Goal: Task Accomplishment & Management: Use online tool/utility

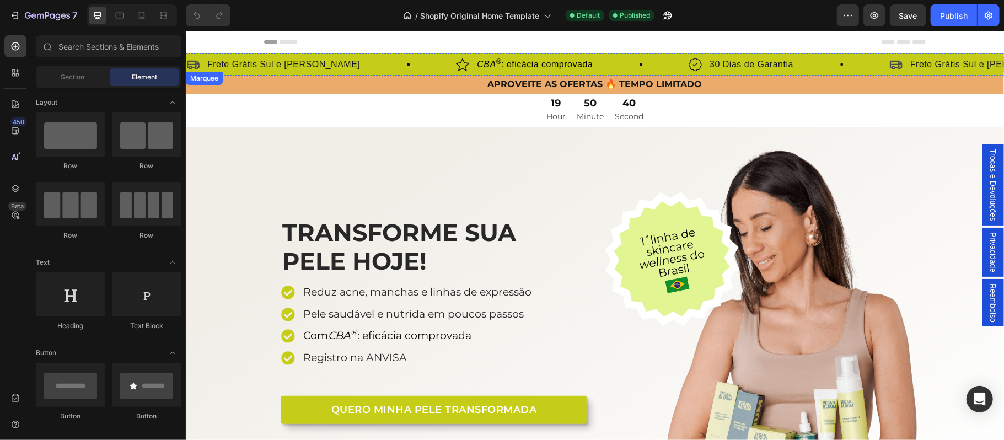
click at [324, 68] on div "Icon Frete Grátis Sul e Sudeste Text Block Row" at bounding box center [321, 63] width 270 height 15
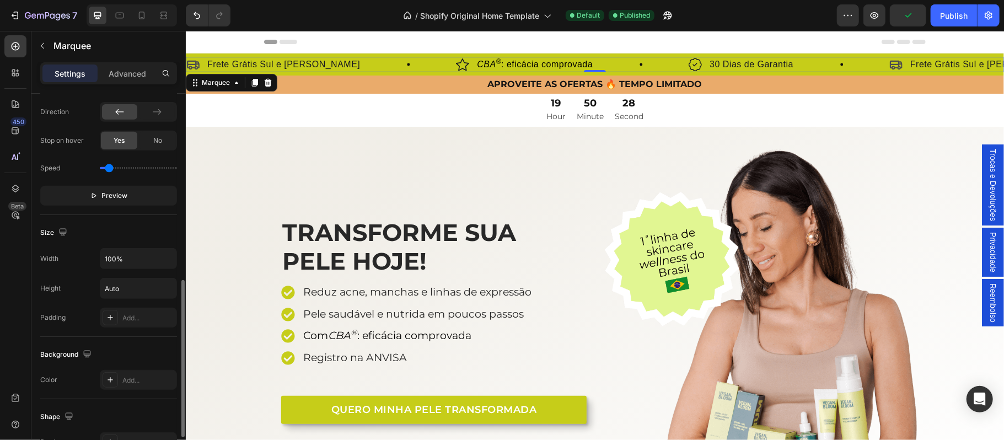
scroll to position [437, 0]
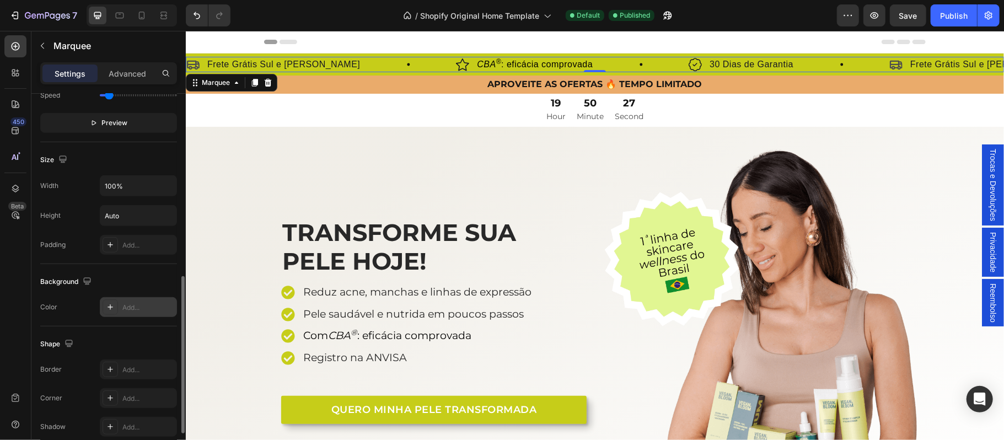
click at [139, 305] on div "Add..." at bounding box center [148, 308] width 52 height 10
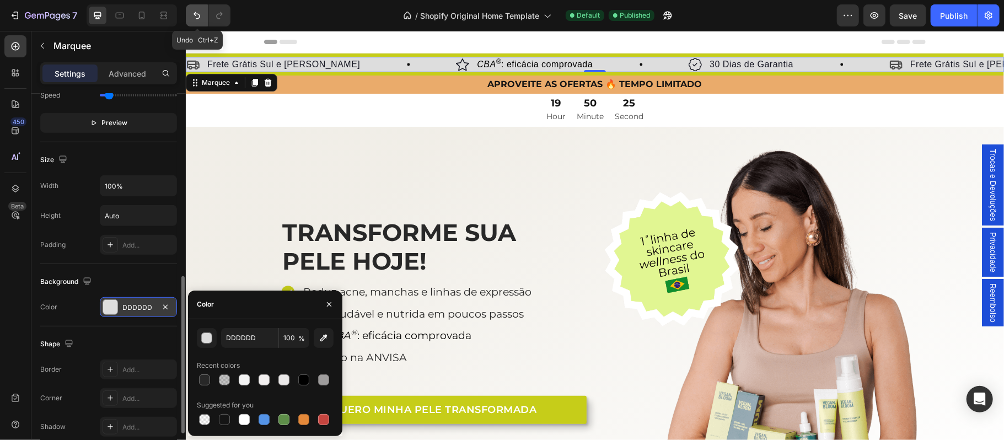
click at [195, 13] on icon "Undo/Redo" at bounding box center [196, 15] width 7 height 7
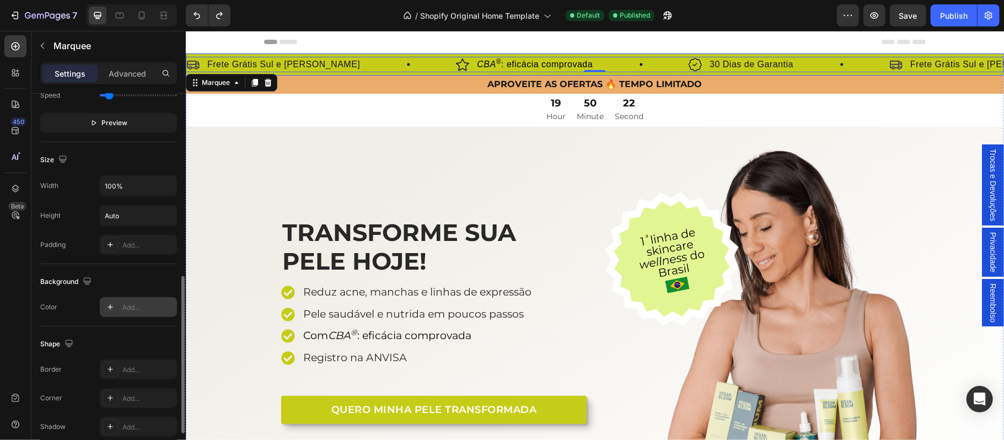
click at [334, 72] on div "Icon Frete Grátis Sul e Sudeste Text Block Row Image CBA ® : eficácia comprovad…" at bounding box center [594, 64] width 818 height 22
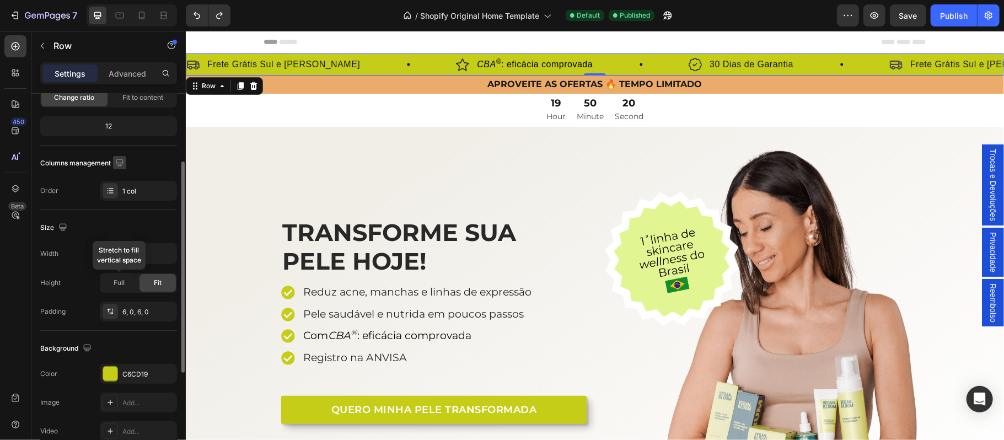
scroll to position [219, 0]
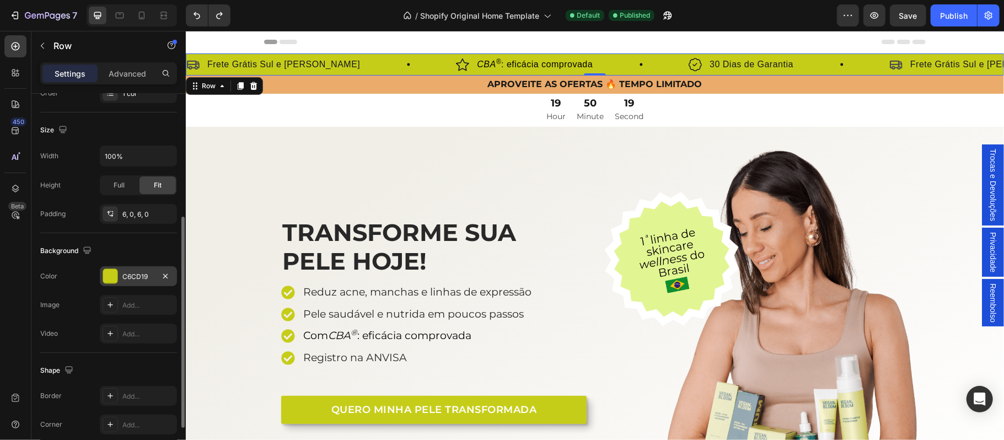
click at [140, 276] on div "C6CD19" at bounding box center [138, 277] width 32 height 10
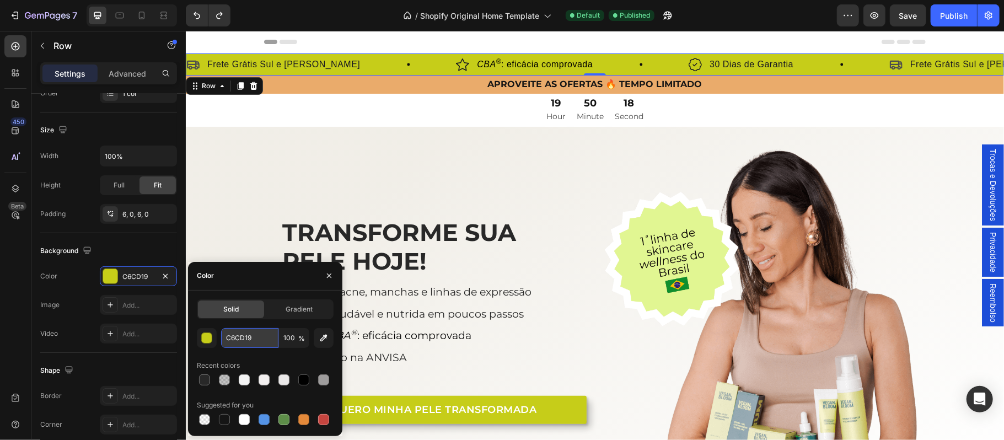
click at [246, 336] on input "C6CD19" at bounding box center [249, 338] width 57 height 20
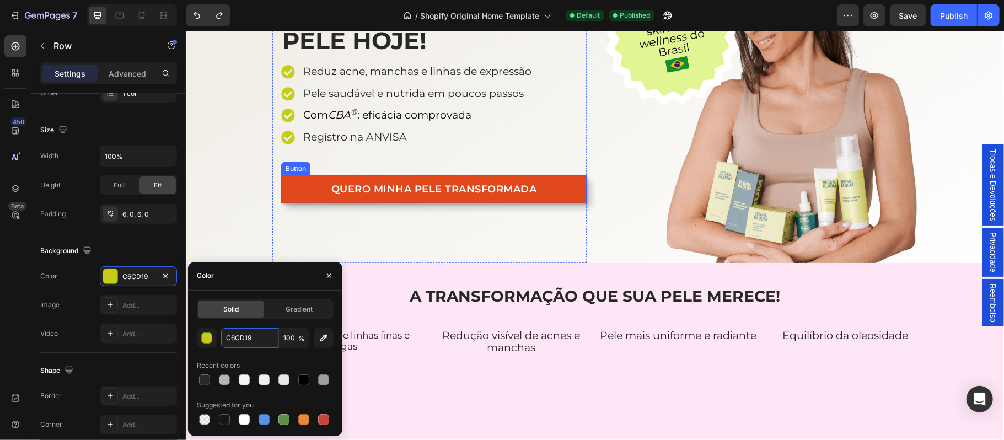
scroll to position [245, 0]
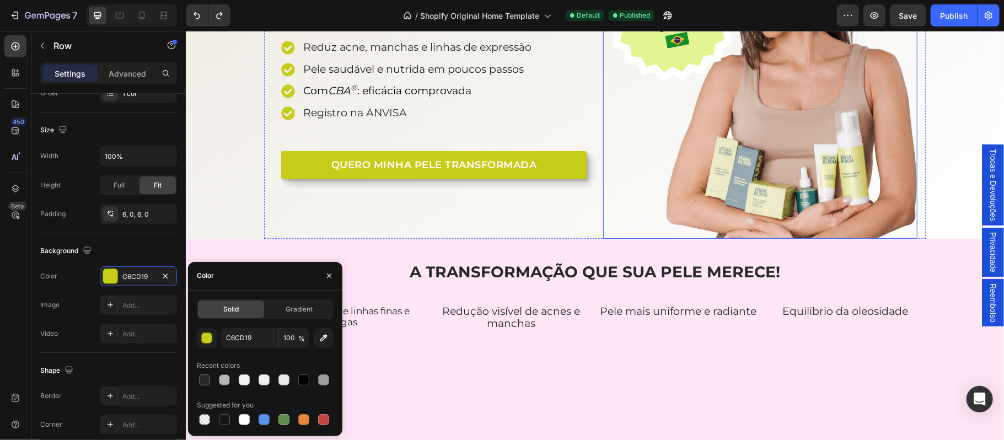
click at [627, 230] on img at bounding box center [759, 71] width 314 height 335
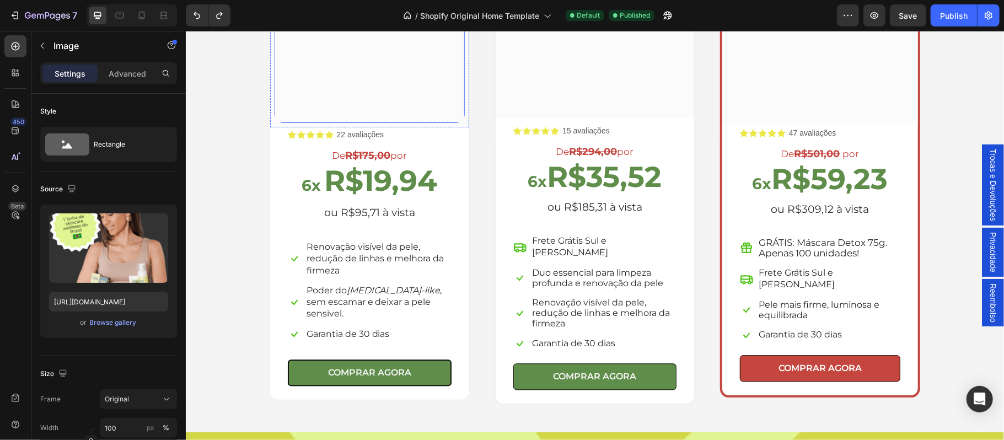
scroll to position [2155, 0]
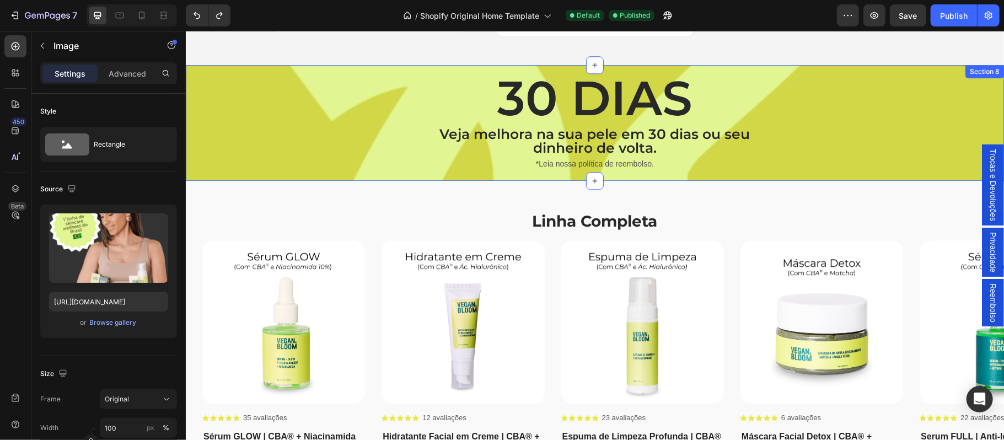
click at [261, 116] on div "30 DIAS Heading Veja melhora na sua pele em 30 dias ou seu dinheiro de volta. T…" at bounding box center [593, 122] width 801 height 99
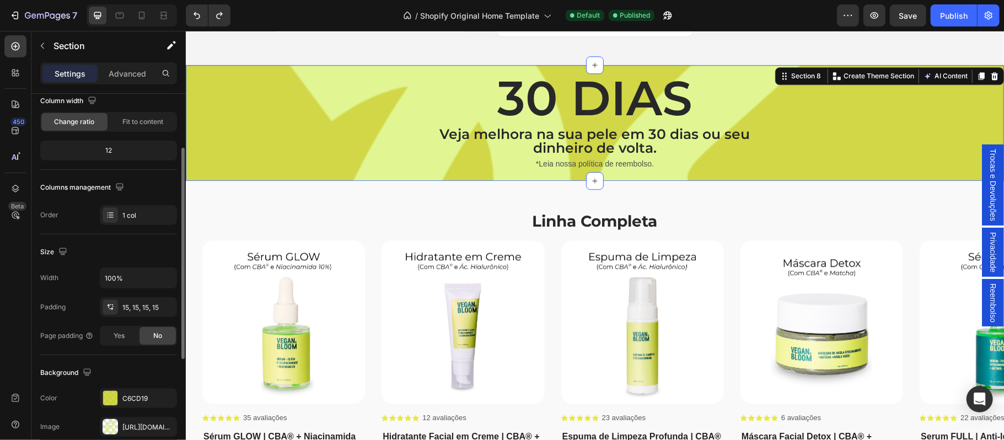
scroll to position [170, 0]
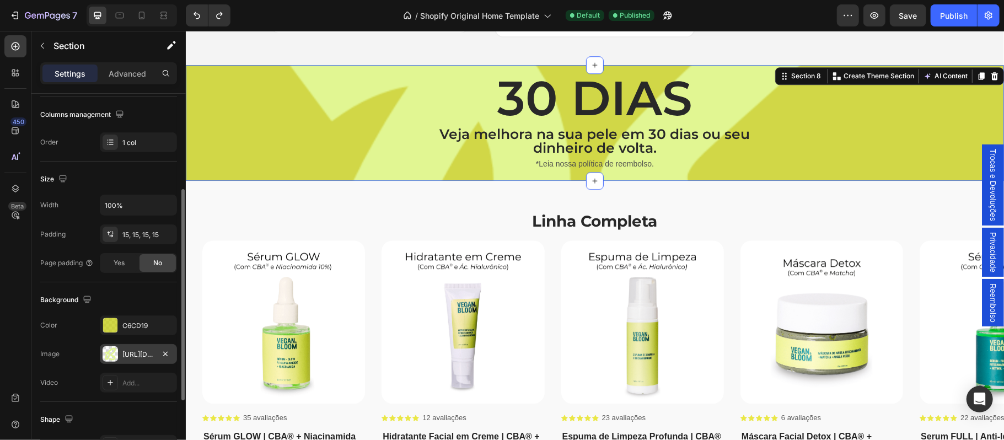
click at [129, 354] on div "[URL][DOMAIN_NAME]" at bounding box center [138, 354] width 32 height 10
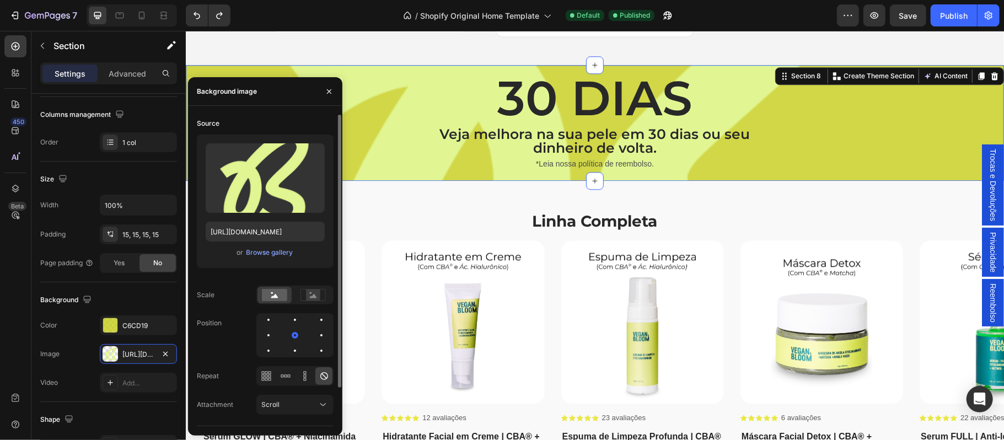
scroll to position [45, 0]
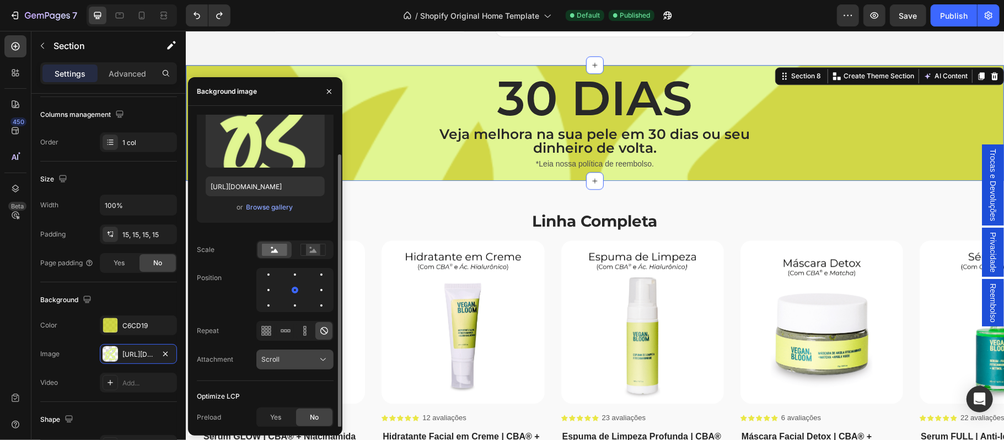
click at [310, 364] on div "Scroll" at bounding box center [289, 359] width 56 height 10
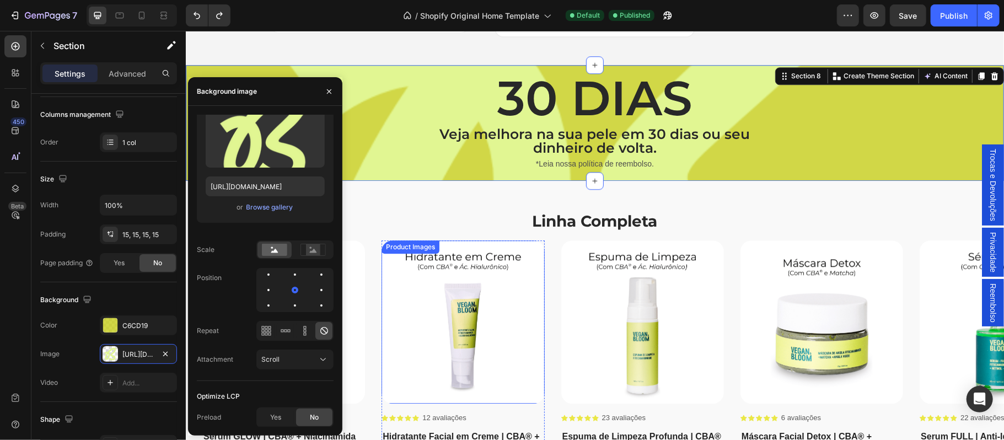
click at [383, 361] on img at bounding box center [462, 321] width 163 height 163
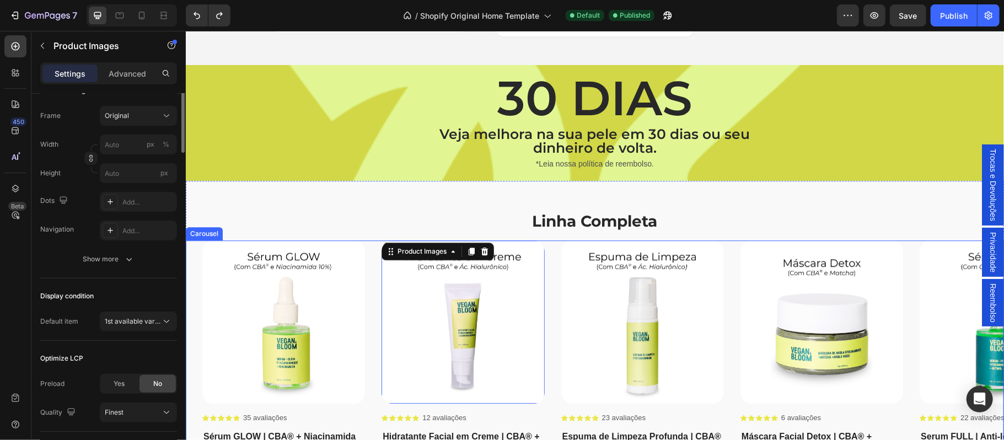
scroll to position [0, 0]
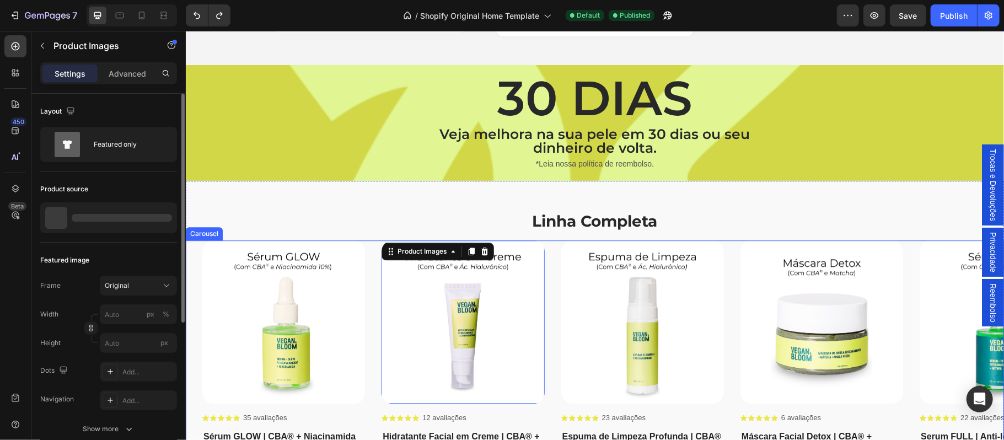
click at [370, 354] on div "Product Images Icon Icon Icon Icon Icon Icon List 35 avaliações Text Block Row …" at bounding box center [602, 389] width 801 height 298
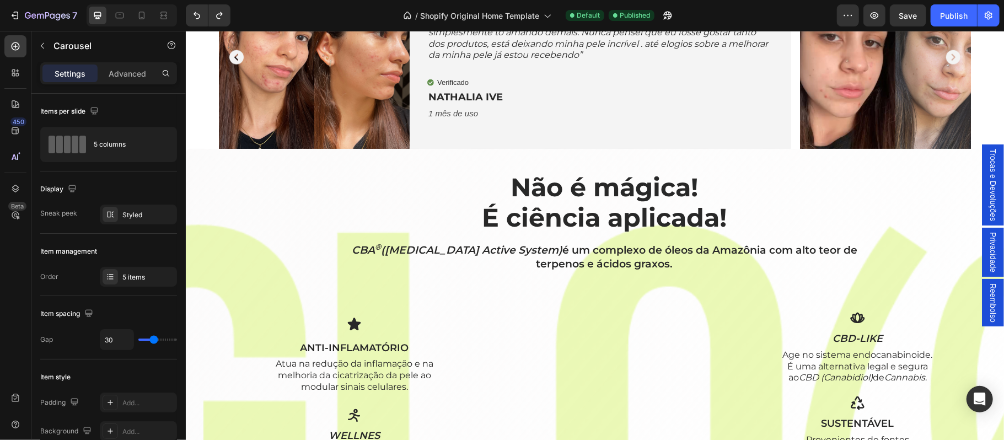
scroll to position [1053, 0]
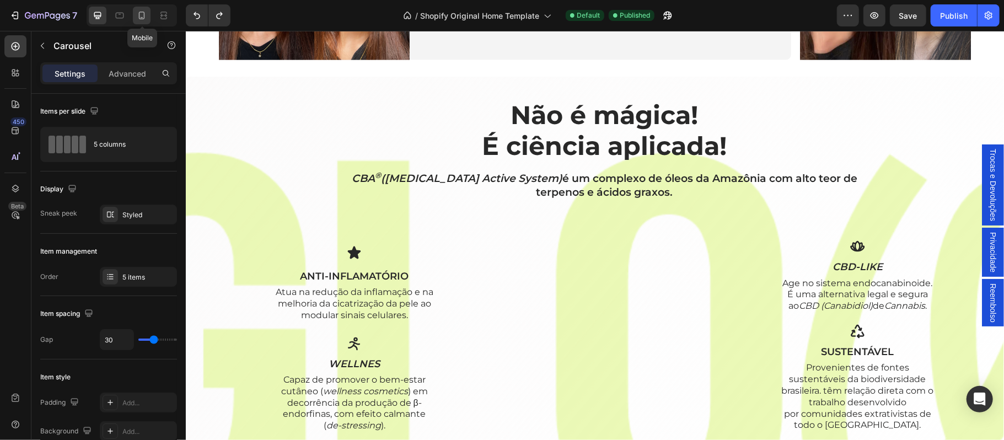
click at [146, 15] on icon at bounding box center [141, 15] width 11 height 11
type input "21"
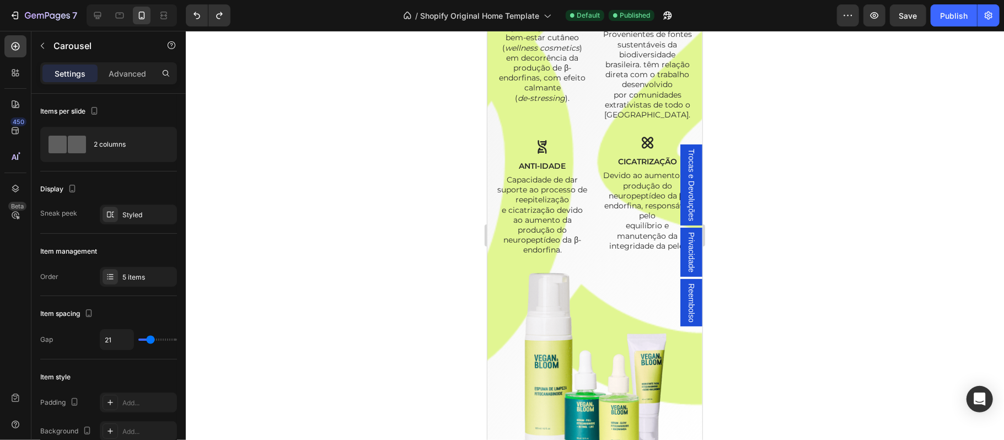
scroll to position [1740, 0]
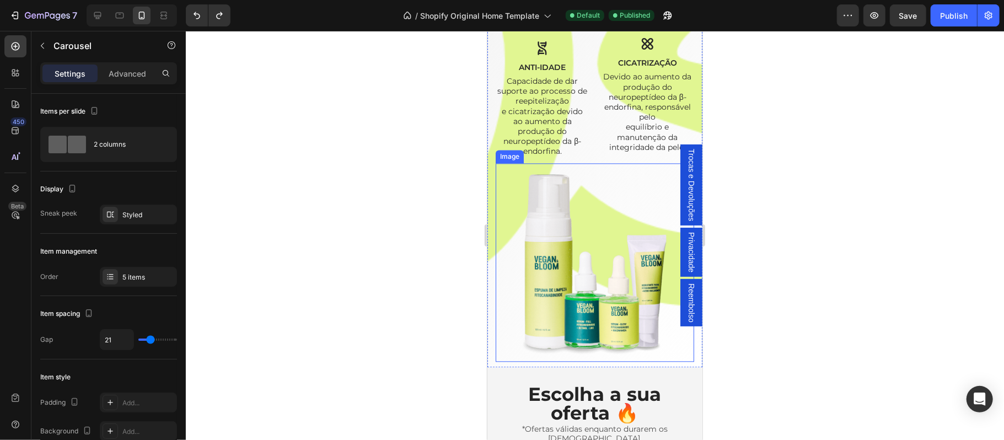
click at [501, 268] on img at bounding box center [594, 262] width 198 height 198
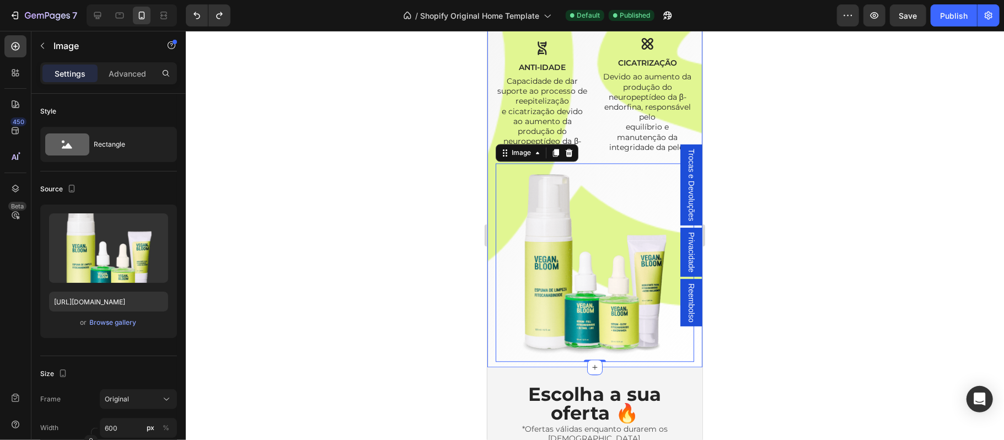
click at [488, 267] on div "Não é mágica! É ciência aplicada! Heading CBA ® ([MEDICAL_DATA] Active System) …" at bounding box center [594, 4] width 215 height 728
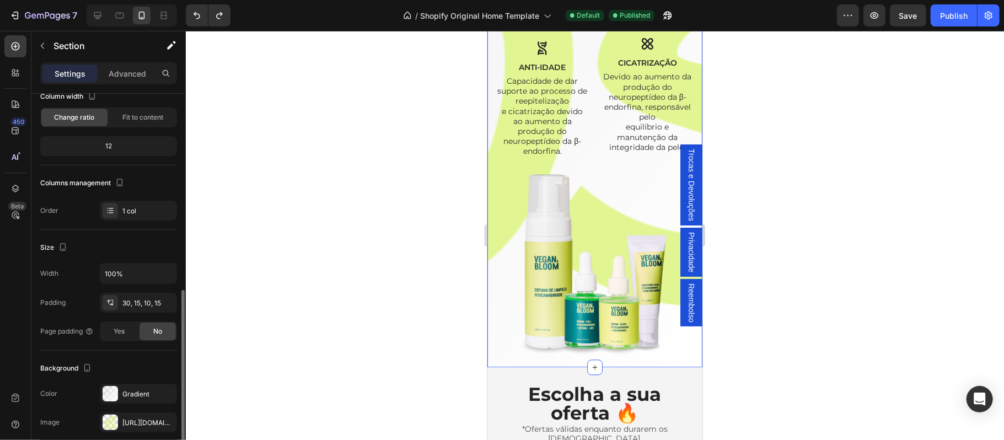
scroll to position [170, 0]
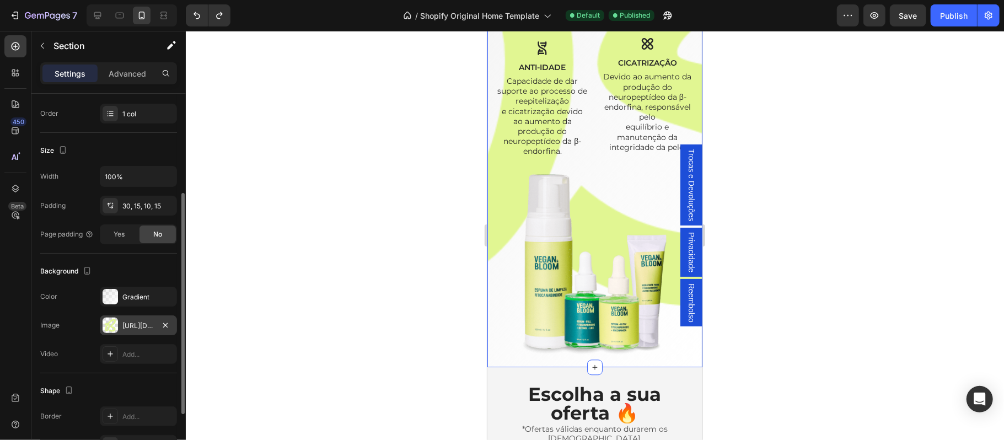
click at [132, 326] on div "[URL][DOMAIN_NAME]" at bounding box center [138, 326] width 32 height 10
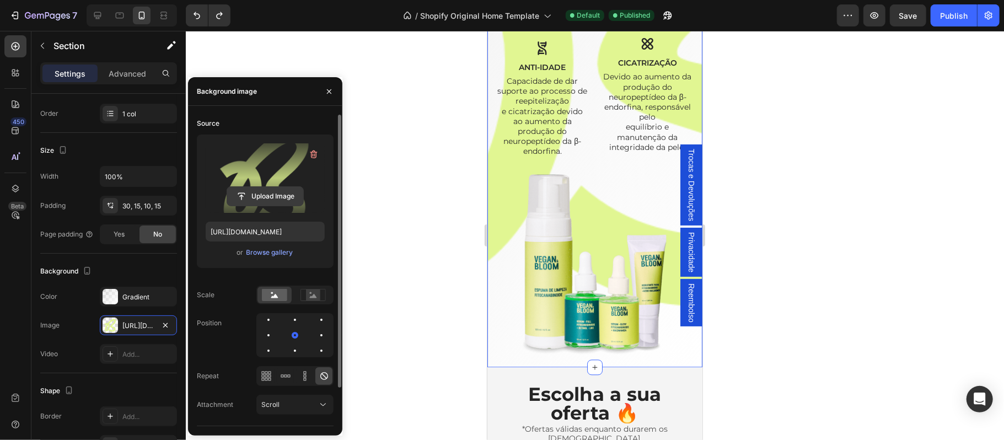
click at [267, 189] on input "file" at bounding box center [265, 196] width 76 height 19
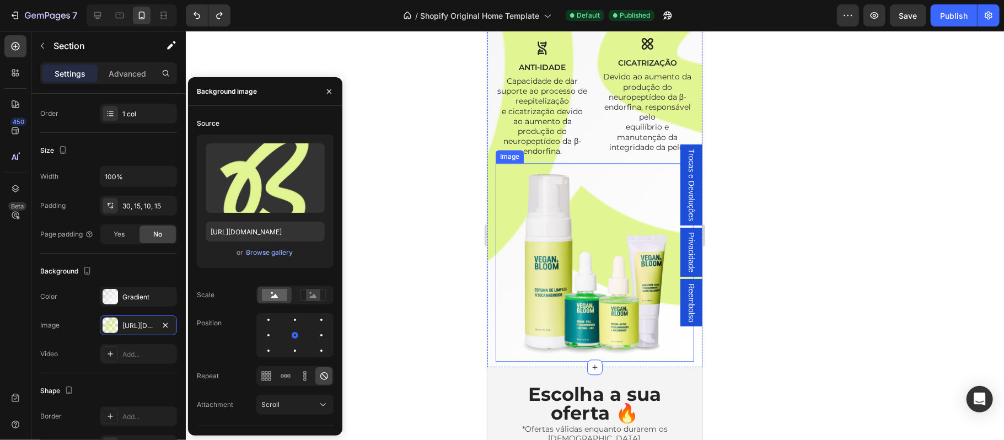
click at [452, 312] on div at bounding box center [595, 235] width 818 height 409
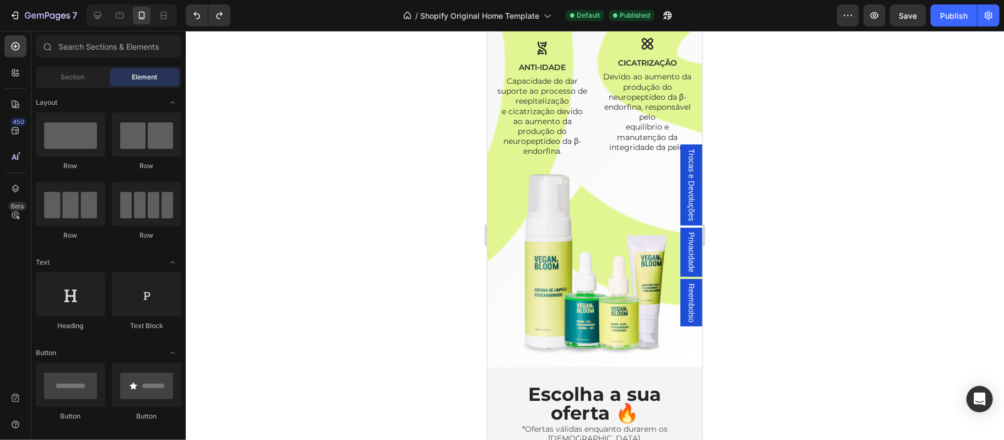
click at [868, 128] on div at bounding box center [595, 235] width 818 height 409
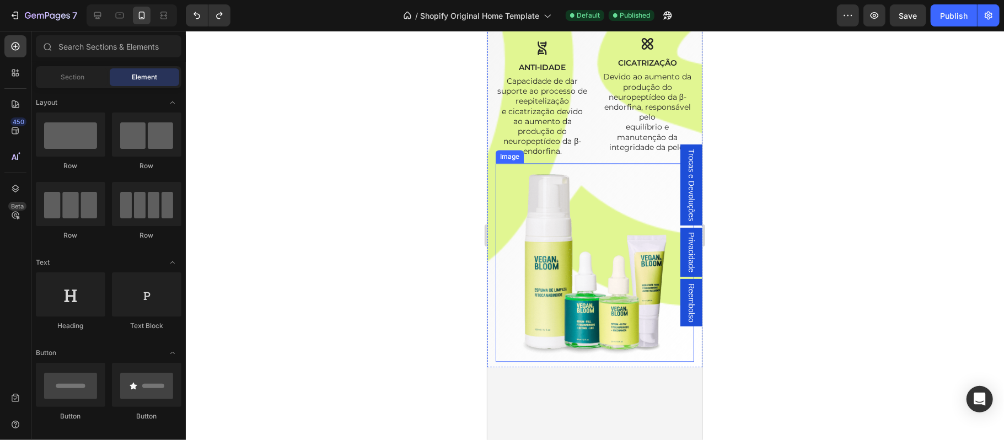
scroll to position [1617, 0]
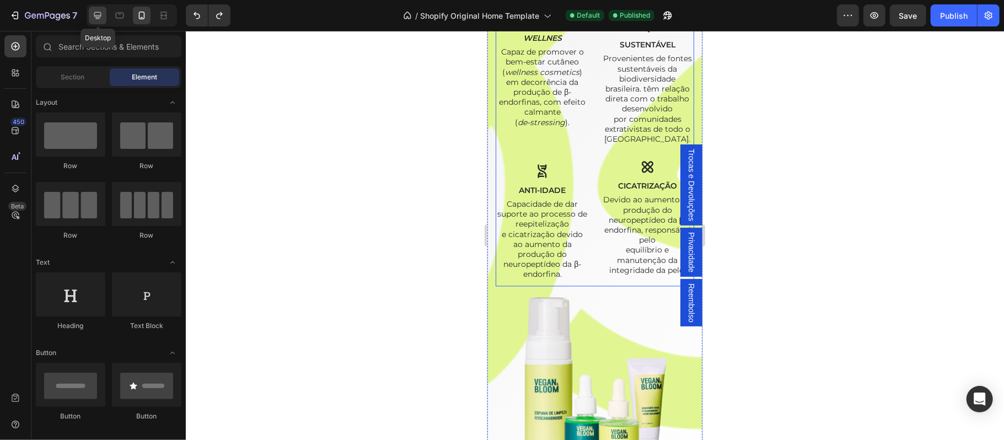
click at [98, 16] on icon at bounding box center [97, 15] width 11 height 11
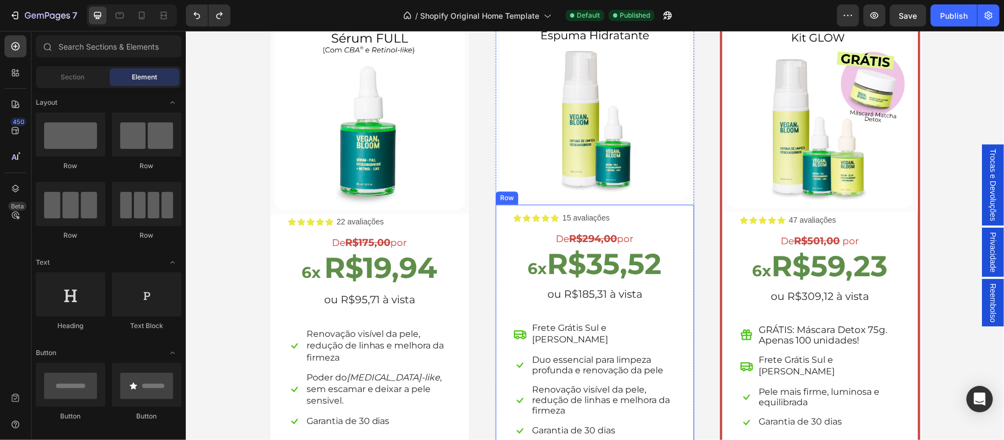
scroll to position [2045, 0]
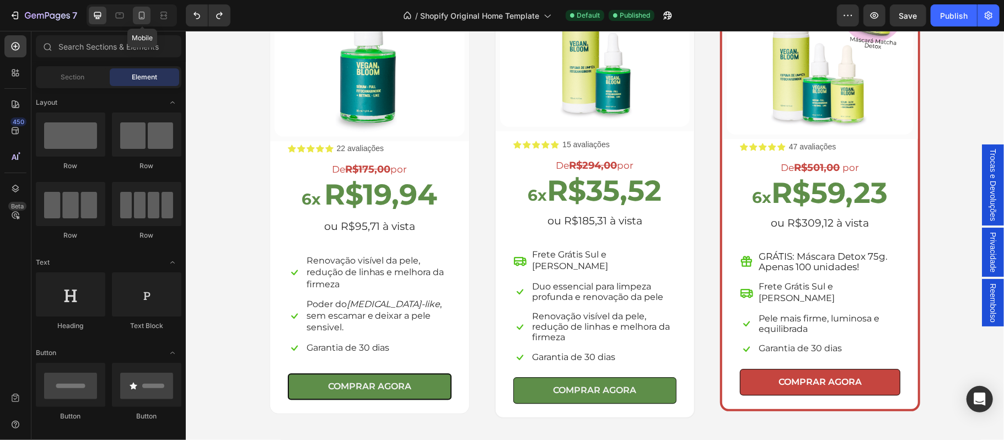
click at [141, 14] on icon at bounding box center [141, 15] width 11 height 11
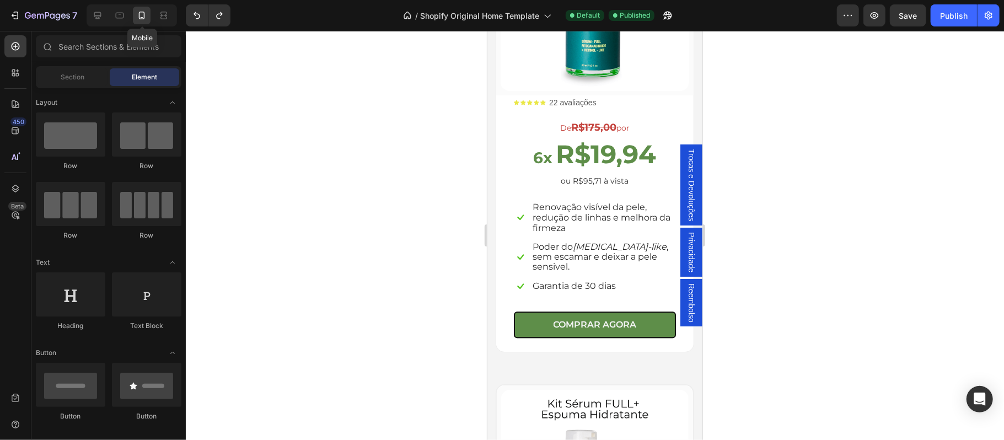
scroll to position [2064, 0]
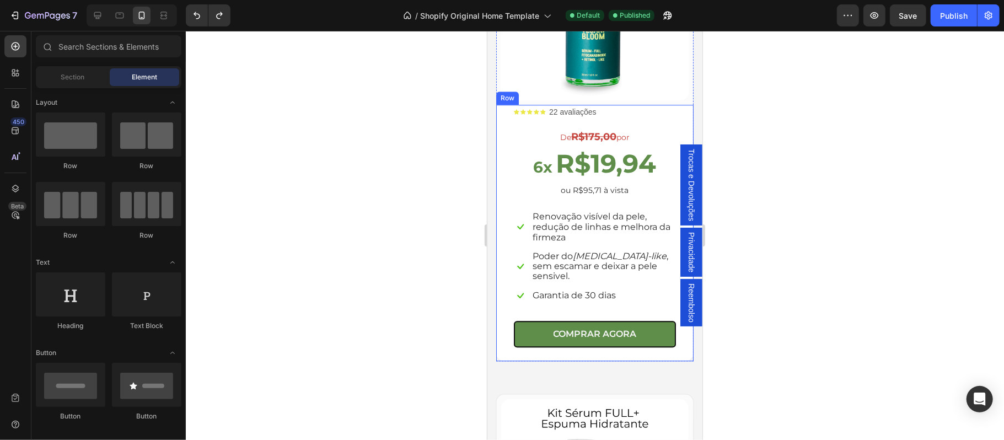
click at [498, 313] on div "Icon Icon Icon Icon Icon Icon List 22 avaliações Text Block Row De R$175,00 por…" at bounding box center [594, 232] width 197 height 256
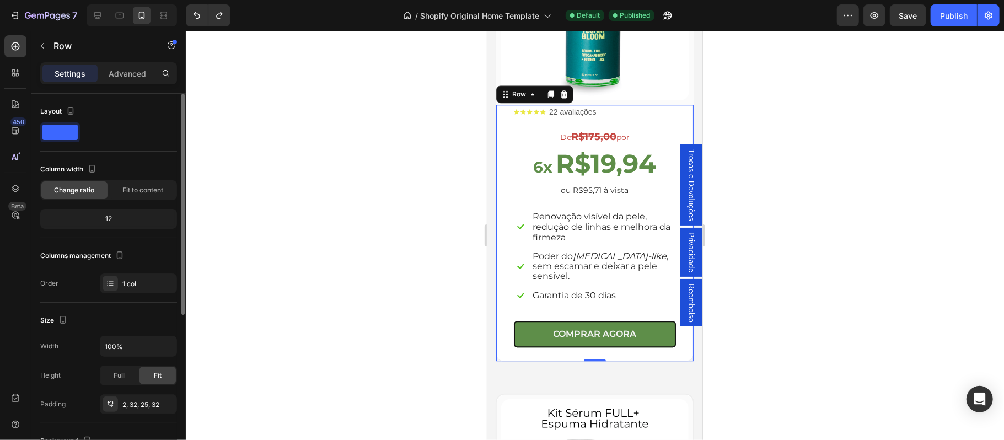
scroll to position [73, 0]
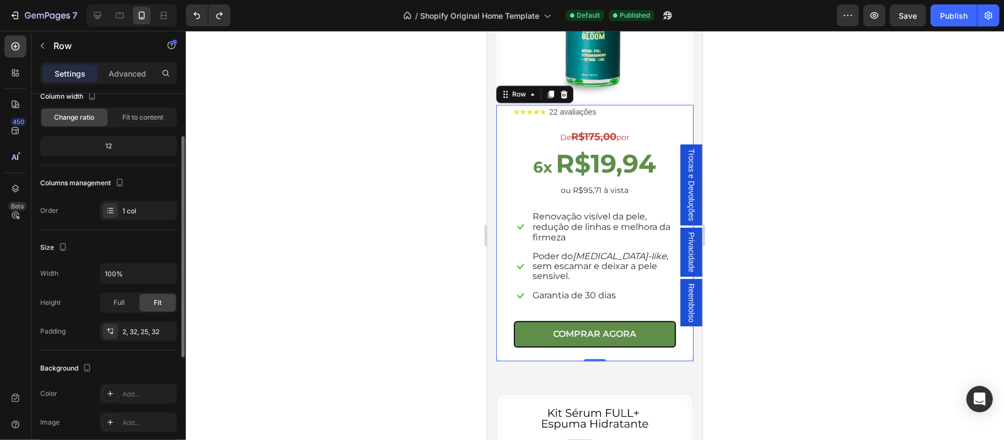
click at [127, 146] on div "12" at bounding box center [108, 145] width 132 height 15
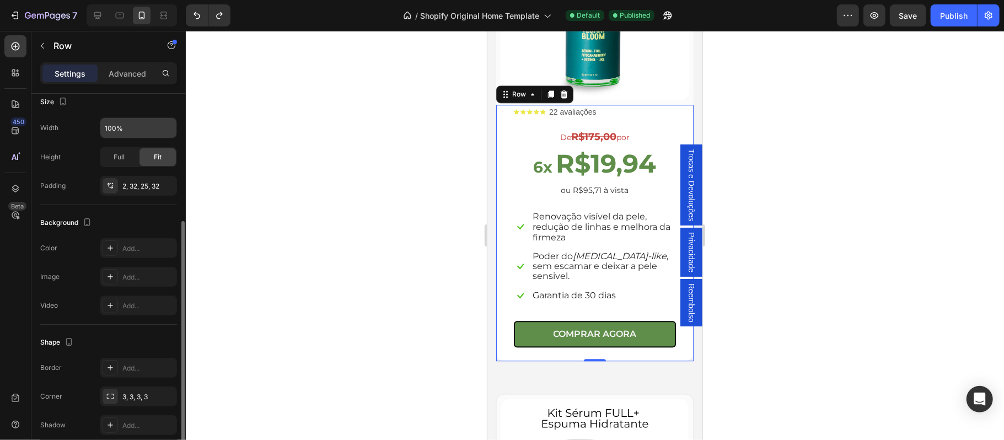
scroll to position [267, 0]
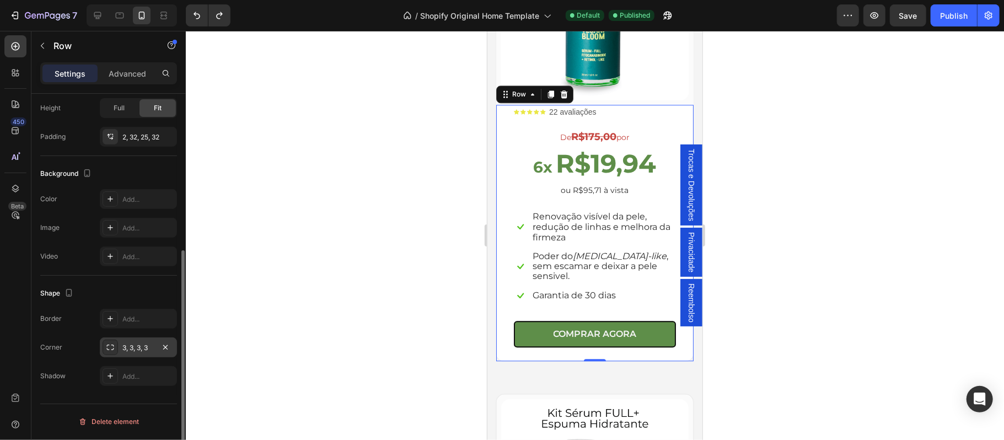
click at [151, 349] on div "3, 3, 3, 3" at bounding box center [138, 348] width 32 height 10
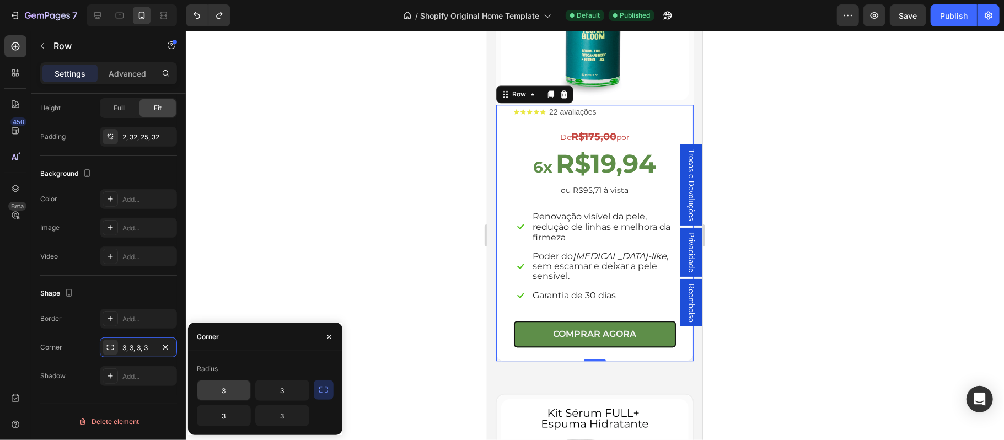
click at [228, 391] on input "3" at bounding box center [223, 390] width 53 height 20
click at [289, 373] on div "Radius" at bounding box center [265, 369] width 137 height 18
click at [234, 396] on input "5" at bounding box center [223, 390] width 53 height 20
type input "3"
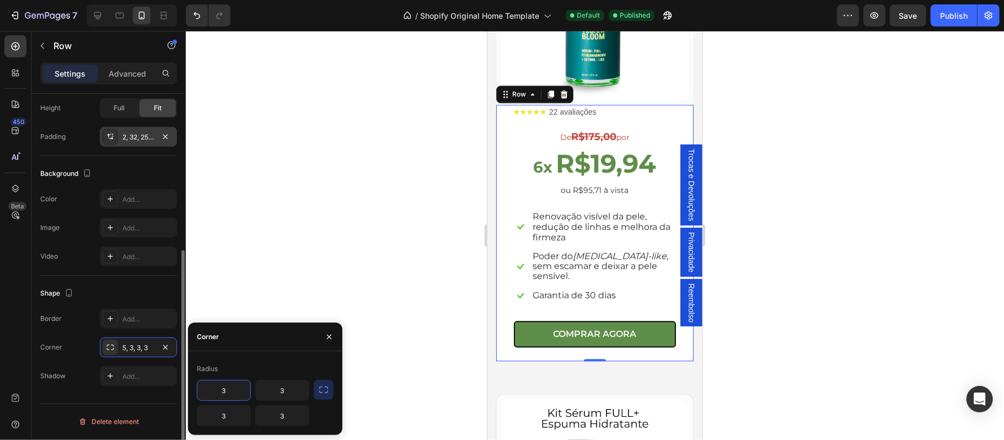
click at [133, 139] on div "2, 32, 25, 32" at bounding box center [138, 137] width 32 height 10
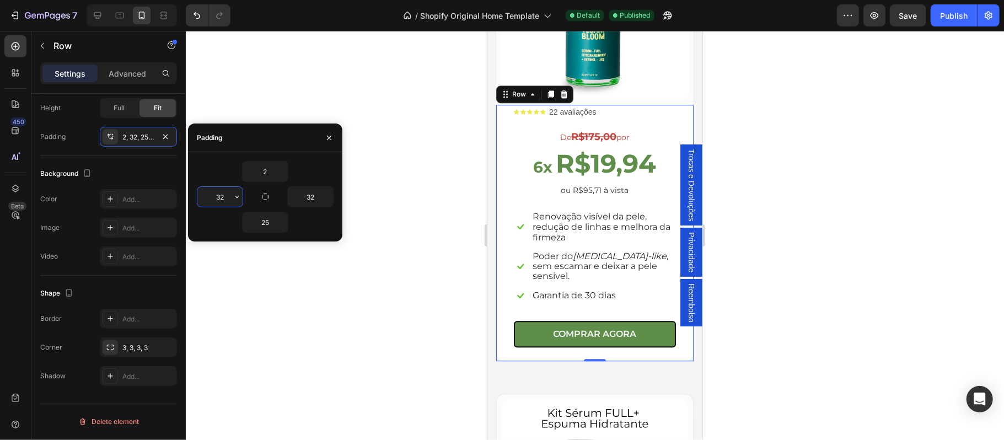
click at [225, 199] on input "32" at bounding box center [219, 197] width 45 height 20
type input "4"
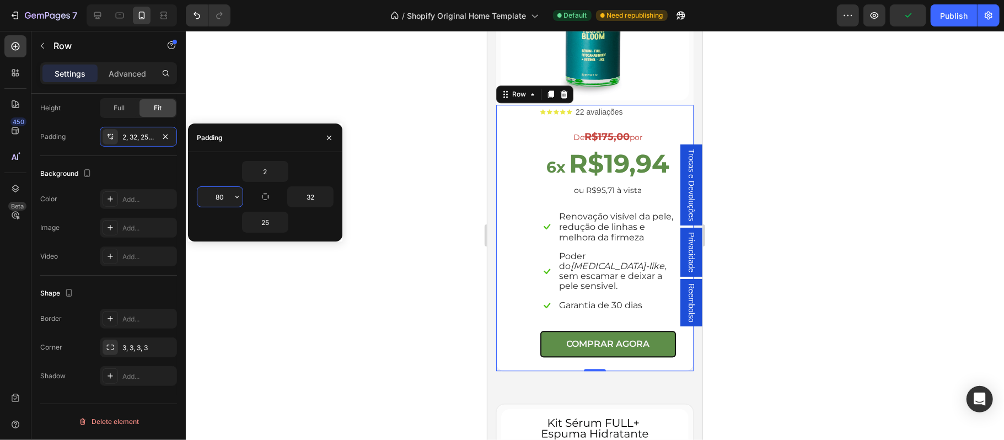
type input "8"
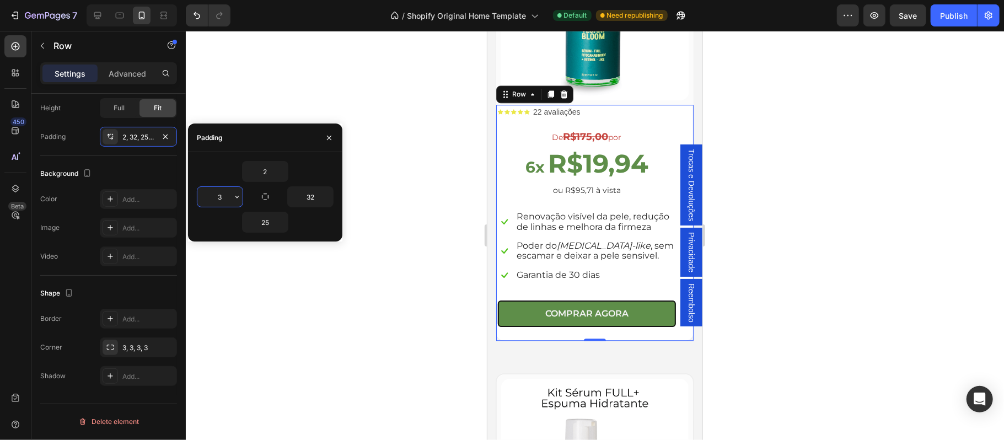
type input "32"
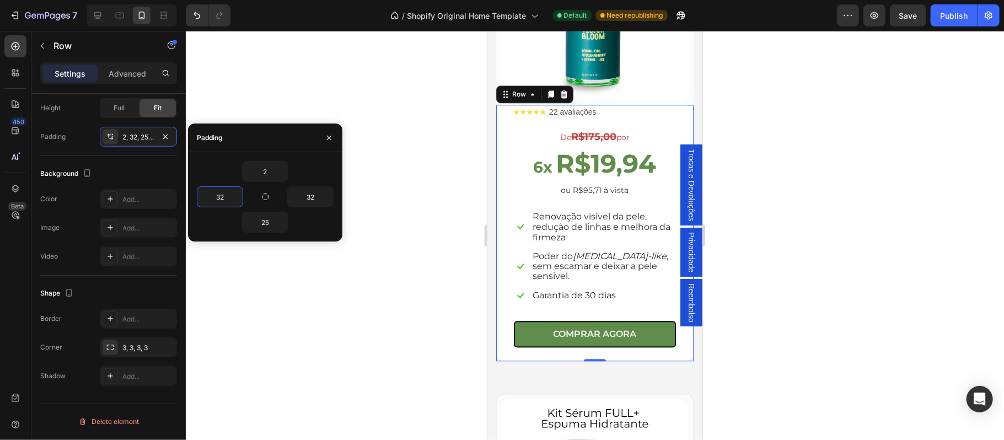
click at [225, 57] on div at bounding box center [595, 235] width 818 height 409
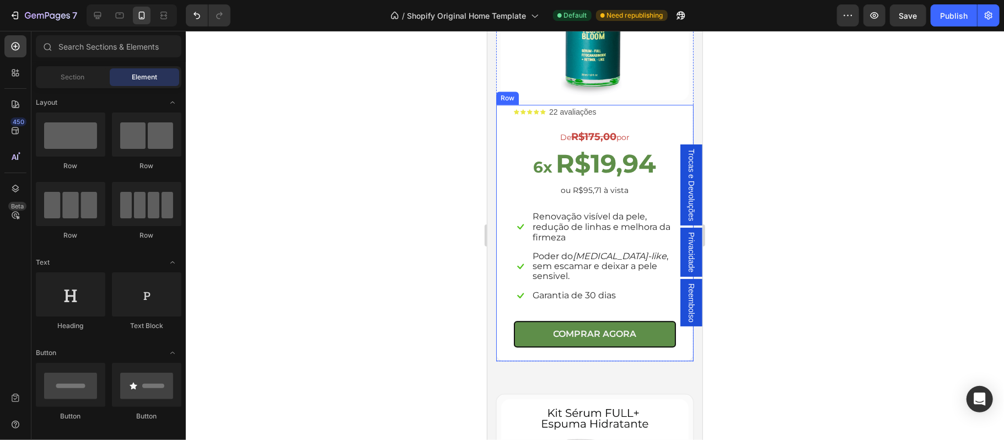
click at [499, 180] on div "Icon Icon Icon Icon Icon Icon List 22 avaliações Text Block Row De R$175,00 por…" at bounding box center [594, 232] width 197 height 256
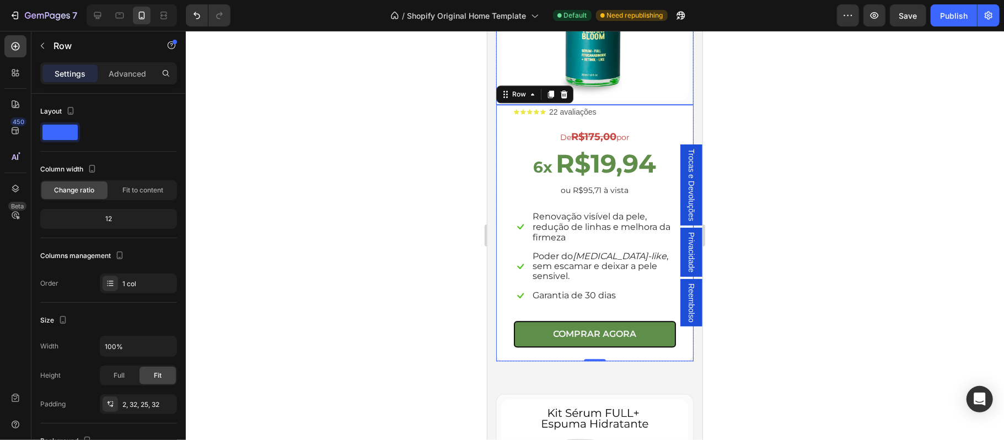
click at [496, 83] on div "(P) Images & Gallery Row" at bounding box center [594, 5] width 197 height 197
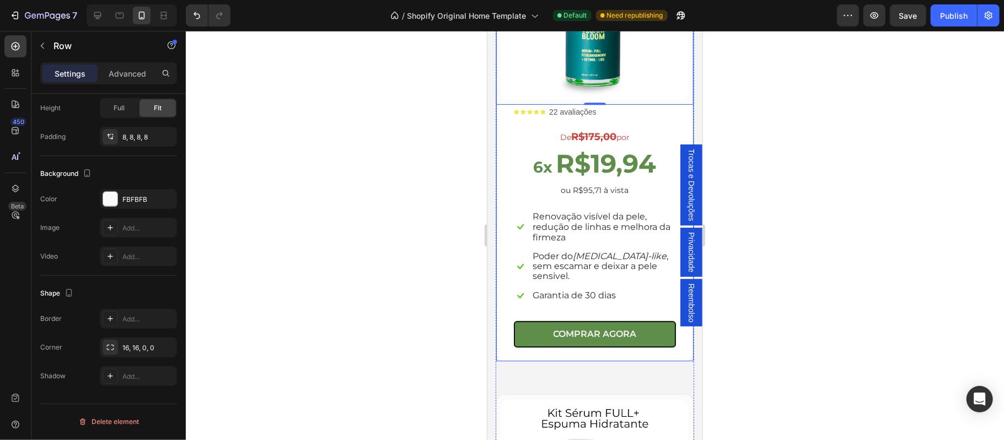
click at [495, 84] on div "(P) Images & Gallery Row 0 Icon Icon Icon Icon Icon Icon List 22 avaliações Tex…" at bounding box center [594, 133] width 198 height 455
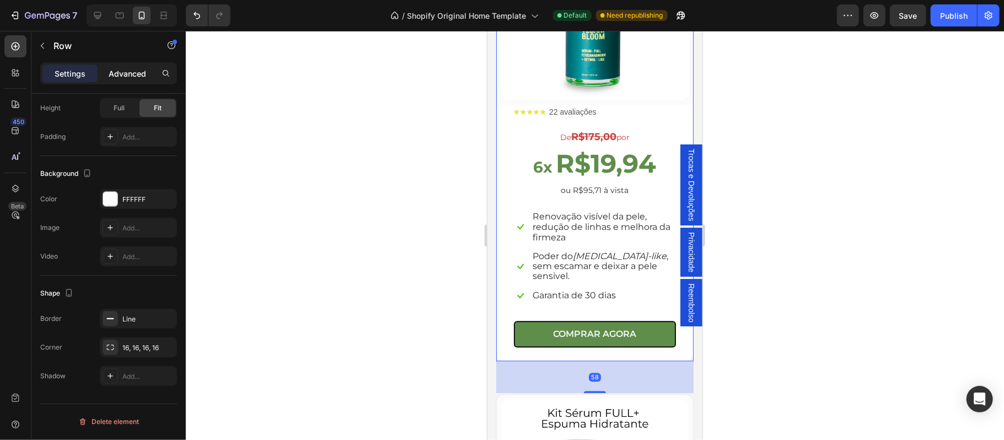
click at [120, 79] on div "Advanced" at bounding box center [127, 73] width 55 height 18
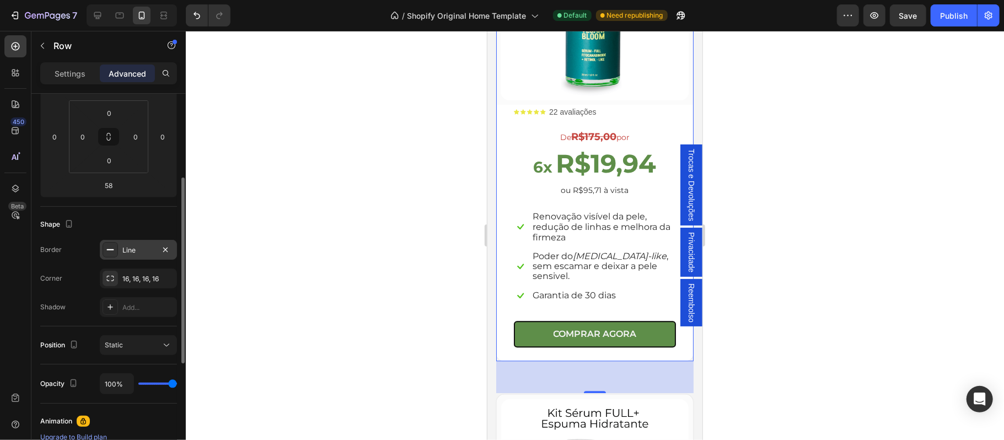
scroll to position [219, 0]
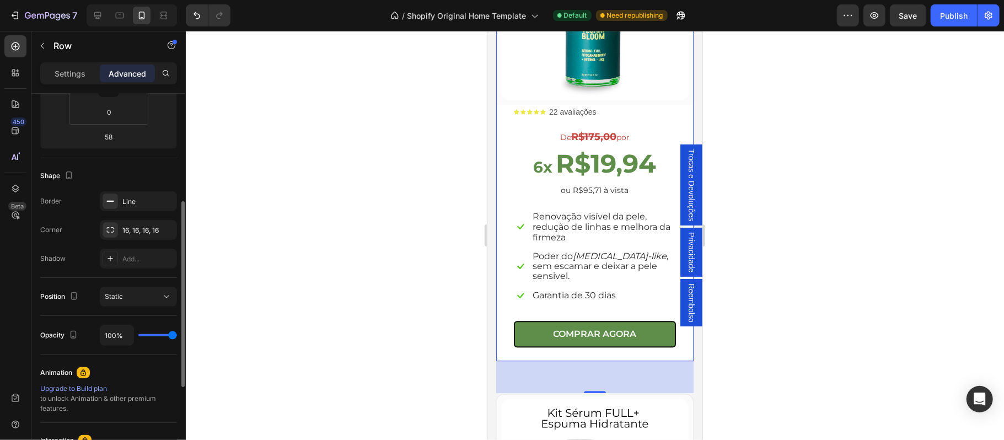
click at [142, 232] on div "16, 16, 16, 16" at bounding box center [148, 230] width 52 height 10
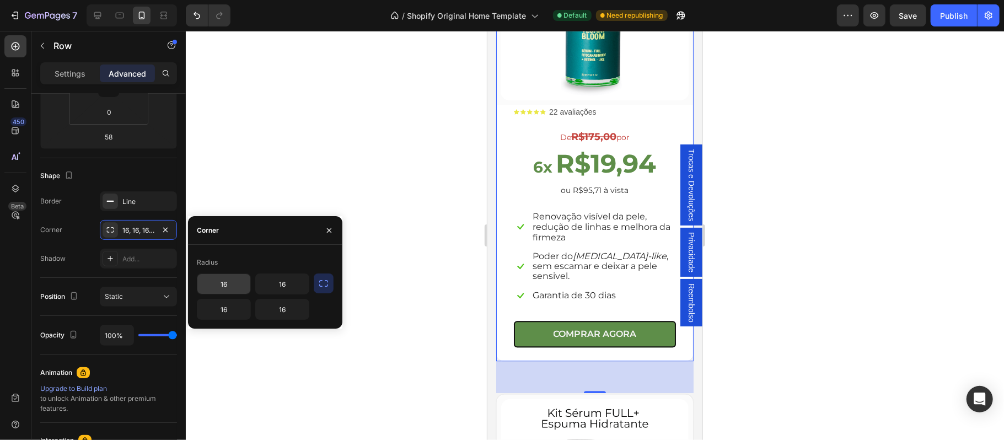
click at [230, 283] on input "16" at bounding box center [223, 284] width 53 height 20
type input "5"
type input "16"
click at [331, 232] on icon "button" at bounding box center [329, 230] width 9 height 9
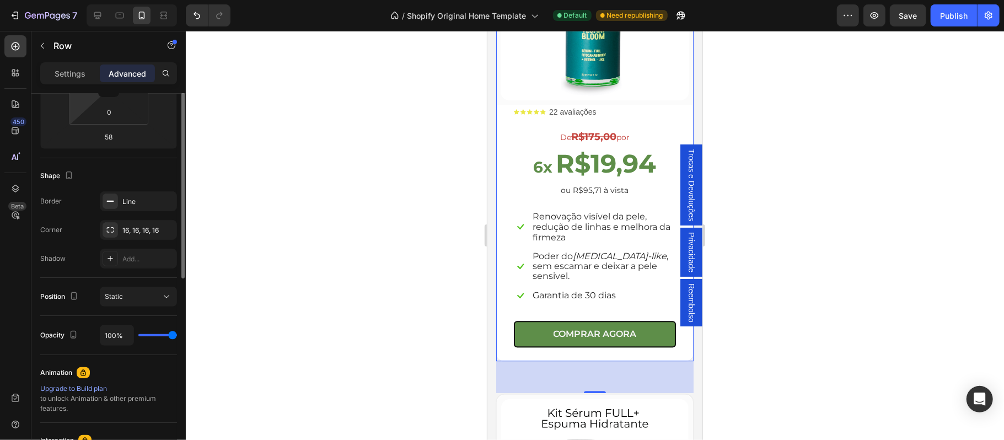
scroll to position [146, 0]
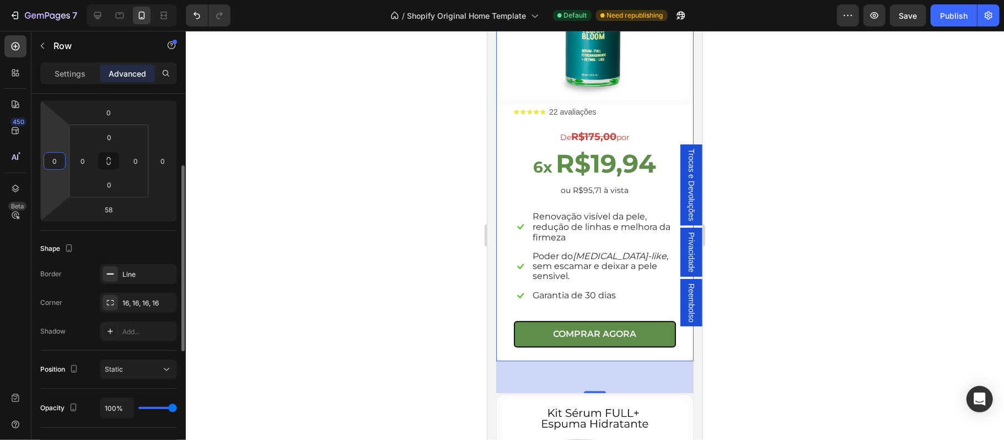
click at [53, 162] on input "0" at bounding box center [54, 161] width 17 height 17
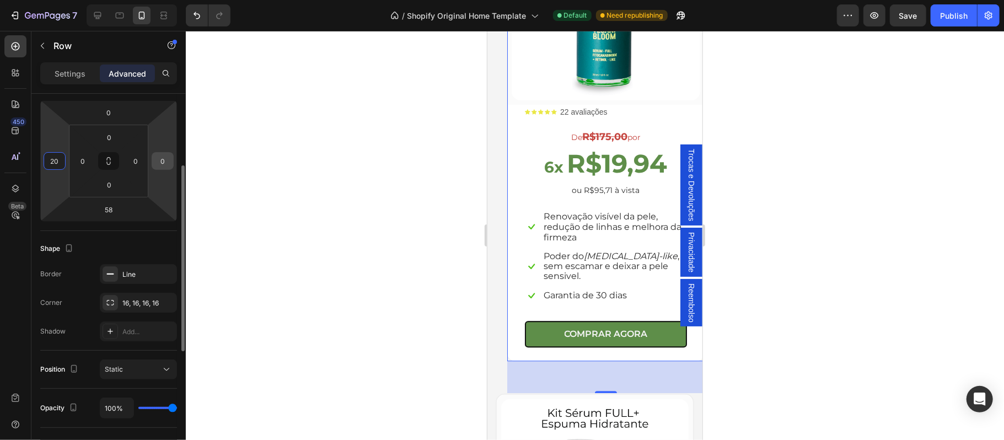
type input "20"
click at [162, 165] on input "0" at bounding box center [162, 161] width 17 height 17
type input "20"
click at [281, 186] on div at bounding box center [595, 235] width 818 height 409
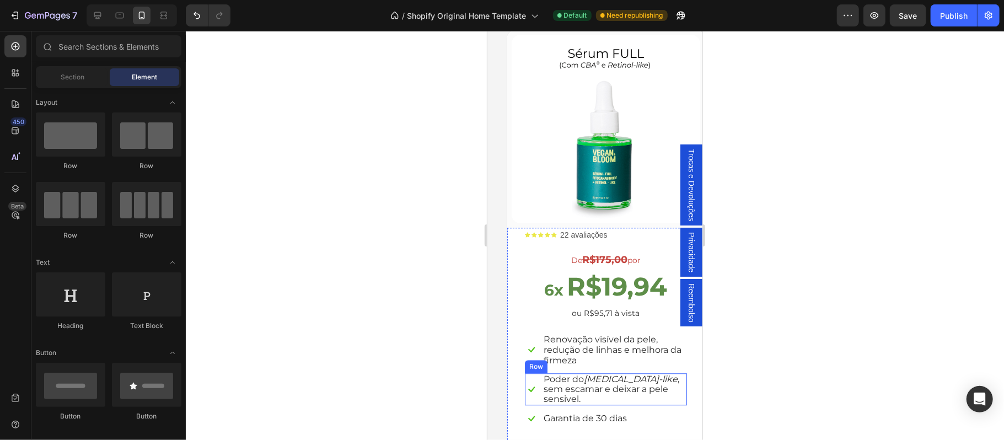
scroll to position [1868, 0]
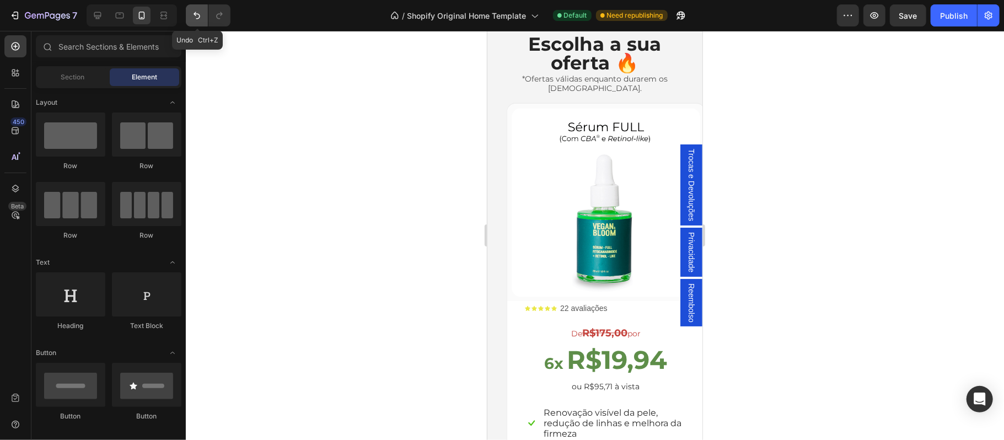
click at [197, 18] on icon "Undo/Redo" at bounding box center [196, 15] width 7 height 7
click at [316, 186] on div at bounding box center [595, 235] width 818 height 409
click at [196, 14] on icon "Undo/Redo" at bounding box center [196, 15] width 7 height 7
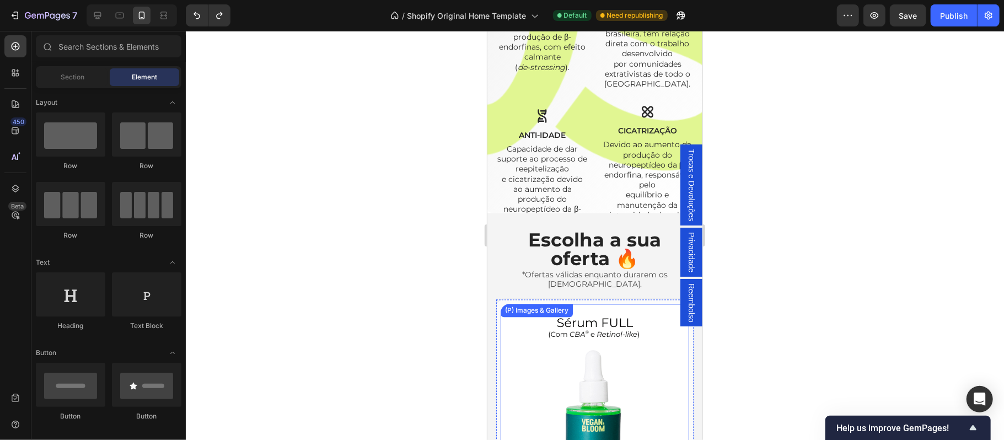
scroll to position [1573, 0]
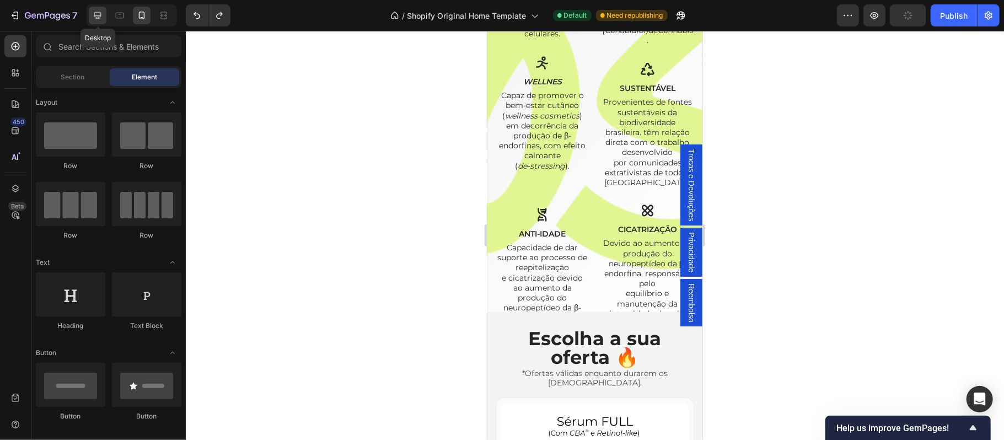
click at [97, 18] on icon at bounding box center [97, 15] width 7 height 7
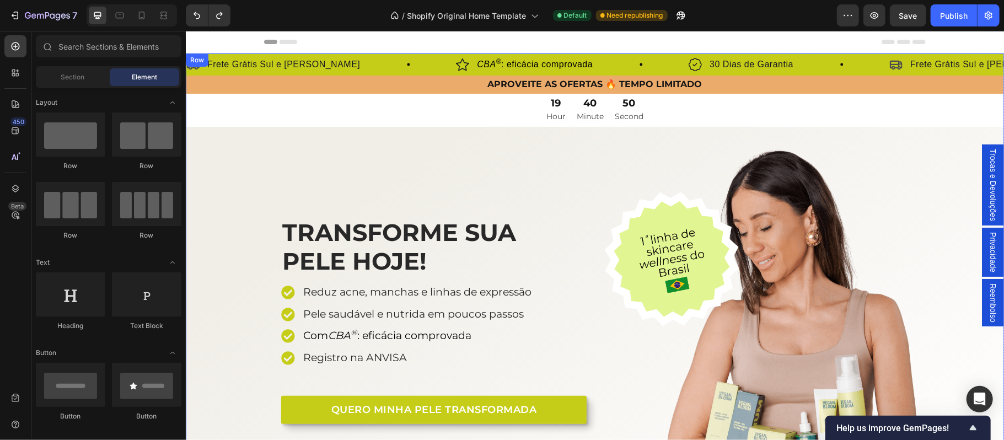
click at [232, 187] on div "TRANSFORME SUA PELE HOJE! Heading Reduz acne, manchas e linhas de expressão Pel…" at bounding box center [594, 315] width 818 height 335
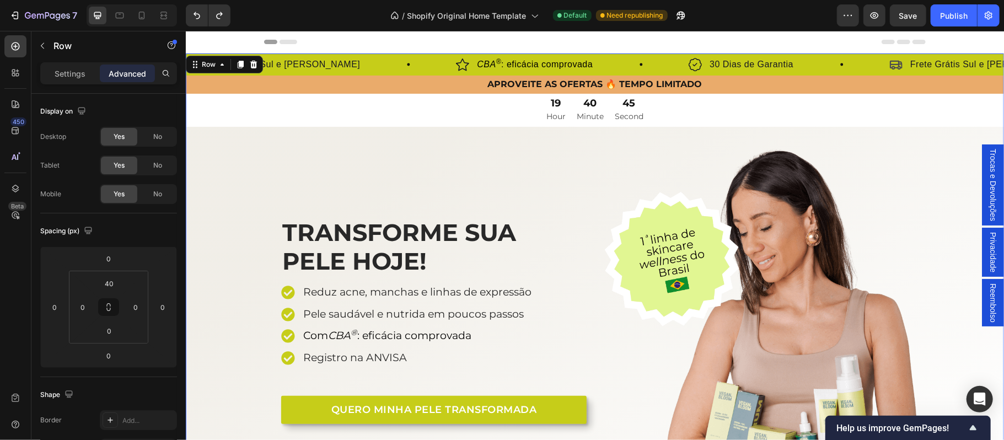
click at [233, 168] on div "TRANSFORME SUA PELE HOJE! Heading Reduz acne, manchas e linhas de expressão Pel…" at bounding box center [594, 315] width 818 height 335
click at [212, 157] on div "TRANSFORME SUA PELE HOJE! Heading Reduz acne, manchas e linhas de expressão Pel…" at bounding box center [594, 315] width 818 height 335
click at [208, 160] on div "TRANSFORME SUA PELE HOJE! Heading Reduz acne, manchas e linhas de expressão Pel…" at bounding box center [594, 315] width 818 height 335
click at [217, 108] on div "19 Hour 40 Minute 40 Second" at bounding box center [594, 110] width 818 height 34
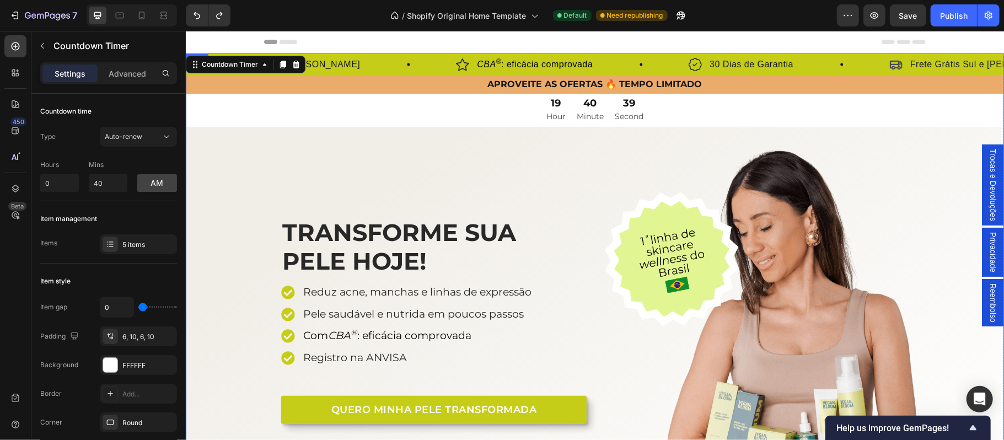
click at [208, 167] on div "TRANSFORME SUA PELE HOJE! Heading Reduz acne, manchas e linhas de expressão Pel…" at bounding box center [594, 315] width 818 height 335
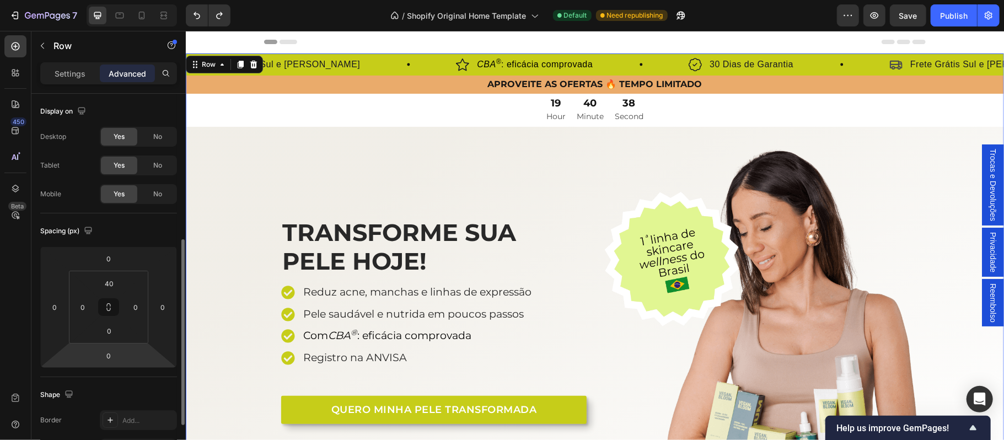
scroll to position [98, 0]
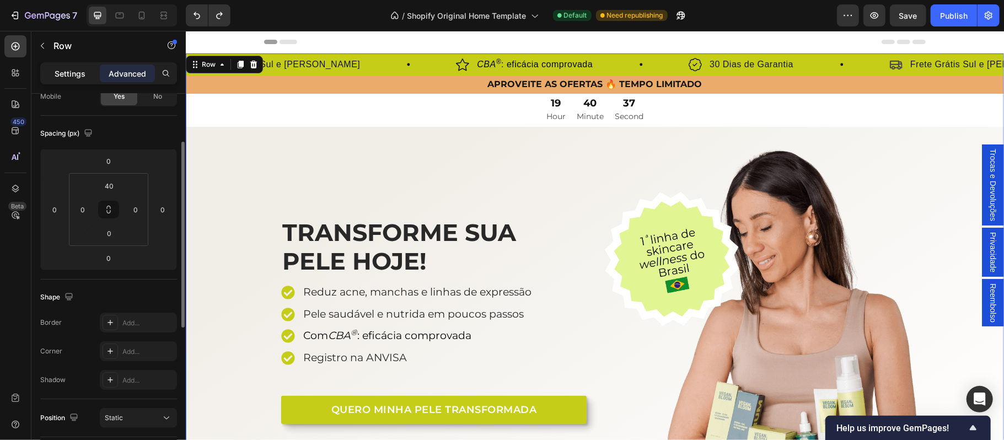
click at [61, 74] on p "Settings" at bounding box center [70, 74] width 31 height 12
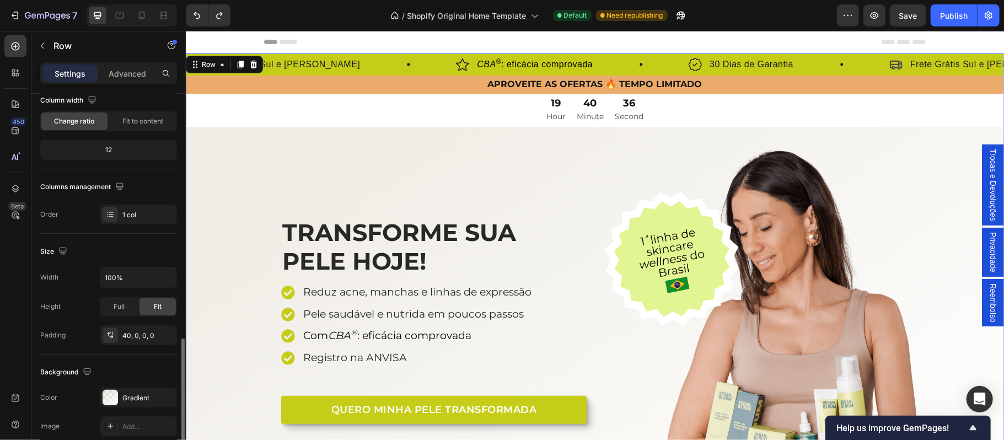
scroll to position [219, 0]
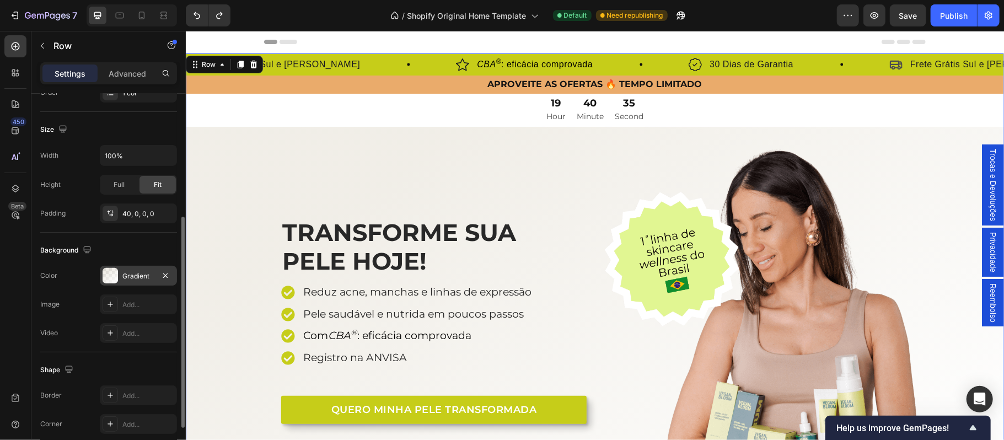
click at [128, 276] on div "Gradient" at bounding box center [138, 276] width 32 height 10
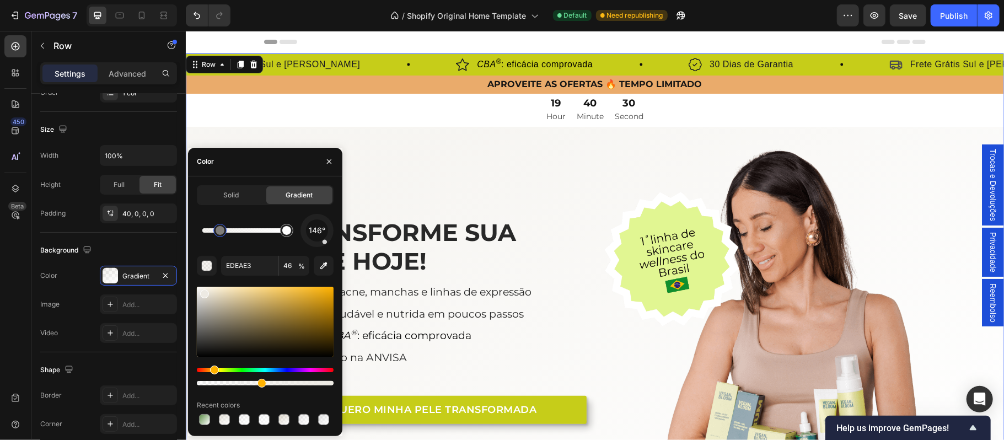
drag, startPoint x: 211, startPoint y: 298, endPoint x: 189, endPoint y: 290, distance: 23.4
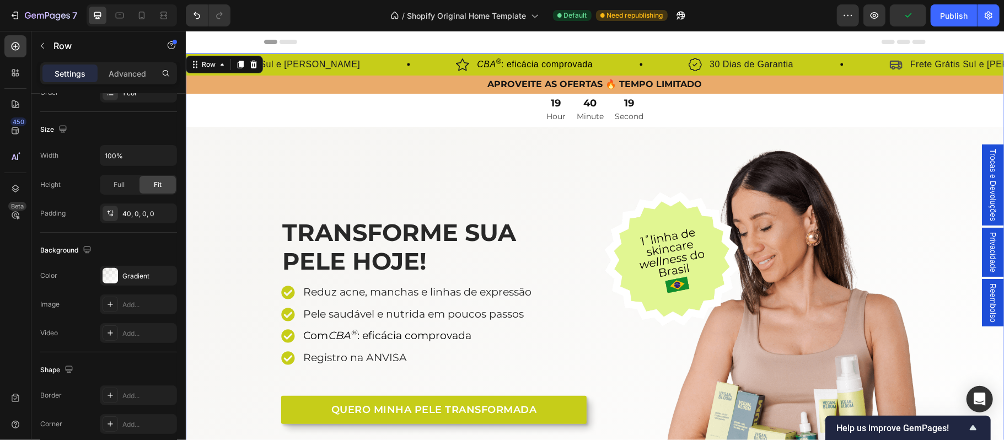
click at [338, 128] on div "TRANSFORME SUA PELE HOJE! Heading Reduz acne, manchas e linhas de expressão Pel…" at bounding box center [594, 304] width 818 height 357
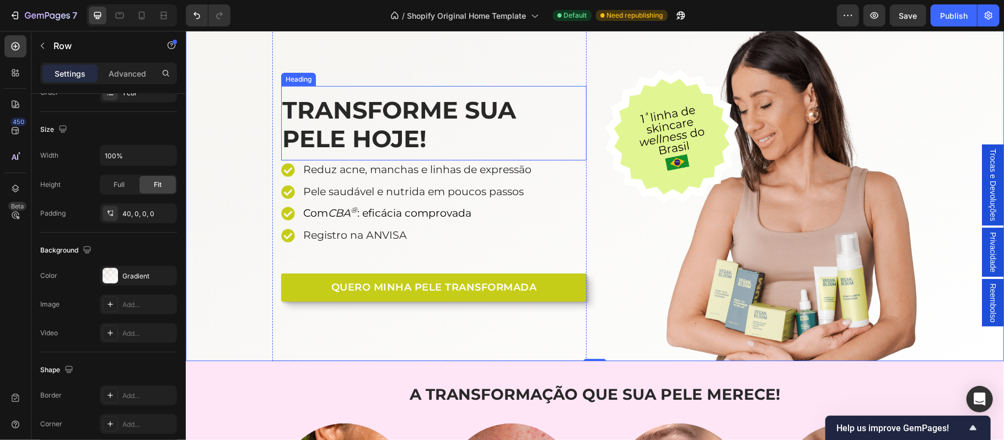
scroll to position [49, 0]
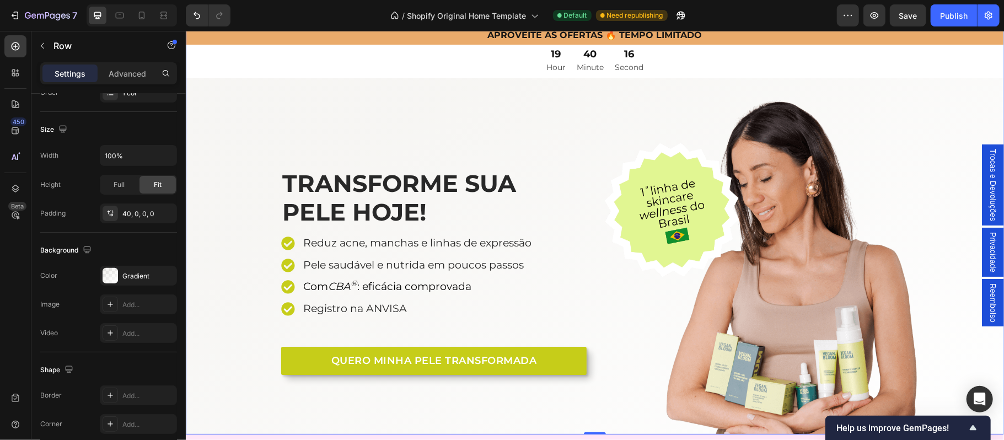
click at [203, 135] on div "TRANSFORME SUA PELE HOJE! Heading Reduz acne, manchas e linhas de expressão Pel…" at bounding box center [594, 266] width 818 height 335
click at [128, 274] on div "Gradient" at bounding box center [138, 276] width 32 height 10
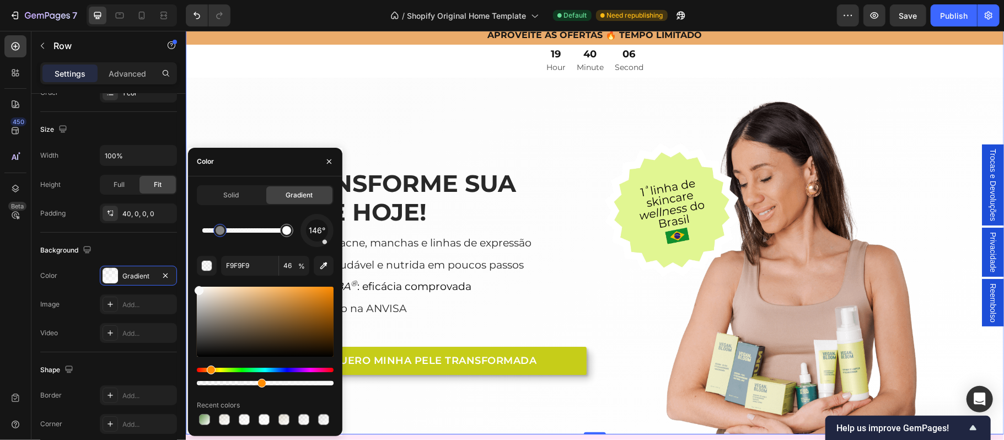
drag, startPoint x: 198, startPoint y: 369, endPoint x: 209, endPoint y: 369, distance: 11.0
click at [209, 369] on div "Hue" at bounding box center [211, 369] width 9 height 9
drag, startPoint x: 200, startPoint y: 367, endPoint x: 208, endPoint y: 367, distance: 8.3
click at [208, 367] on div "Hue" at bounding box center [209, 369] width 9 height 9
click at [212, 370] on div "Hue" at bounding box center [213, 369] width 9 height 9
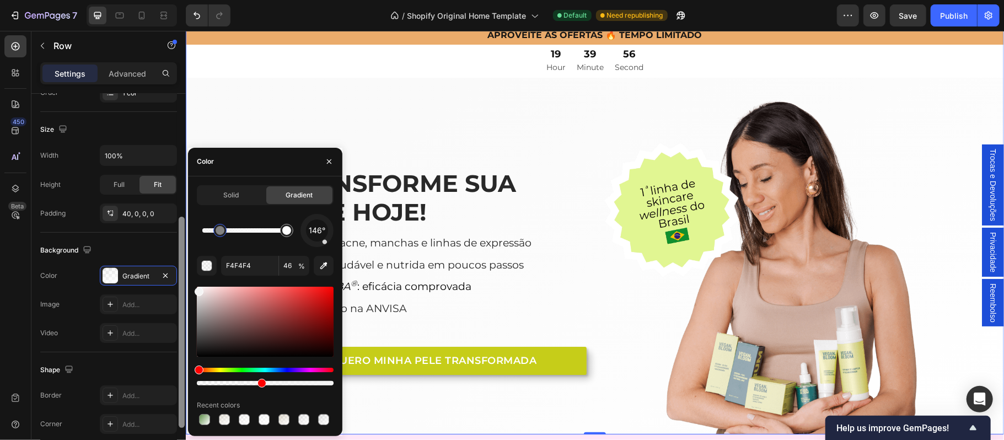
drag, startPoint x: 200, startPoint y: 290, endPoint x: 185, endPoint y: 279, distance: 18.1
drag, startPoint x: 201, startPoint y: 292, endPoint x: 192, endPoint y: 282, distance: 12.9
click at [192, 282] on div "Solid Gradient 146° F4F4F4 46 % Recent colors" at bounding box center [265, 306] width 154 height 242
drag, startPoint x: 385, startPoint y: 320, endPoint x: 186, endPoint y: 282, distance: 202.5
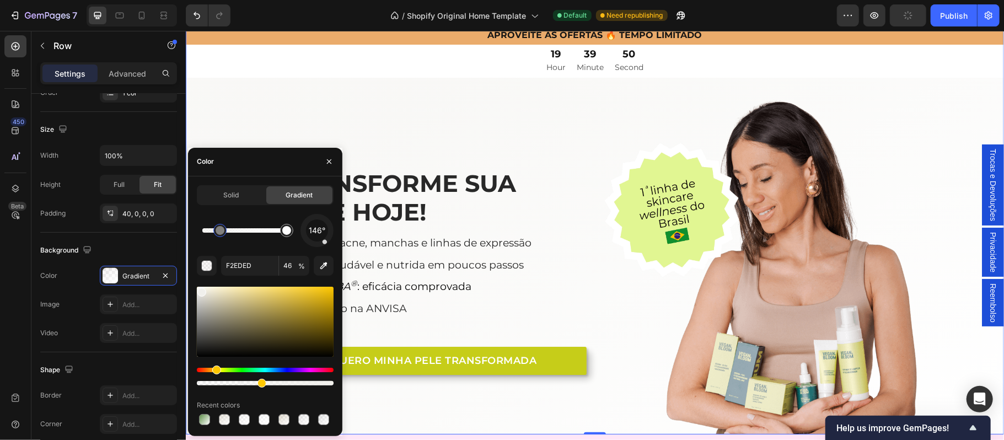
drag, startPoint x: 200, startPoint y: 367, endPoint x: 215, endPoint y: 371, distance: 16.1
click at [215, 371] on div "Hue" at bounding box center [216, 369] width 9 height 9
type input "F1F0EC"
type input "50"
click at [329, 160] on icon "button" at bounding box center [329, 161] width 9 height 9
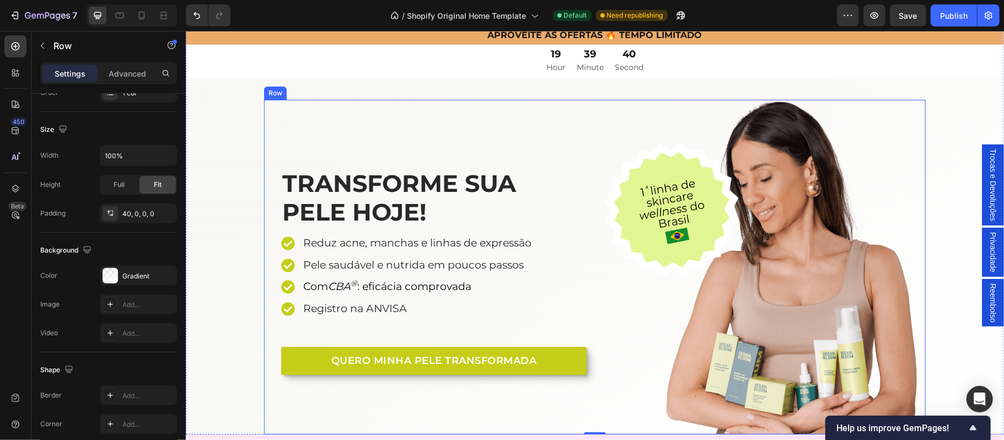
click at [281, 108] on div "TRANSFORME SUA PELE HOJE! Heading Reduz acne, manchas e linhas de expressão Pel…" at bounding box center [429, 266] width 314 height 335
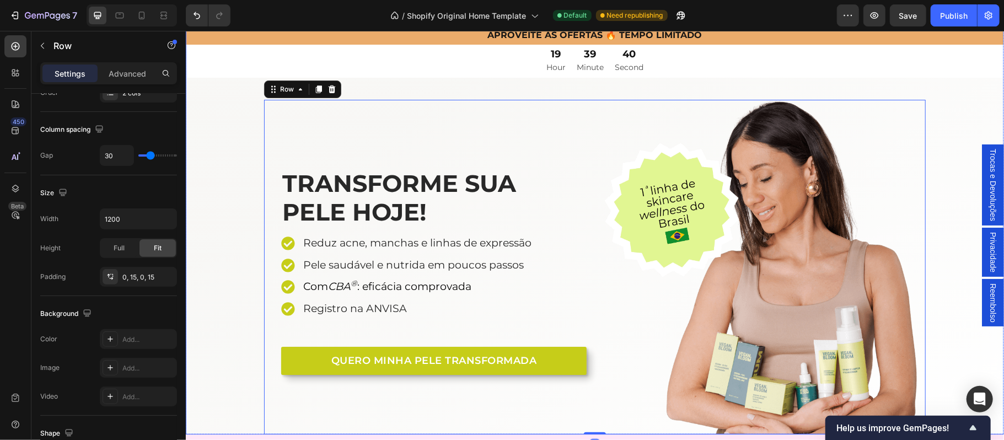
click at [225, 128] on div "TRANSFORME SUA PELE HOJE! Heading Reduz acne, manchas e linhas de expressão Pel…" at bounding box center [594, 266] width 818 height 335
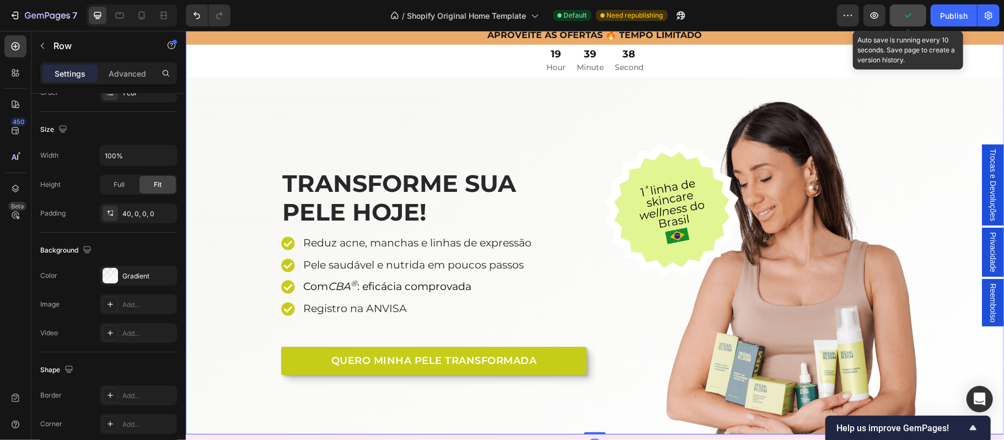
click at [904, 17] on icon "button" at bounding box center [907, 15] width 11 height 11
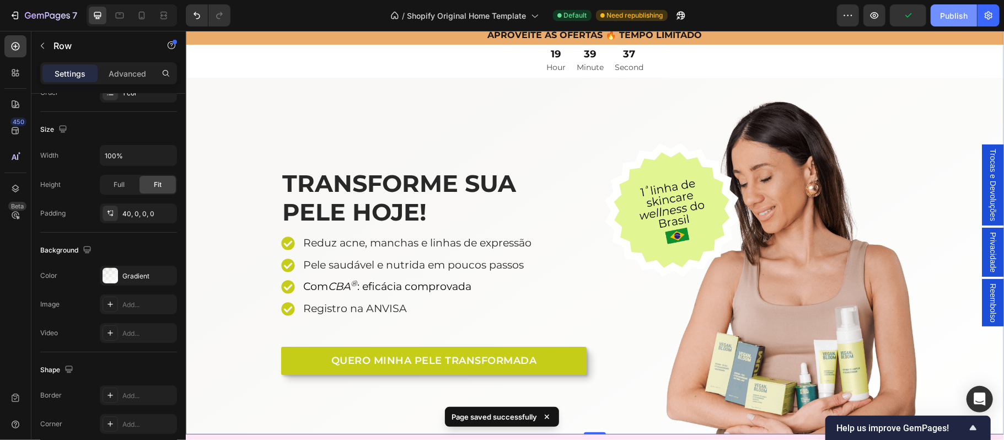
click at [950, 14] on div "Publish" at bounding box center [954, 16] width 28 height 12
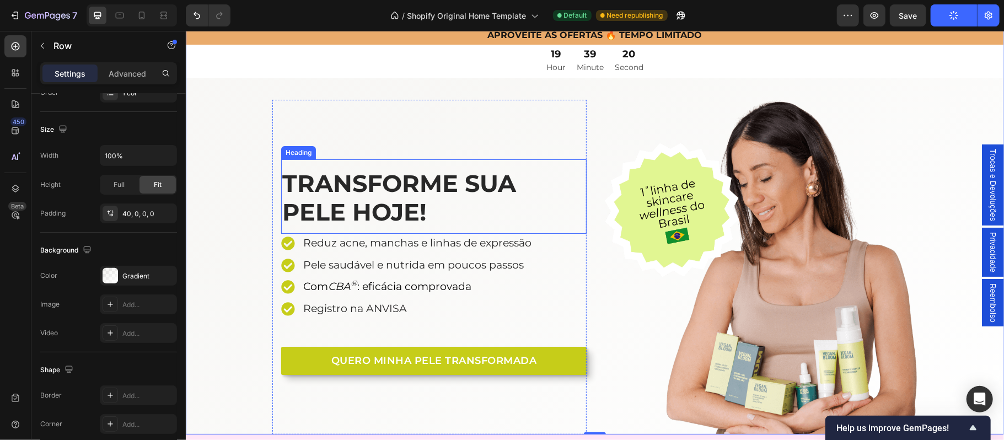
scroll to position [0, 0]
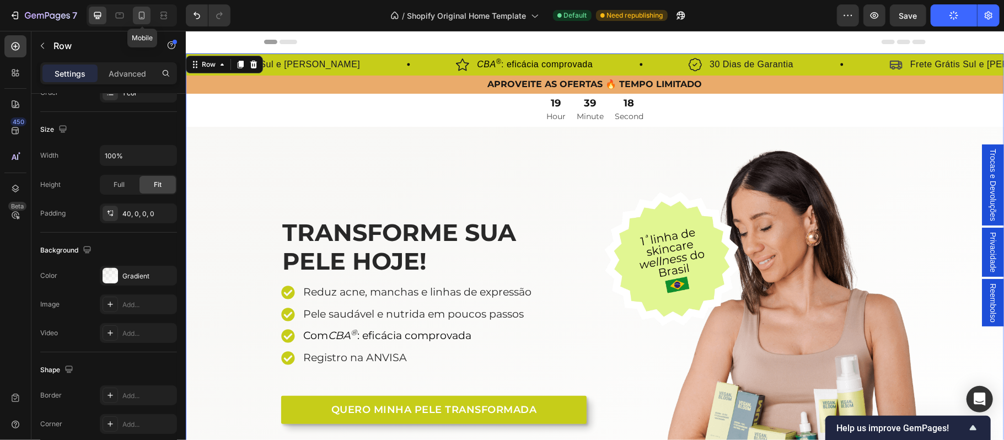
click at [143, 19] on icon at bounding box center [142, 16] width 6 height 8
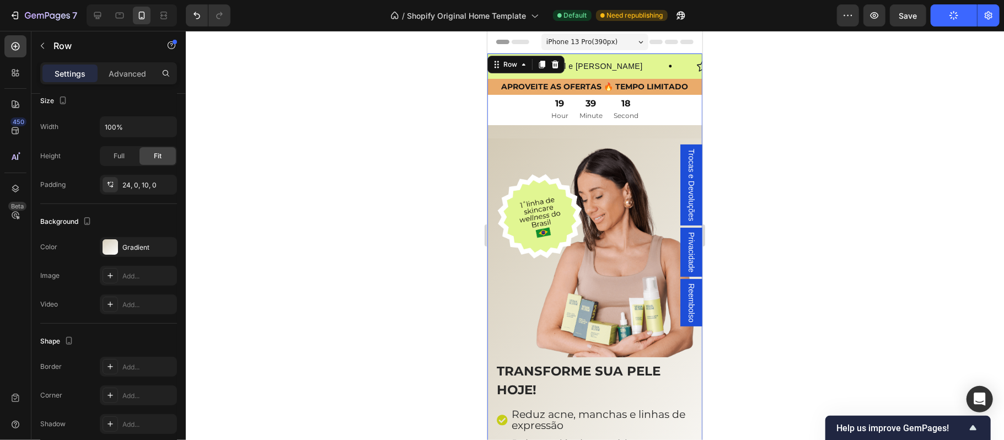
scroll to position [55, 0]
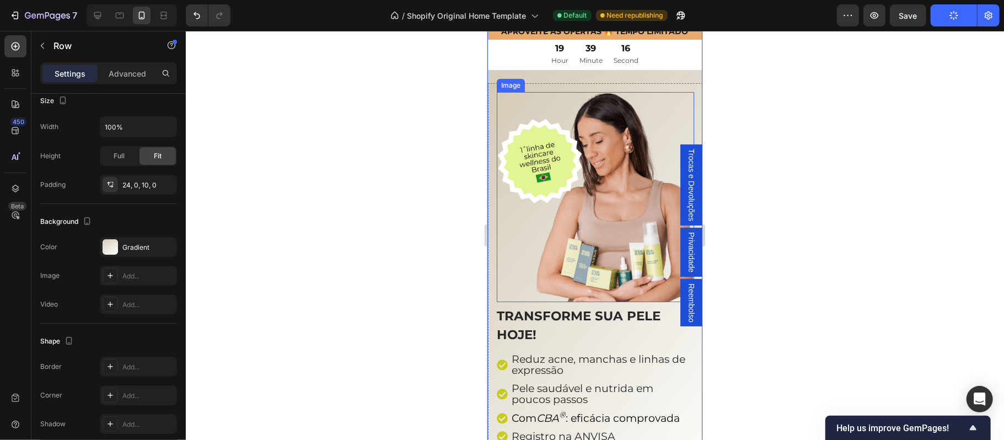
click at [505, 88] on div "Image" at bounding box center [510, 84] width 28 height 13
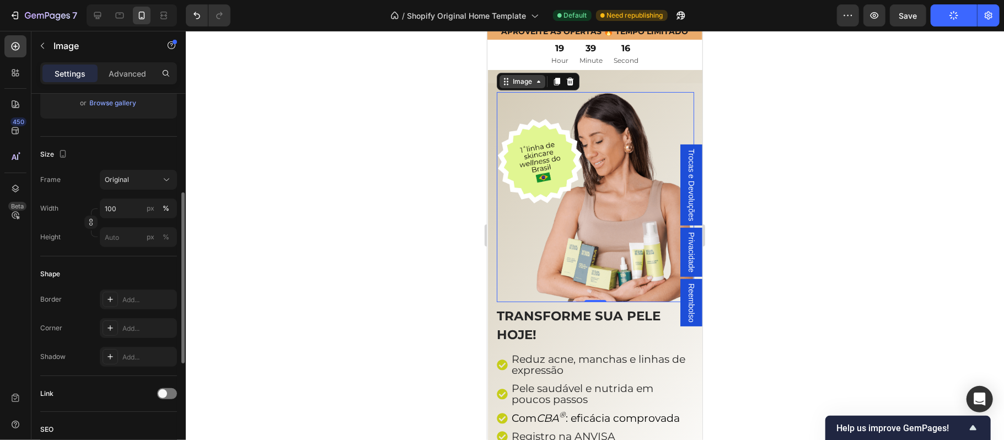
scroll to position [0, 0]
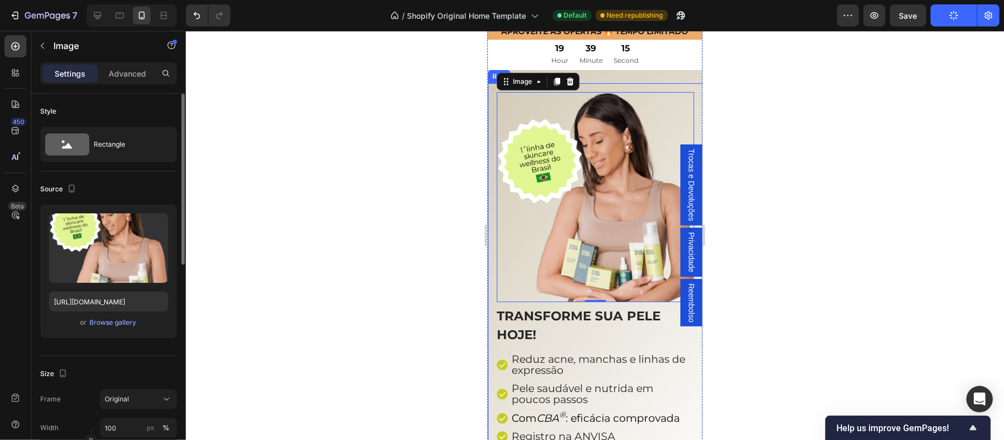
click at [600, 77] on div "TRANSFORME SUA PELE HOJE! Heading Reduz acne, manchas e linhas de expressão Pel…" at bounding box center [594, 294] width 215 height 451
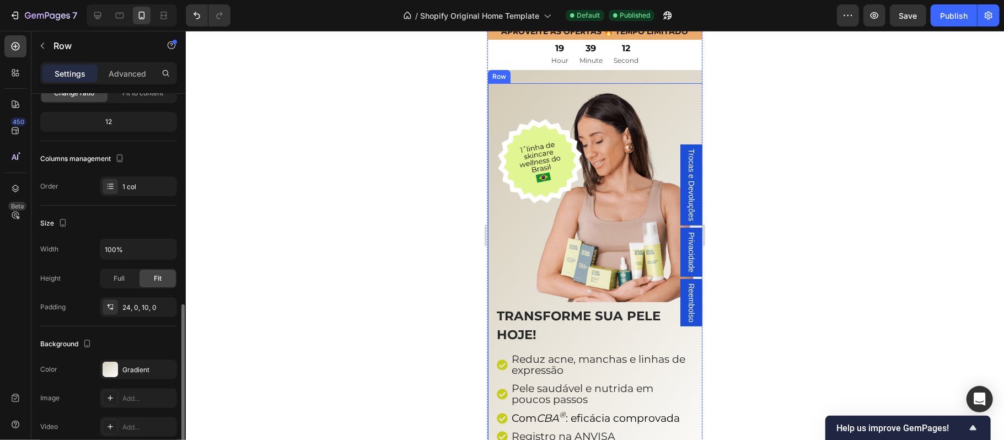
scroll to position [194, 0]
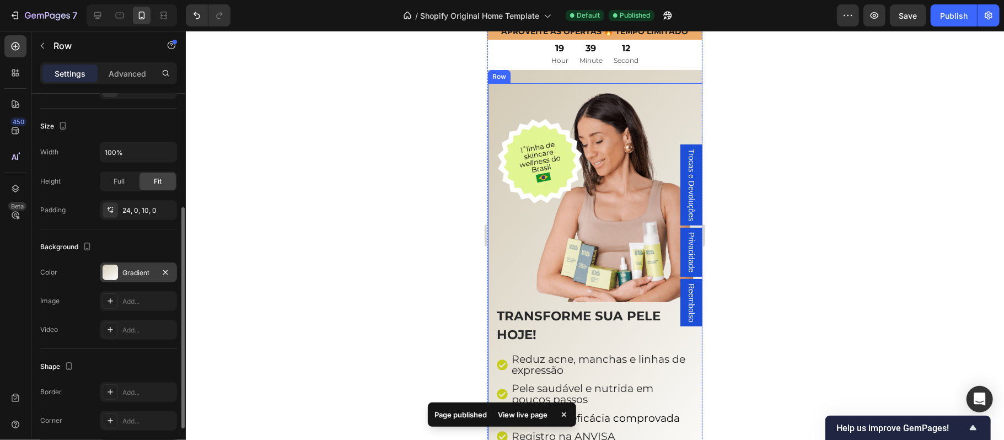
click at [128, 276] on div "Gradient" at bounding box center [138, 273] width 32 height 10
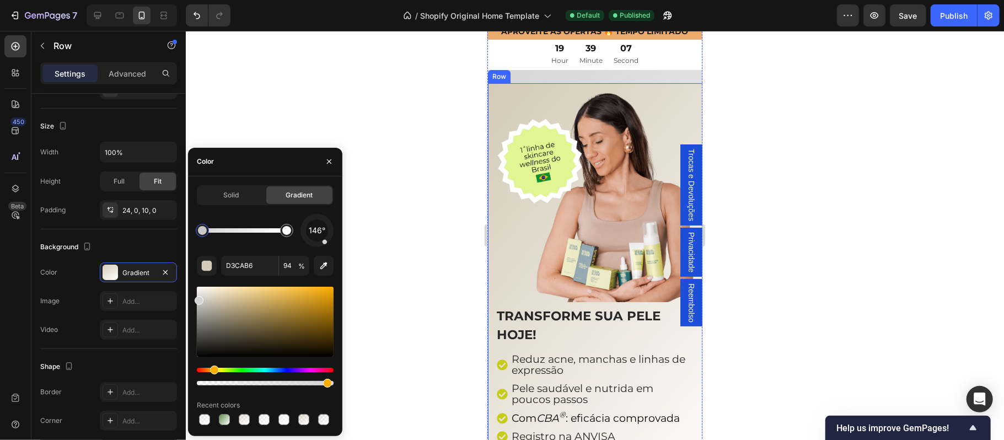
drag, startPoint x: 215, startPoint y: 300, endPoint x: 197, endPoint y: 298, distance: 17.7
click at [197, 298] on div at bounding box center [199, 300] width 9 height 9
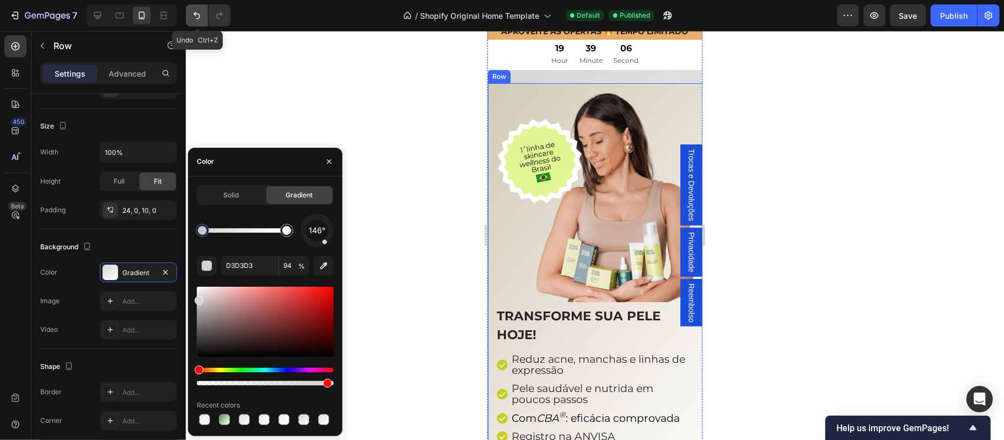
click at [200, 18] on icon "Undo/Redo" at bounding box center [196, 15] width 7 height 7
type input "D3CAB6"
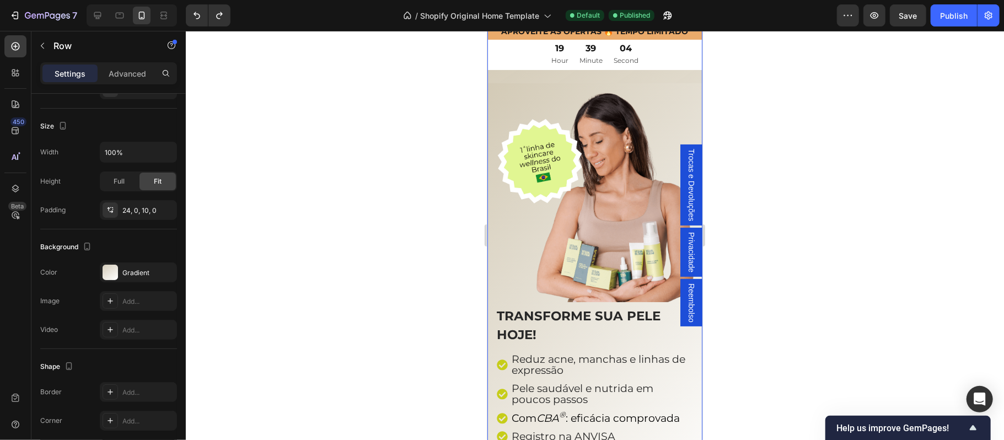
click at [539, 73] on div "TRANSFORME SUA PELE HOJE! Heading Reduz acne, manchas e linhas de expressão Pel…" at bounding box center [594, 294] width 215 height 451
click at [130, 278] on div "Gradient" at bounding box center [138, 273] width 32 height 10
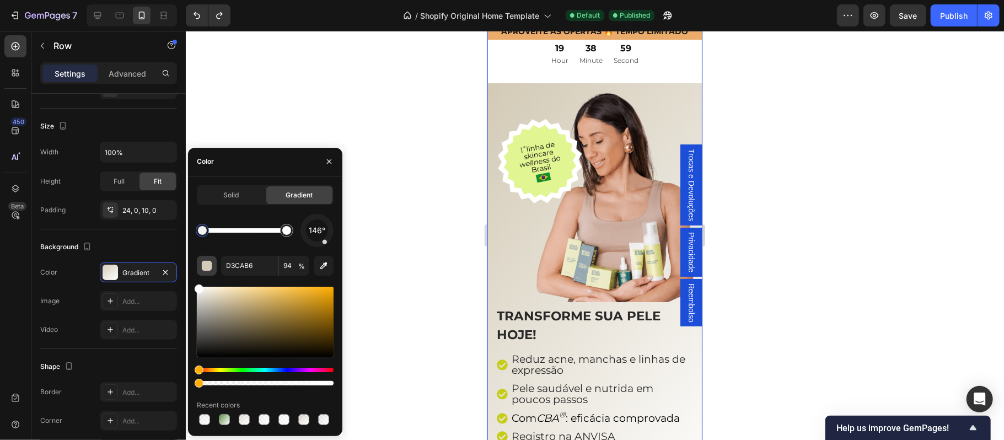
drag, startPoint x: 201, startPoint y: 290, endPoint x: 200, endPoint y: 267, distance: 23.2
click at [192, 278] on div "Solid Gradient 146° D3CAB6 94 % Recent colors" at bounding box center [265, 306] width 154 height 242
click at [515, 245] on img at bounding box center [594, 197] width 197 height 210
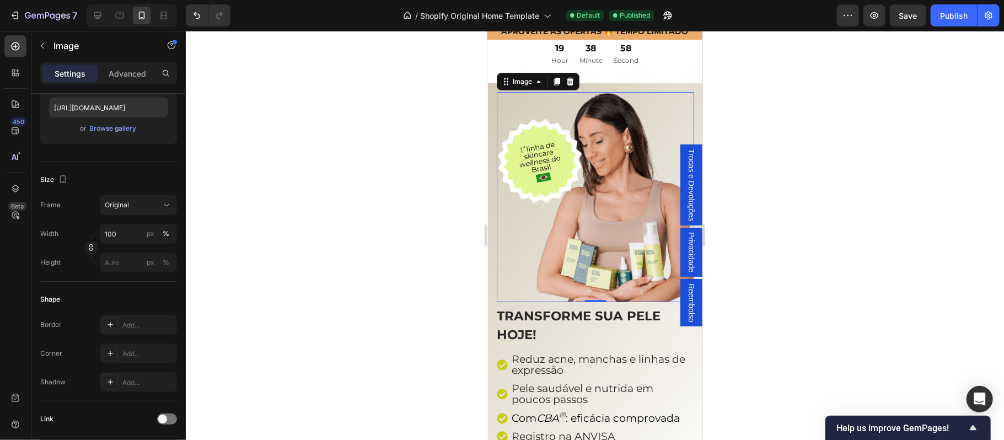
scroll to position [0, 0]
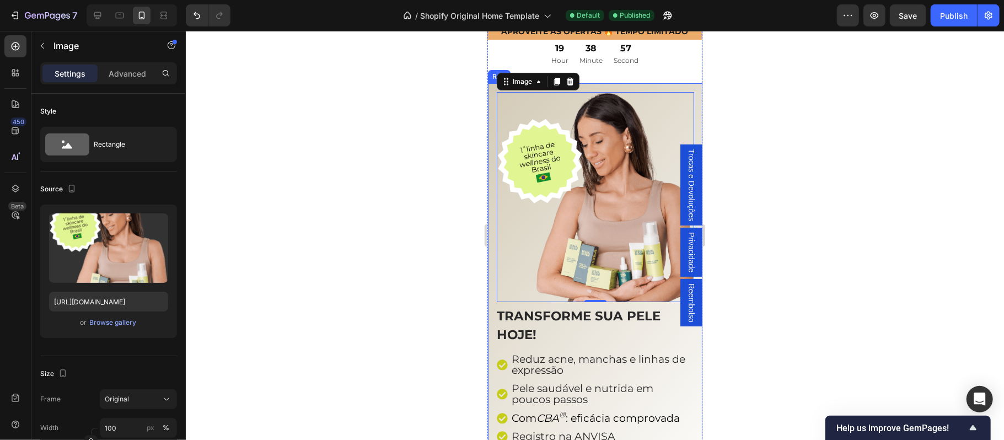
click at [490, 303] on div "TRANSFORME SUA PELE HOJE! Heading Reduz acne, manchas e linhas de expressão Pel…" at bounding box center [594, 299] width 215 height 433
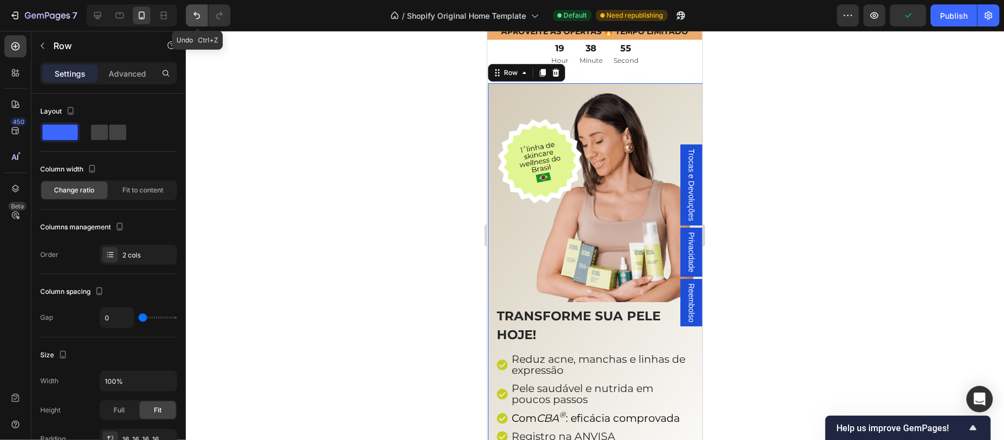
click at [199, 14] on icon "Undo/Redo" at bounding box center [196, 15] width 7 height 7
click at [588, 75] on div "TRANSFORME SUA PELE HOJE! Heading Reduz acne, manchas e linhas de expressão Pel…" at bounding box center [594, 294] width 215 height 451
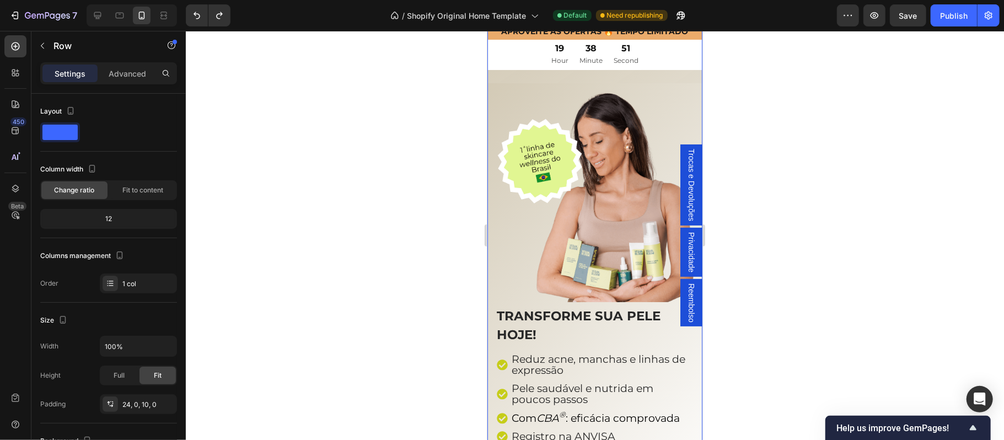
click at [549, 75] on div "TRANSFORME SUA PELE HOJE! Heading Reduz acne, manchas e linhas de expressão Pel…" at bounding box center [594, 294] width 215 height 451
click at [491, 93] on div "TRANSFORME SUA PELE HOJE! Heading Reduz acne, manchas e linhas de expressão Pel…" at bounding box center [594, 299] width 215 height 433
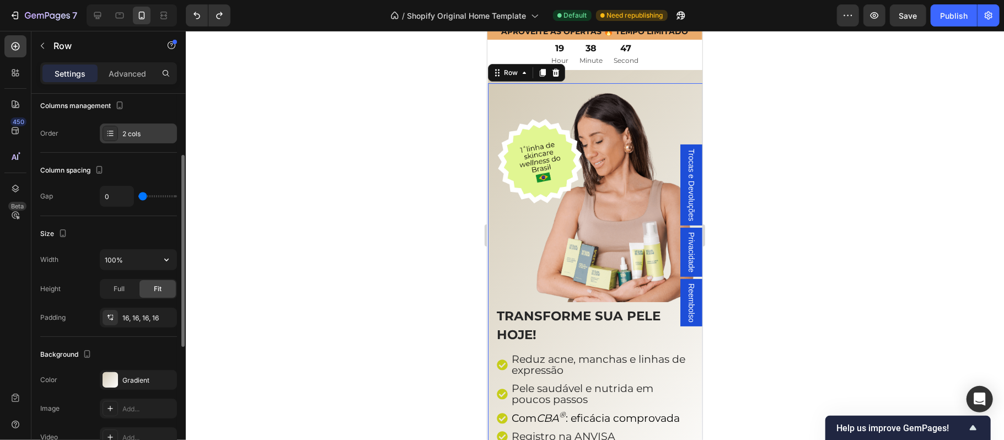
scroll to position [218, 0]
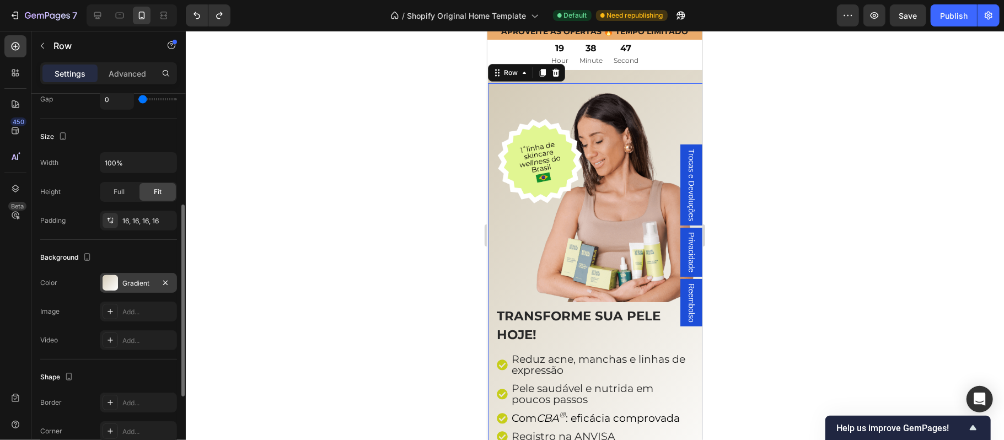
click at [130, 290] on div "Gradient" at bounding box center [138, 283] width 77 height 20
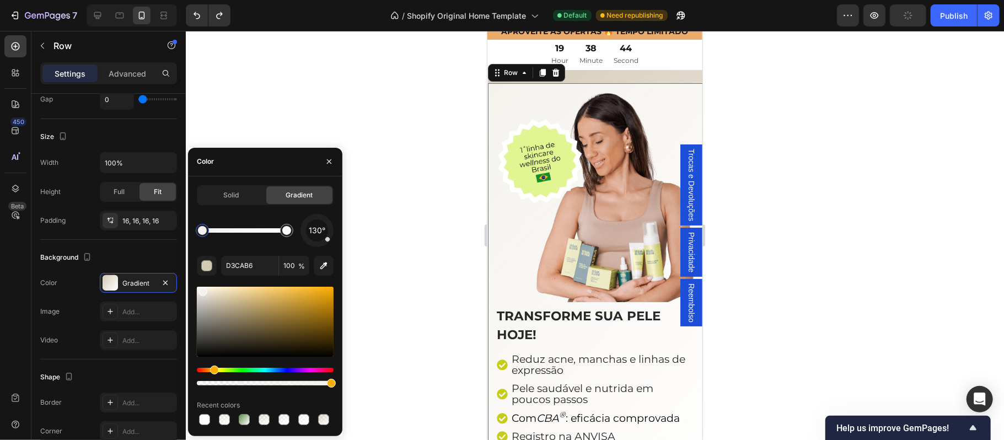
type input "F4F2ED"
drag, startPoint x: 216, startPoint y: 300, endPoint x: 201, endPoint y: 289, distance: 18.5
click at [238, 268] on input "F4F2ED" at bounding box center [249, 266] width 57 height 20
click at [599, 72] on div "TRANSFORME SUA PELE HOJE! Heading Reduz acne, manchas e linhas de expressão Pel…" at bounding box center [594, 294] width 215 height 451
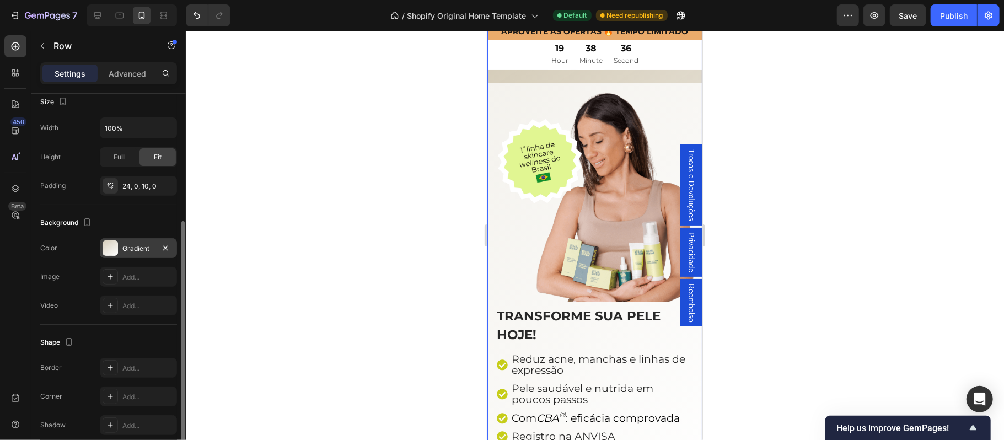
click at [130, 246] on div "Gradient" at bounding box center [138, 249] width 32 height 10
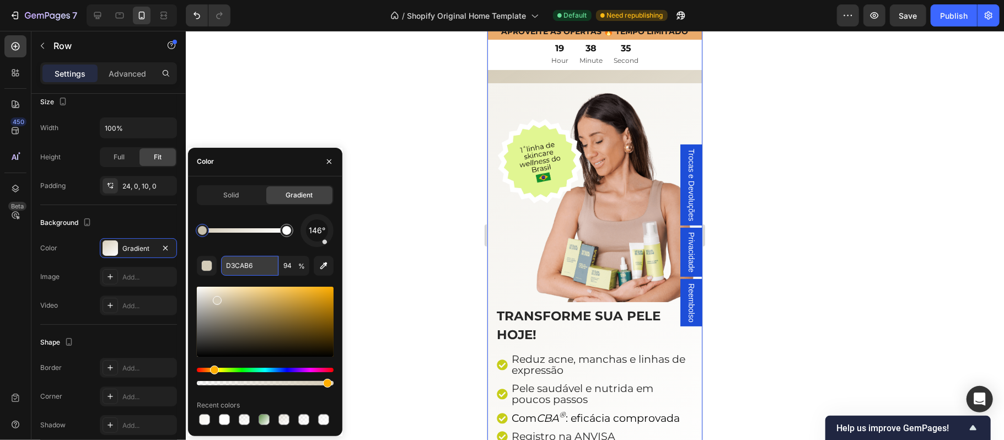
click at [236, 267] on input "D3CAB6" at bounding box center [249, 266] width 57 height 20
paste input "F4F2ED"
type input "F4F2ED"
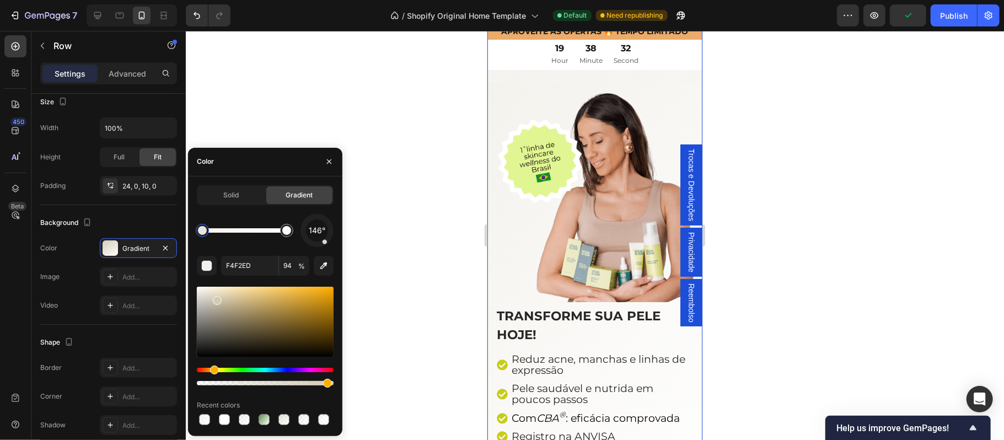
click at [889, 224] on div at bounding box center [595, 235] width 818 height 409
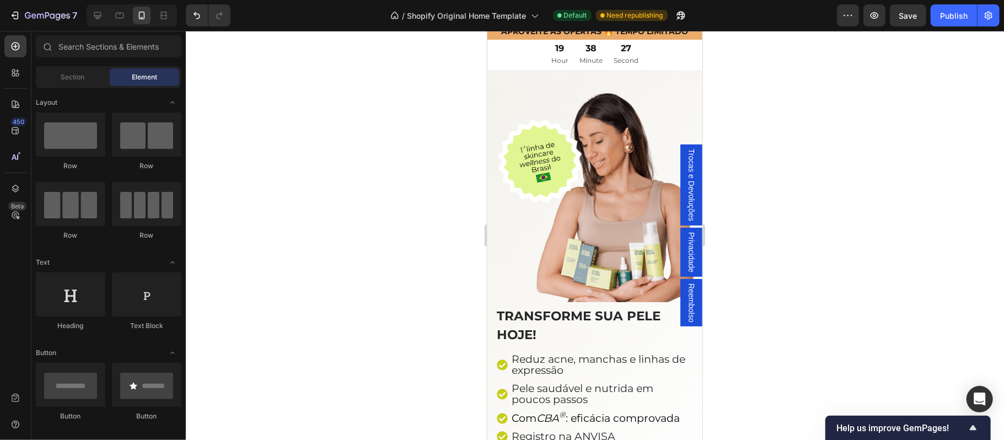
click at [340, 243] on div at bounding box center [595, 235] width 818 height 409
click at [517, 92] on img at bounding box center [594, 197] width 197 height 210
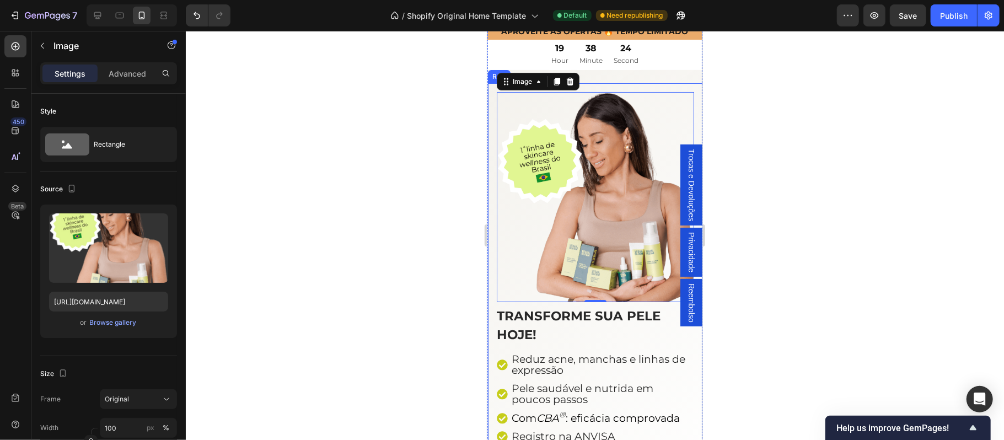
click at [491, 103] on div "TRANSFORME SUA PELE HOJE! Heading Reduz acne, manchas e linhas de expressão Pel…" at bounding box center [594, 299] width 215 height 433
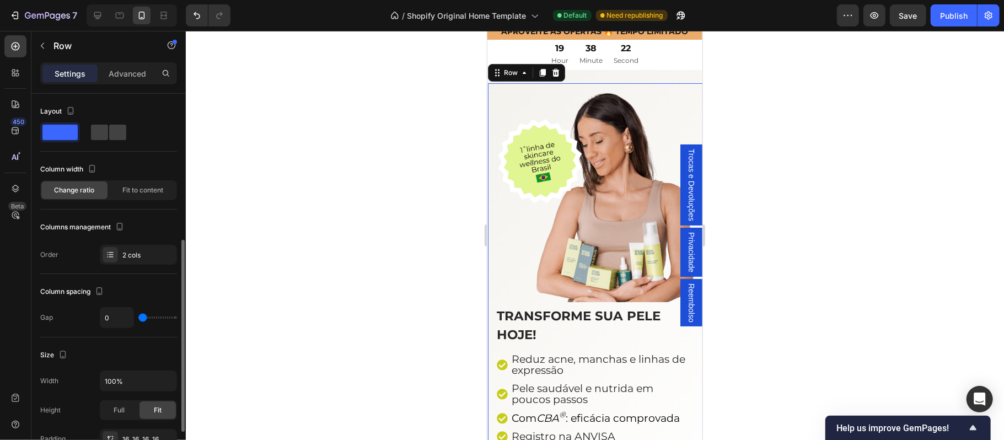
scroll to position [97, 0]
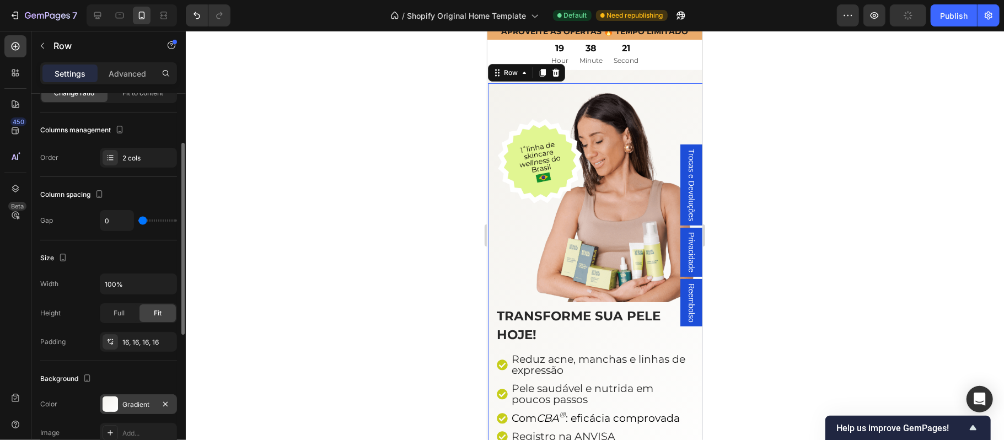
click at [127, 409] on div "Gradient" at bounding box center [138, 405] width 32 height 10
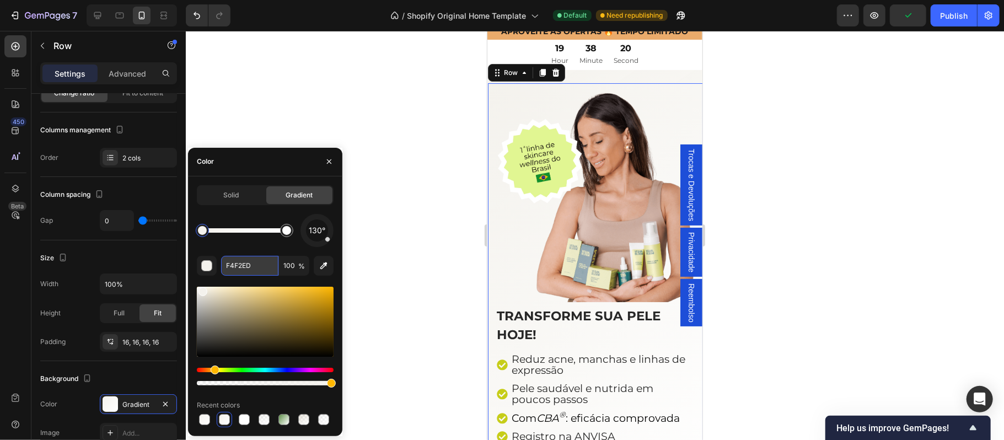
click at [237, 270] on input "F4F2ED" at bounding box center [249, 266] width 57 height 20
click at [319, 58] on div at bounding box center [595, 235] width 818 height 409
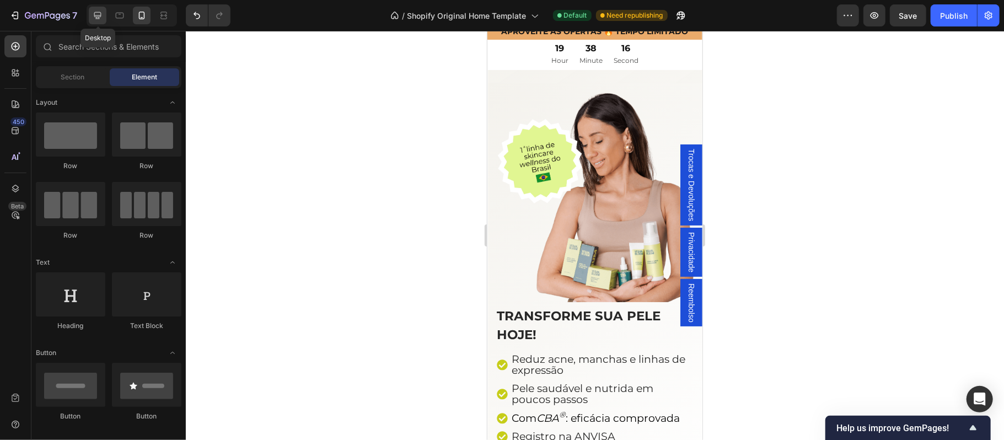
click at [100, 18] on icon at bounding box center [97, 15] width 11 height 11
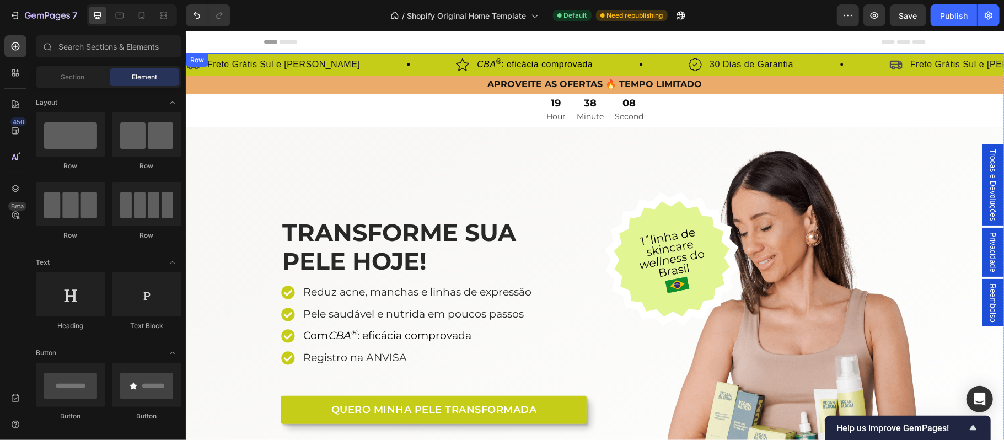
click at [228, 159] on div "TRANSFORME SUA PELE HOJE! Heading Reduz acne, manchas e linhas de expressão Pel…" at bounding box center [594, 315] width 818 height 335
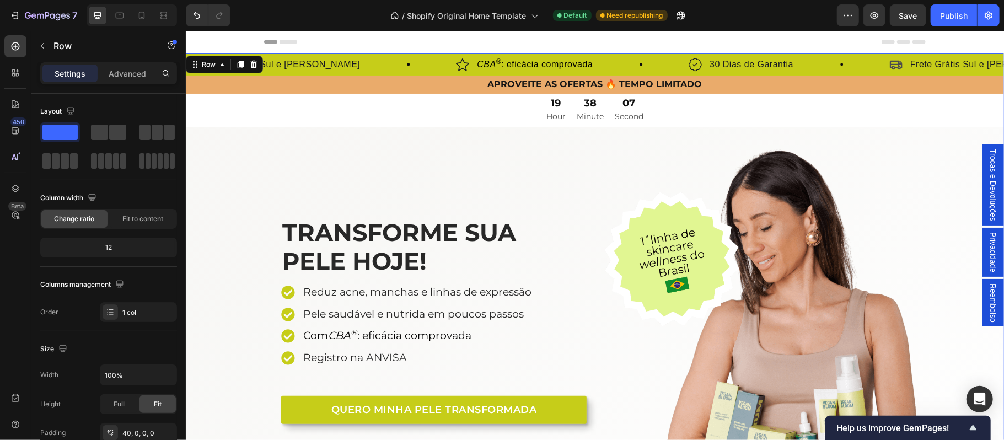
drag, startPoint x: 215, startPoint y: 148, endPoint x: 333, endPoint y: 249, distance: 155.3
click at [215, 148] on div "TRANSFORME SUA PELE HOJE! Heading Reduz acne, manchas e linhas de expressão Pel…" at bounding box center [594, 315] width 818 height 335
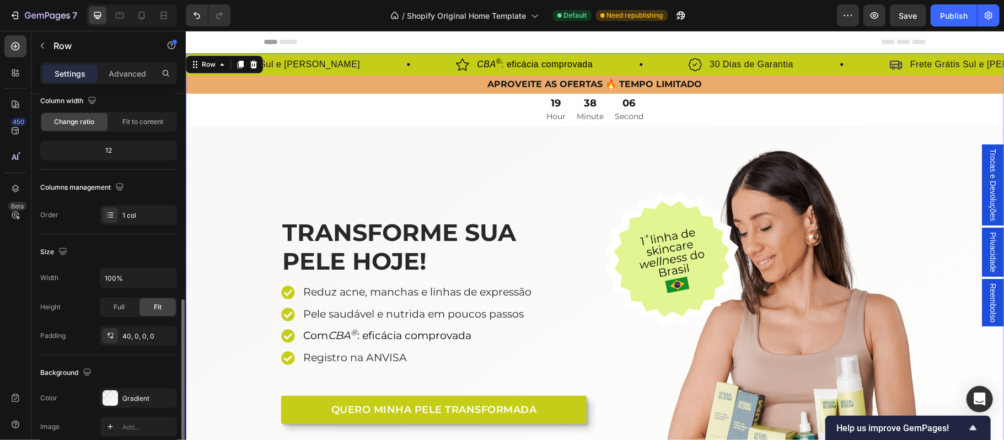
scroll to position [194, 0]
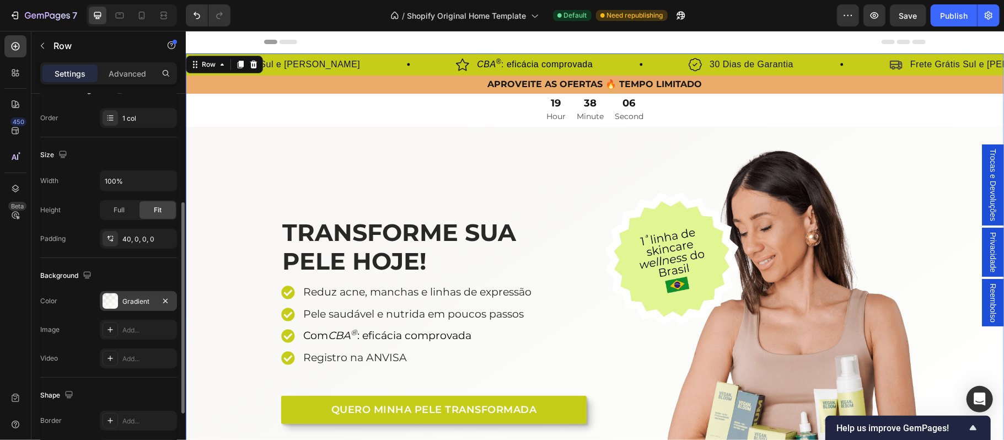
click at [131, 305] on div "Gradient" at bounding box center [138, 302] width 32 height 10
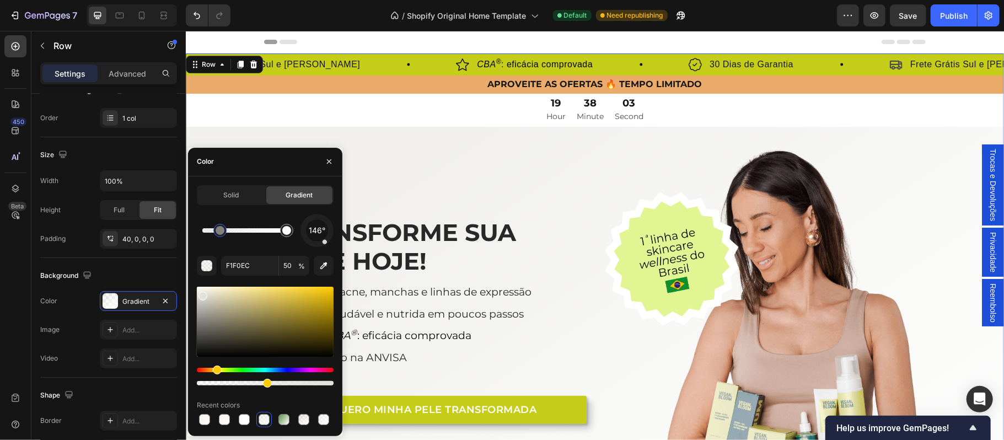
type input "E2E1DC"
click at [331, 159] on icon "button" at bounding box center [329, 161] width 9 height 9
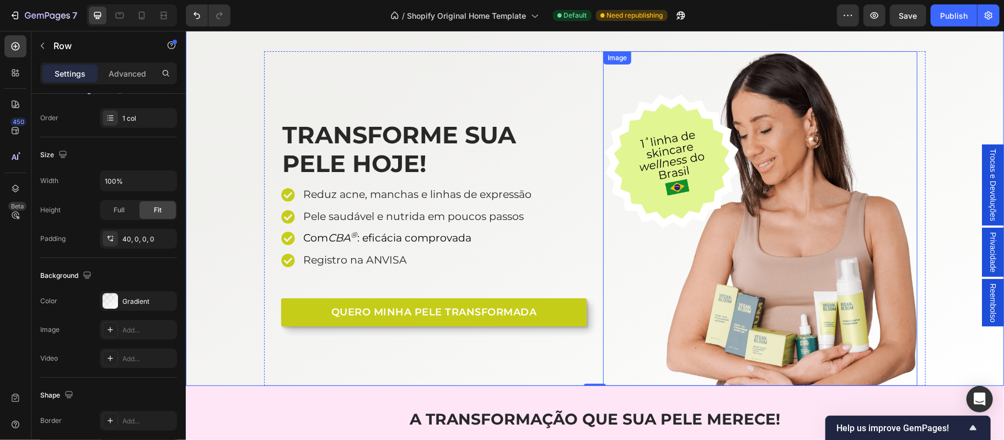
scroll to position [73, 0]
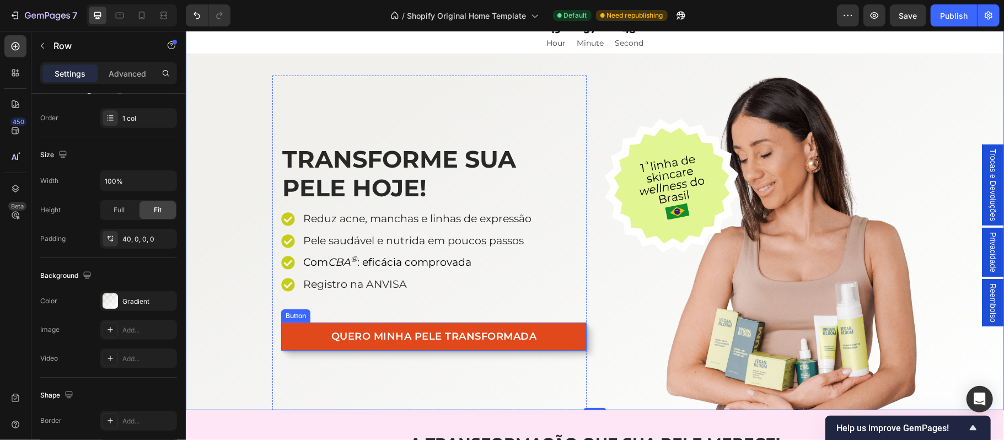
click at [559, 335] on link "QUERO MINHA PELE TRANSFORMADA" at bounding box center [433, 336] width 305 height 28
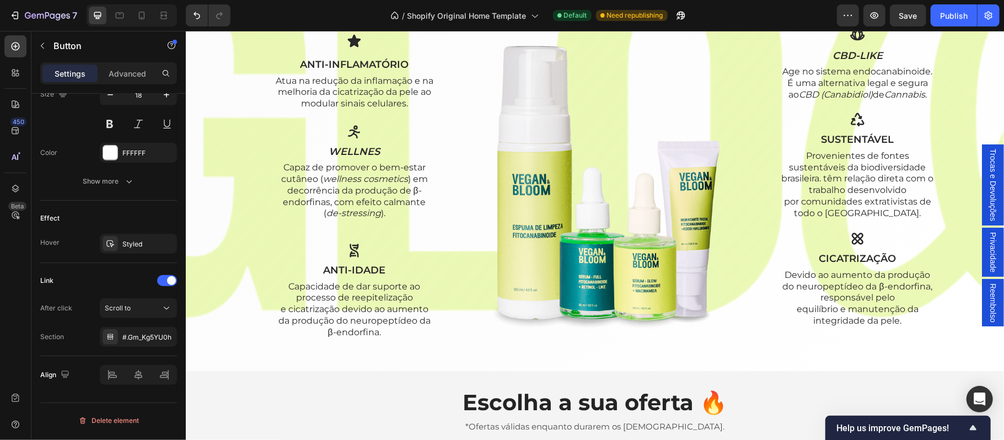
scroll to position [1690, 0]
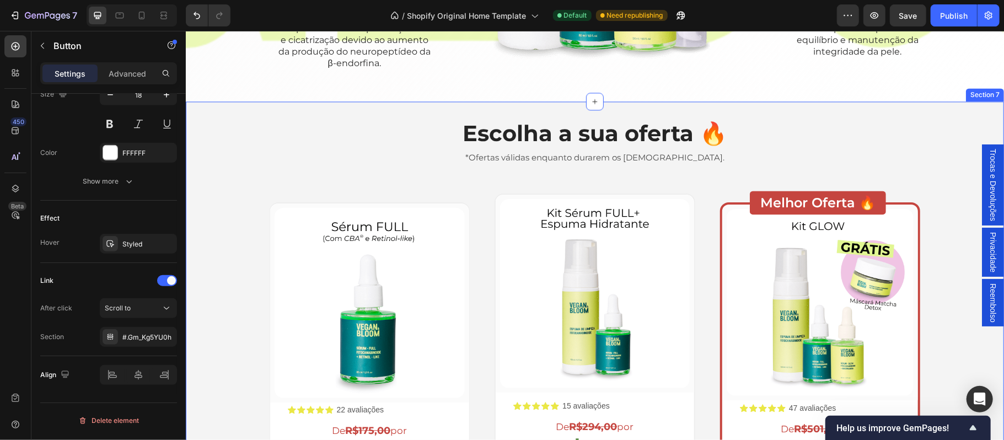
click at [241, 174] on div "Escolha a sua oferta 🔥 Heading *Ofertas válidas enquanto durarem os estoques. T…" at bounding box center [593, 398] width 801 height 562
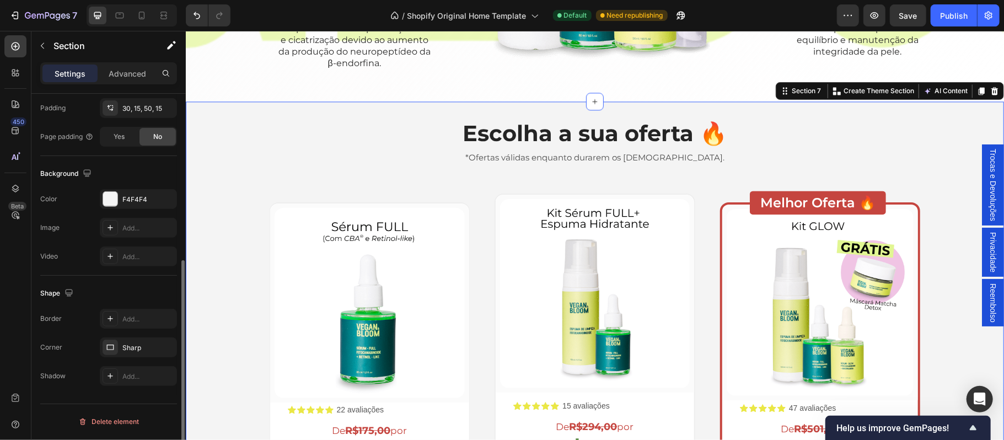
scroll to position [0, 0]
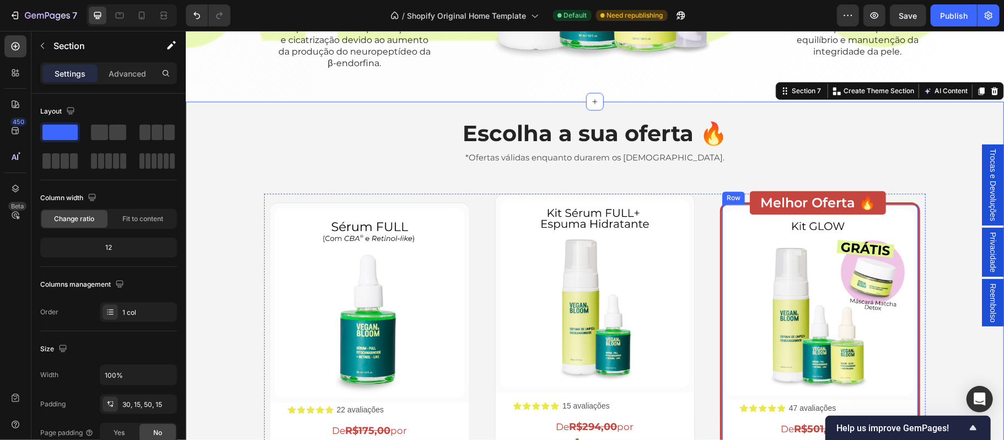
click at [719, 229] on div "(P) Images & Gallery Row Icon Icon Icon Icon Icon Icon List 47 avaliações Text …" at bounding box center [819, 437] width 201 height 471
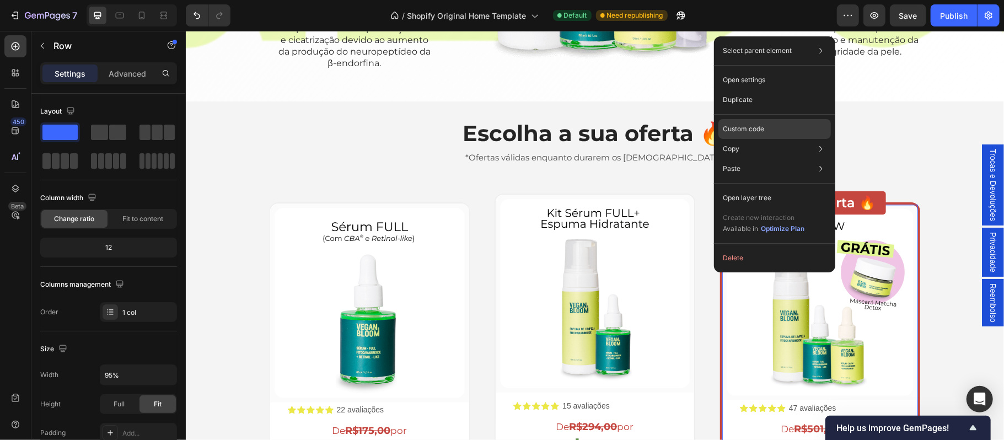
click at [760, 124] on p "Custom code" at bounding box center [743, 129] width 41 height 10
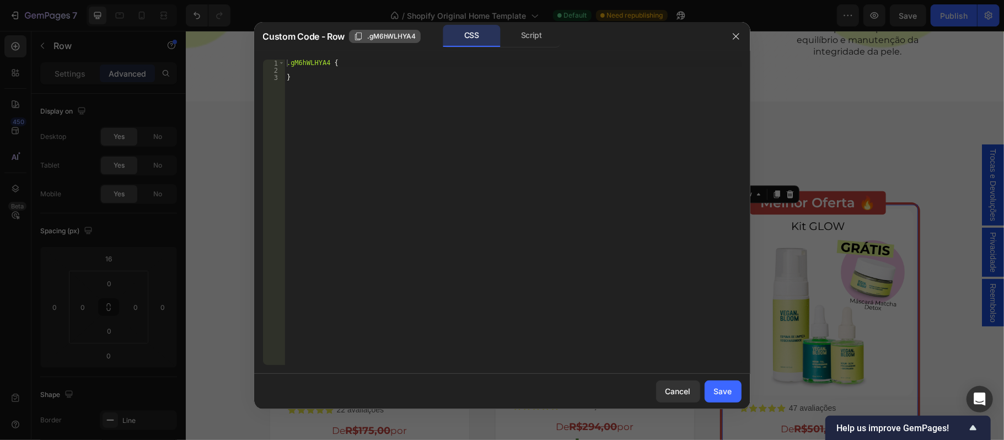
click at [384, 32] on span ".gM6hWLHYA4" at bounding box center [391, 36] width 49 height 10
click at [724, 385] on button "Save" at bounding box center [722, 391] width 37 height 22
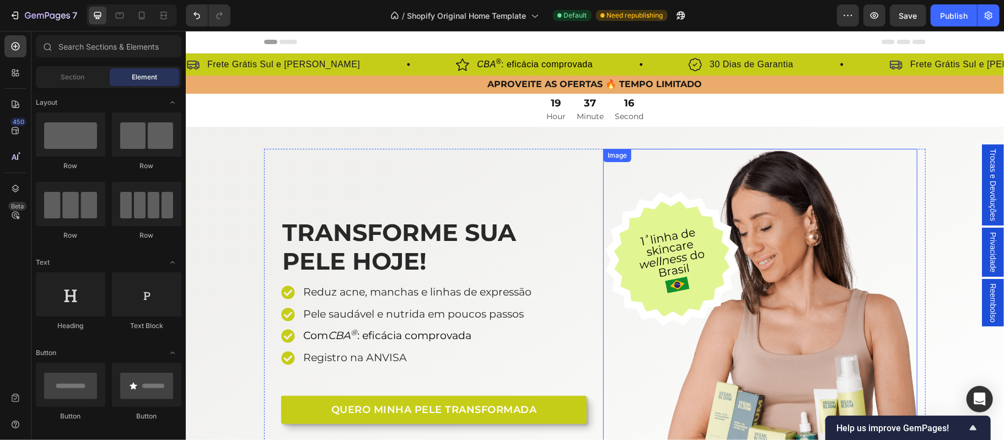
scroll to position [122, 0]
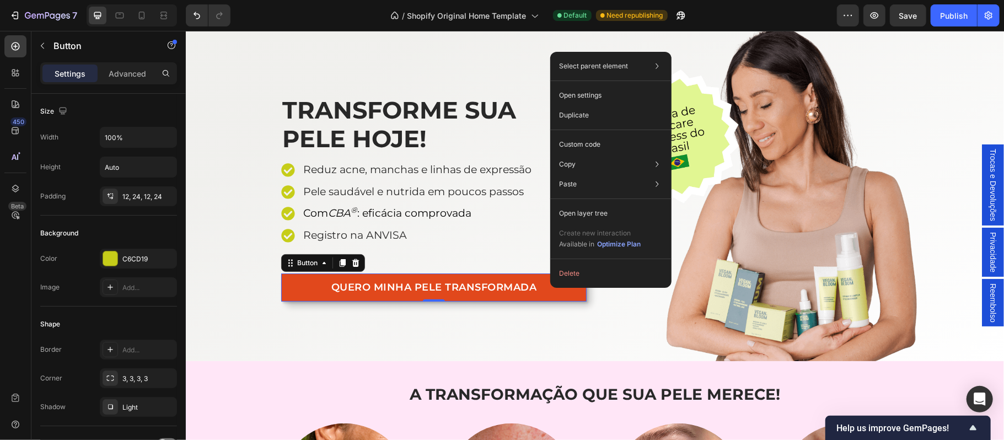
click at [282, 294] on link "QUERO MINHA PELE TRANSFORMADA" at bounding box center [433, 287] width 305 height 28
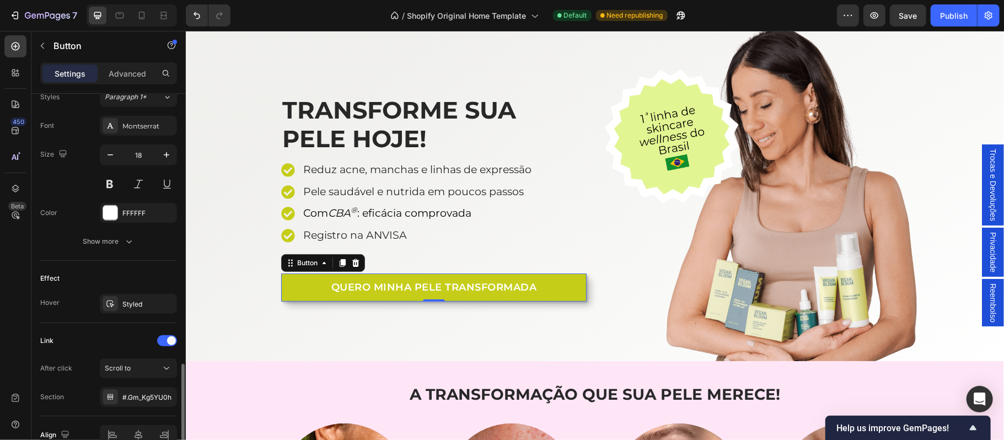
scroll to position [472, 0]
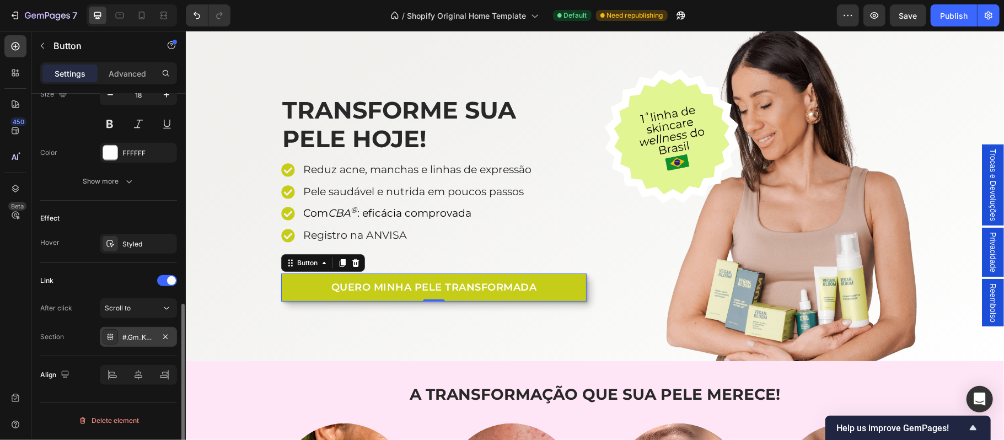
click at [142, 342] on div "#.Gm_Kg5YU0h" at bounding box center [138, 337] width 32 height 10
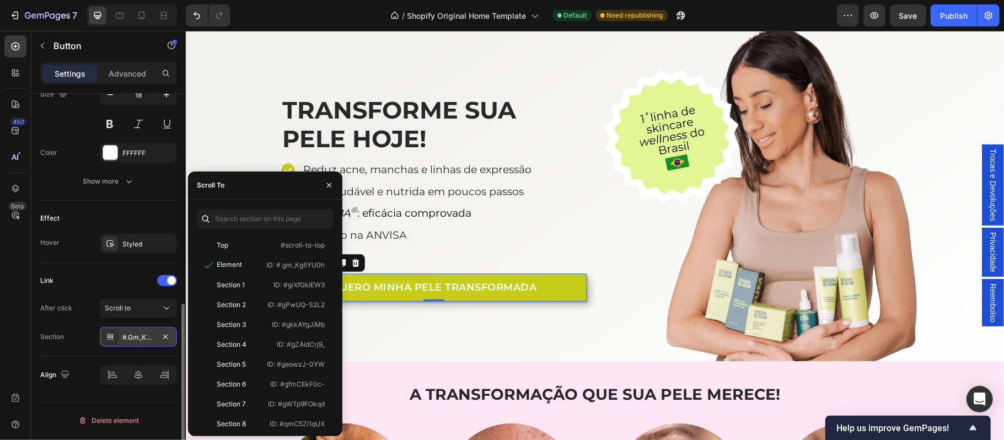
click at [138, 342] on div "#.Gm_Kg5YU0h" at bounding box center [138, 337] width 32 height 10
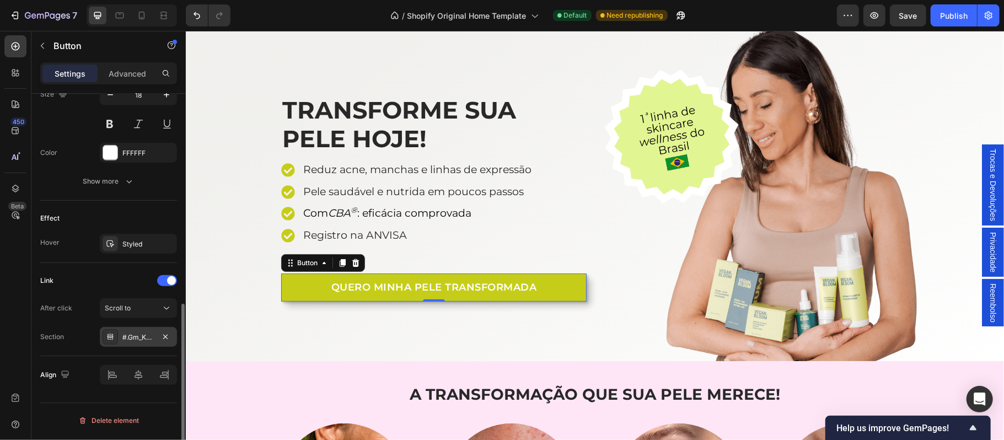
click at [138, 342] on div "#.Gm_Kg5YU0h" at bounding box center [138, 337] width 32 height 10
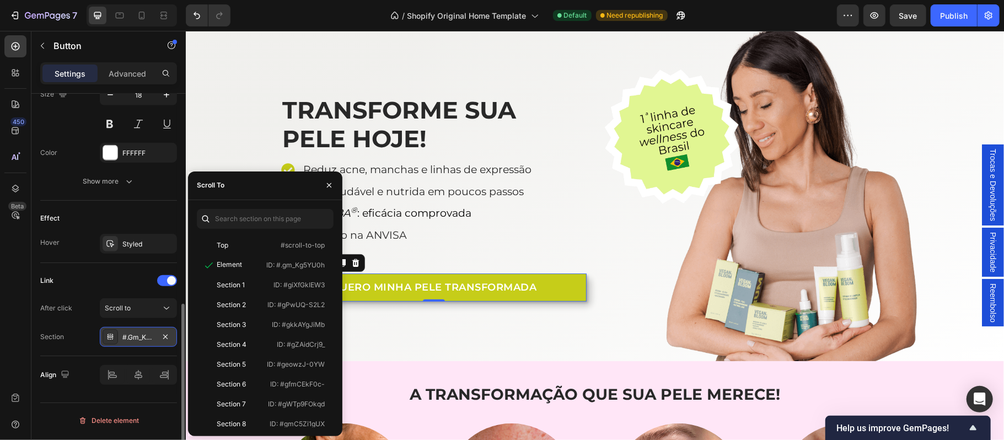
click at [138, 342] on div "#.Gm_Kg5YU0h" at bounding box center [138, 337] width 32 height 10
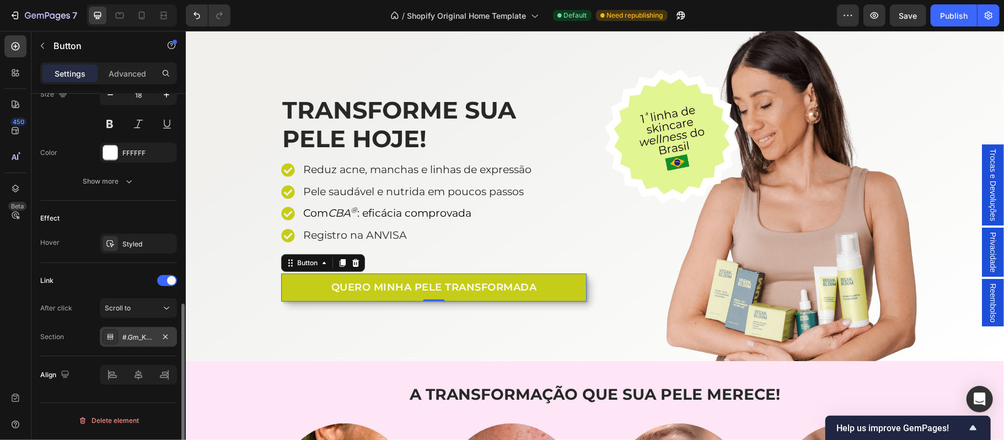
click at [138, 342] on div "#.Gm_Kg5YU0h" at bounding box center [138, 337] width 32 height 10
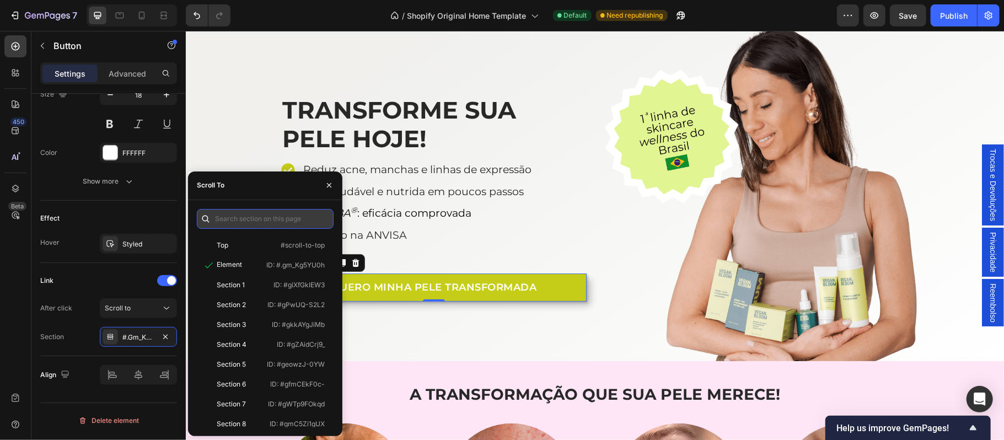
click at [240, 217] on input "text" at bounding box center [265, 219] width 137 height 20
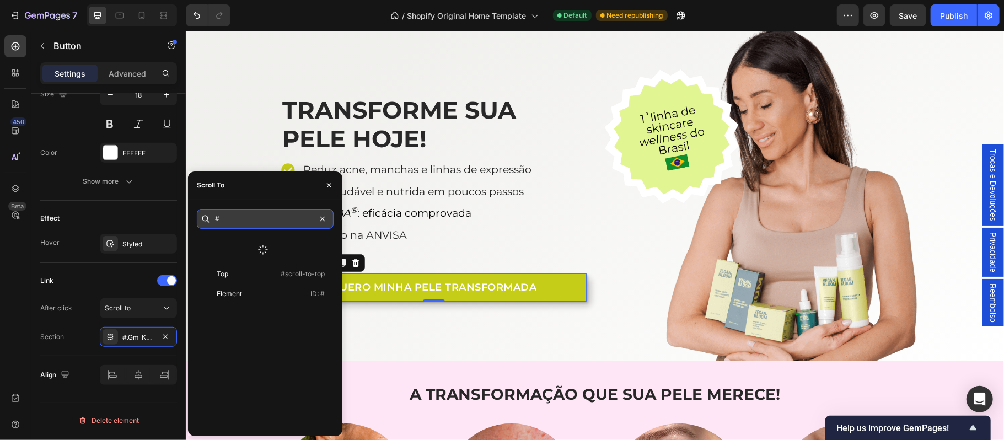
paste input ".gM6hWLHYA4"
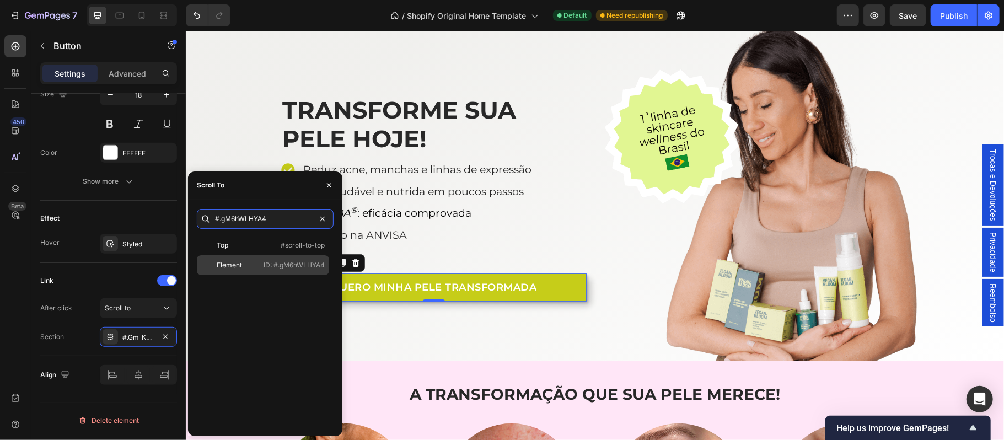
type input "#.gM6hWLHYA4"
click at [286, 268] on p "ID: #.gM6hWLHYA4" at bounding box center [293, 265] width 61 height 10
click at [331, 186] on icon "button" at bounding box center [329, 185] width 4 height 4
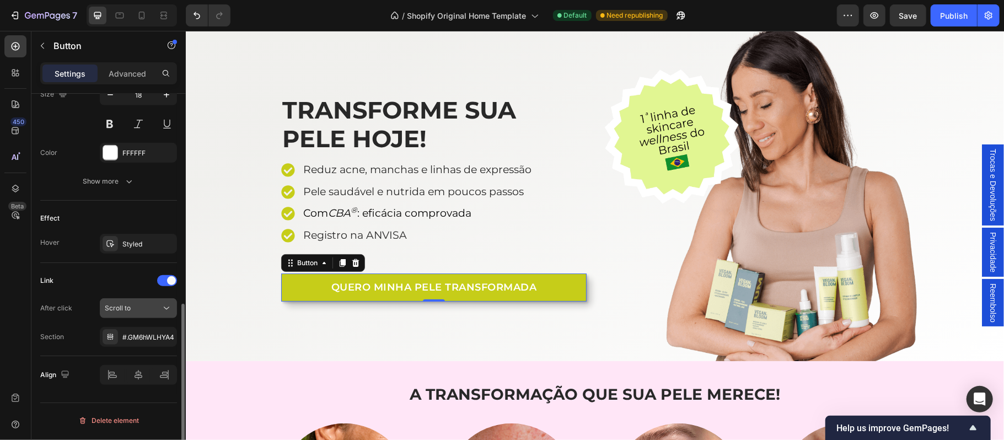
click at [134, 309] on div "Scroll to" at bounding box center [133, 308] width 56 height 10
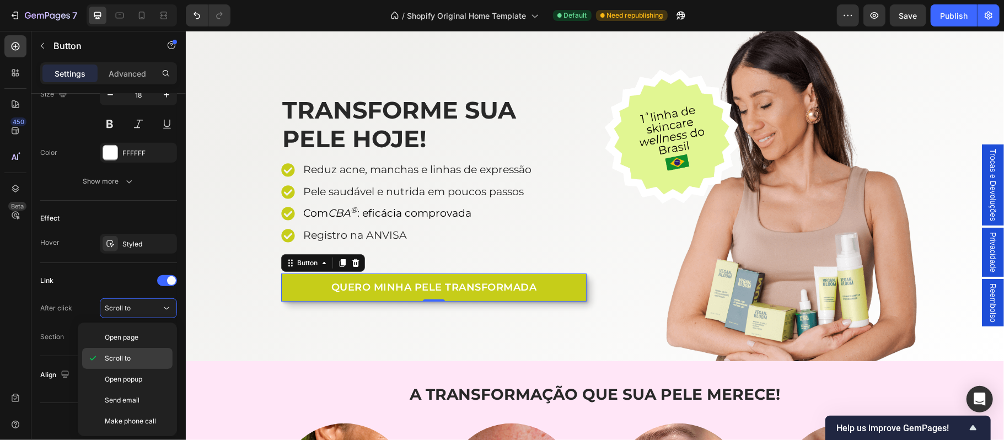
click at [132, 354] on p "Scroll to" at bounding box center [136, 358] width 63 height 10
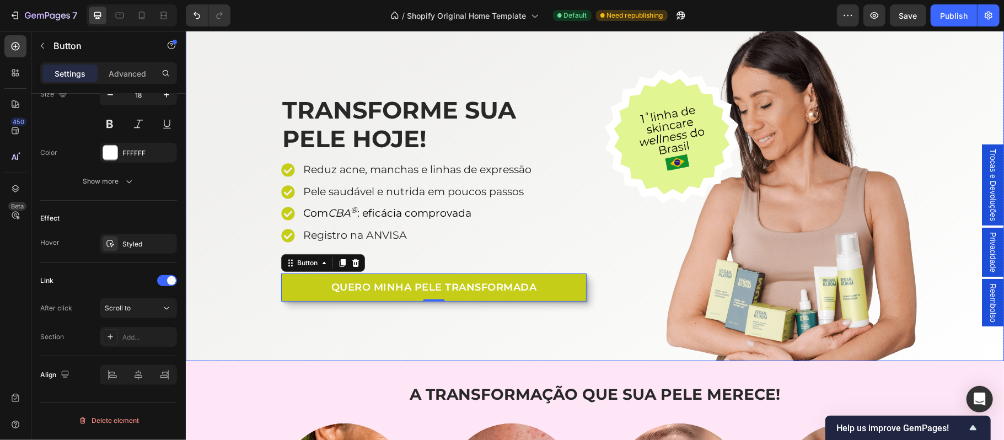
click at [239, 333] on div "TRANSFORME SUA PELE HOJE! Heading Reduz acne, manchas e linhas de expressão Pel…" at bounding box center [594, 193] width 818 height 335
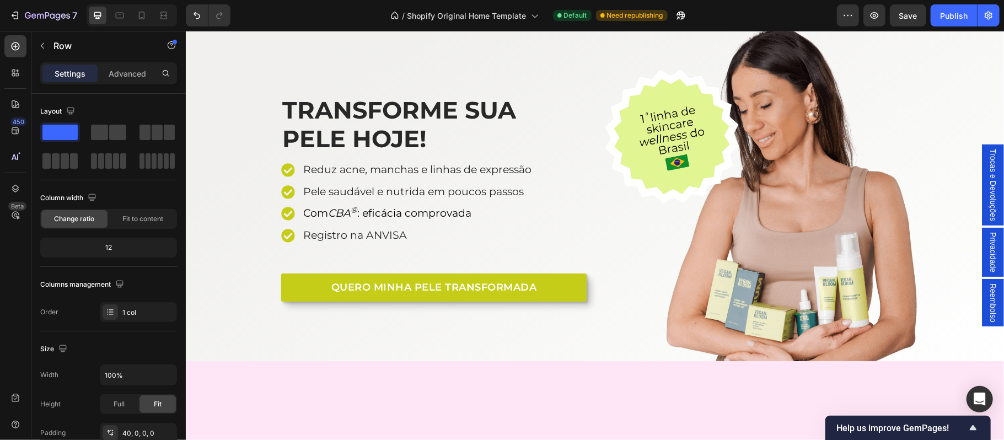
scroll to position [0, 0]
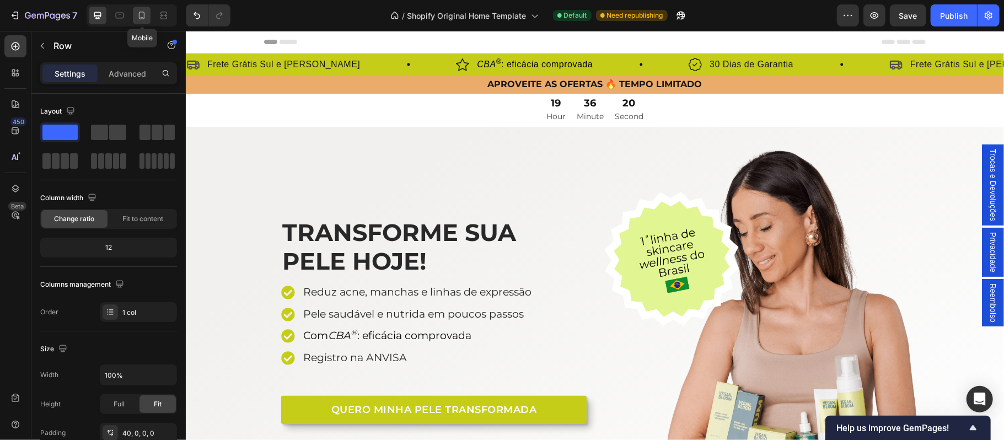
click at [142, 14] on icon at bounding box center [141, 15] width 11 height 11
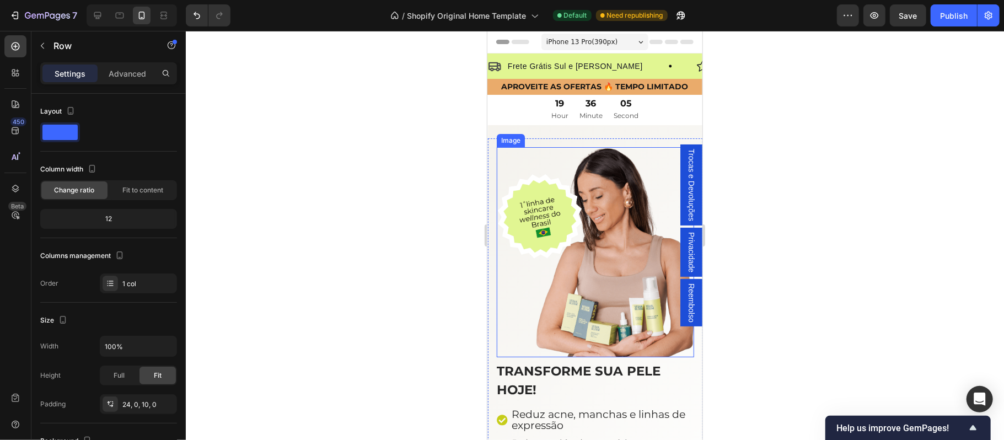
scroll to position [98, 0]
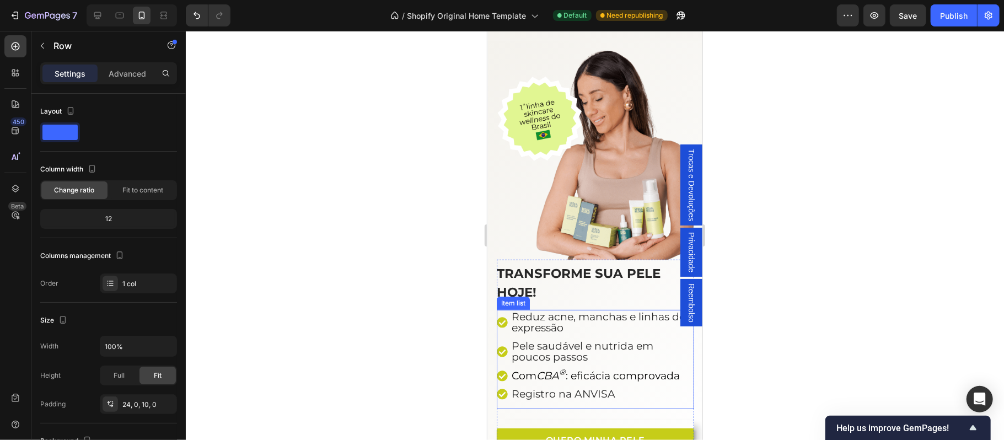
click at [543, 311] on span "Reduz acne, manchas e linhas de expressão" at bounding box center [598, 322] width 174 height 24
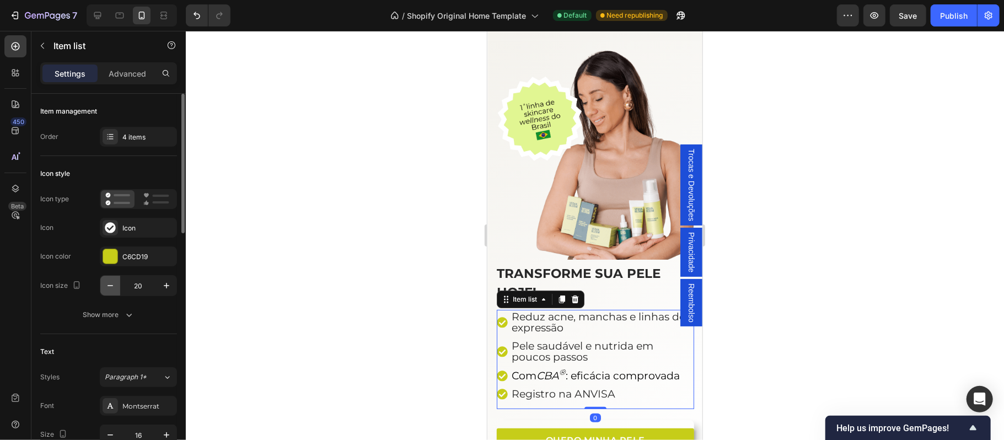
click at [112, 286] on icon "button" at bounding box center [110, 285] width 6 height 1
type input "18"
click at [528, 316] on span "Reduz acne, manchas e linhas de expressão" at bounding box center [597, 322] width 174 height 24
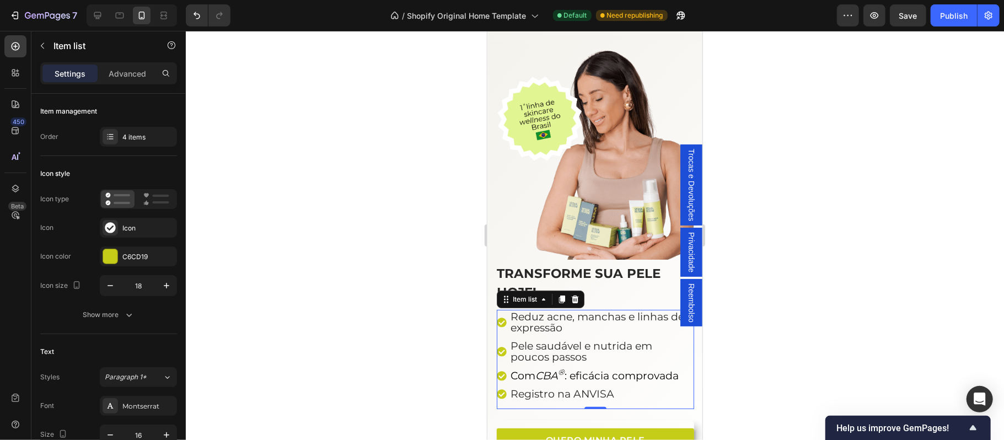
click at [528, 316] on span "Reduz acne, manchas e linhas de expressão" at bounding box center [597, 322] width 174 height 24
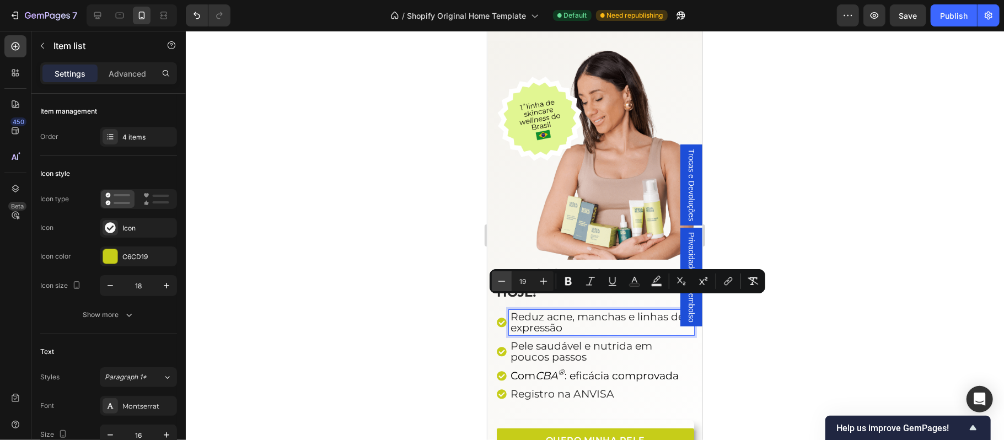
click at [505, 285] on icon "Editor contextual toolbar" at bounding box center [501, 281] width 11 height 11
type input "18"
click at [549, 338] on span "Pele saudável e nutrida em poucos passos" at bounding box center [581, 350] width 142 height 24
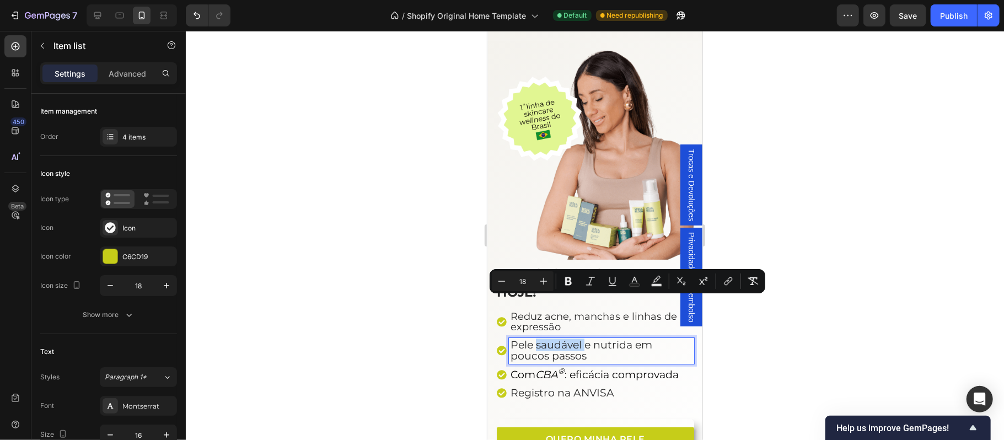
click at [549, 338] on span "Pele saudável e nutrida em poucos passos" at bounding box center [581, 350] width 142 height 24
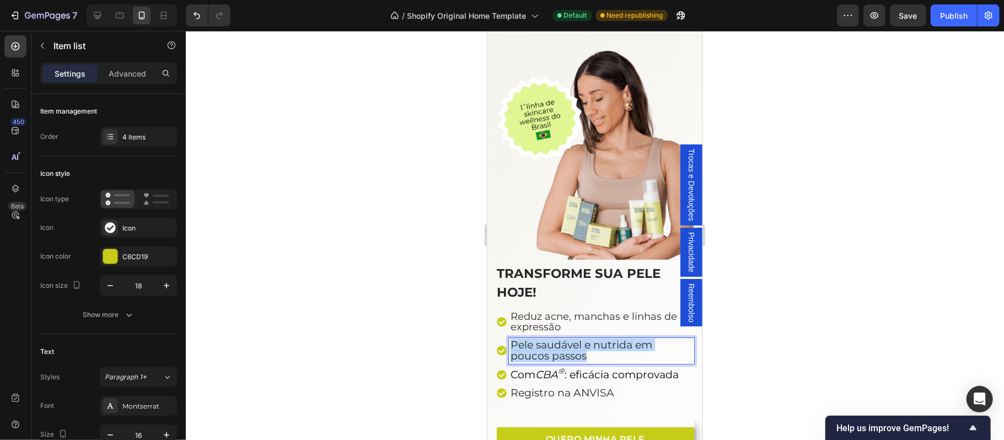
click at [549, 338] on span "Pele saudável e nutrida em poucos passos" at bounding box center [581, 350] width 142 height 24
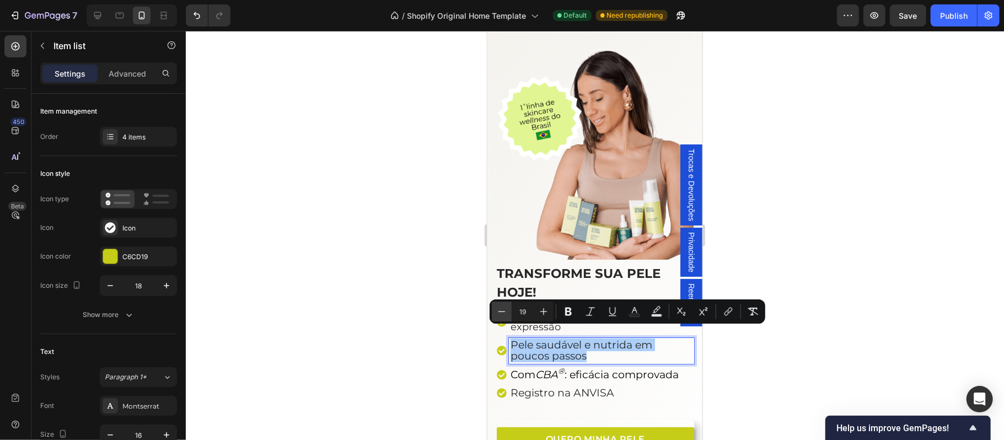
click at [496, 312] on icon "Editor contextual toolbar" at bounding box center [501, 311] width 11 height 11
type input "18"
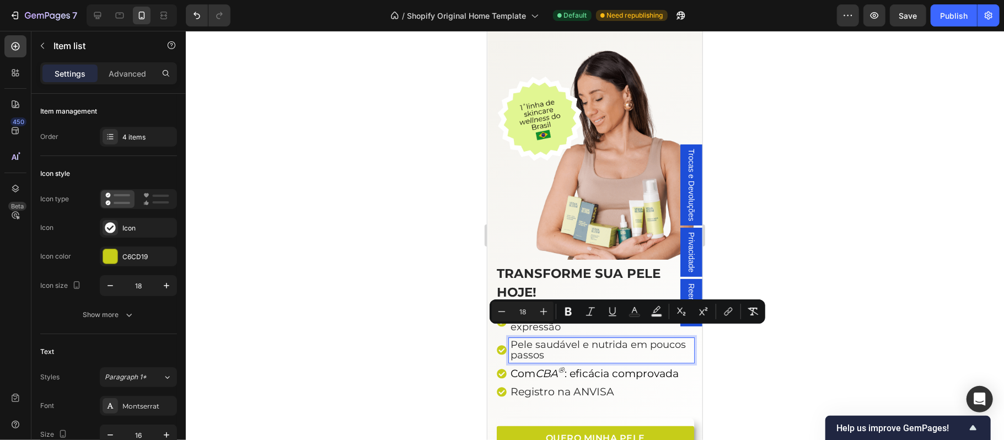
click at [547, 367] on icon "CBA ®" at bounding box center [549, 373] width 29 height 13
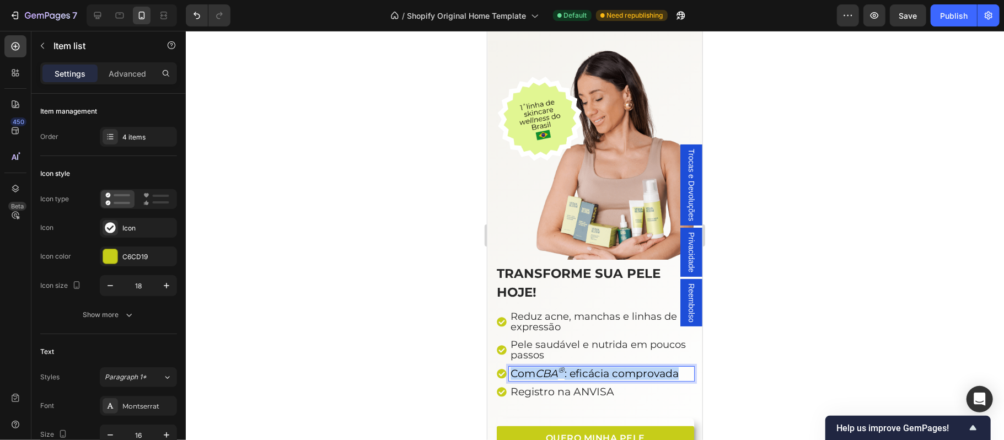
click at [547, 367] on icon "CBA ®" at bounding box center [549, 373] width 29 height 13
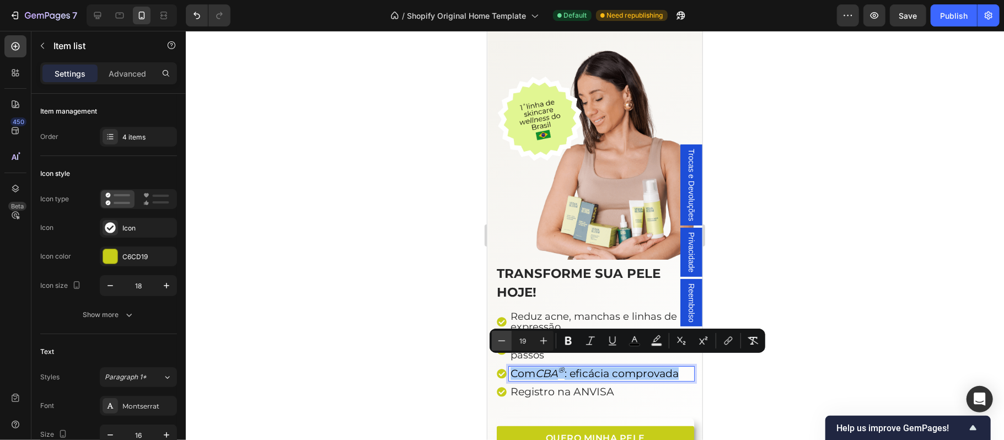
click at [505, 337] on icon "Editor contextual toolbar" at bounding box center [501, 340] width 11 height 11
type input "18"
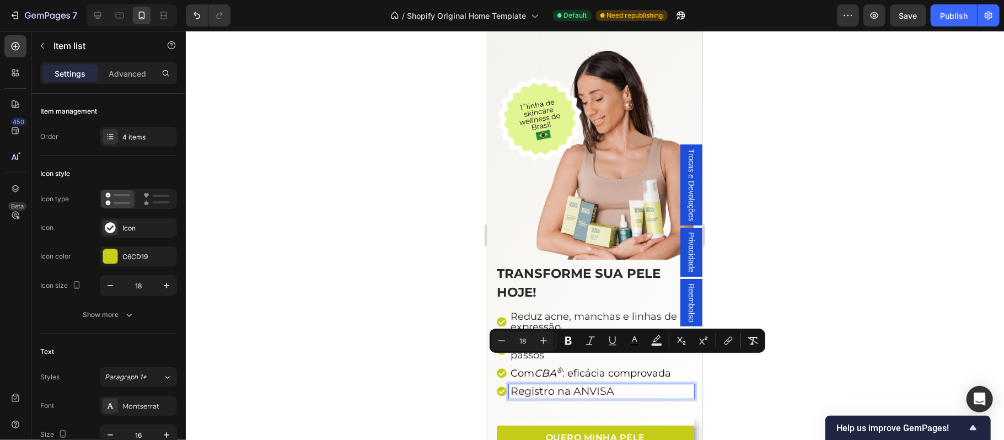
click at [562, 388] on span "Registro na ANVISA" at bounding box center [562, 390] width 104 height 13
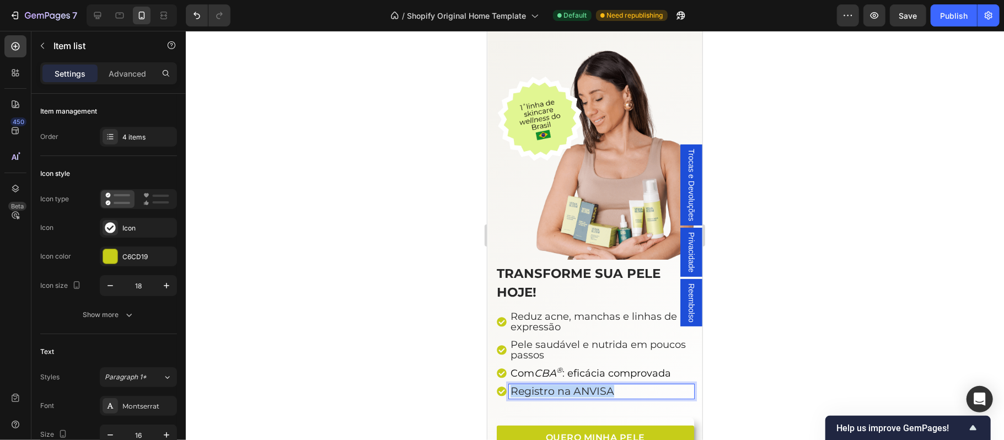
click at [562, 388] on span "Registro na ANVISA" at bounding box center [562, 390] width 104 height 13
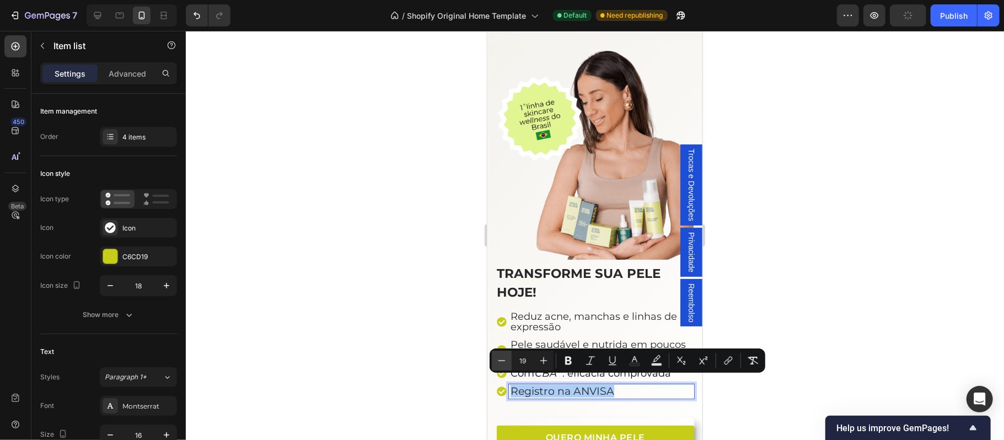
click at [501, 364] on icon "Editor contextual toolbar" at bounding box center [501, 360] width 11 height 11
type input "18"
click at [539, 315] on span "Reduz acne, manchas e linhas de expressão" at bounding box center [593, 321] width 166 height 23
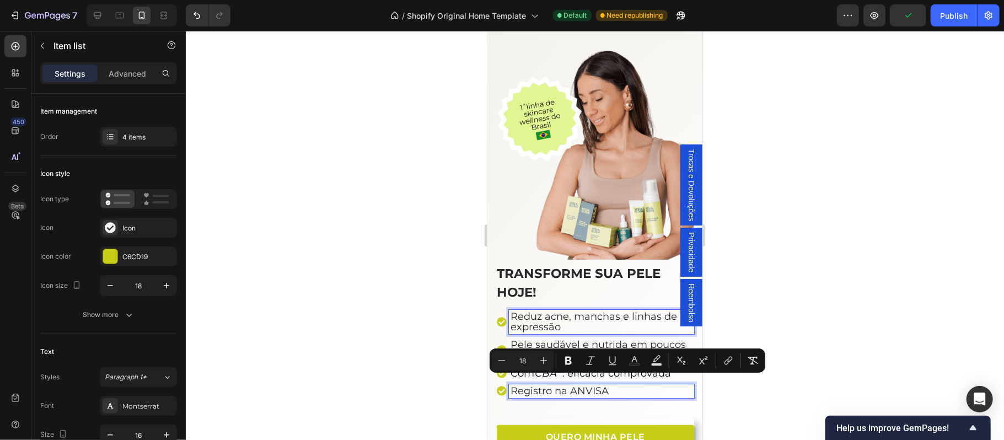
click at [539, 315] on span "Reduz acne, manchas e linhas de expressão" at bounding box center [593, 321] width 166 height 23
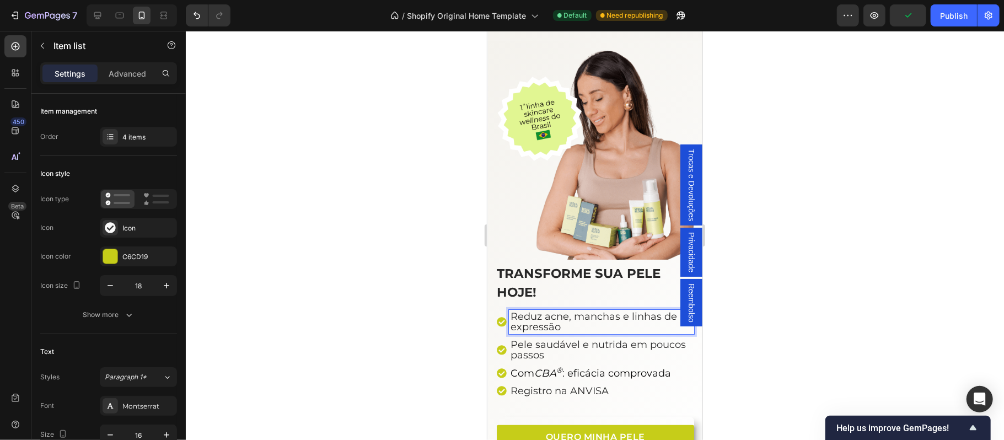
click at [539, 315] on span "Reduz acne, manchas e linhas de expressão" at bounding box center [593, 321] width 166 height 23
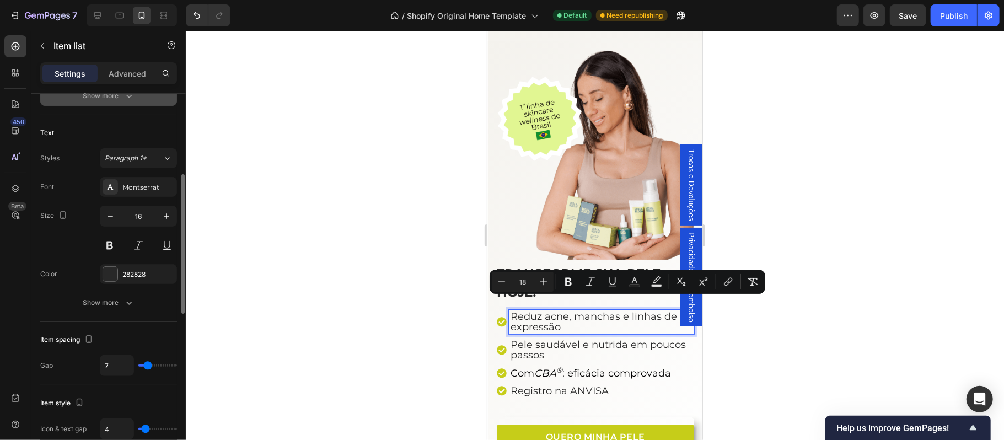
scroll to position [292, 0]
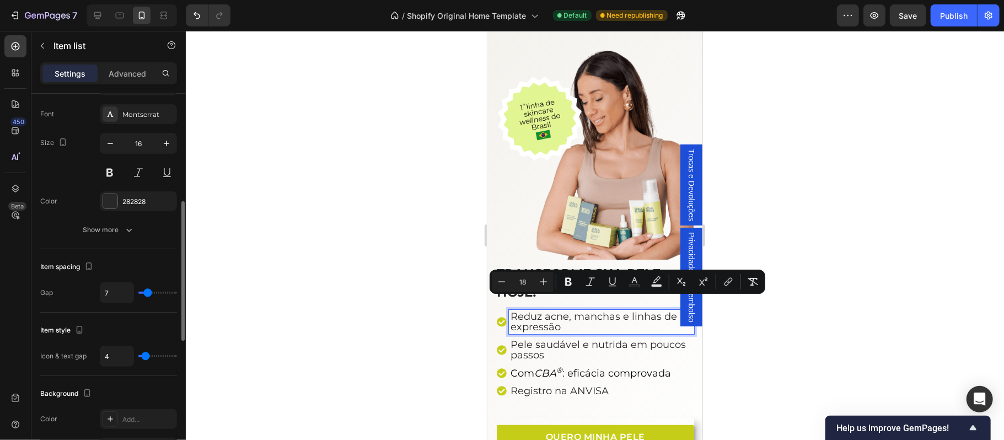
type input "6"
type input "7"
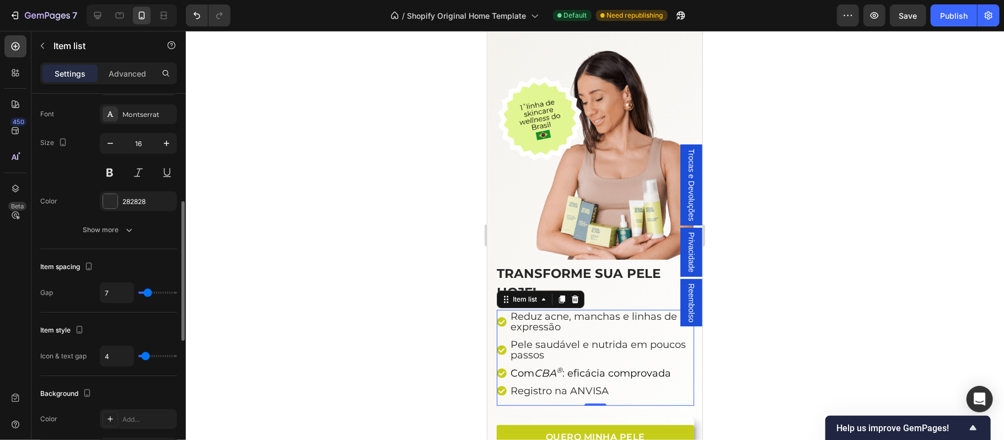
type input "8"
type input "9"
type input "10"
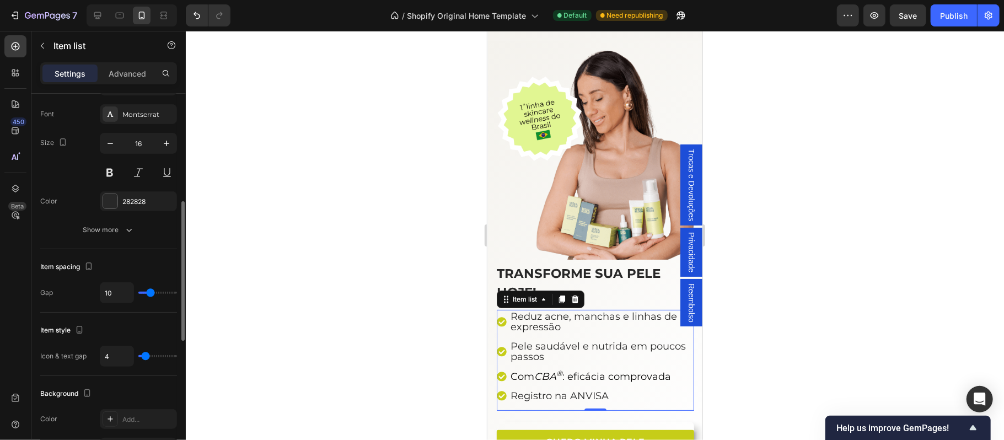
type input "10"
click at [150, 294] on input "range" at bounding box center [157, 293] width 39 height 2
click at [907, 286] on div at bounding box center [595, 235] width 818 height 409
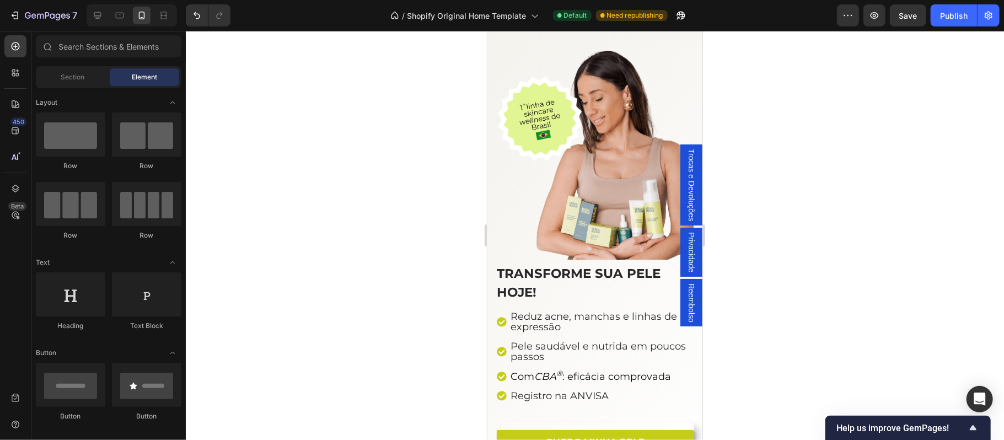
scroll to position [196, 0]
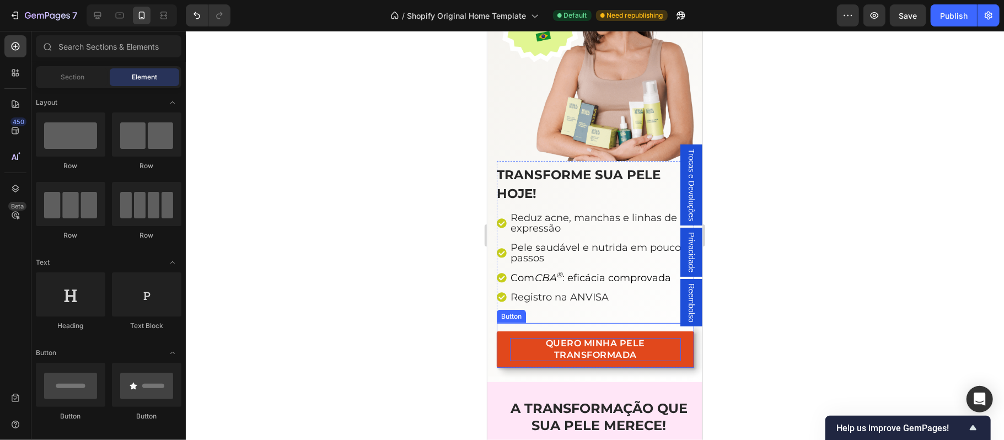
click at [591, 345] on p "QUERO MINHA PELE TRANSFORMADA" at bounding box center [594, 348] width 171 height 23
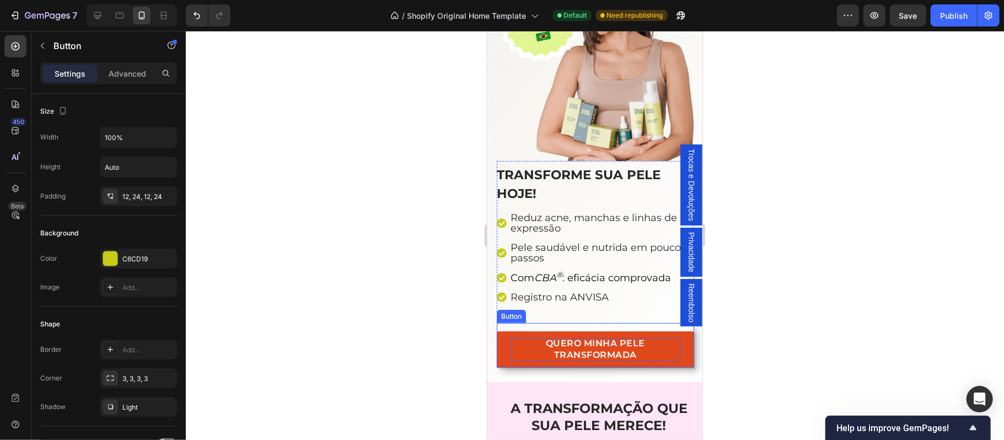
click at [591, 345] on p "QUERO MINHA PELE TRANSFORMADA" at bounding box center [594, 348] width 171 height 23
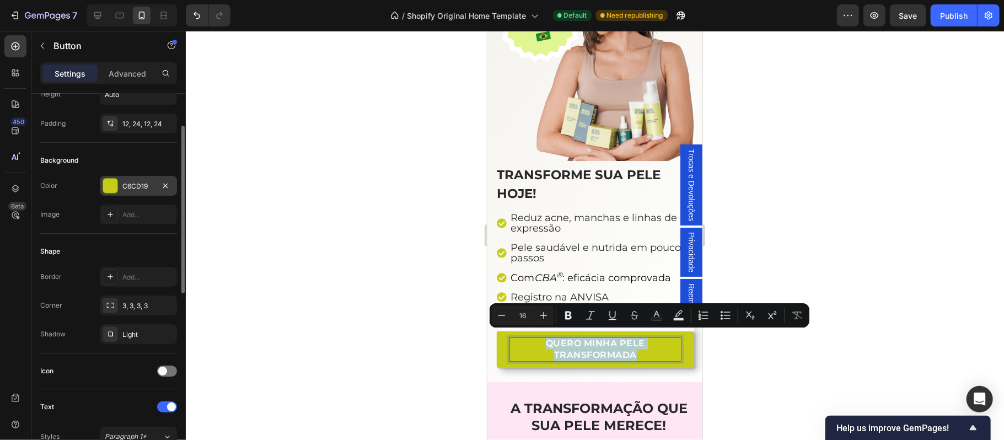
scroll to position [0, 0]
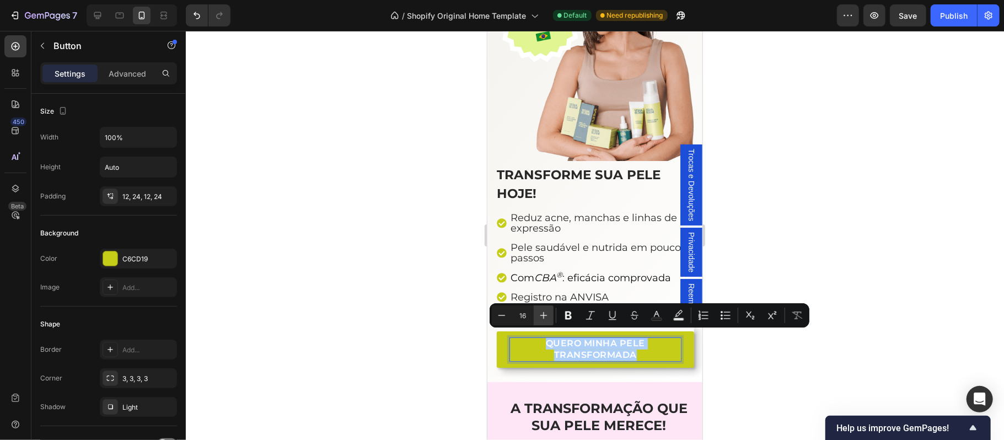
click at [541, 316] on icon "Editor contextual toolbar" at bounding box center [543, 315] width 11 height 11
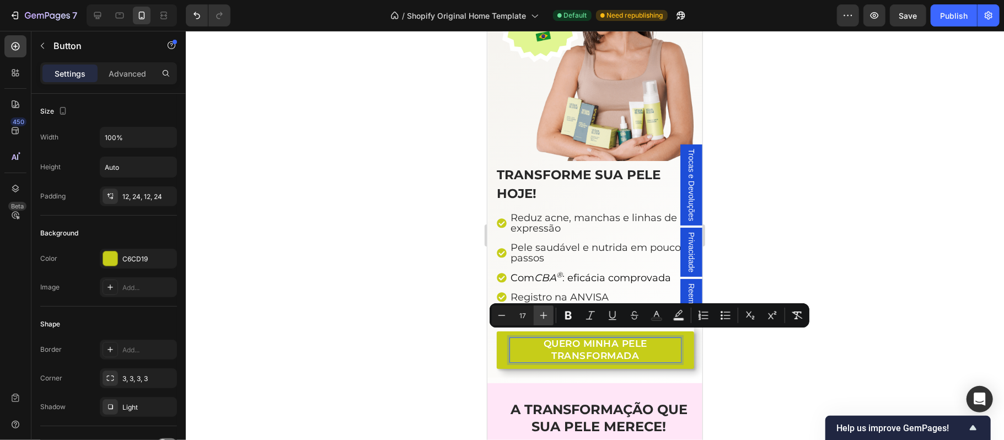
click at [541, 316] on icon "Editor contextual toolbar" at bounding box center [543, 315] width 11 height 11
type input "18"
click at [936, 236] on div at bounding box center [595, 235] width 818 height 409
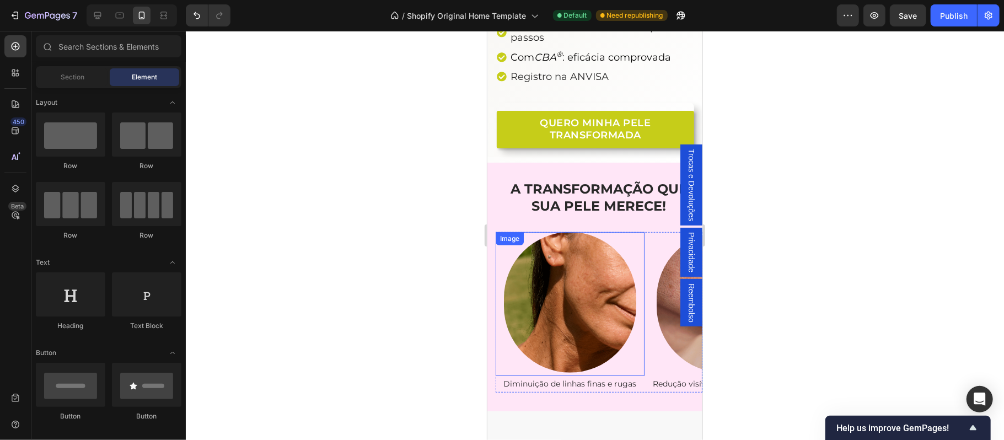
scroll to position [514, 0]
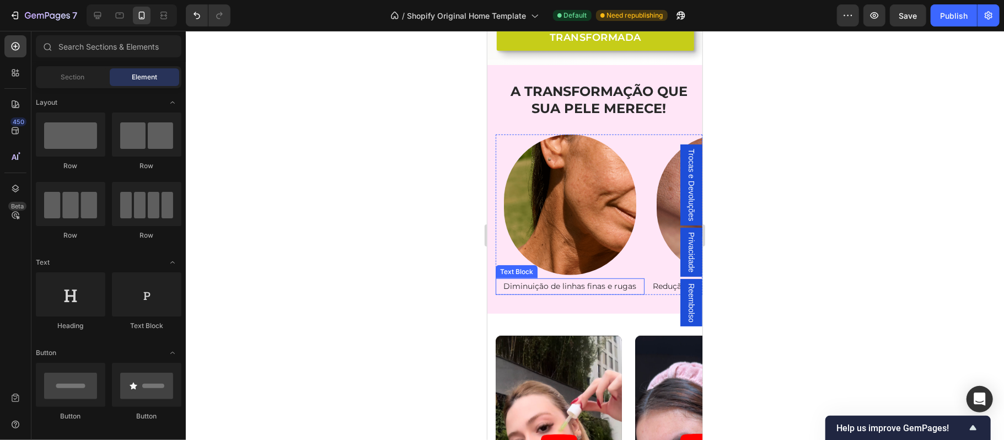
click at [580, 279] on p "Diminuição de linhas finas e rugas" at bounding box center [569, 286] width 147 height 14
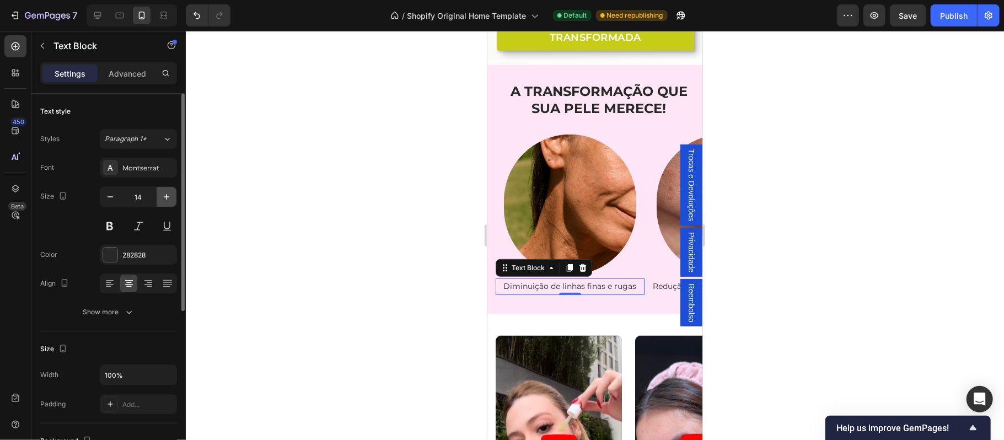
click at [166, 192] on icon "button" at bounding box center [166, 196] width 11 height 11
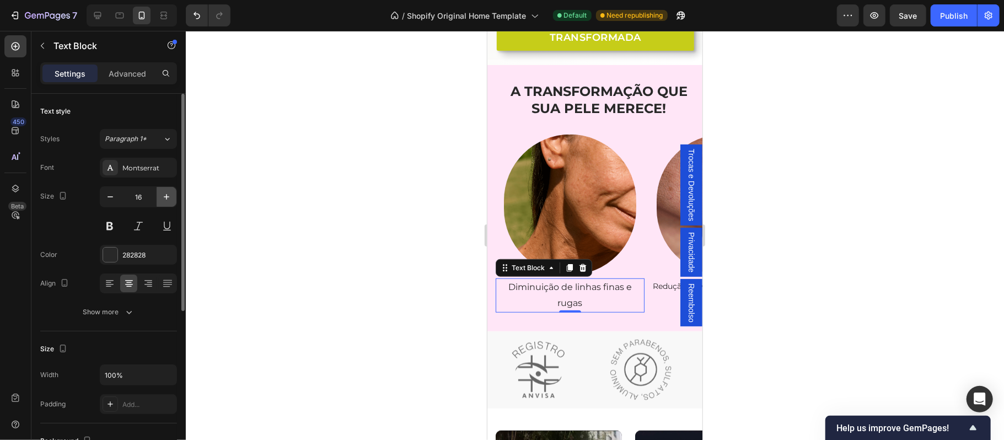
click at [166, 192] on icon "button" at bounding box center [166, 196] width 11 height 11
type input "17"
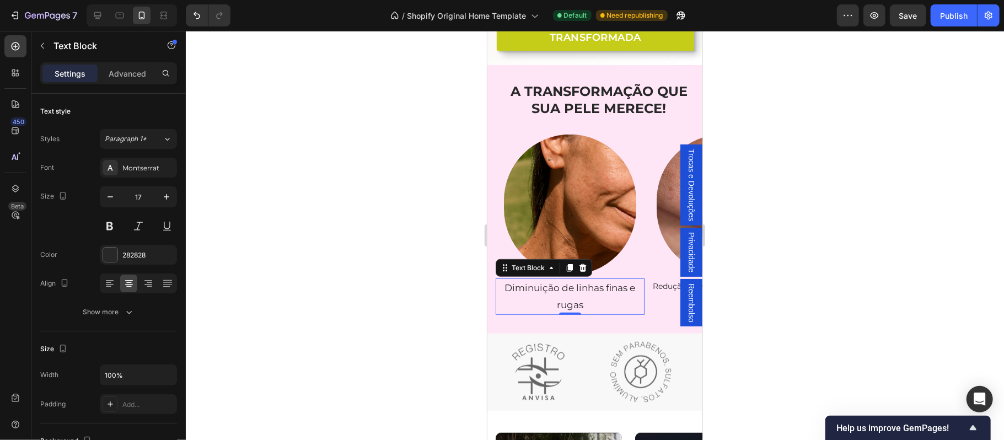
click at [541, 292] on p "Diminuição de linhas finas e rugas" at bounding box center [569, 296] width 147 height 34
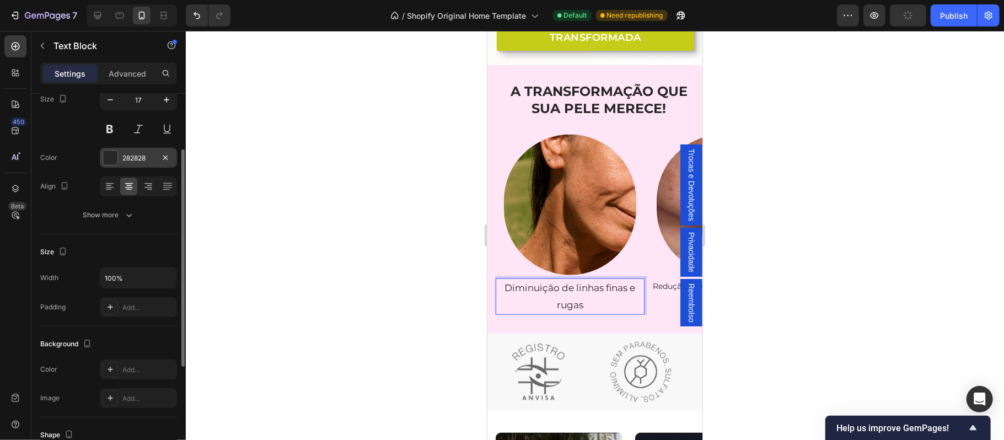
scroll to position [49, 0]
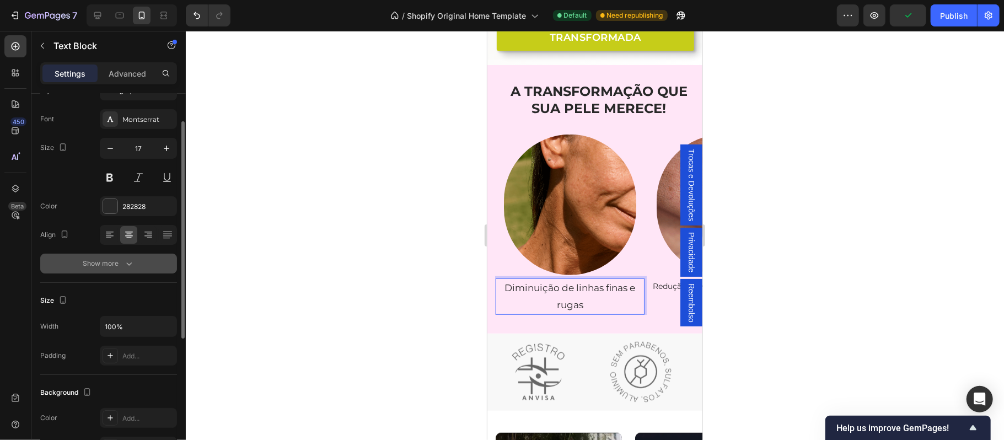
click at [130, 263] on icon "button" at bounding box center [128, 263] width 11 height 11
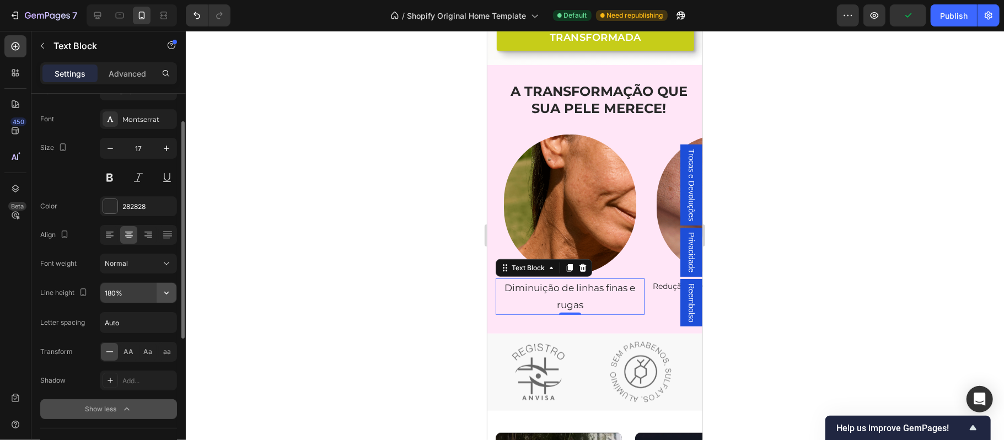
click at [164, 295] on icon "button" at bounding box center [166, 292] width 11 height 11
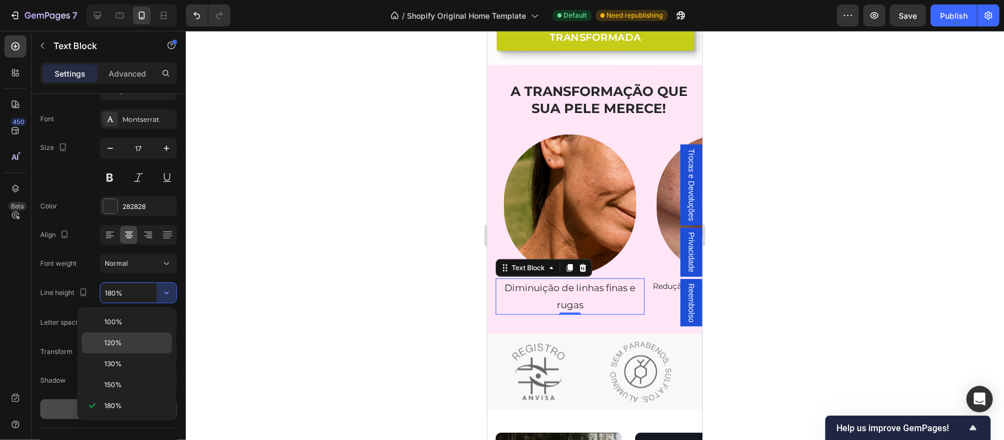
click at [128, 336] on div "120%" at bounding box center [127, 342] width 90 height 21
type input "120%"
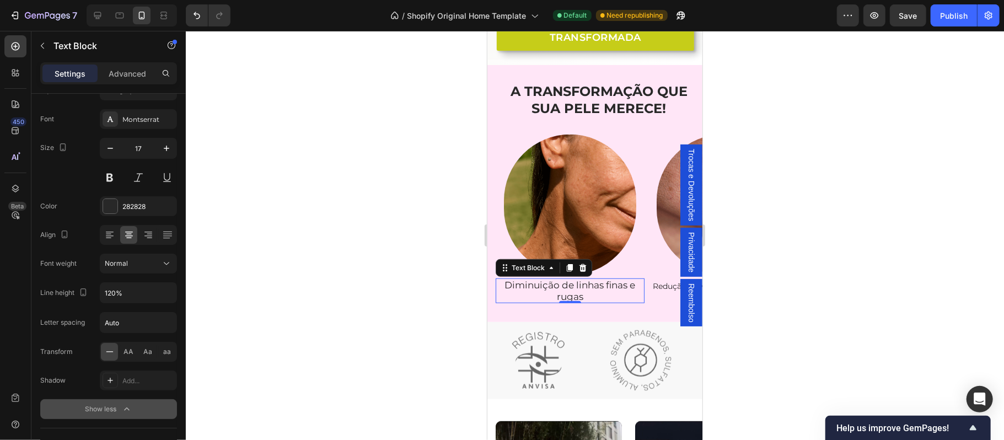
click at [829, 277] on div at bounding box center [595, 235] width 818 height 409
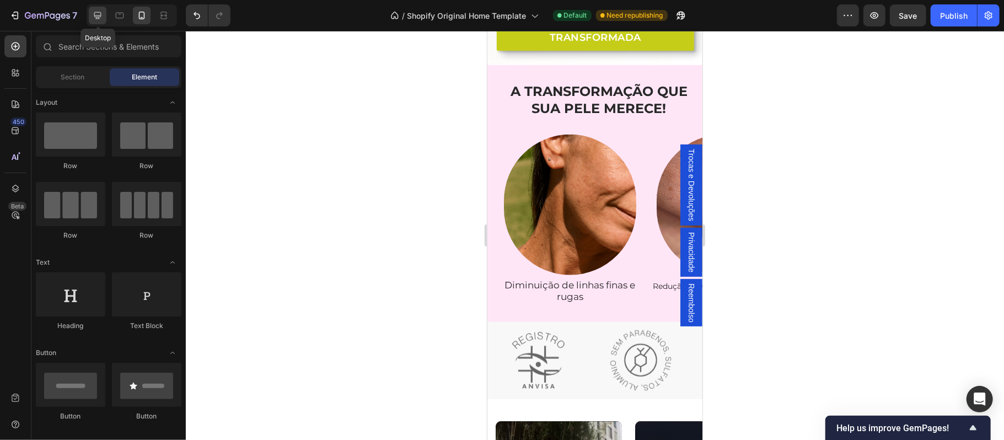
click at [95, 16] on icon at bounding box center [97, 15] width 11 height 11
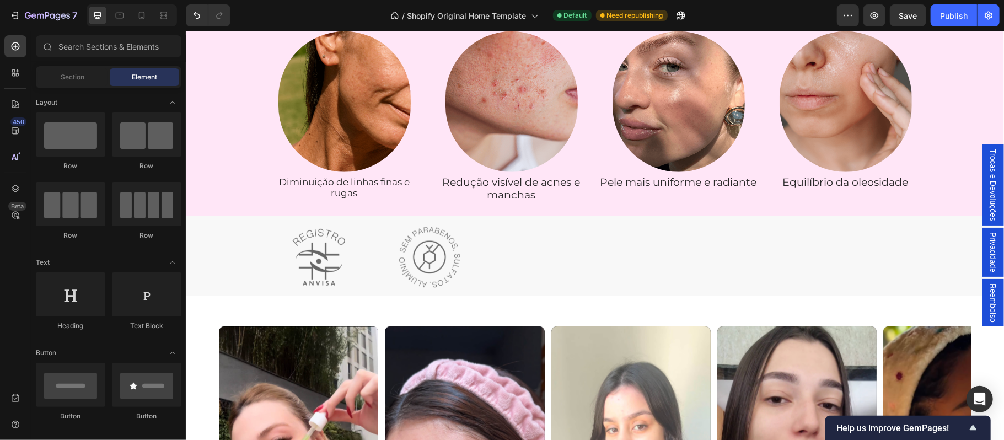
scroll to position [529, 0]
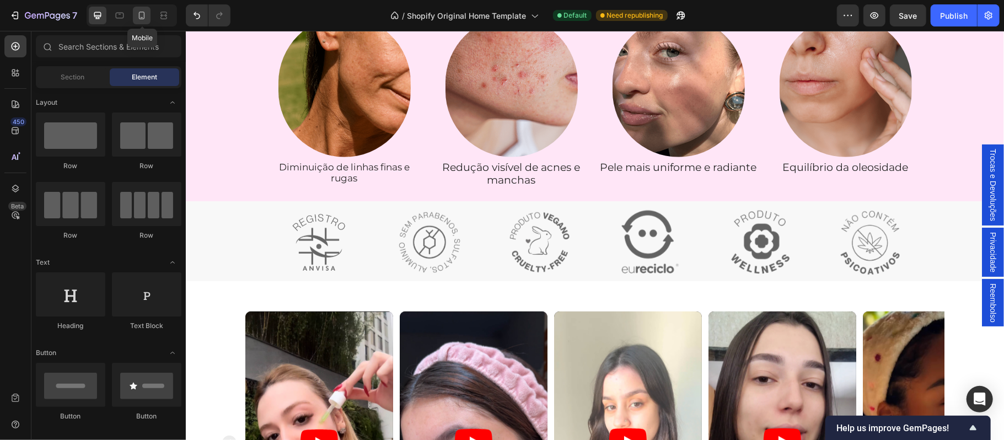
drag, startPoint x: 142, startPoint y: 17, endPoint x: 235, endPoint y: 149, distance: 161.5
click at [142, 17] on icon at bounding box center [141, 15] width 11 height 11
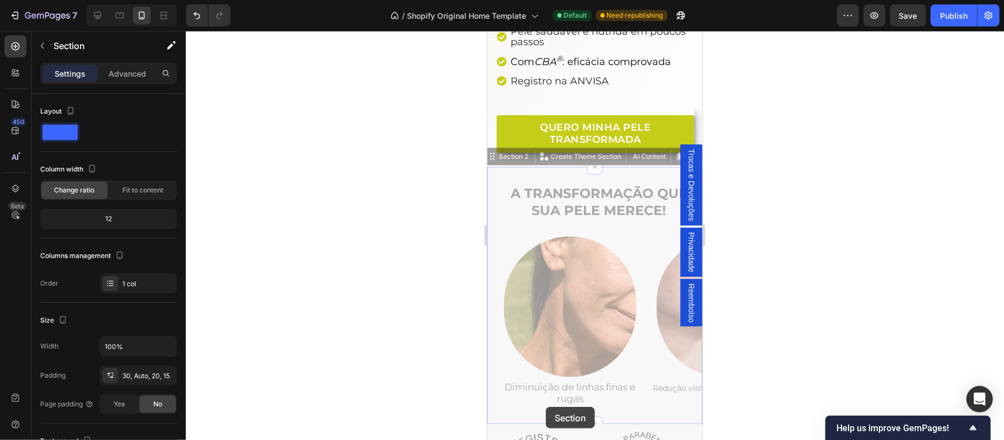
scroll to position [416, 0]
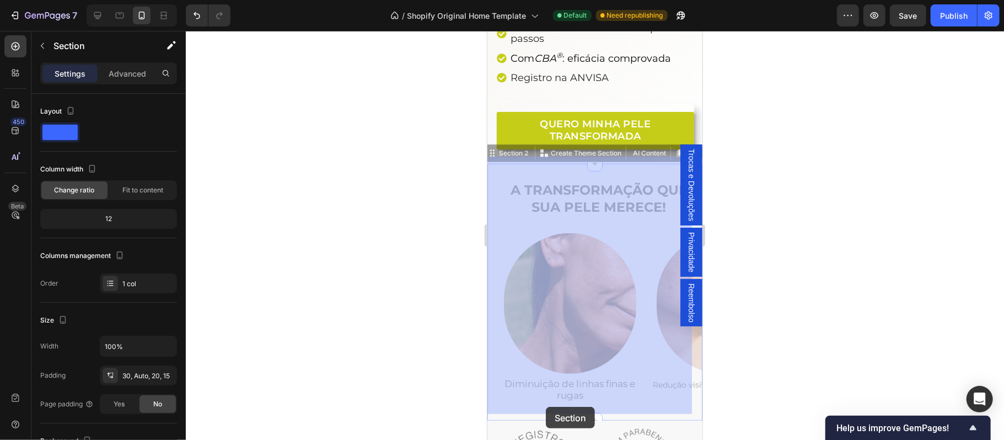
click at [860, 294] on div at bounding box center [595, 235] width 818 height 409
click at [890, 343] on div at bounding box center [595, 235] width 818 height 409
click at [581, 83] on div "Reduz acne, manchas e linhas de expressão Pele saudável e nutrida em poucos pas…" at bounding box center [594, 41] width 197 height 101
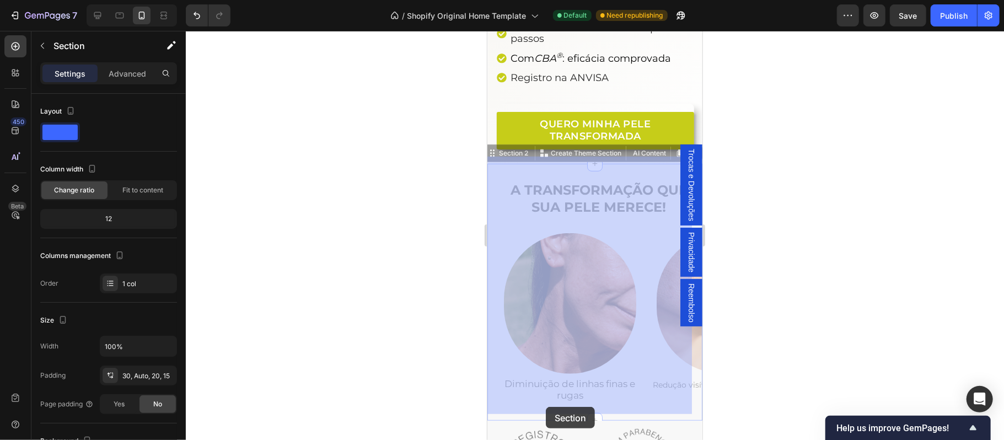
click at [817, 322] on div at bounding box center [595, 235] width 818 height 409
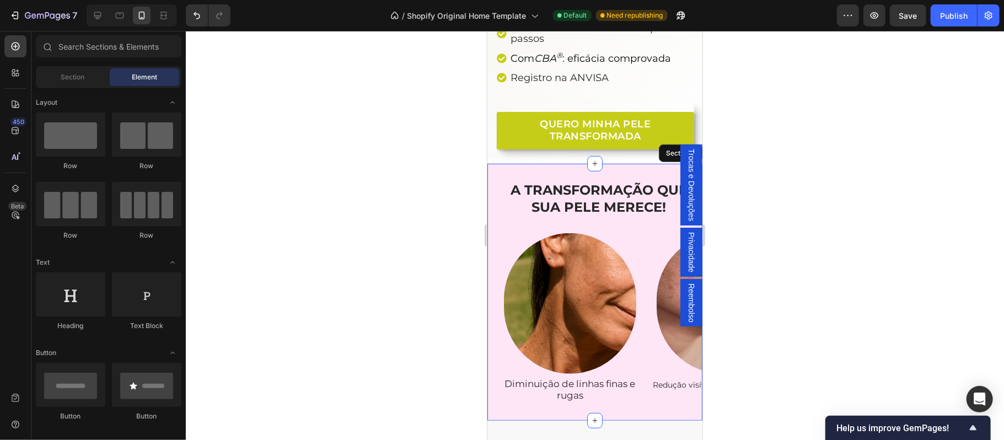
scroll to position [539, 0]
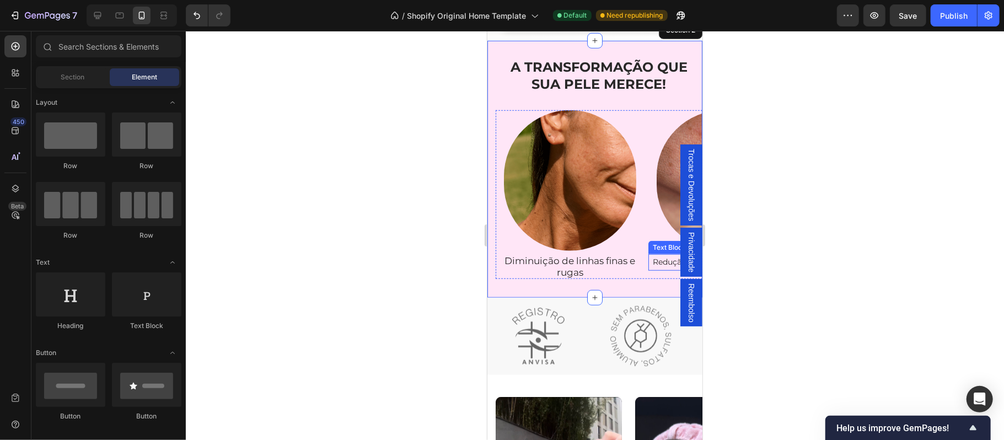
click at [654, 255] on p "Redução visível de acnes e manchas" at bounding box center [722, 262] width 147 height 14
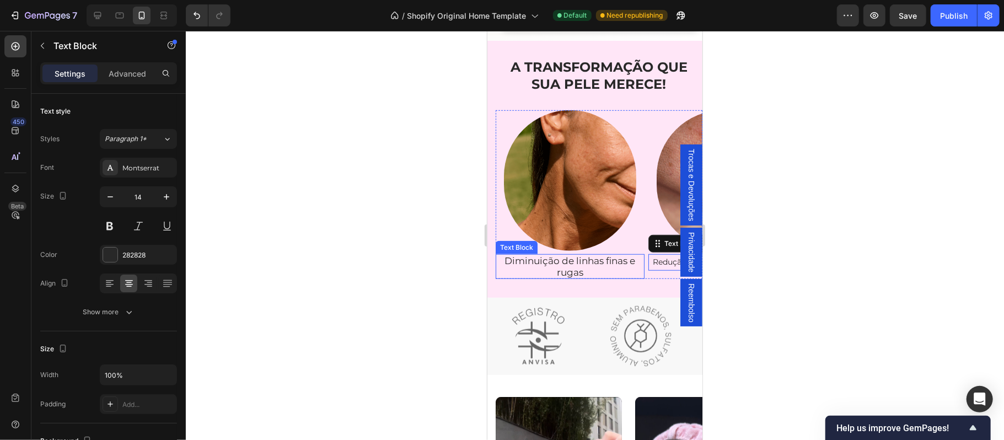
click at [570, 256] on p "Diminuição de linhas finas e rugas" at bounding box center [569, 266] width 147 height 23
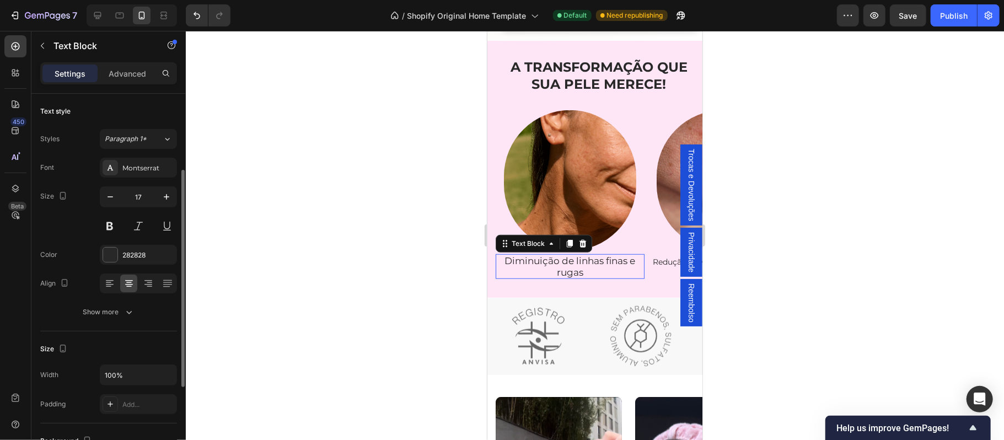
scroll to position [49, 0]
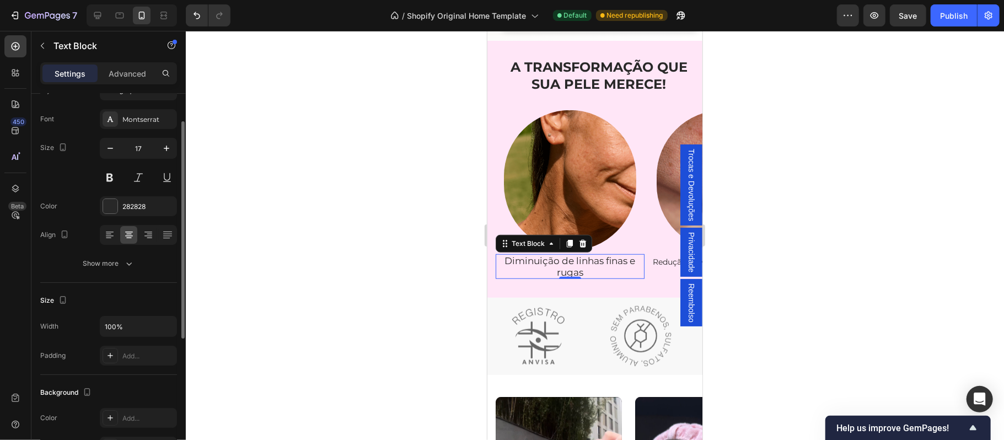
click at [570, 256] on p "Diminuição de linhas finas e rugas" at bounding box center [569, 266] width 147 height 23
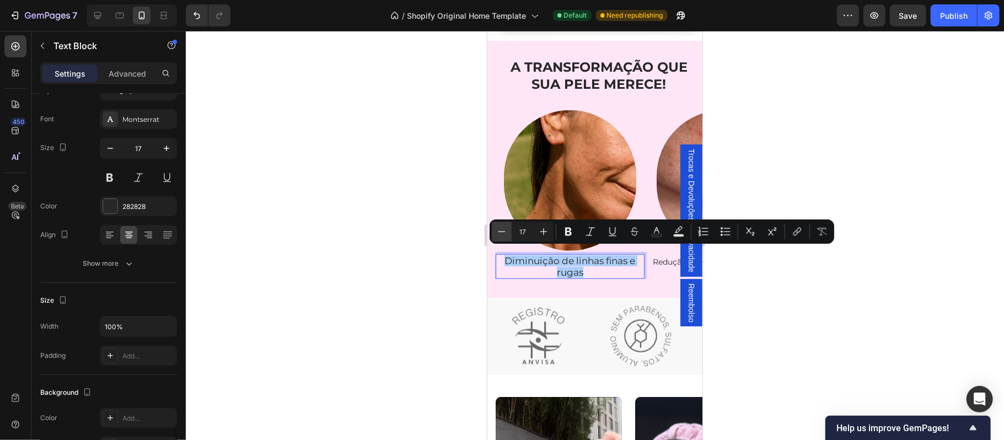
click at [504, 234] on icon "Editor contextual toolbar" at bounding box center [501, 231] width 11 height 11
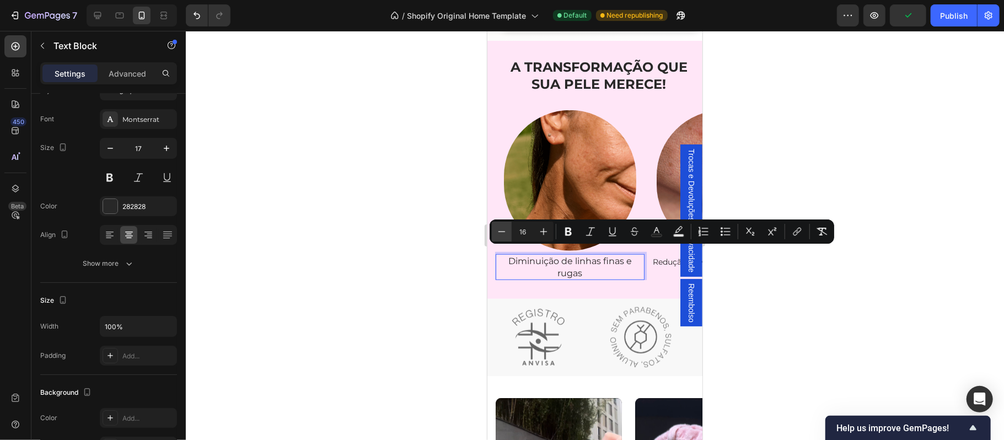
click at [504, 234] on icon "Editor contextual toolbar" at bounding box center [501, 231] width 11 height 11
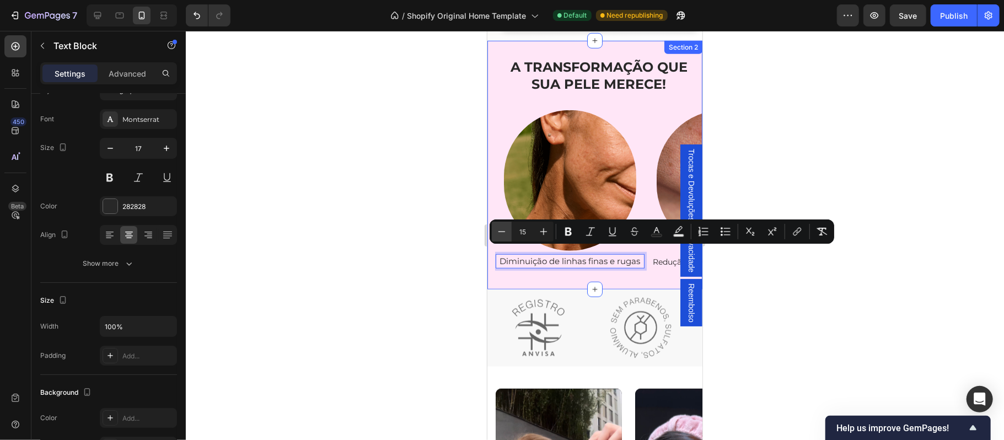
click at [503, 229] on icon "Editor contextual toolbar" at bounding box center [501, 231] width 11 height 11
type input "14"
click at [424, 241] on div at bounding box center [595, 235] width 818 height 409
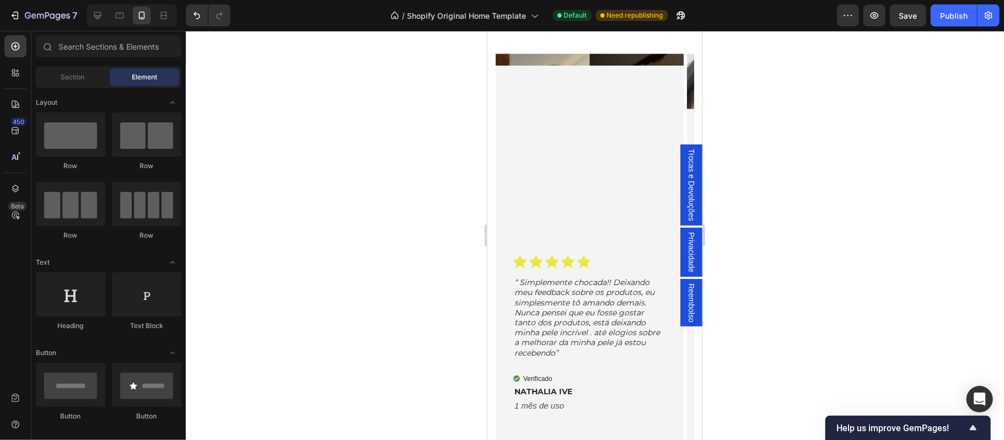
scroll to position [1200, 0]
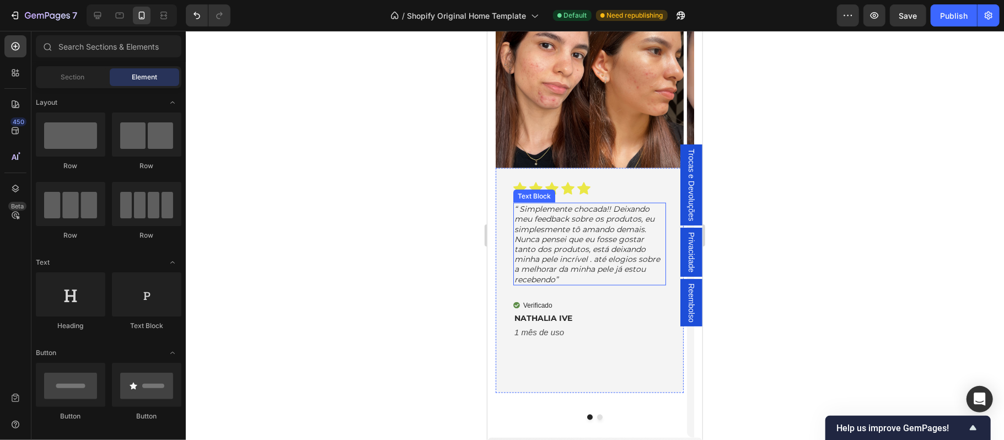
click at [587, 236] on p "“ Simplemente chocada!! Deixando meu feedback sobre os produtos, eu simplesment…" at bounding box center [589, 243] width 150 height 80
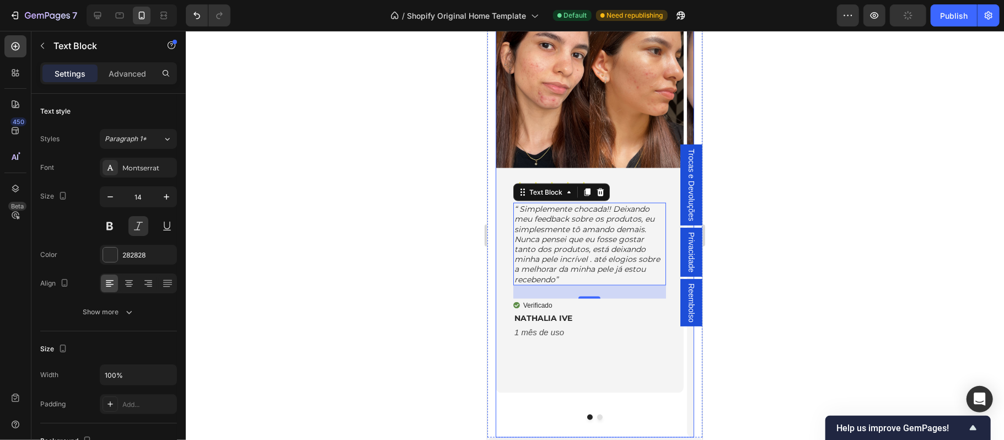
click at [596, 414] on button "Dot" at bounding box center [599, 417] width 6 height 6
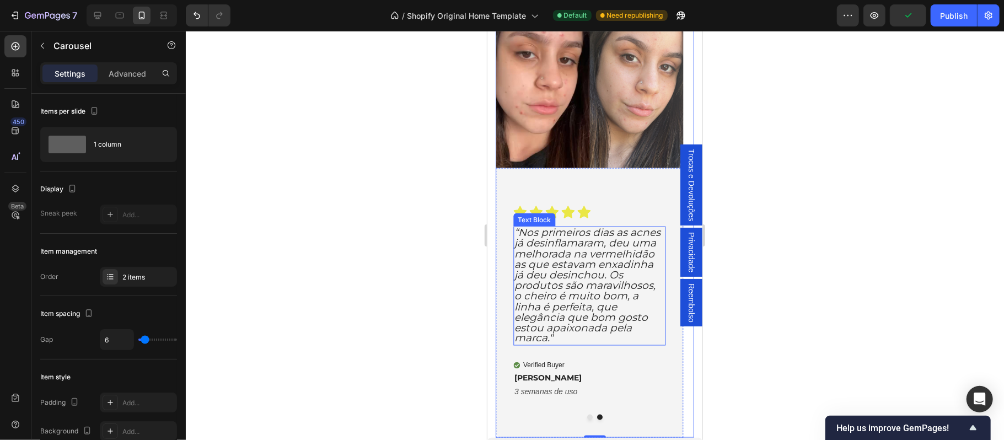
click at [567, 294] on span "“Nos primeiros dias as acnes já desinflamaram, deu uma melhorada na vermelhidão…" at bounding box center [587, 284] width 146 height 119
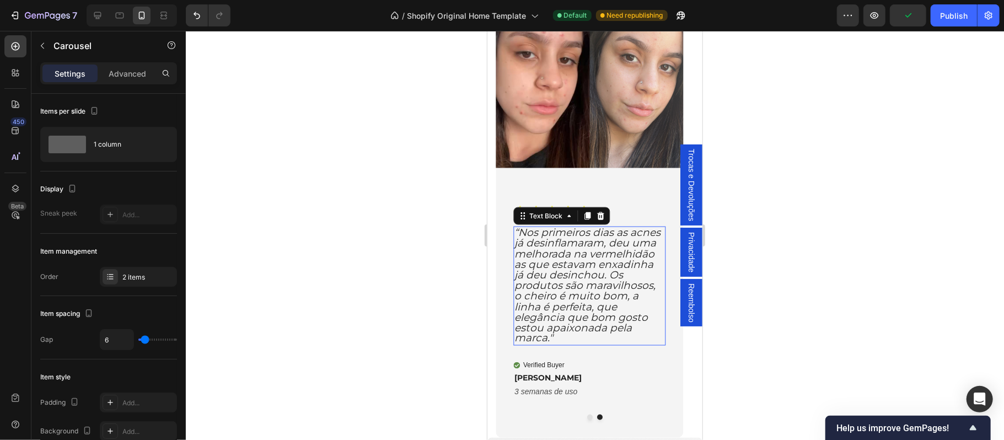
click at [567, 294] on span "“Nos primeiros dias as acnes já desinflamaram, deu uma melhorada na vermelhidão…" at bounding box center [587, 284] width 146 height 119
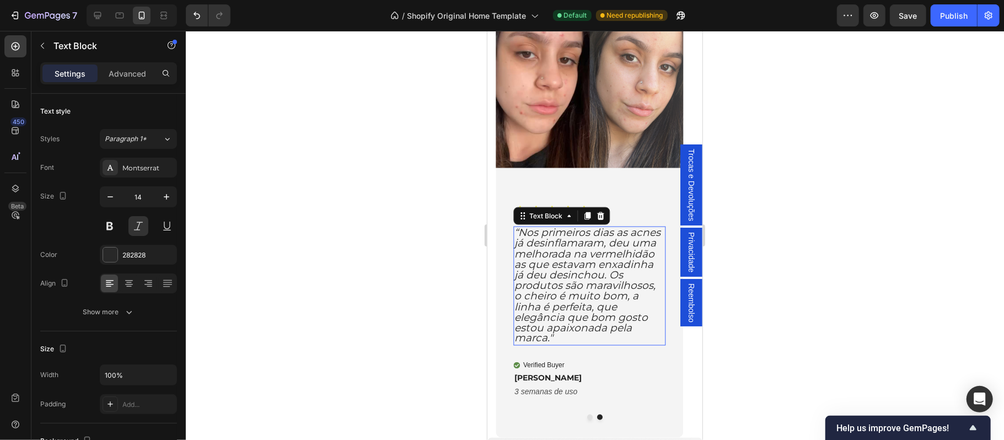
click at [567, 294] on span "“Nos primeiros dias as acnes já desinflamaram, deu uma melhorada na vermelhidão…" at bounding box center [587, 284] width 146 height 119
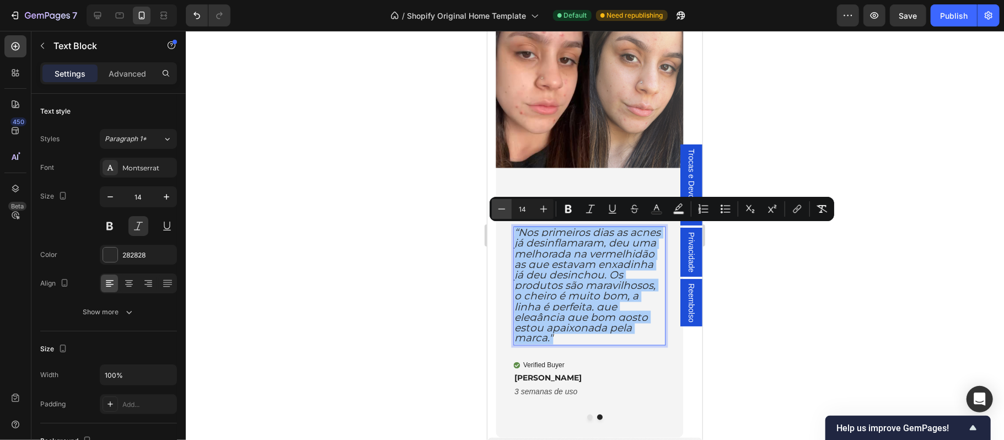
click at [503, 207] on icon "Editor contextual toolbar" at bounding box center [501, 208] width 11 height 11
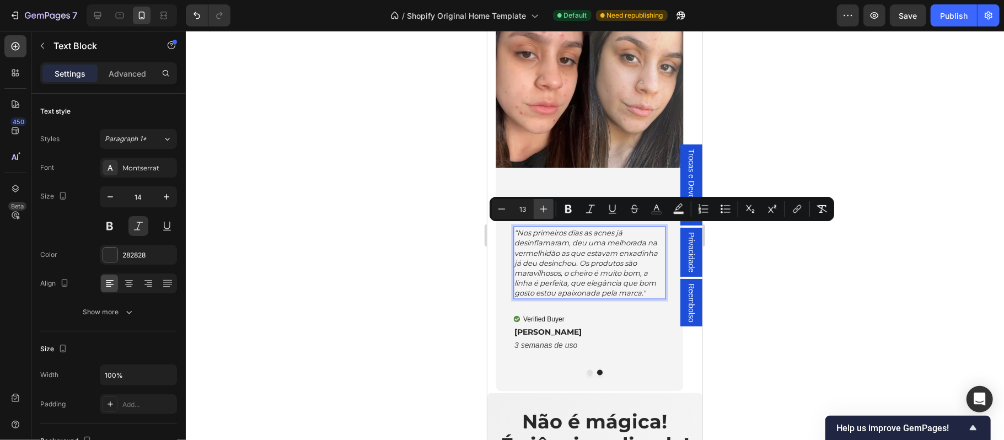
click at [541, 209] on icon "Editor contextual toolbar" at bounding box center [543, 208] width 11 height 11
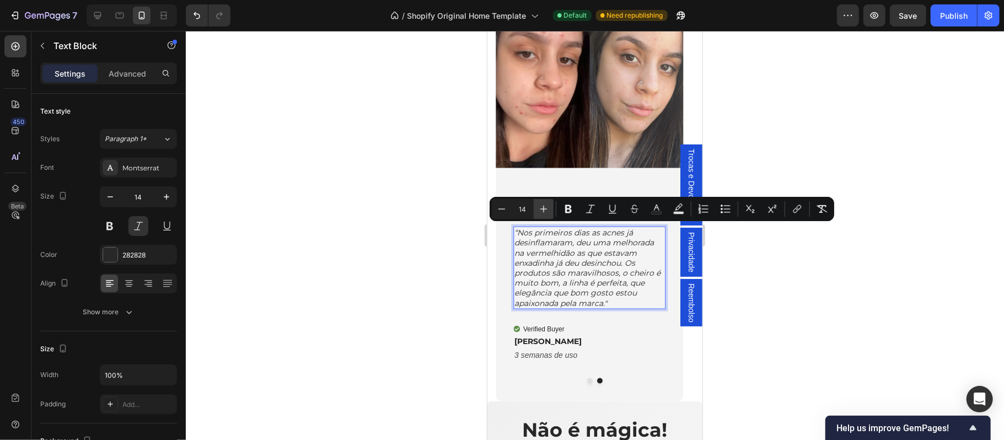
click at [541, 209] on icon "Editor contextual toolbar" at bounding box center [543, 208] width 11 height 11
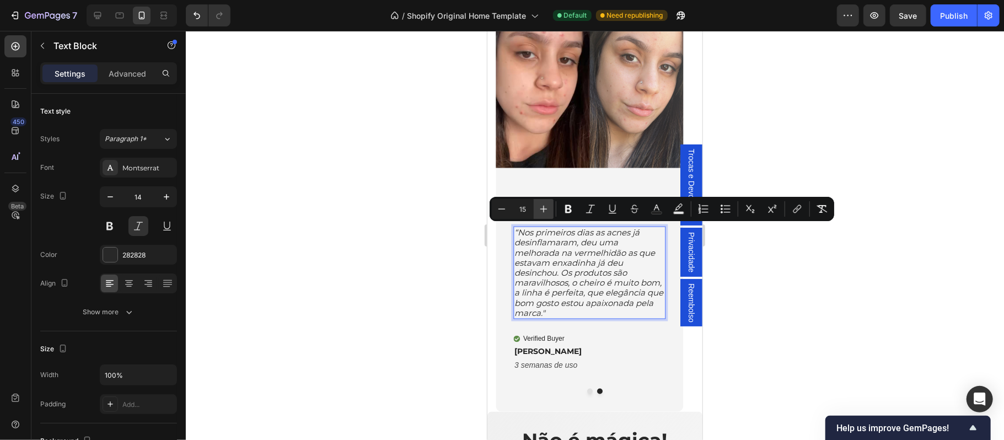
click at [541, 209] on icon "Editor contextual toolbar" at bounding box center [543, 208] width 11 height 11
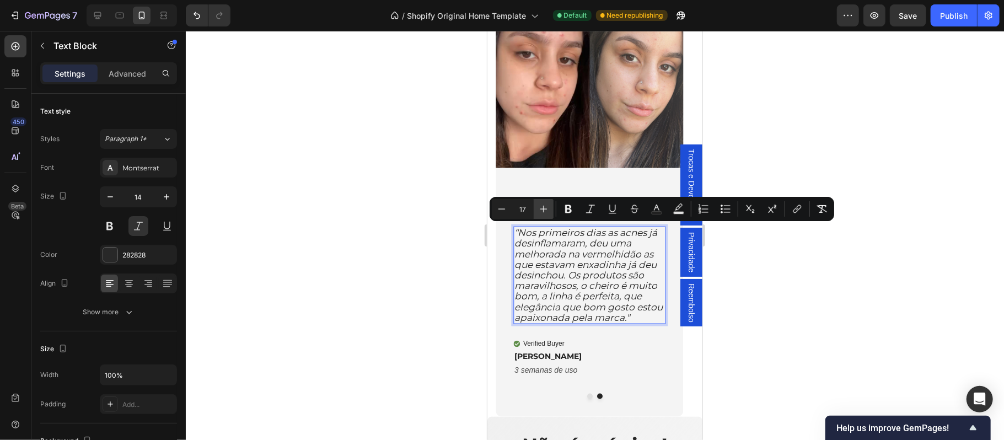
click at [541, 209] on icon "Editor contextual toolbar" at bounding box center [543, 208] width 11 height 11
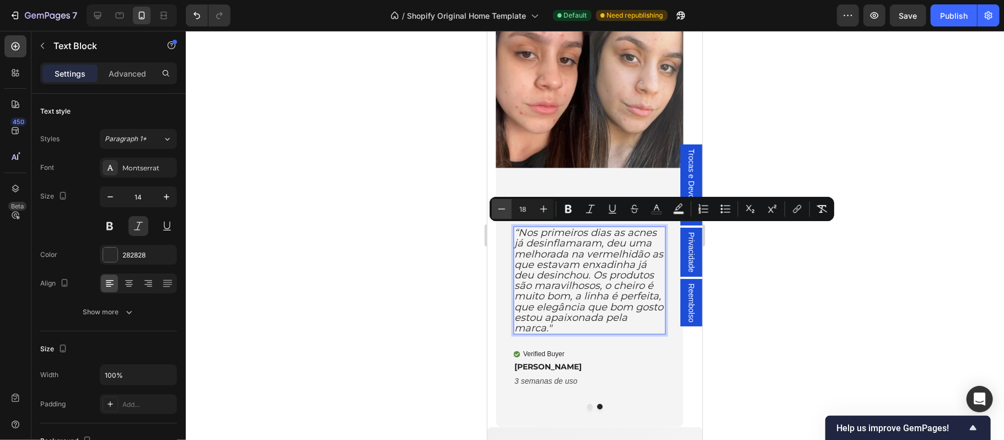
click at [501, 206] on icon "Editor contextual toolbar" at bounding box center [501, 208] width 11 height 11
type input "17"
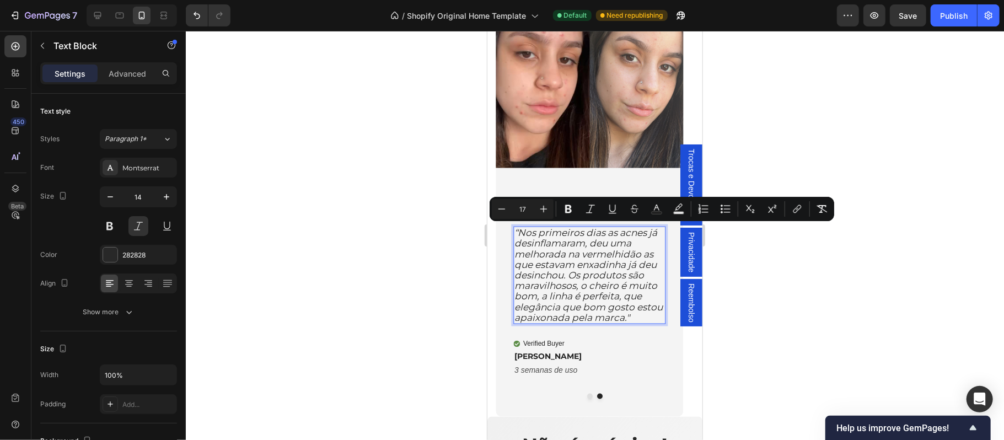
click at [433, 298] on div at bounding box center [595, 235] width 818 height 409
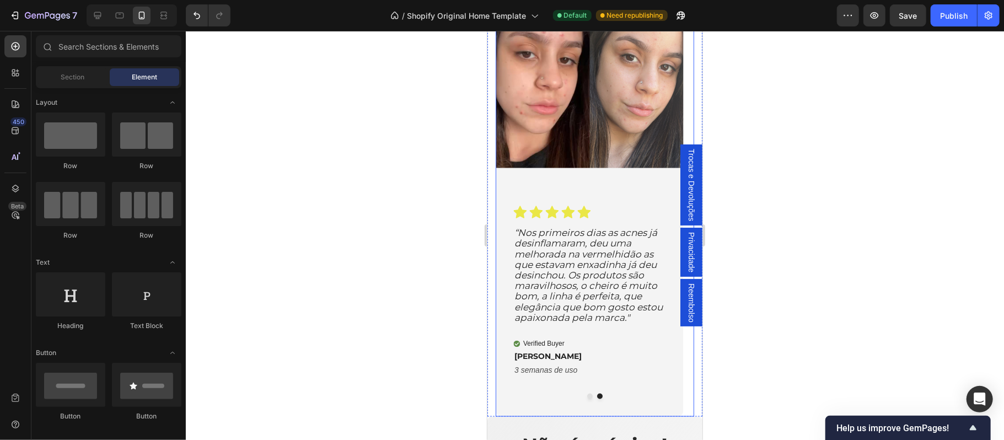
click at [586, 397] on button "Dot" at bounding box center [589, 396] width 6 height 6
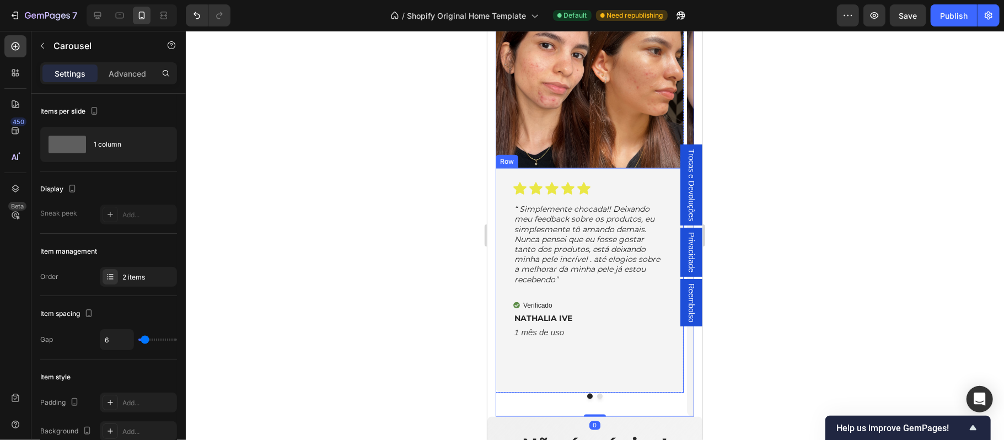
click at [576, 257] on p "“ Simplemente chocada!! Deixando meu feedback sobre os produtos, eu simplesment…" at bounding box center [589, 243] width 150 height 80
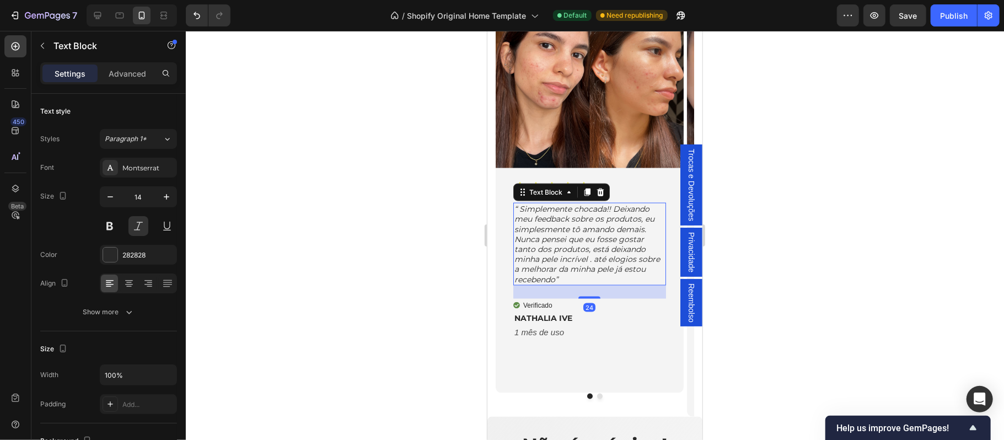
click at [576, 257] on p "“ Simplemente chocada!! Deixando meu feedback sobre os produtos, eu simplesment…" at bounding box center [589, 243] width 150 height 80
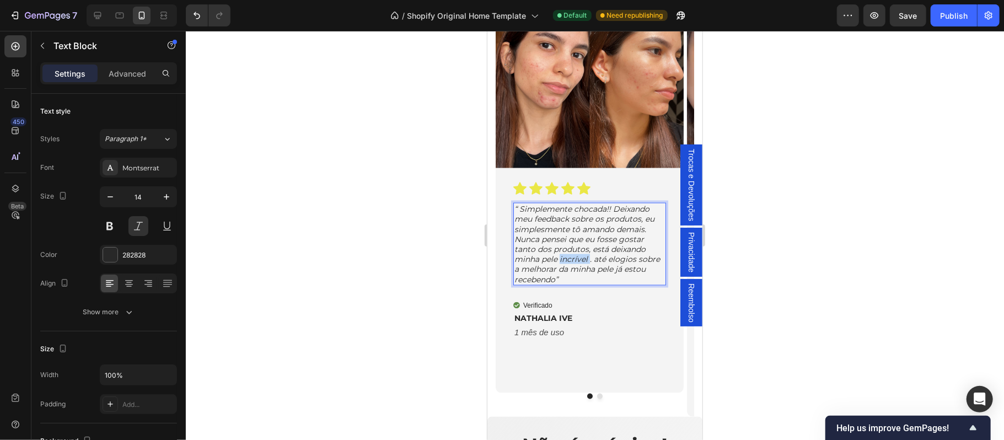
click at [576, 257] on p "“ Simplemente chocada!! Deixando meu feedback sobre os produtos, eu simplesment…" at bounding box center [589, 243] width 150 height 80
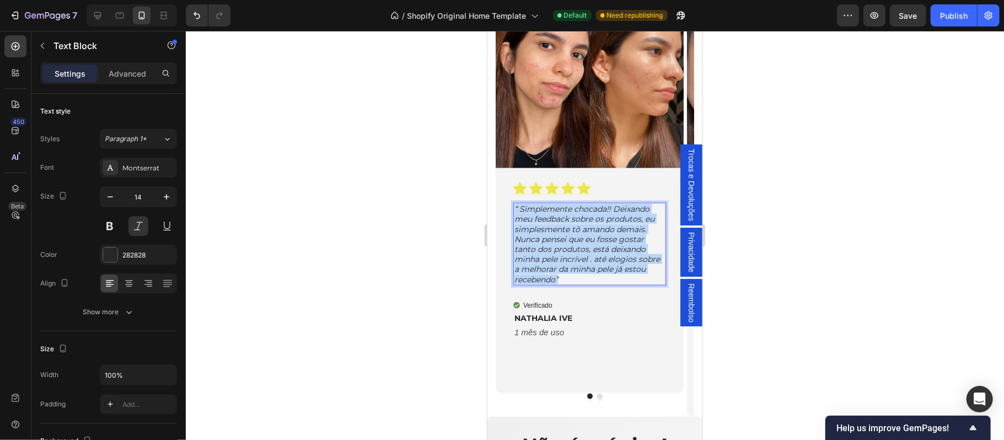
click at [576, 257] on p "“ Simplemente chocada!! Deixando meu feedback sobre os produtos, eu simplesment…" at bounding box center [589, 243] width 150 height 80
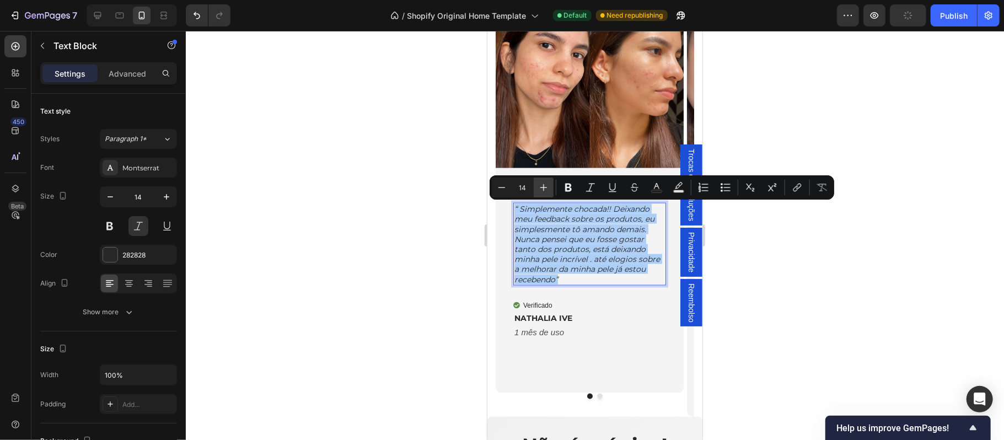
click at [547, 187] on icon "Editor contextual toolbar" at bounding box center [543, 187] width 11 height 11
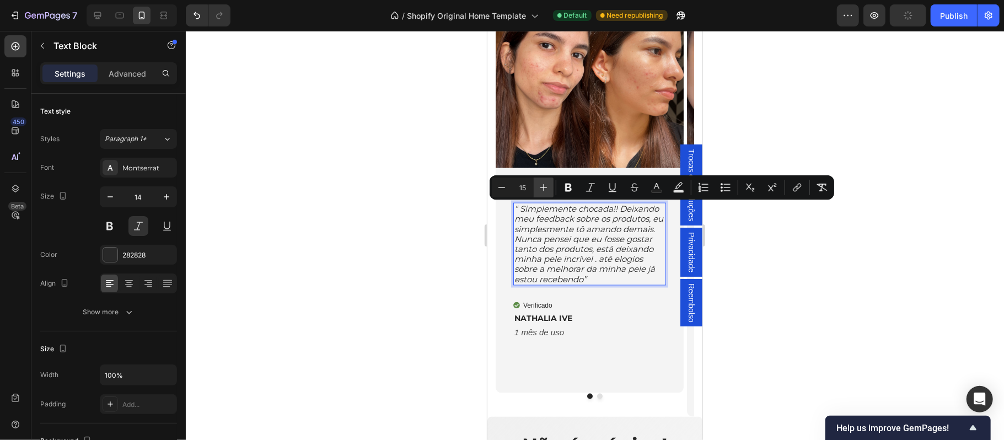
click at [547, 187] on icon "Editor contextual toolbar" at bounding box center [543, 187] width 11 height 11
type input "17"
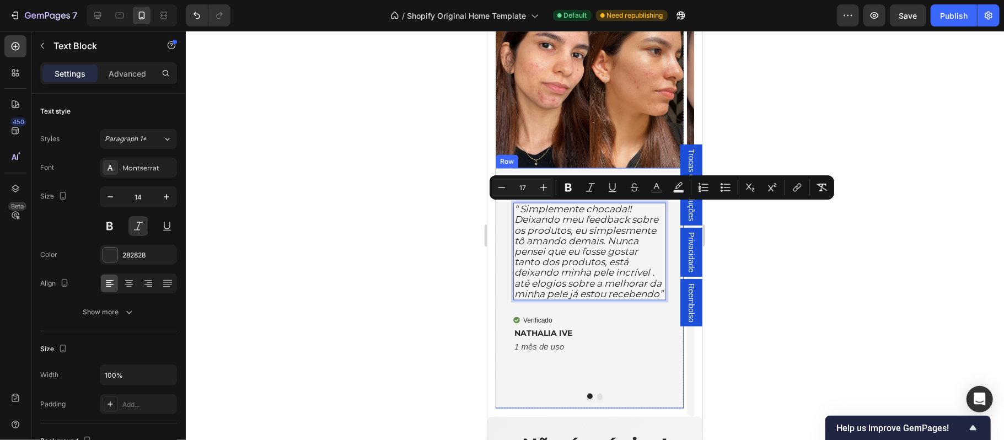
click at [607, 357] on div "Icon Icon Icon Icon Icon Icon List “ Simplemente chocada!! Deixando meu feedbac…" at bounding box center [589, 288] width 188 height 240
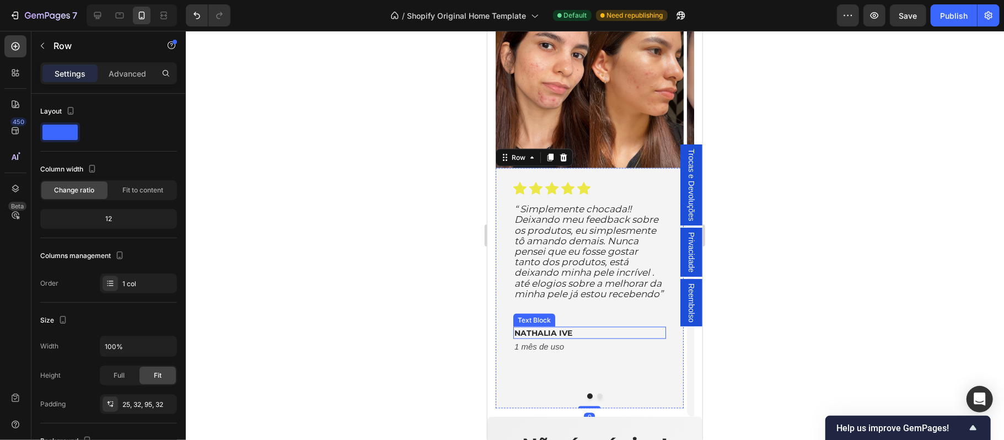
click at [575, 333] on p "NATHALIA IVE" at bounding box center [589, 332] width 150 height 10
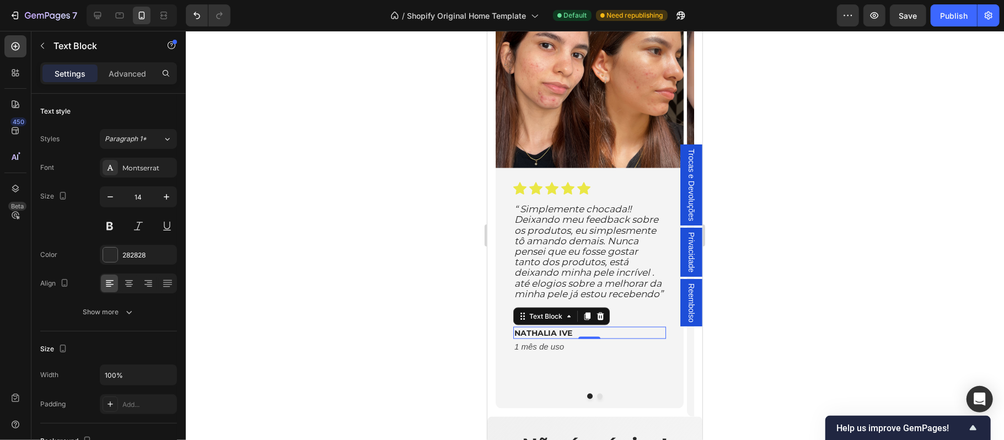
click at [575, 333] on p "NATHALIA IVE" at bounding box center [589, 332] width 150 height 10
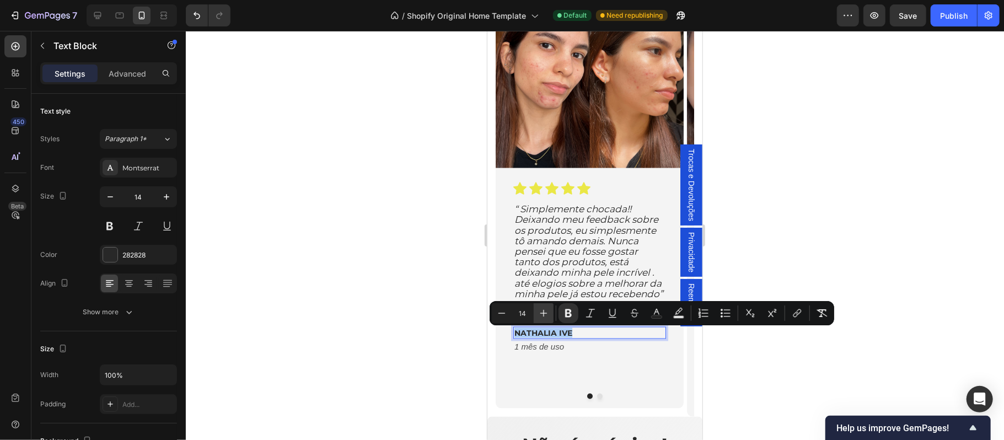
click at [543, 317] on icon "Editor contextual toolbar" at bounding box center [543, 313] width 11 height 11
type input "15"
click at [602, 372] on div "Icon Icon Icon Icon Icon Icon List “ Simplemente chocada!! Deixando meu feedbac…" at bounding box center [589, 288] width 188 height 240
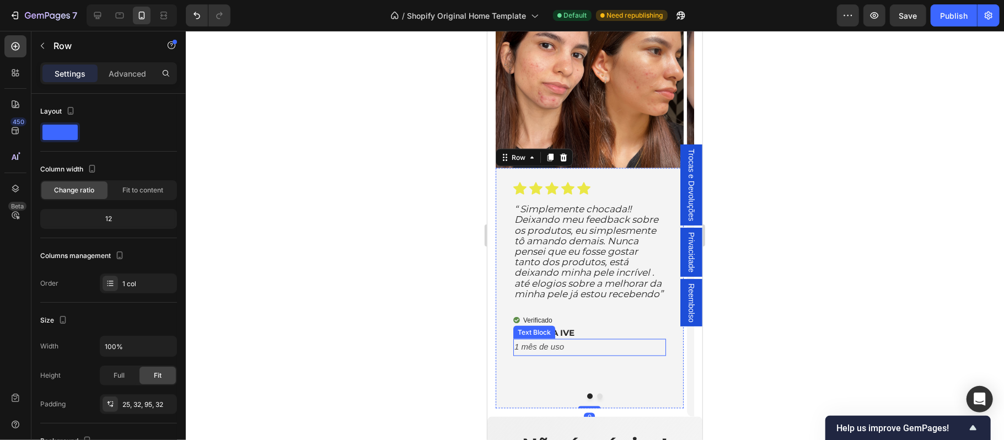
click at [545, 351] on icon "1 mês de uso" at bounding box center [539, 346] width 50 height 9
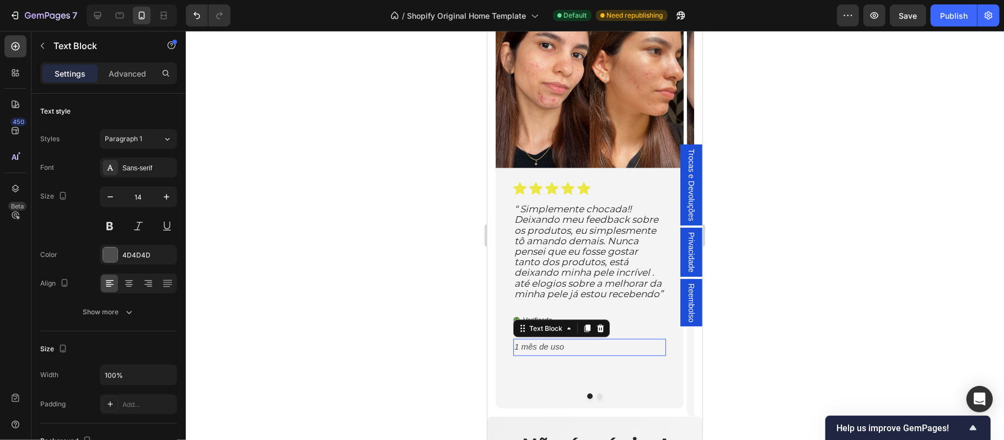
click at [545, 351] on icon "1 mês de uso" at bounding box center [539, 346] width 50 height 9
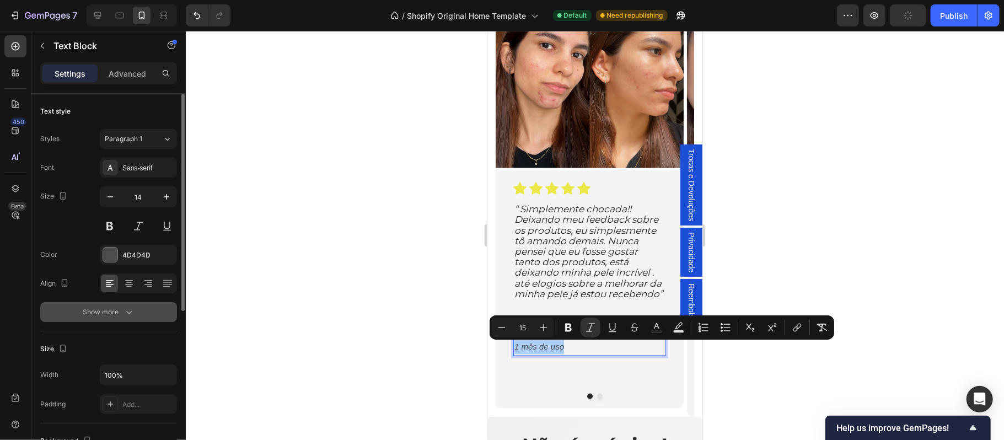
click at [103, 312] on div "Show more" at bounding box center [108, 311] width 51 height 11
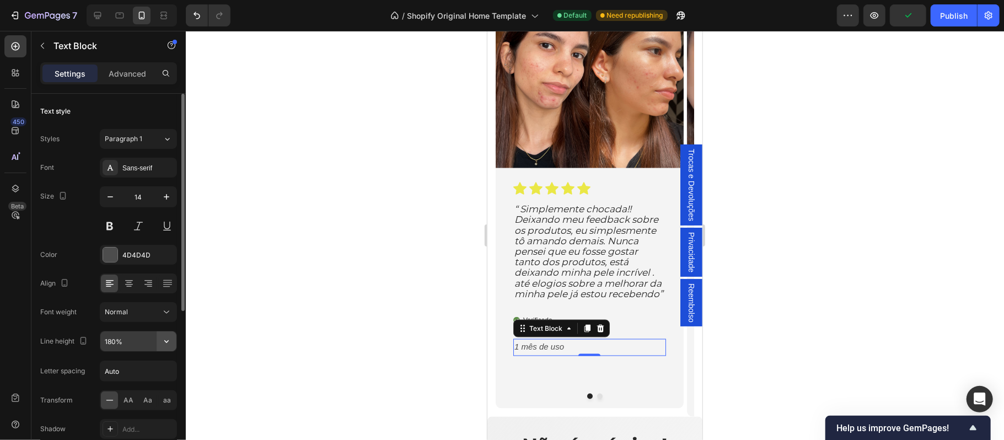
click at [170, 341] on icon "button" at bounding box center [166, 341] width 11 height 11
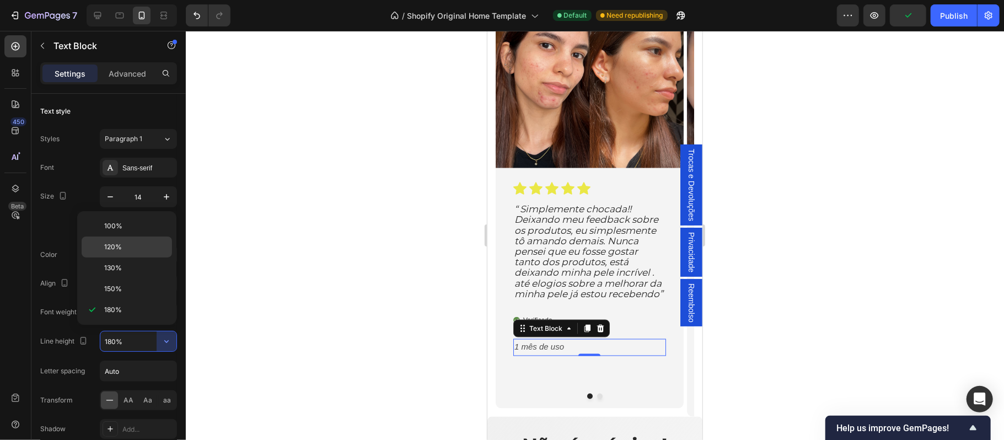
click at [105, 250] on span "120%" at bounding box center [113, 247] width 18 height 10
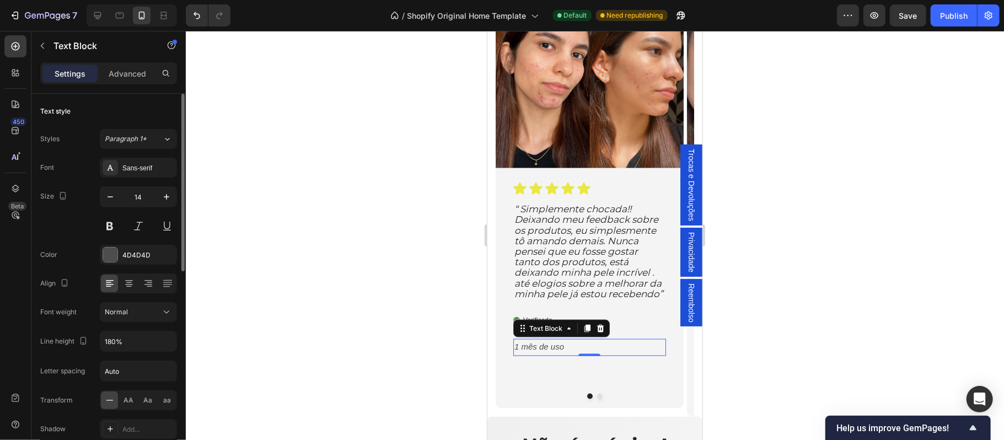
type input "120%"
click at [516, 381] on div "Icon Icon Icon Icon Icon Icon List “ Simplemente chocada!! Deixando meu feedbac…" at bounding box center [589, 285] width 188 height 235
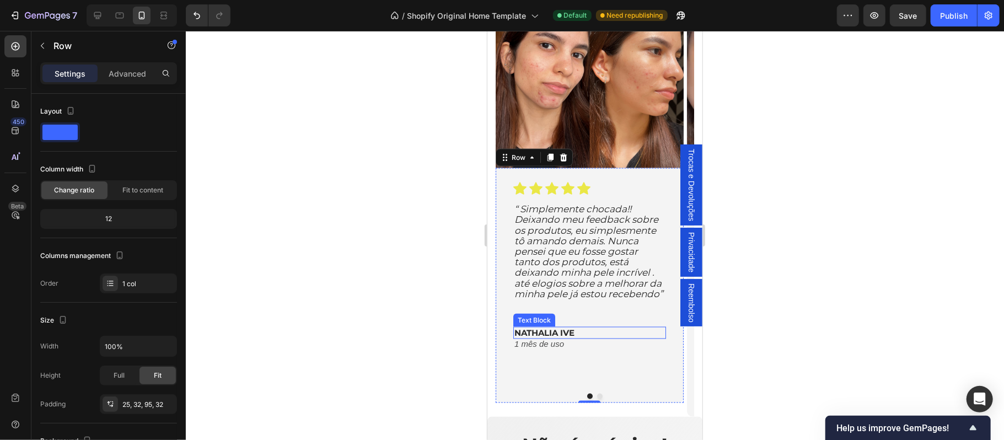
click at [561, 331] on strong "NATHALIA IVE" at bounding box center [544, 332] width 60 height 10
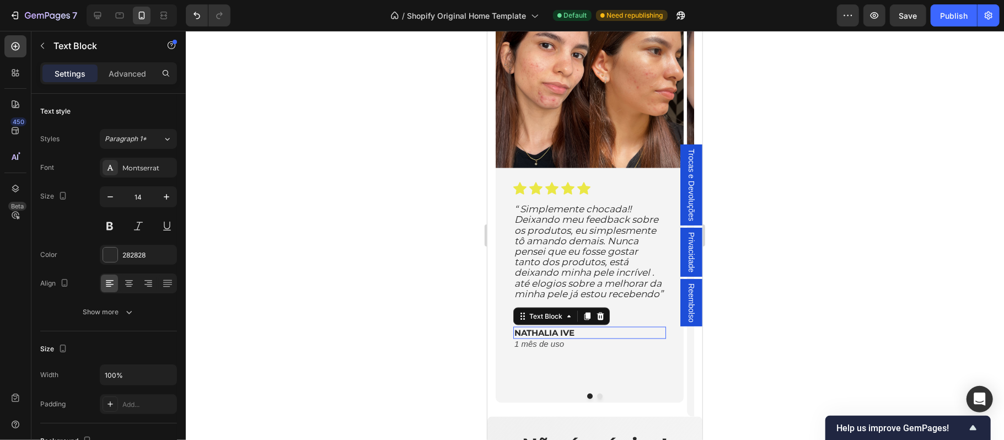
click at [561, 331] on strong "NATHALIA IVE" at bounding box center [544, 332] width 60 height 10
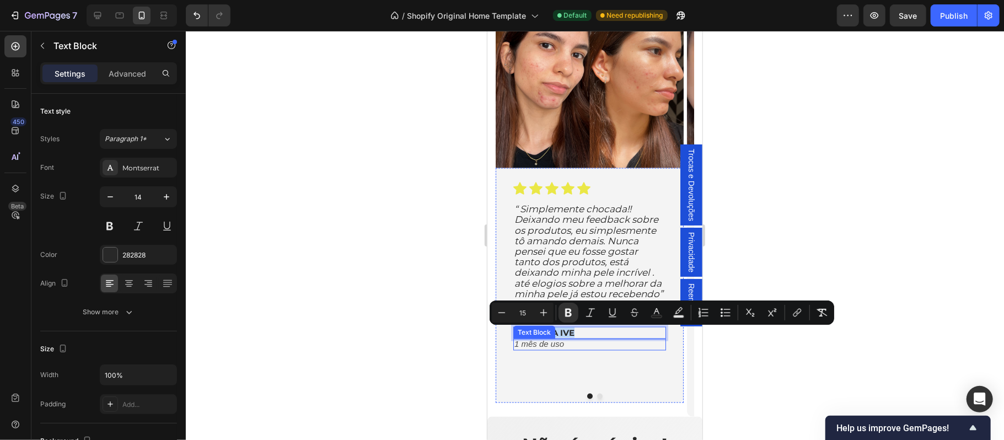
click at [555, 346] on icon "1 mês de uso" at bounding box center [539, 343] width 50 height 9
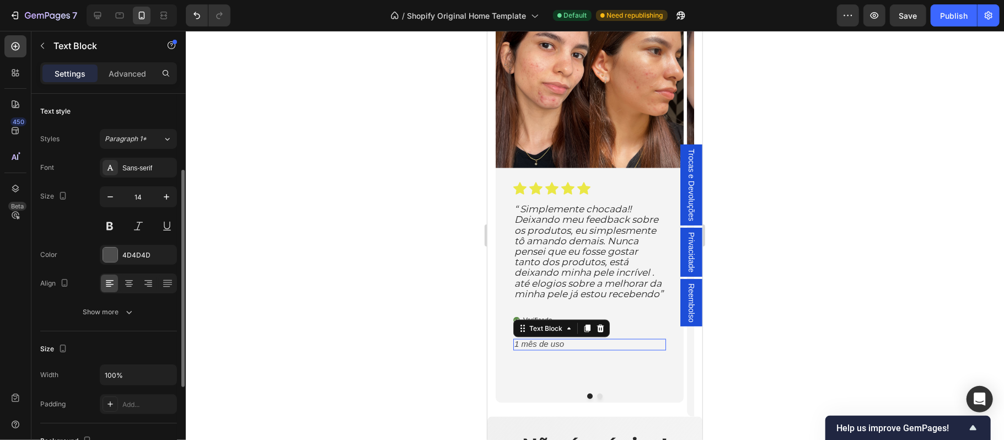
scroll to position [49, 0]
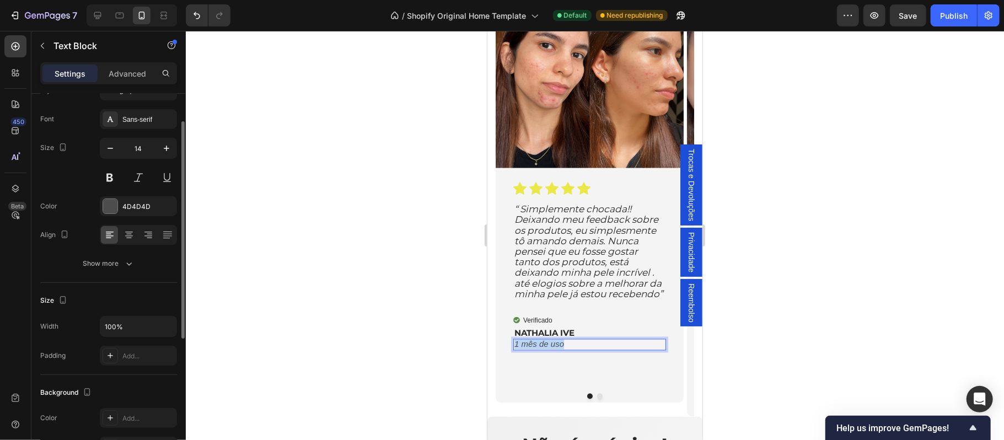
click at [555, 346] on icon "1 mês de uso" at bounding box center [539, 343] width 50 height 9
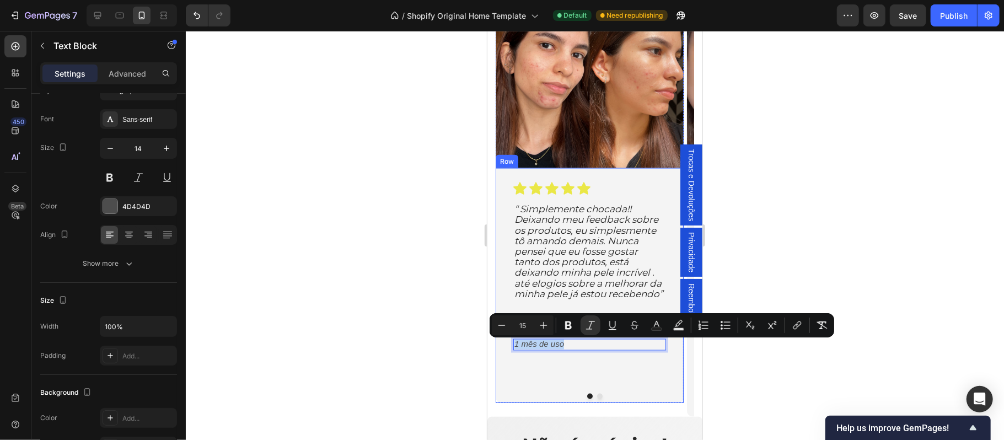
click at [600, 364] on div "Icon Icon Icon Icon Icon Icon List “ Simplemente chocada!! Deixando meu feedbac…" at bounding box center [589, 285] width 188 height 235
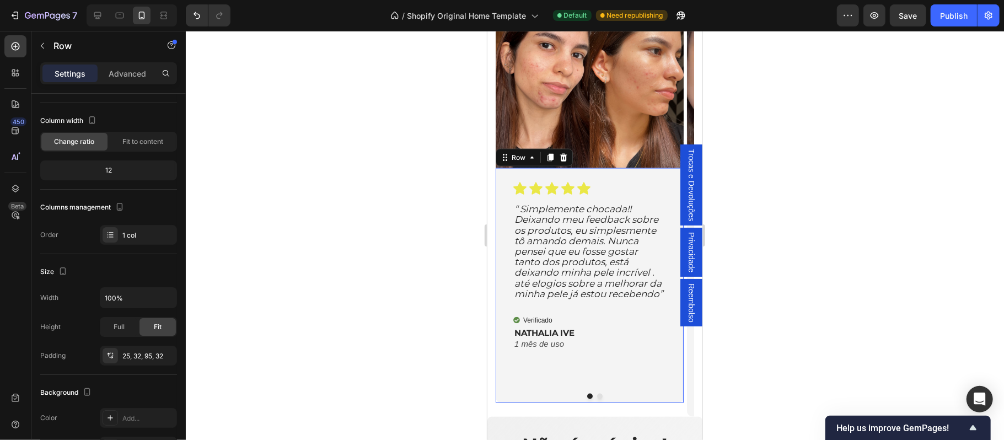
scroll to position [0, 0]
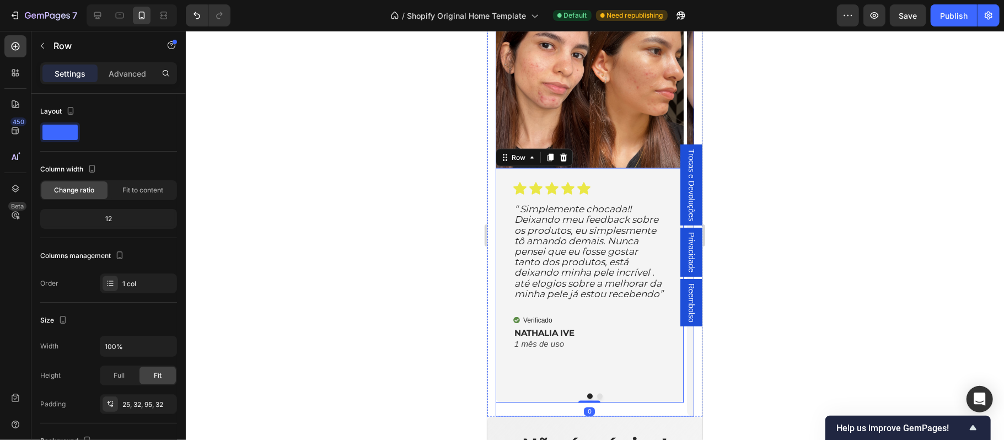
click at [596, 397] on button "Dot" at bounding box center [599, 396] width 6 height 6
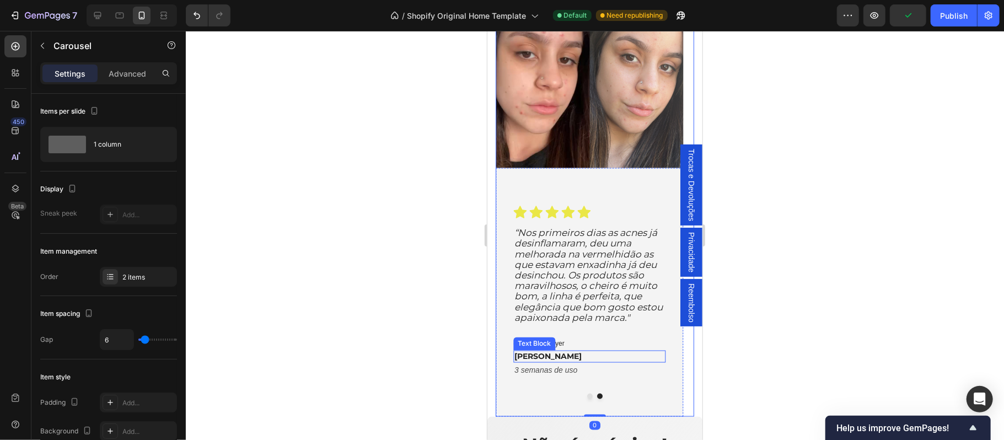
click at [563, 361] on strong "[PERSON_NAME]" at bounding box center [547, 356] width 67 height 10
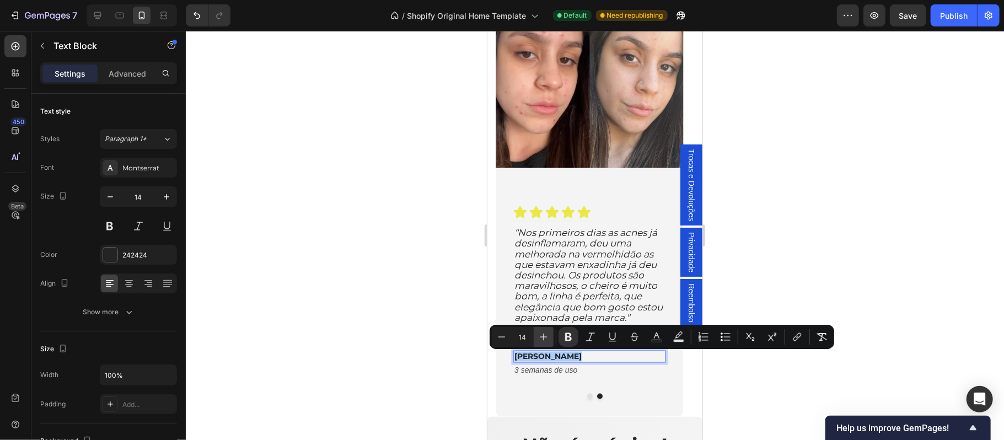
click at [543, 341] on icon "Editor contextual toolbar" at bounding box center [543, 336] width 11 height 11
type input "16"
click at [559, 372] on p "3 semanas de uso" at bounding box center [589, 370] width 150 height 14
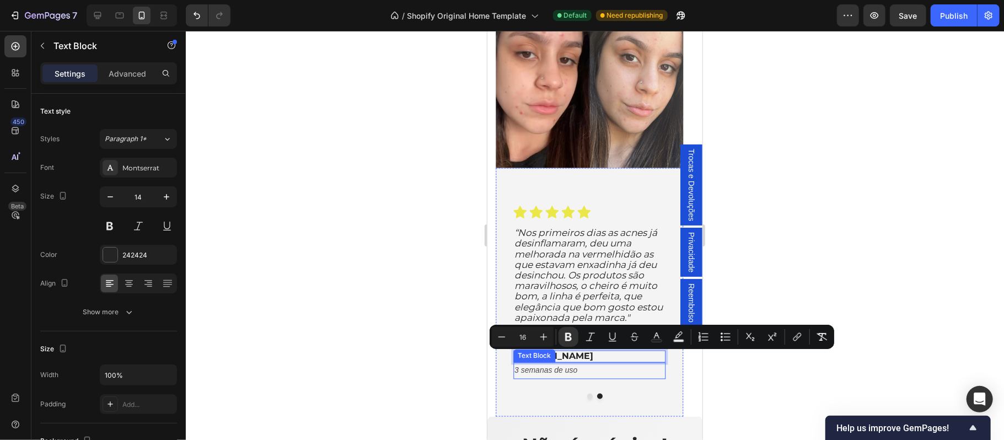
click at [559, 372] on p "3 semanas de uso" at bounding box center [589, 370] width 150 height 14
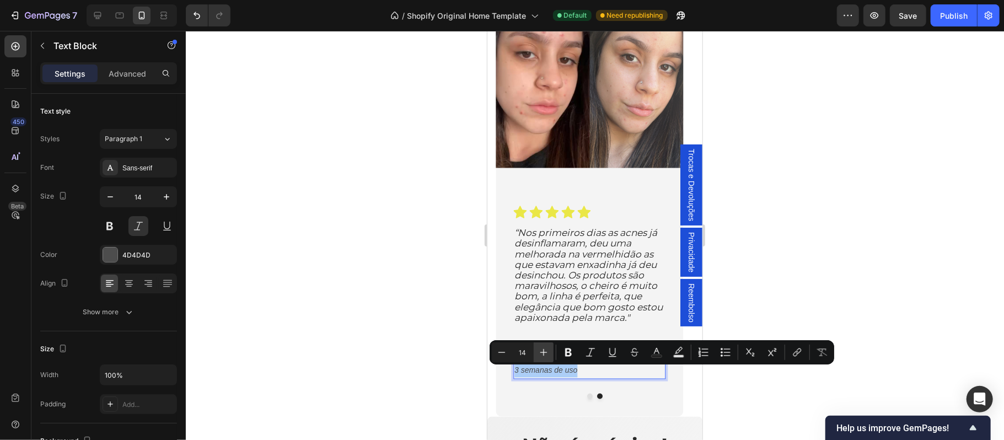
click at [541, 352] on icon "Editor contextual toolbar" at bounding box center [543, 352] width 11 height 11
type input "15"
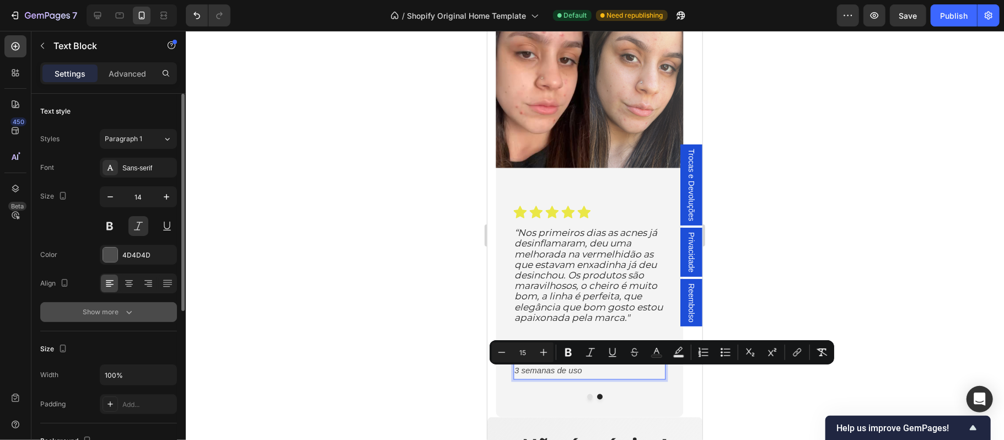
click at [128, 317] on icon "button" at bounding box center [128, 311] width 11 height 11
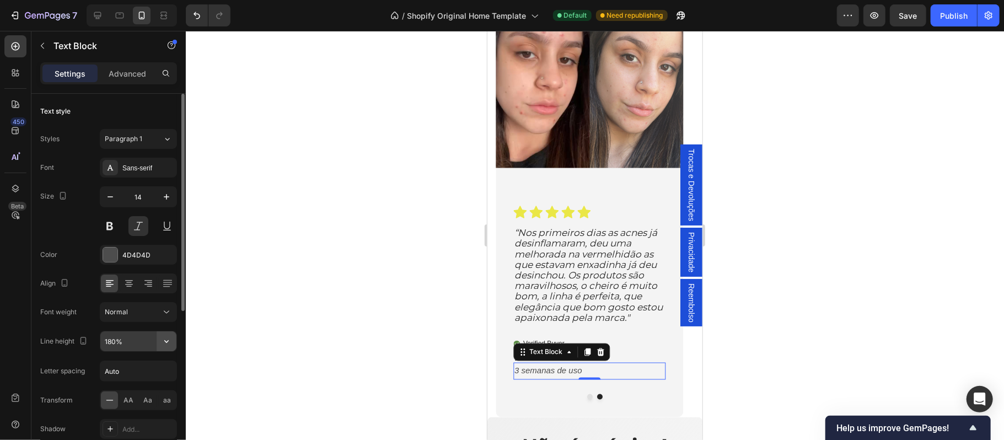
click at [159, 341] on button "button" at bounding box center [167, 341] width 20 height 20
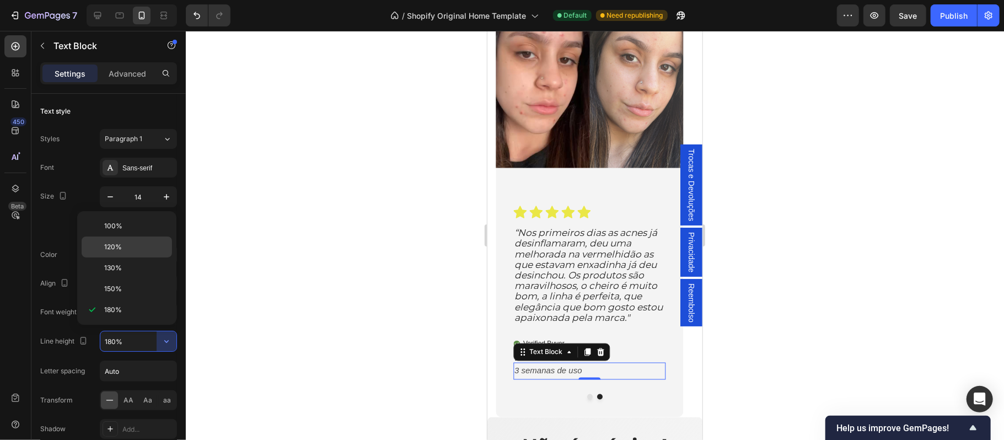
click at [127, 250] on p "120%" at bounding box center [135, 247] width 63 height 10
type input "120%"
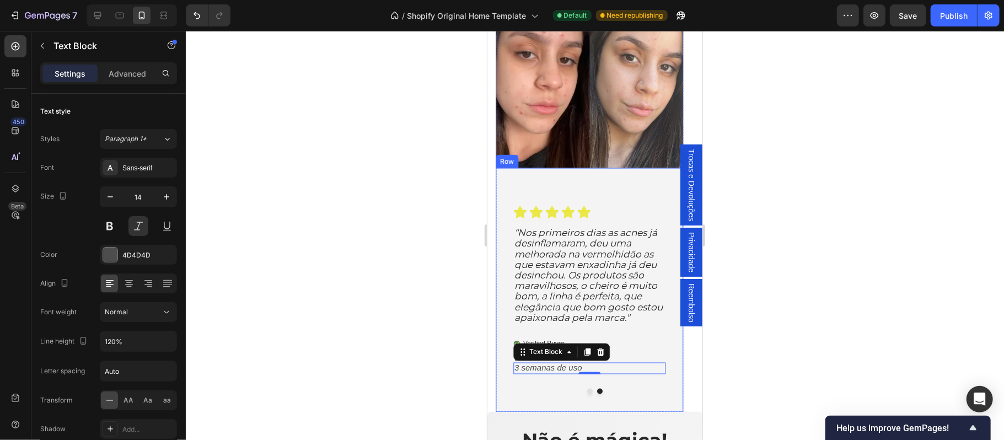
click at [645, 406] on div "Icon Icon Icon Icon Icon Icon List “Nos primeiros dias as acnes já desinflamara…" at bounding box center [589, 290] width 188 height 244
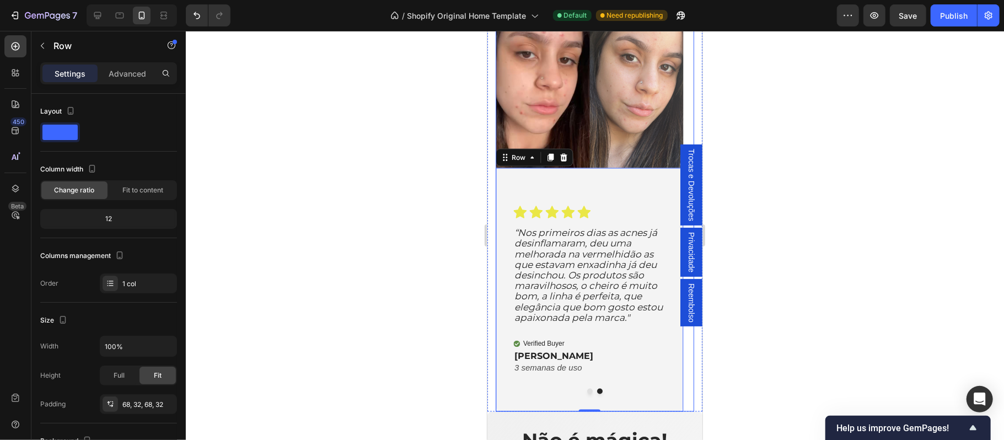
click at [586, 393] on button "Dot" at bounding box center [589, 391] width 6 height 6
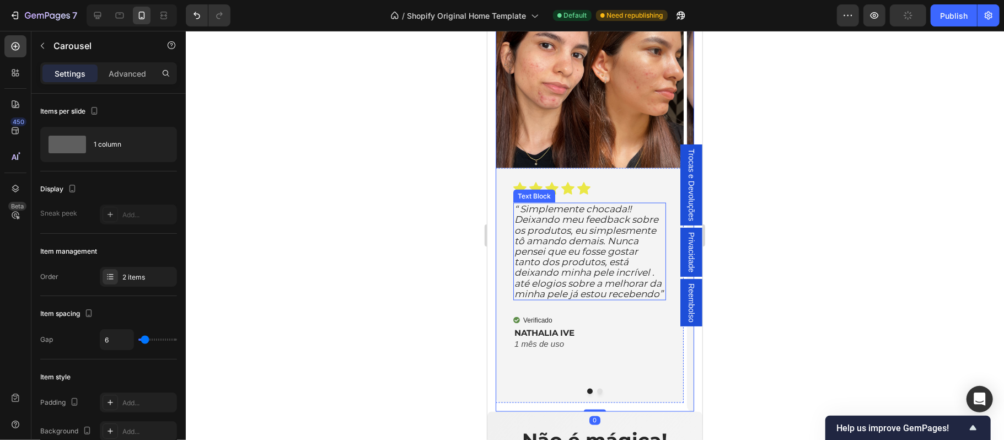
click at [570, 259] on span "“ Simplemente chocada!! Deixando meu feedback sobre os produtos, eu simplesment…" at bounding box center [588, 251] width 148 height 96
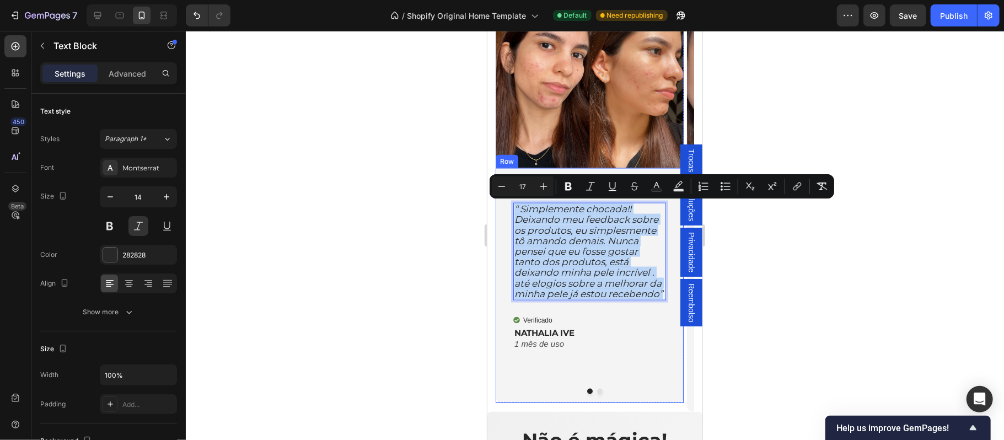
click at [616, 343] on p "1 mês de uso" at bounding box center [589, 344] width 150 height 9
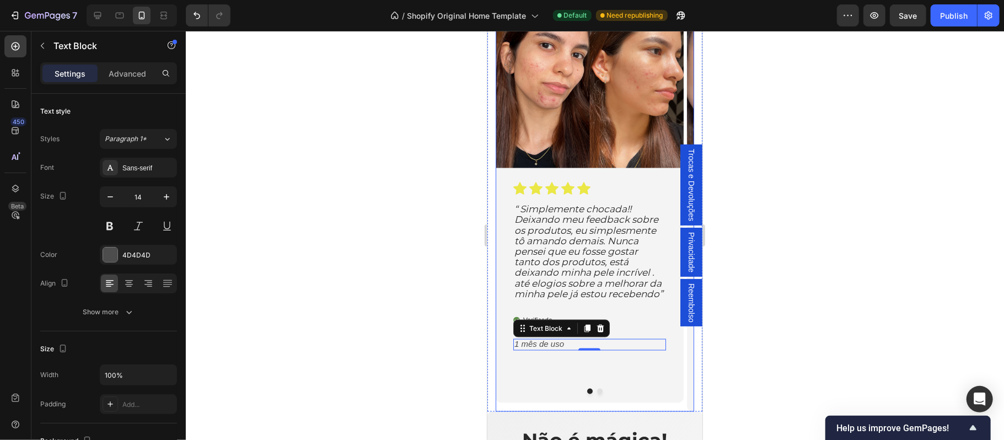
click at [594, 390] on div at bounding box center [594, 391] width 198 height 6
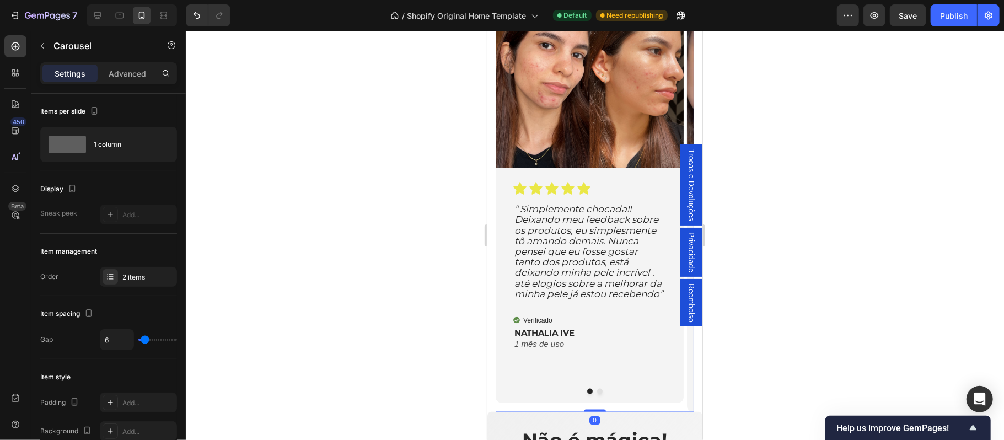
click at [596, 394] on button "Dot" at bounding box center [599, 391] width 6 height 6
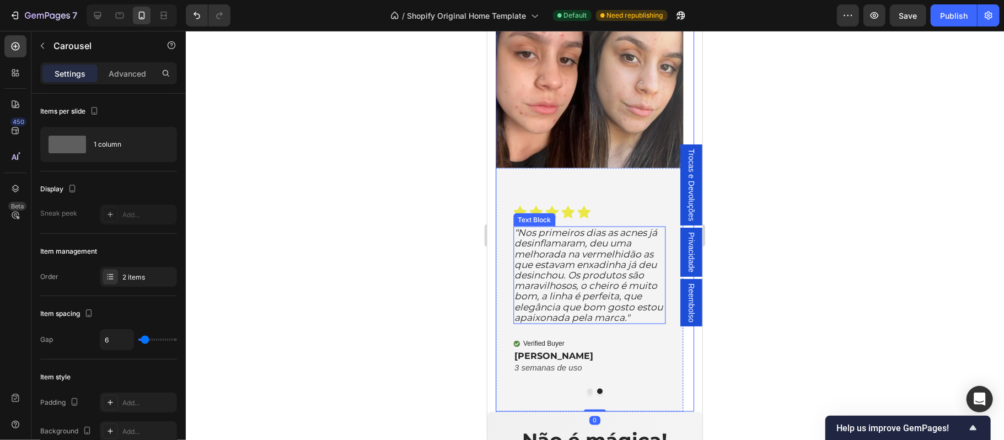
click at [585, 285] on span "“Nos primeiros dias as acnes já desinflamaram, deu uma melhorada na vermelhidão…" at bounding box center [588, 275] width 148 height 96
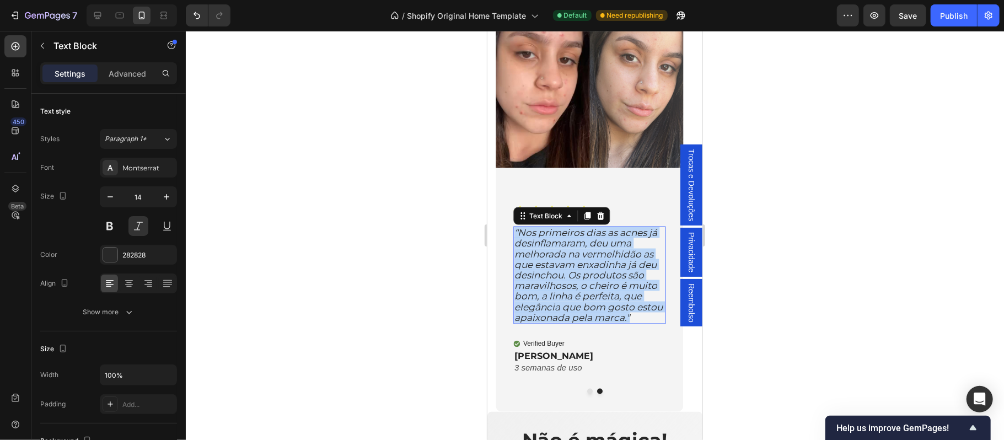
click at [585, 285] on span "“Nos primeiros dias as acnes já desinflamaram, deu uma melhorada na vermelhidão…" at bounding box center [588, 275] width 148 height 96
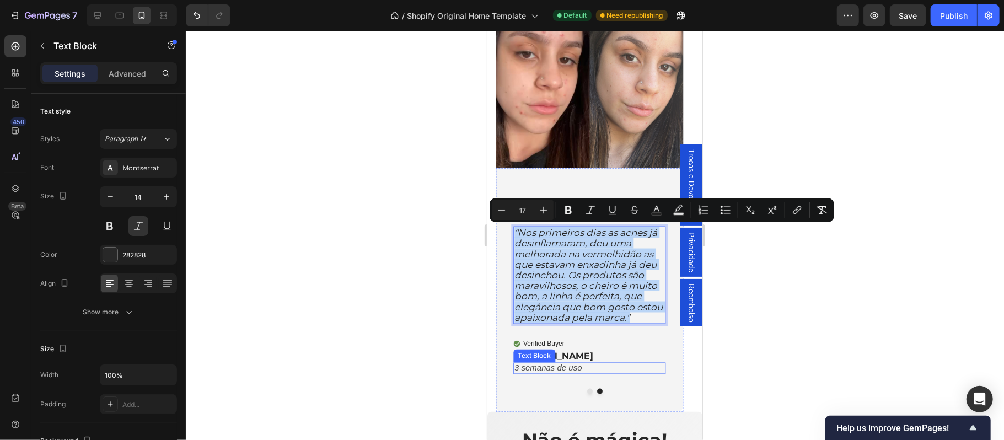
click at [627, 369] on p "3 semanas de uso" at bounding box center [589, 367] width 150 height 9
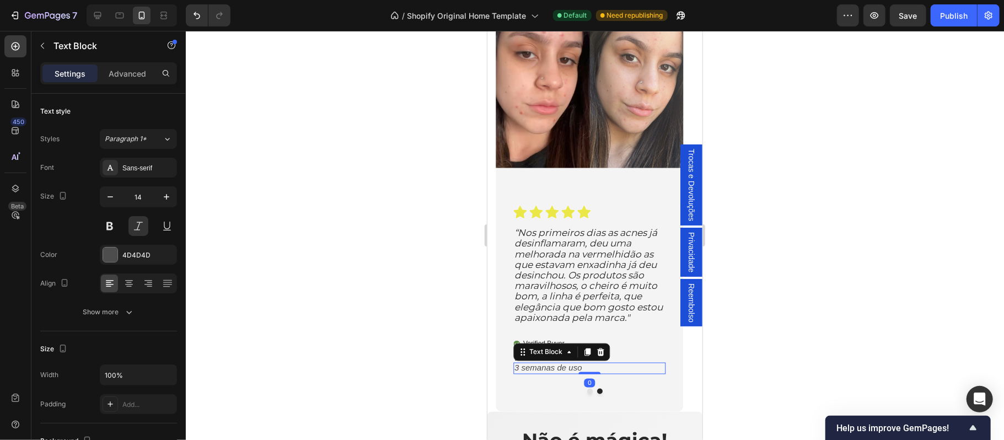
click at [774, 366] on div at bounding box center [595, 235] width 818 height 409
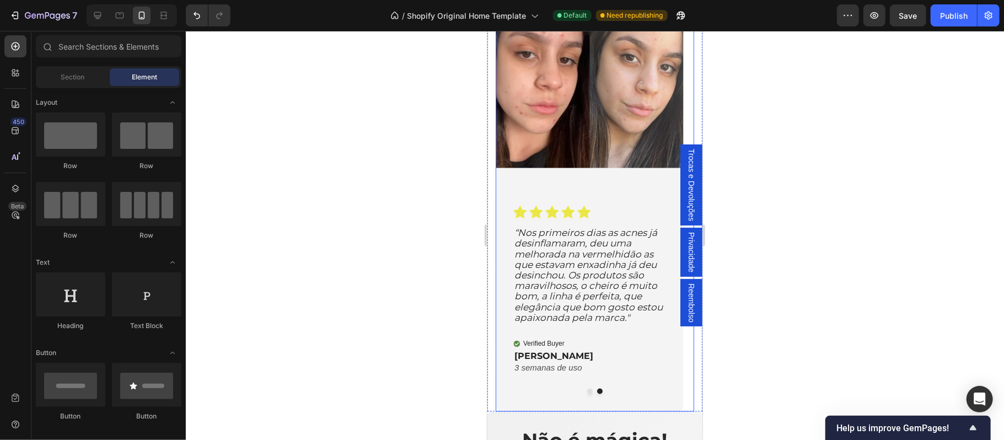
click at [677, 394] on div at bounding box center [594, 391] width 198 height 6
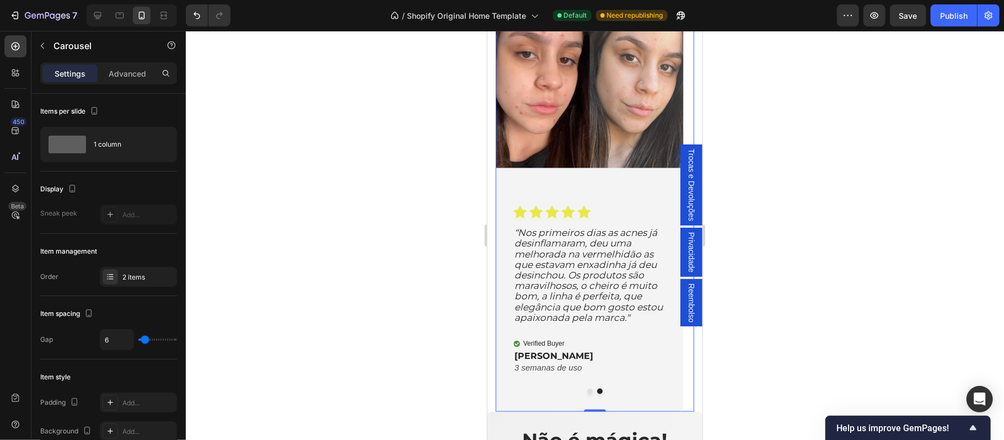
click at [586, 394] on button "Dot" at bounding box center [589, 391] width 6 height 6
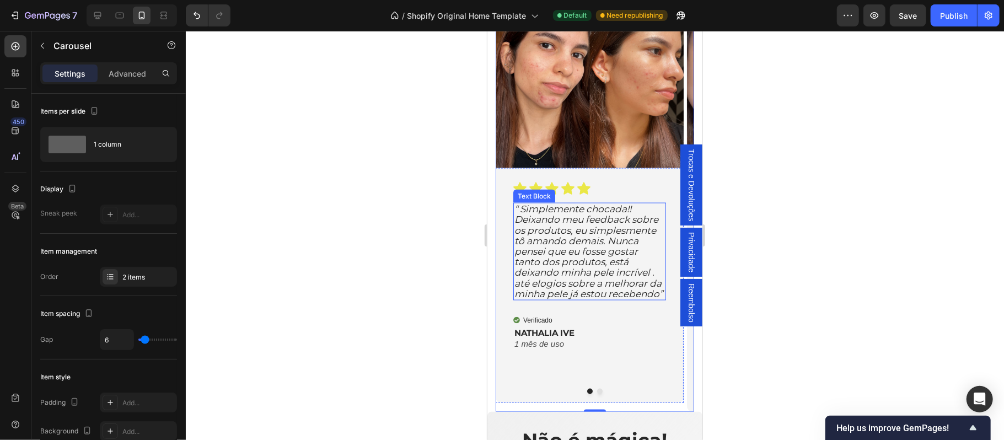
click at [568, 228] on span "“ Simplemente chocada!! Deixando meu feedback sobre os produtos, eu simplesment…" at bounding box center [588, 251] width 148 height 96
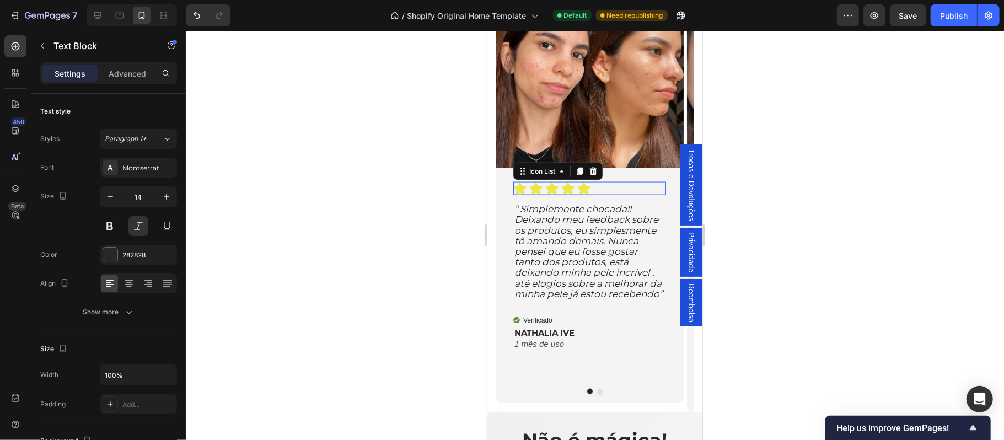
click at [631, 184] on div "Icon Icon Icon Icon Icon" at bounding box center [589, 187] width 153 height 13
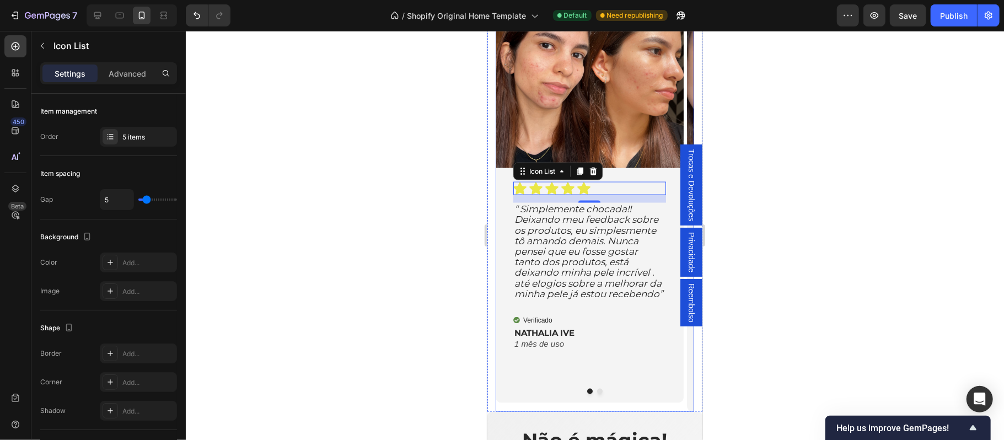
click at [596, 394] on button "Dot" at bounding box center [599, 391] width 6 height 6
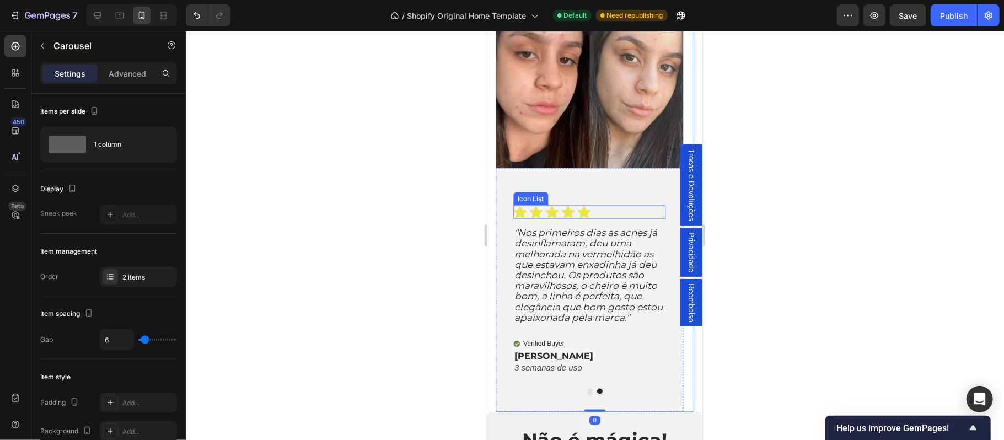
click at [620, 206] on div "Icon Icon Icon Icon Icon" at bounding box center [589, 211] width 153 height 13
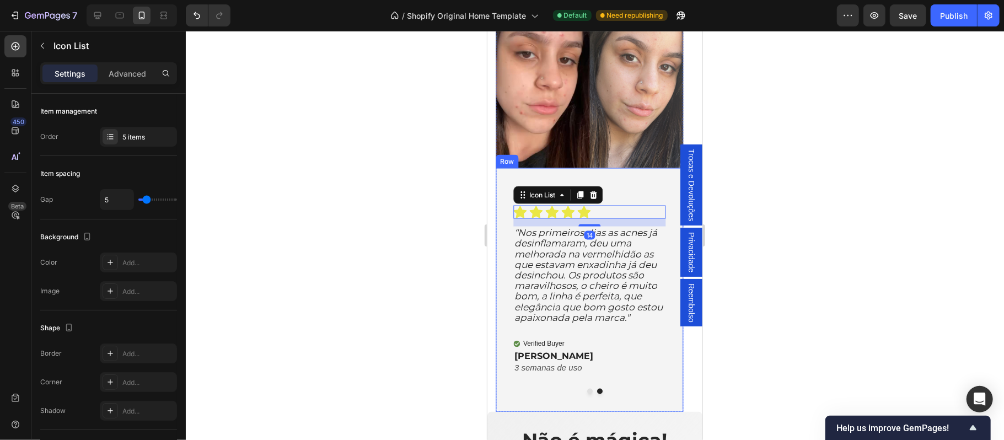
click at [618, 191] on div "Icon Icon Icon Icon Icon Icon List 14 “Nos primeiros dias as acnes já desinflam…" at bounding box center [589, 290] width 188 height 244
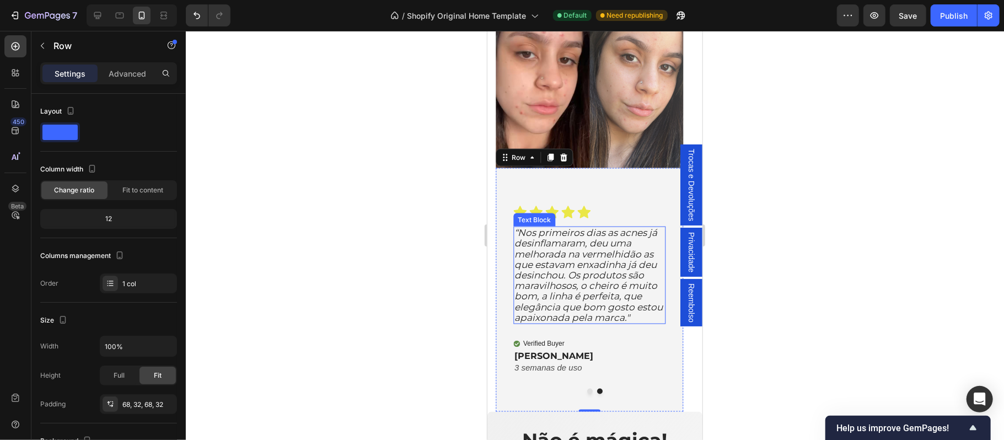
click at [606, 247] on span "“Nos primeiros dias as acnes já desinflamaram, deu uma melhorada na vermelhidão…" at bounding box center [588, 275] width 148 height 96
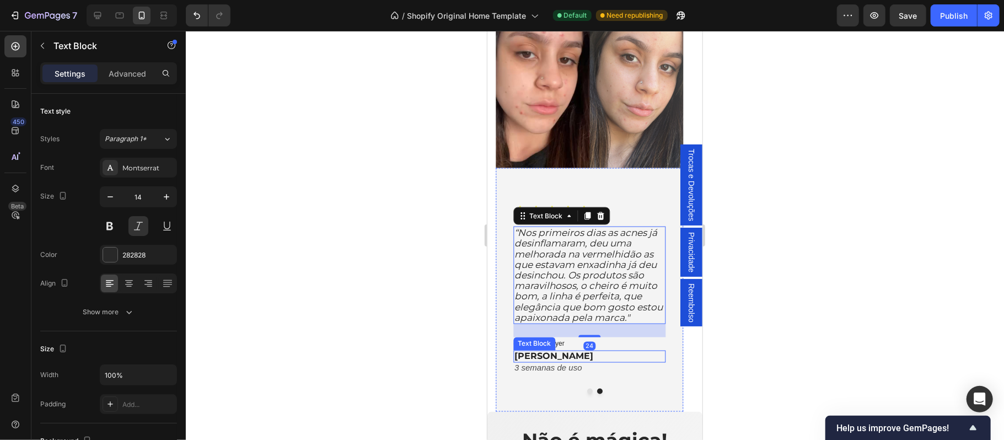
click at [622, 357] on p "[PERSON_NAME]" at bounding box center [589, 356] width 150 height 10
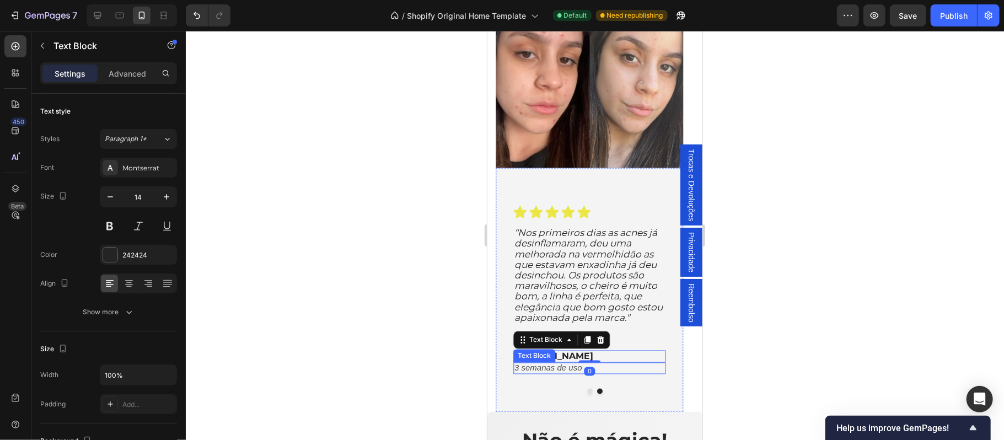
click at [631, 370] on p "3 semanas de uso" at bounding box center [589, 367] width 150 height 9
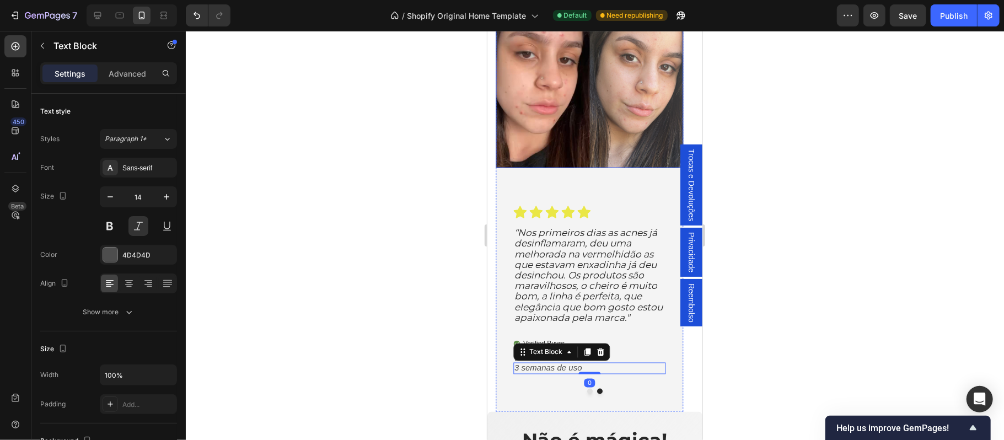
click at [609, 139] on img at bounding box center [589, 74] width 188 height 188
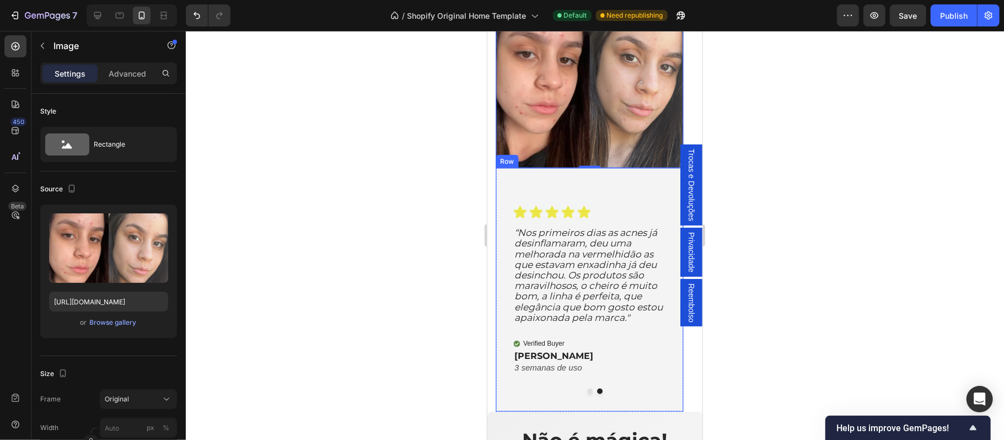
click at [628, 200] on div "Icon Icon Icon Icon Icon Icon List “Nos primeiros dias as acnes já desinflamara…" at bounding box center [589, 290] width 188 height 244
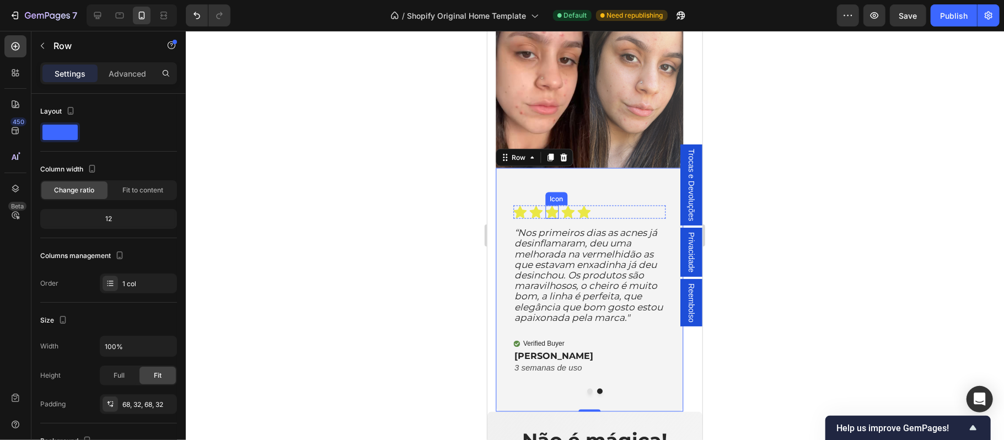
click at [534, 203] on div "Icon" at bounding box center [540, 198] width 23 height 13
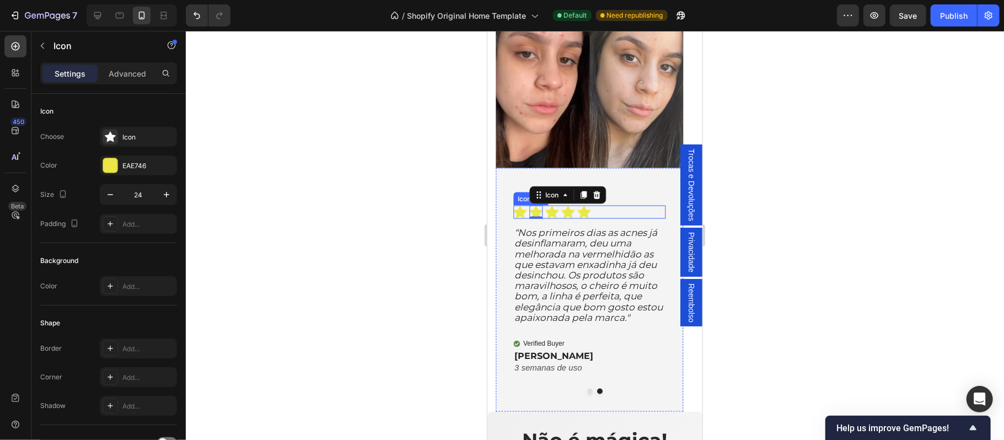
click at [618, 209] on div "Icon Icon 0 Icon Icon Icon" at bounding box center [589, 211] width 153 height 13
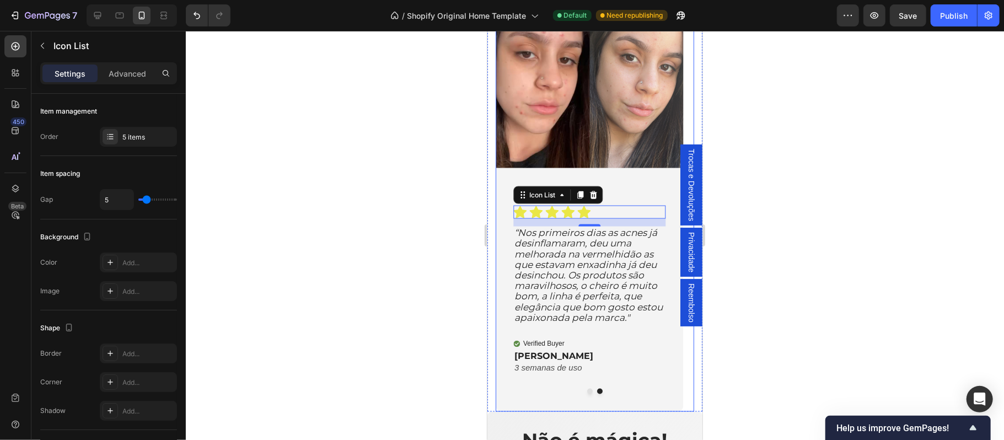
click at [586, 393] on button "Dot" at bounding box center [589, 391] width 6 height 6
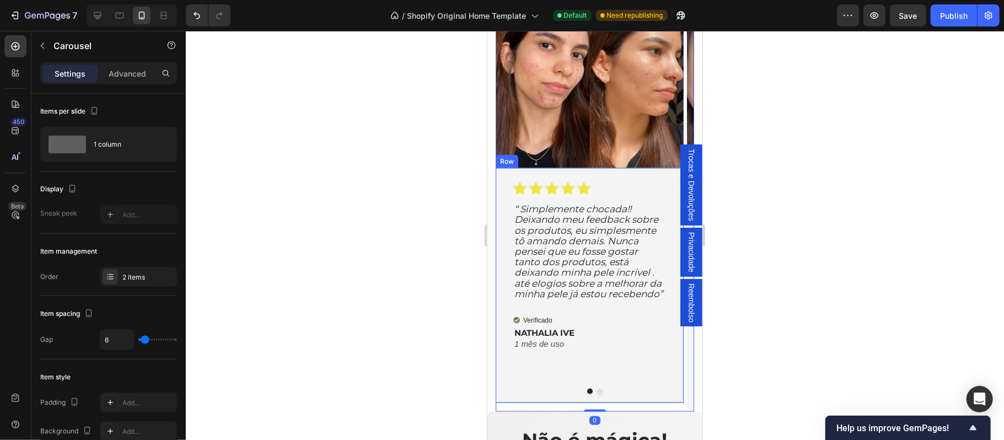
click at [503, 186] on div "Icon Icon Icon Icon Icon Icon List “ Simplemente chocada!! Deixando meu feedbac…" at bounding box center [589, 285] width 188 height 235
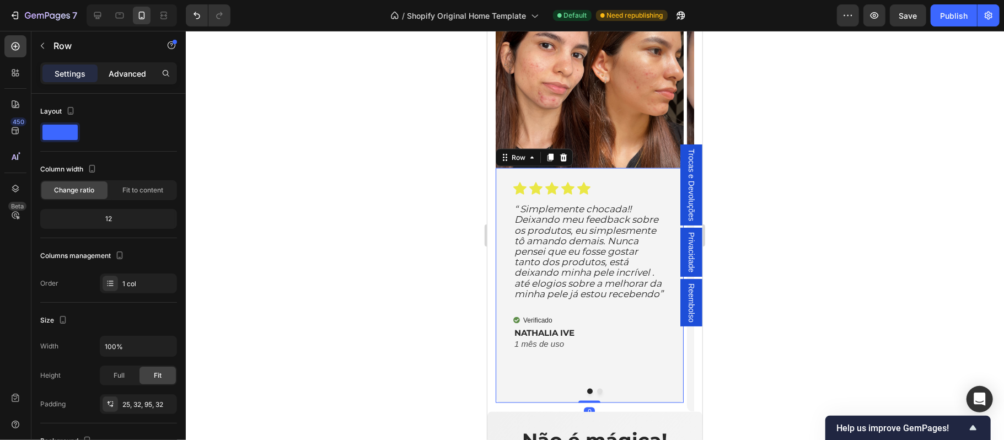
click at [126, 73] on p "Advanced" at bounding box center [127, 74] width 37 height 12
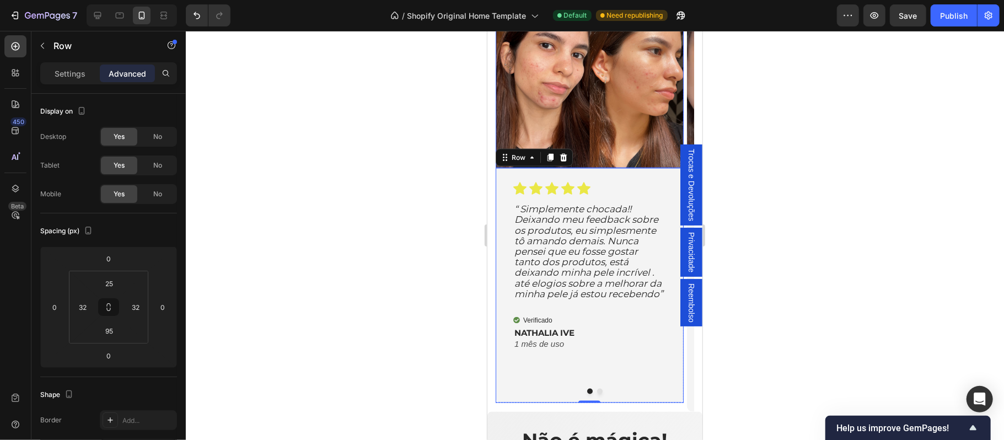
click at [563, 139] on img at bounding box center [589, 74] width 188 height 188
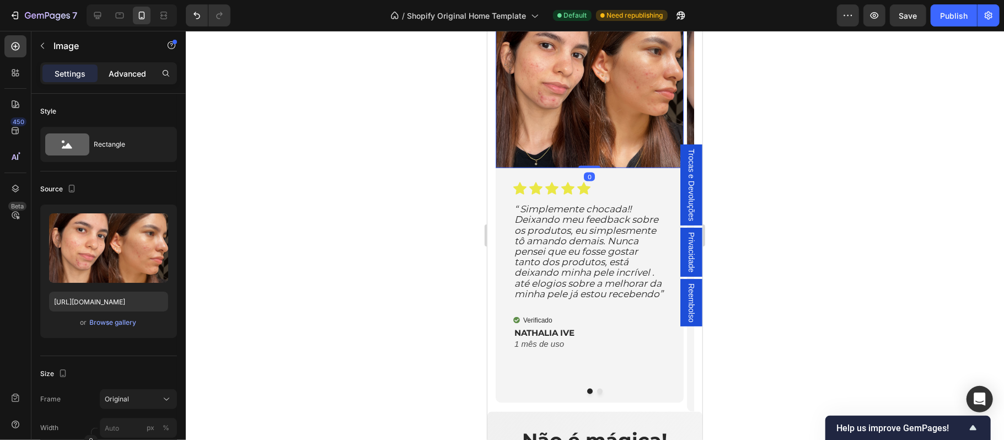
click at [124, 82] on div "Advanced" at bounding box center [127, 73] width 55 height 18
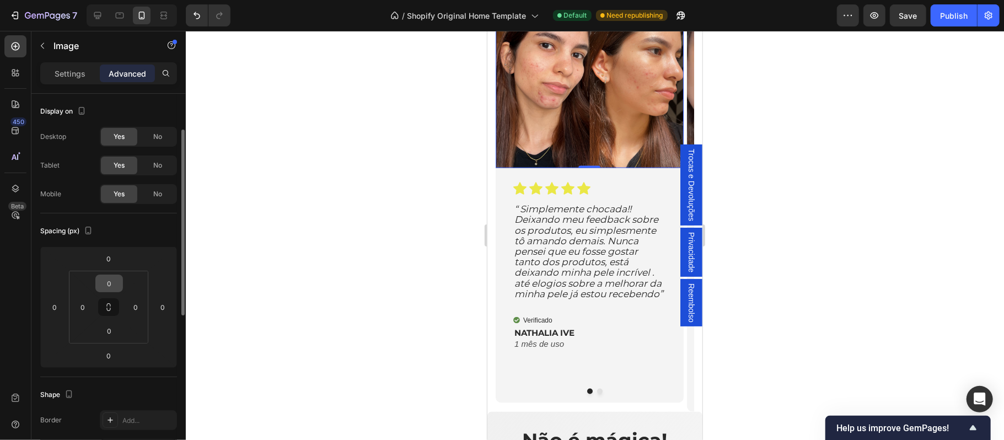
scroll to position [73, 0]
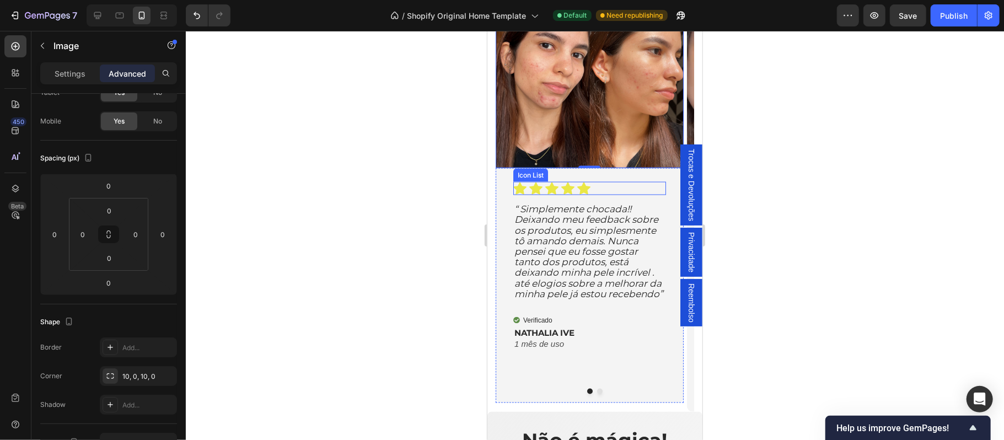
click at [605, 190] on div "Icon Icon Icon Icon Icon" at bounding box center [589, 187] width 153 height 13
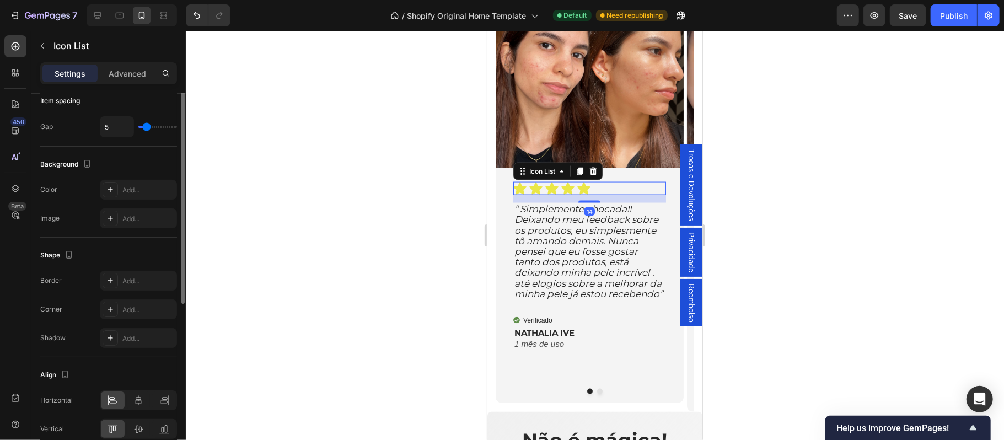
scroll to position [0, 0]
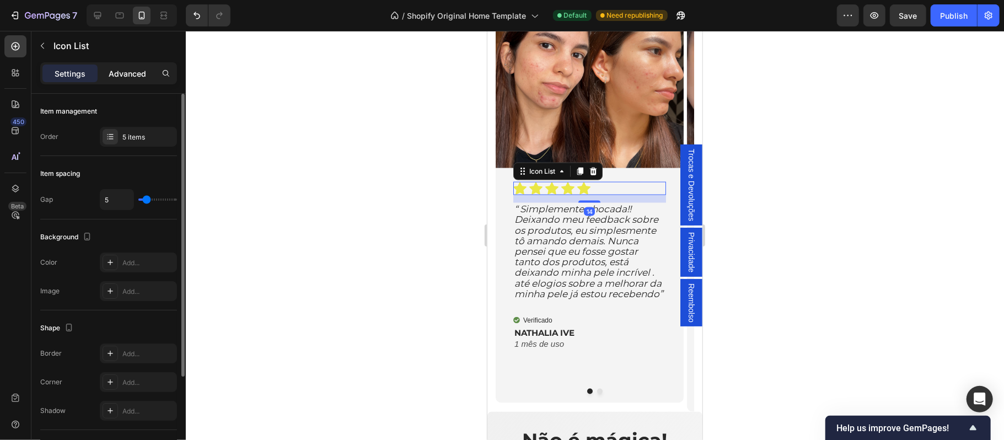
click at [122, 76] on p "Advanced" at bounding box center [127, 74] width 37 height 12
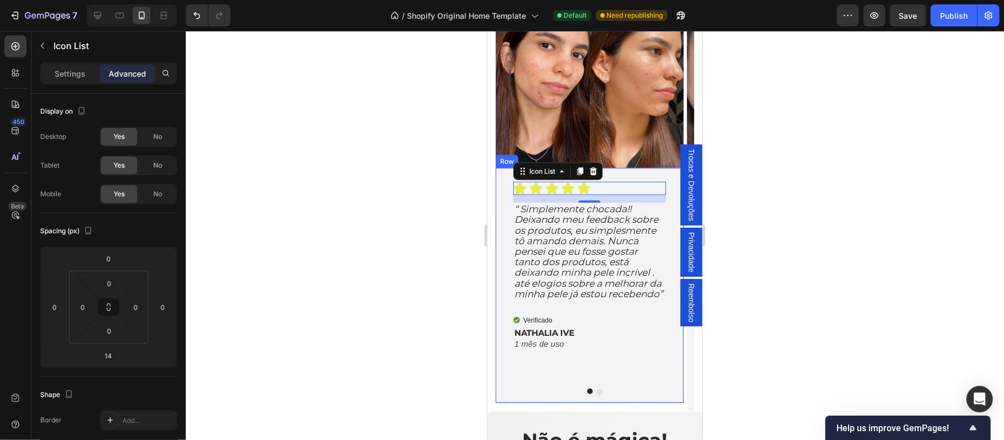
click at [609, 347] on p "1 mês de uso" at bounding box center [589, 344] width 150 height 9
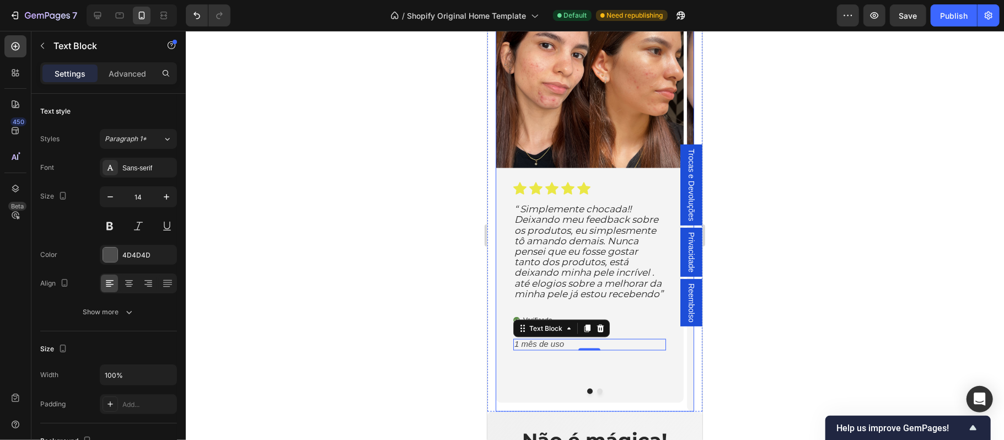
click at [596, 394] on button "Dot" at bounding box center [599, 391] width 6 height 6
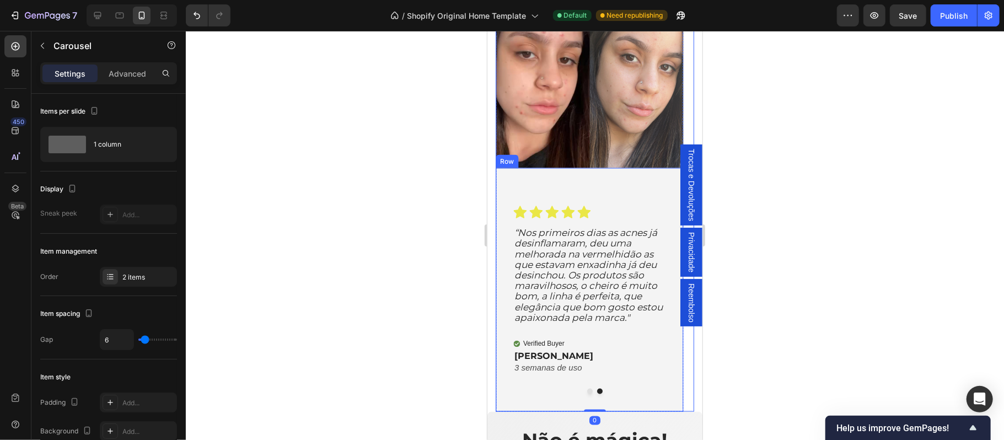
click at [611, 181] on div "Icon Icon Icon Icon Icon Icon List “Nos primeiros dias as acnes já desinflamara…" at bounding box center [589, 290] width 188 height 244
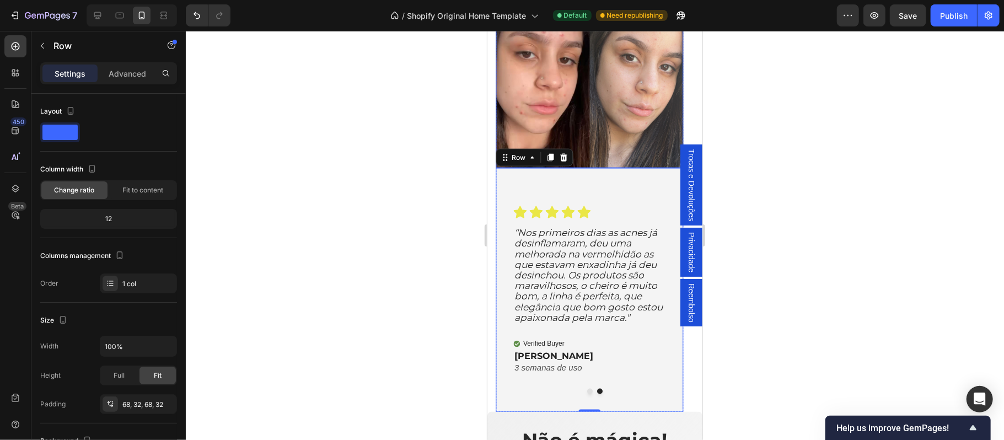
click at [613, 149] on img at bounding box center [589, 74] width 188 height 188
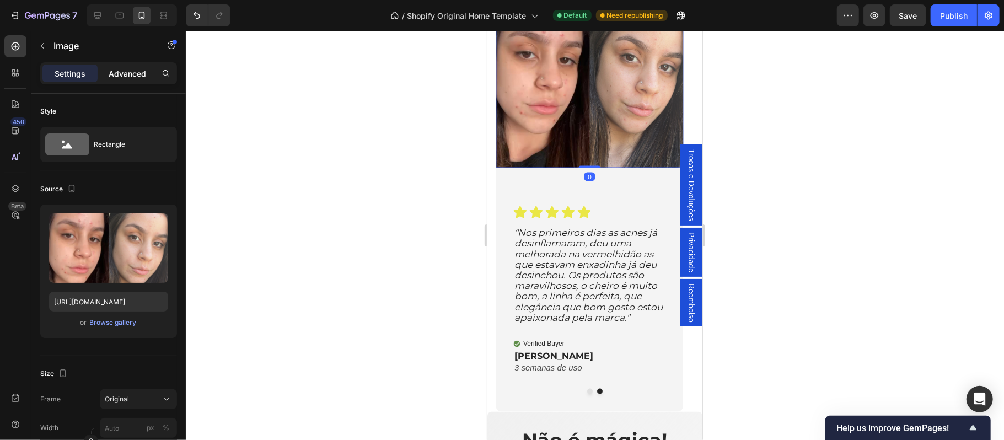
click at [138, 67] on div "Advanced" at bounding box center [127, 73] width 55 height 18
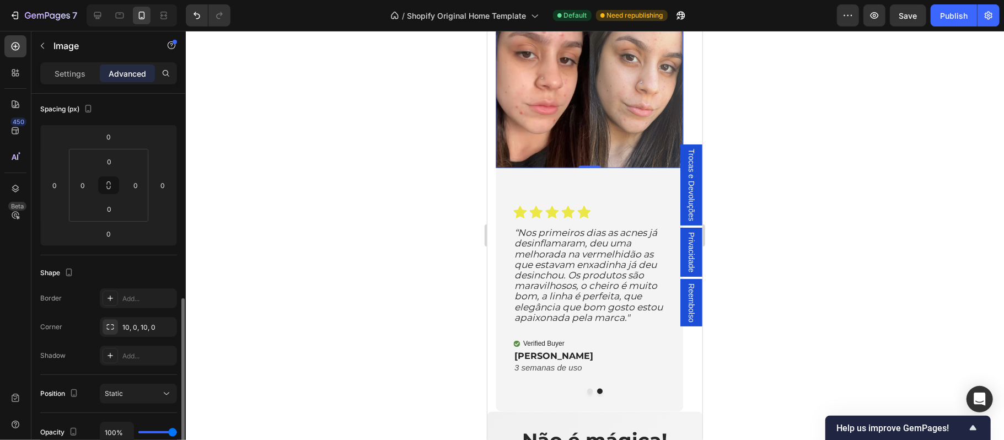
scroll to position [219, 0]
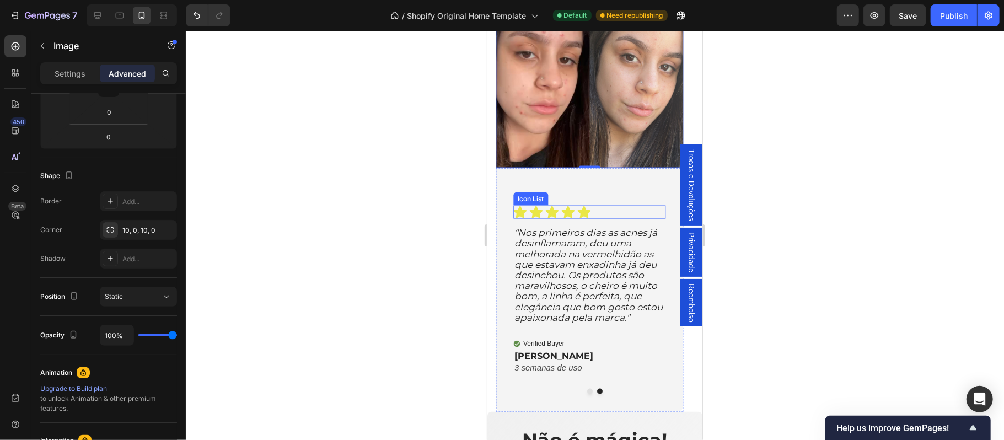
click at [594, 210] on div "Icon Icon Icon Icon Icon" at bounding box center [589, 211] width 153 height 13
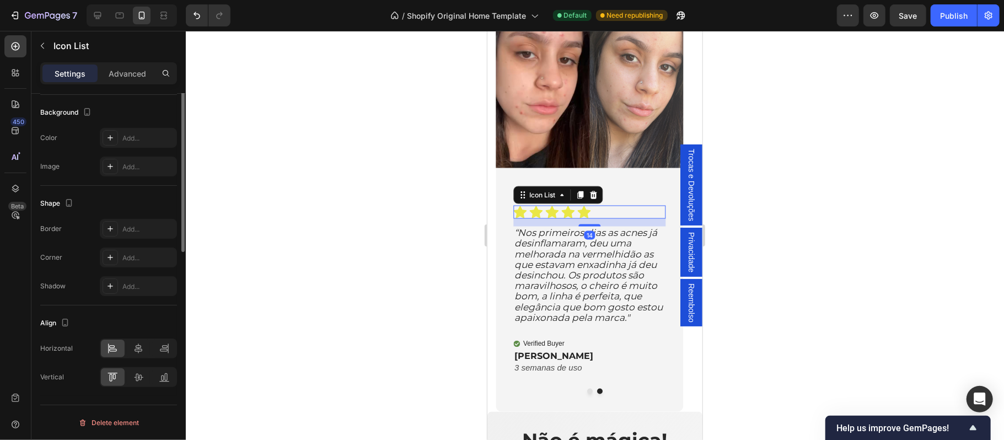
scroll to position [0, 0]
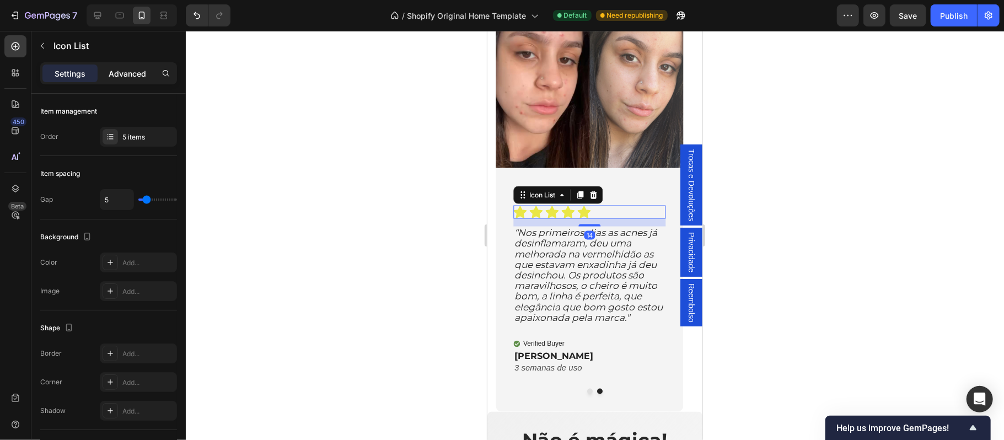
click at [121, 73] on p "Advanced" at bounding box center [127, 74] width 37 height 12
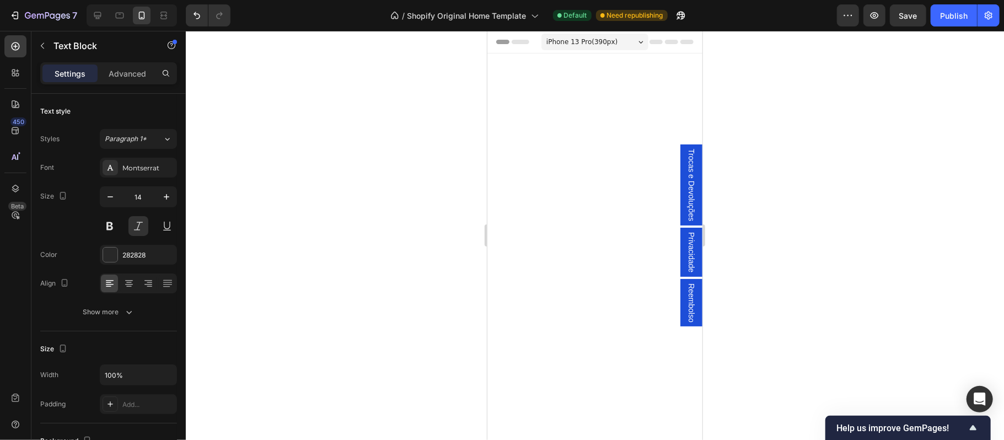
scroll to position [1200, 0]
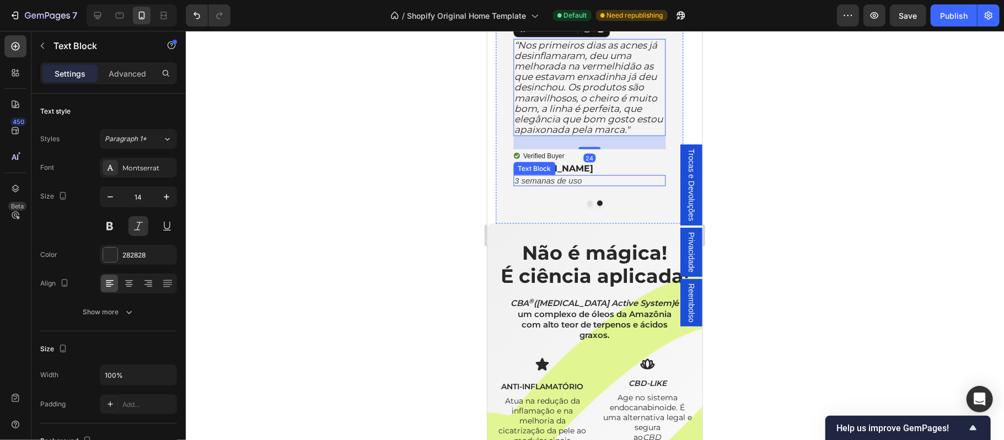
click at [654, 185] on p "3 semanas de uso" at bounding box center [589, 180] width 150 height 9
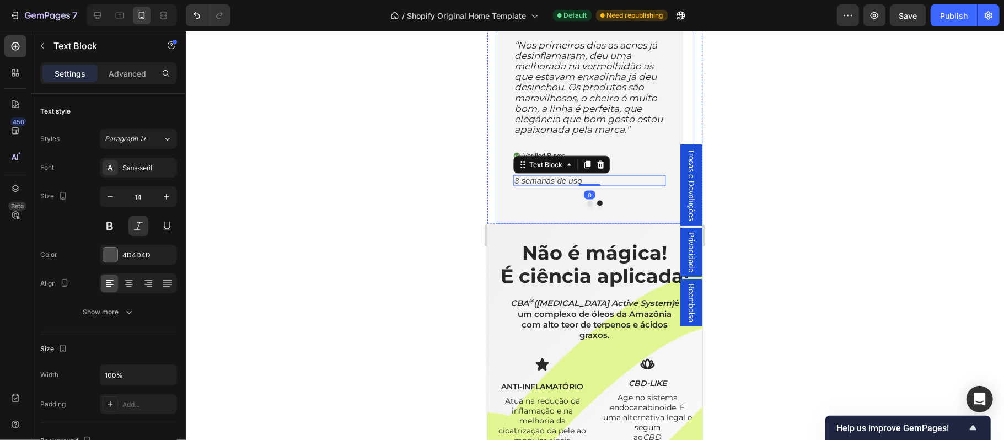
click at [586, 206] on button "Dot" at bounding box center [589, 203] width 6 height 6
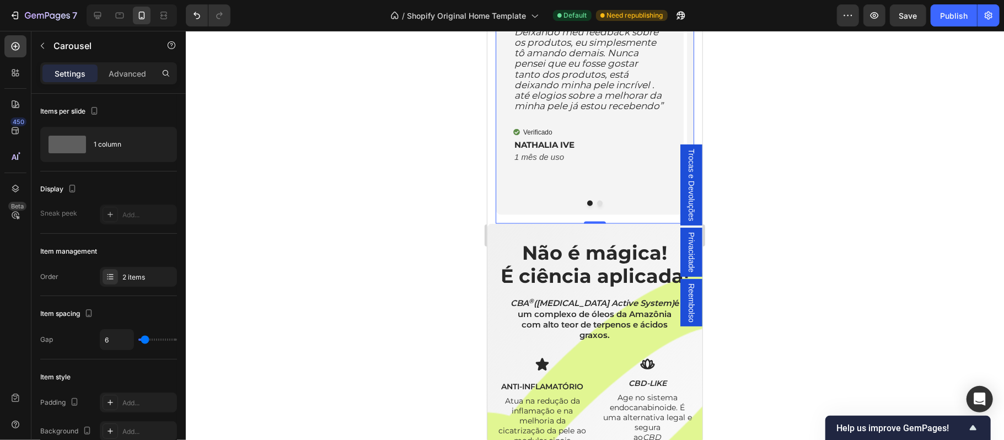
click at [596, 206] on button "Dot" at bounding box center [599, 203] width 6 height 6
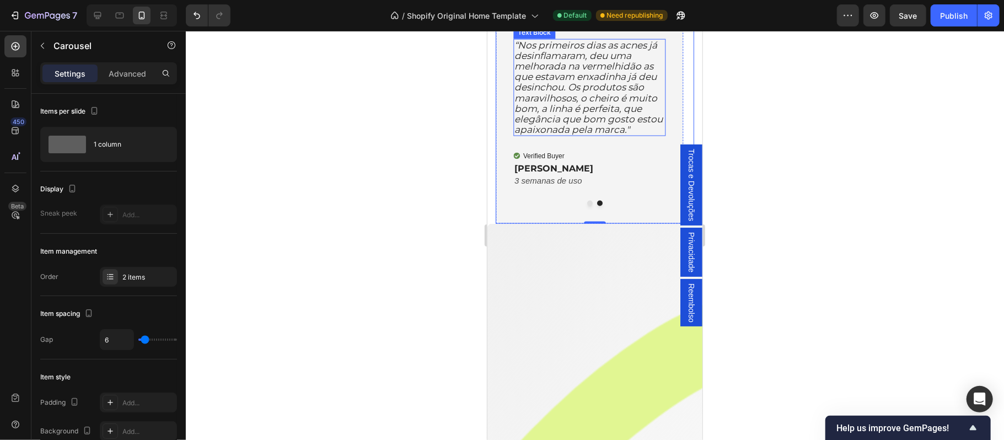
scroll to position [1127, 0]
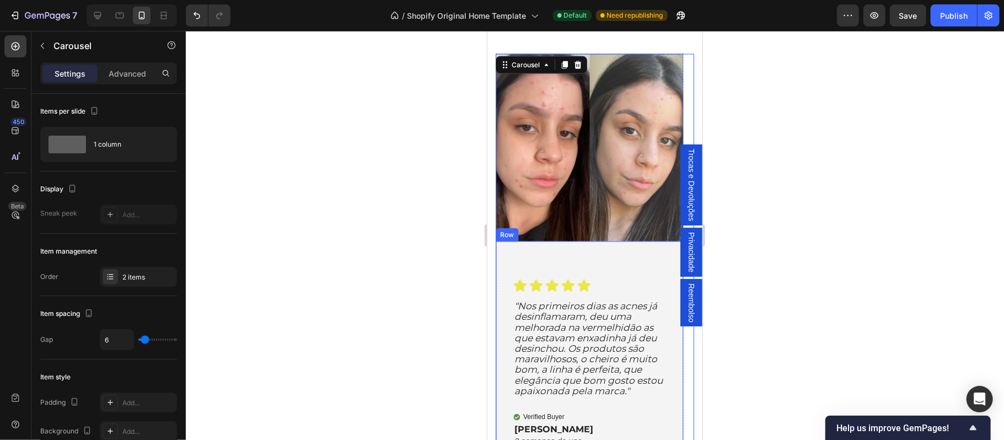
click at [503, 271] on div "Icon Icon Icon Icon Icon Icon List “Nos primeiros dias as acnes já desinflamara…" at bounding box center [589, 363] width 188 height 244
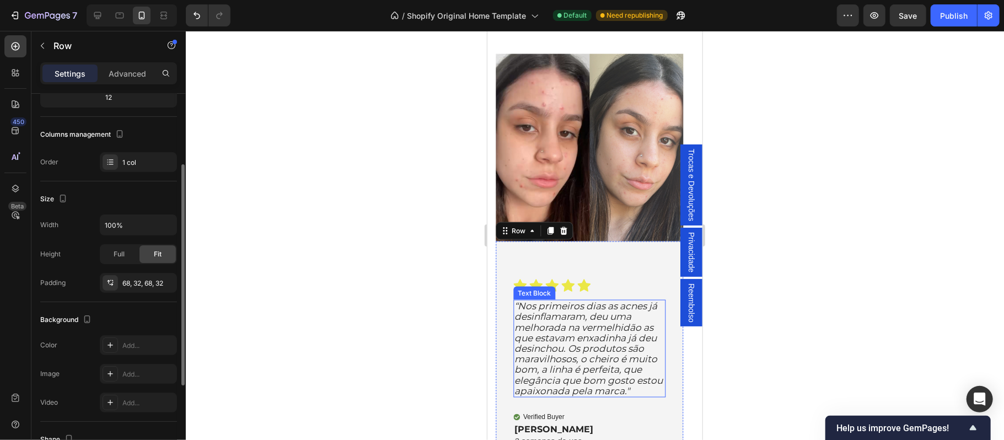
scroll to position [1248, 0]
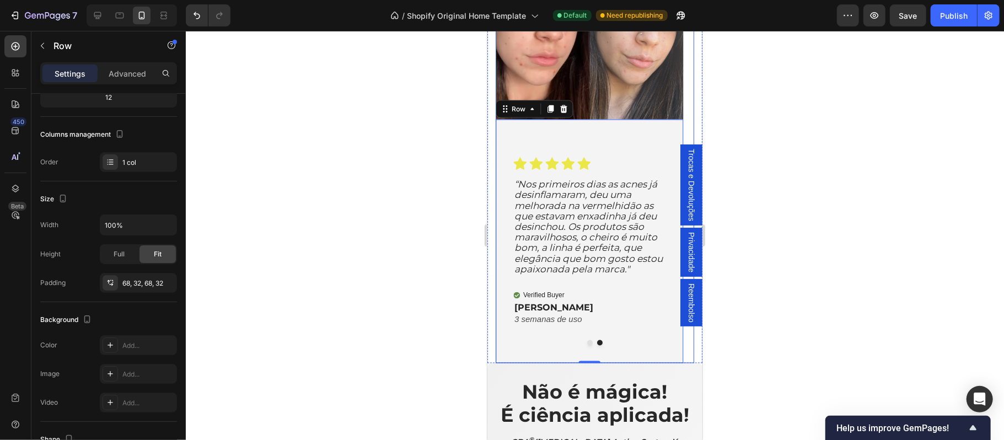
click at [586, 343] on button "Dot" at bounding box center [589, 343] width 6 height 6
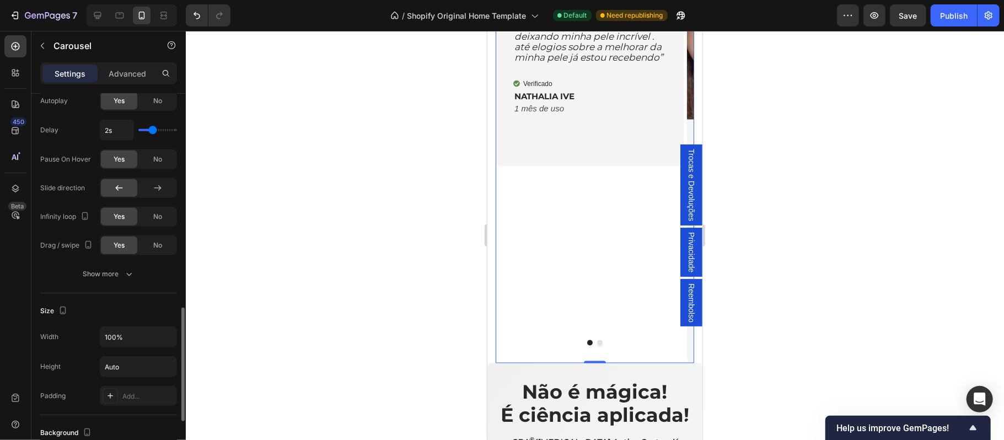
scroll to position [703, 0]
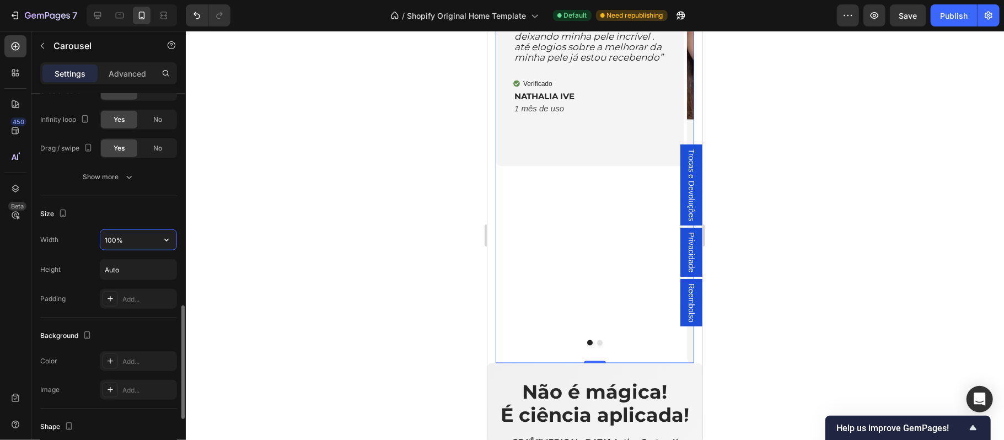
click at [117, 246] on input "100%" at bounding box center [138, 240] width 76 height 20
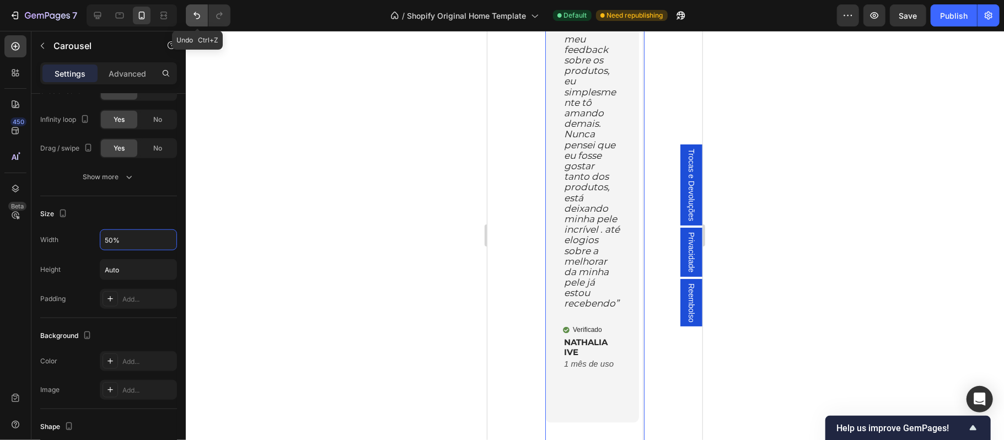
click at [193, 10] on icon "Undo/Redo" at bounding box center [196, 15] width 11 height 11
type input "100%"
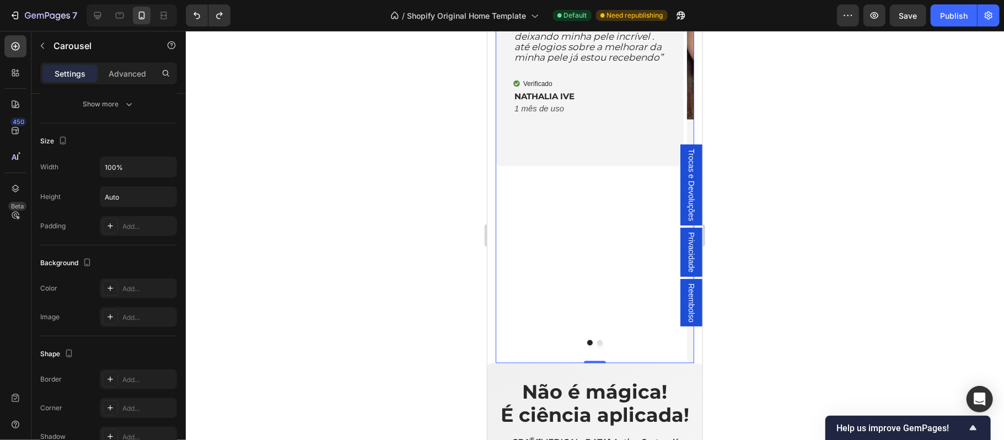
scroll to position [876, 0]
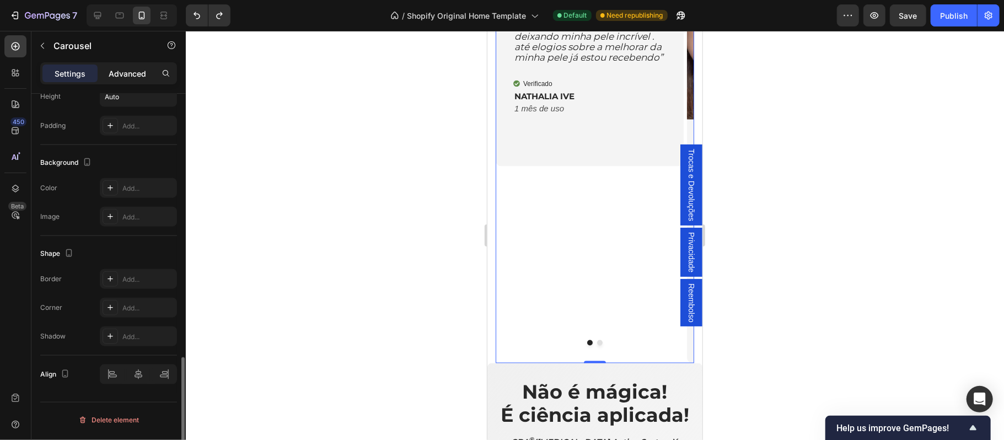
click at [137, 68] on p "Advanced" at bounding box center [127, 74] width 37 height 12
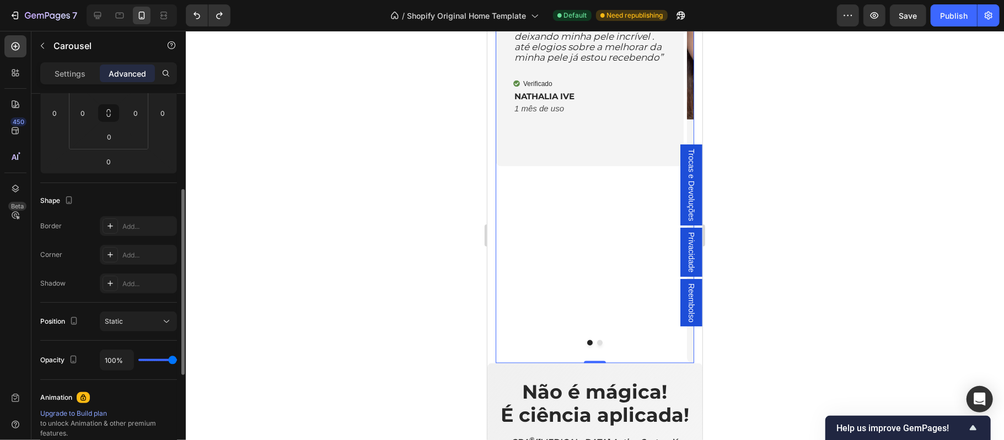
scroll to position [267, 0]
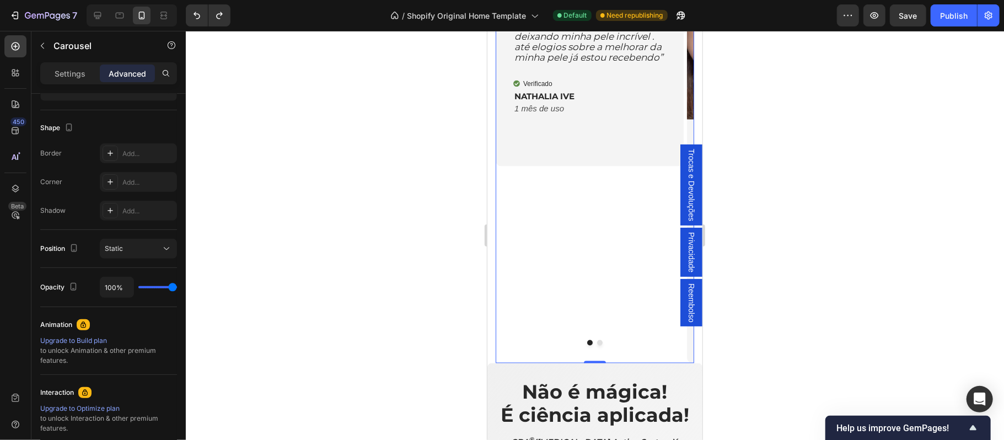
click at [340, 219] on div at bounding box center [595, 235] width 818 height 409
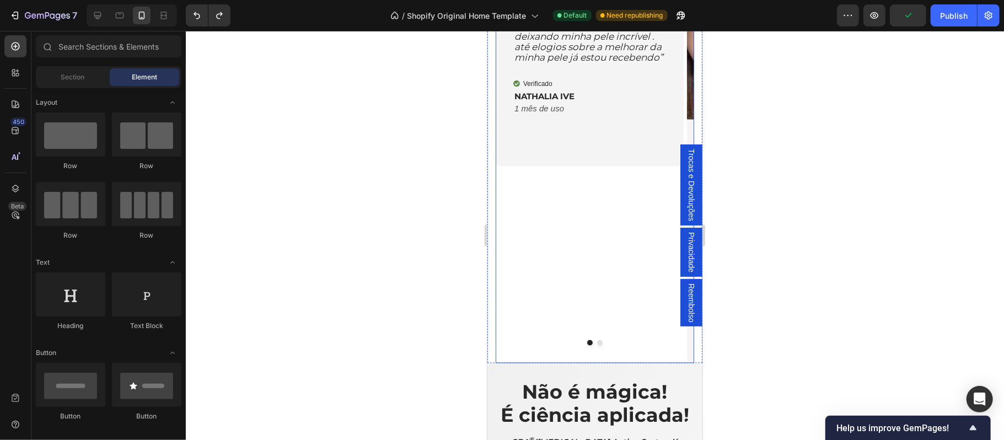
click at [596, 344] on button "Dot" at bounding box center [599, 343] width 6 height 6
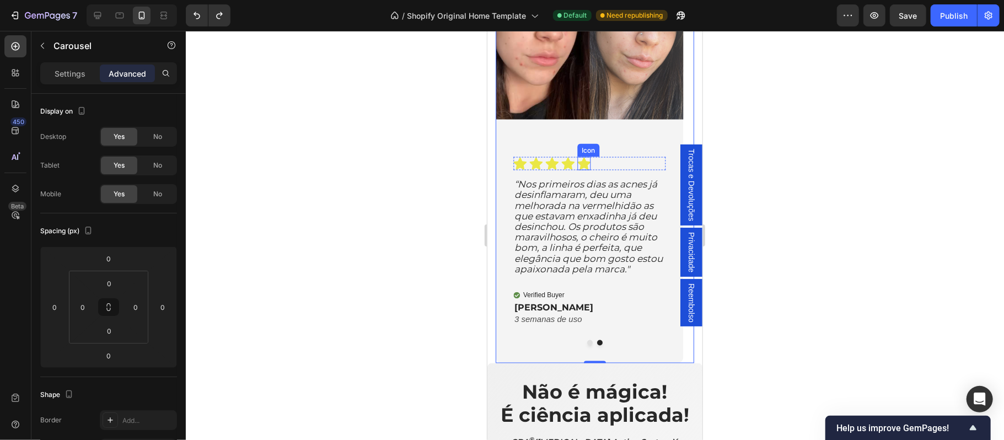
click at [577, 160] on icon at bounding box center [583, 163] width 13 height 13
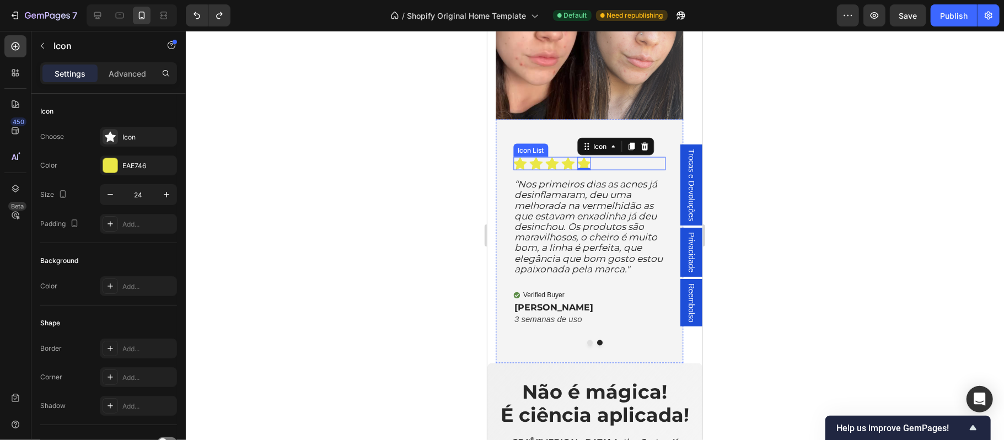
click at [523, 135] on div "Icon Icon Icon Icon Icon 0 Icon List “Nos primeiros dias as acnes já desinflama…" at bounding box center [589, 241] width 188 height 244
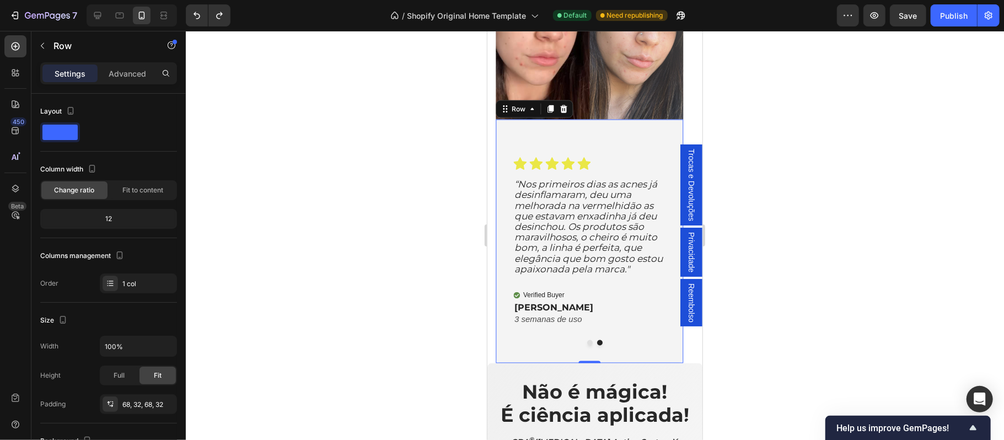
click at [528, 148] on div "Icon Icon Icon Icon Icon Icon List “Nos primeiros dias as acnes já desinflamara…" at bounding box center [589, 241] width 188 height 244
click at [530, 154] on div "Icon Icon Icon Icon Icon Icon List “Nos primeiros dias as acnes já desinflamara…" at bounding box center [589, 241] width 188 height 244
click at [620, 165] on div "Icon Icon Icon Icon Icon" at bounding box center [589, 163] width 153 height 13
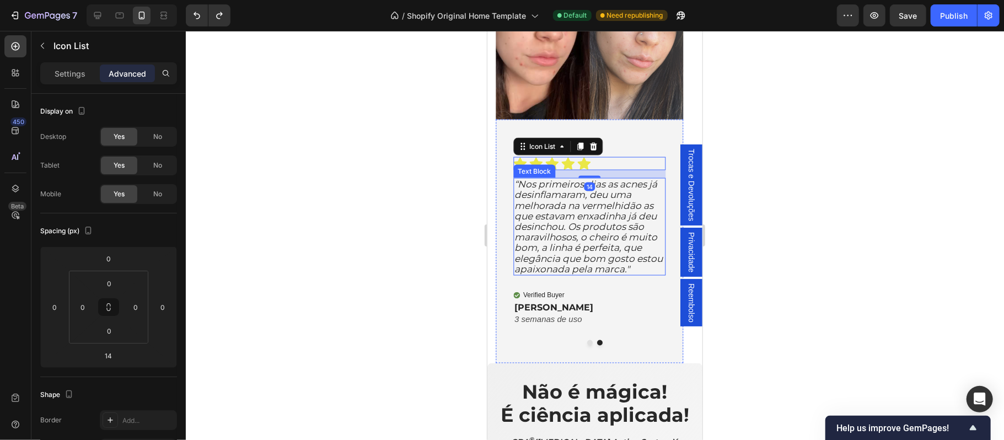
click at [620, 206] on span "“Nos primeiros dias as acnes já desinflamaram, deu uma melhorada na vermelhidão…" at bounding box center [588, 226] width 148 height 96
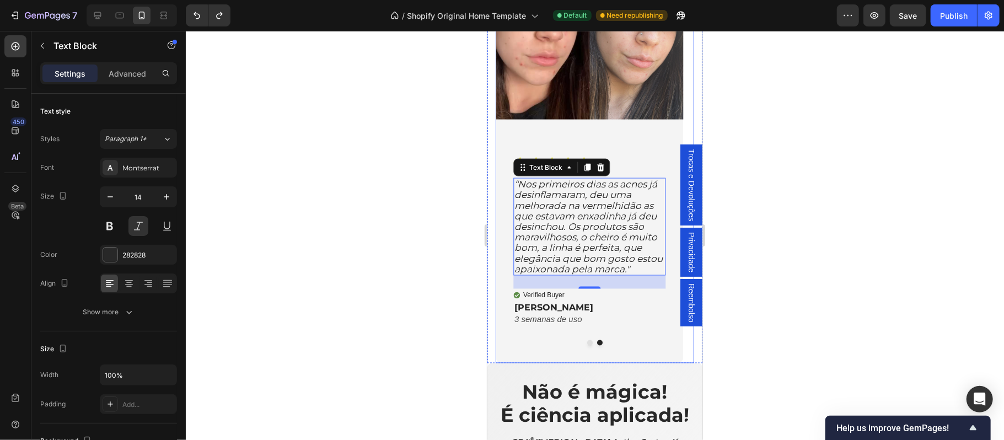
click at [549, 345] on div at bounding box center [594, 343] width 198 height 6
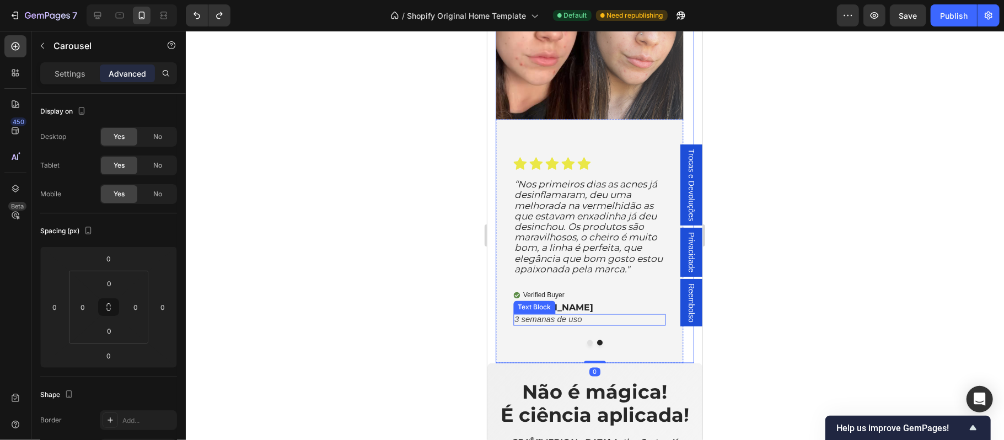
click at [596, 322] on p "3 semanas de uso" at bounding box center [589, 319] width 150 height 9
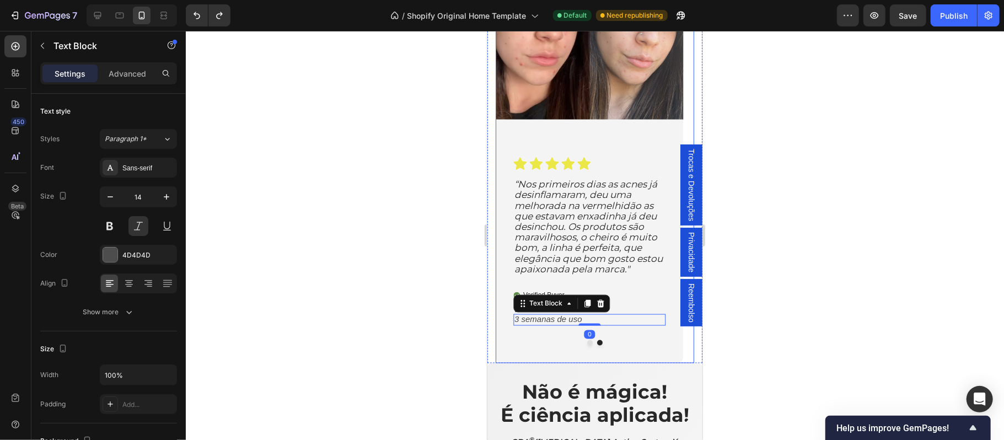
click at [586, 344] on button "Dot" at bounding box center [589, 343] width 6 height 6
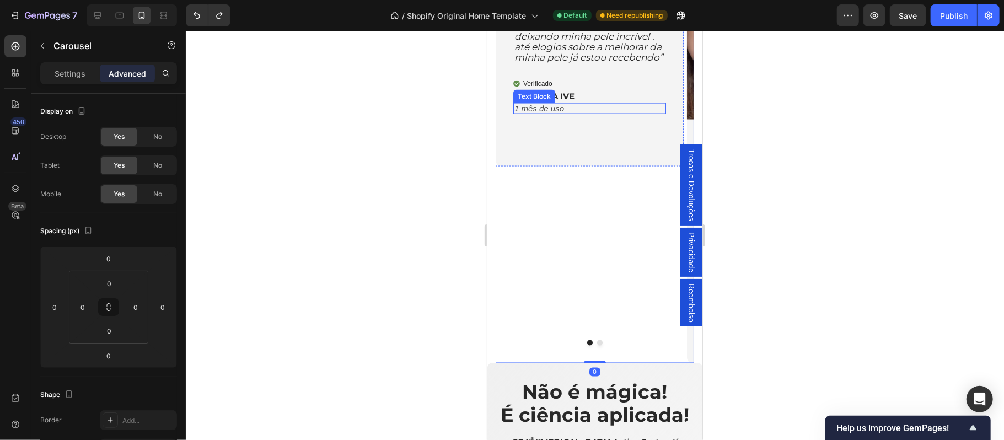
click at [577, 113] on p "1 mês de uso" at bounding box center [589, 108] width 150 height 9
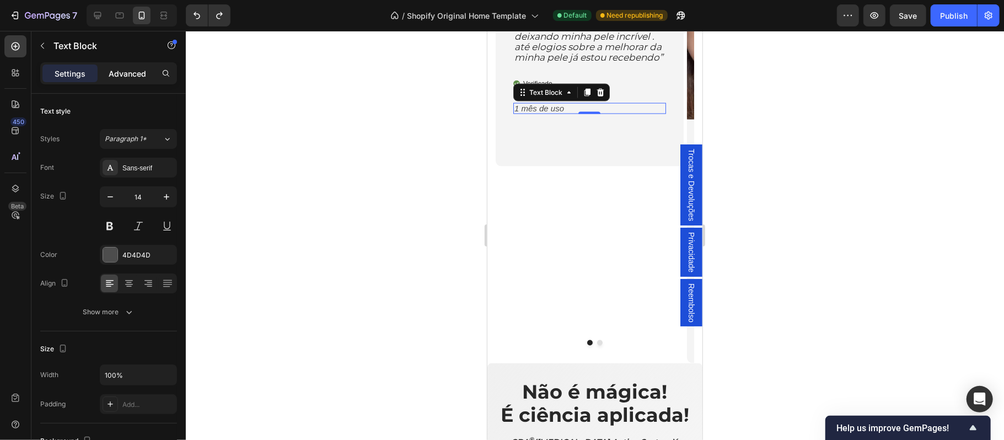
click at [130, 69] on p "Advanced" at bounding box center [127, 74] width 37 height 12
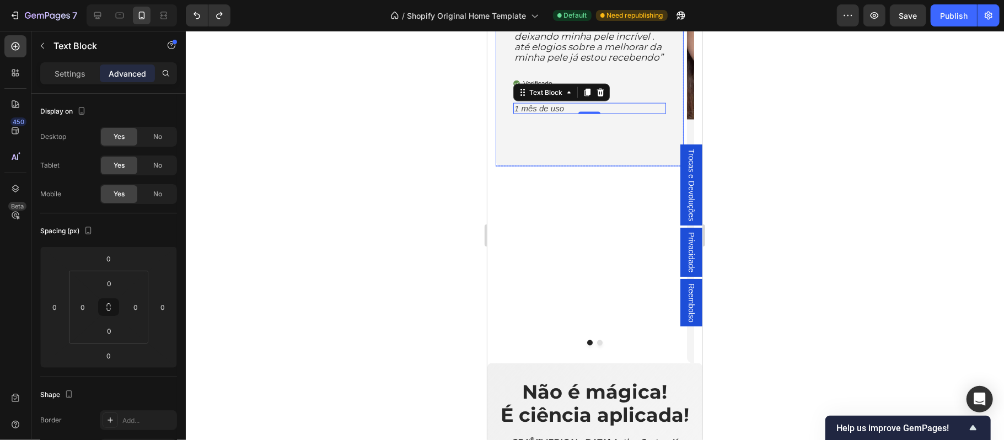
click at [589, 166] on div "Icon Icon Icon Icon Icon Icon List “ Simplemente chocada!! Deixando meu feedbac…" at bounding box center [589, 49] width 188 height 235
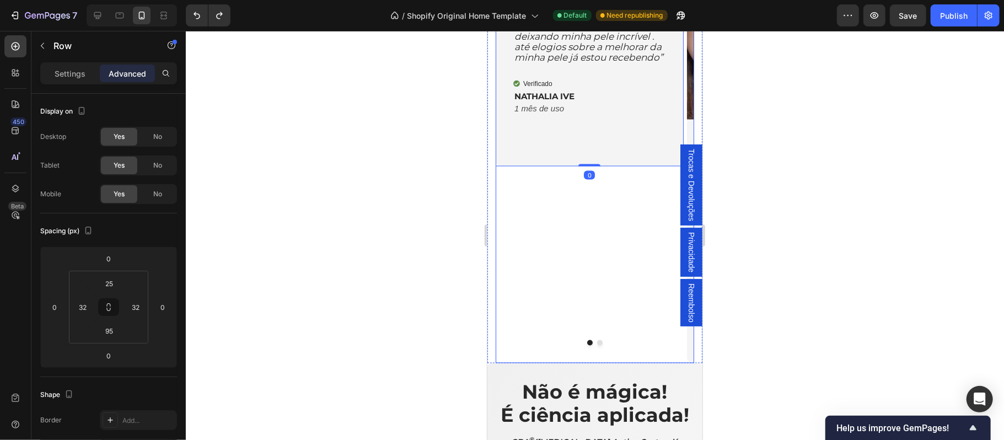
click at [596, 342] on button "Dot" at bounding box center [599, 343] width 6 height 6
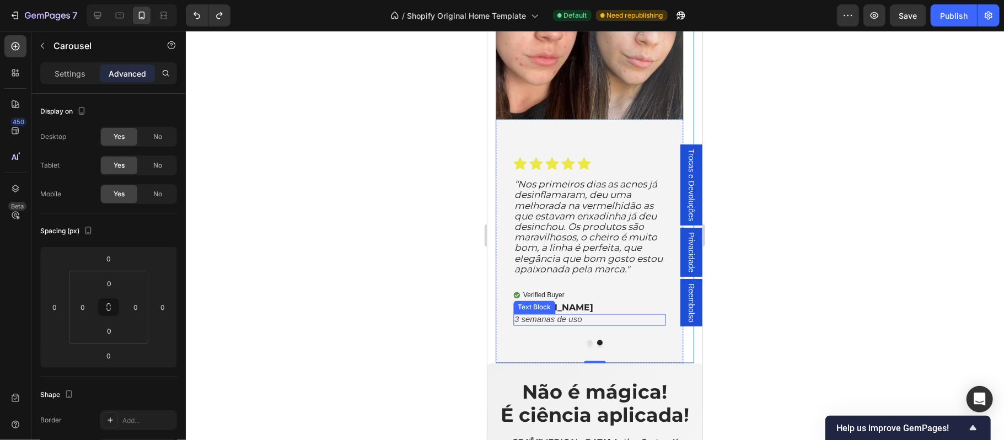
click at [574, 324] on span "3 semanas de uso" at bounding box center [548, 318] width 68 height 9
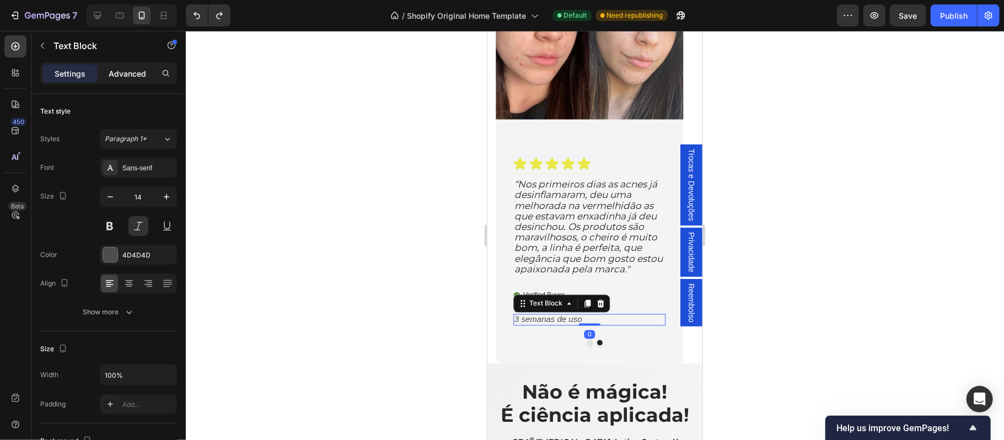
click at [119, 71] on p "Advanced" at bounding box center [127, 74] width 37 height 12
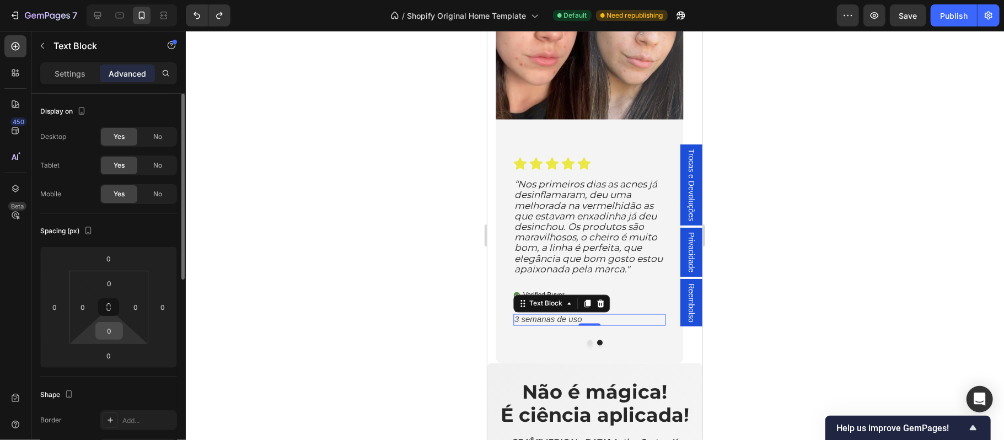
click at [117, 329] on input "0" at bounding box center [109, 330] width 22 height 17
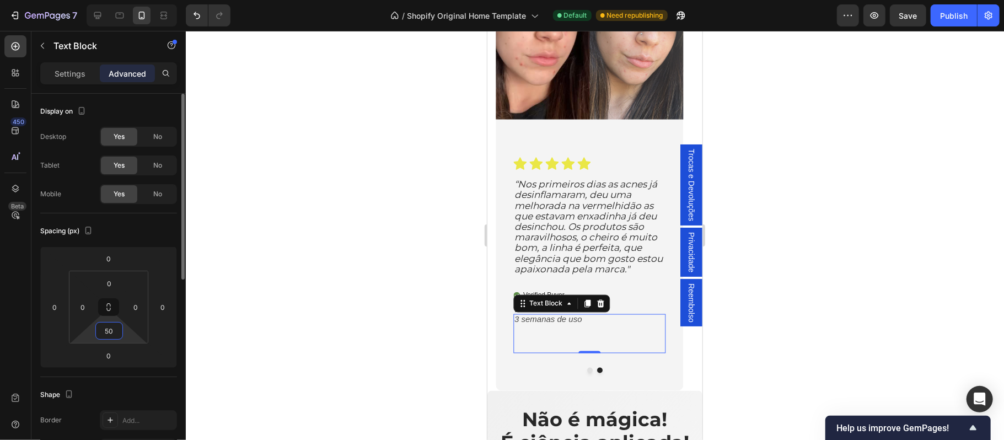
type input "5"
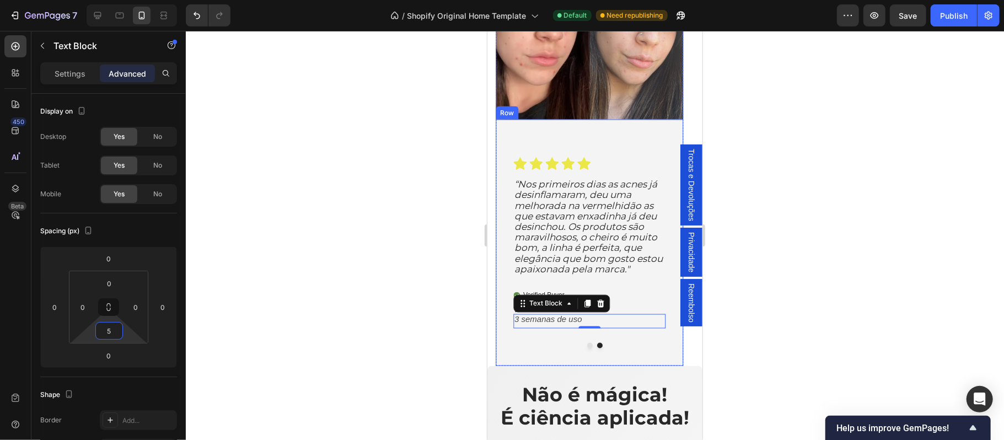
click at [554, 131] on div "Icon Icon Icon Icon Icon Icon List “Nos primeiros dias as acnes já desinflamara…" at bounding box center [589, 242] width 188 height 246
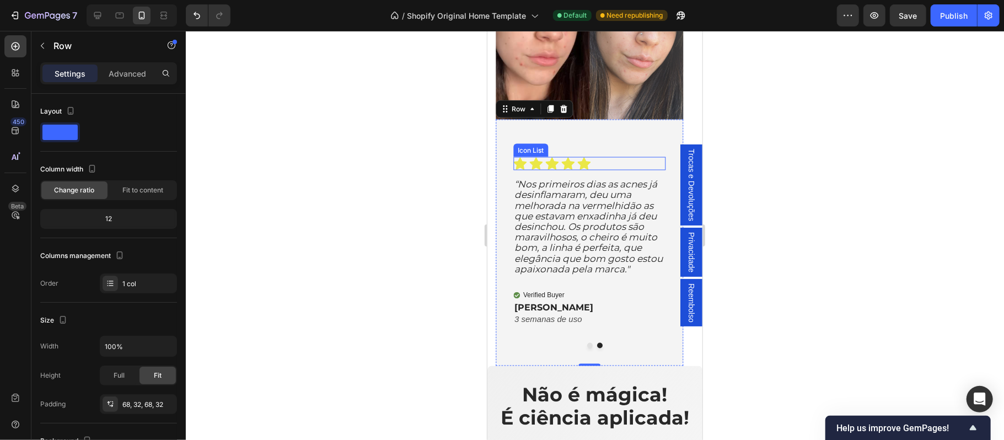
click at [611, 164] on div "Icon Icon Icon Icon Icon" at bounding box center [589, 163] width 153 height 13
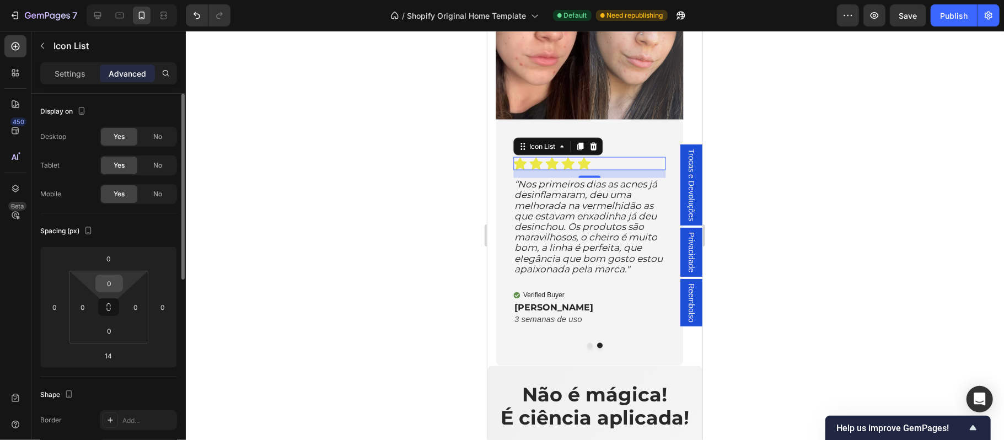
click at [115, 283] on input "0" at bounding box center [109, 283] width 22 height 17
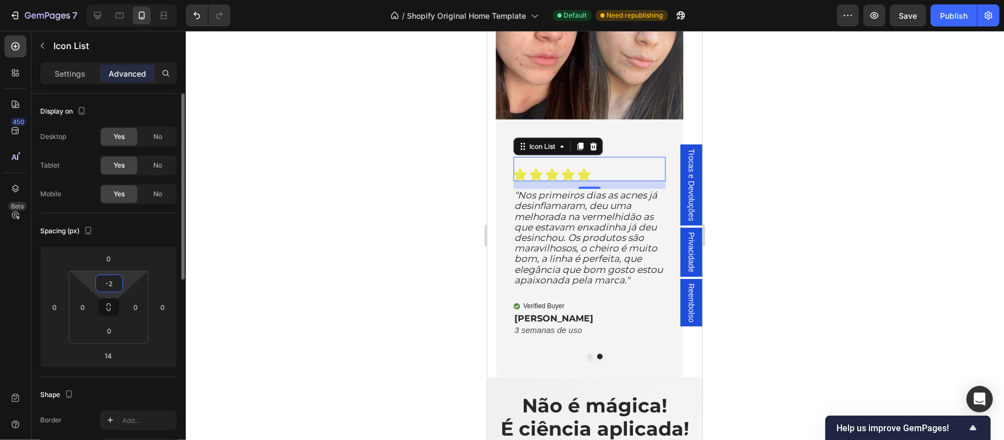
type input "-"
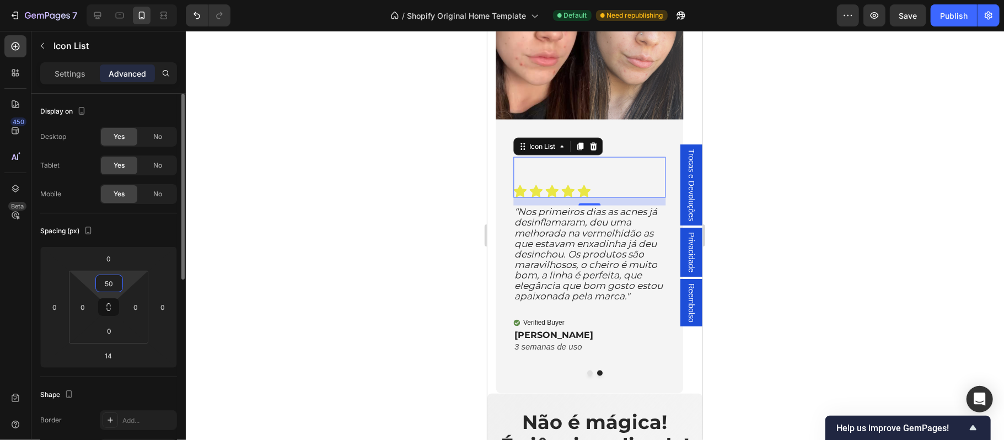
type input "5"
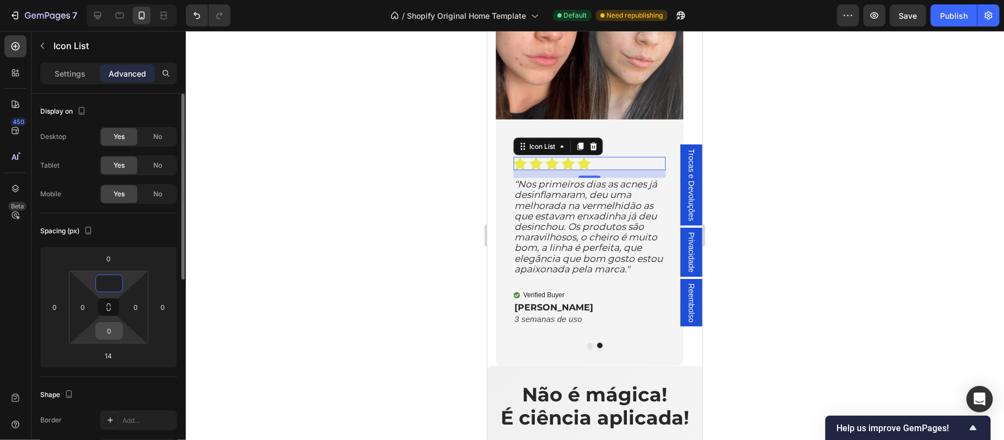
click at [109, 334] on input "0" at bounding box center [109, 330] width 22 height 17
type input "0"
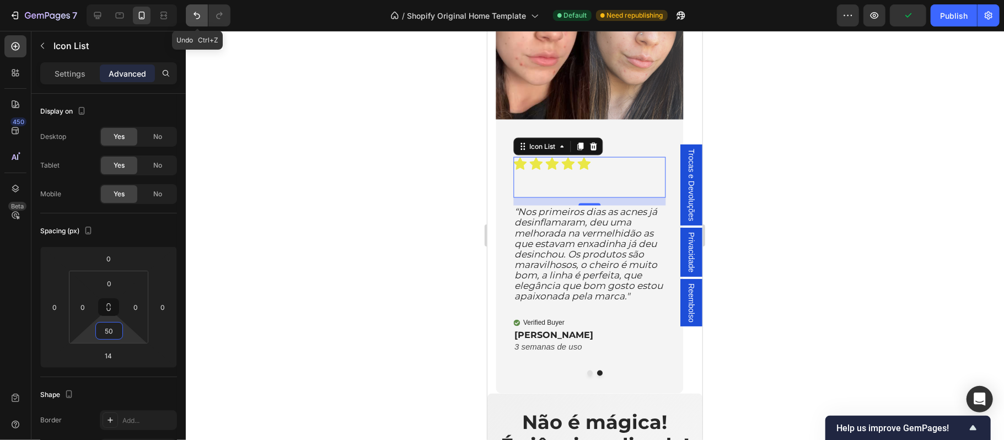
click at [197, 14] on icon "Undo/Redo" at bounding box center [196, 15] width 7 height 7
type input "0"
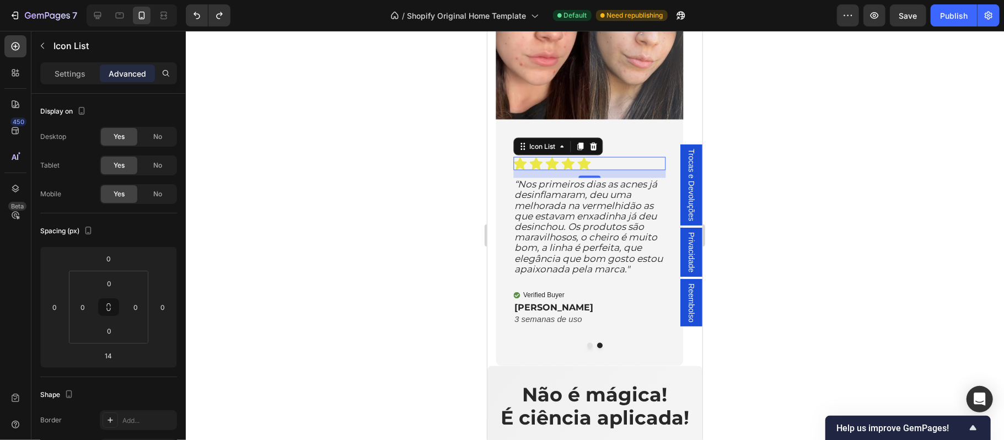
click at [785, 197] on div at bounding box center [595, 235] width 818 height 409
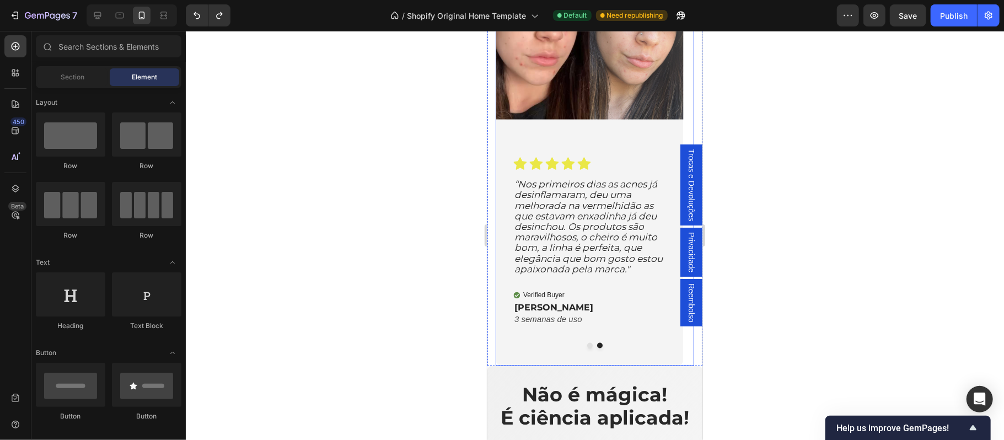
click at [586, 348] on button "Dot" at bounding box center [589, 345] width 6 height 6
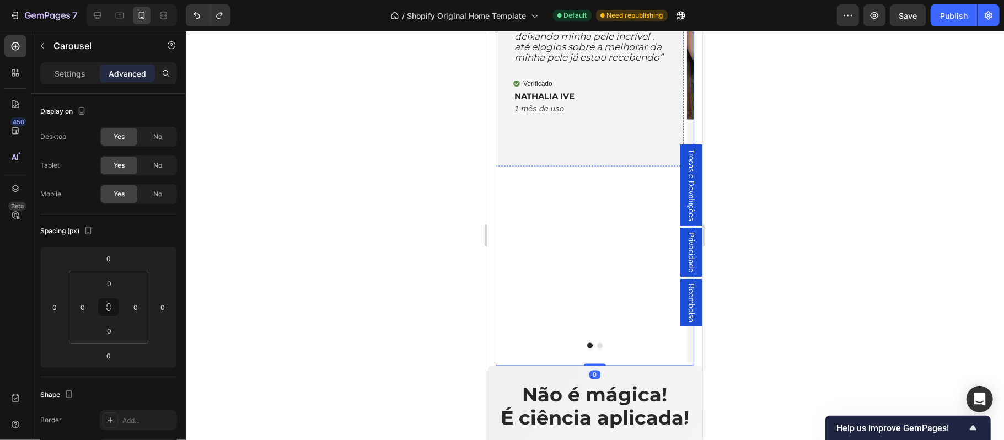
click at [115, 281] on input "0" at bounding box center [109, 283] width 22 height 17
type input "50"
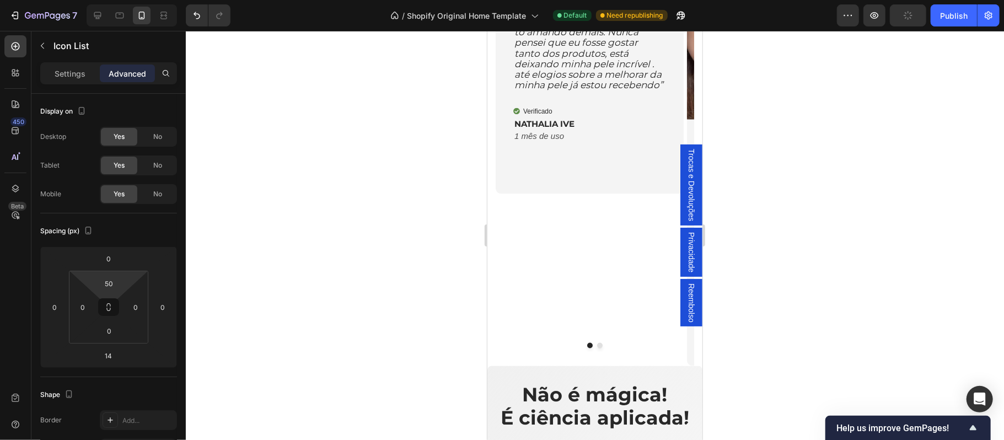
click at [960, 169] on div at bounding box center [595, 235] width 818 height 409
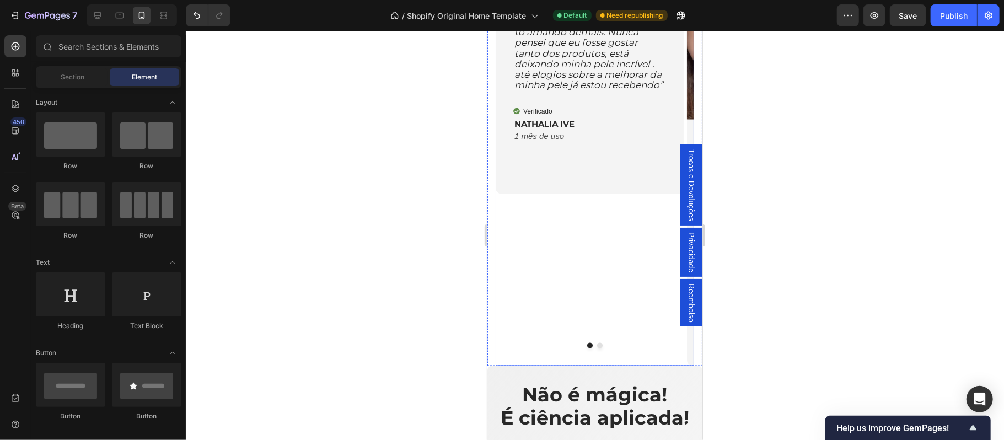
click at [596, 348] on button "Dot" at bounding box center [599, 345] width 6 height 6
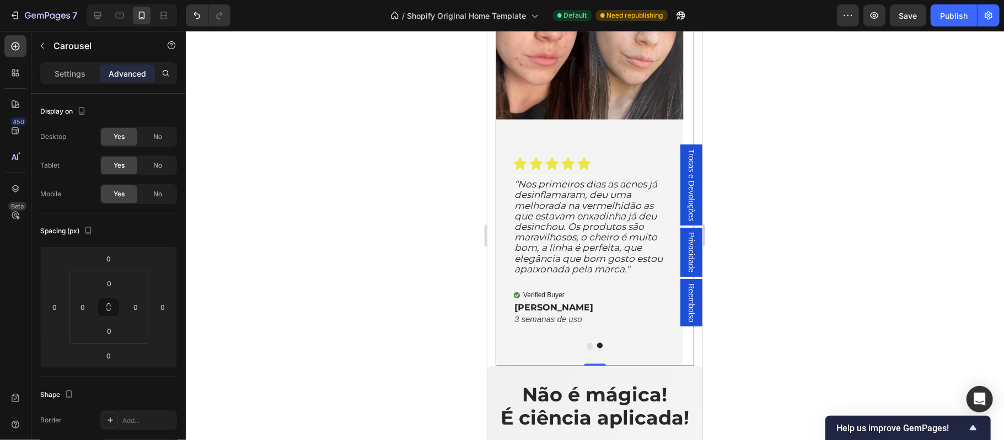
click at [586, 348] on button "Dot" at bounding box center [589, 345] width 6 height 6
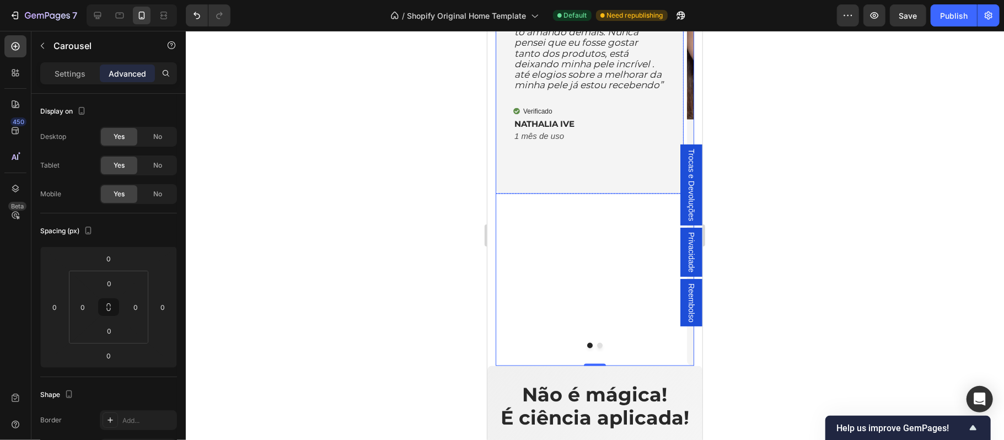
click at [636, 194] on div "Icon Icon Icon Icon Icon Icon List “ Simplemente chocada!! Deixando meu feedbac…" at bounding box center [589, 63] width 188 height 262
click at [110, 334] on input "95" at bounding box center [109, 330] width 22 height 17
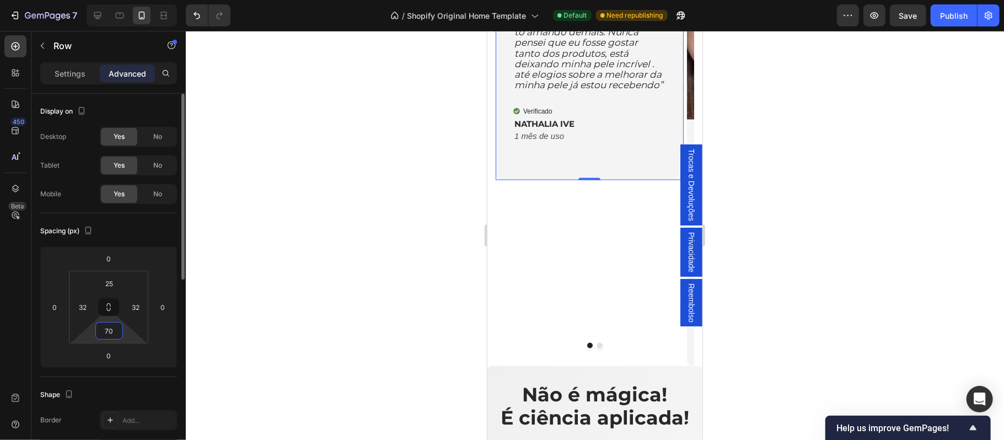
type input "7"
type input "6"
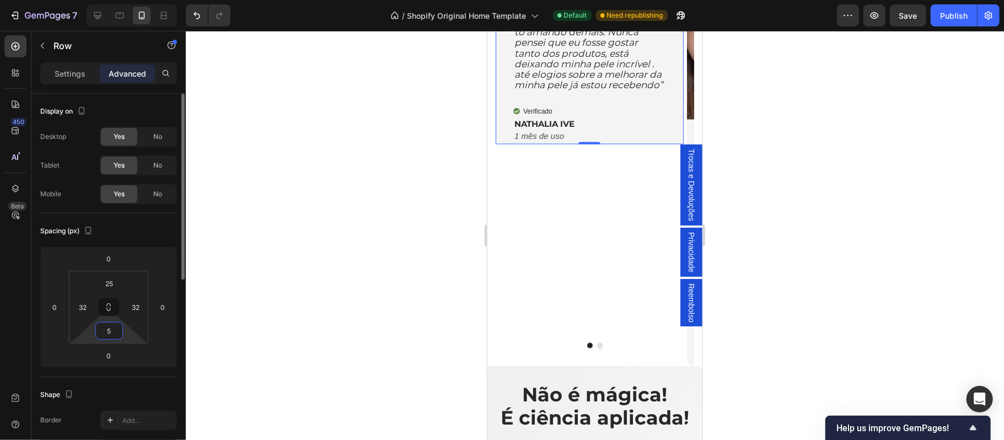
type input "50"
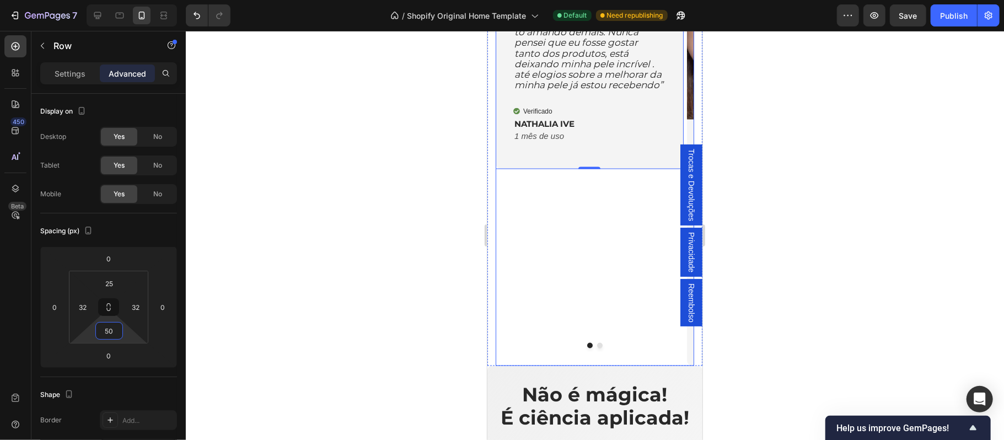
click at [596, 347] on button "Dot" at bounding box center [599, 345] width 6 height 6
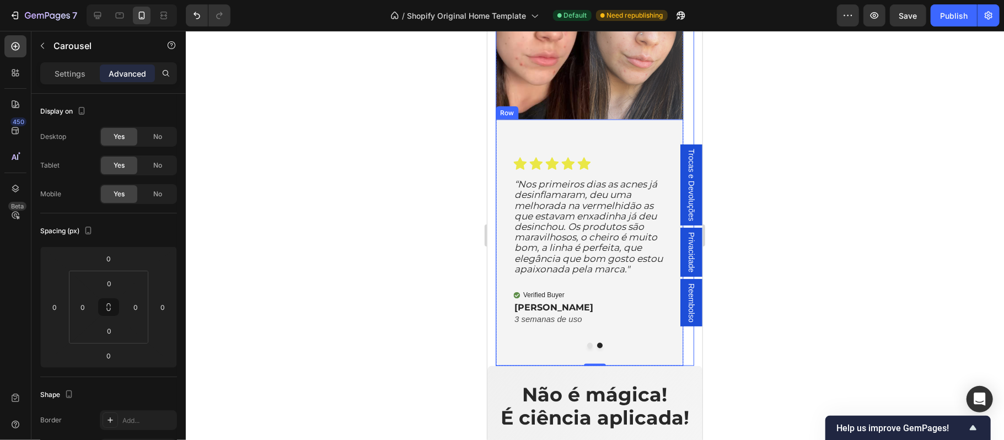
click at [536, 343] on div "Icon Icon Icon Icon Icon Icon List “Nos primeiros dias as acnes já desinflamara…" at bounding box center [589, 242] width 188 height 246
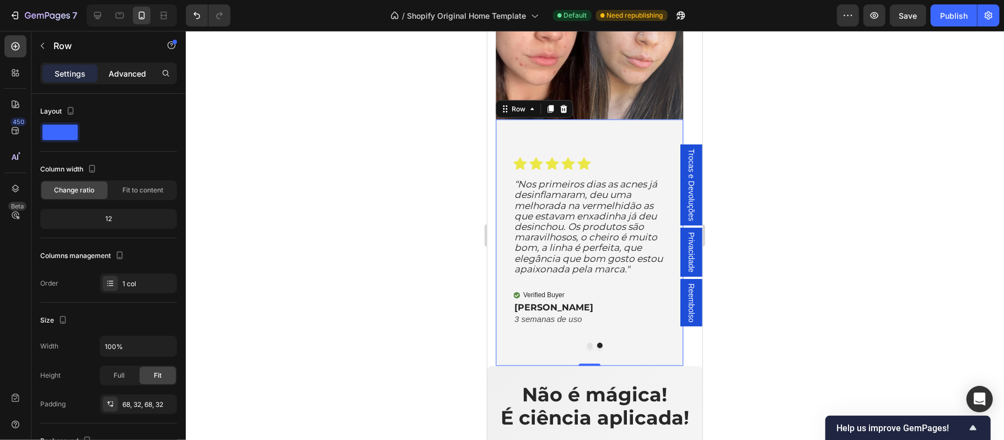
click at [131, 71] on p "Advanced" at bounding box center [127, 74] width 37 height 12
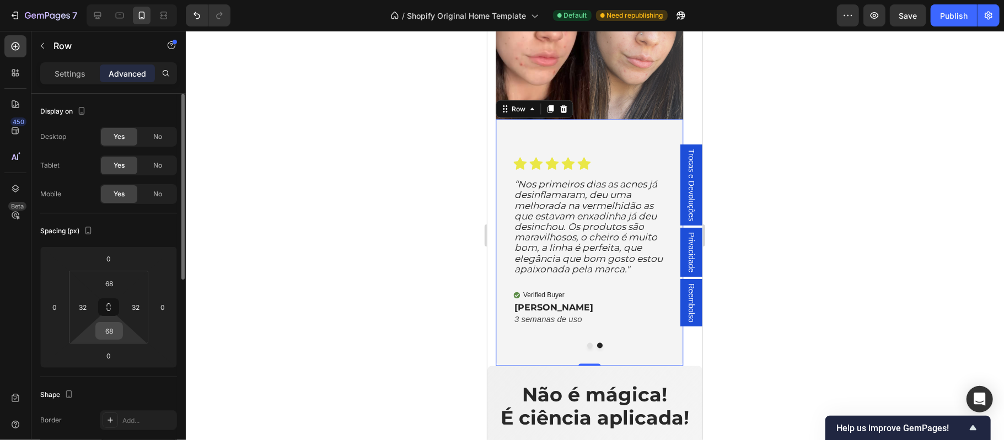
click at [111, 330] on input "68" at bounding box center [109, 330] width 22 height 17
type input "50"
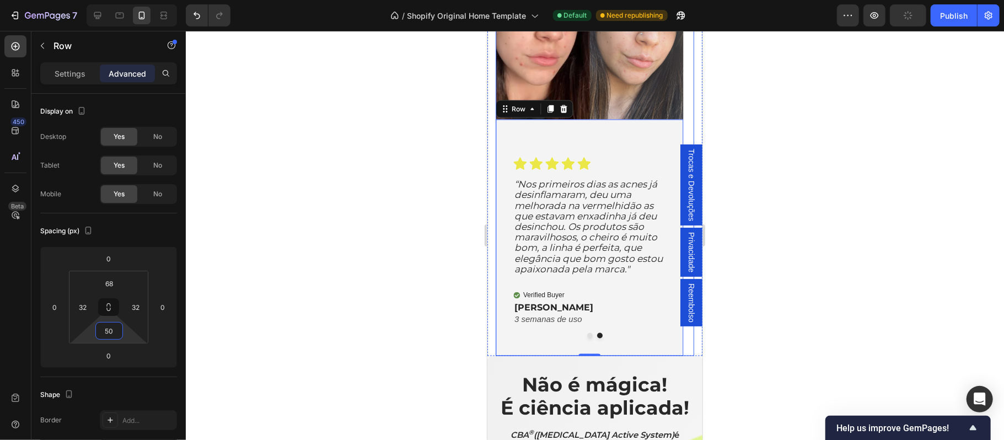
click at [586, 338] on button "Dot" at bounding box center [589, 335] width 6 height 6
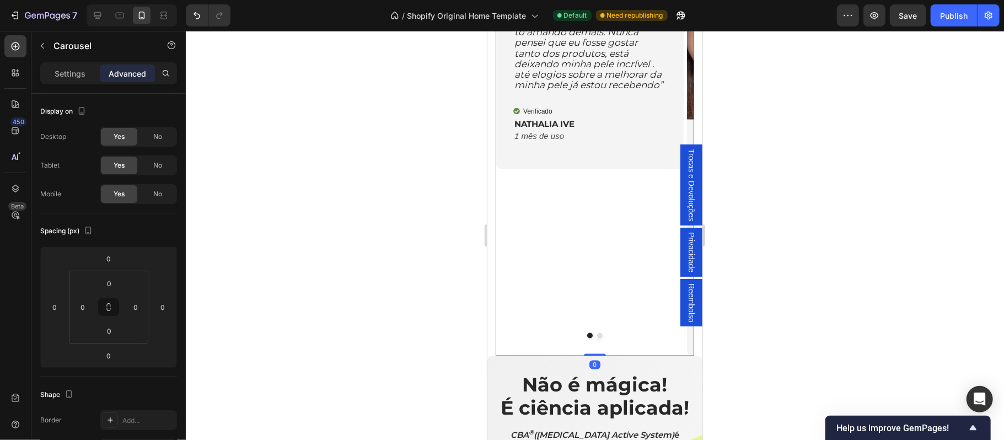
click at [773, 331] on div at bounding box center [595, 235] width 818 height 409
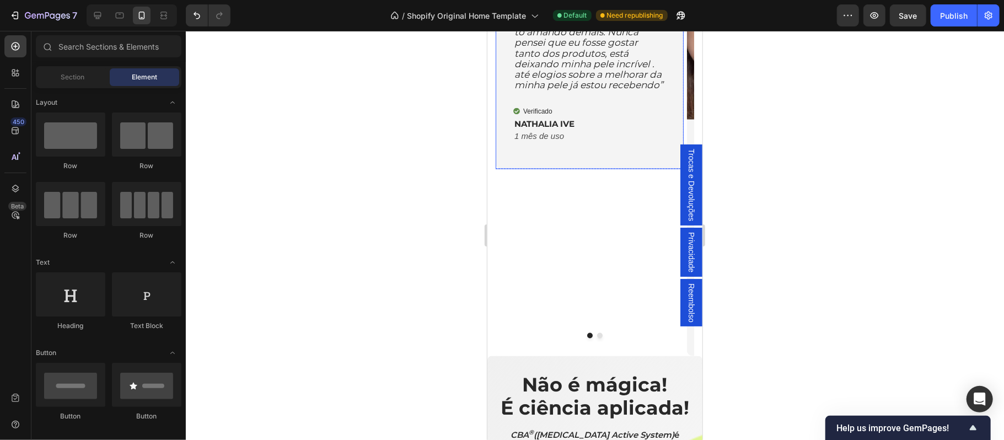
click at [642, 169] on div "Icon Icon Icon Icon Icon Icon List “ Simplemente chocada!! Deixando meu feedbac…" at bounding box center [589, 51] width 188 height 238
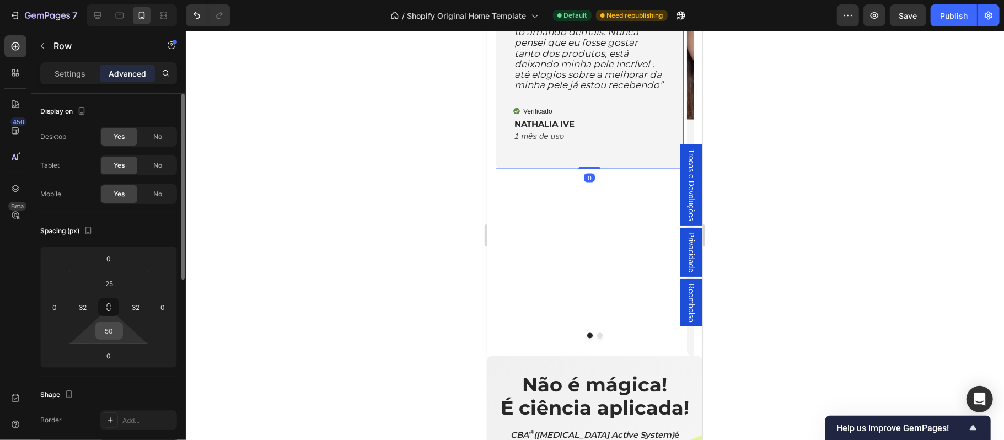
click at [111, 335] on input "50" at bounding box center [109, 330] width 22 height 17
type input "6"
type input "30"
click at [596, 337] on button "Dot" at bounding box center [599, 335] width 6 height 6
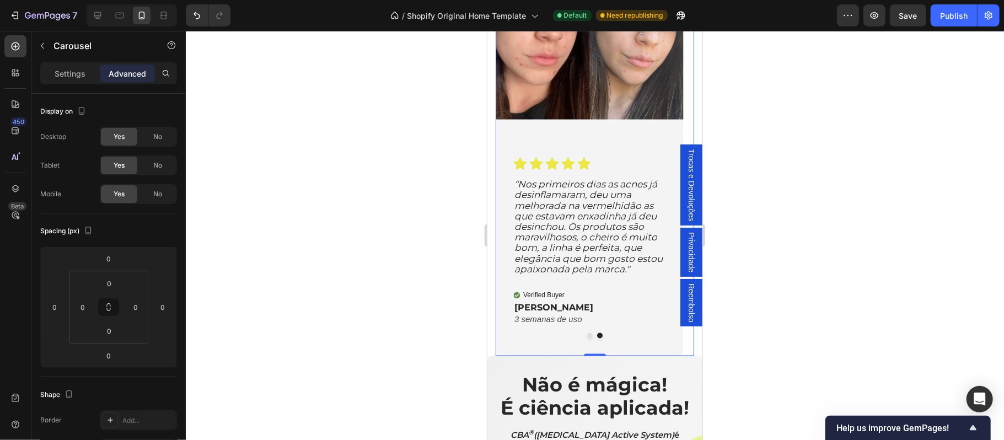
click at [586, 338] on button "Dot" at bounding box center [589, 335] width 6 height 6
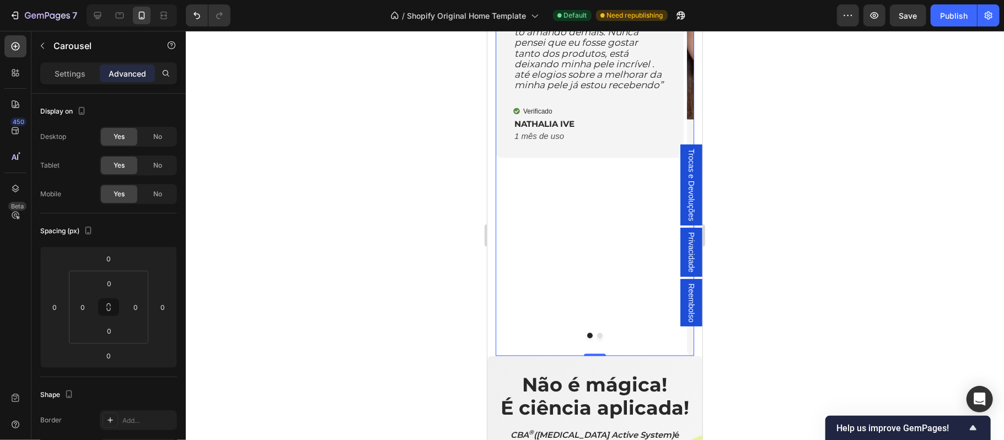
click at [609, 117] on div "Verificado" at bounding box center [589, 110] width 153 height 13
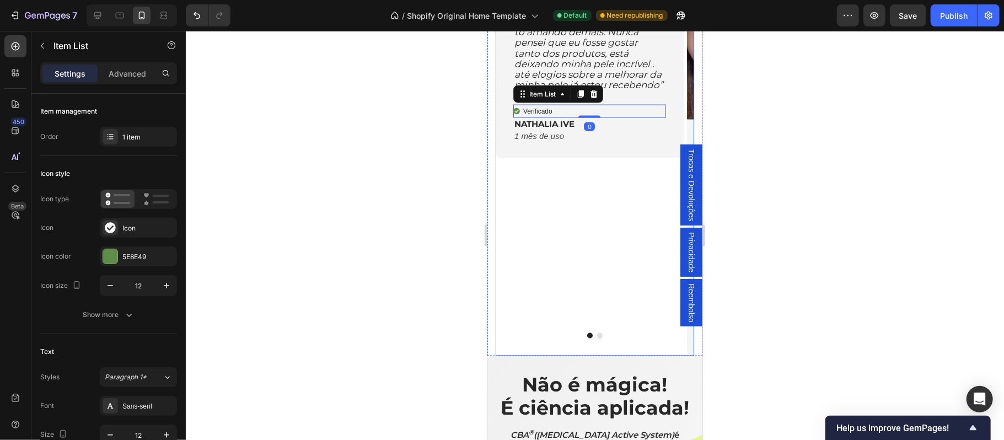
click at [636, 338] on div at bounding box center [594, 335] width 198 height 6
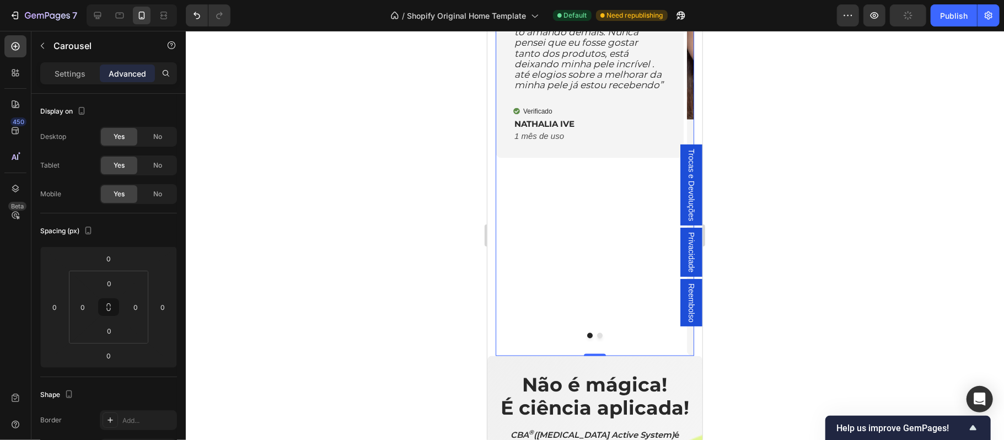
click at [133, 76] on p "Advanced" at bounding box center [127, 74] width 37 height 12
click at [596, 337] on button "Dot" at bounding box center [599, 335] width 6 height 6
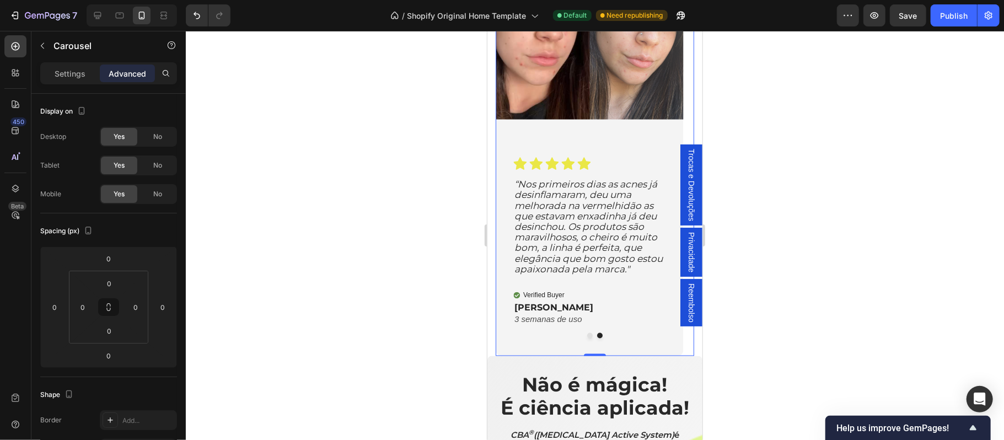
click at [553, 336] on div at bounding box center [594, 335] width 198 height 6
click at [112, 352] on input "0" at bounding box center [109, 355] width 22 height 17
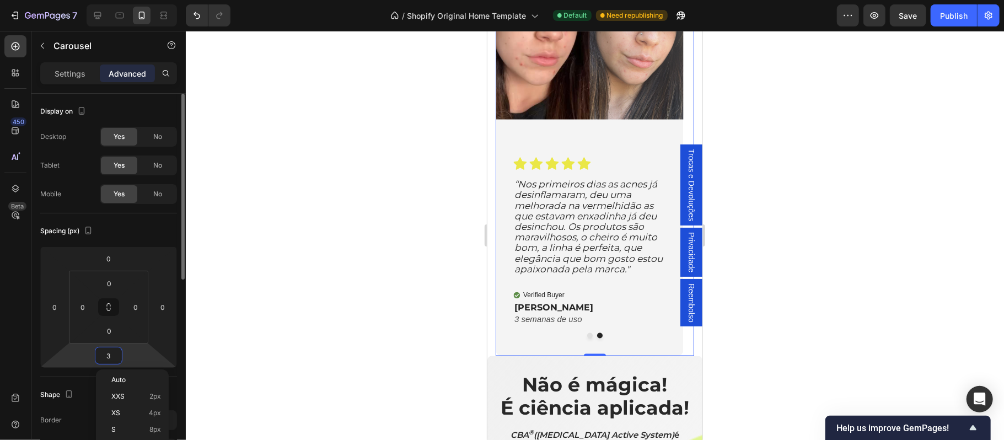
type input "30"
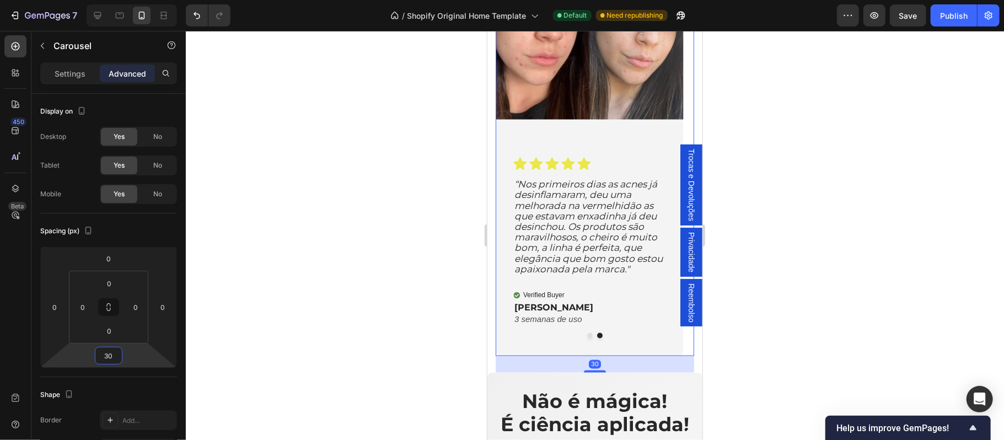
click at [728, 373] on div at bounding box center [595, 235] width 818 height 409
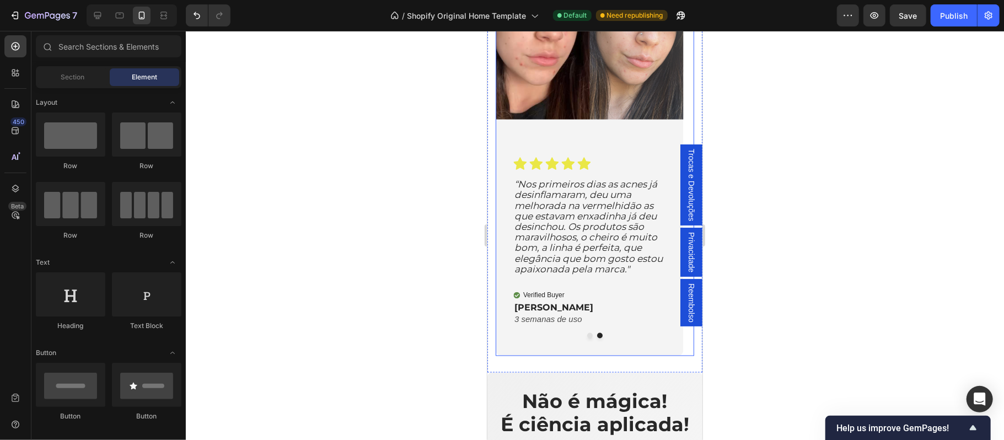
click at [586, 338] on button "Dot" at bounding box center [589, 335] width 6 height 6
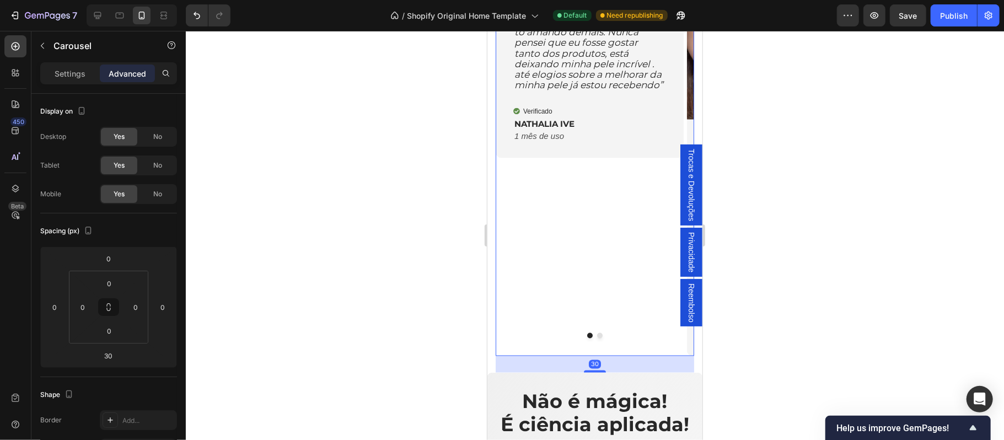
click at [811, 364] on div at bounding box center [595, 235] width 818 height 409
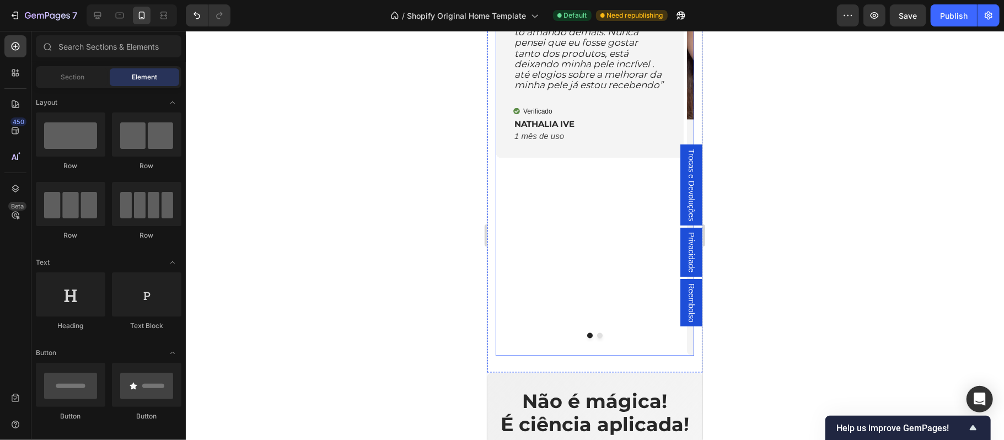
click at [596, 338] on button "Dot" at bounding box center [599, 335] width 6 height 6
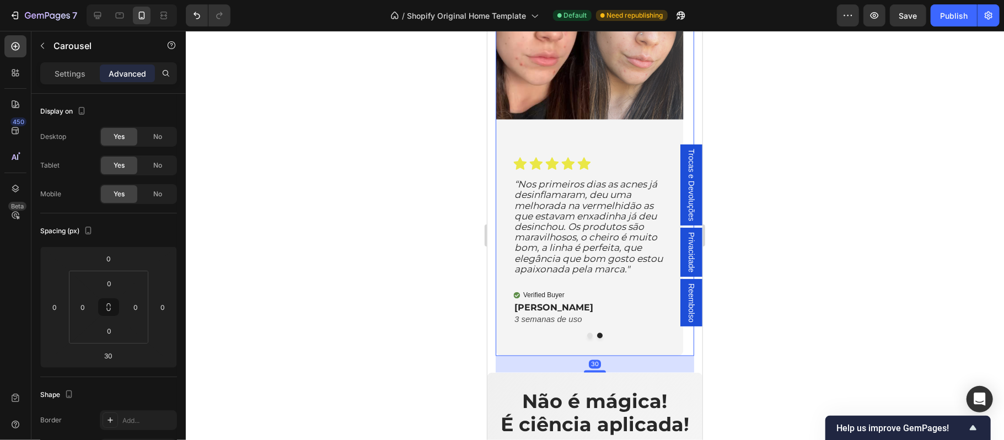
click at [746, 344] on div at bounding box center [595, 235] width 818 height 409
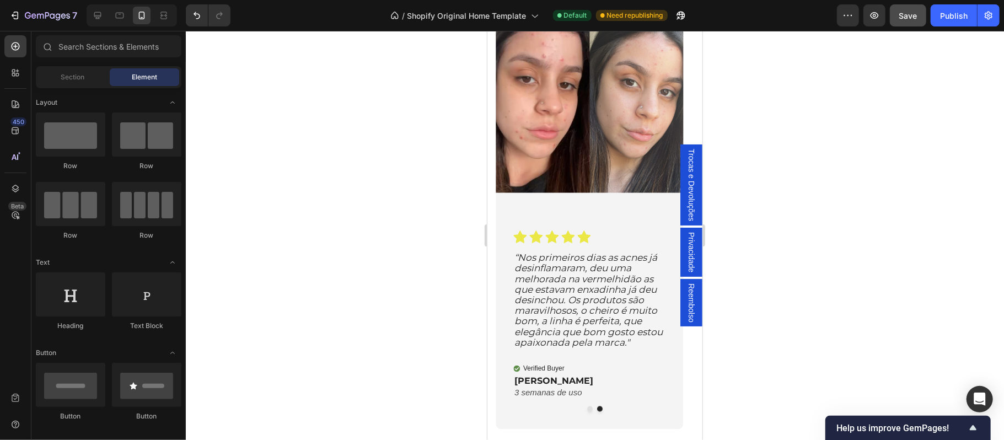
scroll to position [1077, 0]
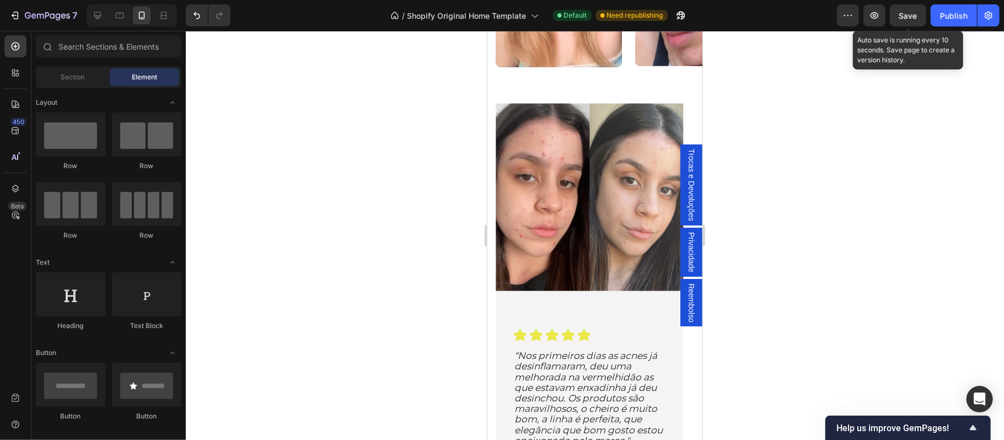
click at [908, 12] on span "Save" at bounding box center [908, 15] width 18 height 9
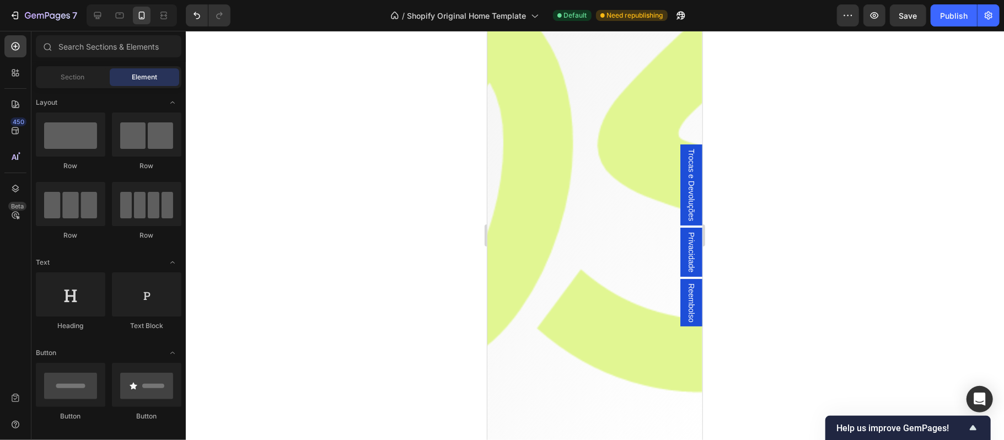
scroll to position [2523, 0]
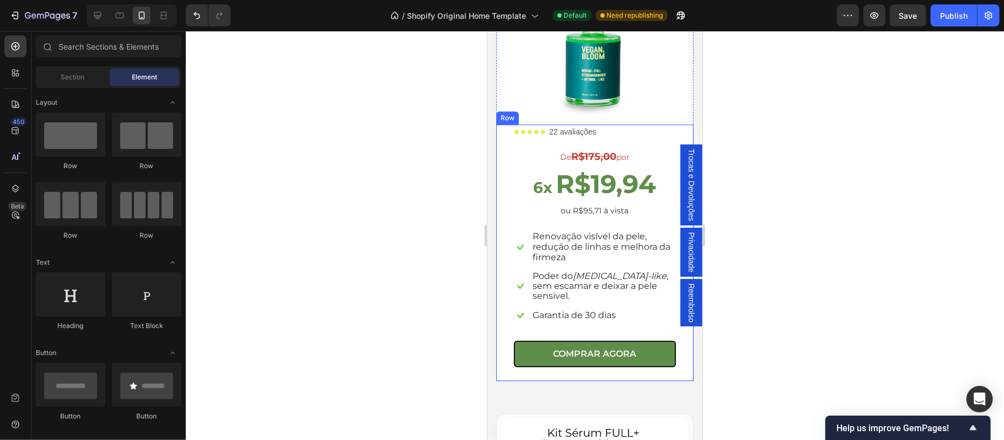
click at [548, 357] on div "Icon Icon Icon Icon Icon Icon List 22 avaliações Text Block Row De R$175,00 por…" at bounding box center [594, 252] width 197 height 256
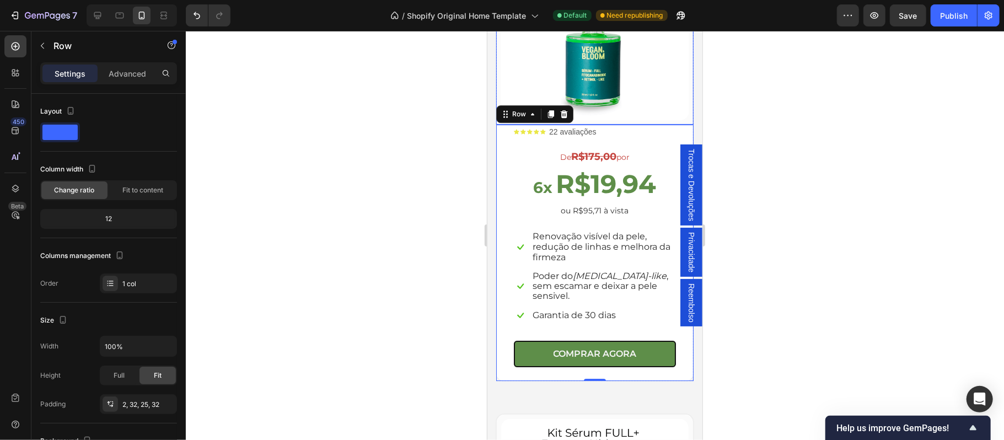
click at [497, 101] on div "(P) Images & Gallery Row" at bounding box center [594, 25] width 197 height 197
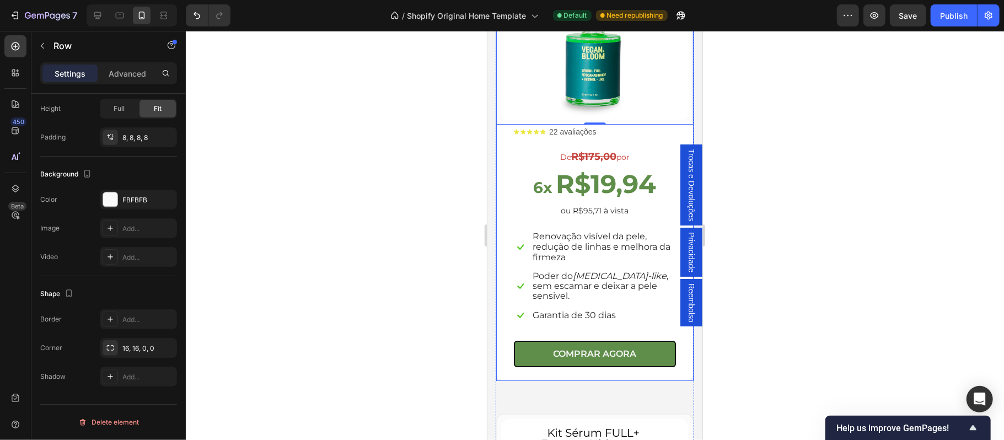
click at [682, 112] on div "(P) Images & Gallery Row 0 Icon Icon Icon Icon Icon Icon List 22 avaliações Tex…" at bounding box center [594, 153] width 198 height 455
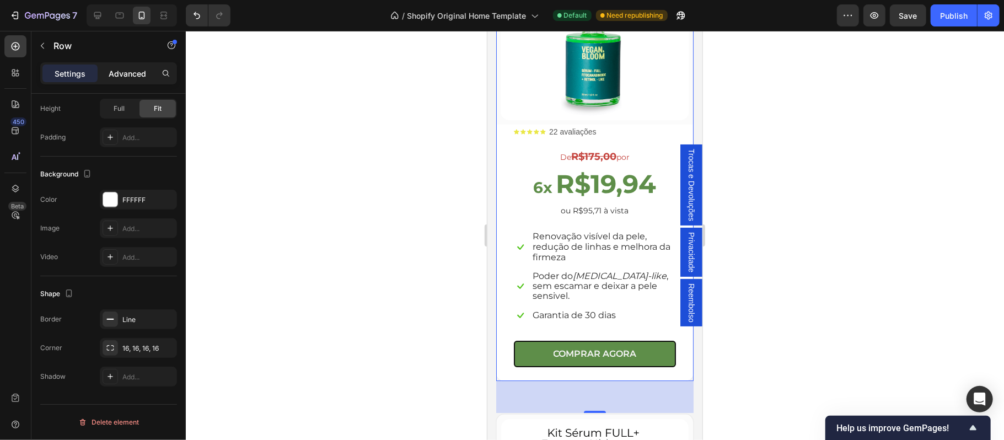
click at [134, 73] on p "Advanced" at bounding box center [127, 74] width 37 height 12
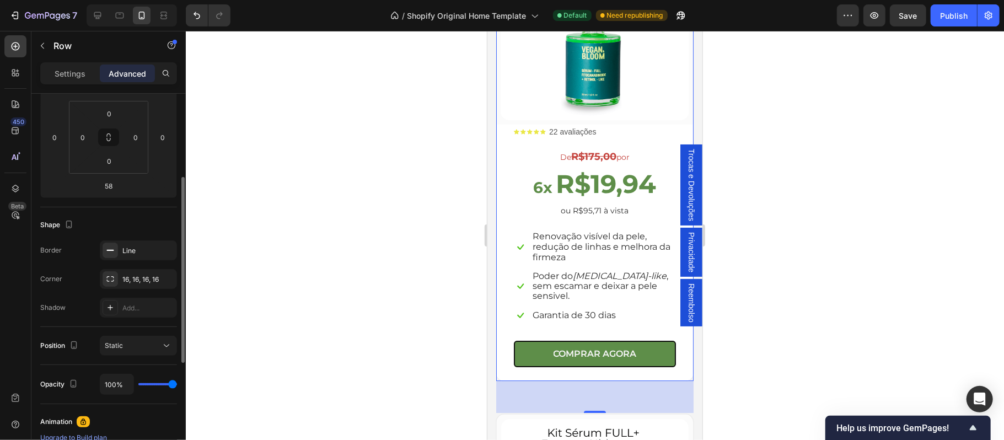
scroll to position [47, 0]
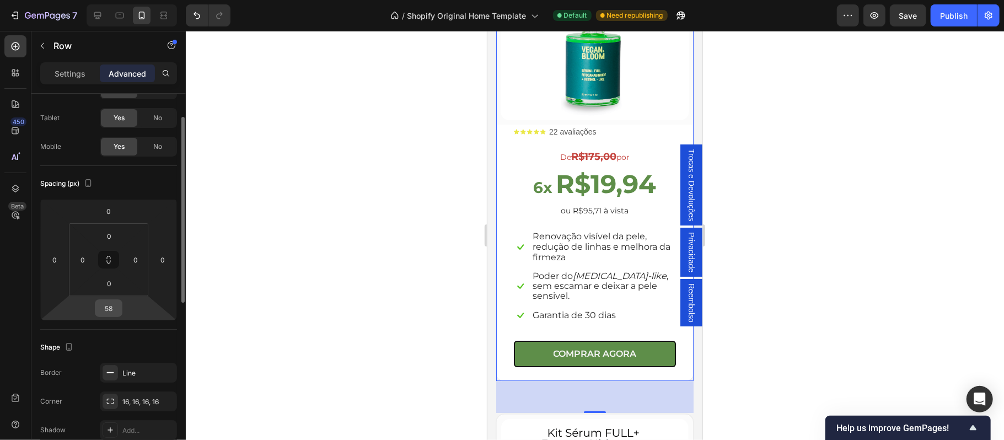
click at [114, 311] on input "58" at bounding box center [109, 308] width 22 height 17
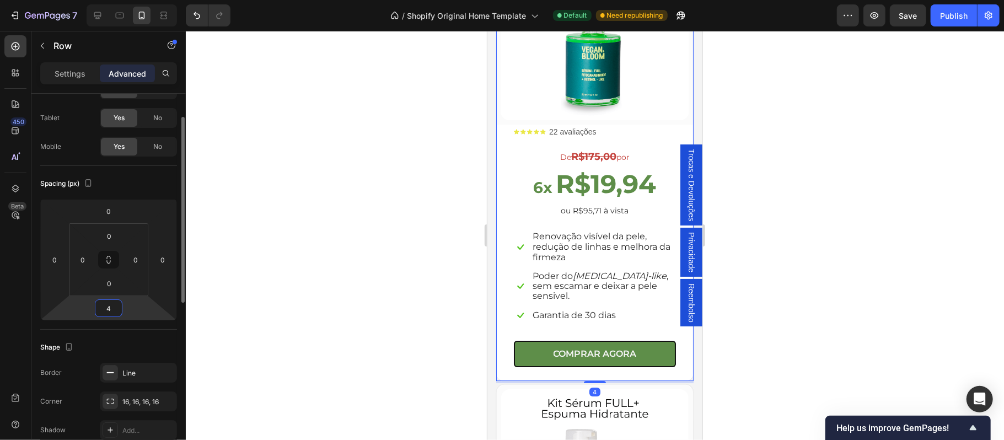
type input "45"
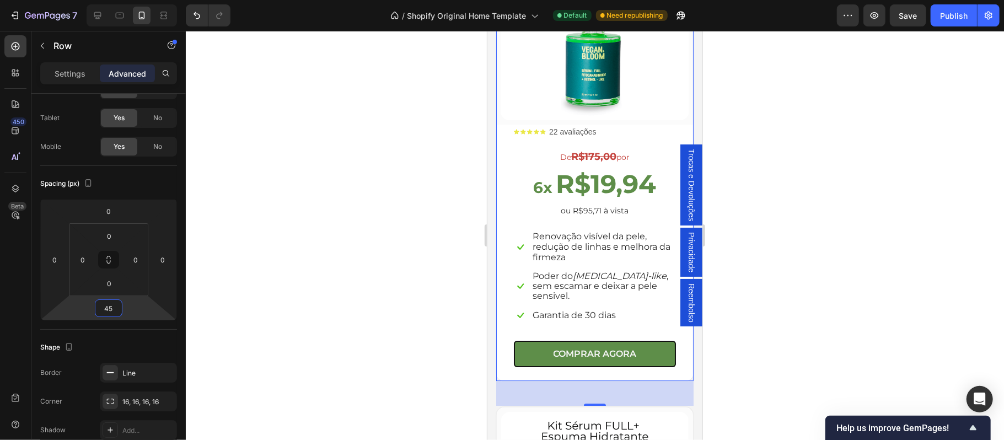
click at [796, 272] on div at bounding box center [595, 235] width 818 height 409
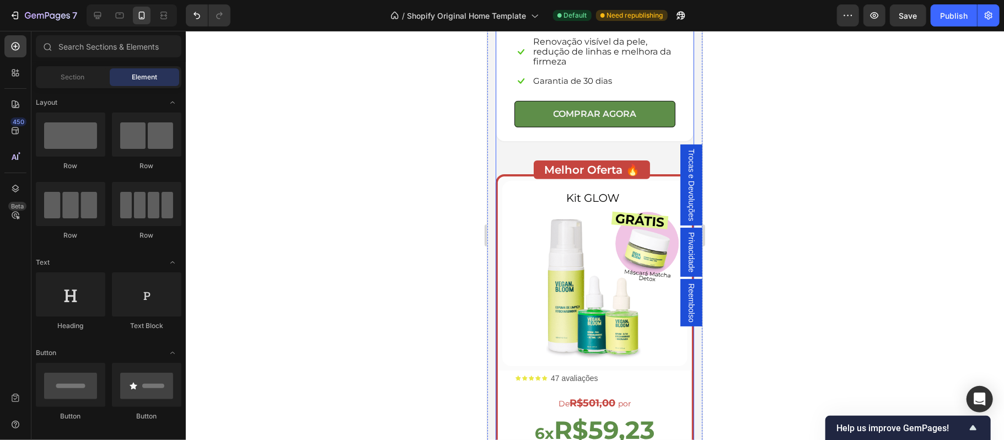
scroll to position [3356, 0]
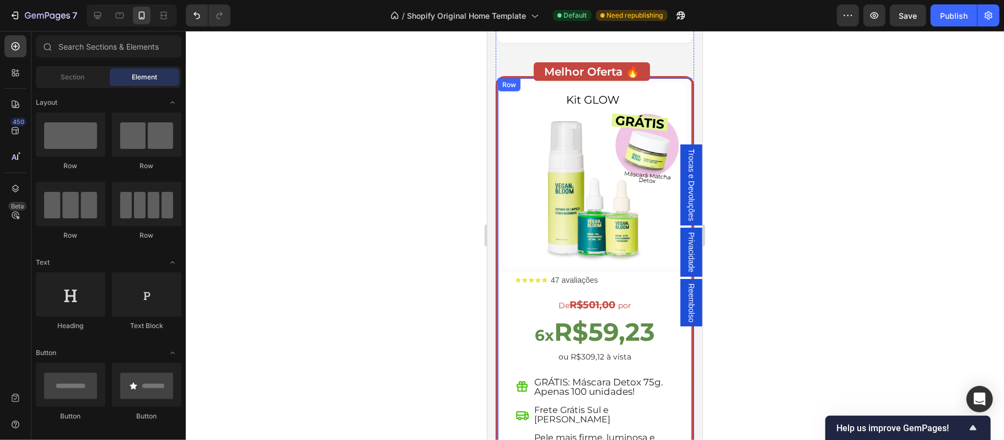
click at [682, 352] on div "(P) Images & Gallery Row Icon Icon Icon Icon Icon Icon List 47 avaliações Text …" at bounding box center [594, 301] width 198 height 450
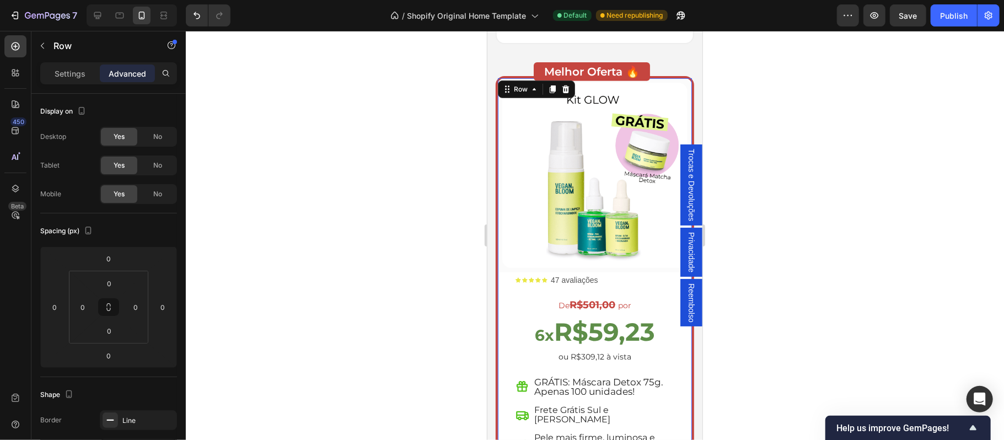
click at [127, 76] on p "Advanced" at bounding box center [127, 74] width 37 height 12
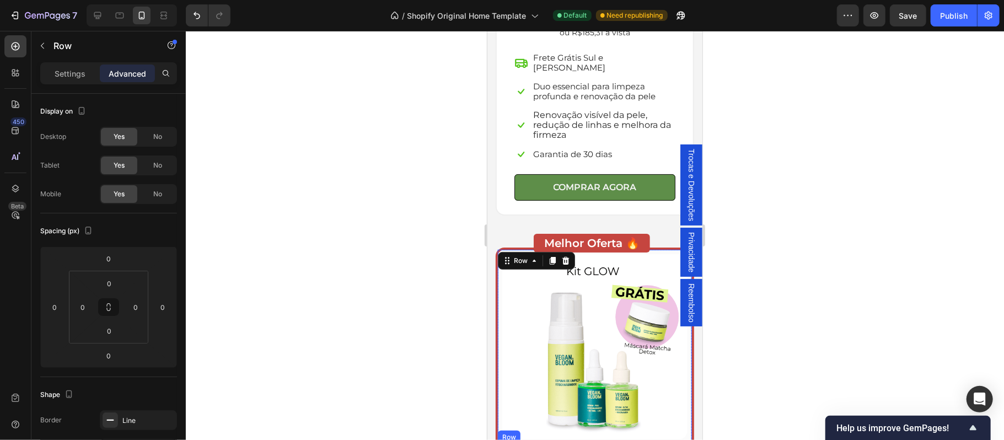
scroll to position [3086, 0]
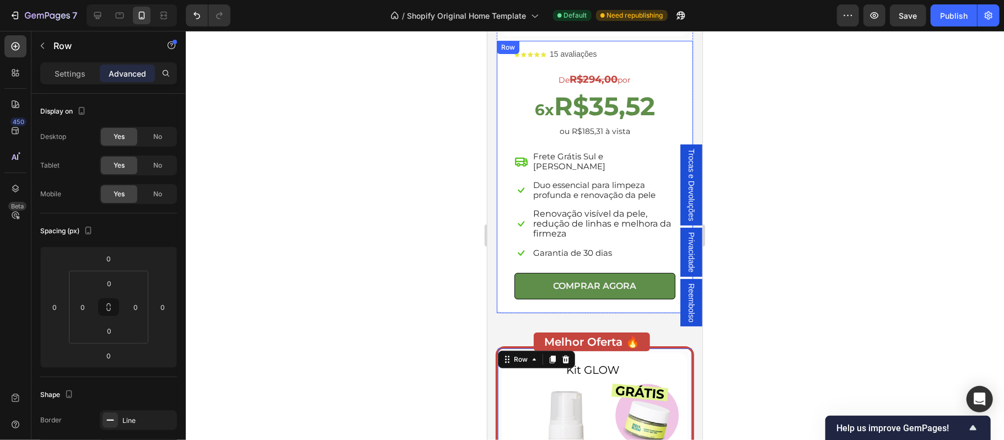
click at [496, 238] on div "Icon Icon Icon Icon Icon Icon List 15 avaliações Text Block Row De R$294,00 por…" at bounding box center [594, 176] width 196 height 272
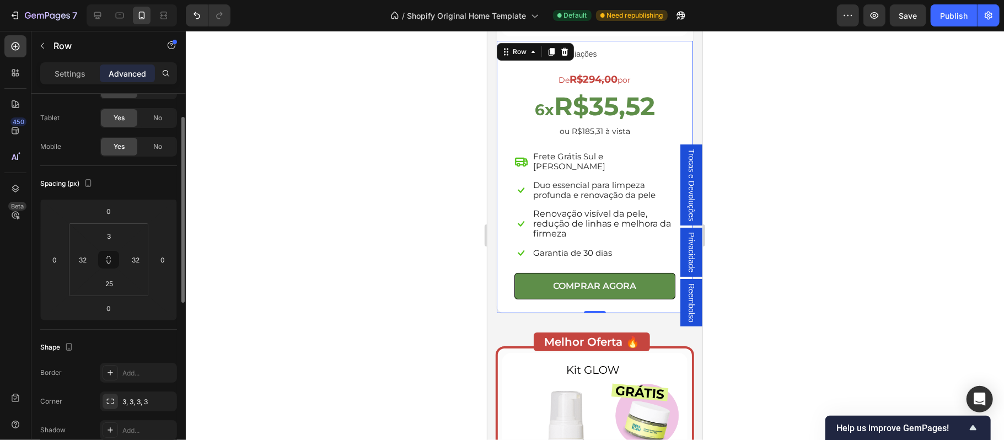
scroll to position [3012, 0]
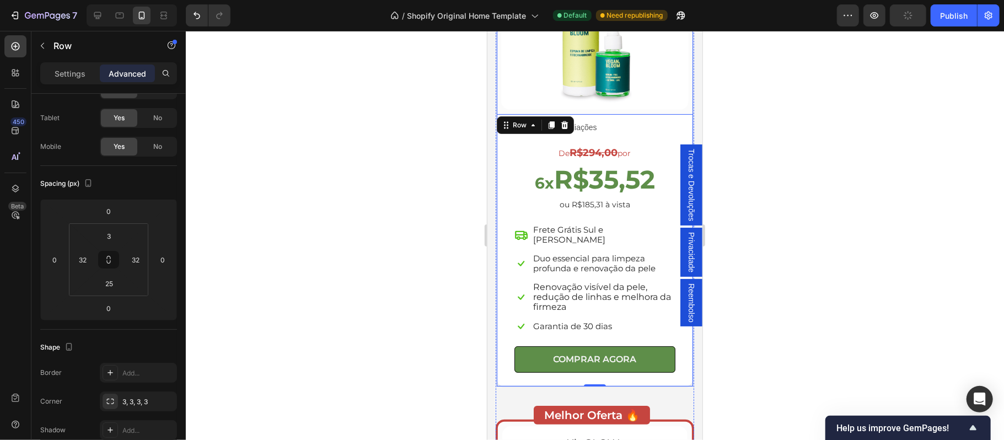
click at [682, 106] on div "(P) Images & Gallery Row Icon Icon Icon Icon Icon Icon List 15 avaliações Text …" at bounding box center [594, 151] width 198 height 471
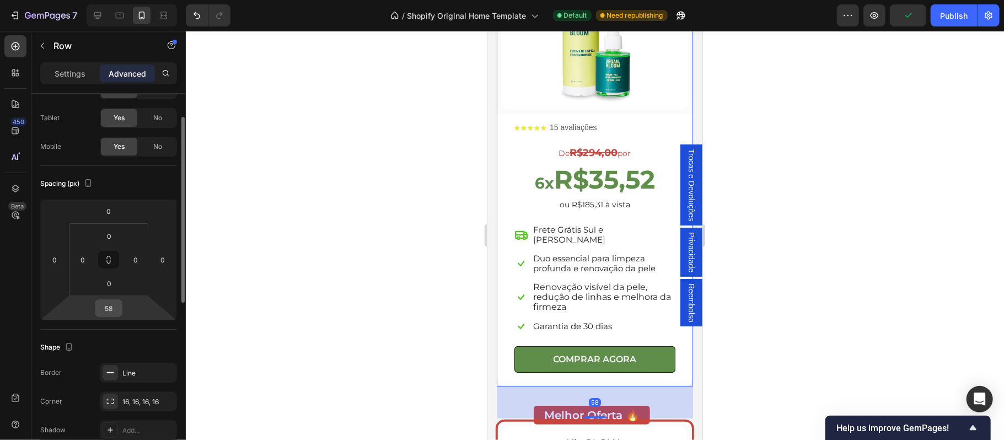
click at [112, 306] on input "58" at bounding box center [109, 308] width 22 height 17
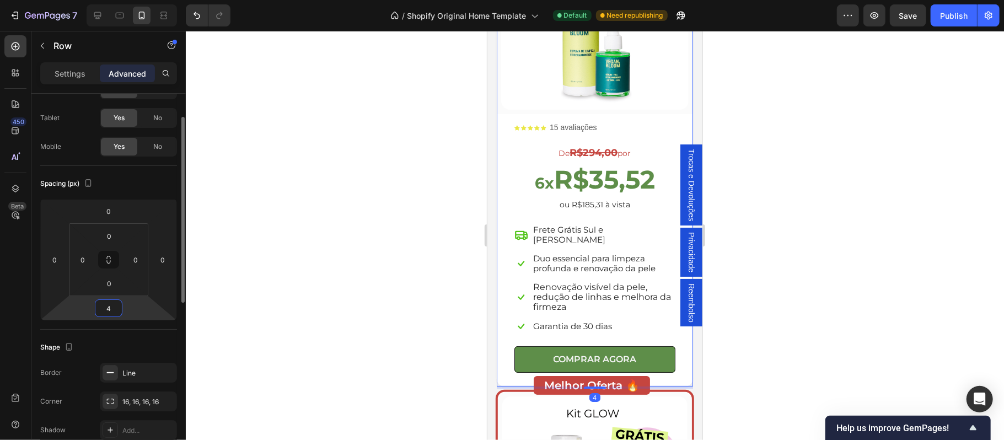
type input "45"
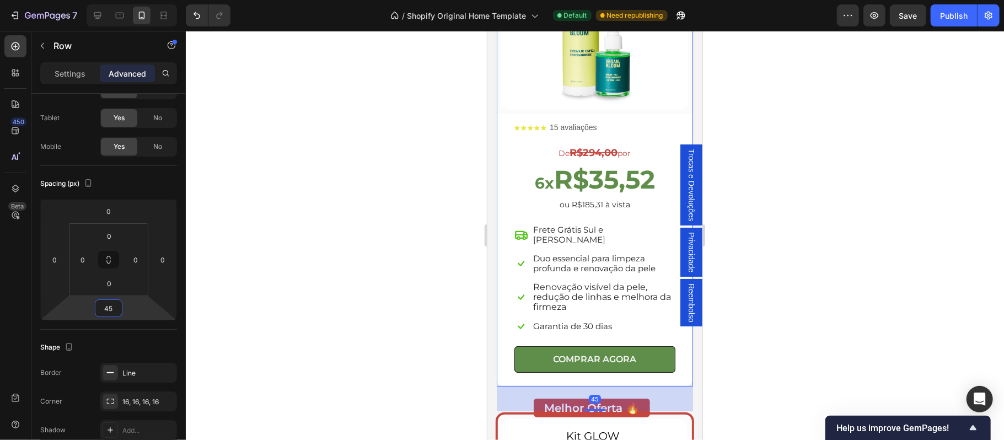
click at [816, 232] on div at bounding box center [595, 235] width 818 height 409
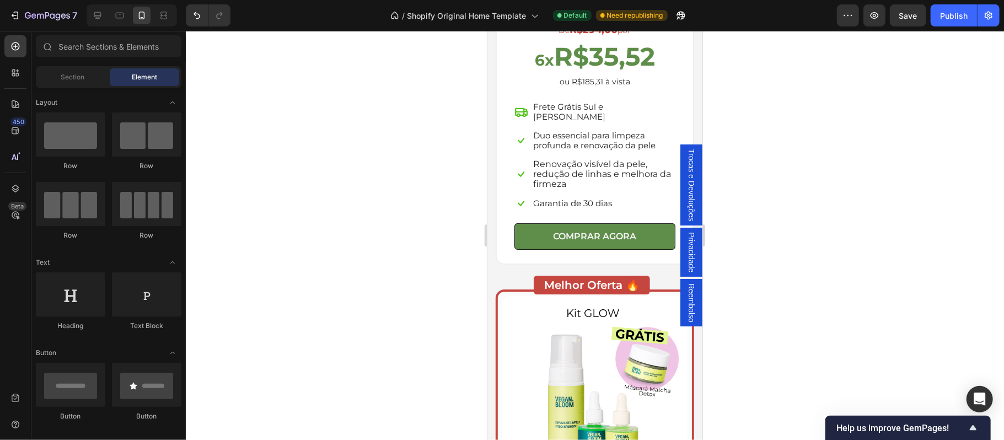
scroll to position [3306, 0]
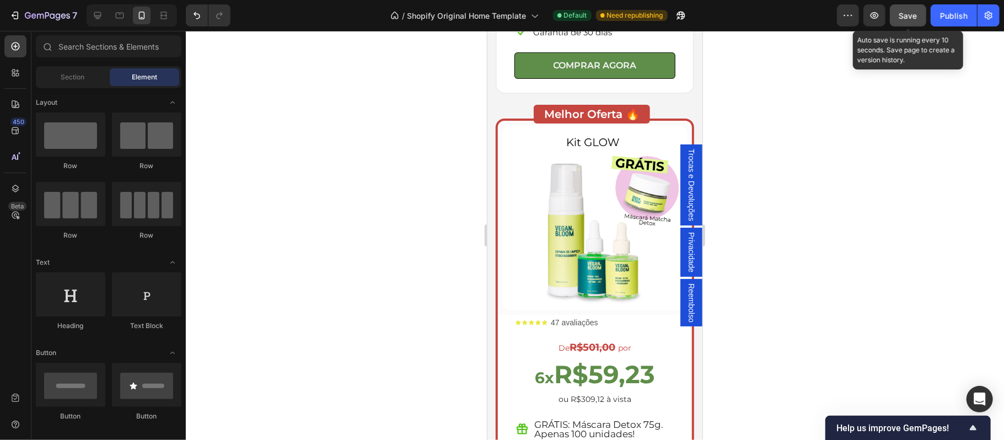
drag, startPoint x: 905, startPoint y: 20, endPoint x: 112, endPoint y: 241, distance: 823.4
click at [905, 20] on div "Save" at bounding box center [908, 16] width 18 height 12
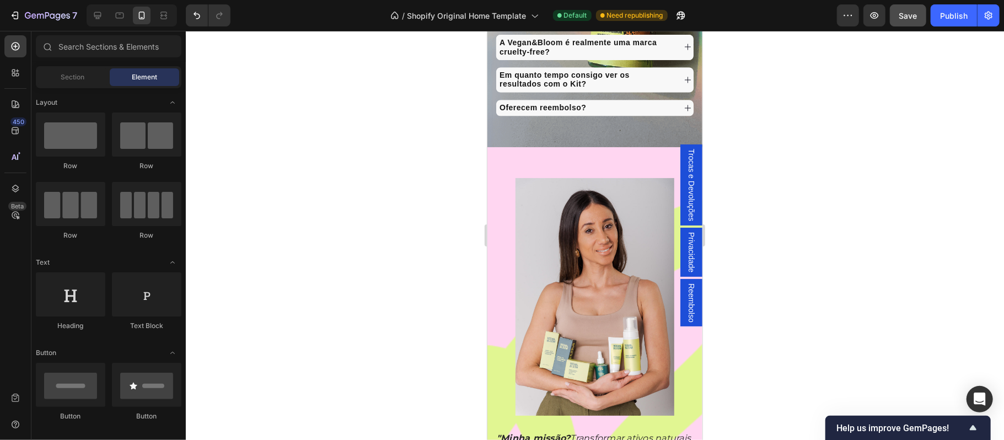
scroll to position [4581, 0]
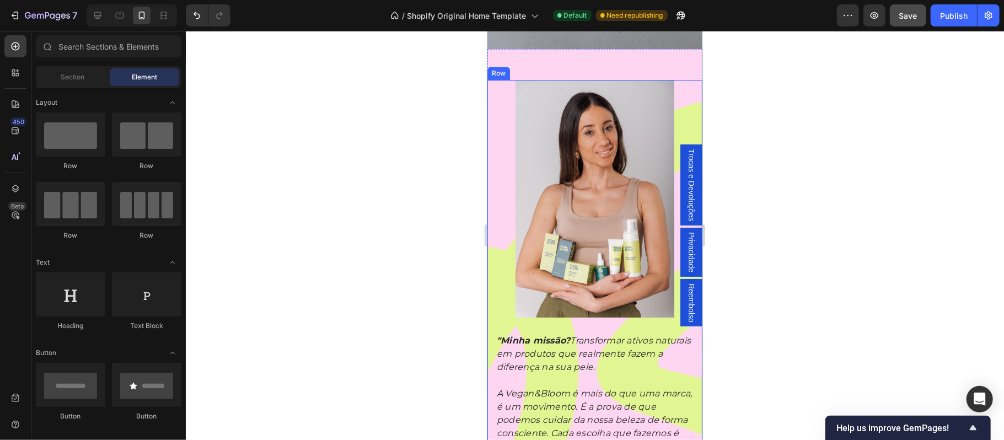
click at [492, 303] on div "Image Image "Minha missão? Transformar ativos naturais em produtos que realment…" at bounding box center [594, 329] width 215 height 501
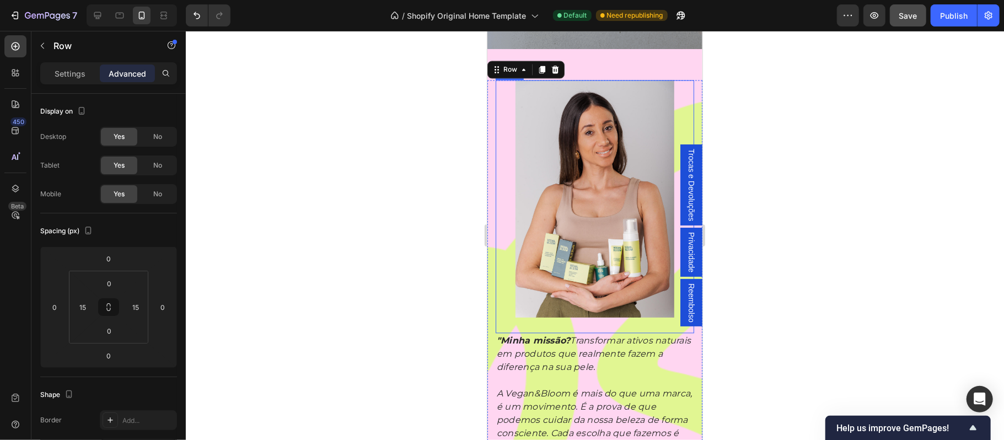
click at [543, 161] on img at bounding box center [594, 198] width 159 height 238
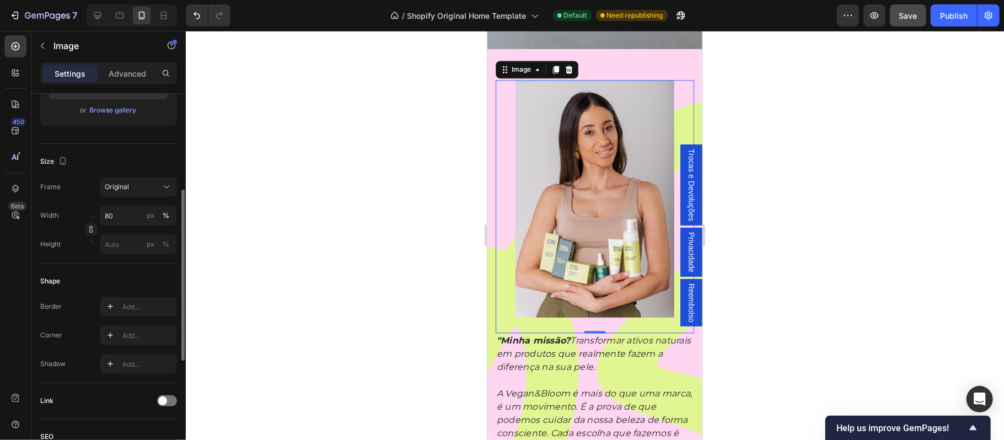
scroll to position [115, 0]
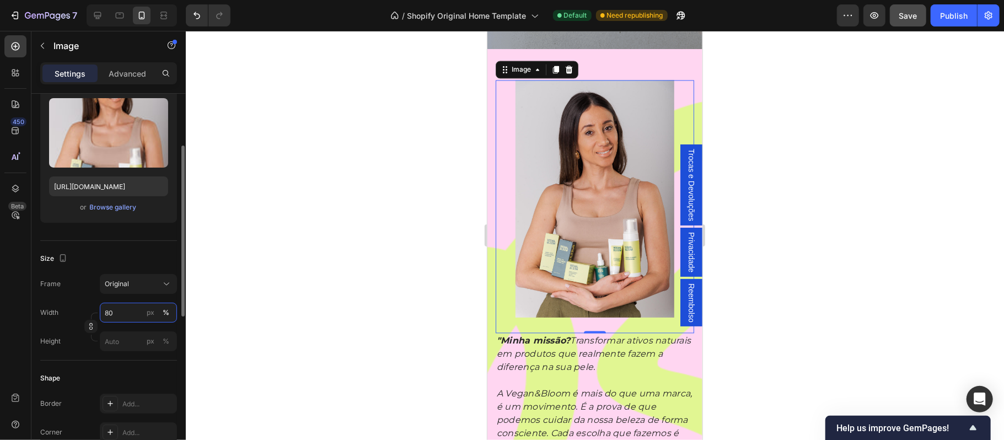
click at [124, 313] on input "80" at bounding box center [138, 313] width 77 height 20
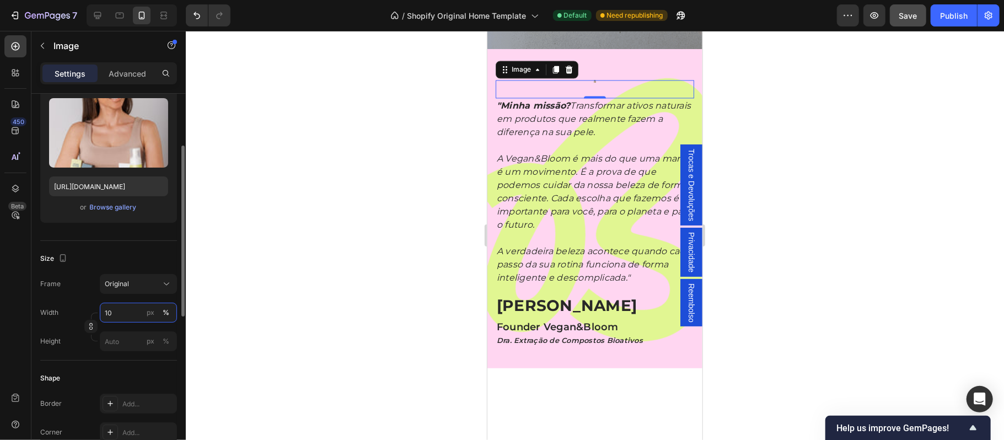
type input "100"
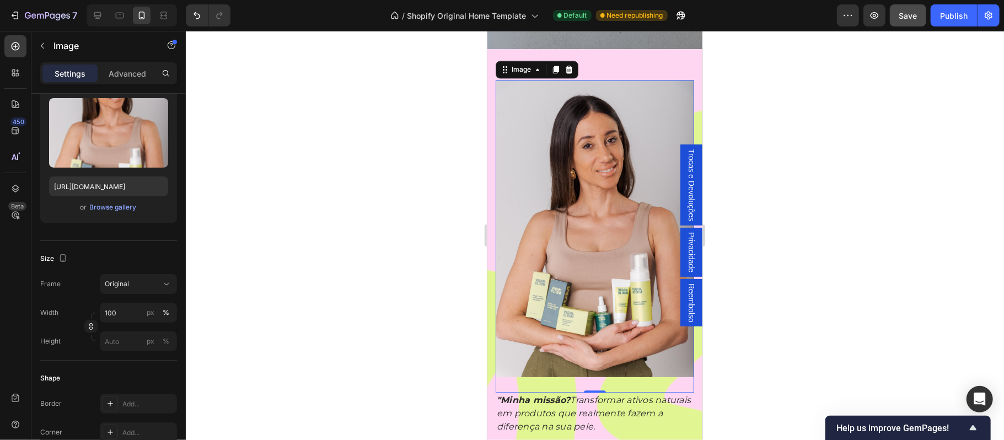
click at [894, 285] on div at bounding box center [595, 235] width 818 height 409
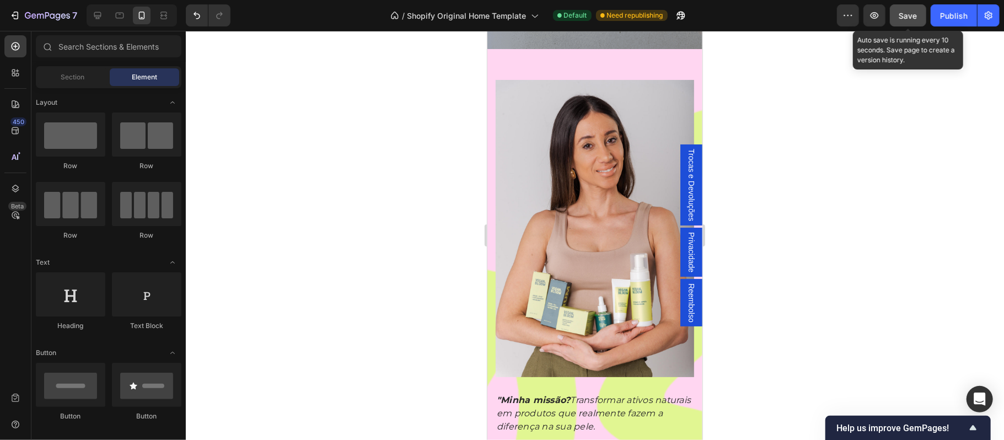
click at [905, 12] on span "Save" at bounding box center [908, 15] width 18 height 9
click at [596, 91] on div "Image Image "Minha missão? Transformar ativos naturais em produtos que realment…" at bounding box center [594, 356] width 215 height 614
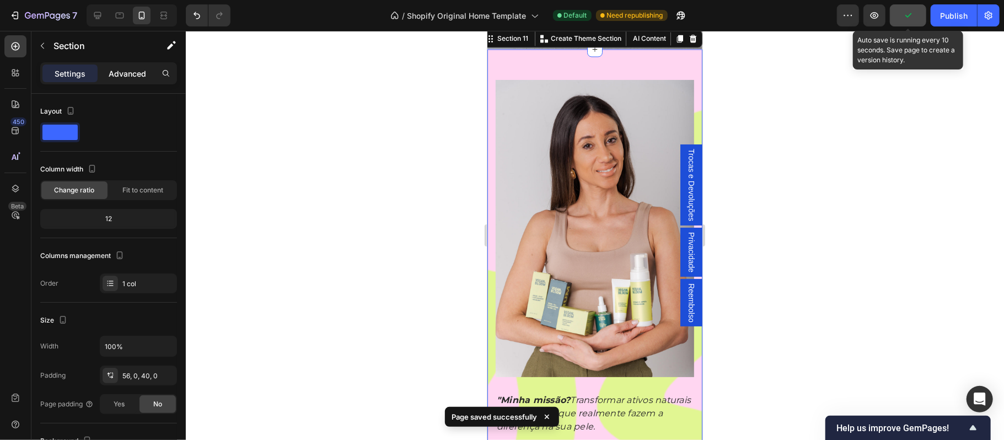
click at [120, 74] on p "Advanced" at bounding box center [127, 74] width 37 height 12
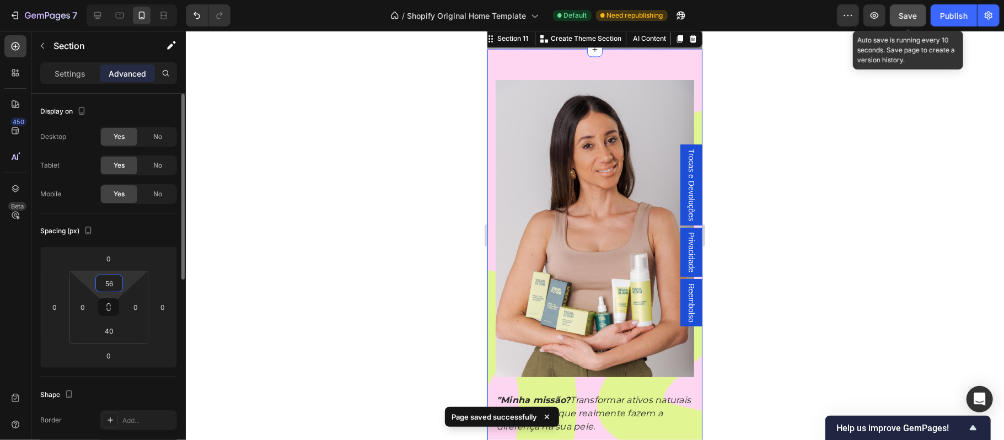
click at [115, 287] on input "56" at bounding box center [109, 283] width 22 height 17
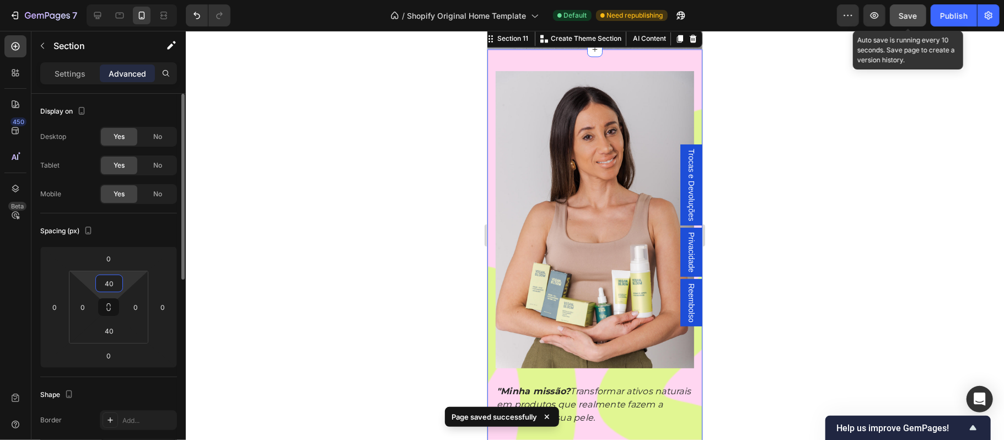
type input "4"
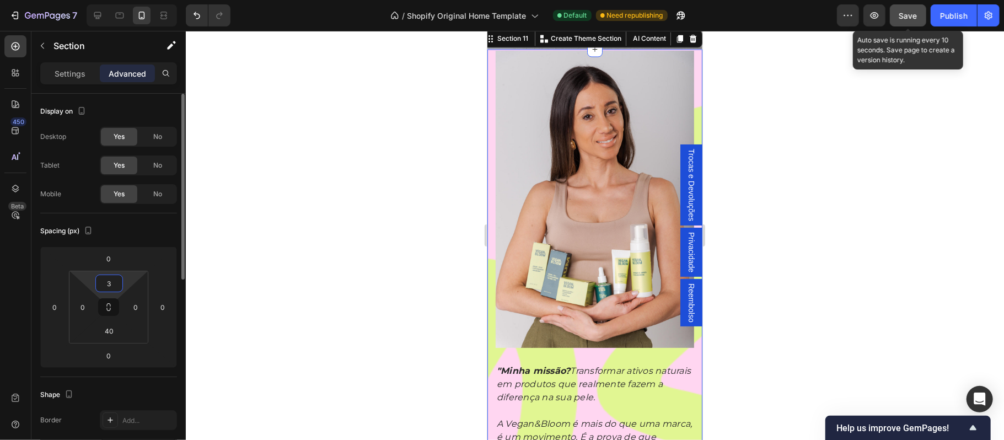
type input "35"
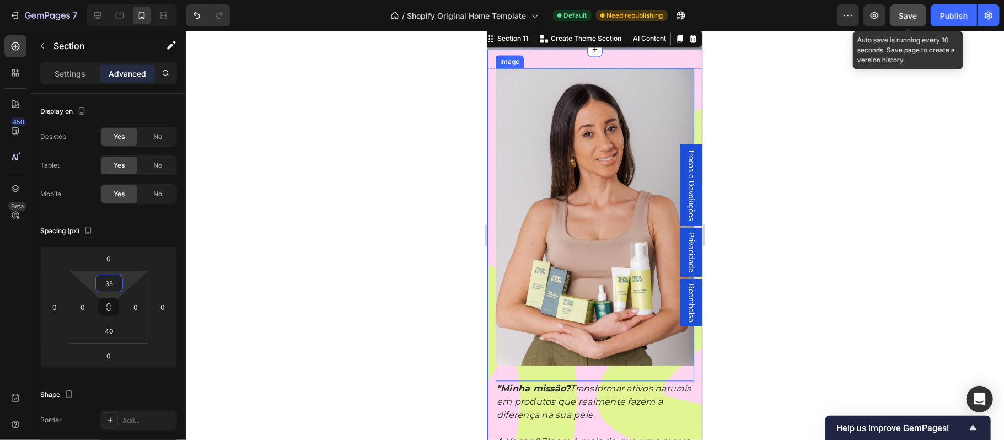
click at [848, 295] on div at bounding box center [595, 235] width 818 height 409
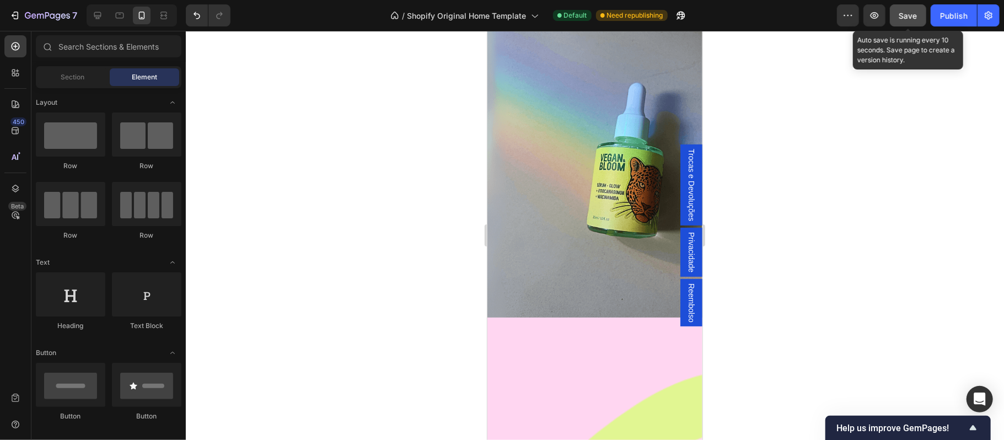
scroll to position [3894, 0]
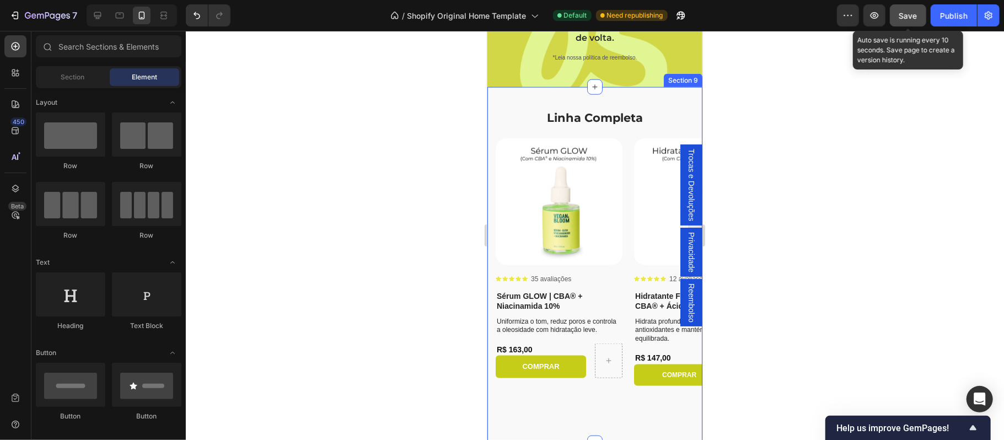
click at [651, 133] on div "Linha Completa Text Block Product Images Icon Icon Icon Icon Icon Icon List 35 …" at bounding box center [594, 264] width 215 height 317
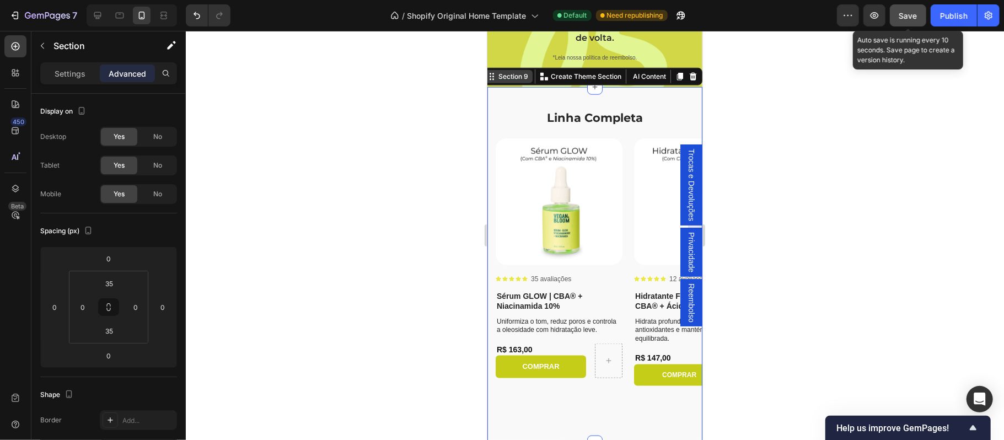
click at [501, 79] on div "Section 9" at bounding box center [513, 76] width 34 height 10
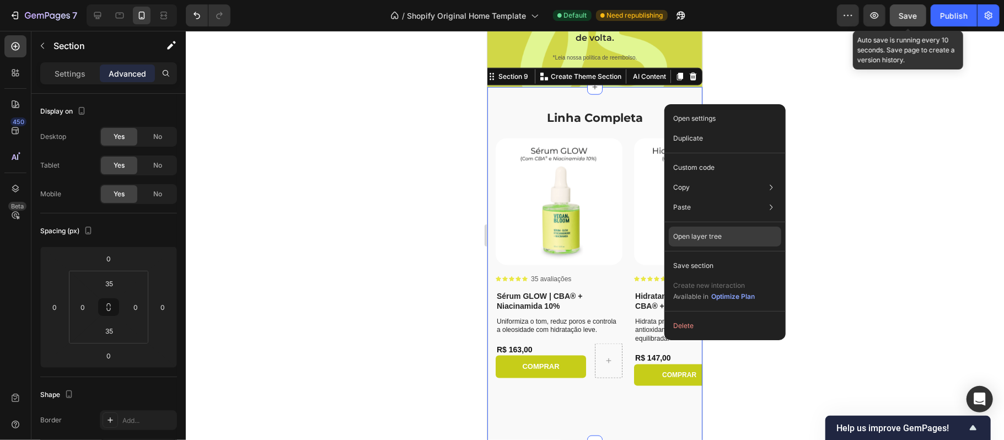
click at [691, 234] on p "Open layer tree" at bounding box center [697, 237] width 49 height 10
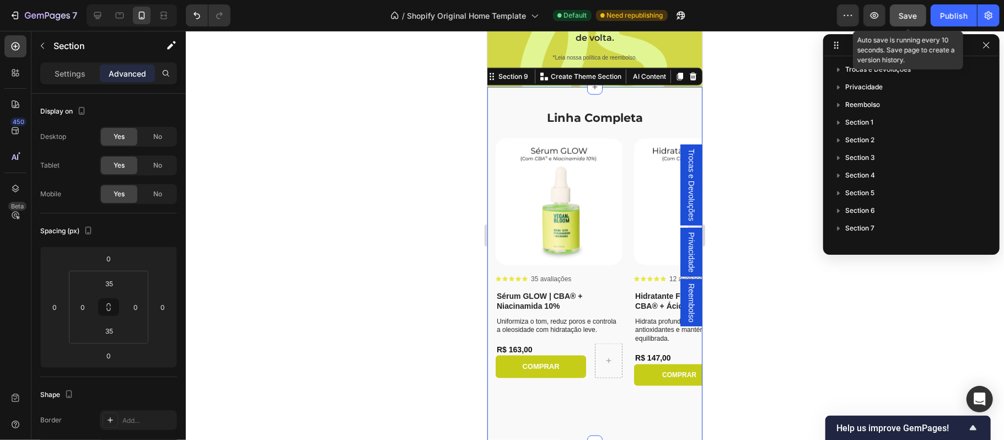
scroll to position [117, 0]
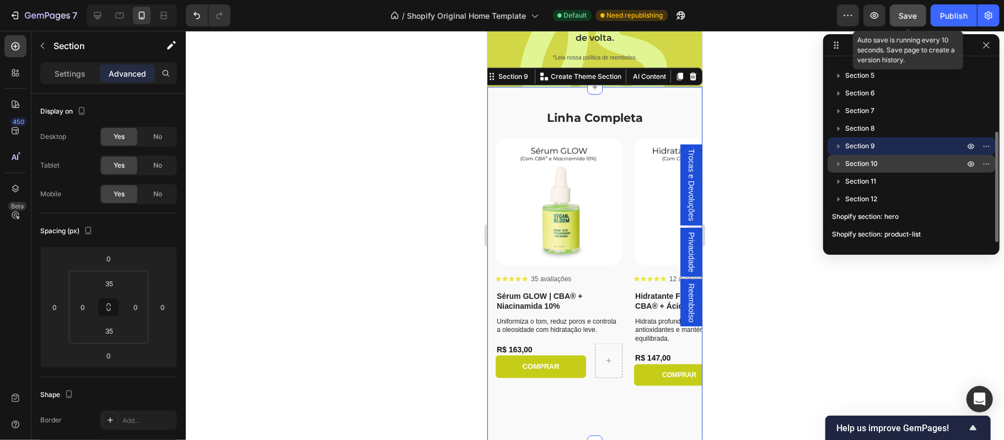
click at [860, 164] on span "Section 10" at bounding box center [861, 163] width 33 height 11
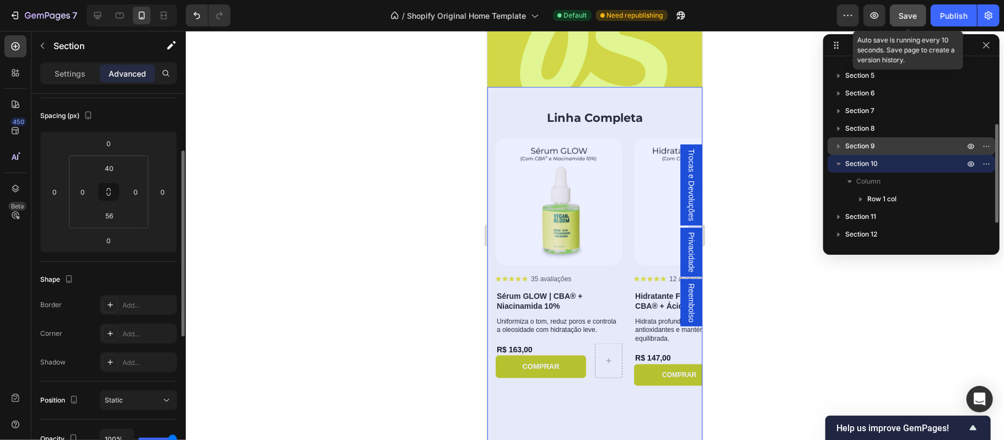
scroll to position [4269, 0]
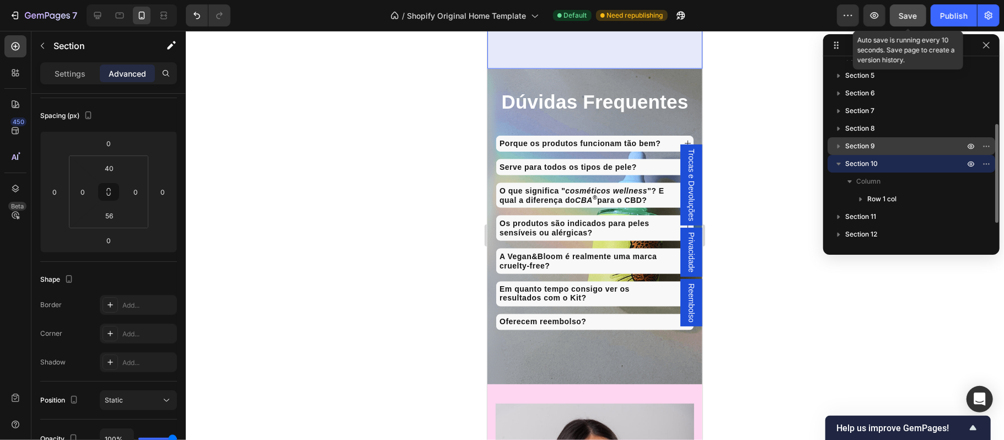
click at [864, 147] on span "Section 9" at bounding box center [860, 146] width 30 height 11
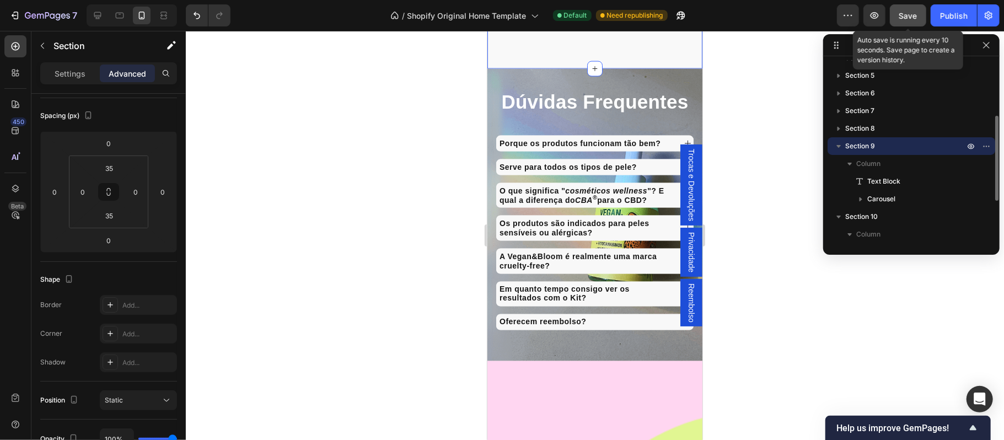
scroll to position [3912, 0]
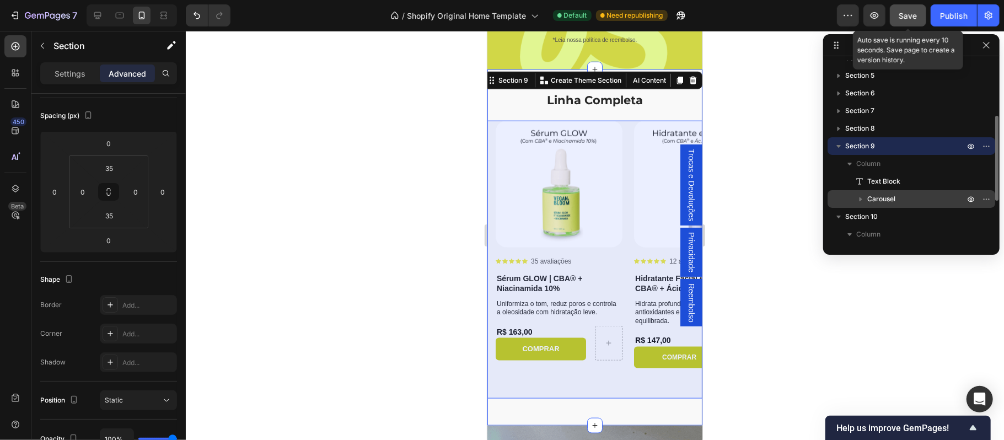
click at [902, 194] on p "Carousel" at bounding box center [916, 198] width 99 height 11
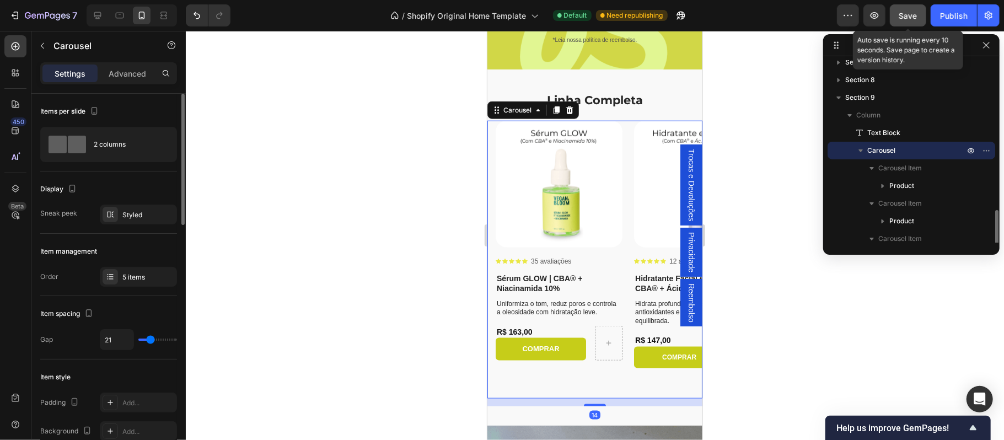
scroll to position [239, 0]
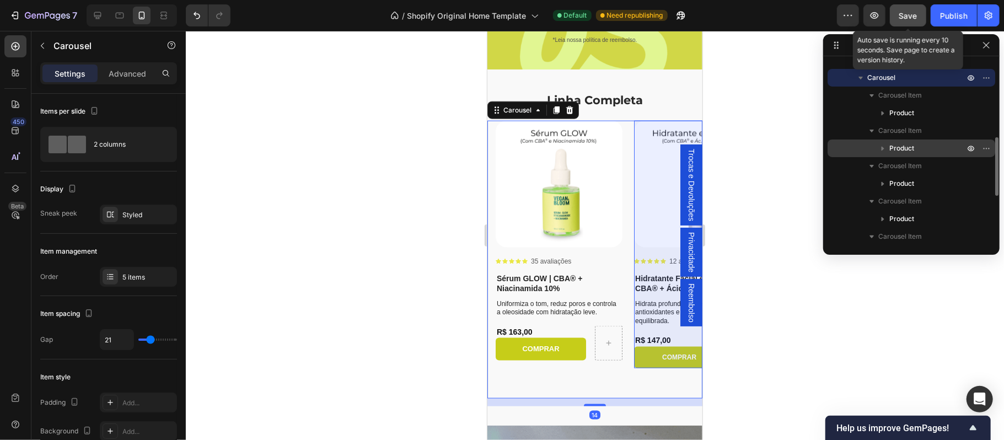
click at [913, 144] on span "Product" at bounding box center [901, 148] width 25 height 11
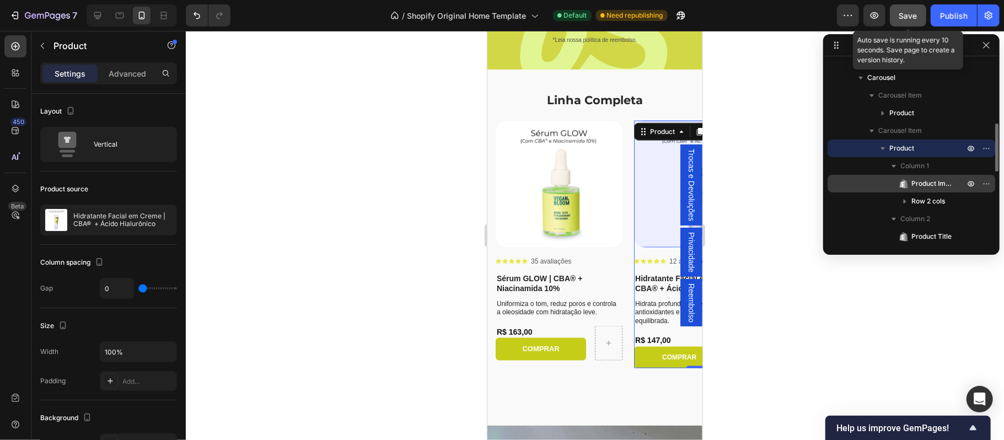
click at [918, 181] on span "Product Images" at bounding box center [932, 183] width 42 height 11
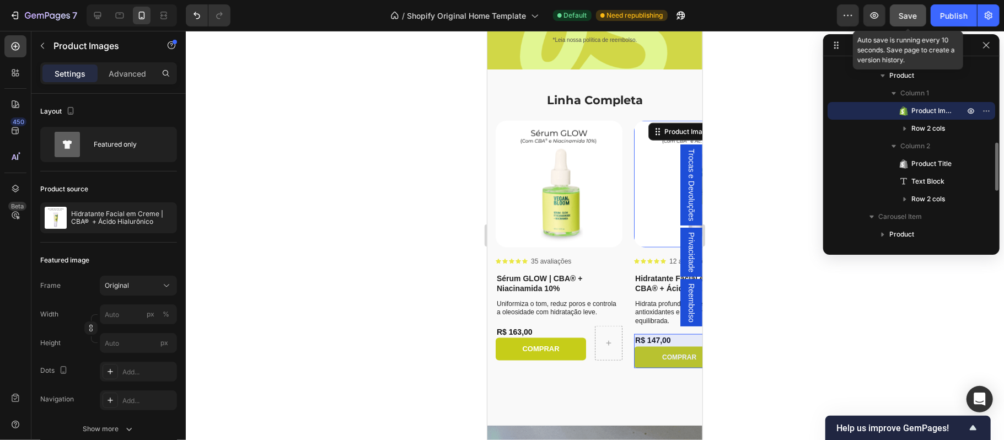
scroll to position [336, 0]
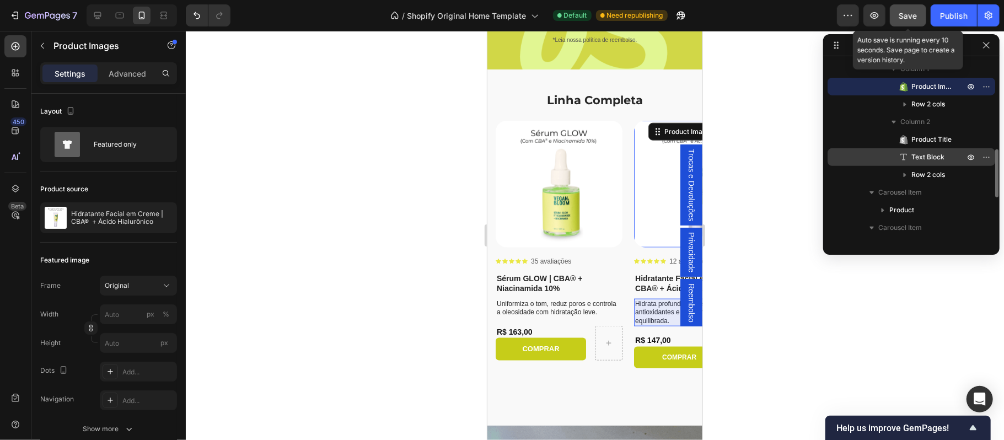
click at [922, 157] on span "Text Block" at bounding box center [927, 157] width 33 height 11
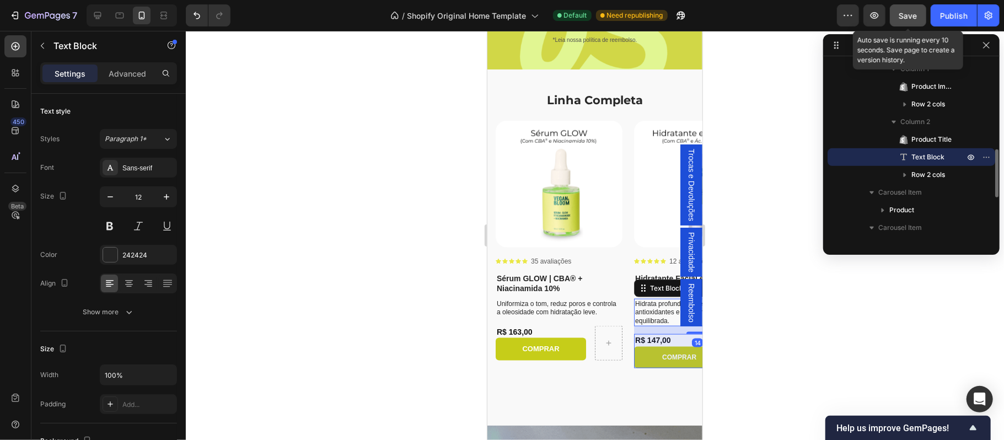
scroll to position [384, 0]
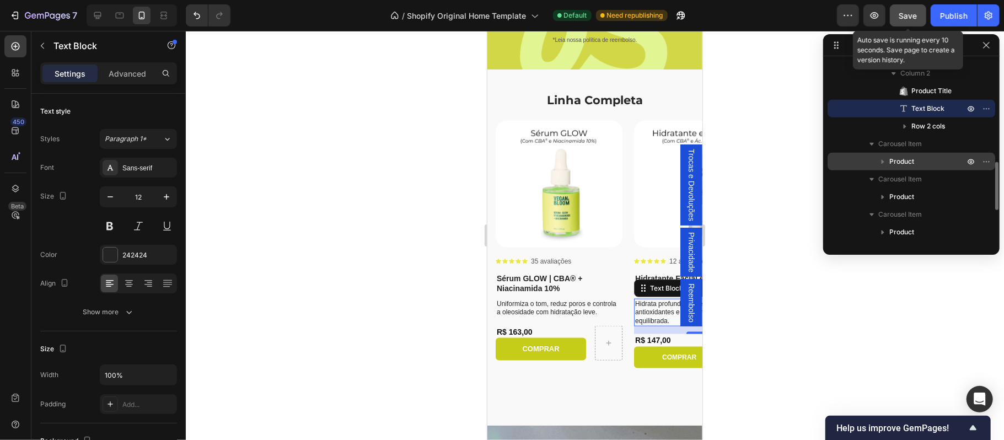
click at [913, 159] on span "Product" at bounding box center [901, 161] width 25 height 11
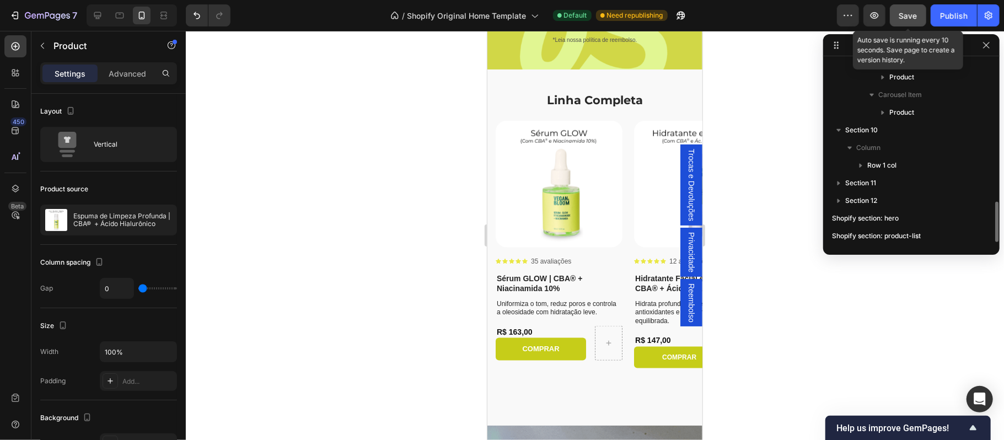
scroll to position [555, 0]
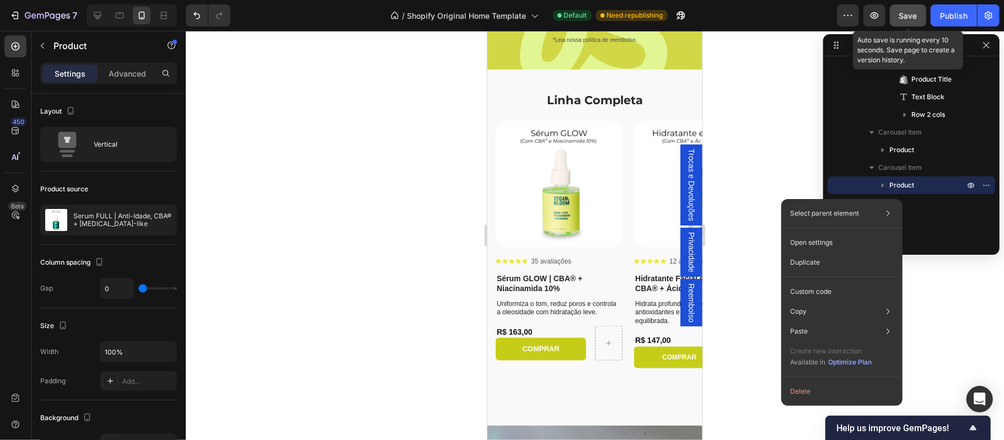
click at [783, 182] on div at bounding box center [595, 235] width 818 height 409
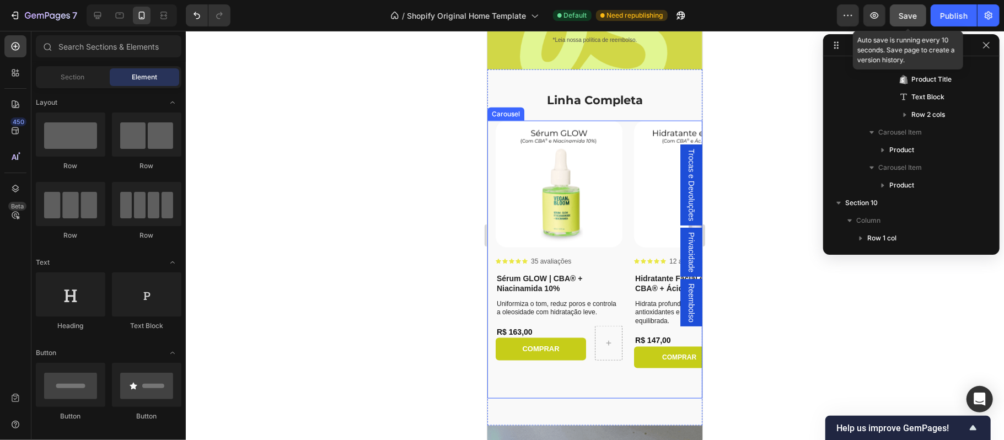
click at [604, 383] on div "Product Images Icon Icon Icon Icon Icon Icon List 35 avaliações Text Block Row …" at bounding box center [594, 259] width 215 height 278
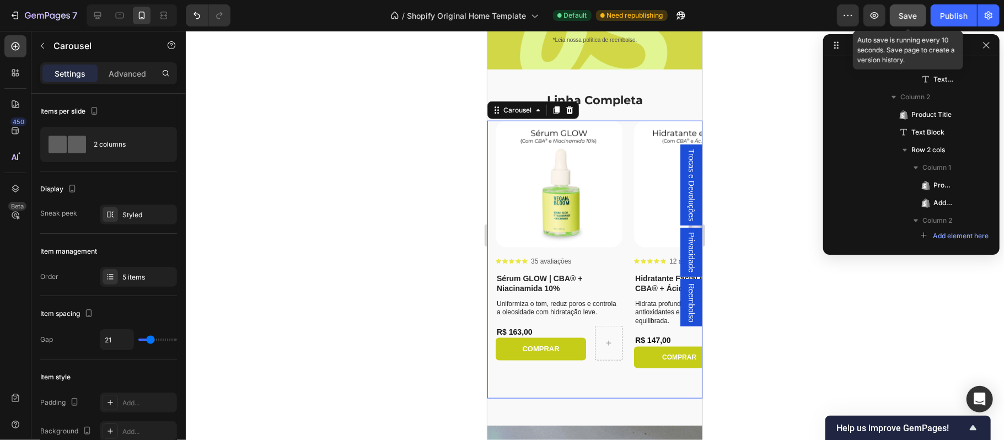
scroll to position [173, 0]
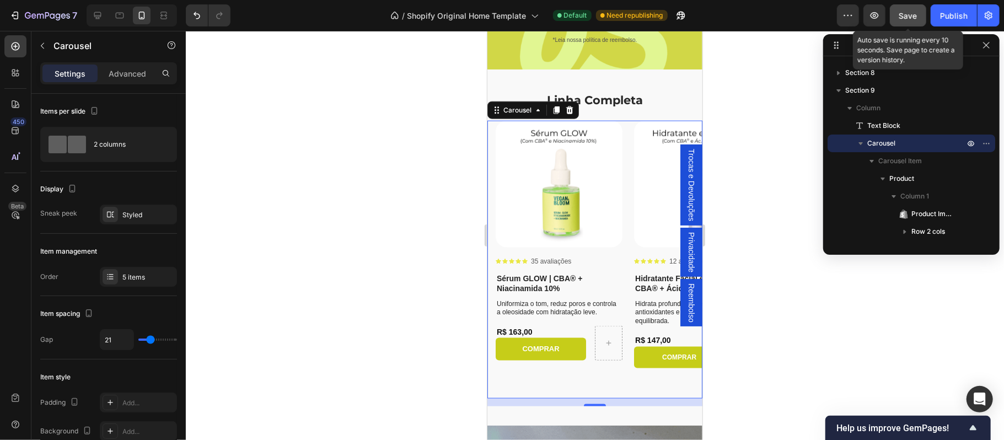
click at [742, 318] on div at bounding box center [595, 235] width 818 height 409
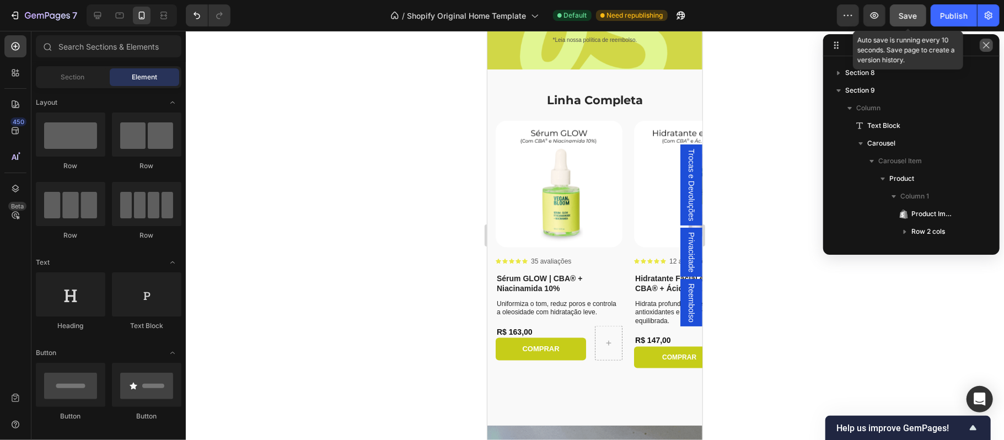
click at [986, 46] on icon "button" at bounding box center [986, 45] width 9 height 9
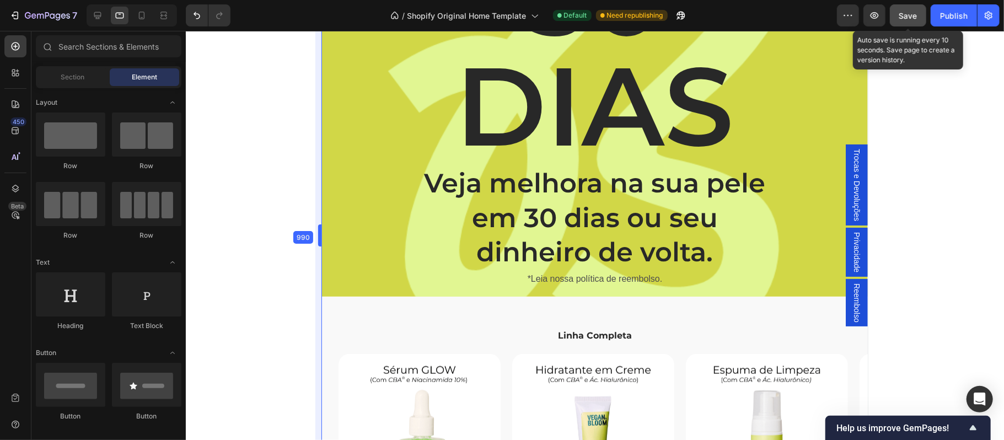
drag, startPoint x: 483, startPoint y: 232, endPoint x: 148, endPoint y: 245, distance: 335.9
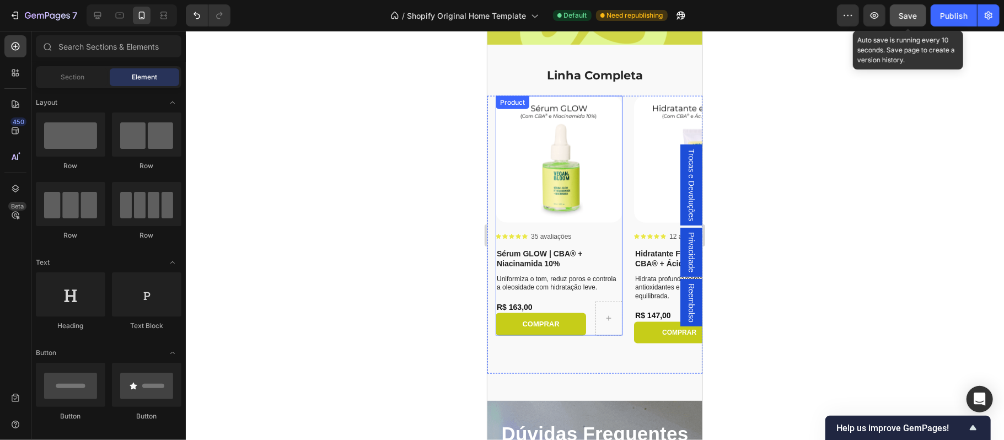
scroll to position [3912, 0]
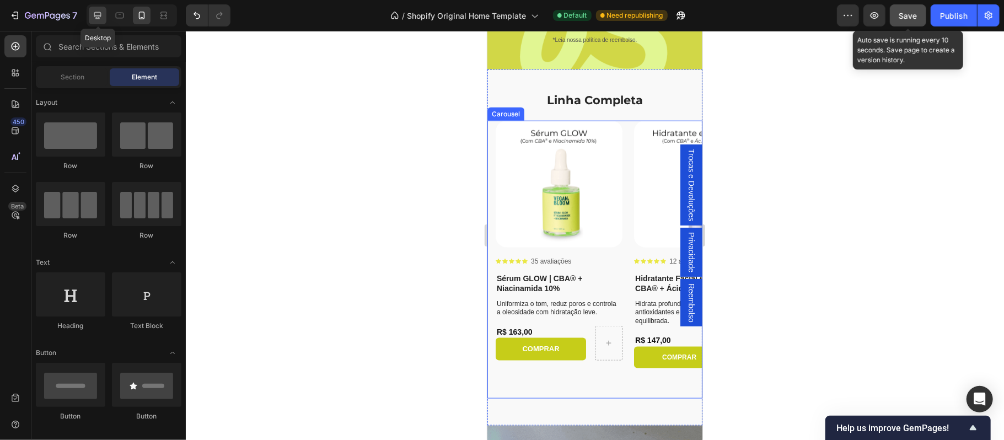
click at [100, 12] on icon at bounding box center [97, 15] width 7 height 7
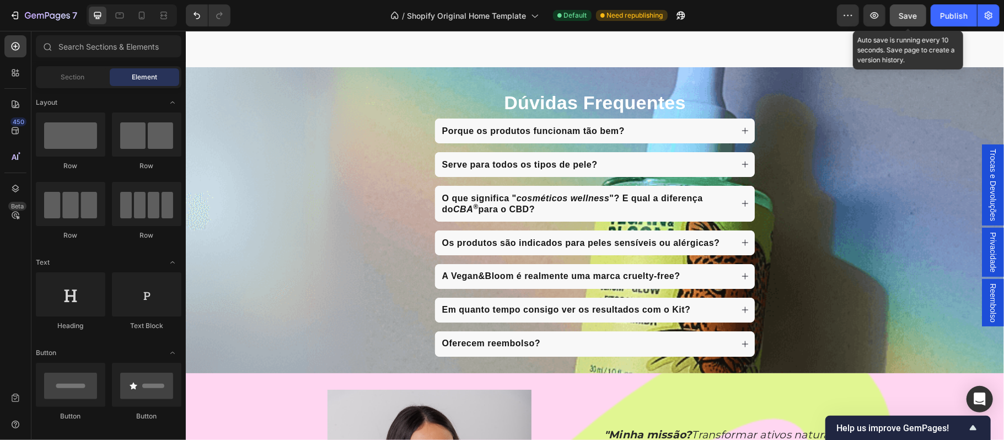
scroll to position [4476, 0]
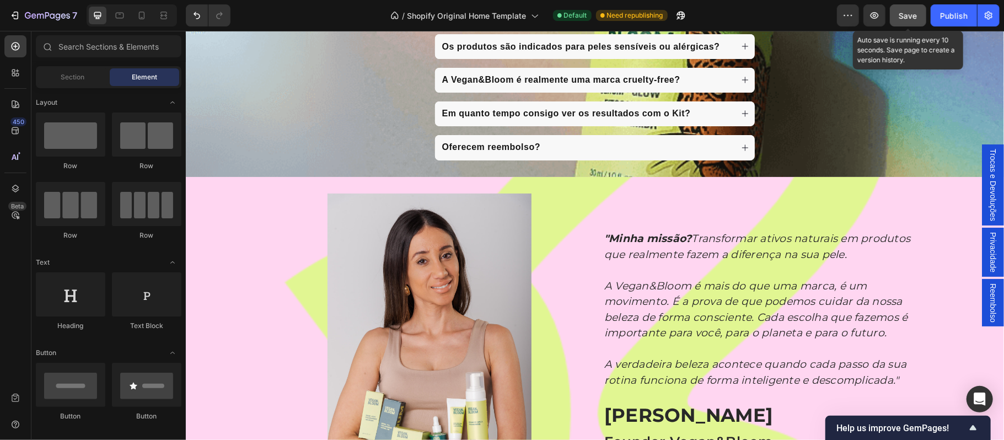
click at [911, 18] on span "Save" at bounding box center [908, 15] width 18 height 9
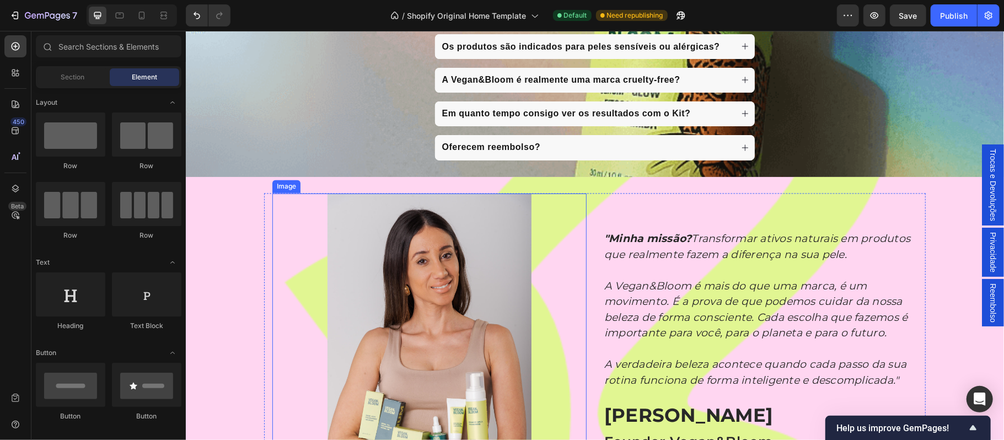
scroll to position [4378, 0]
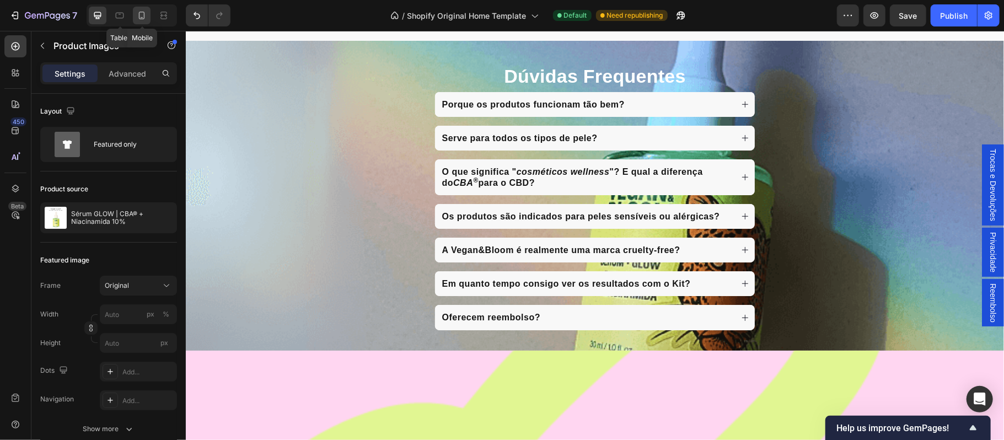
scroll to position [3103, 0]
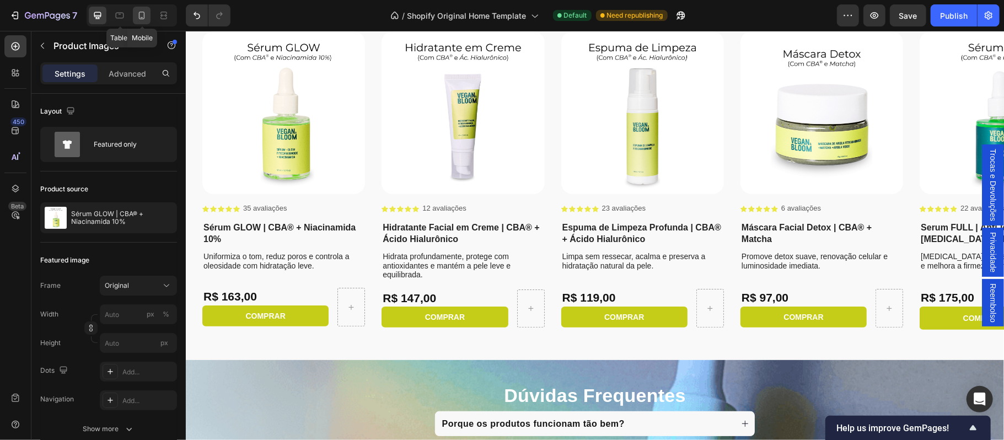
click at [140, 18] on icon at bounding box center [142, 16] width 6 height 8
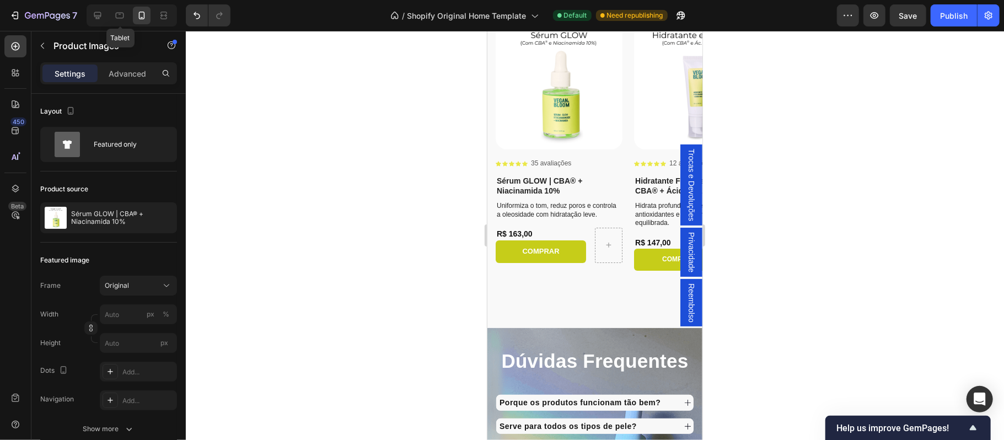
scroll to position [3056, 0]
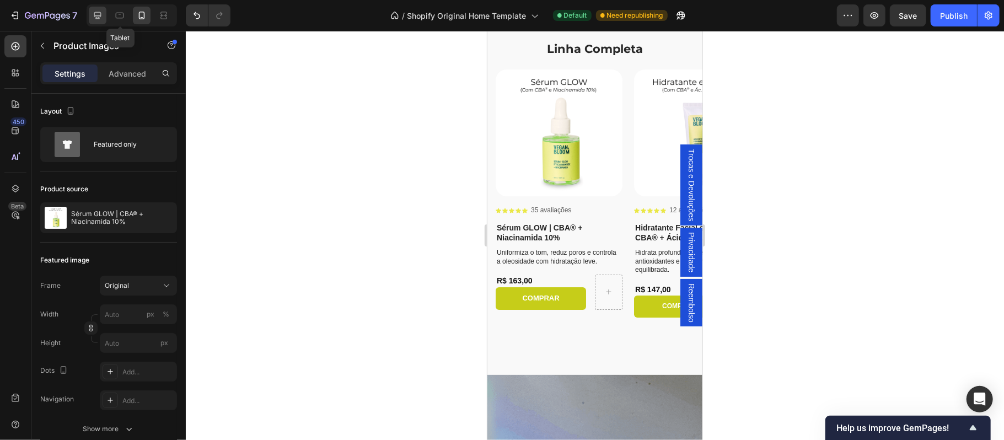
click at [96, 14] on icon at bounding box center [97, 15] width 11 height 11
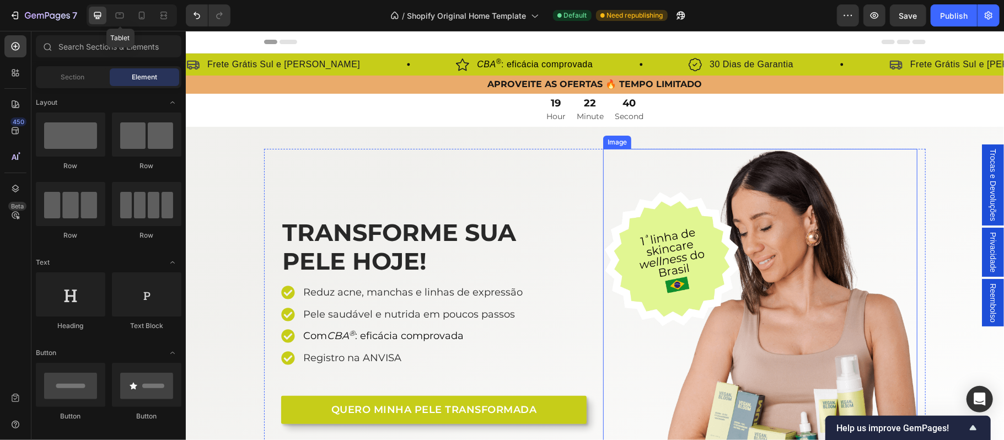
click at [758, 267] on img at bounding box center [759, 315] width 314 height 335
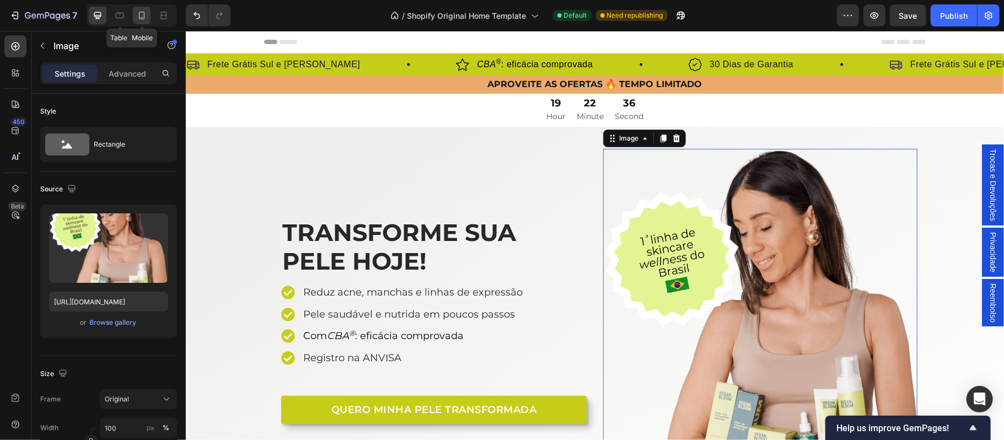
click at [142, 21] on div at bounding box center [142, 16] width 18 height 18
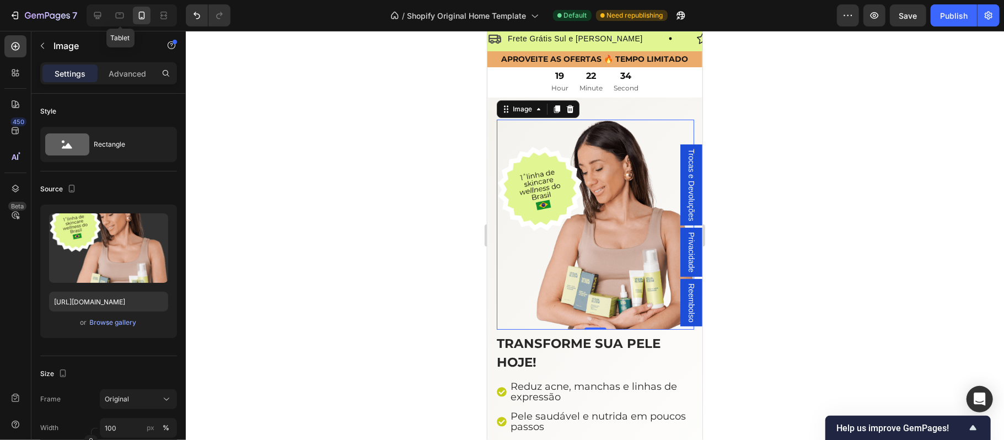
scroll to position [3, 0]
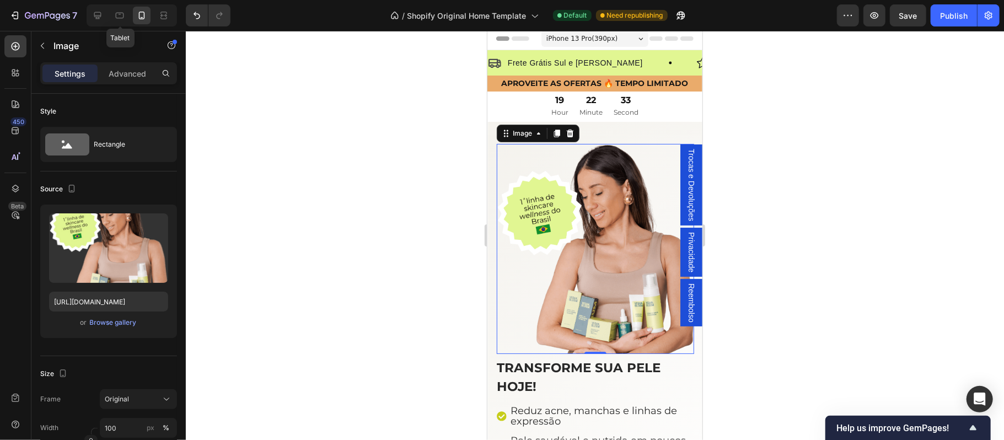
click at [793, 219] on div at bounding box center [595, 235] width 818 height 409
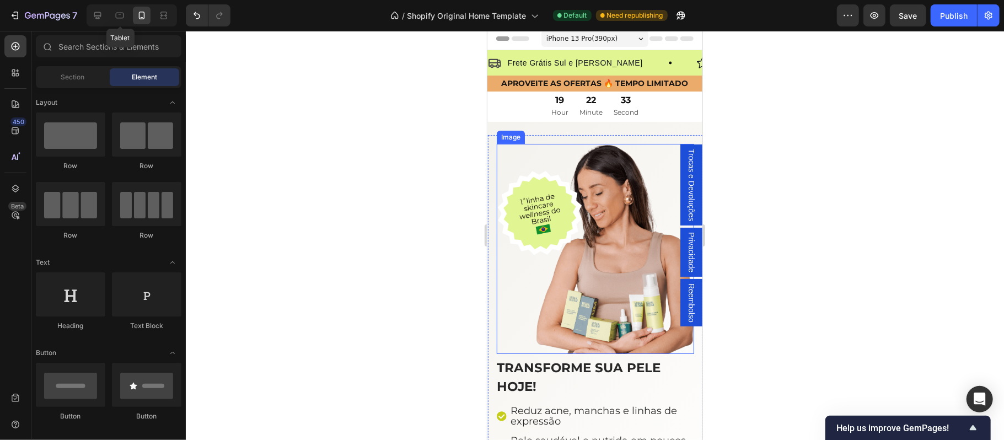
click at [583, 203] on img at bounding box center [594, 248] width 197 height 210
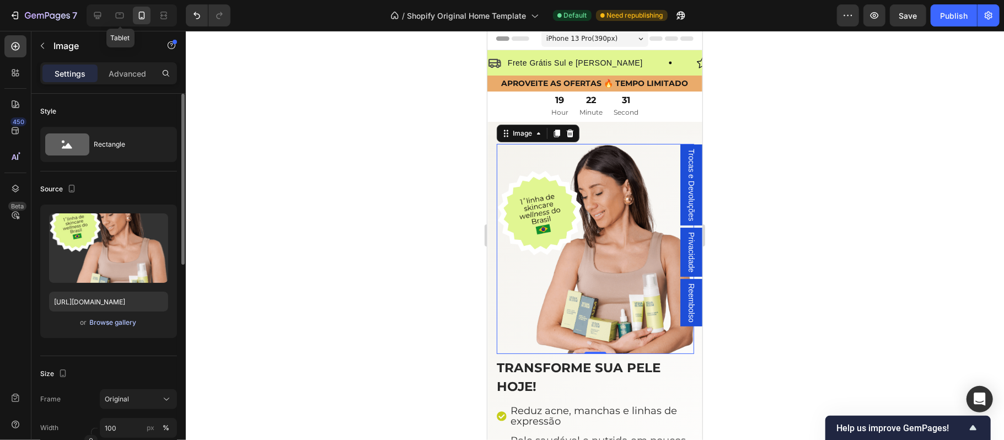
click at [125, 323] on div "Browse gallery" at bounding box center [113, 322] width 47 height 10
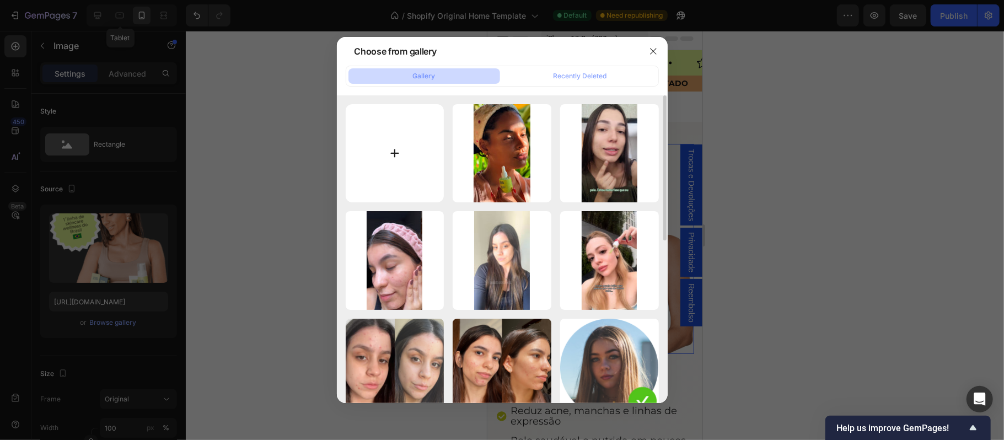
click at [388, 162] on input "file" at bounding box center [395, 153] width 99 height 99
type input "C:\fakepath\FEED - VEGANB4.png"
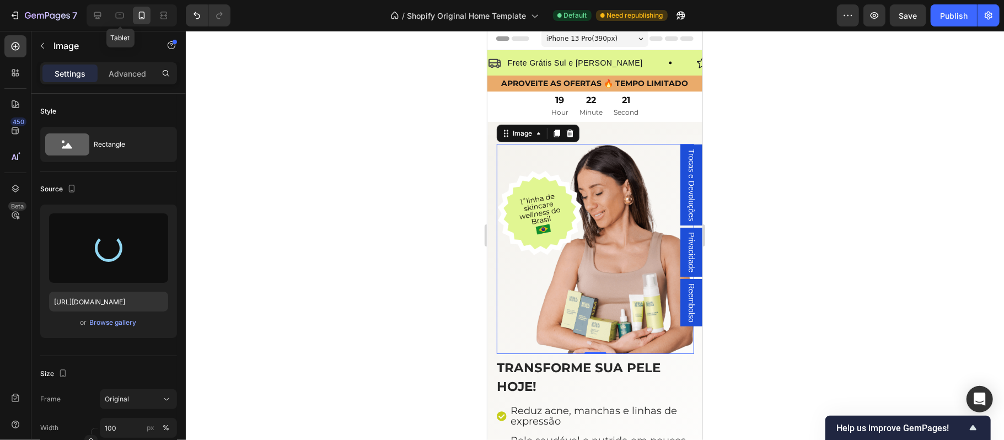
type input "https://cdn.shopify.com/s/files/1/0697/0838/2374/files/gempages_585818588426797…"
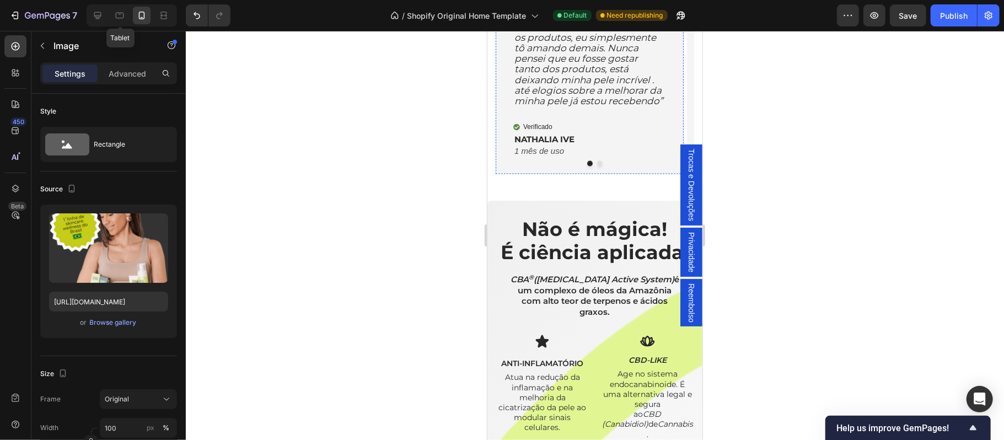
scroll to position [1470, 0]
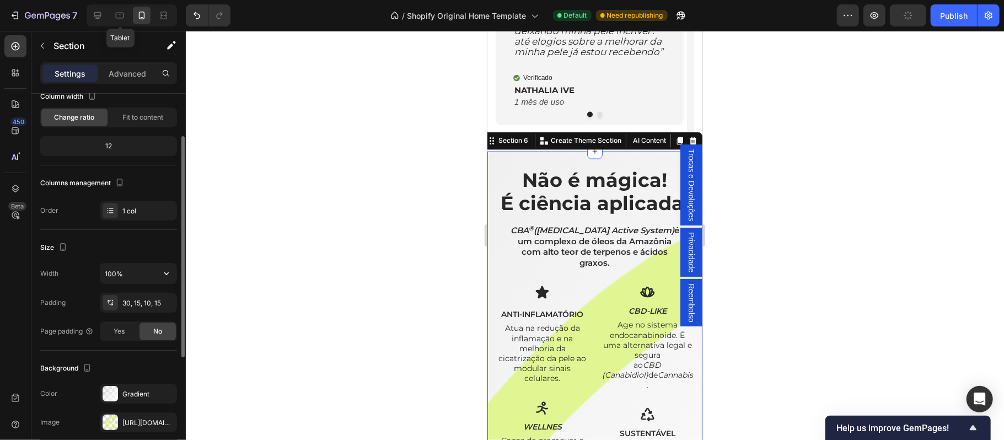
scroll to position [170, 0]
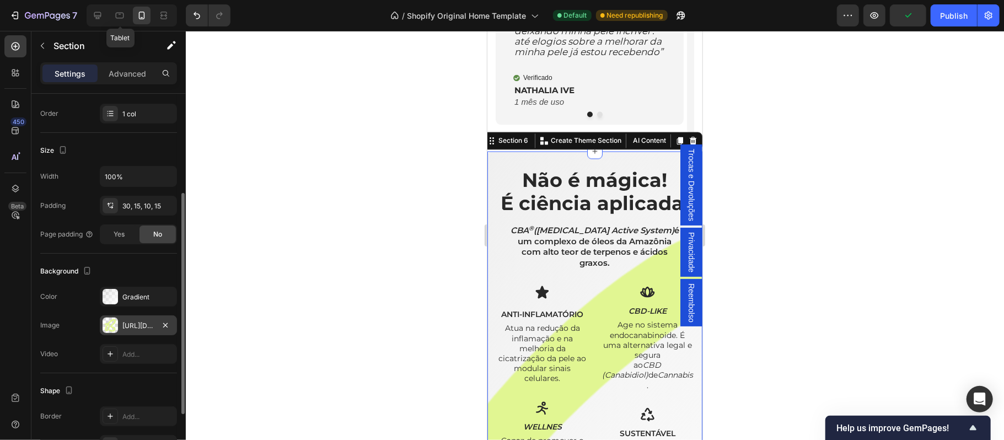
click at [139, 320] on div "[URL][DOMAIN_NAME]" at bounding box center [138, 325] width 77 height 20
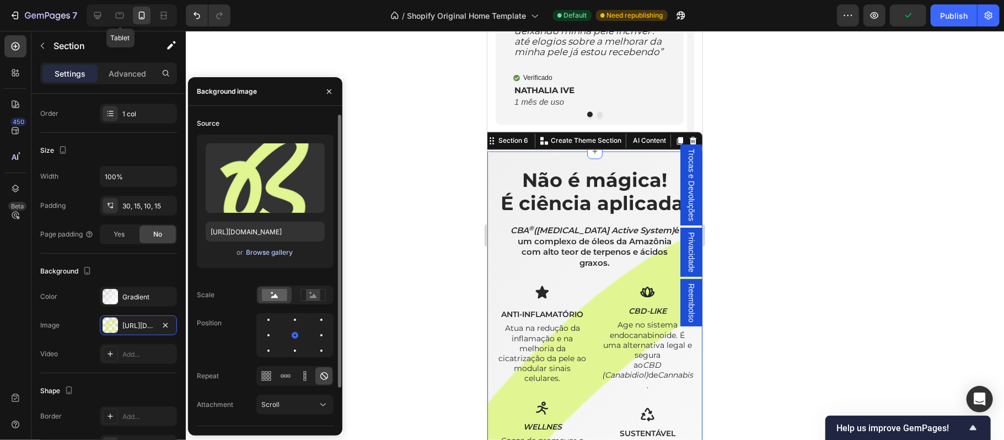
click at [259, 252] on div "Browse gallery" at bounding box center [269, 252] width 47 height 10
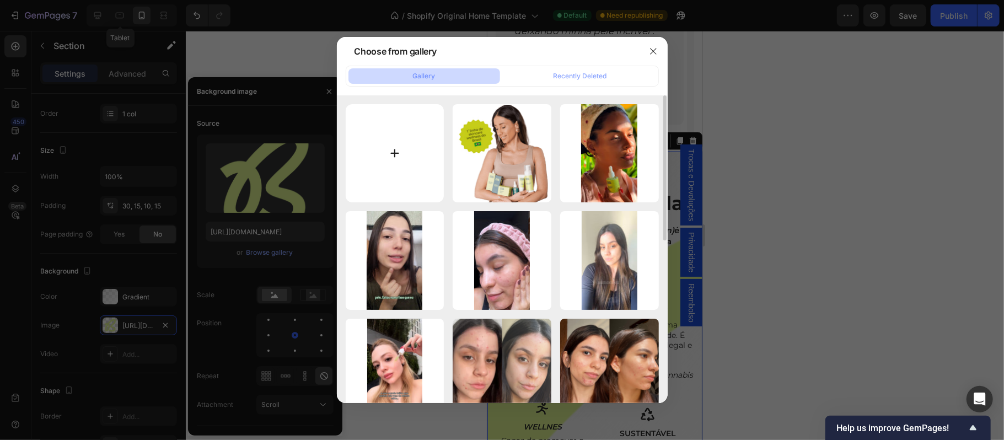
click at [430, 137] on input "file" at bounding box center [395, 153] width 99 height 99
type input "C:\fakepath\B vb.png"
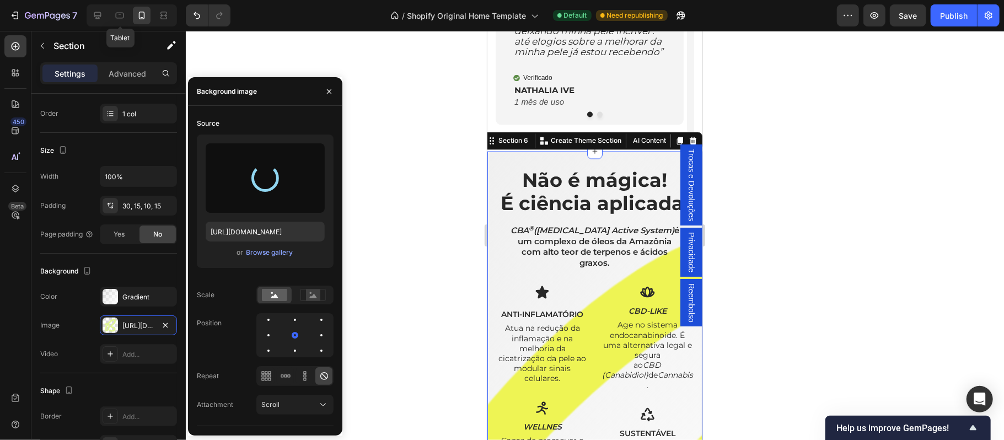
type input "https://cdn.shopify.com/s/files/1/0697/0838/2374/files/gempages_585818588426797…"
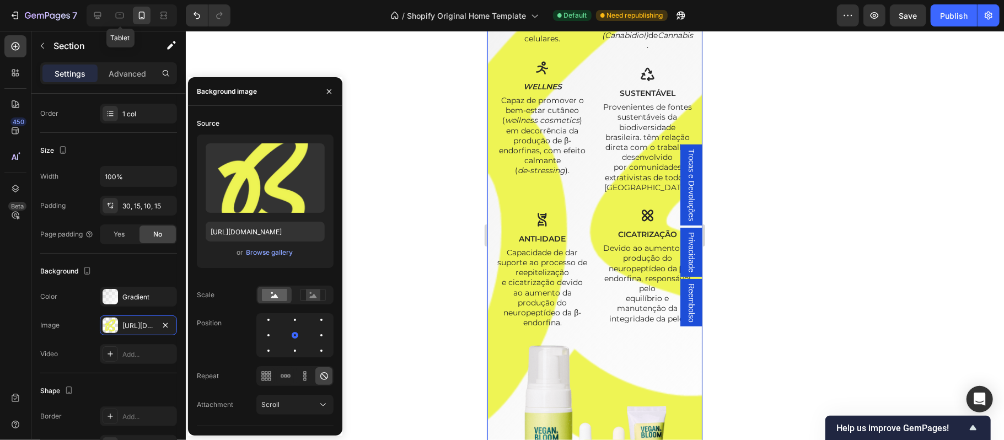
scroll to position [2181, 0]
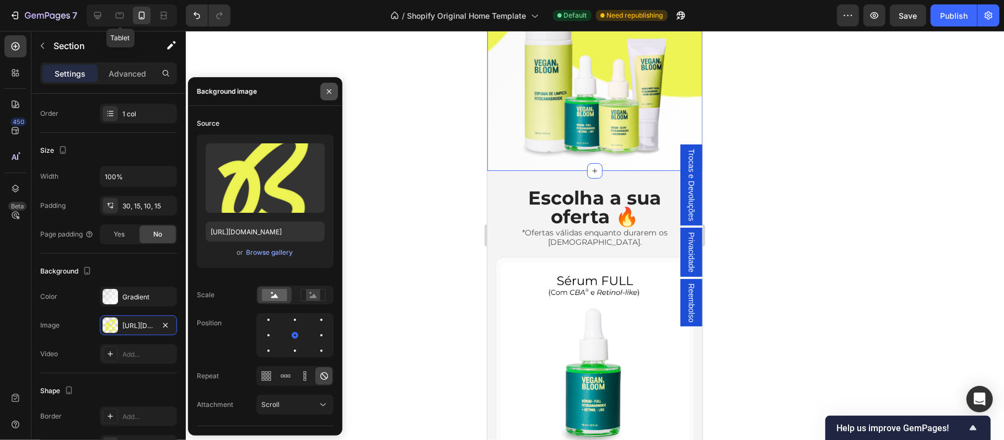
click at [329, 88] on icon "button" at bounding box center [329, 91] width 9 height 9
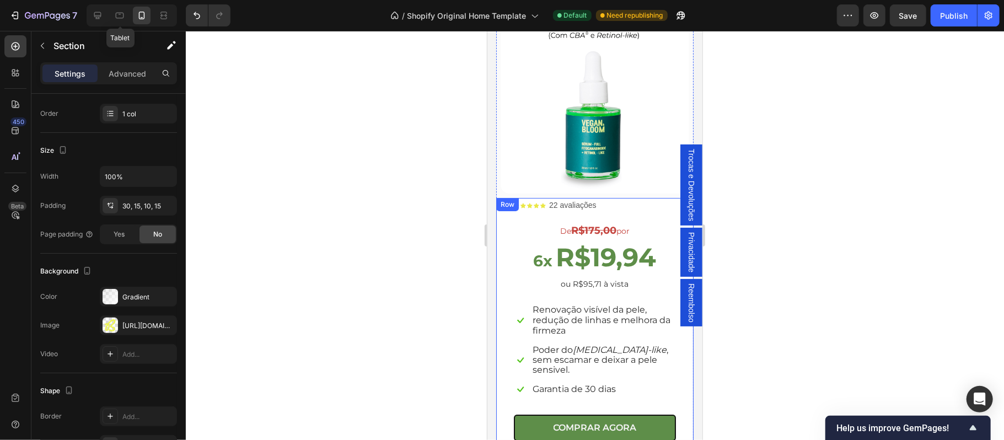
scroll to position [2376, 0]
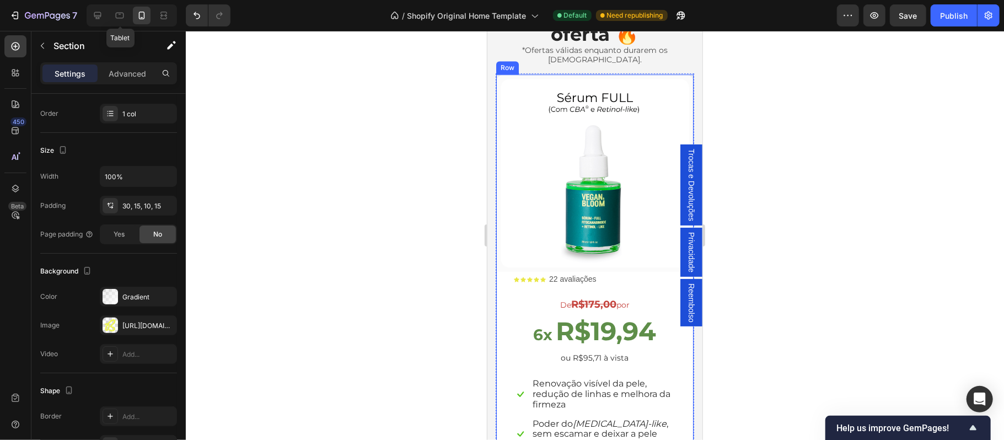
click at [682, 356] on div "(P) Images & Gallery Row Icon Icon Icon Icon Icon Icon List 22 avaliações Text …" at bounding box center [594, 300] width 198 height 455
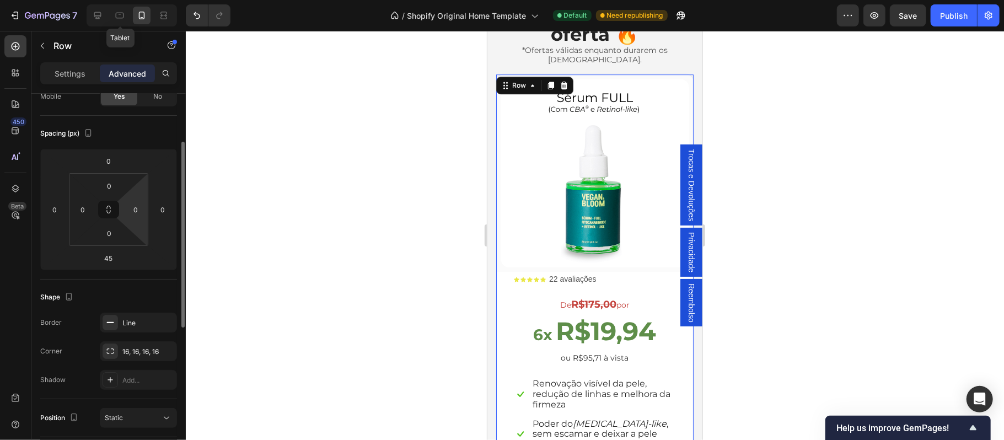
scroll to position [1, 0]
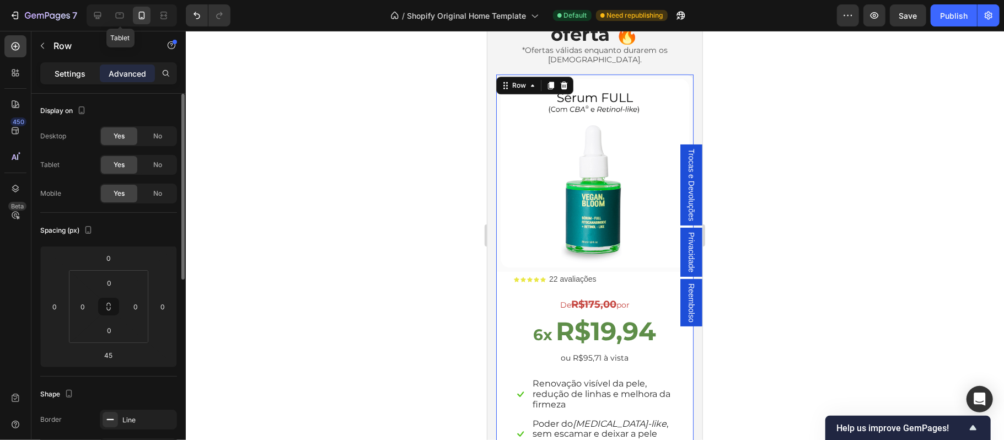
click at [60, 72] on p "Settings" at bounding box center [70, 74] width 31 height 12
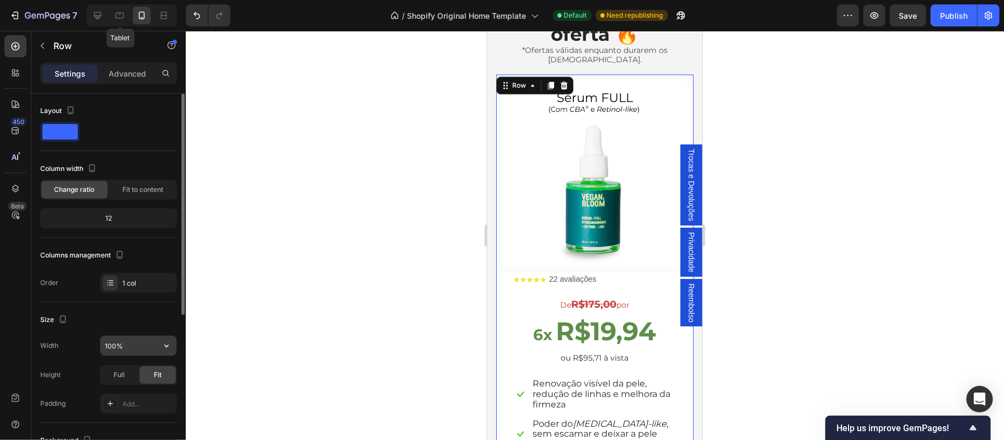
click at [123, 345] on input "100%" at bounding box center [138, 346] width 76 height 20
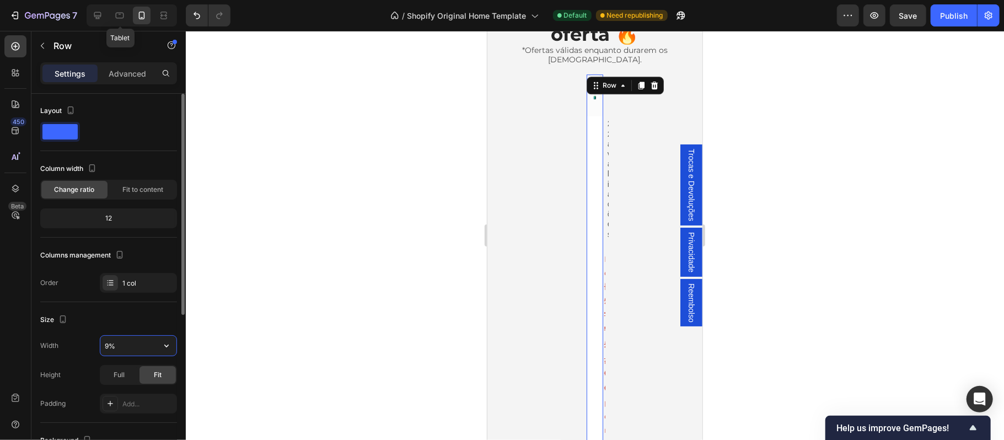
type input "95%"
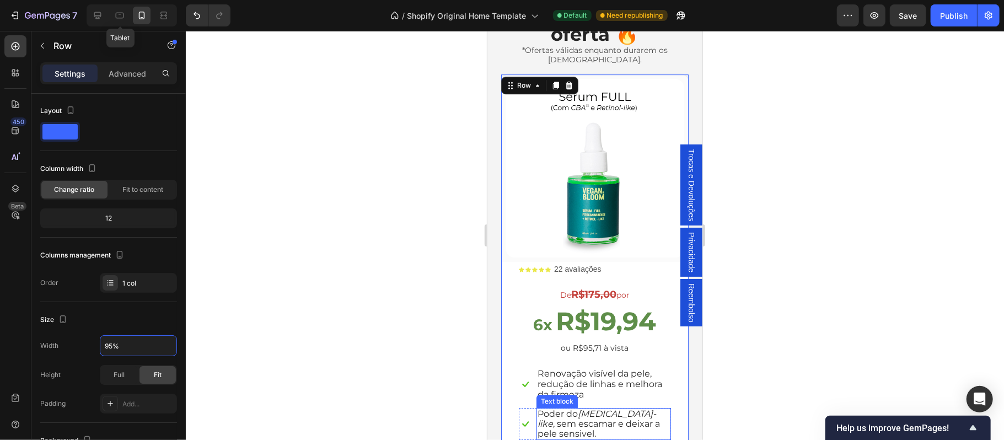
scroll to position [2450, 0]
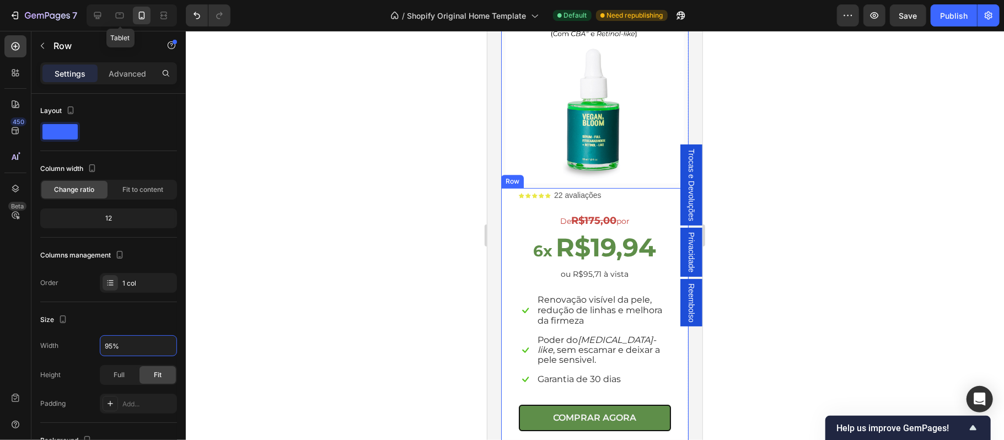
click at [596, 369] on div "Icon Icon Icon Icon Icon Icon List 22 avaliações Text Block Row De R$175,00 por…" at bounding box center [594, 309] width 152 height 241
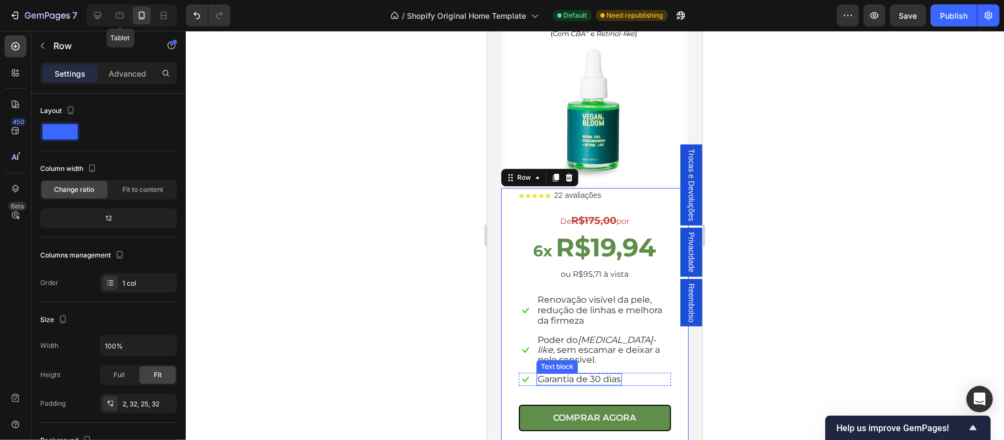
click at [589, 373] on span "Garantia de 30 dias" at bounding box center [578, 378] width 83 height 10
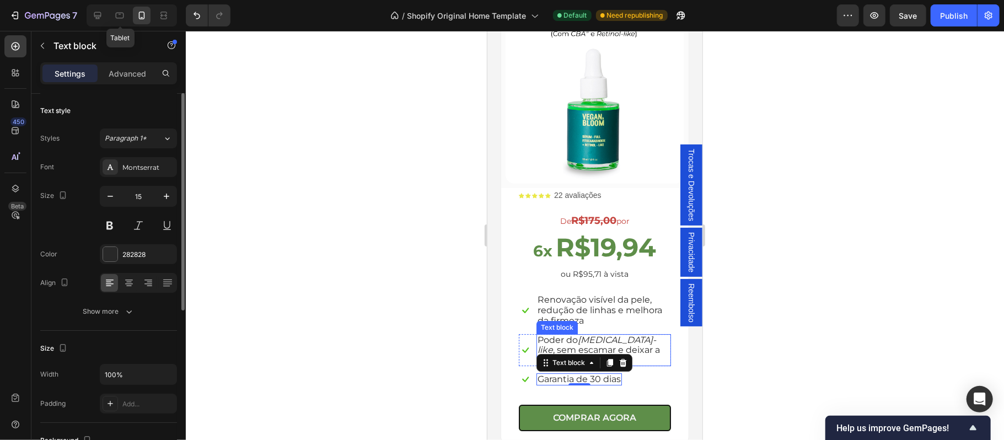
scroll to position [0, 0]
click at [574, 294] on span "Renovação visível da pele, redução de linhas e melhora da firmeza" at bounding box center [599, 309] width 125 height 31
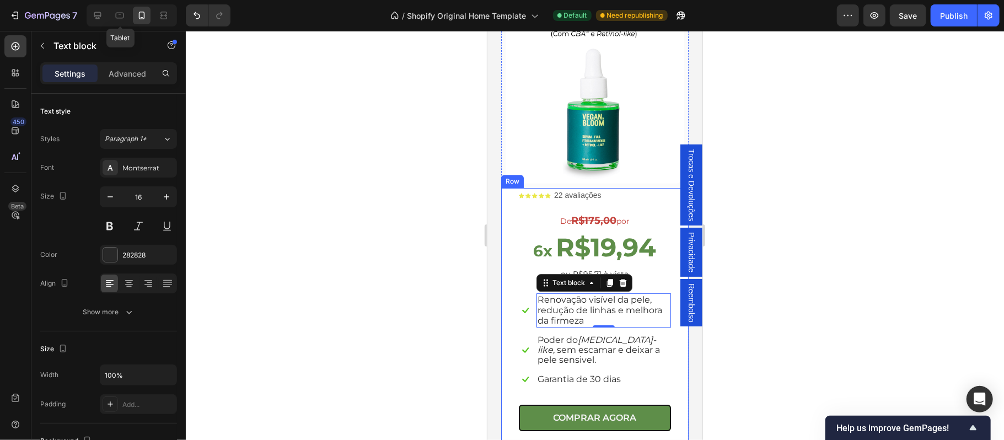
click at [513, 320] on div "Icon Icon Icon Icon Icon Icon List 22 avaliações Text Block Row De R$175,00 por…" at bounding box center [594, 315] width 187 height 256
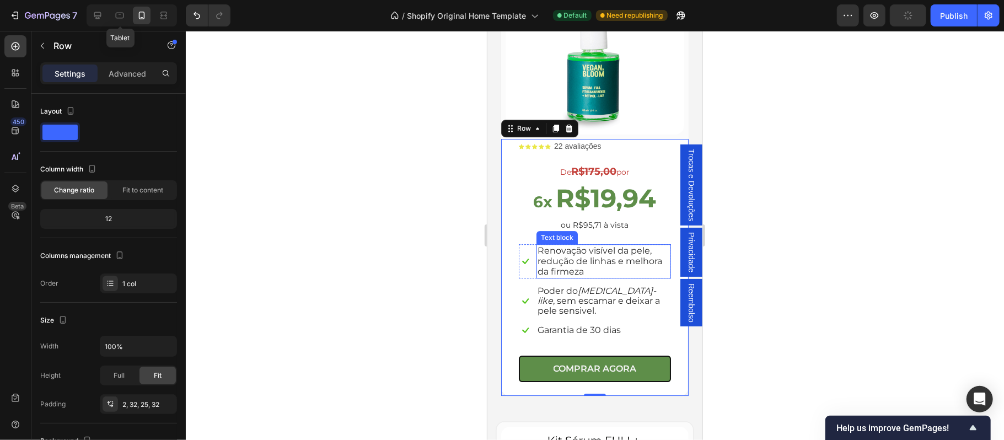
scroll to position [2425, 0]
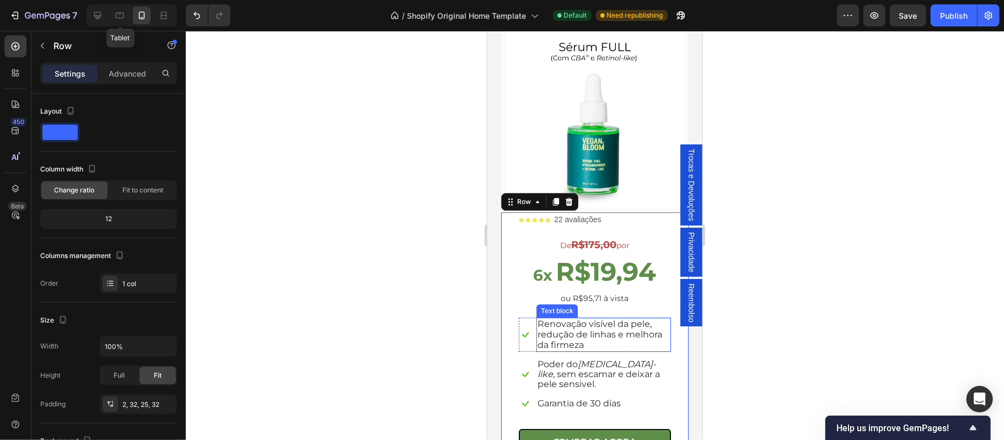
click at [578, 318] on span "Renovação visível da pele, redução de linhas e melhora da firmeza" at bounding box center [599, 333] width 125 height 31
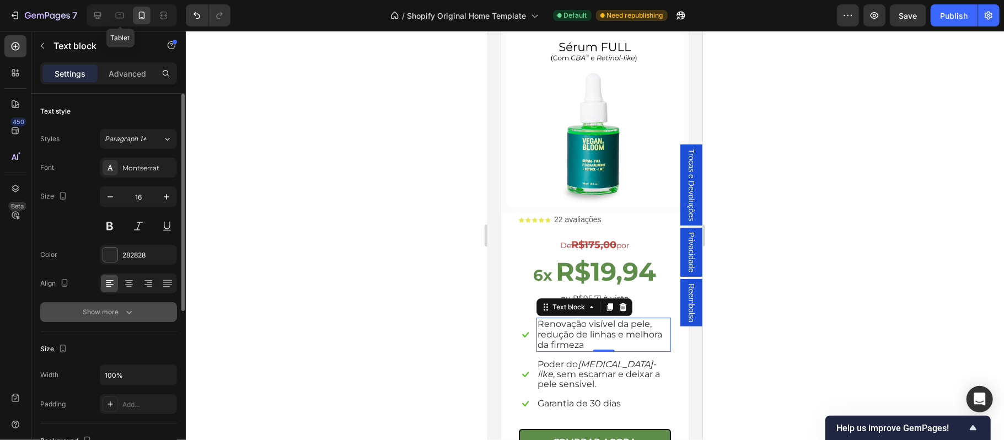
click at [95, 317] on div "Show more" at bounding box center [108, 311] width 51 height 11
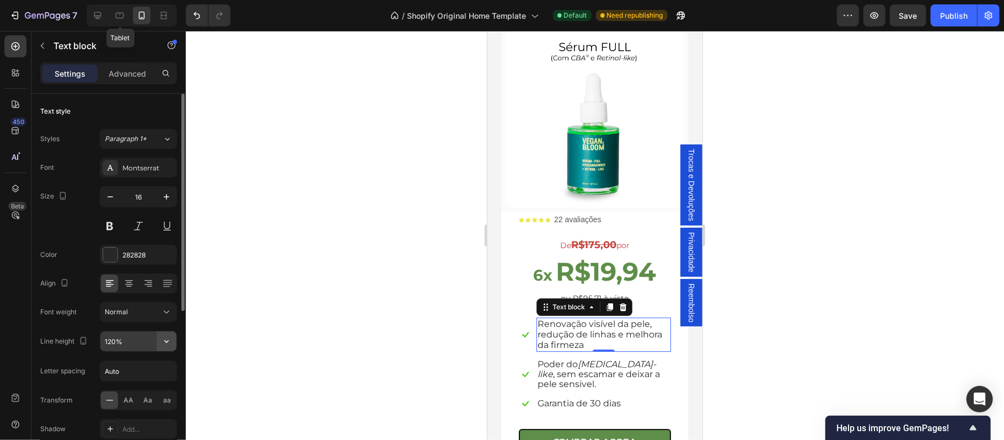
click at [164, 345] on icon "button" at bounding box center [166, 341] width 11 height 11
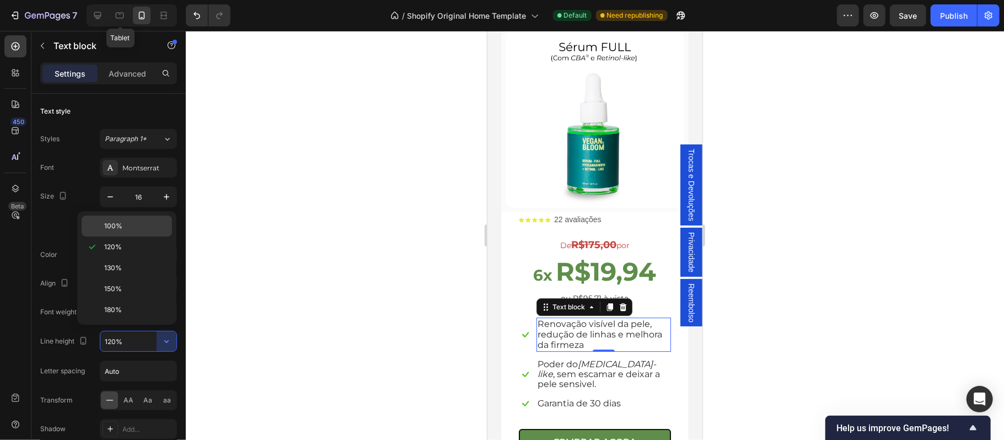
click at [124, 233] on div "100%" at bounding box center [127, 226] width 90 height 21
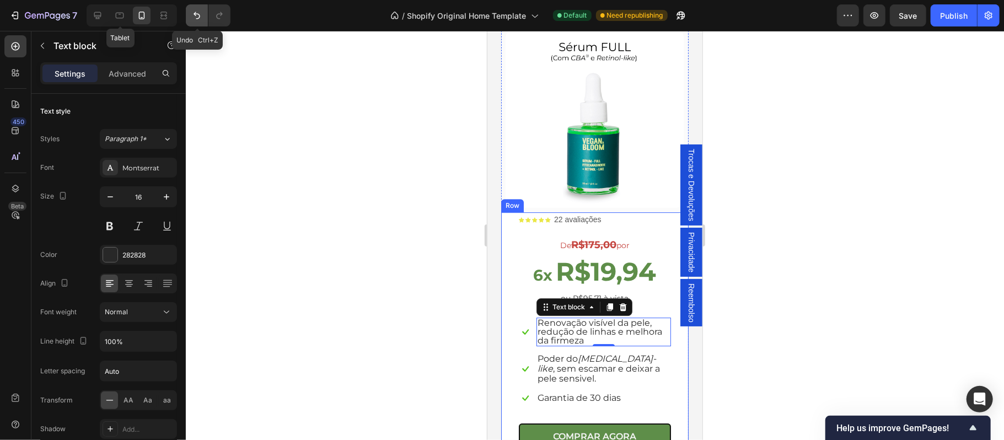
click at [197, 16] on icon "Undo/Redo" at bounding box center [196, 15] width 11 height 11
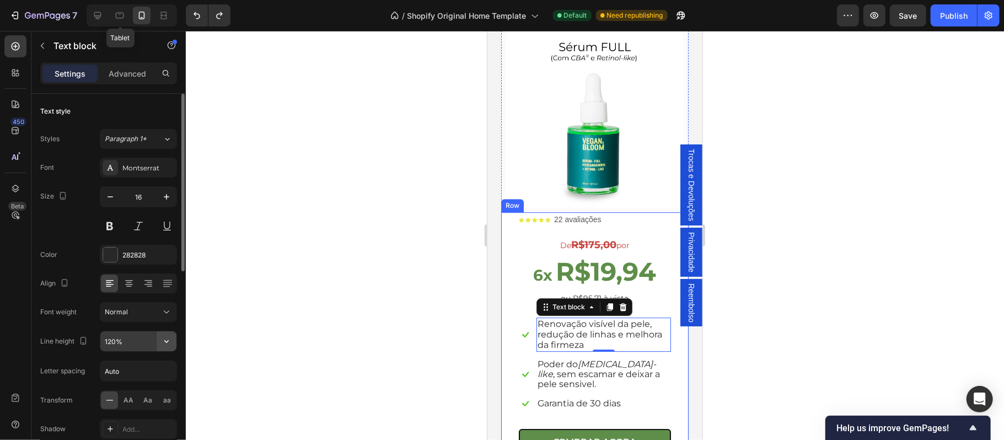
click at [163, 344] on icon "button" at bounding box center [166, 341] width 11 height 11
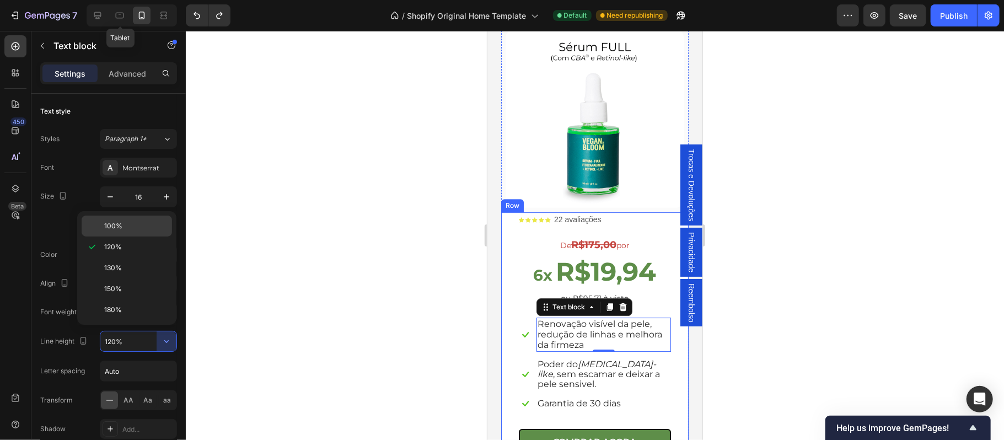
click at [126, 227] on p "100%" at bounding box center [135, 226] width 63 height 10
type input "100%"
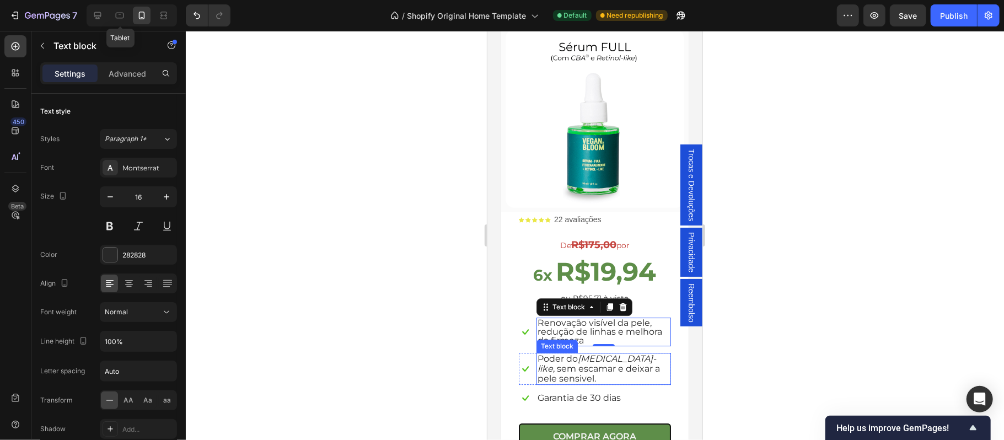
click at [556, 353] on span "Poder do Retinol-like , sem escamar e deixar a pele sensivel." at bounding box center [598, 368] width 122 height 30
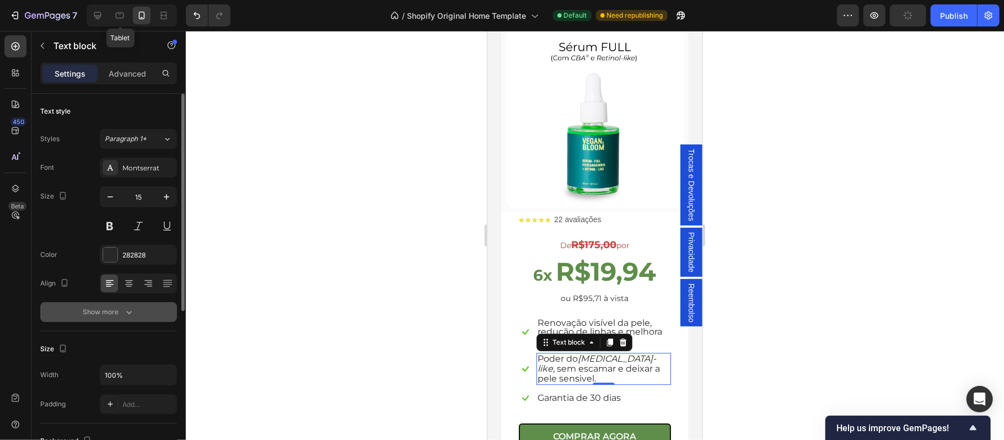
click at [111, 314] on div "Show more" at bounding box center [108, 311] width 51 height 11
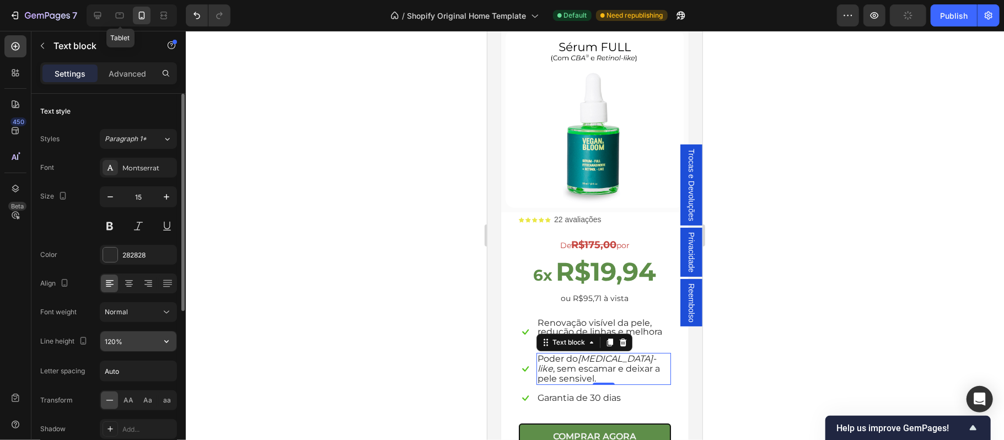
click at [133, 342] on input "120%" at bounding box center [138, 341] width 76 height 20
click at [165, 345] on icon "button" at bounding box center [166, 341] width 11 height 11
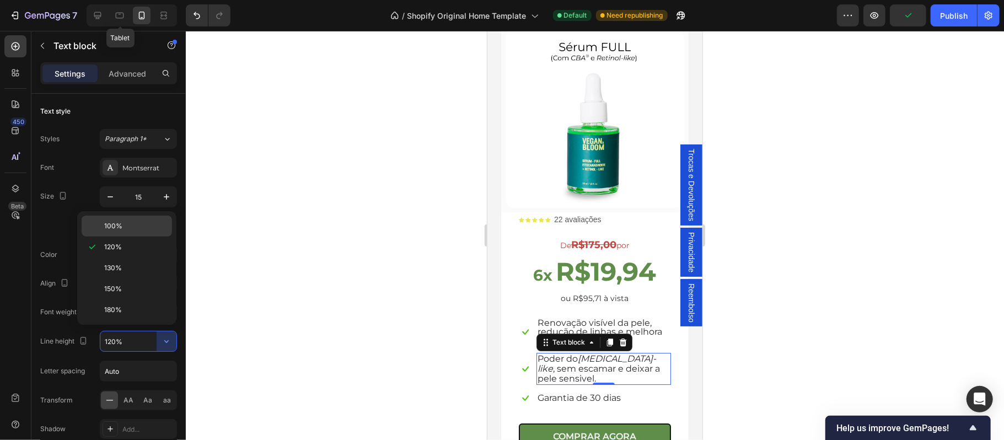
click at [131, 228] on p "100%" at bounding box center [135, 226] width 63 height 10
type input "100%"
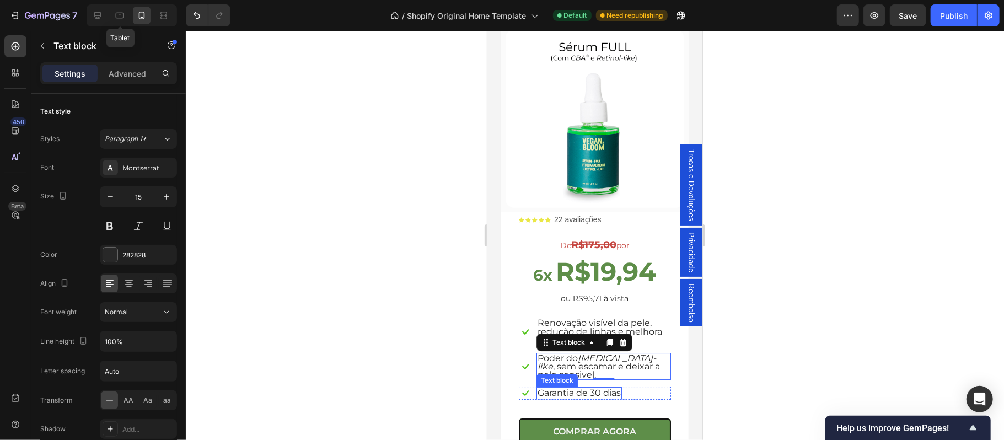
click at [582, 387] on span "Garantia de 30 dias" at bounding box center [578, 392] width 83 height 10
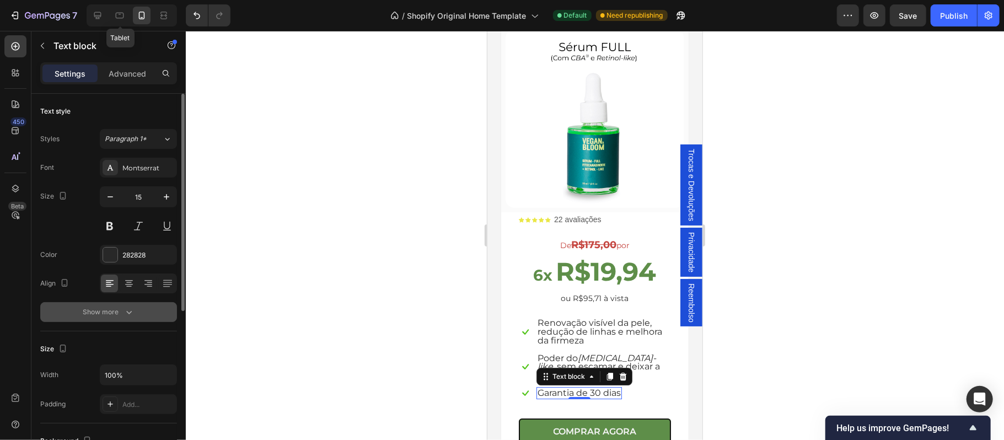
click at [117, 306] on button "Show more" at bounding box center [108, 312] width 137 height 20
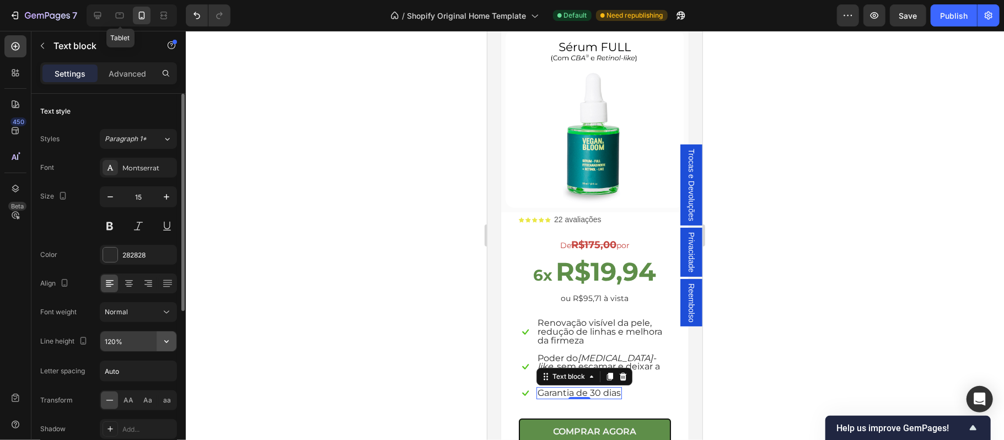
click at [172, 342] on button "button" at bounding box center [167, 341] width 20 height 20
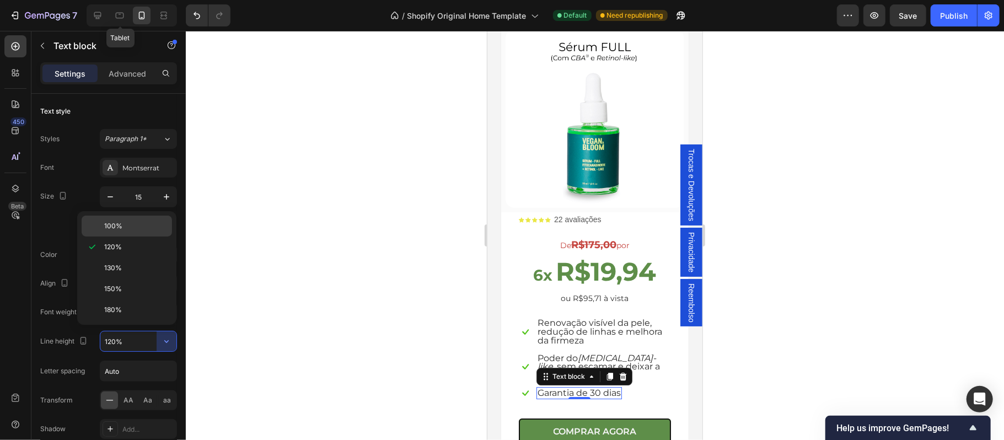
click at [117, 229] on span "100%" at bounding box center [113, 226] width 18 height 10
type input "100%"
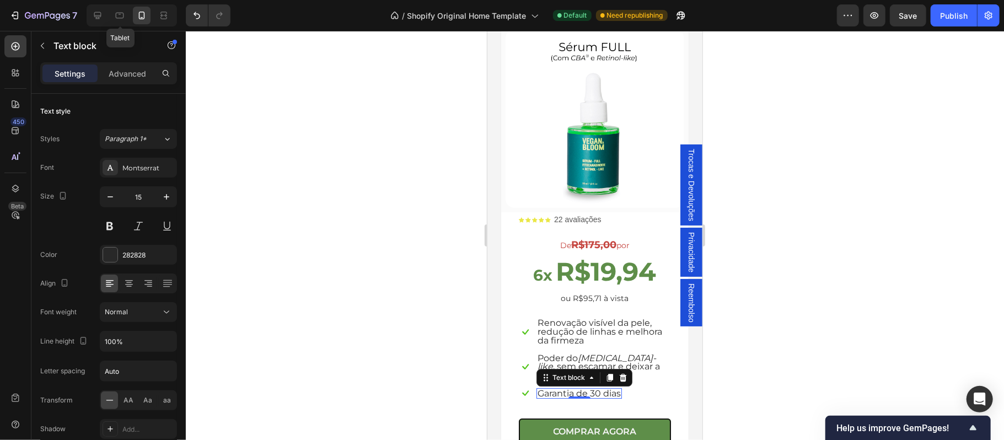
click at [352, 261] on div at bounding box center [595, 235] width 818 height 409
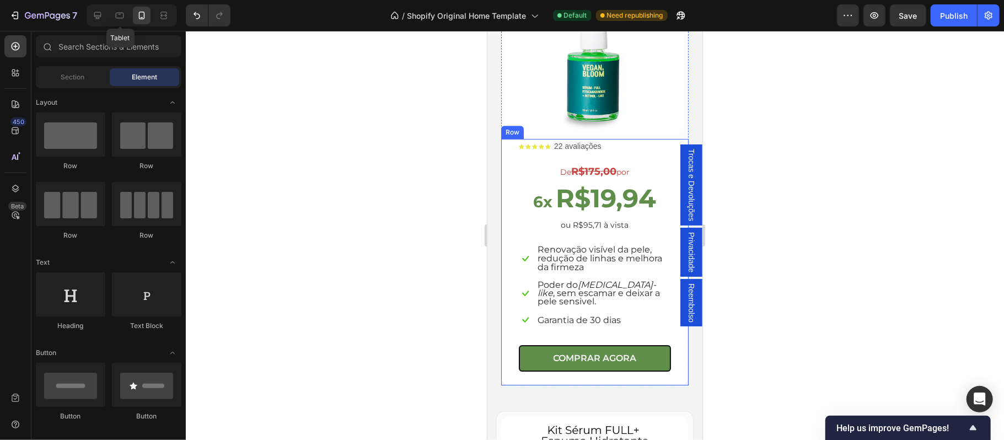
scroll to position [2548, 0]
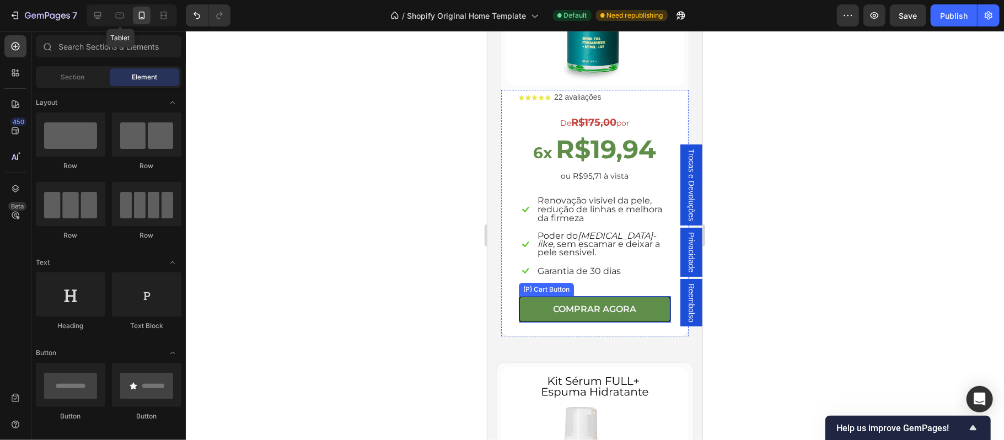
click at [602, 270] on div "Icon Icon Icon Icon Icon Icon List 22 avaliações Text Block Row De R$175,00 por…" at bounding box center [594, 206] width 152 height 232
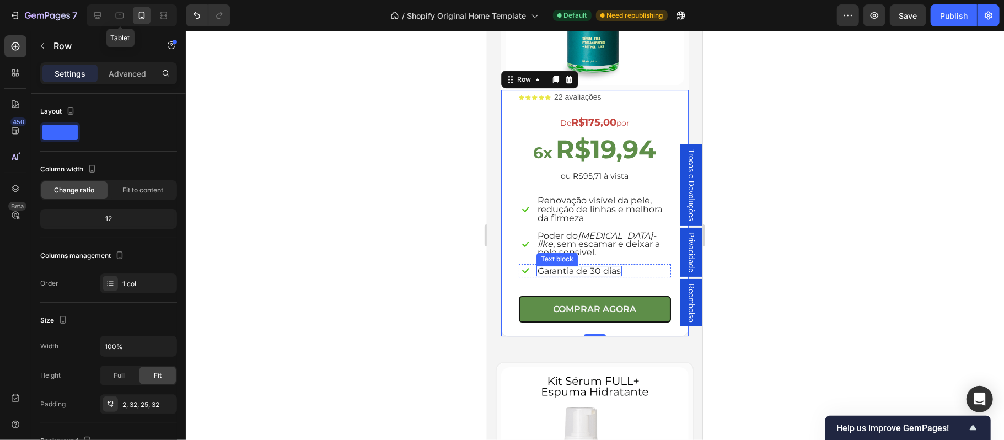
click at [595, 265] on span "Garantia de 30 dias" at bounding box center [578, 270] width 83 height 10
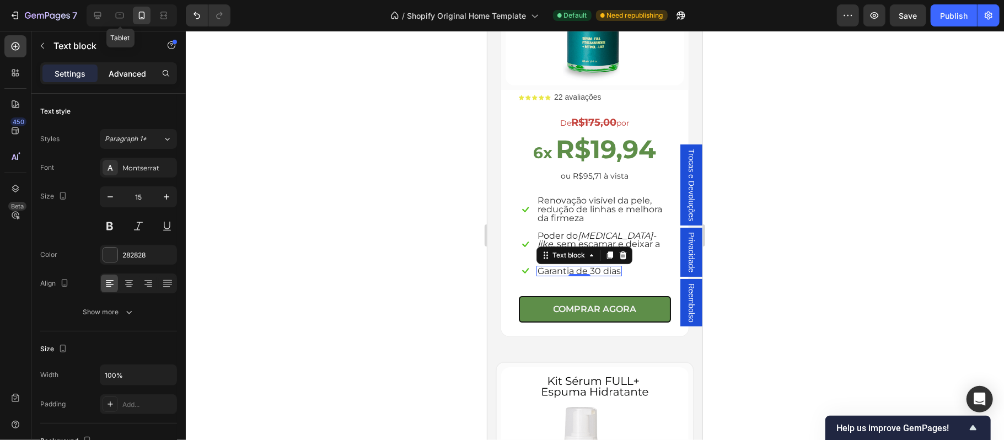
click at [123, 80] on div "Advanced" at bounding box center [127, 73] width 55 height 18
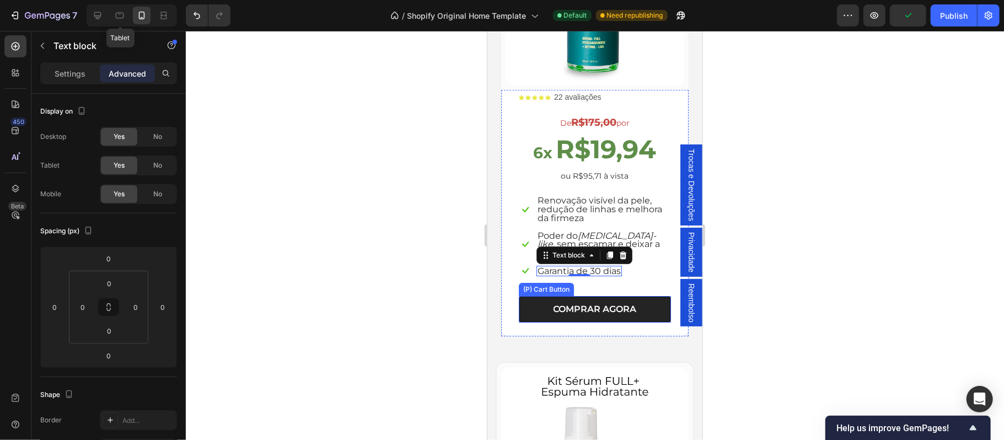
click at [647, 300] on button "COMPRAR AGORA" at bounding box center [594, 308] width 152 height 26
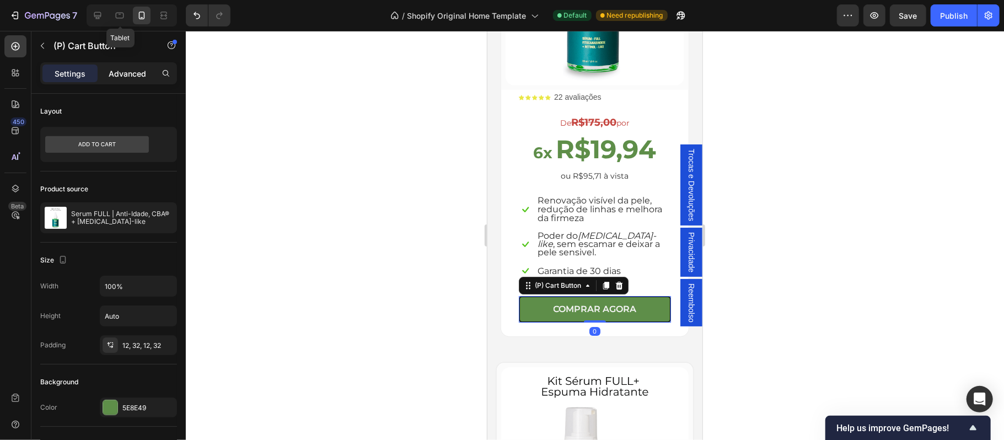
click at [143, 73] on p "Advanced" at bounding box center [127, 74] width 37 height 12
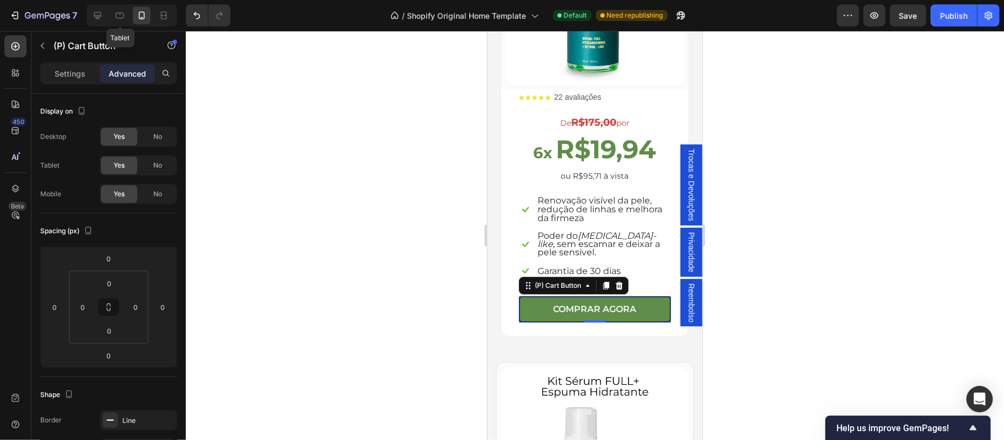
click at [307, 198] on div at bounding box center [595, 235] width 818 height 409
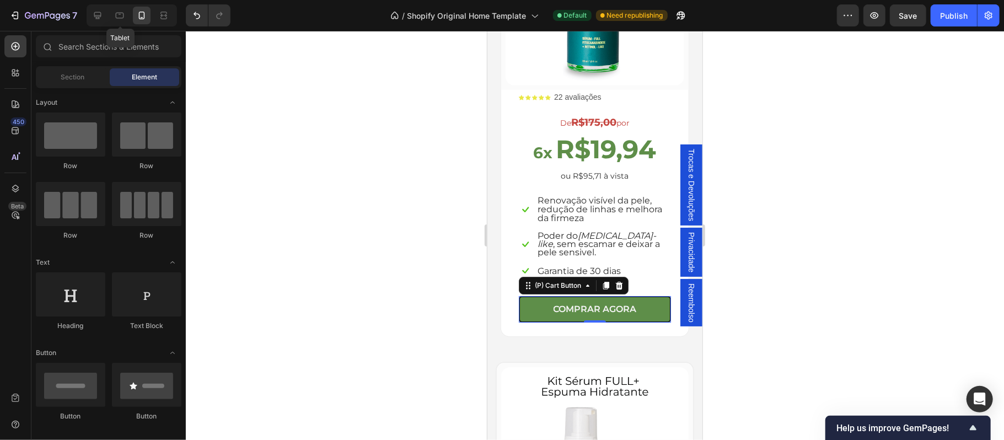
click at [816, 258] on div at bounding box center [595, 235] width 818 height 409
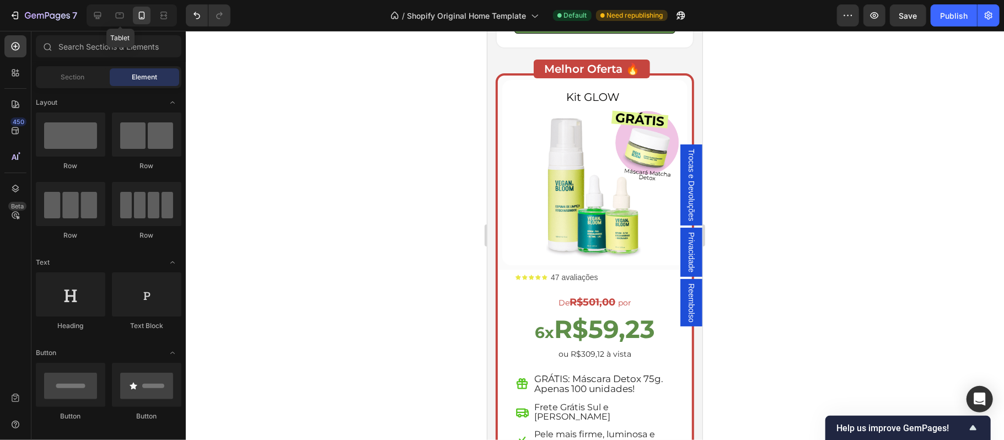
scroll to position [3430, 0]
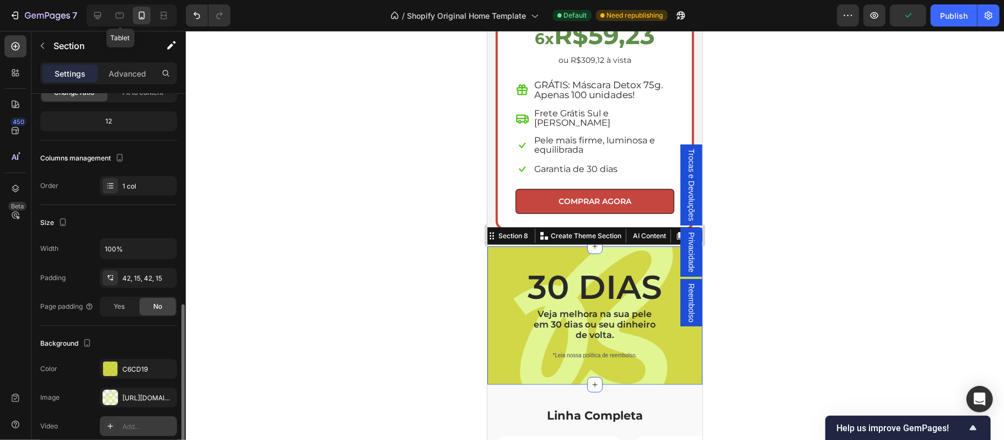
scroll to position [195, 0]
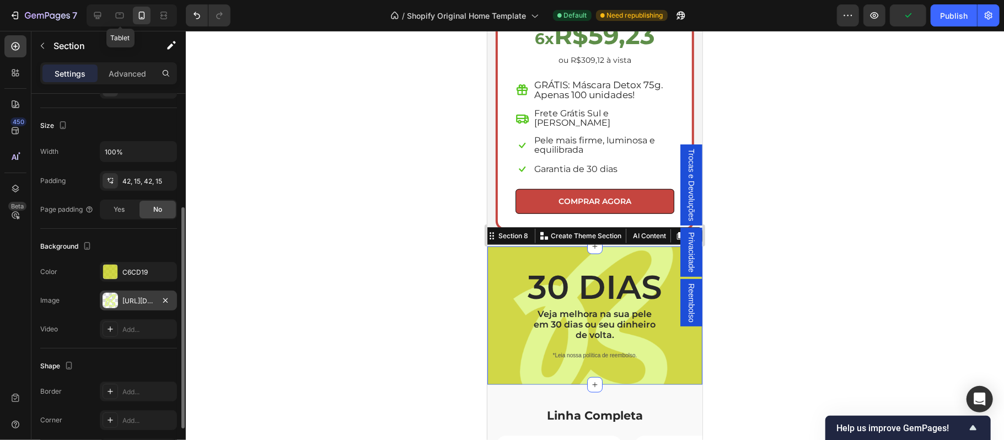
click at [138, 305] on div "[URL][DOMAIN_NAME]" at bounding box center [138, 301] width 32 height 10
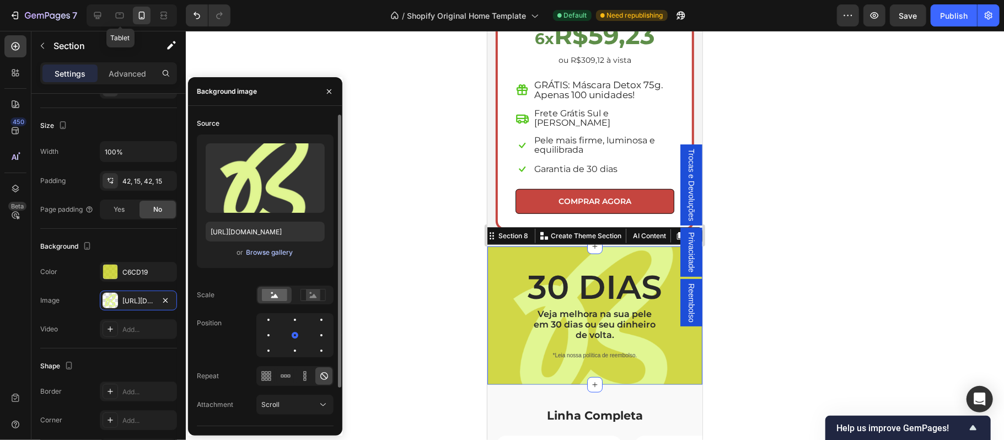
click at [254, 254] on div "Browse gallery" at bounding box center [269, 252] width 47 height 10
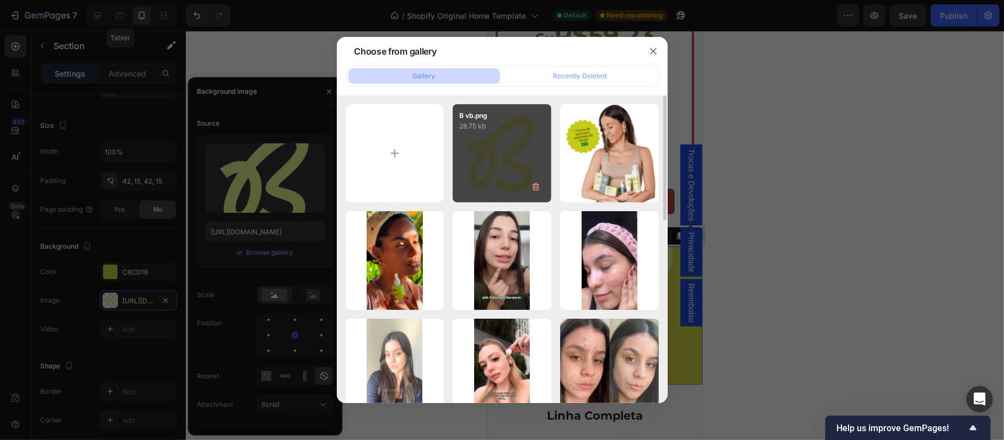
click at [503, 173] on div "B vb.png 28.75 kb" at bounding box center [502, 153] width 99 height 99
type input "https://cdn.shopify.com/s/files/1/0697/0838/2374/files/gempages_585818588426797…"
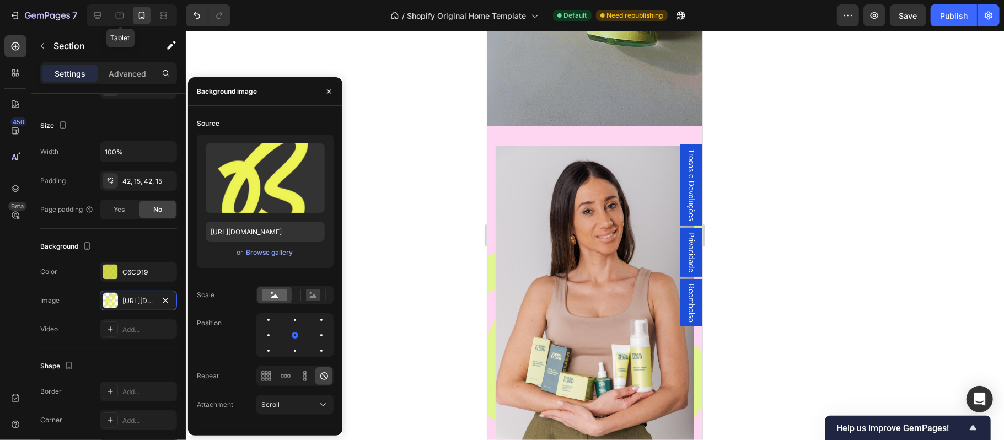
scroll to position [4630, 0]
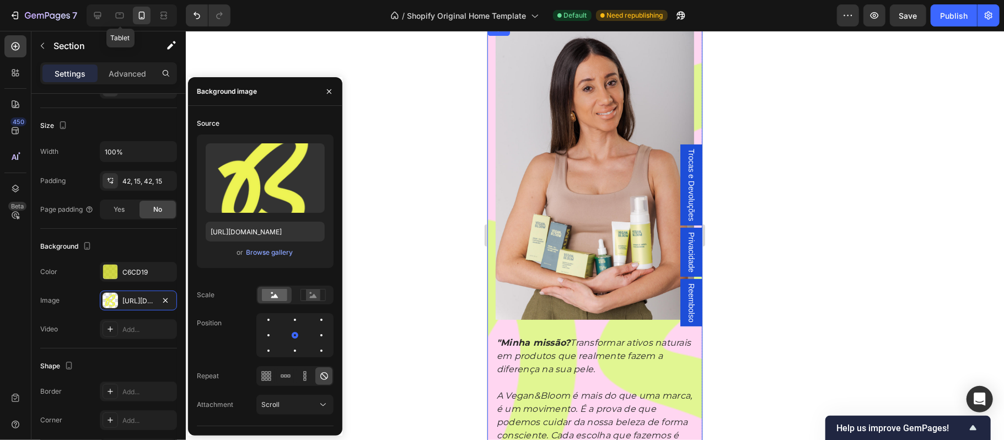
click at [492, 332] on div "Image Image "Minha missão? Transformar ativos naturais em produtos que realment…" at bounding box center [594, 302] width 215 height 561
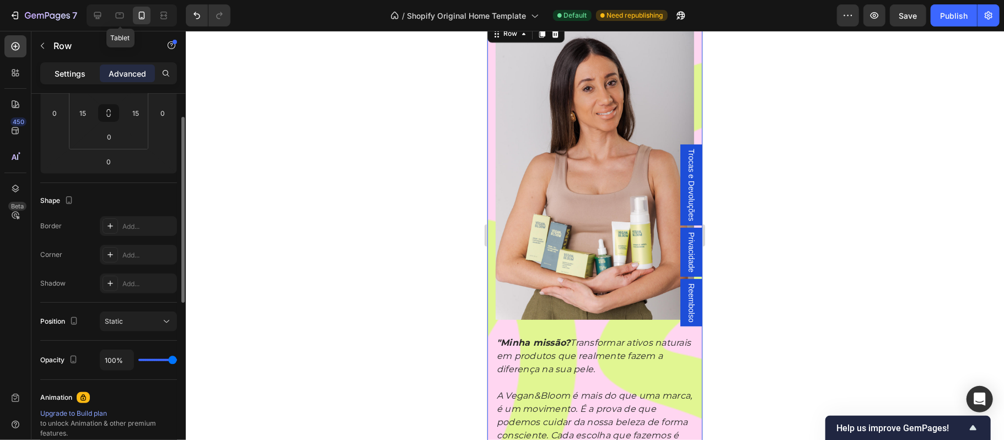
scroll to position [146, 0]
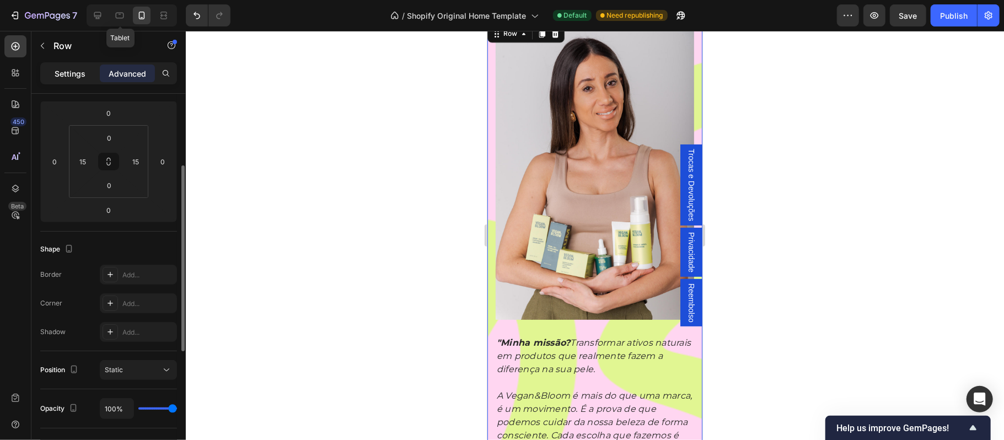
click at [57, 67] on div "Settings" at bounding box center [69, 73] width 55 height 18
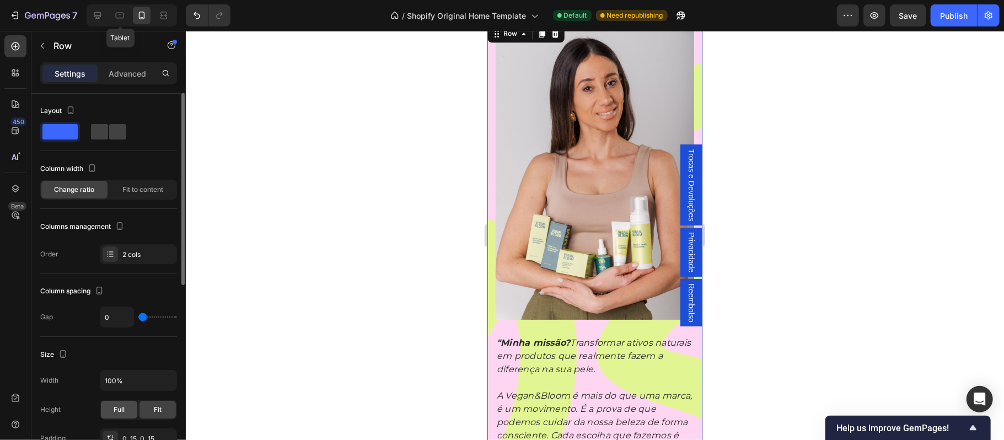
scroll to position [0, 0]
click at [492, 311] on div "Image Image "Minha missão? Transformar ativos naturais em produtos que realment…" at bounding box center [594, 302] width 215 height 561
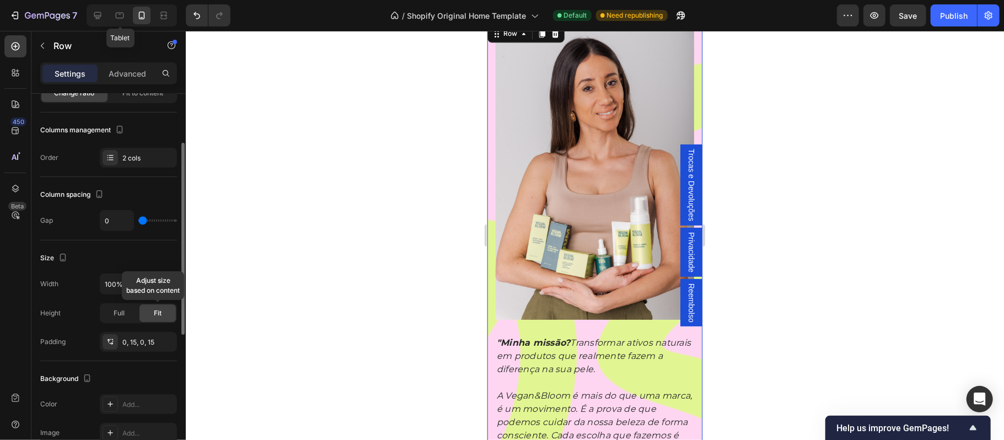
scroll to position [195, 0]
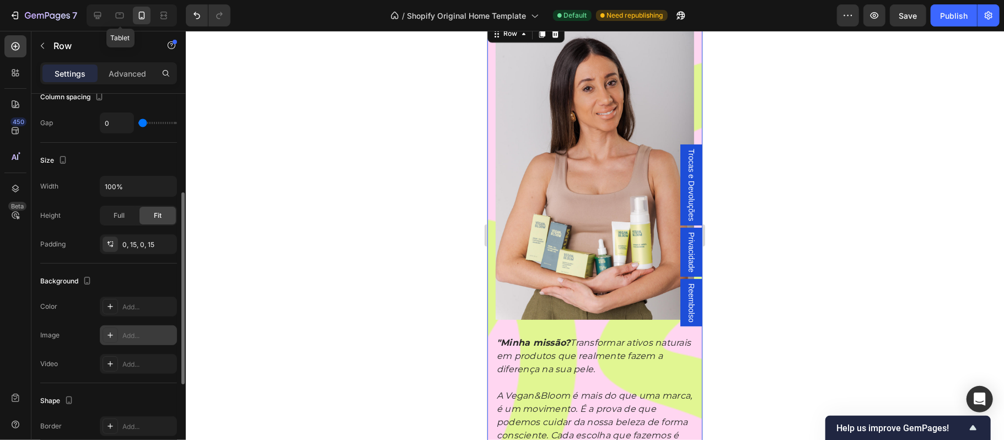
click at [139, 338] on div "Add..." at bounding box center [148, 336] width 52 height 10
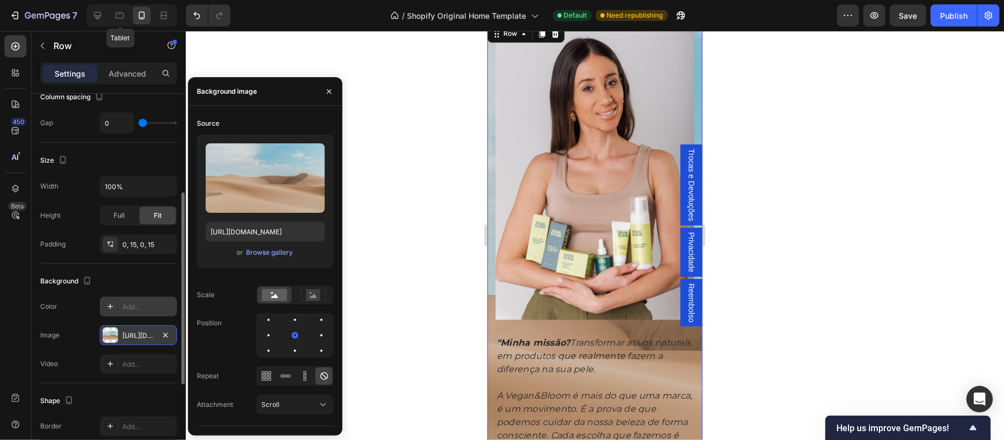
click at [139, 305] on div "Add..." at bounding box center [148, 307] width 52 height 10
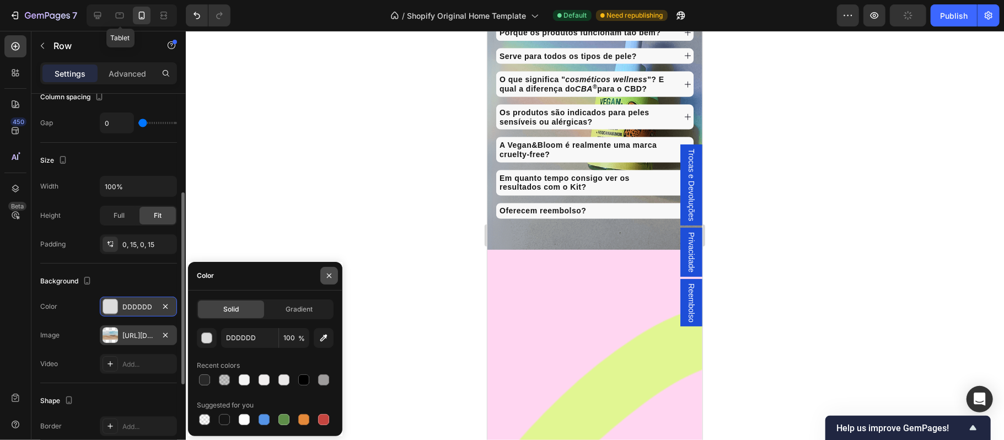
scroll to position [3993, 0]
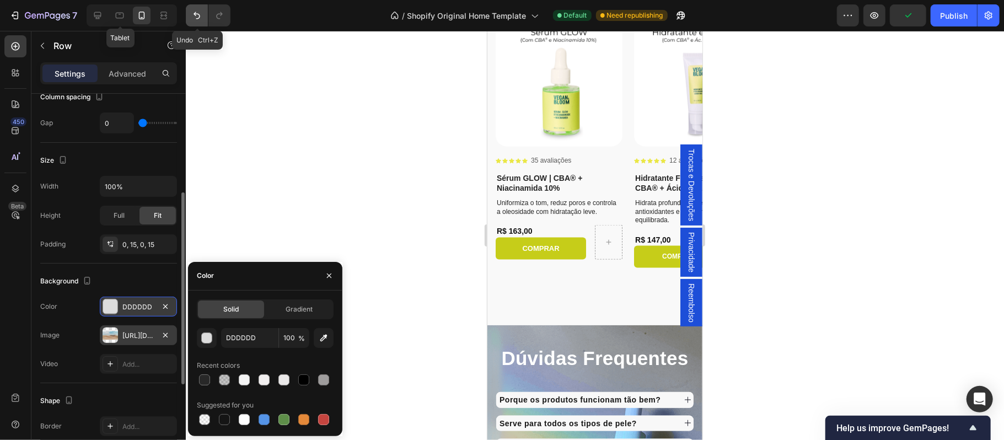
click at [196, 12] on icon "Undo/Redo" at bounding box center [196, 15] width 7 height 7
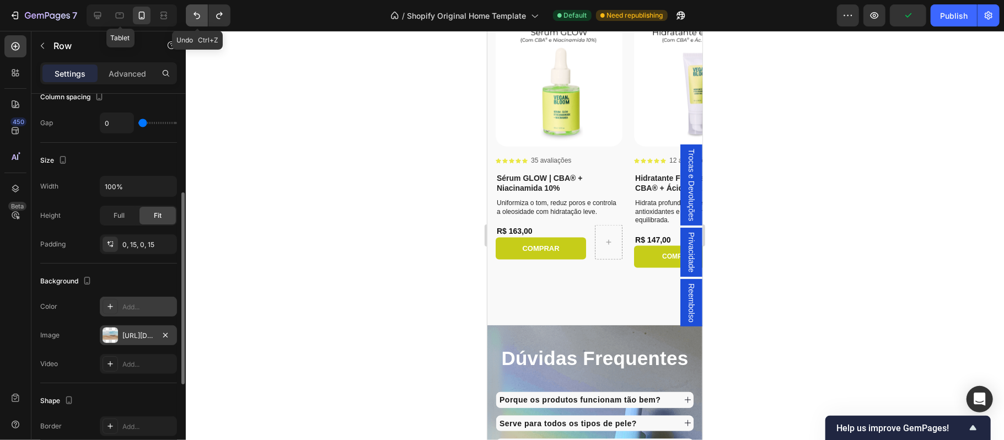
click at [196, 12] on icon "Undo/Redo" at bounding box center [196, 15] width 7 height 7
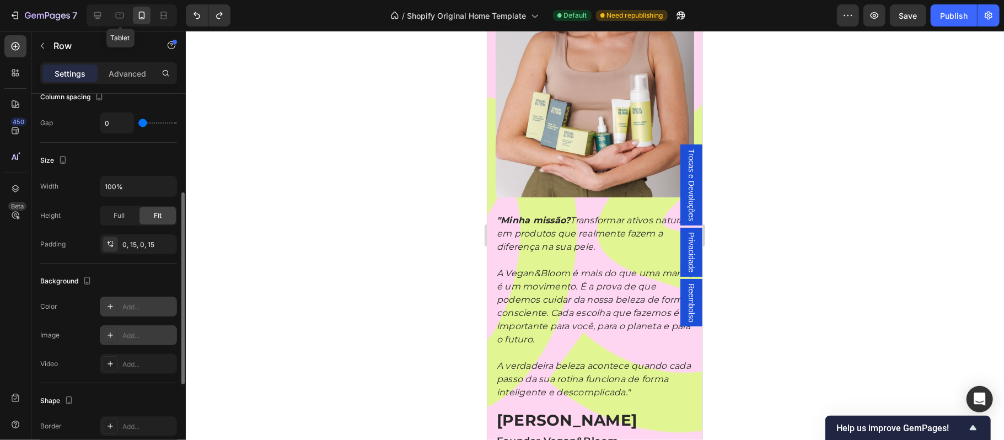
scroll to position [4826, 0]
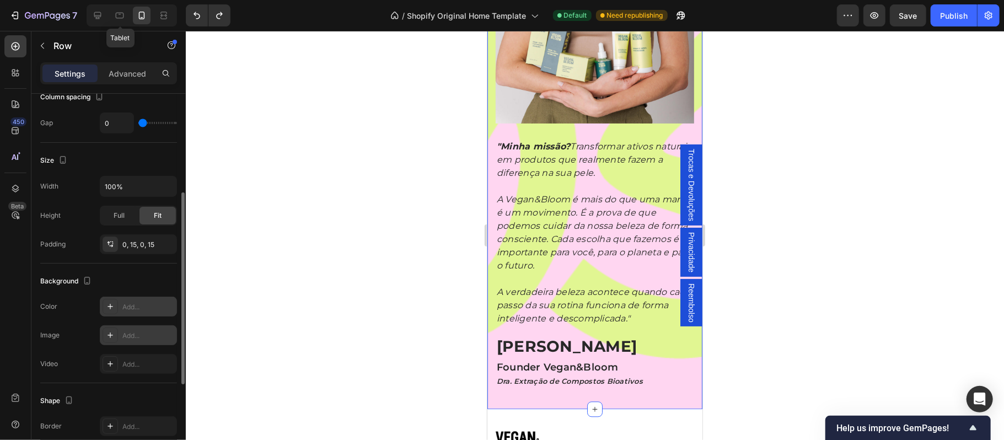
click at [578, 380] on div "Image Image "Minha missão? Transformar ativos naturais em produtos que realment…" at bounding box center [594, 108] width 215 height 602
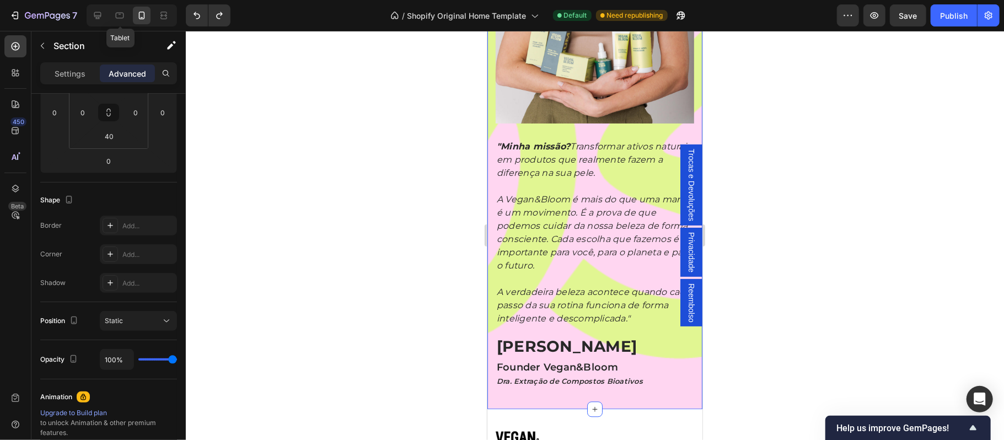
scroll to position [0, 0]
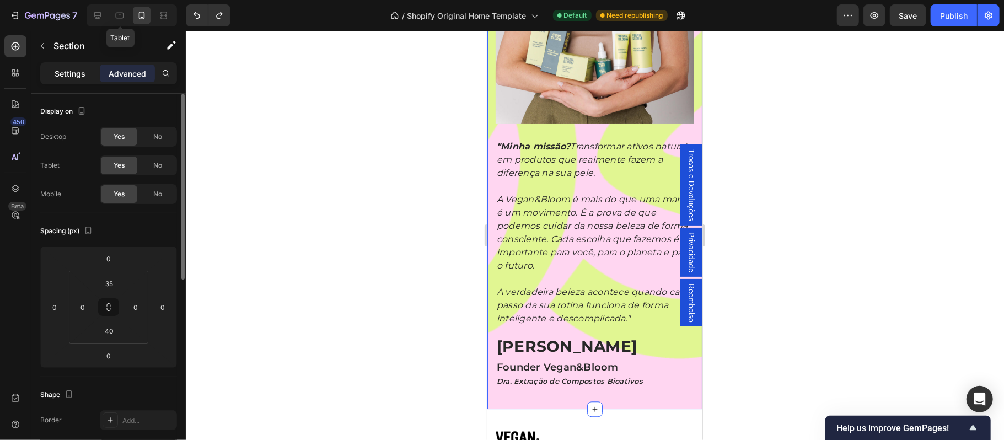
click at [78, 76] on p "Settings" at bounding box center [70, 74] width 31 height 12
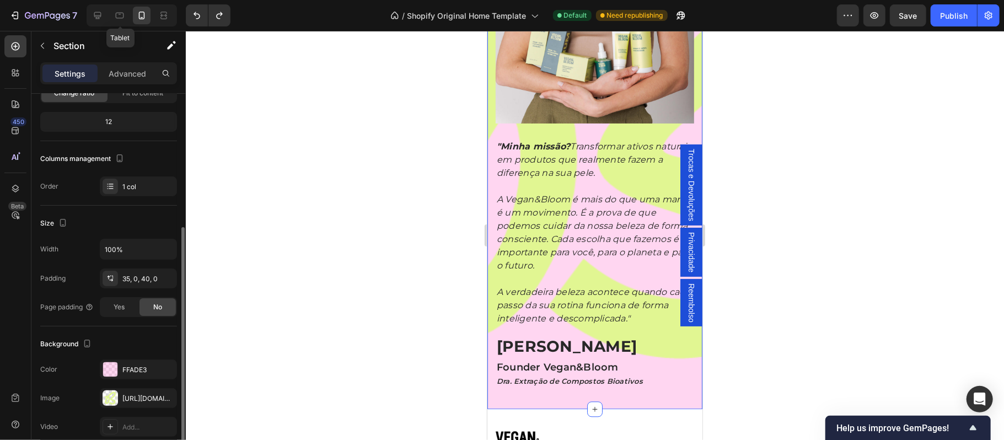
scroll to position [146, 0]
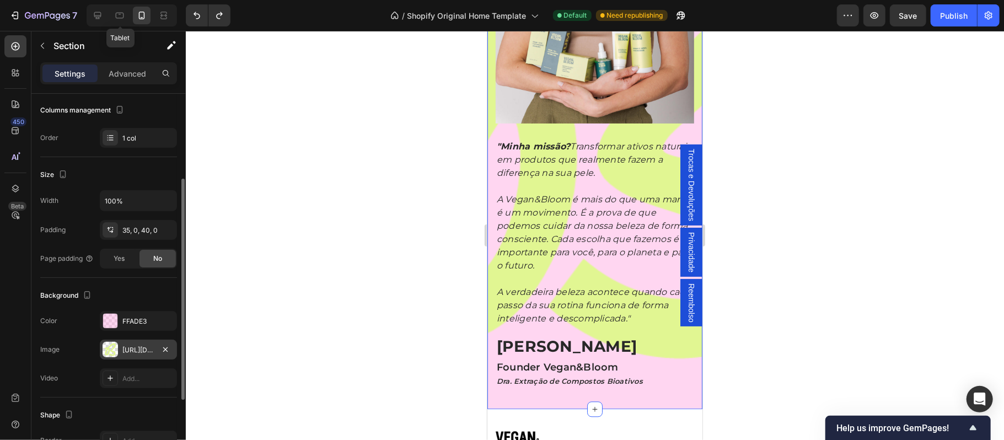
click at [132, 351] on div "https://cdn.shopify.com/s/files/1/0697/0838/2374/files/gempages_585818588426797…" at bounding box center [138, 350] width 32 height 10
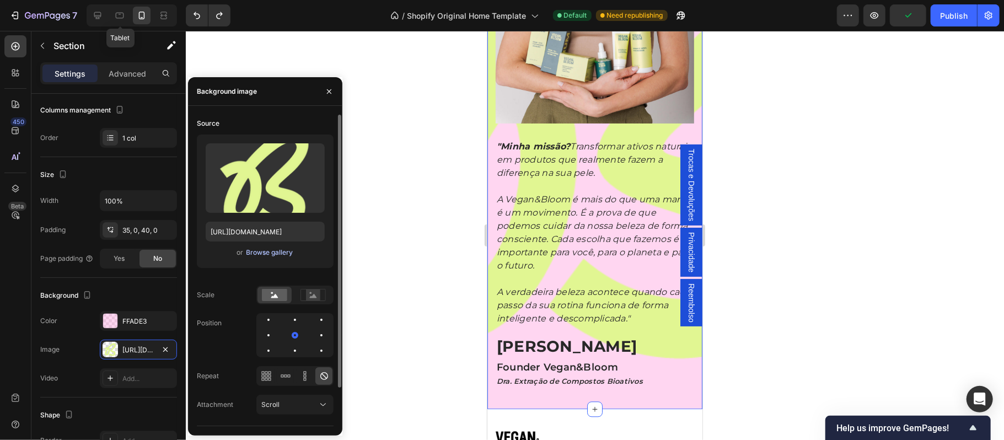
click at [261, 250] on div "Browse gallery" at bounding box center [269, 252] width 47 height 10
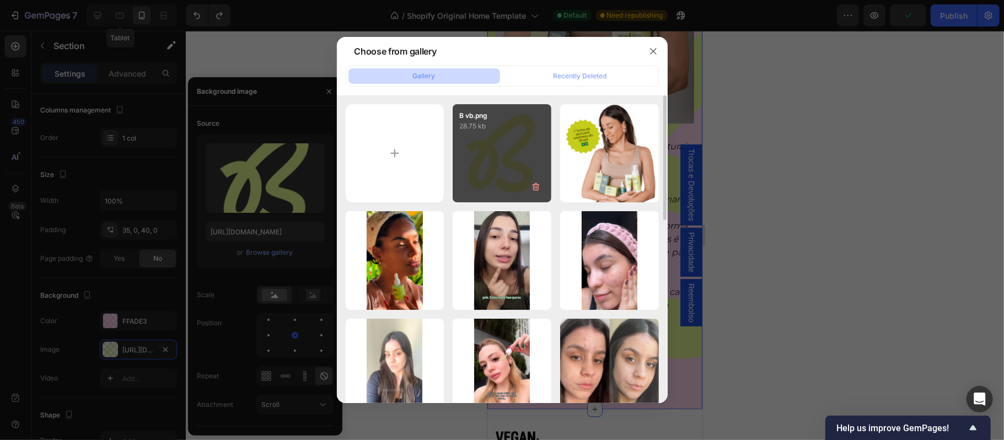
click at [477, 187] on div "B vb.png 28.75 kb" at bounding box center [502, 153] width 99 height 99
type input "https://cdn.shopify.com/s/files/1/0697/0838/2374/files/gempages_585818588426797…"
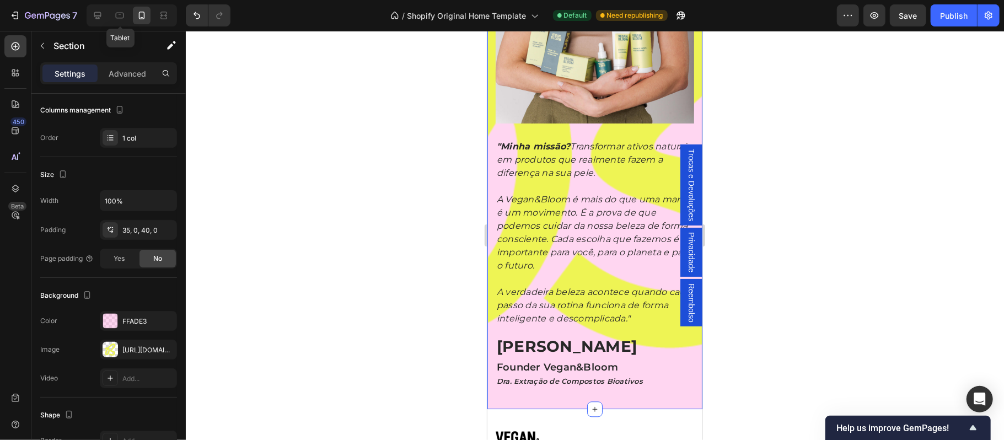
click at [394, 260] on div at bounding box center [595, 235] width 818 height 409
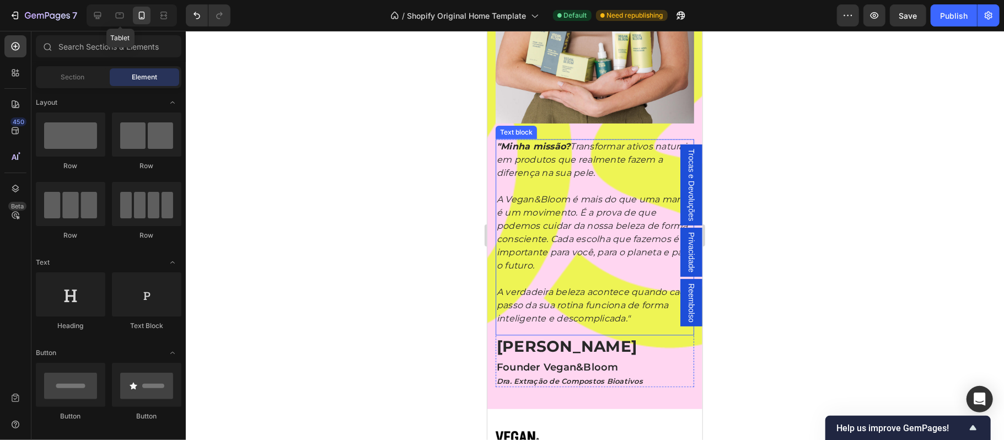
scroll to position [4900, 0]
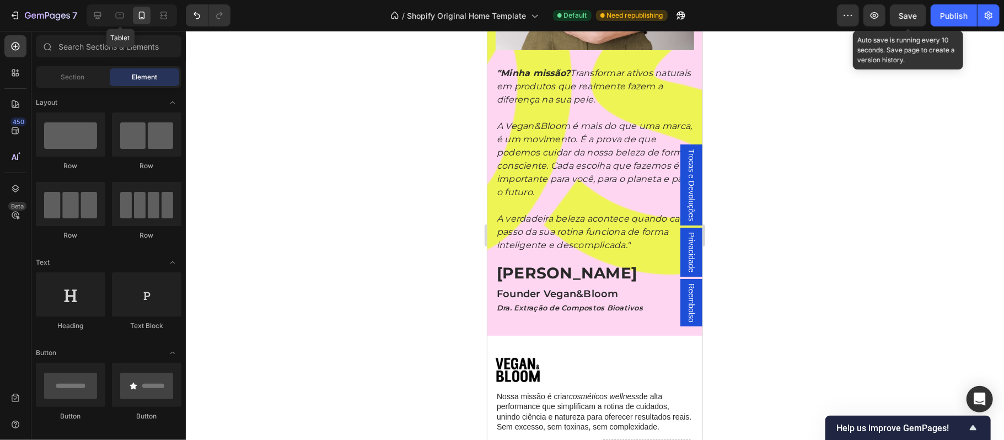
click at [901, 18] on span "Save" at bounding box center [908, 15] width 18 height 9
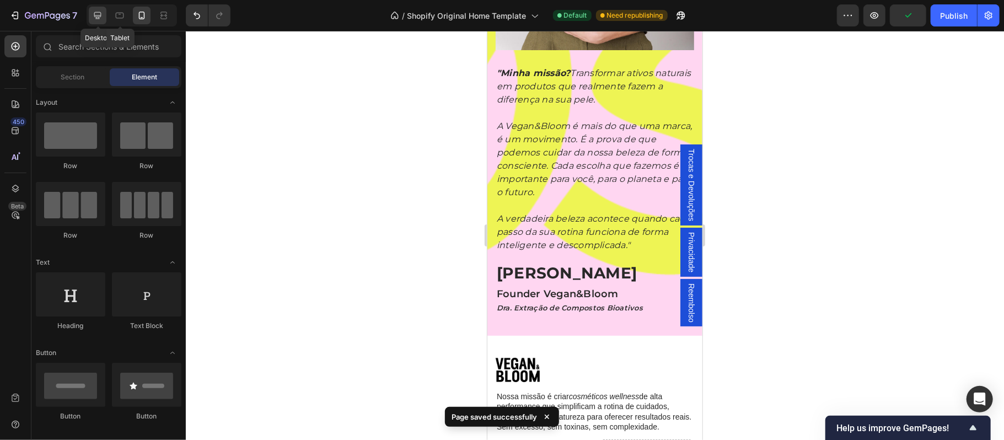
click at [99, 16] on icon at bounding box center [97, 15] width 11 height 11
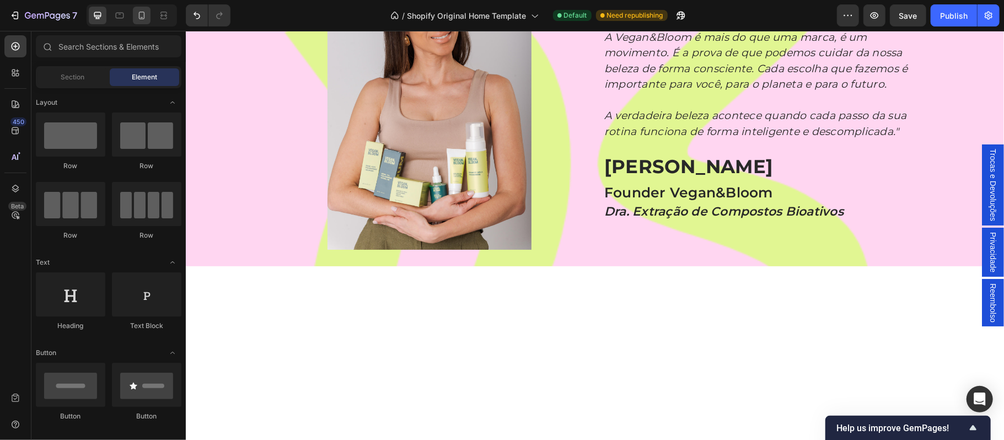
scroll to position [3601, 0]
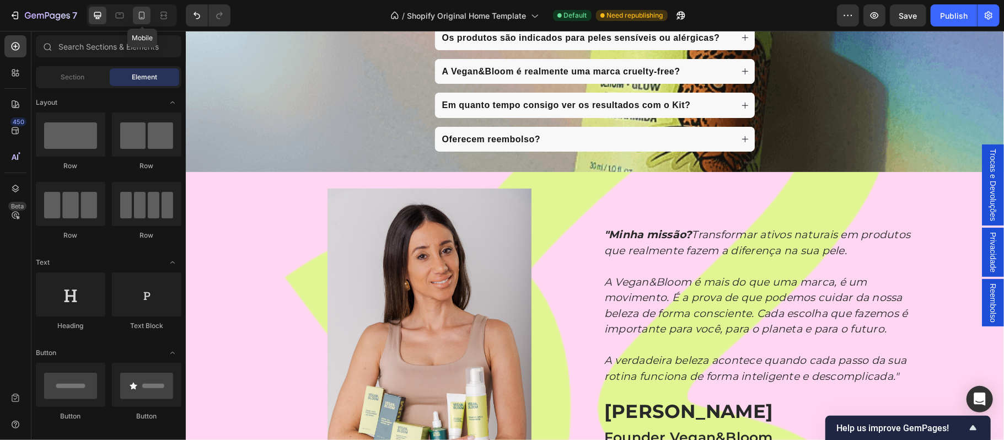
click at [139, 15] on icon at bounding box center [142, 16] width 6 height 8
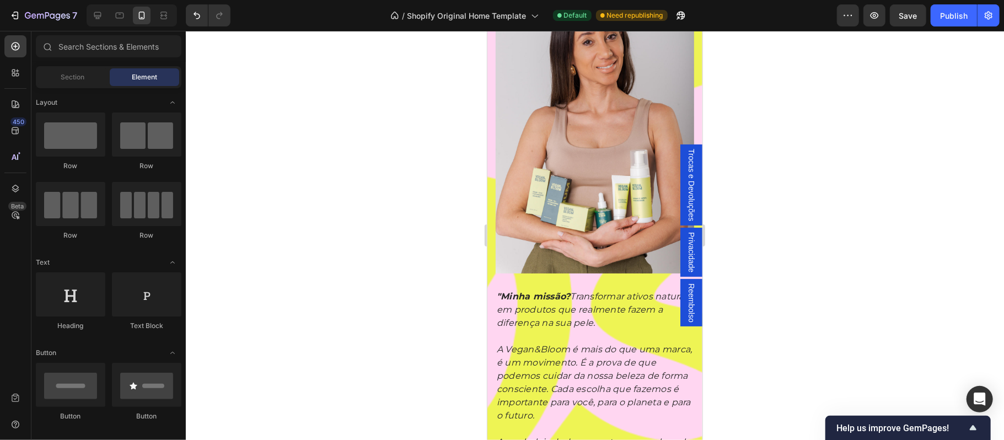
scroll to position [3674, 0]
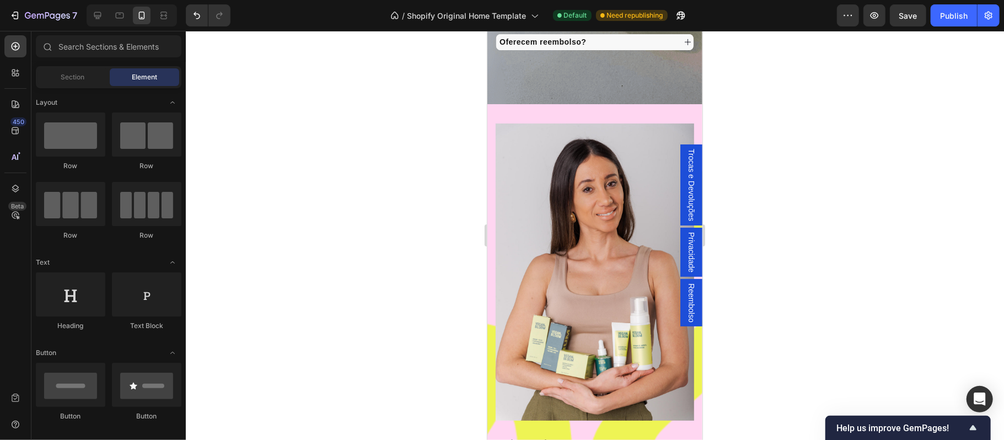
click at [900, 12] on span "Save" at bounding box center [908, 15] width 18 height 9
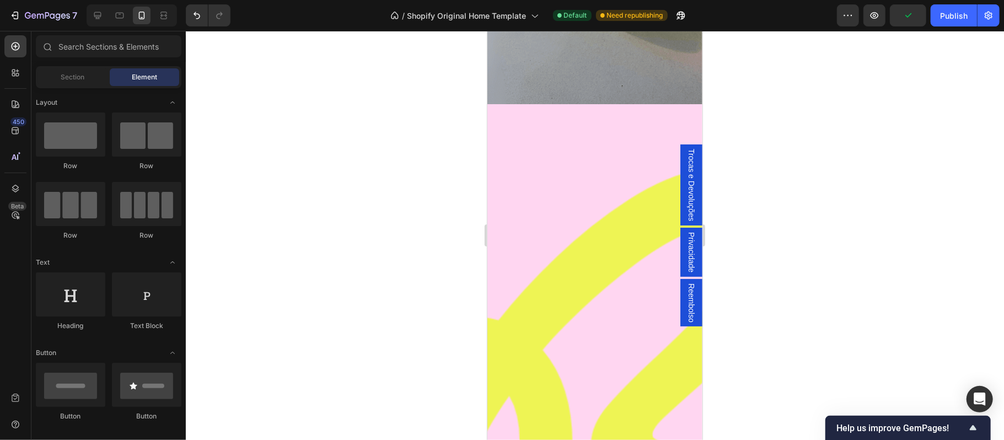
click at [911, 15] on icon "button" at bounding box center [907, 15] width 11 height 11
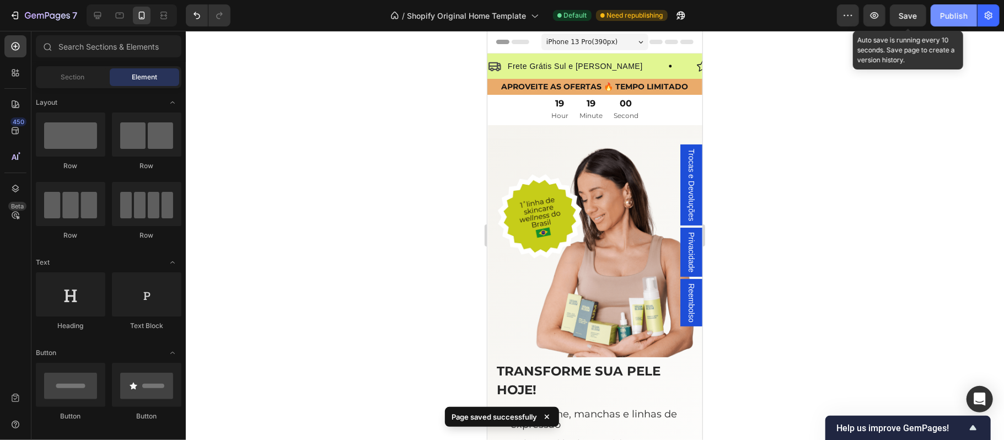
click at [946, 18] on div "Publish" at bounding box center [954, 16] width 28 height 12
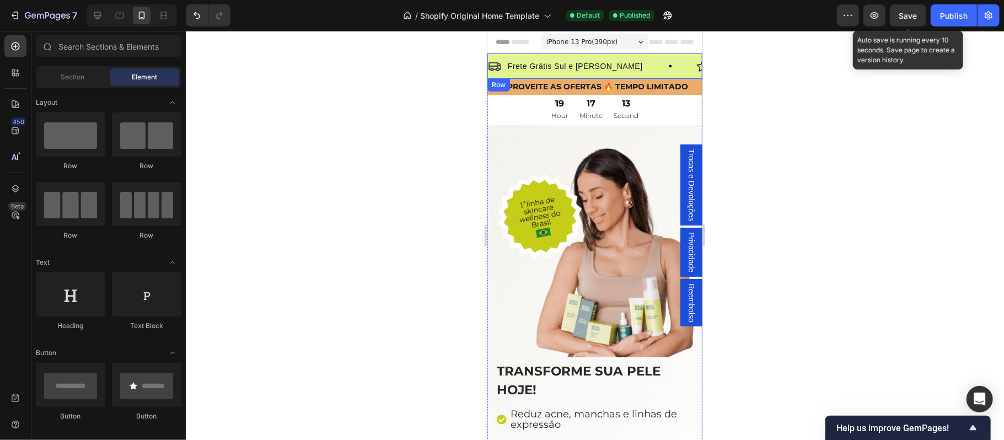
click at [497, 74] on div "Icon Frete Grátis Sul e Sudeste Text Block Row Image CBA ® : eficácia comprovad…" at bounding box center [594, 65] width 215 height 25
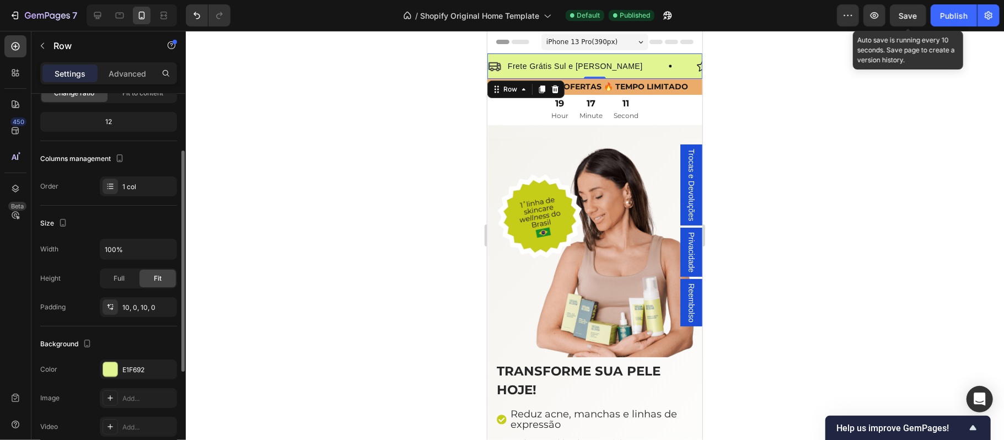
scroll to position [218, 0]
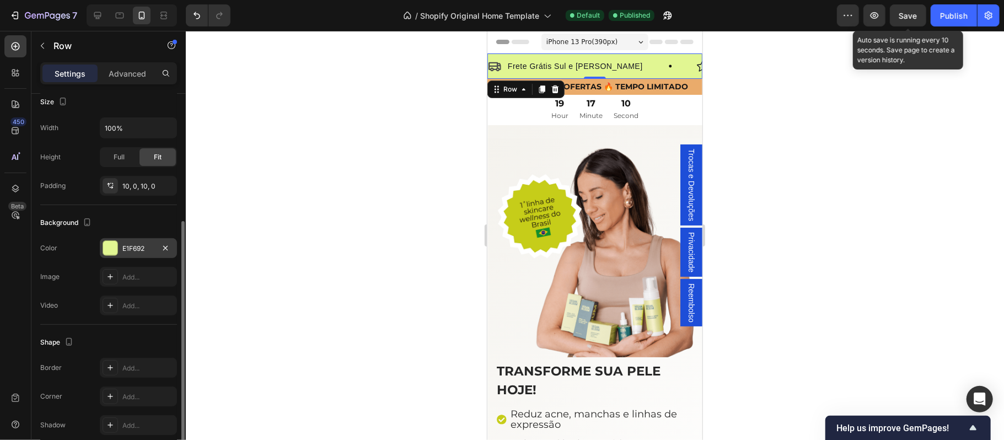
click at [130, 250] on div "E1F692" at bounding box center [138, 249] width 32 height 10
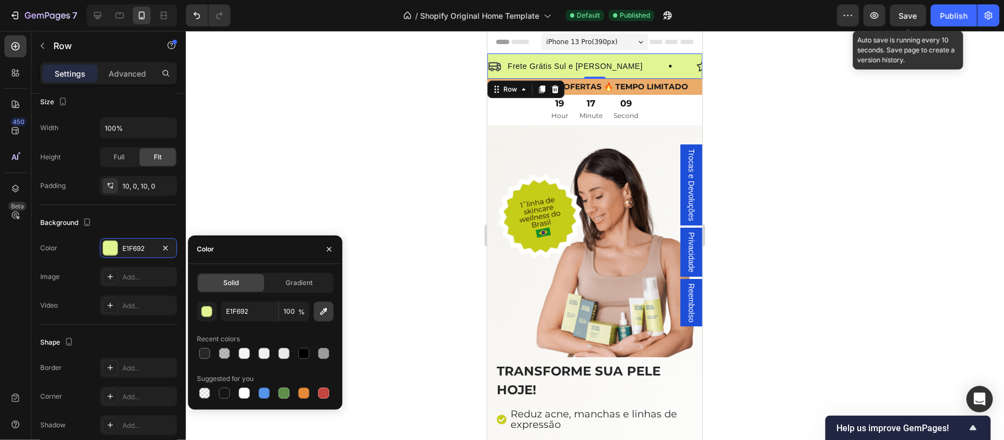
click at [322, 314] on icon "button" at bounding box center [323, 311] width 11 height 11
type input "C7CD19"
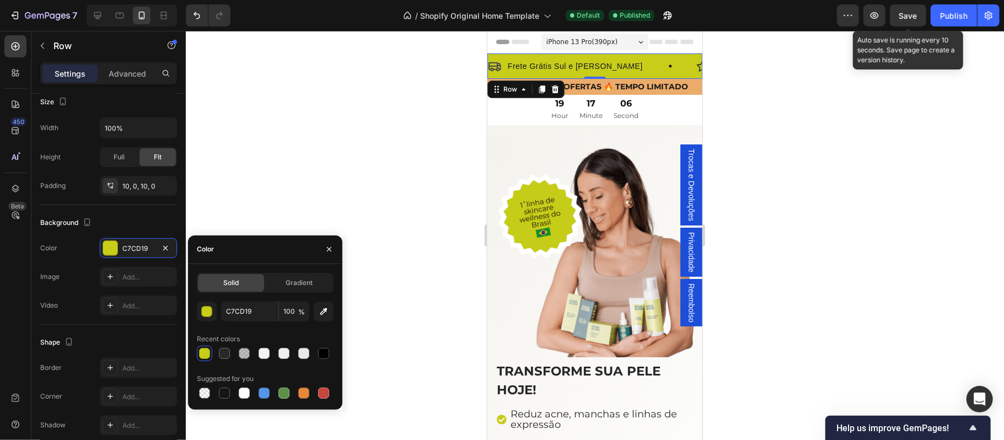
click at [843, 201] on div at bounding box center [595, 235] width 818 height 409
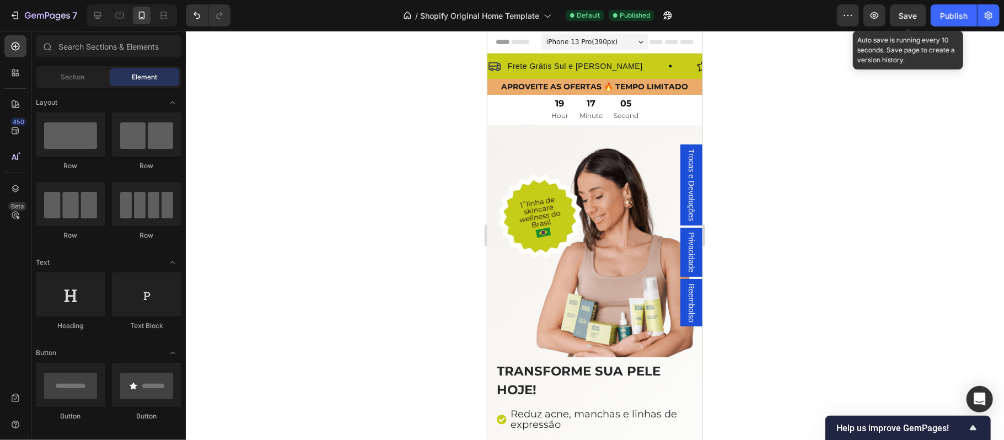
click at [910, 20] on div "Save" at bounding box center [908, 16] width 18 height 12
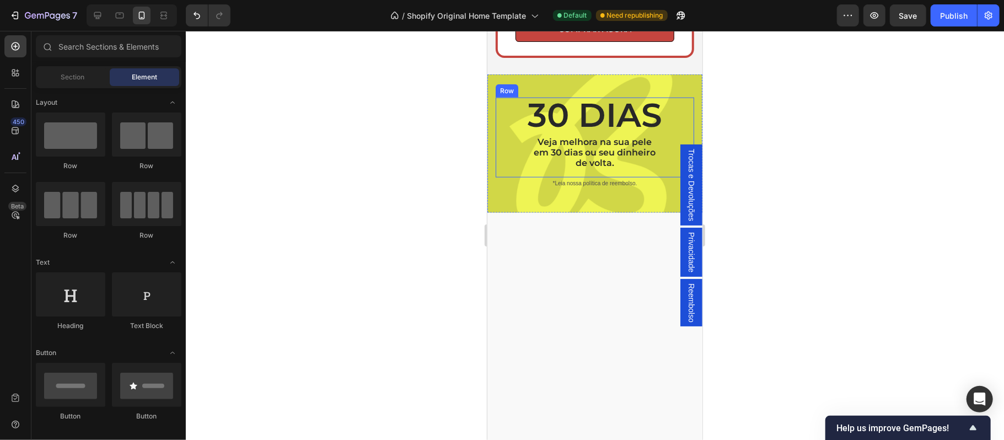
scroll to position [3478, 0]
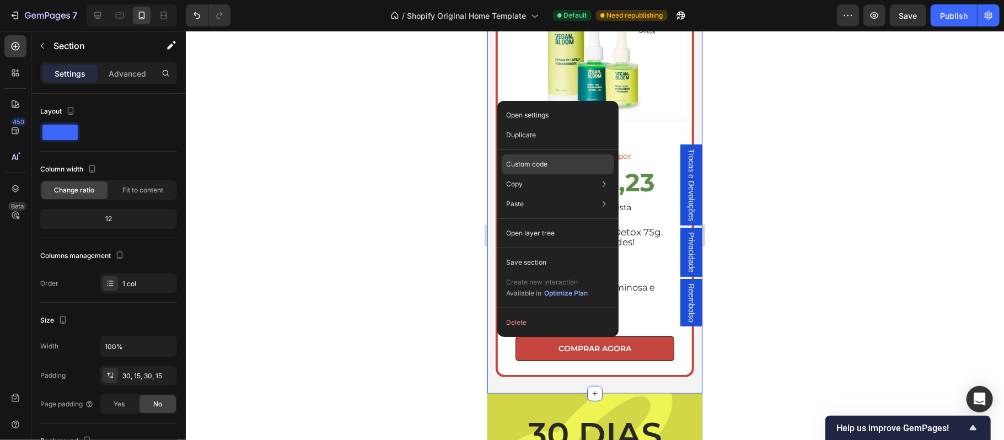
click at [541, 170] on div "Custom code" at bounding box center [558, 164] width 112 height 20
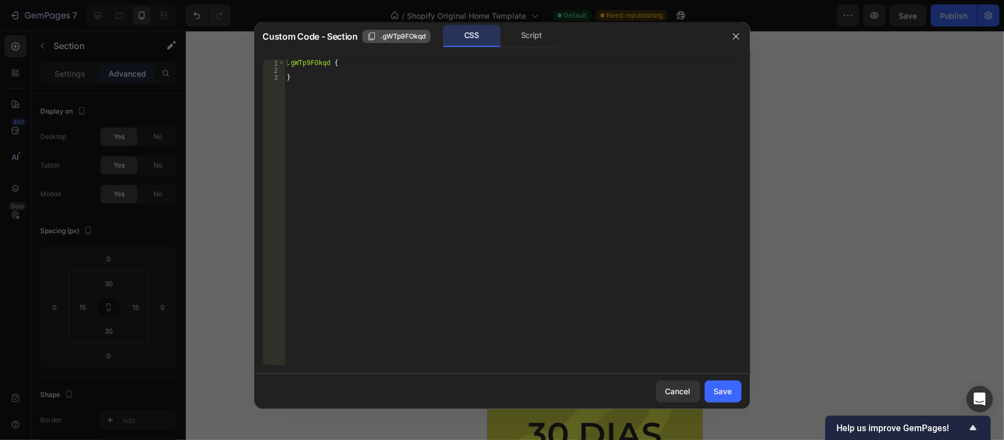
click at [399, 35] on span ".gWTp9FOkqd" at bounding box center [402, 36] width 45 height 10
click at [724, 395] on div "Save" at bounding box center [723, 391] width 18 height 12
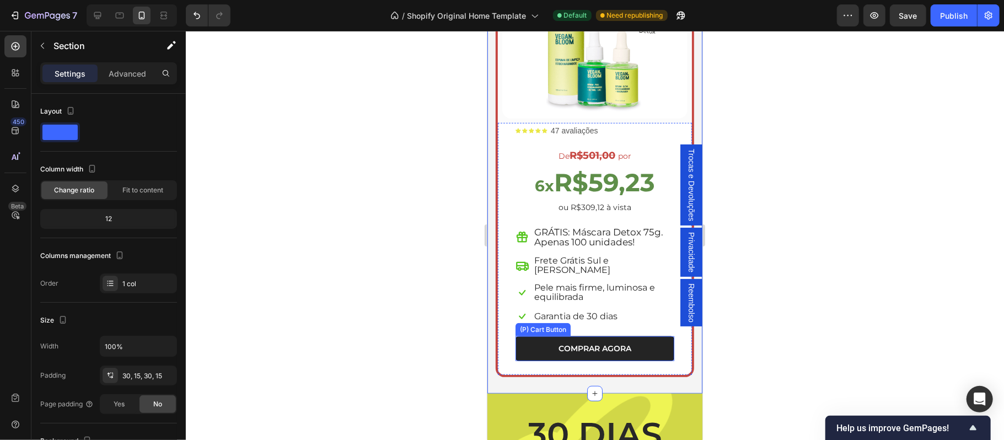
scroll to position [3381, 0]
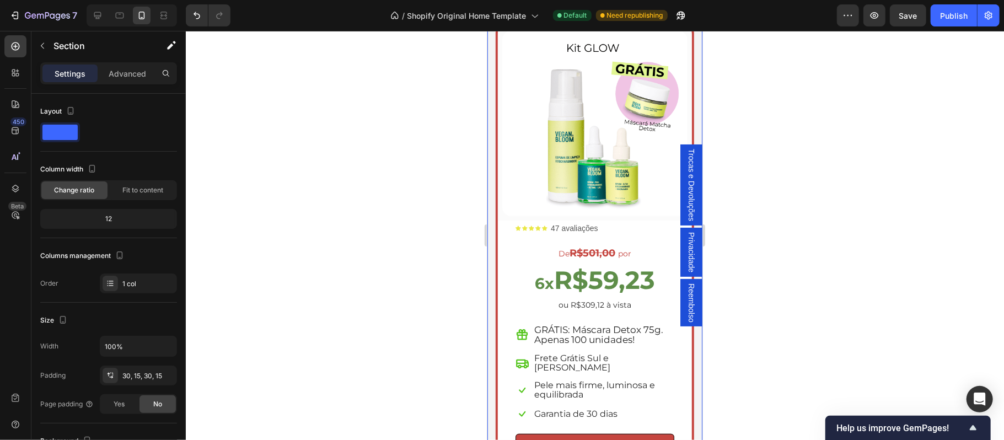
click at [1002, 250] on div at bounding box center [595, 235] width 818 height 409
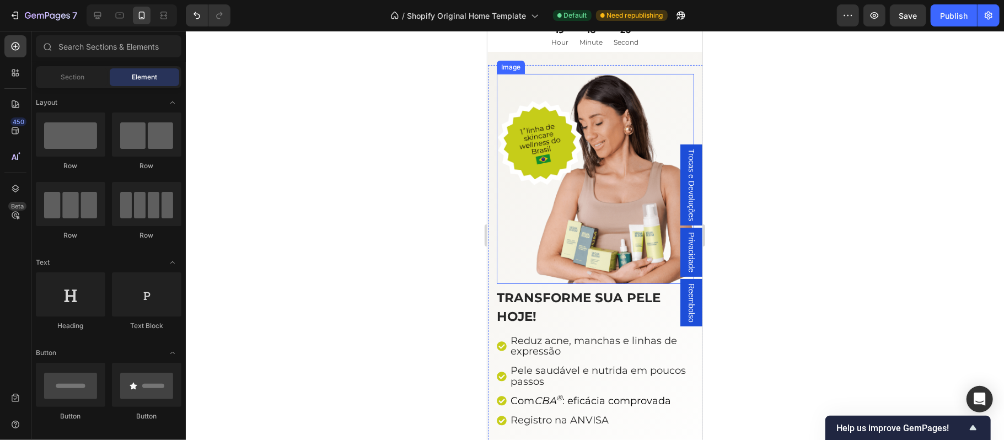
scroll to position [294, 0]
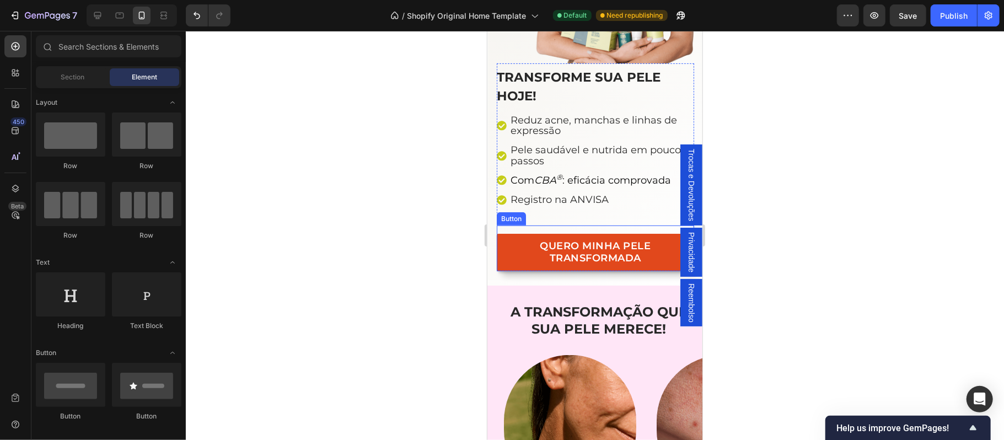
click at [502, 249] on button "QUERO MINHA PELE TRANSFORMADA" at bounding box center [594, 251] width 197 height 37
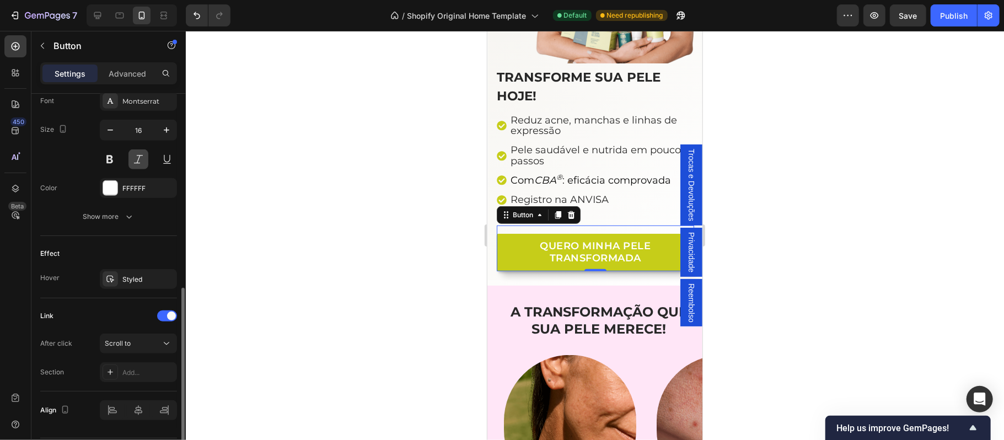
scroll to position [472, 0]
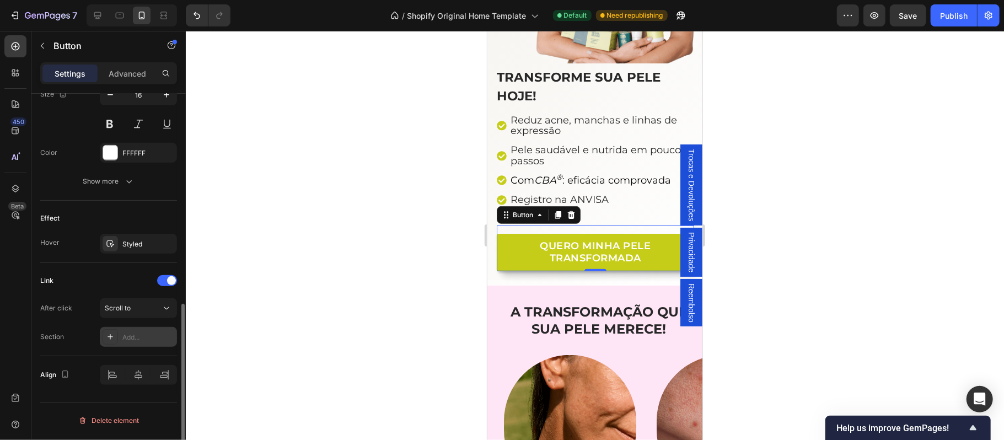
click at [134, 336] on div "Add..." at bounding box center [148, 337] width 52 height 10
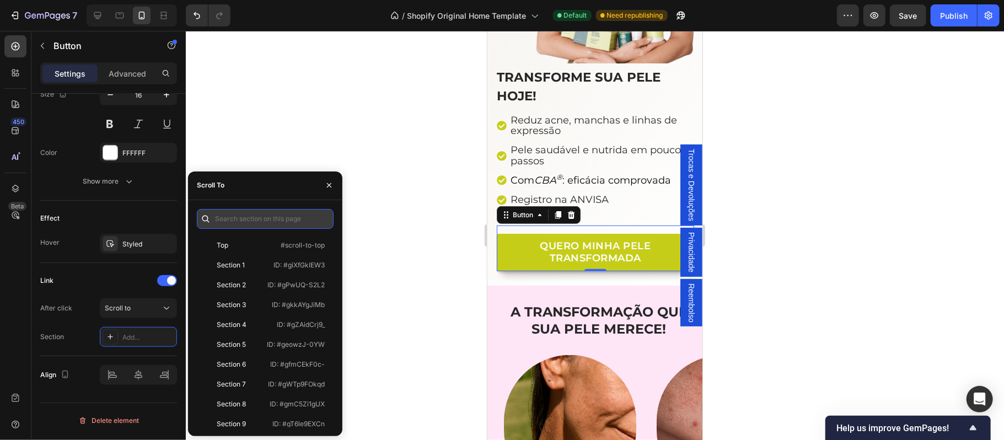
click at [250, 217] on input "text" at bounding box center [265, 219] width 137 height 20
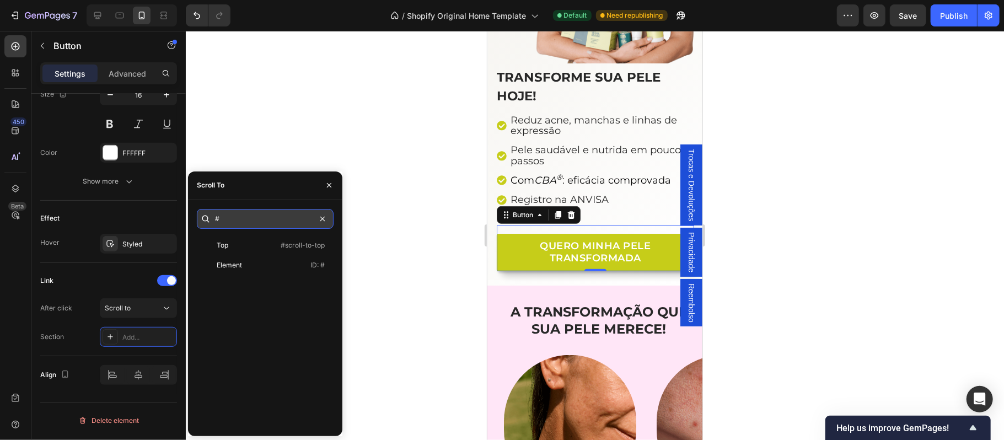
paste input ".gWTp9FOkqd"
type input "#.gWTp9FOkqd"
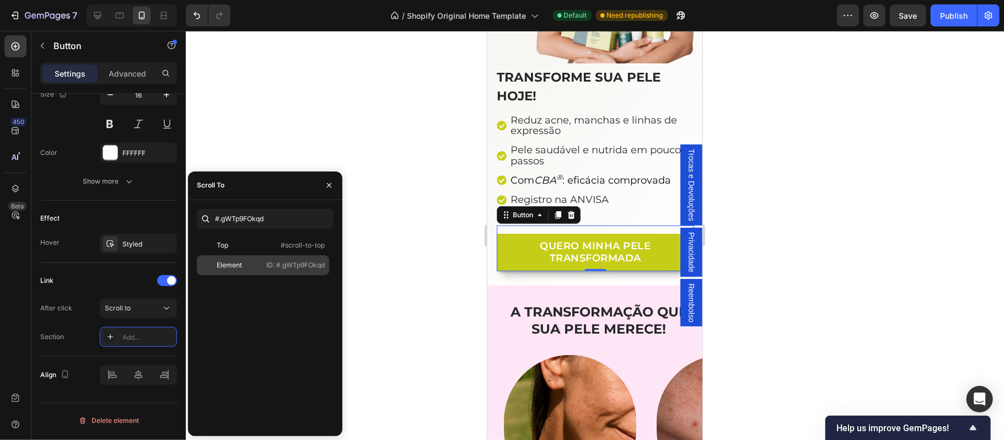
click at [268, 267] on p "ID: #.gWTp9FOkqd" at bounding box center [295, 265] width 58 height 10
click at [331, 184] on icon "button" at bounding box center [329, 185] width 9 height 9
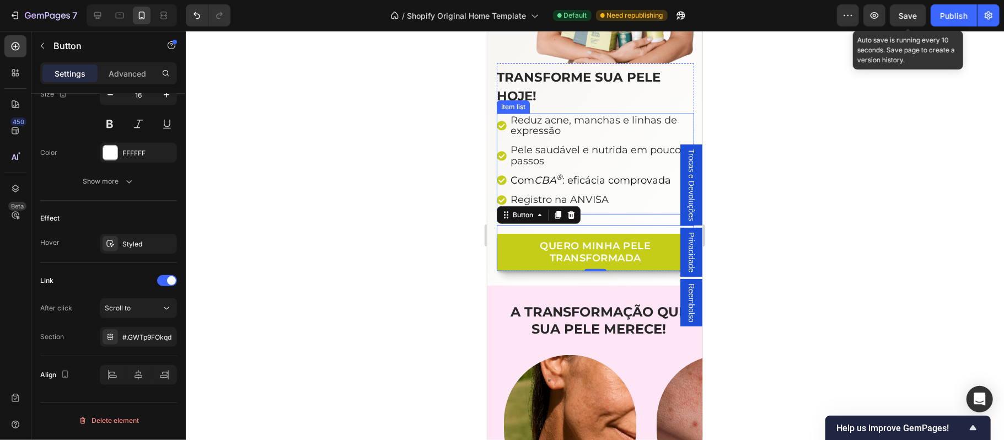
click at [908, 16] on span "Save" at bounding box center [908, 15] width 18 height 9
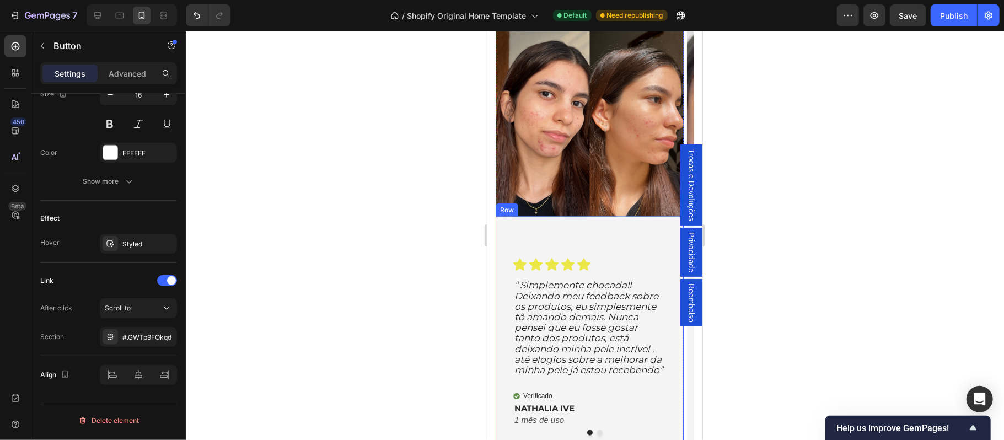
scroll to position [1249, 0]
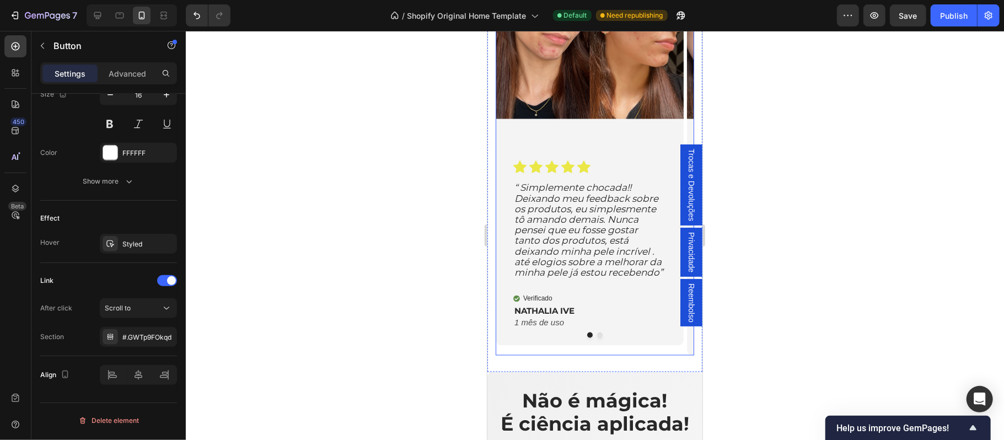
click at [566, 337] on div at bounding box center [594, 335] width 198 height 6
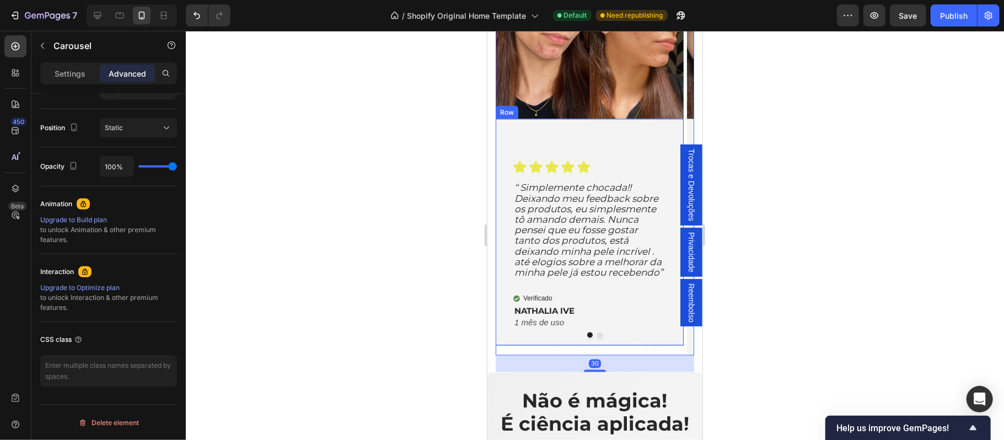
scroll to position [0, 0]
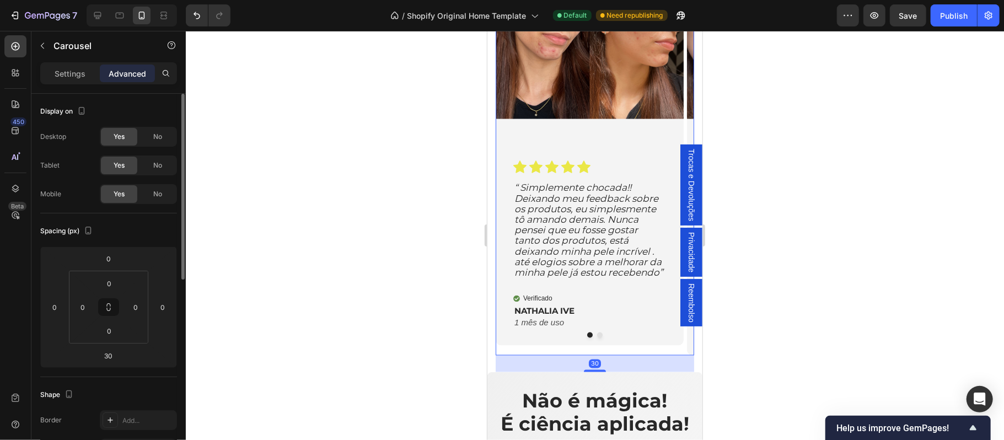
click at [119, 73] on p "Advanced" at bounding box center [127, 74] width 37 height 12
click at [111, 355] on input "30" at bounding box center [109, 355] width 22 height 17
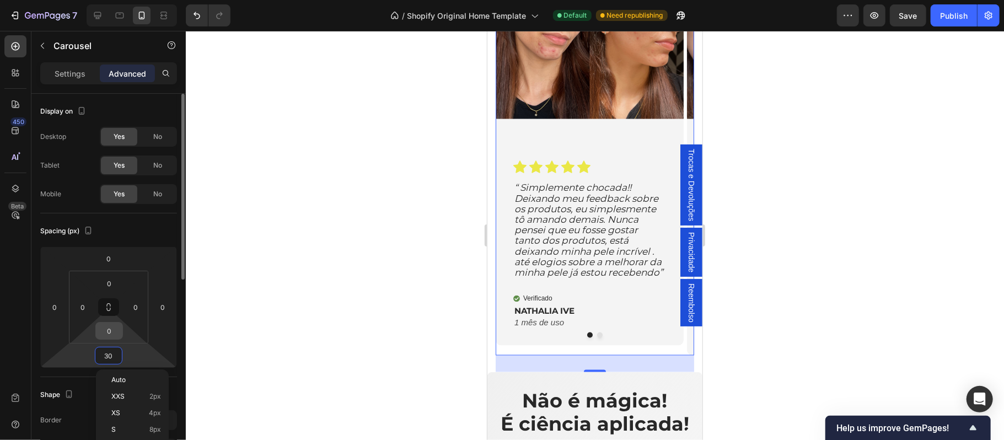
click at [112, 331] on input "0" at bounding box center [109, 330] width 22 height 17
type input "10"
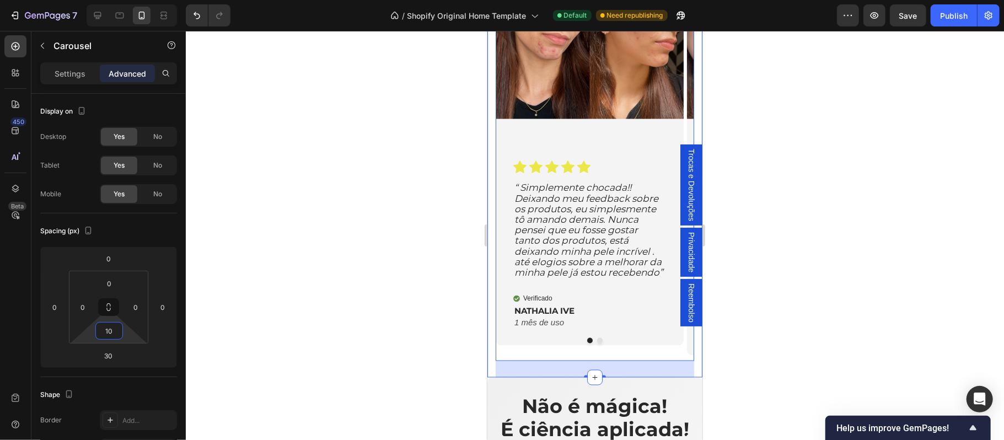
click at [411, 346] on div at bounding box center [595, 235] width 818 height 409
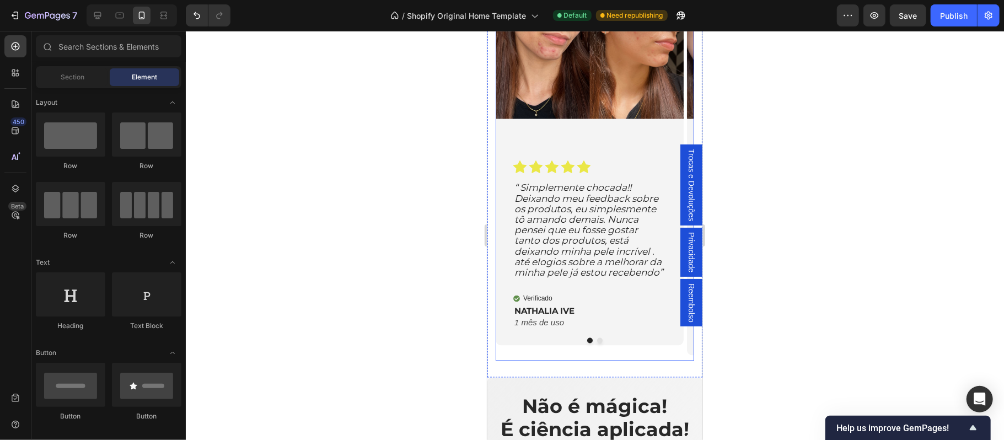
click at [596, 342] on button "Dot" at bounding box center [599, 340] width 6 height 6
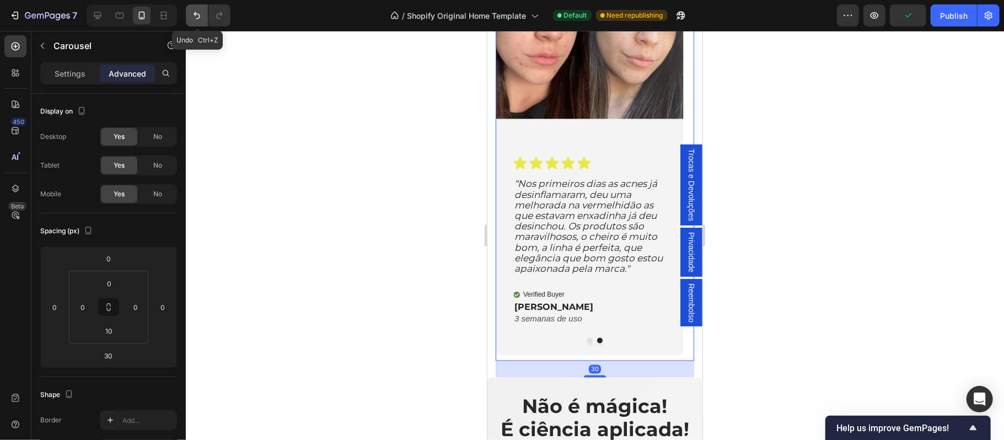
click at [195, 14] on icon "Undo/Redo" at bounding box center [196, 15] width 7 height 7
click at [196, 12] on icon "Undo/Redo" at bounding box center [196, 15] width 7 height 7
type input "0"
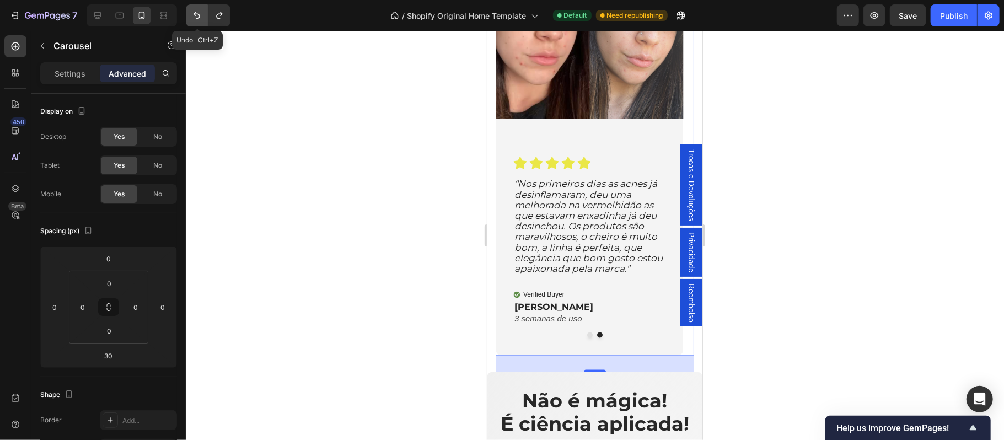
click at [197, 14] on icon "Undo/Redo" at bounding box center [196, 15] width 7 height 7
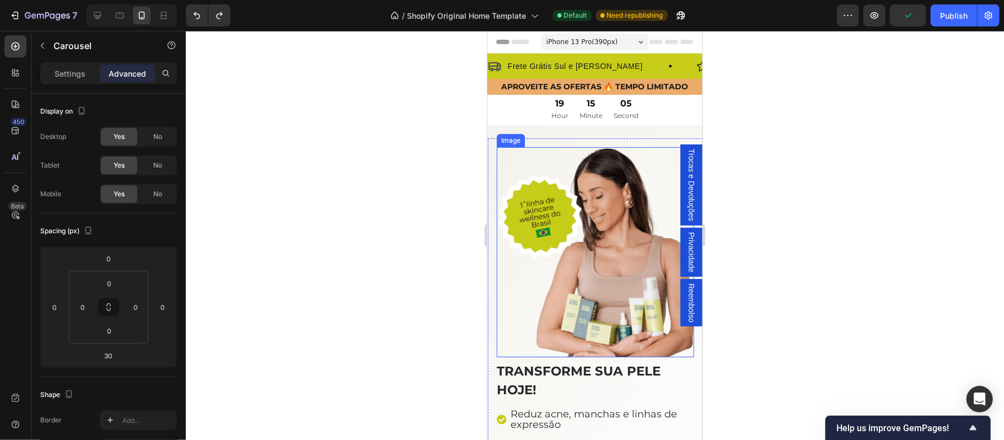
scroll to position [270, 0]
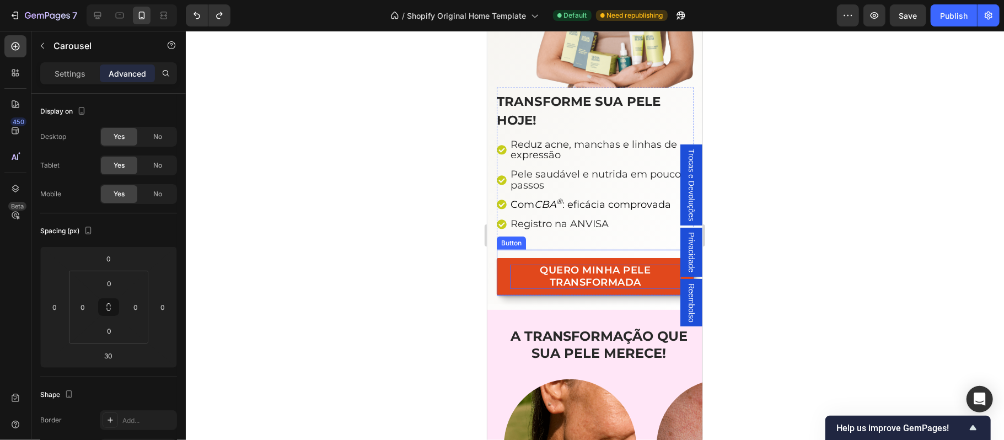
click at [514, 272] on p "QUERO MINHA PELE TRANSFORMADA" at bounding box center [594, 276] width 171 height 24
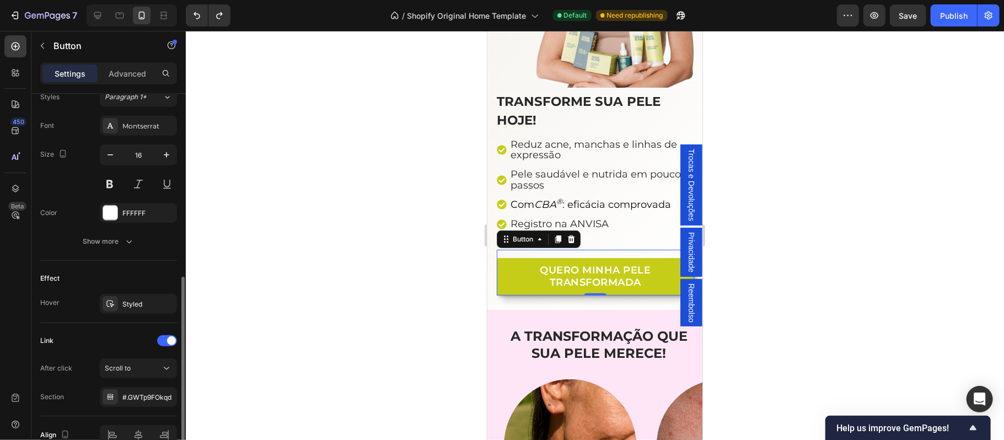
scroll to position [472, 0]
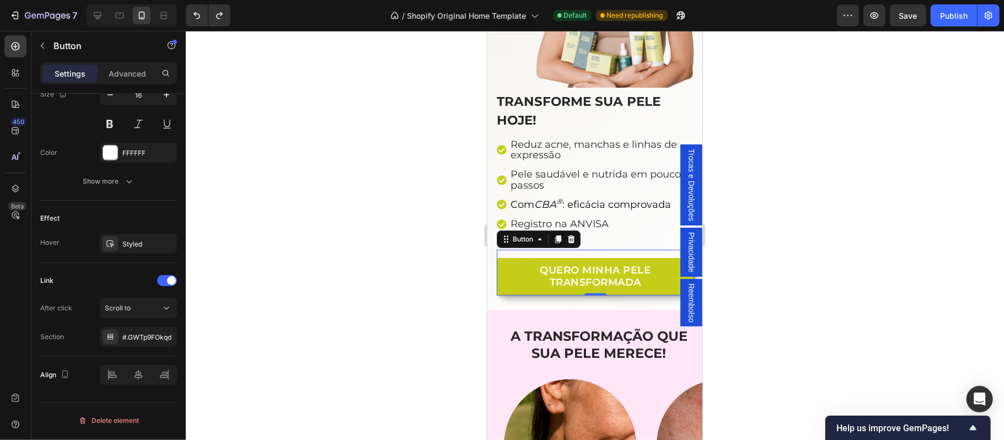
click at [426, 252] on div at bounding box center [595, 235] width 818 height 409
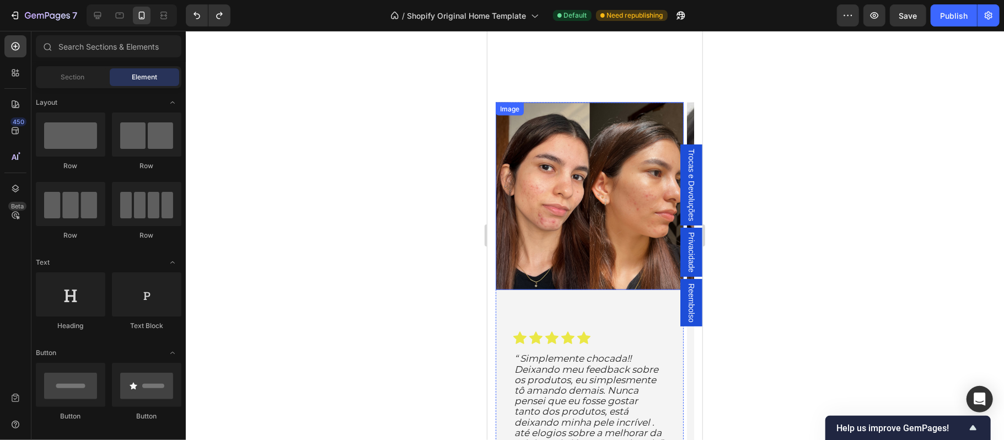
scroll to position [1273, 0]
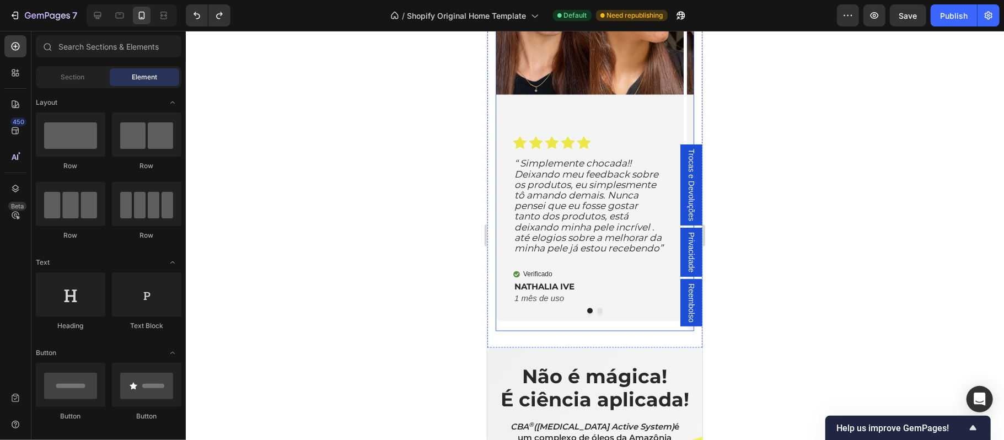
click at [596, 313] on button "Dot" at bounding box center [599, 311] width 6 height 6
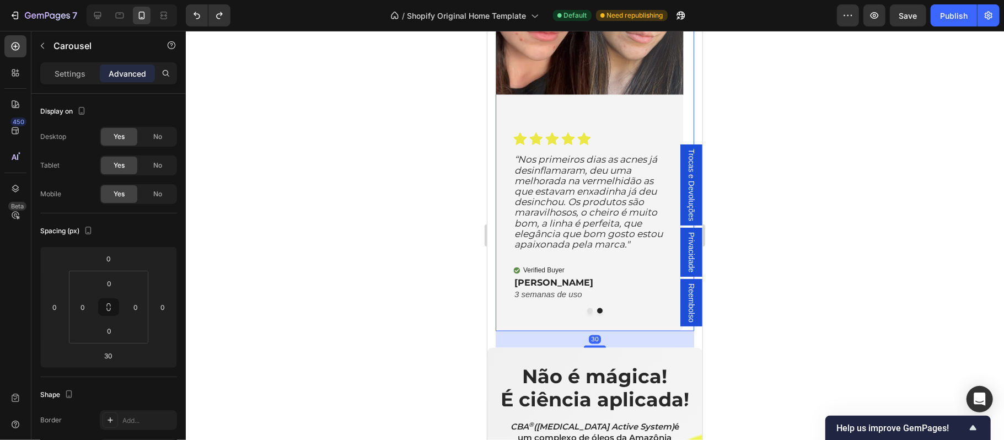
click at [435, 354] on div at bounding box center [595, 235] width 818 height 409
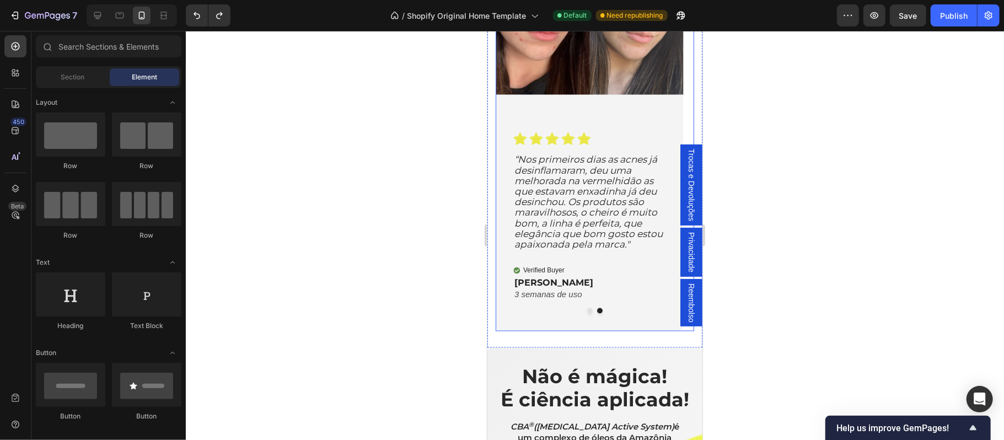
click at [586, 313] on button "Dot" at bounding box center [589, 311] width 6 height 6
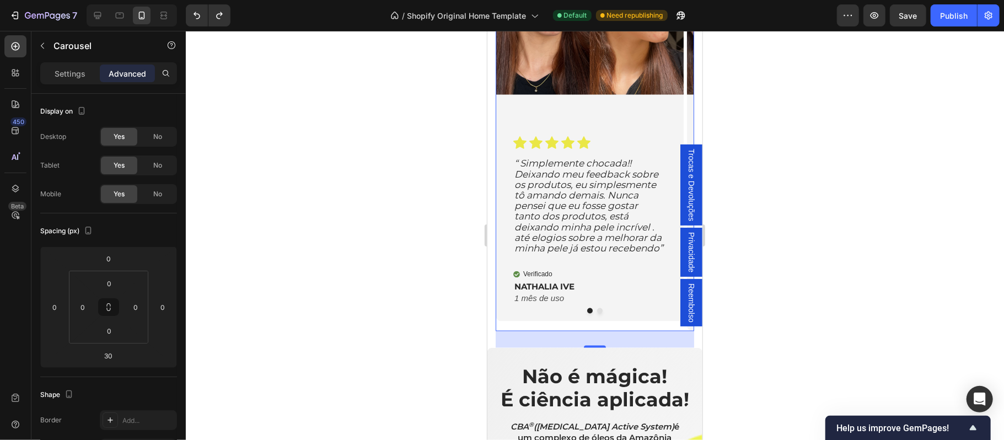
click at [596, 313] on button "Dot" at bounding box center [599, 311] width 6 height 6
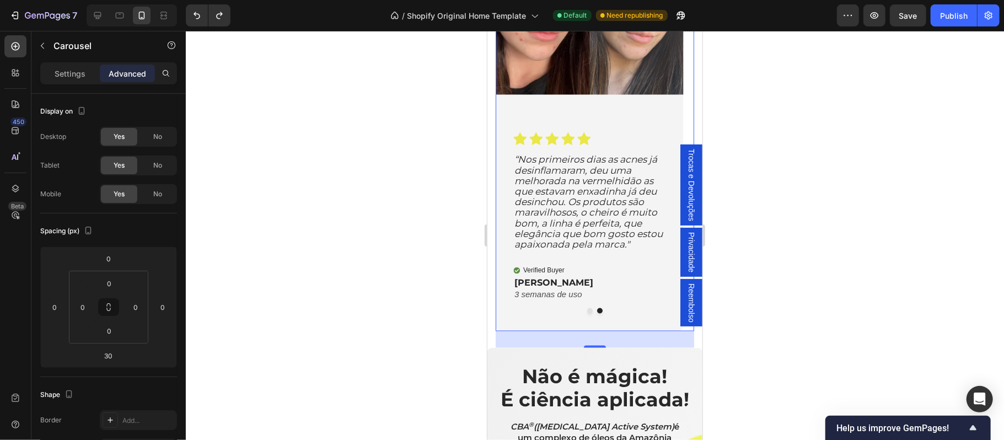
click at [586, 313] on button "Dot" at bounding box center [589, 311] width 6 height 6
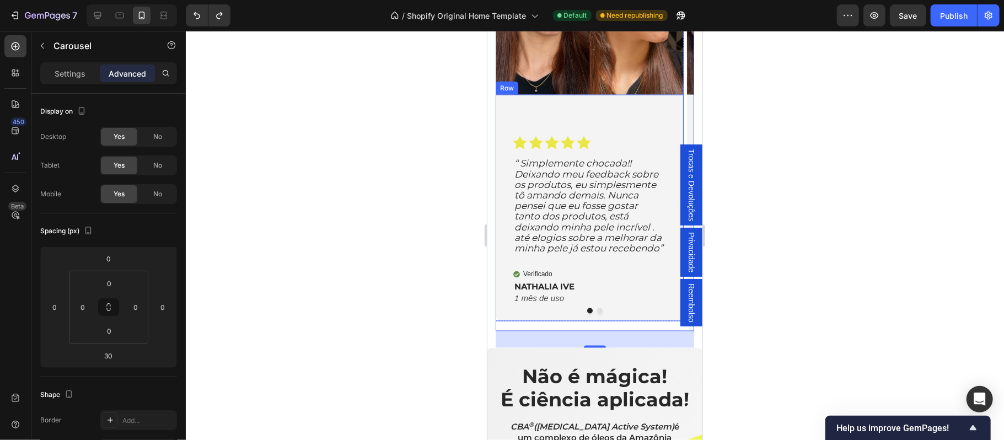
click at [523, 318] on div "Icon Icon Icon Icon Icon Icon List “ Simplemente chocada!! Deixando meu feedbac…" at bounding box center [589, 207] width 188 height 227
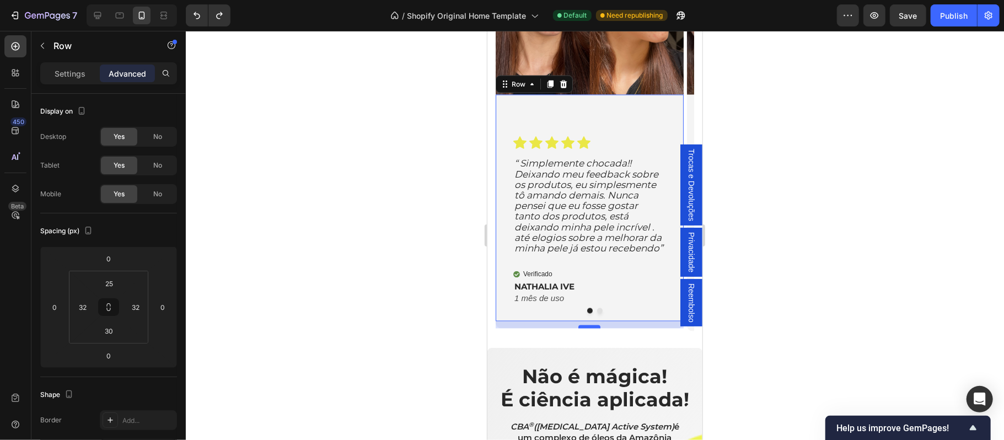
drag, startPoint x: 590, startPoint y: 321, endPoint x: 589, endPoint y: 329, distance: 7.7
click at [589, 328] on div at bounding box center [589, 326] width 22 height 3
type input "14"
click at [596, 311] on button "Dot" at bounding box center [599, 311] width 6 height 6
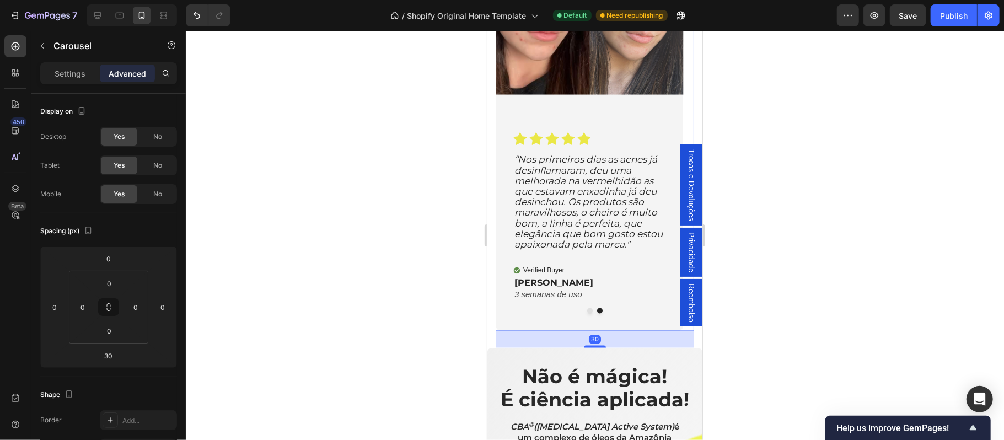
click at [540, 313] on div at bounding box center [594, 311] width 198 height 6
click at [561, 322] on div "Icon Icon Icon Icon Icon Icon List “Nos primeiros dias as acnes já desinflamara…" at bounding box center [589, 212] width 188 height 236
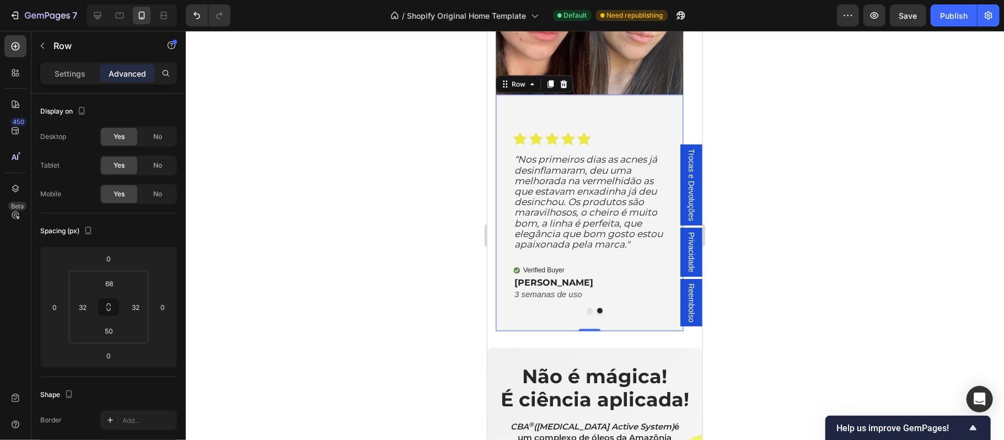
drag, startPoint x: 584, startPoint y: 331, endPoint x: 582, endPoint y: 320, distance: 10.7
click at [582, 320] on div "Icon Icon Icon Icon Icon Icon List “Nos primeiros dias as acnes já desinflamara…" at bounding box center [589, 212] width 188 height 236
drag, startPoint x: 587, startPoint y: 331, endPoint x: 578, endPoint y: 300, distance: 32.3
click at [578, 300] on div "Icon Icon Icon Icon Icon Icon List “Nos primeiros dias as acnes já desinflamara…" at bounding box center [589, 212] width 188 height 236
drag, startPoint x: 586, startPoint y: 350, endPoint x: 584, endPoint y: 331, distance: 18.9
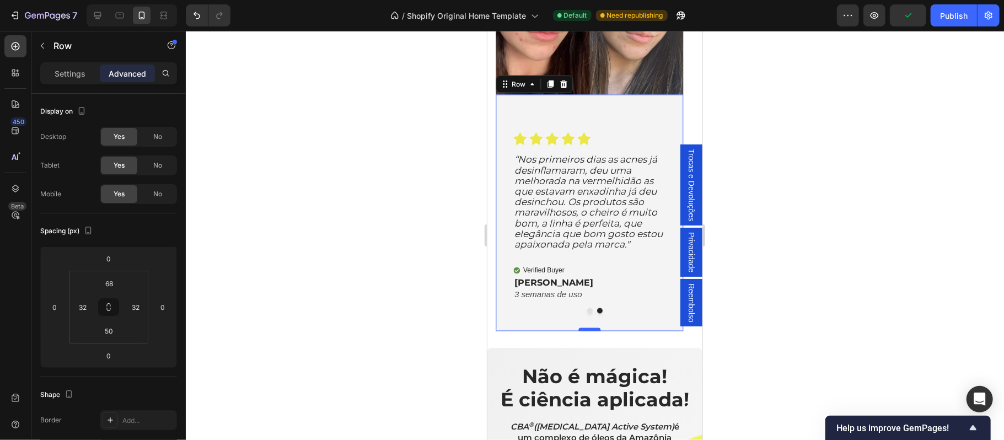
click at [584, 331] on div at bounding box center [589, 328] width 22 height 3
click at [586, 313] on button "Dot" at bounding box center [589, 311] width 6 height 6
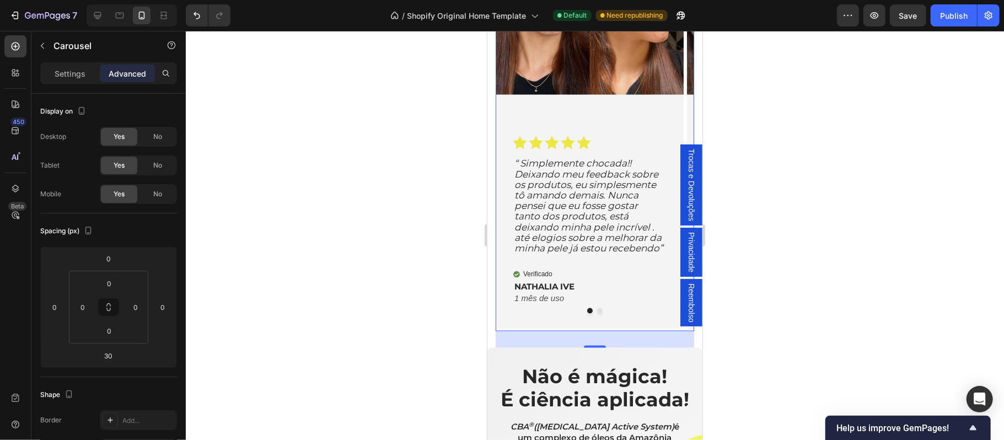
click at [596, 313] on button "Dot" at bounding box center [599, 311] width 6 height 6
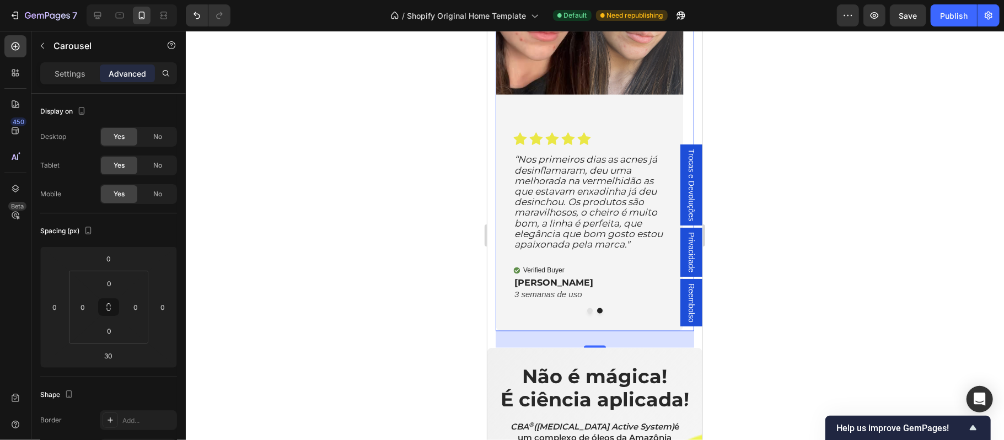
click at [765, 355] on div at bounding box center [595, 235] width 818 height 409
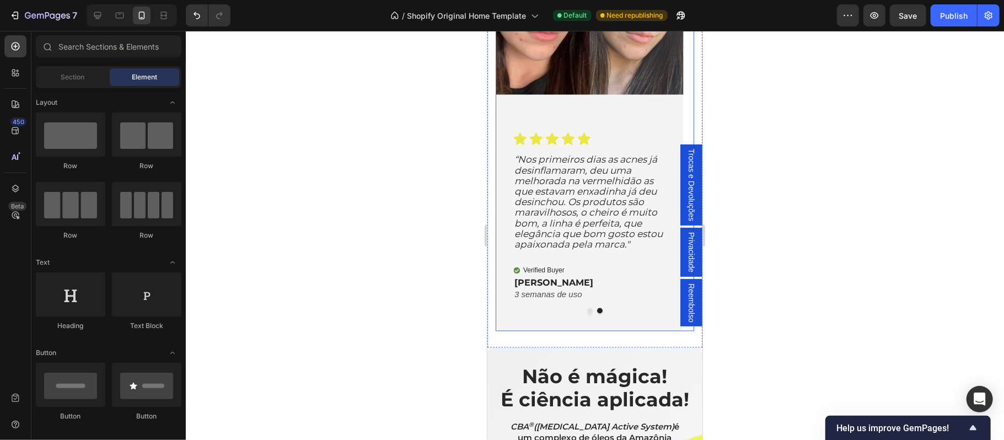
click at [586, 313] on button "Dot" at bounding box center [589, 311] width 6 height 6
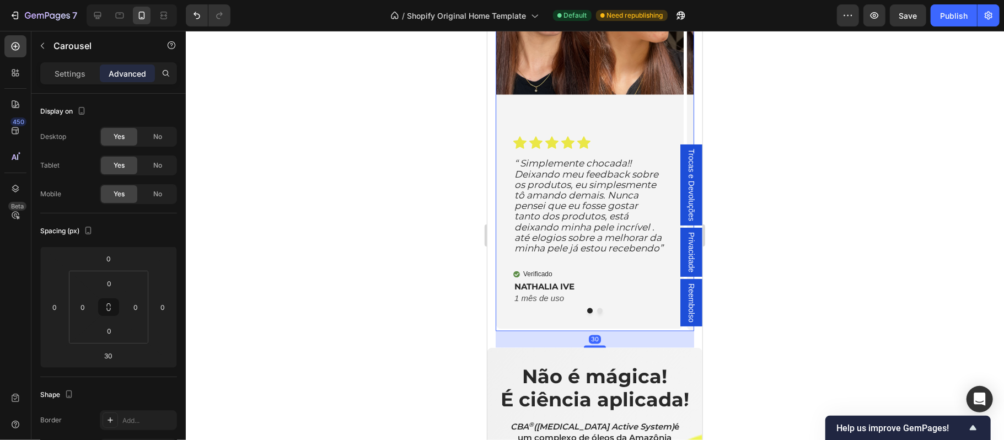
click at [781, 345] on div at bounding box center [595, 235] width 818 height 409
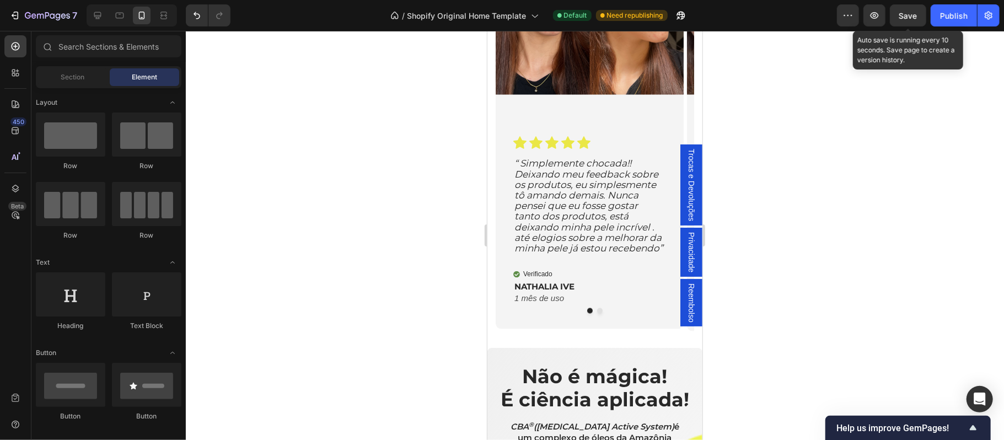
click at [904, 14] on span "Save" at bounding box center [908, 15] width 18 height 9
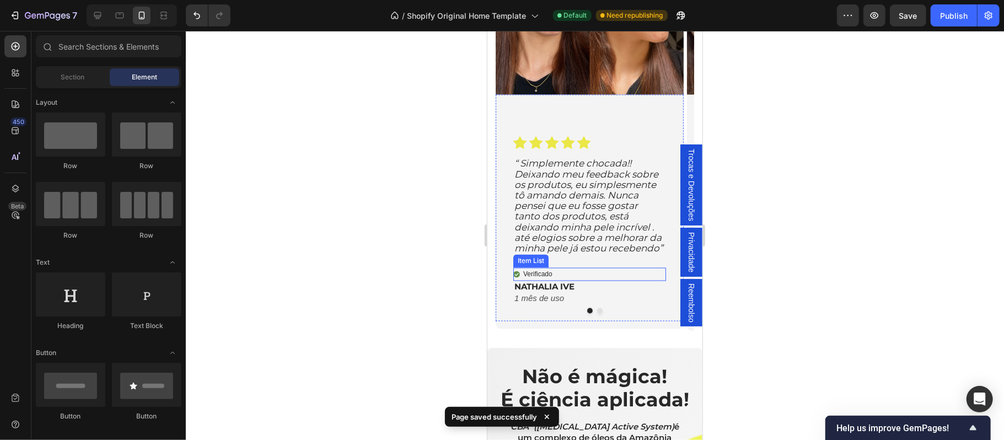
scroll to position [1372, 0]
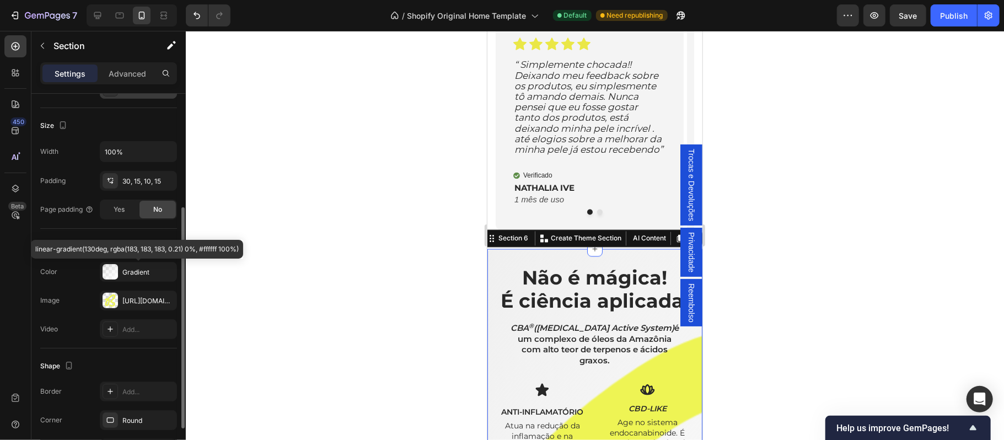
scroll to position [243, 0]
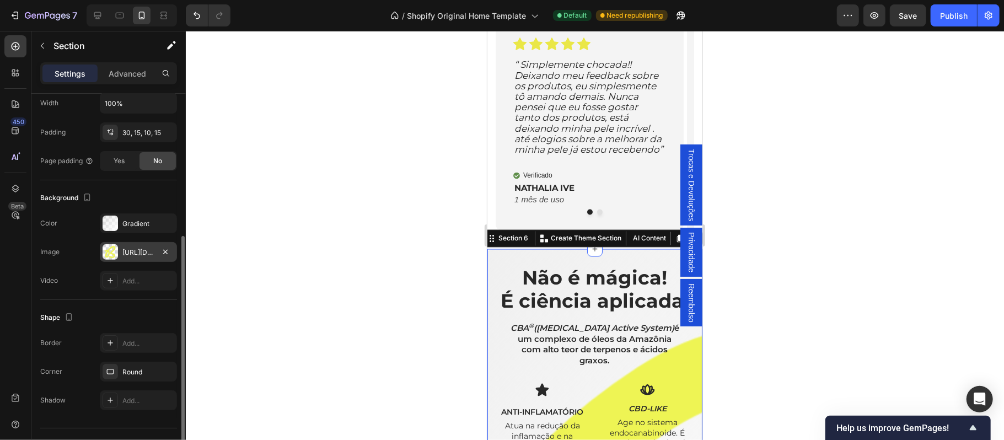
click at [132, 257] on div "https://cdn.shopify.com/s/files/1/0697/0838/2374/files/gempages_585818588426797…" at bounding box center [138, 252] width 32 height 10
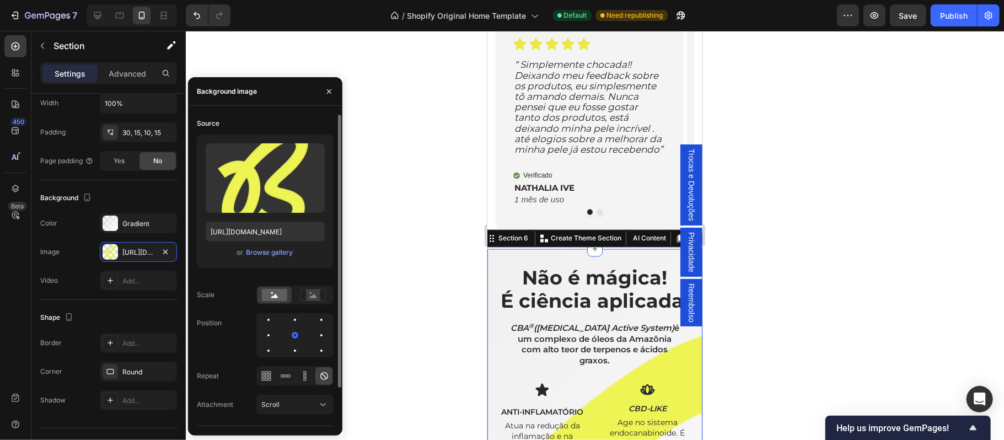
scroll to position [45, 0]
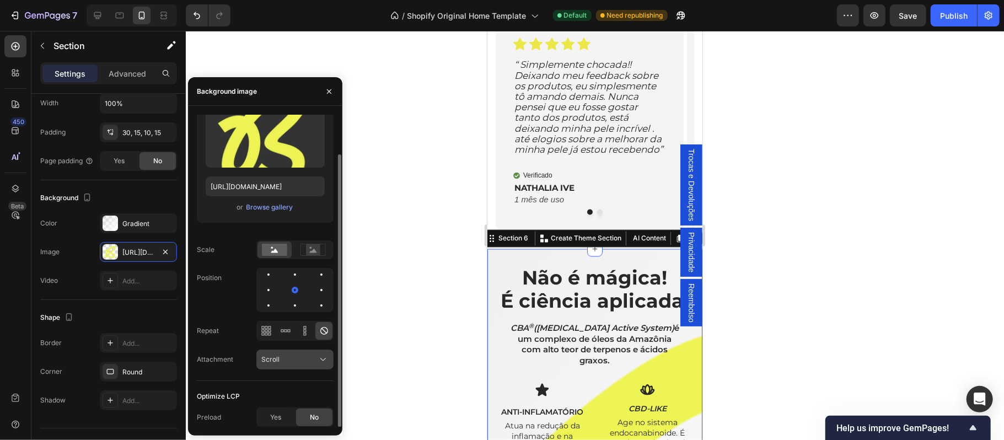
click at [309, 356] on div "Scroll" at bounding box center [289, 359] width 56 height 10
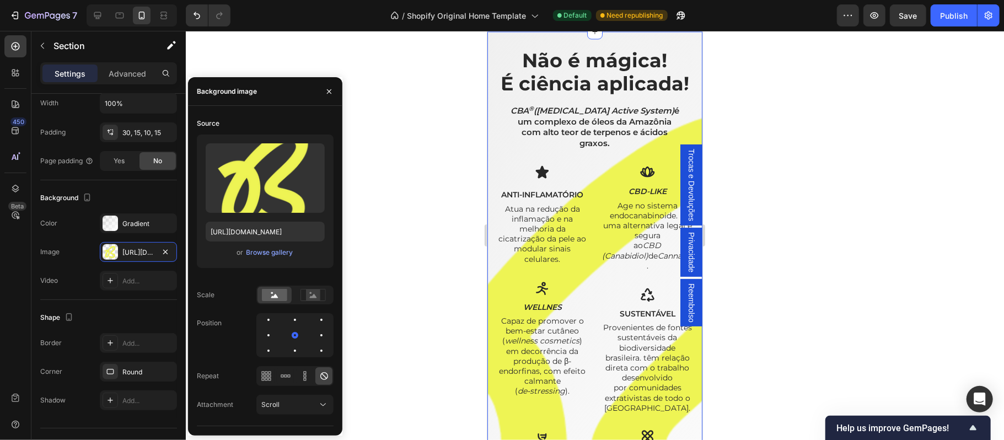
scroll to position [1788, 0]
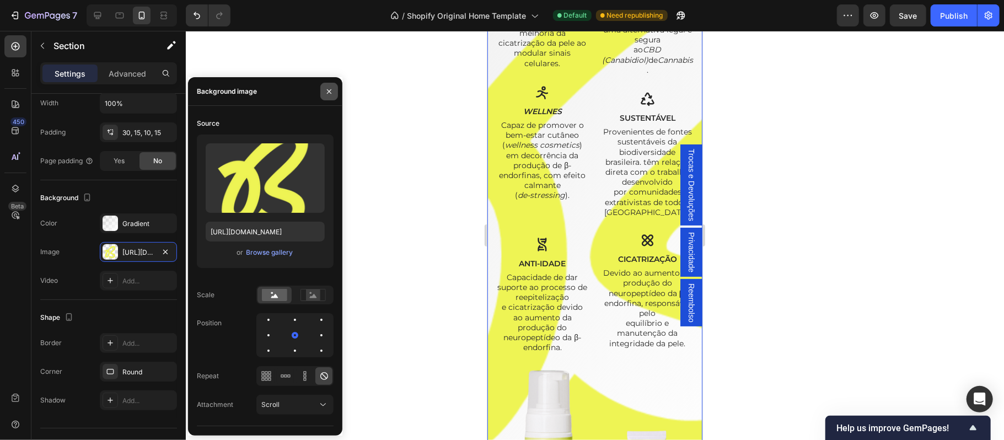
click at [325, 87] on icon "button" at bounding box center [329, 91] width 9 height 9
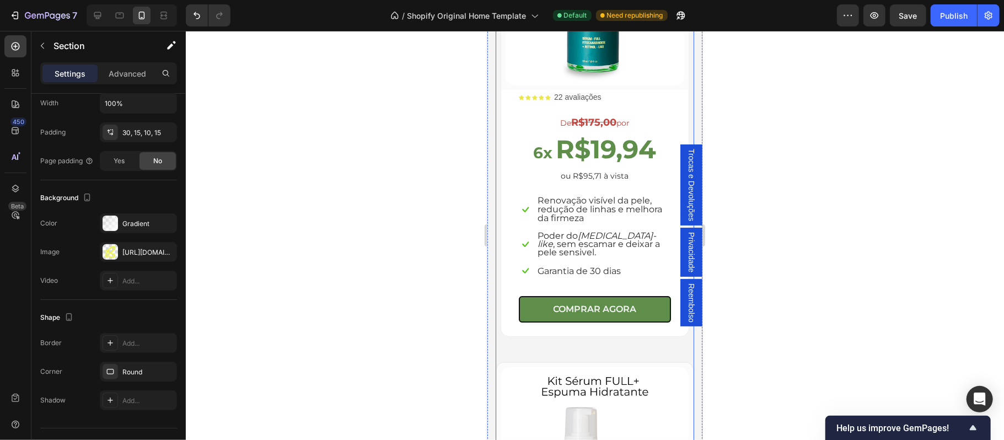
scroll to position [2670, 0]
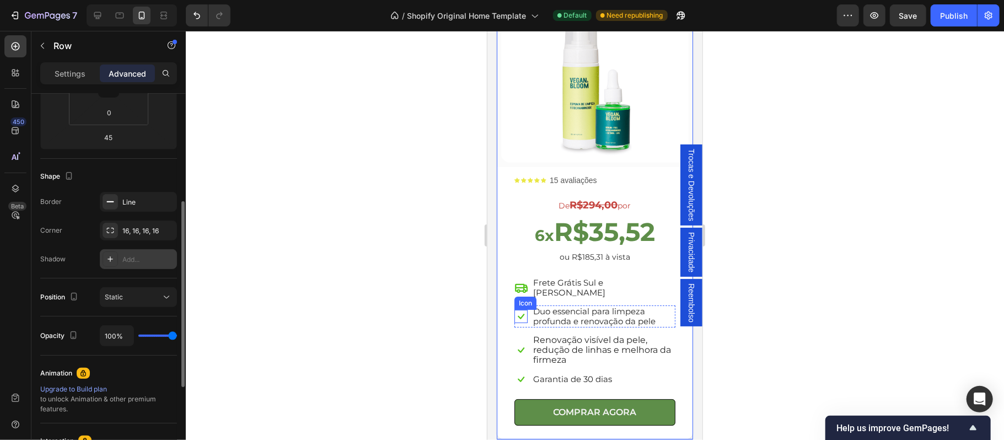
scroll to position [146, 0]
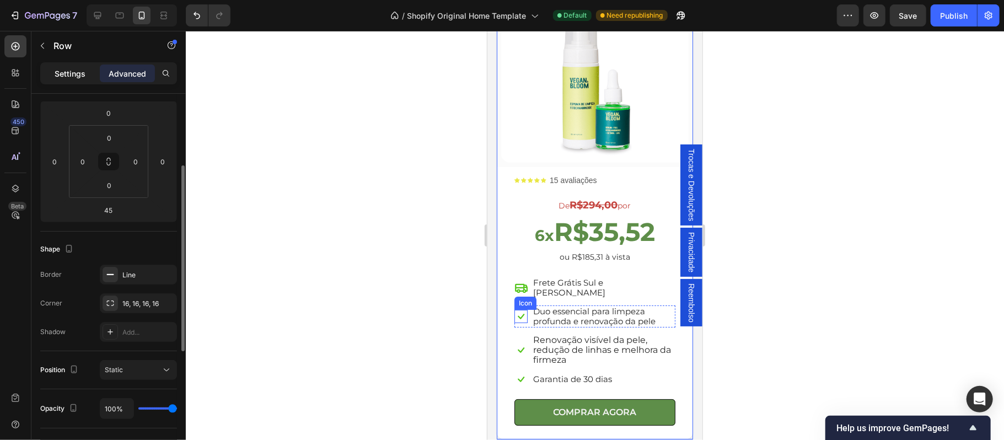
click at [64, 78] on p "Settings" at bounding box center [70, 74] width 31 height 12
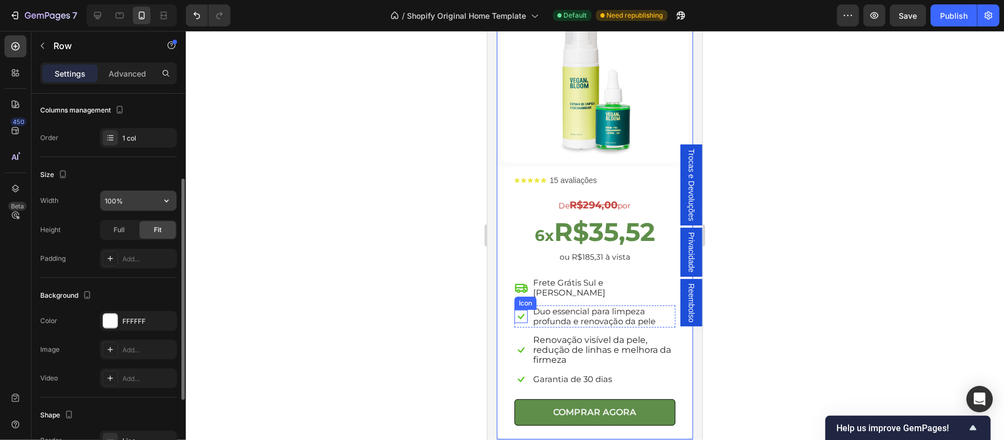
click at [115, 202] on input "100%" at bounding box center [138, 201] width 76 height 20
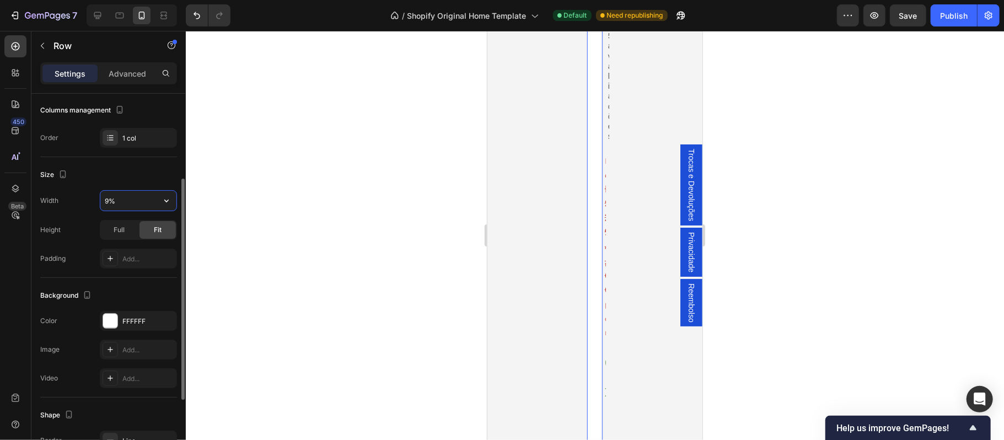
type input "95%"
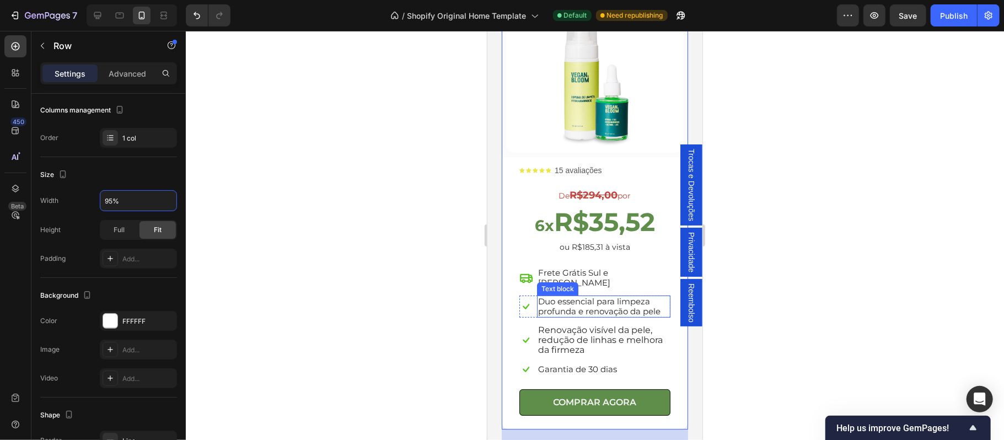
click at [552, 296] on p "Duo essencial para limpeza profunda e renovação da pele" at bounding box center [602, 306] width 131 height 20
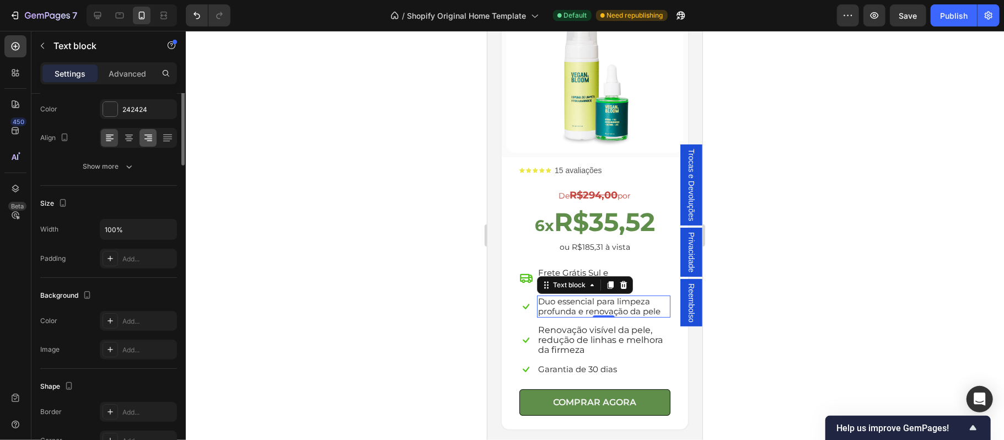
scroll to position [0, 0]
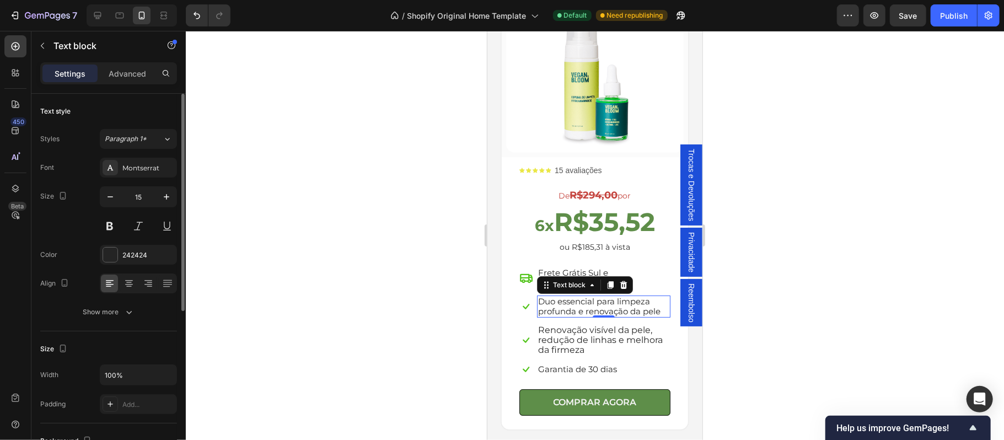
click at [561, 296] on p "Duo essencial para limpeza profunda e renovação da pele" at bounding box center [602, 306] width 131 height 20
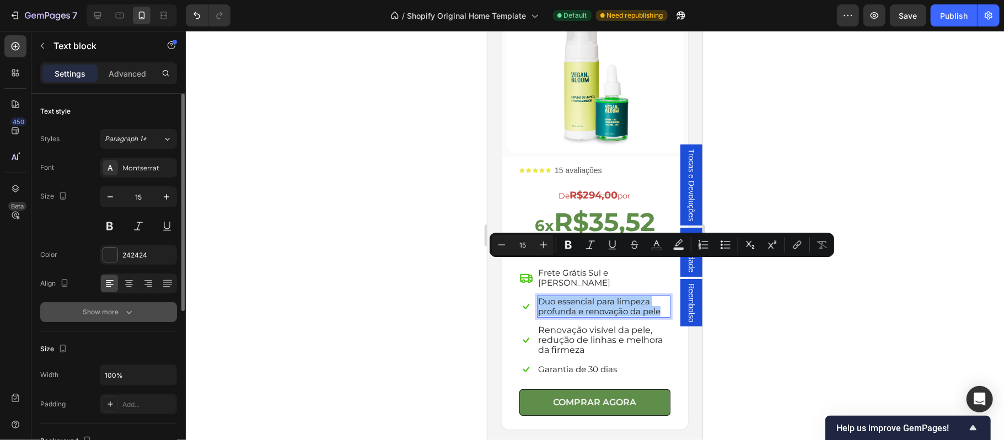
click at [116, 305] on button "Show more" at bounding box center [108, 312] width 137 height 20
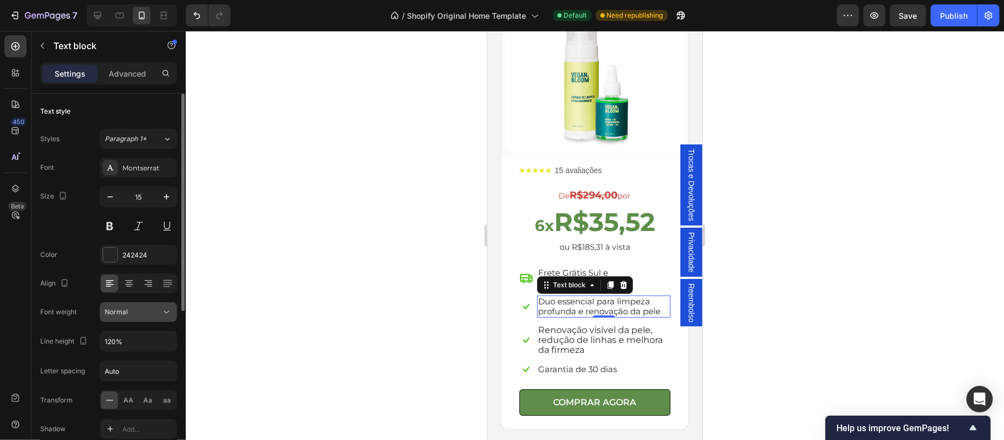
scroll to position [49, 0]
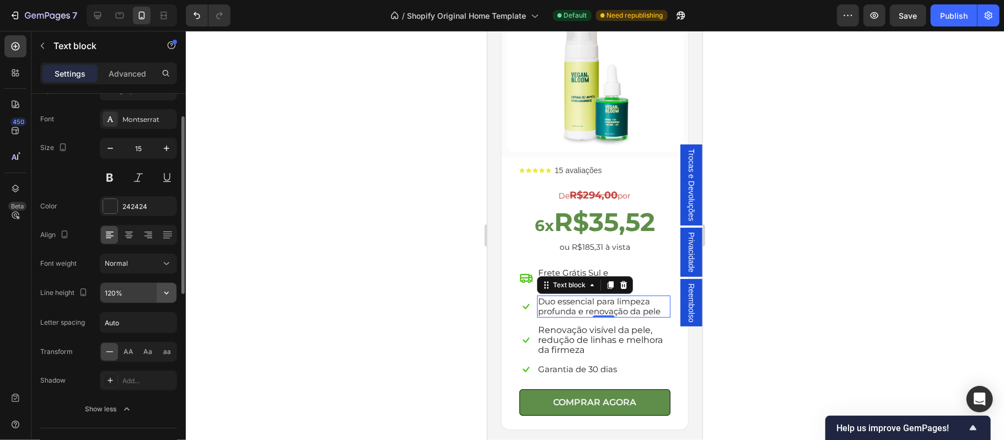
click at [166, 297] on icon "button" at bounding box center [166, 292] width 11 height 11
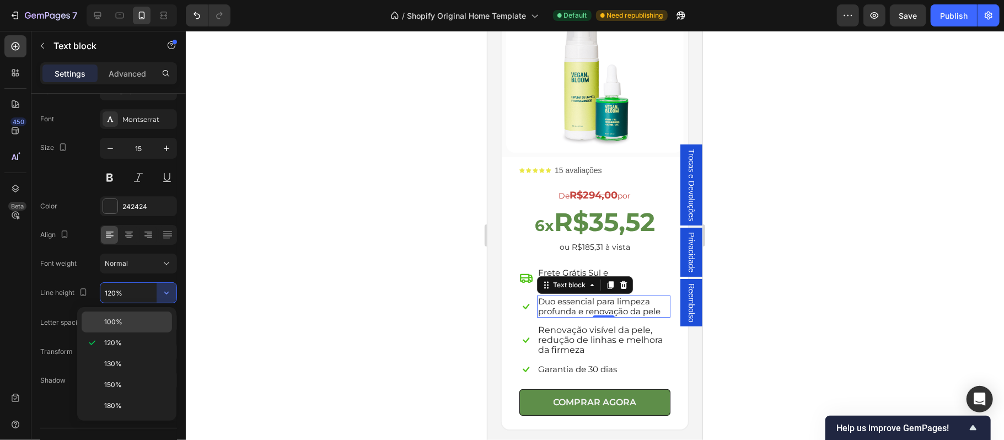
click at [135, 320] on p "100%" at bounding box center [135, 322] width 63 height 10
type input "100%"
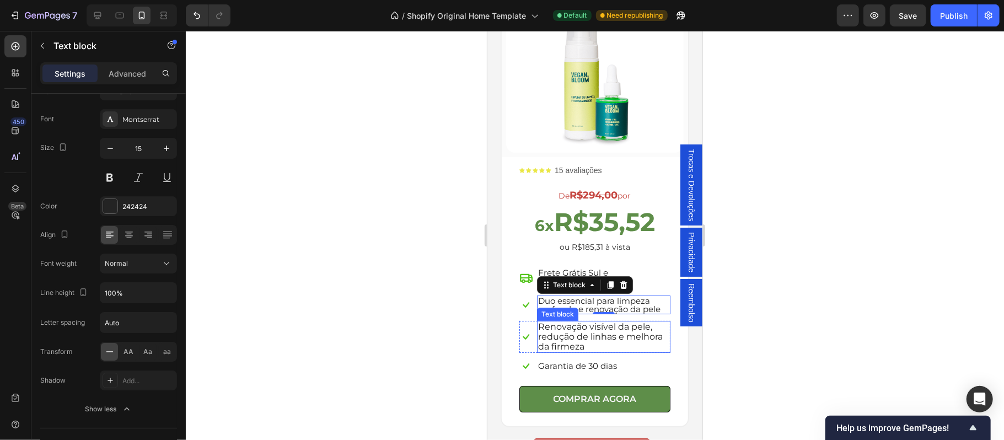
click at [569, 321] on span "Renovação visível da pele, redução de linhas e melhora da firmeza" at bounding box center [599, 336] width 125 height 30
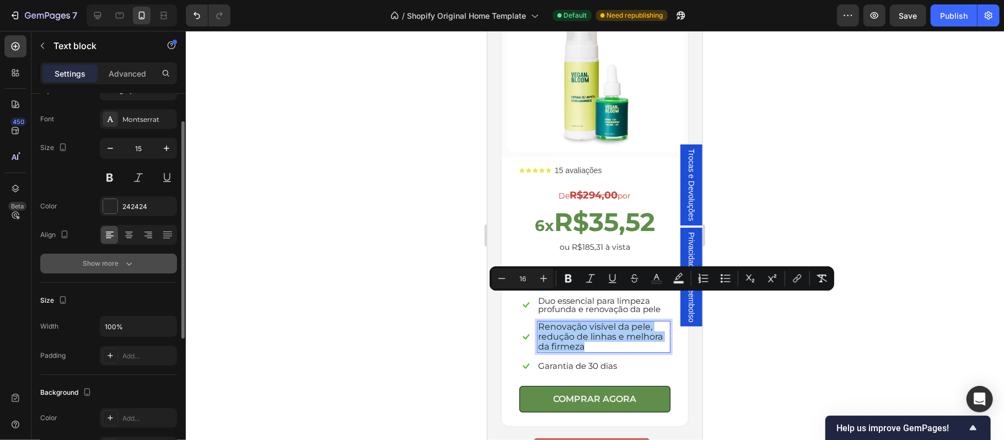
click at [109, 268] on div "Show more" at bounding box center [108, 263] width 51 height 11
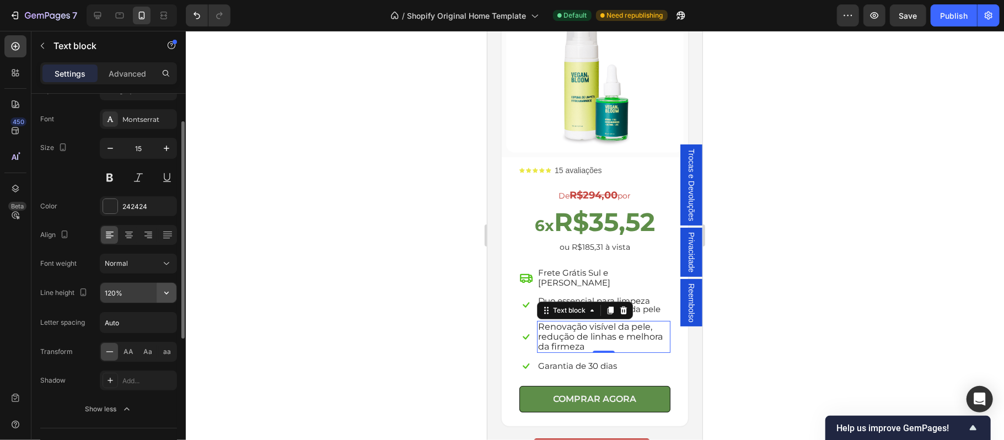
click at [166, 294] on icon "button" at bounding box center [166, 293] width 4 height 3
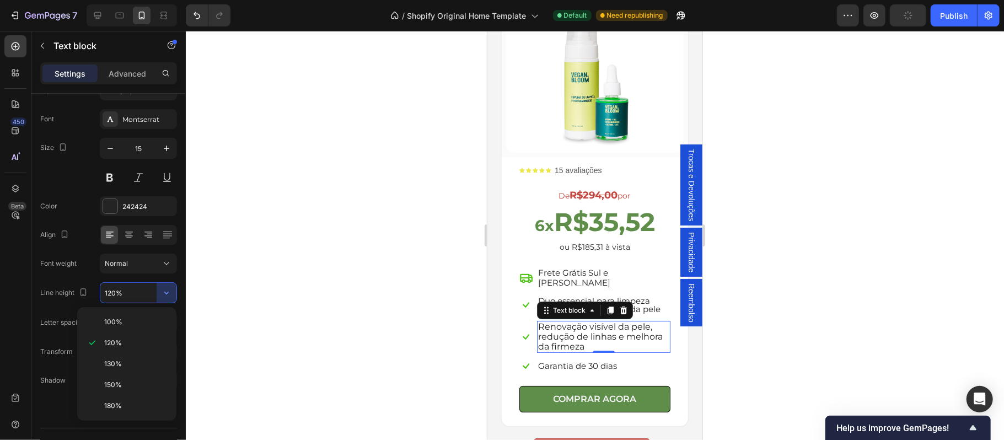
click at [133, 318] on p "100%" at bounding box center [135, 322] width 63 height 10
type input "100%"
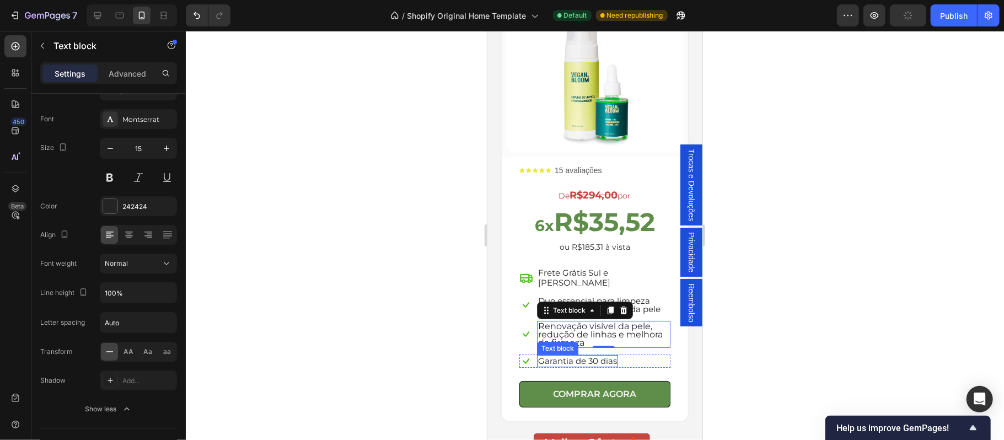
click at [573, 356] on p "Garantia de 30 dias" at bounding box center [576, 361] width 79 height 10
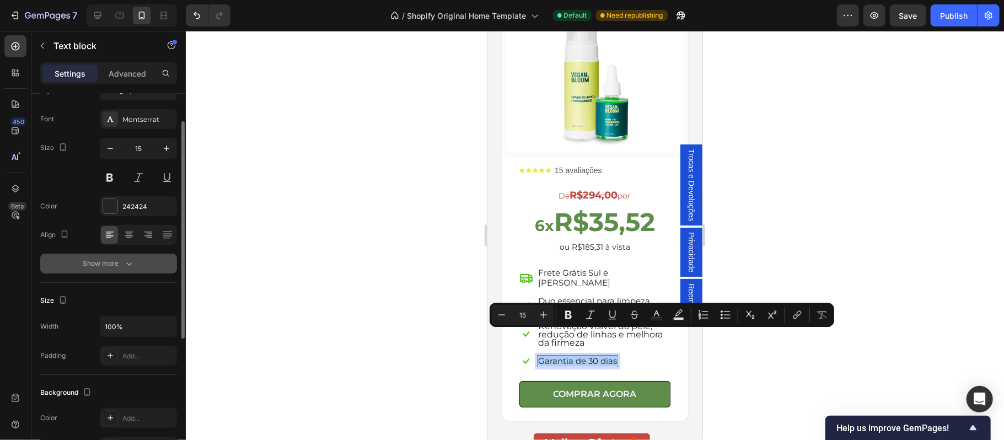
click at [114, 270] on button "Show more" at bounding box center [108, 264] width 137 height 20
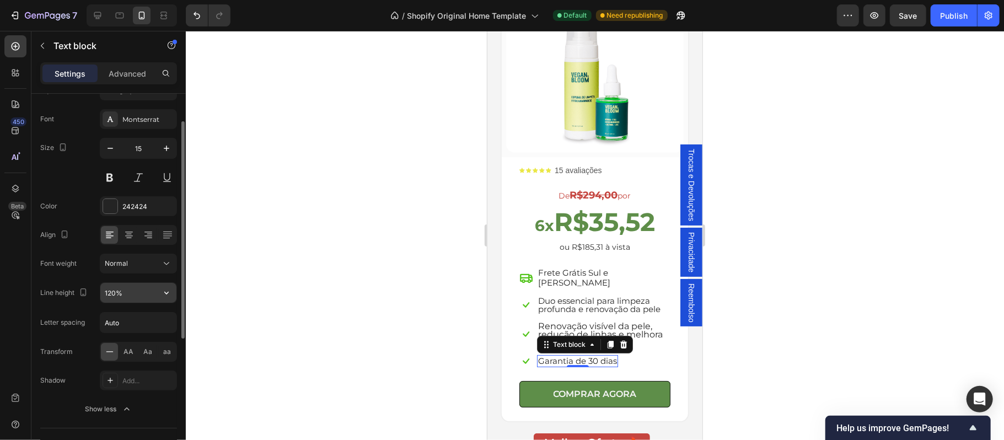
click at [168, 294] on icon "button" at bounding box center [166, 293] width 4 height 3
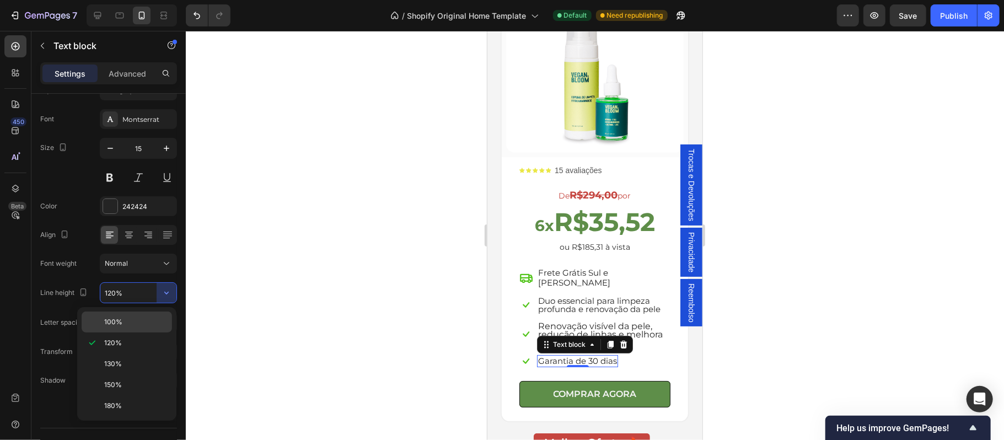
click at [121, 316] on div "100%" at bounding box center [127, 321] width 90 height 21
type input "100%"
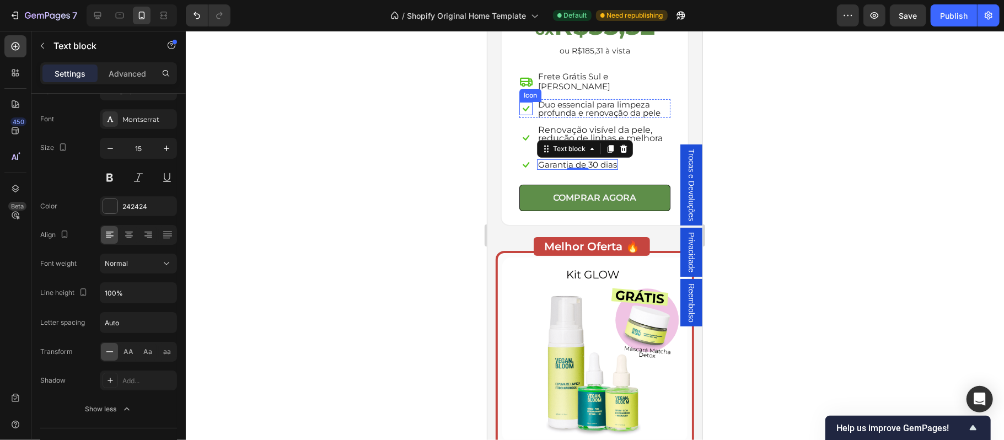
scroll to position [3233, 0]
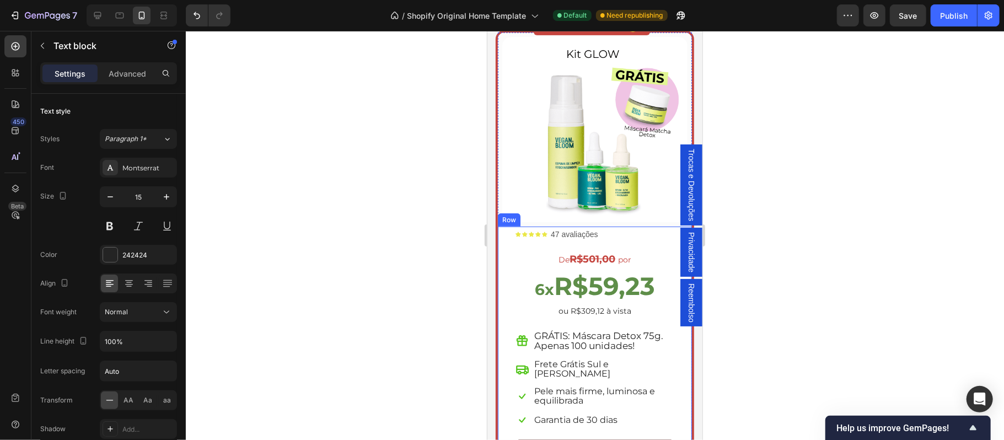
scroll to position [49, 0]
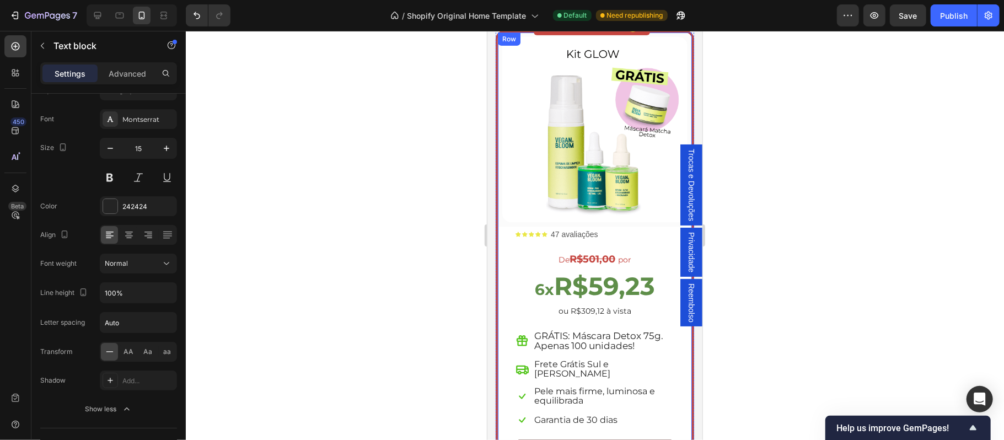
click at [680, 368] on div "(P) Images & Gallery Row Icon Icon Icon Icon Icon Icon List 47 avaliações Text …" at bounding box center [594, 255] width 198 height 450
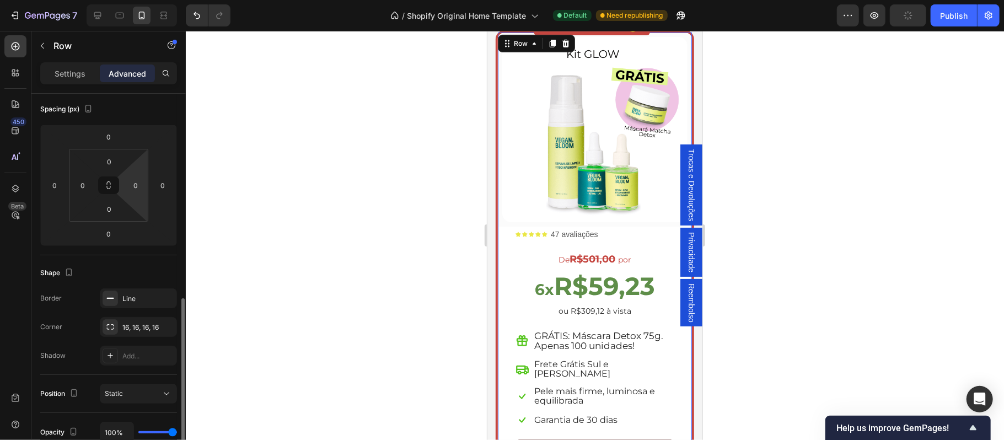
scroll to position [219, 0]
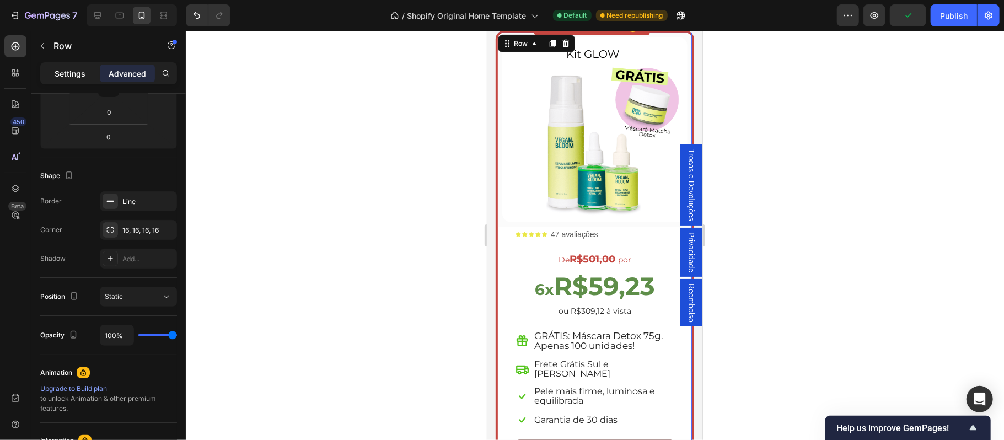
click at [80, 76] on p "Settings" at bounding box center [70, 74] width 31 height 12
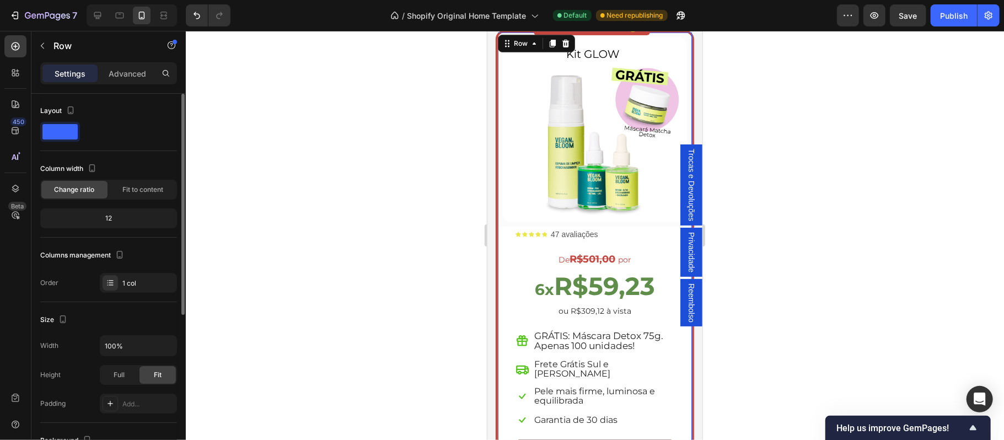
scroll to position [0, 0]
click at [113, 344] on input "100%" at bounding box center [138, 346] width 76 height 20
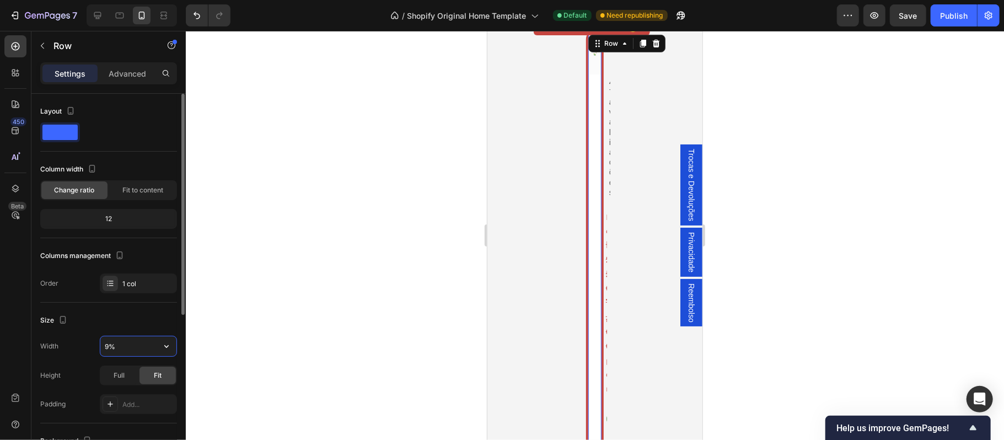
type input "95%"
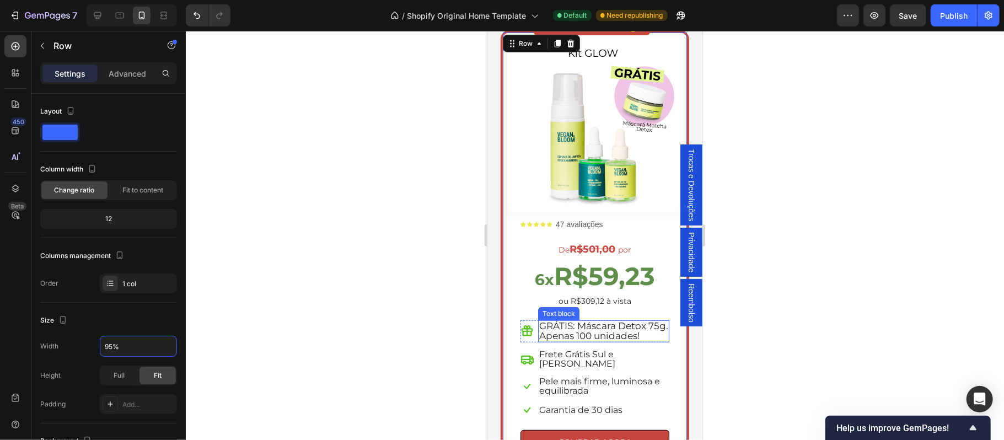
click at [556, 320] on span "GRÁTIS: Máscara Detox 75g. Apenas 100 unidades!" at bounding box center [603, 330] width 129 height 21
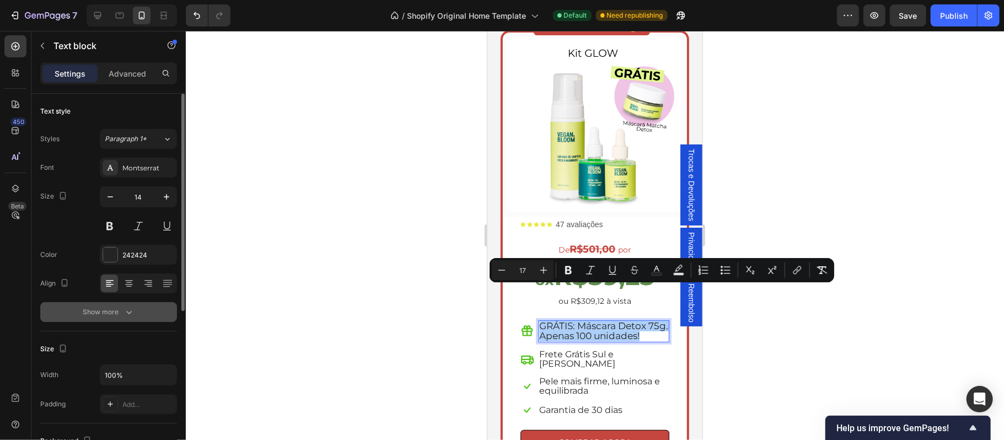
click at [105, 314] on div "Show more" at bounding box center [108, 311] width 51 height 11
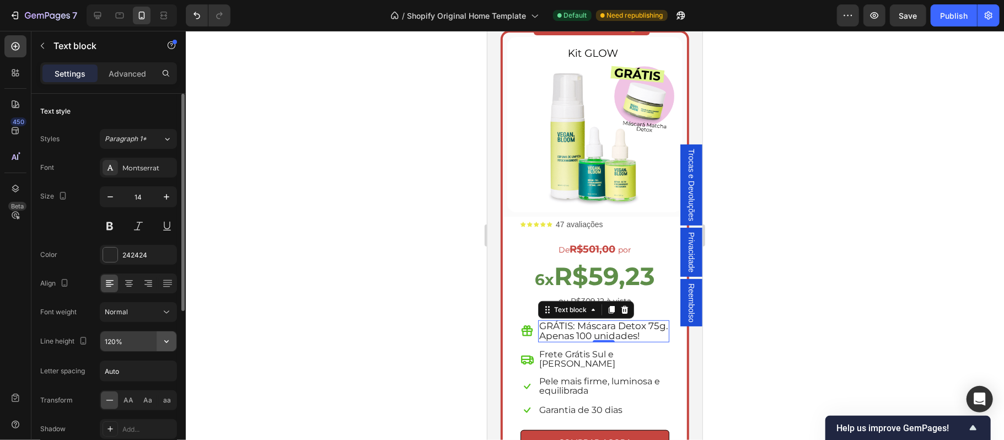
click at [168, 347] on icon "button" at bounding box center [166, 341] width 11 height 11
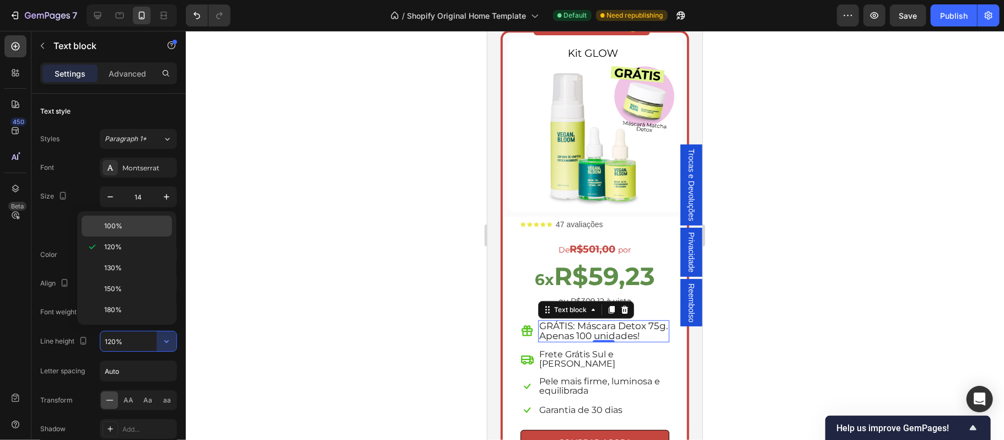
click at [122, 232] on div "100%" at bounding box center [127, 226] width 90 height 21
type input "100%"
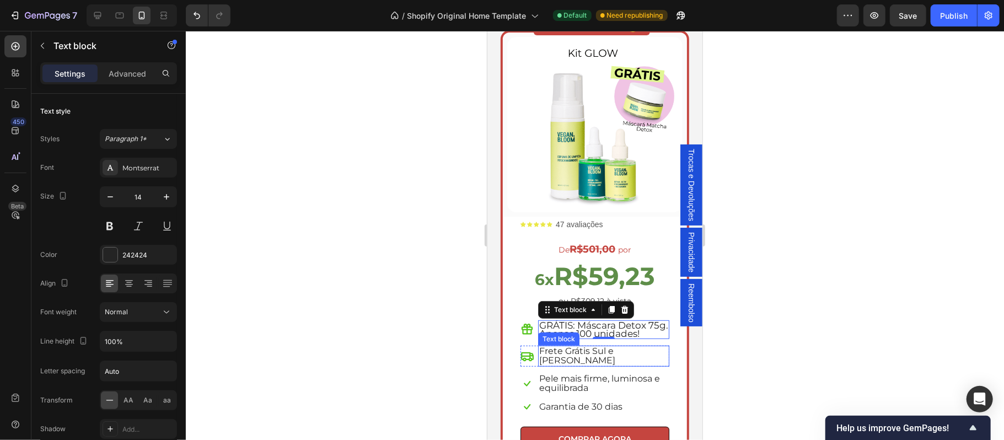
click at [564, 345] on span "Frete Grátis Sul e [PERSON_NAME]" at bounding box center [577, 355] width 76 height 20
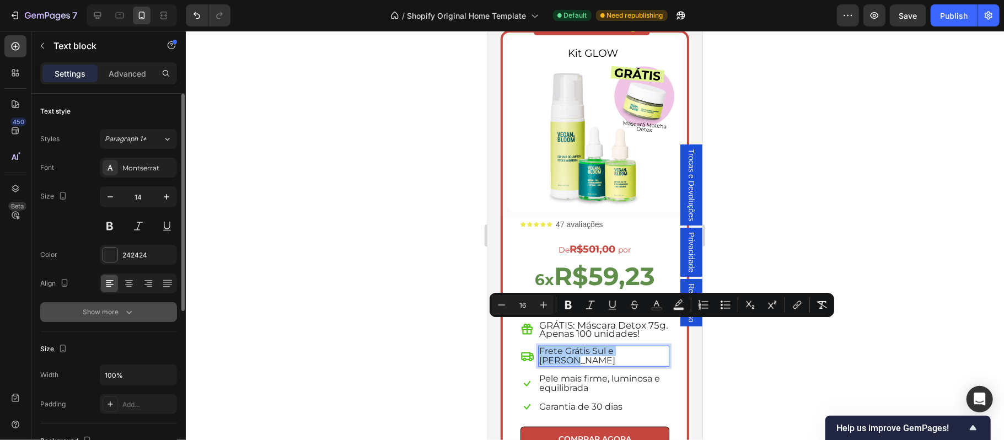
click at [113, 316] on div "Show more" at bounding box center [108, 311] width 51 height 11
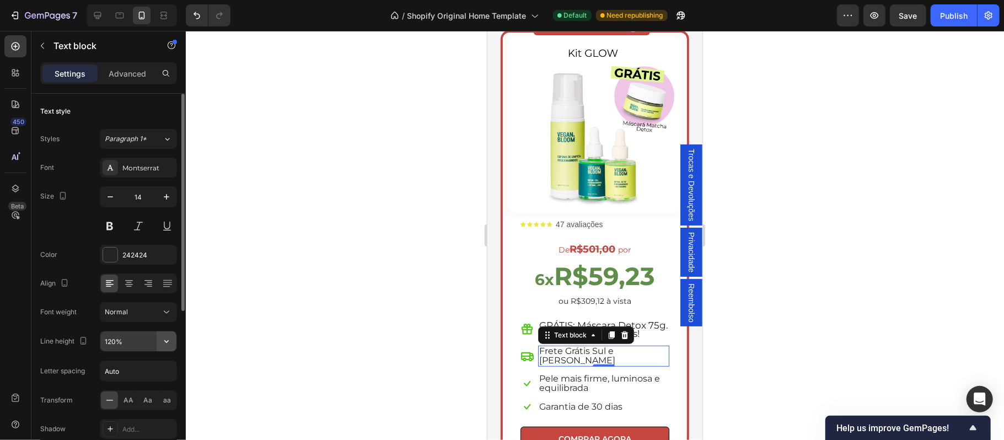
click at [169, 342] on icon "button" at bounding box center [166, 341] width 11 height 11
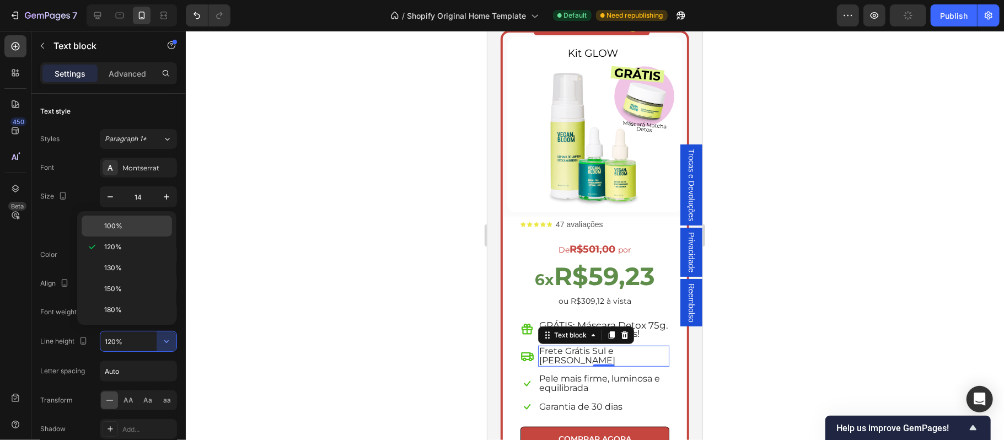
click at [126, 225] on p "100%" at bounding box center [135, 226] width 63 height 10
type input "100%"
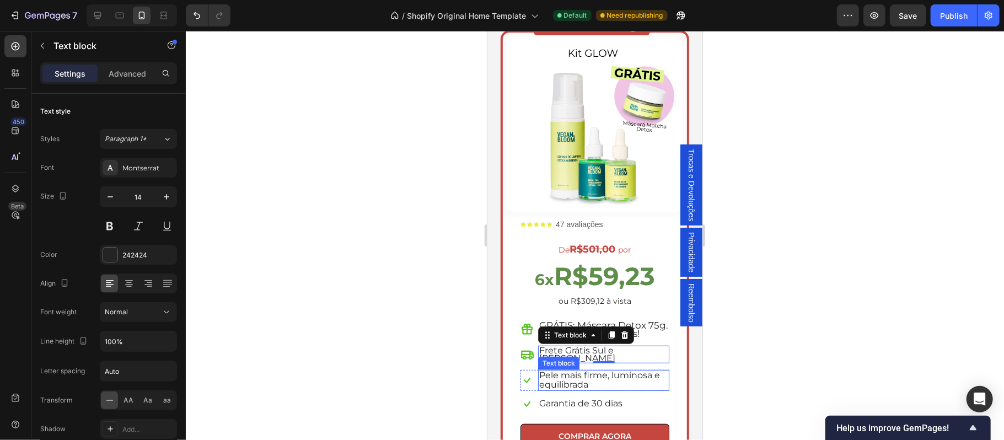
click at [585, 369] on span "Pele mais firme, luminosa e equilibrada" at bounding box center [599, 379] width 121 height 20
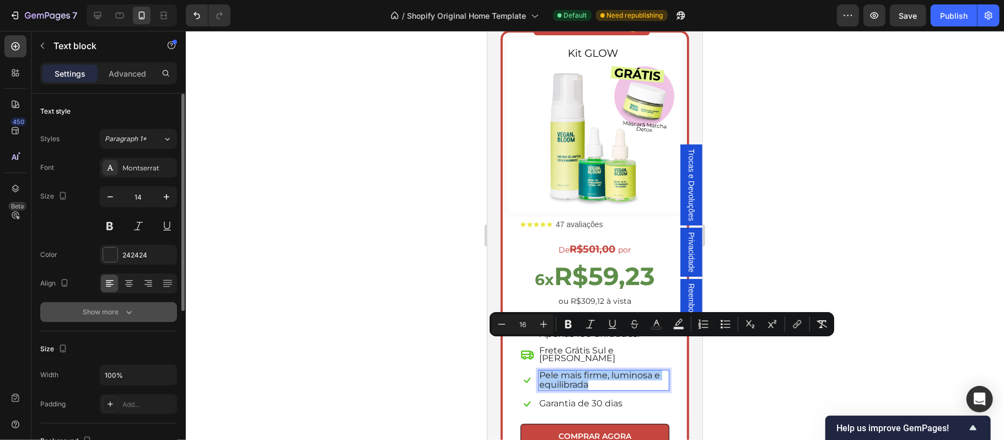
click at [107, 318] on button "Show more" at bounding box center [108, 312] width 137 height 20
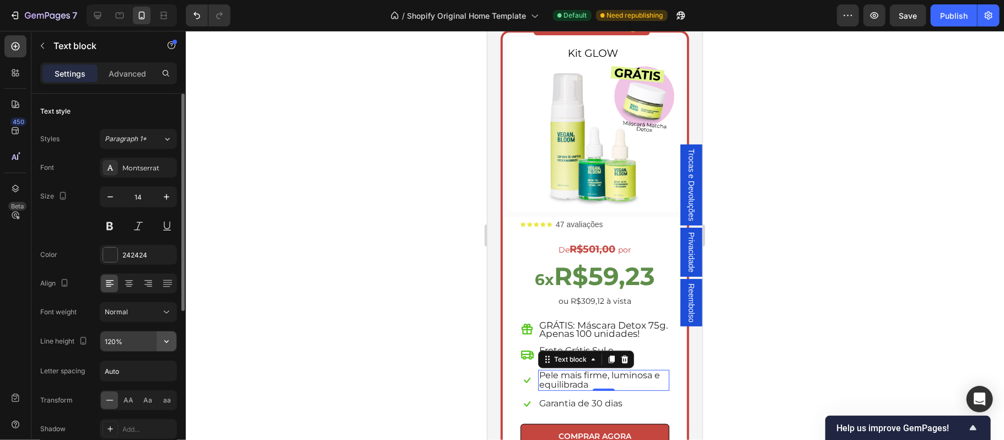
click at [164, 342] on icon "button" at bounding box center [166, 341] width 11 height 11
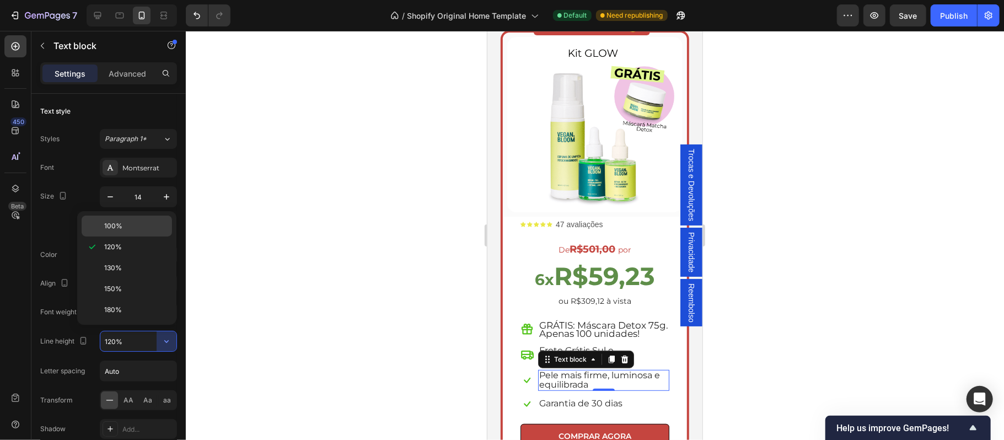
click at [128, 232] on div "100%" at bounding box center [127, 226] width 90 height 21
type input "100%"
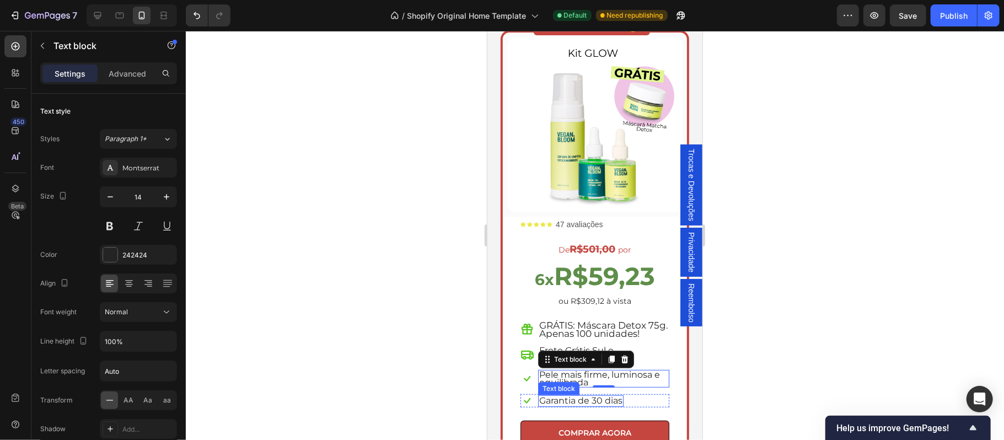
click at [574, 395] on span "Garantia de 30 dias" at bounding box center [580, 400] width 83 height 10
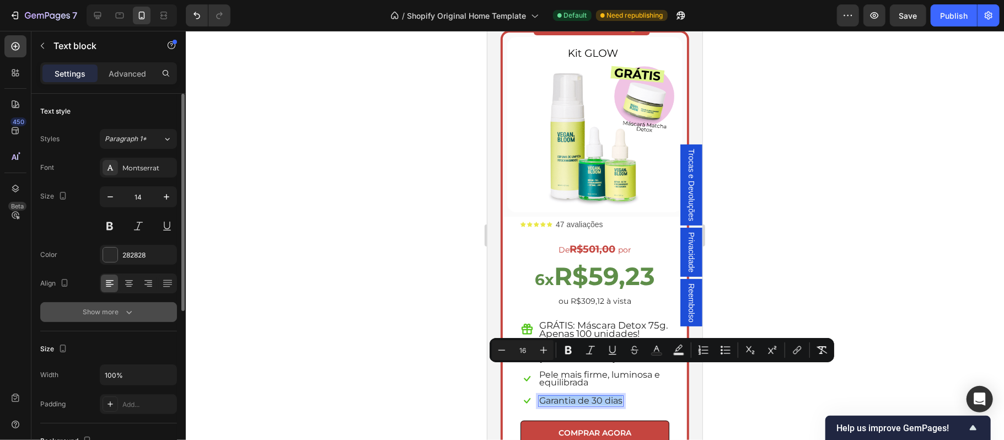
click at [109, 311] on div "Show more" at bounding box center [108, 311] width 51 height 11
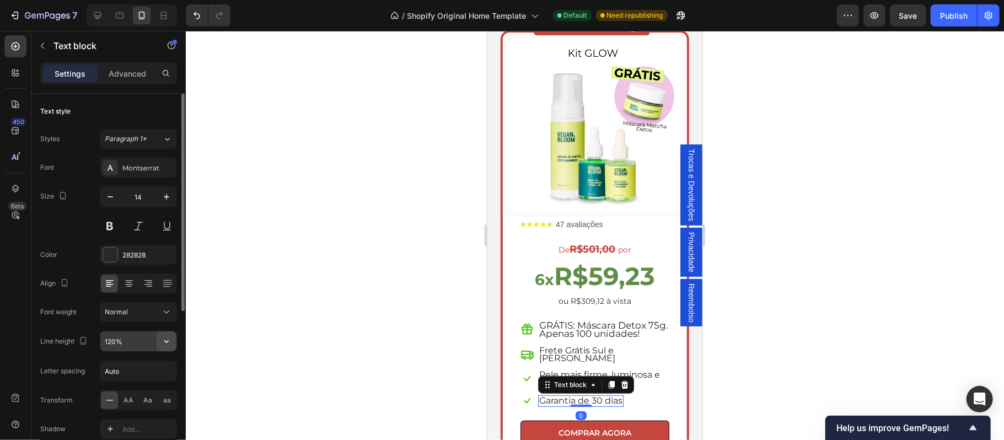
click at [166, 342] on icon "button" at bounding box center [166, 341] width 11 height 11
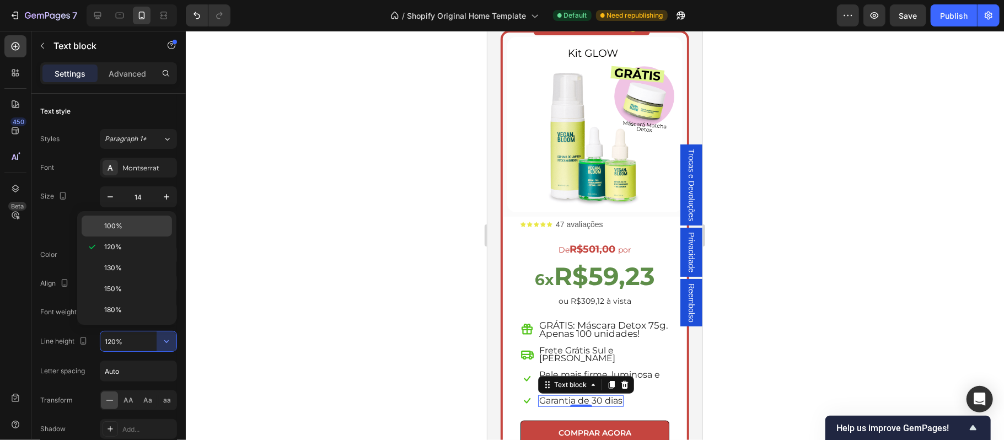
click at [120, 232] on div "100%" at bounding box center [127, 226] width 90 height 21
type input "100%"
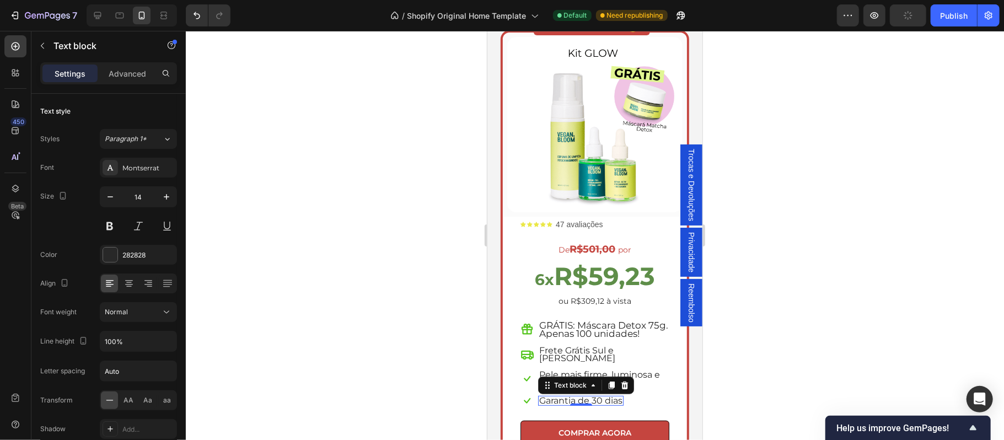
click at [448, 331] on div at bounding box center [595, 235] width 818 height 409
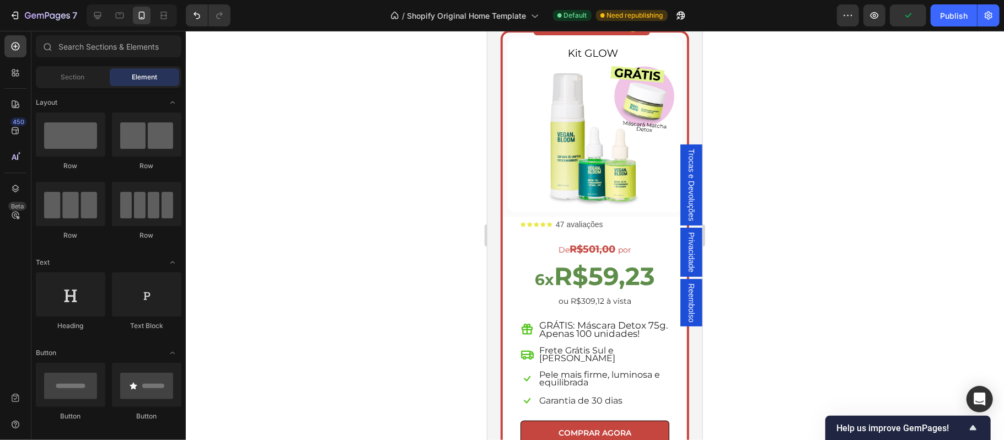
click at [911, 71] on div at bounding box center [595, 235] width 818 height 409
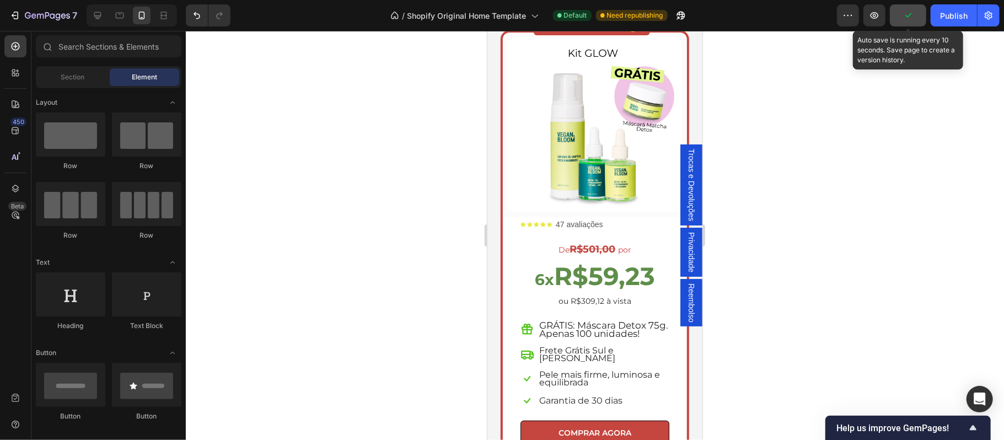
click at [907, 14] on icon "button" at bounding box center [907, 15] width 11 height 11
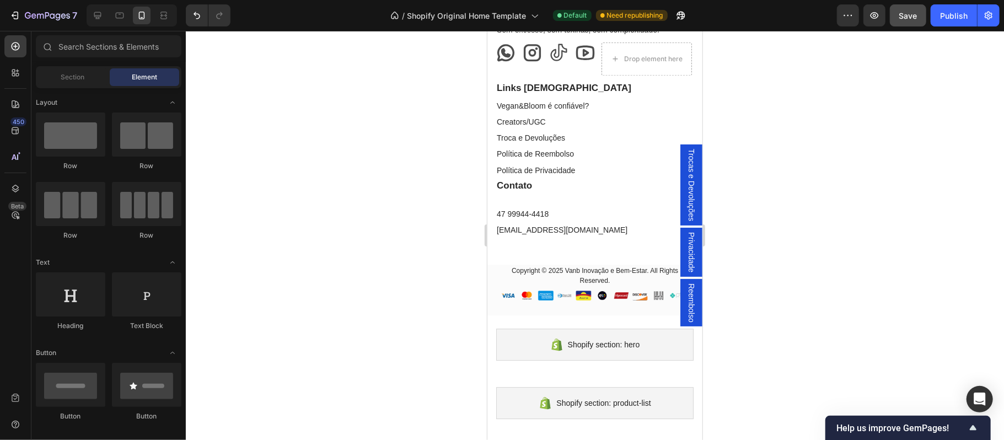
scroll to position [5167, 0]
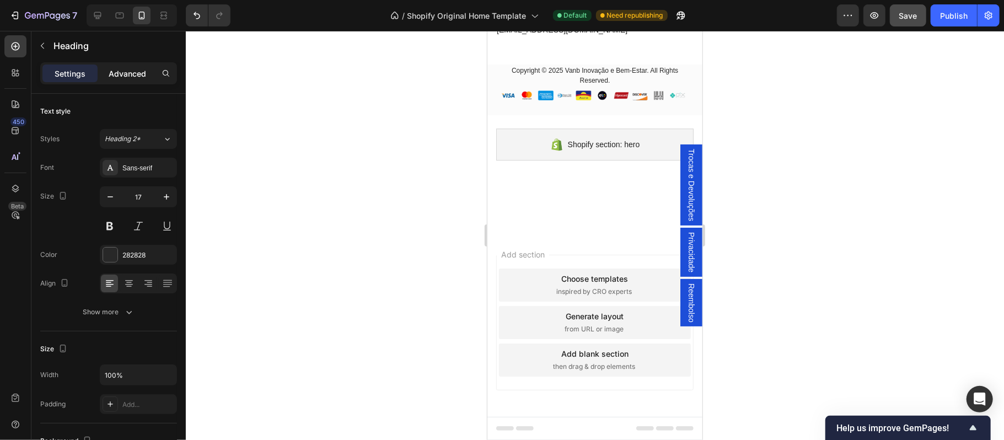
click at [123, 74] on p "Advanced" at bounding box center [127, 74] width 37 height 12
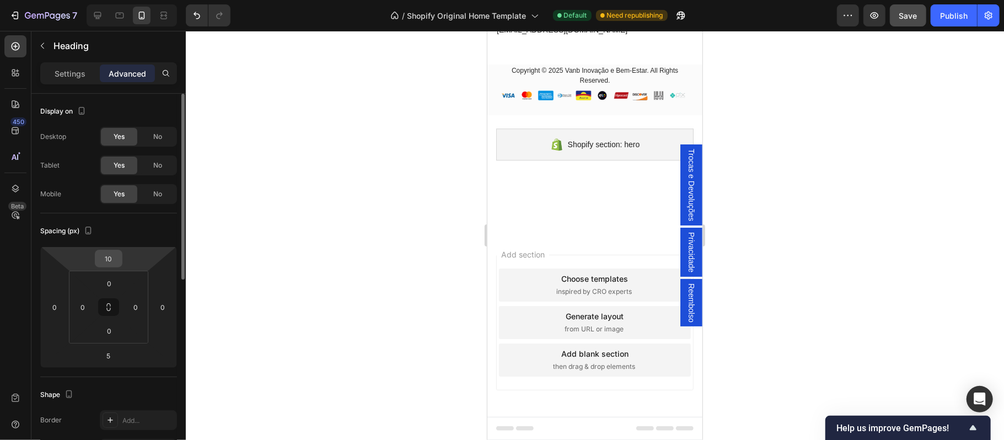
click at [113, 259] on input "10" at bounding box center [109, 258] width 22 height 17
type input "20"
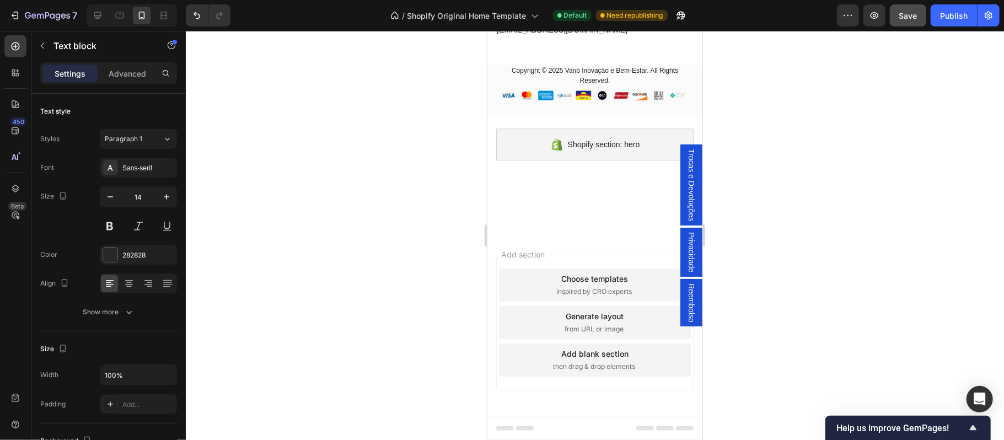
click at [766, 223] on div at bounding box center [595, 235] width 818 height 409
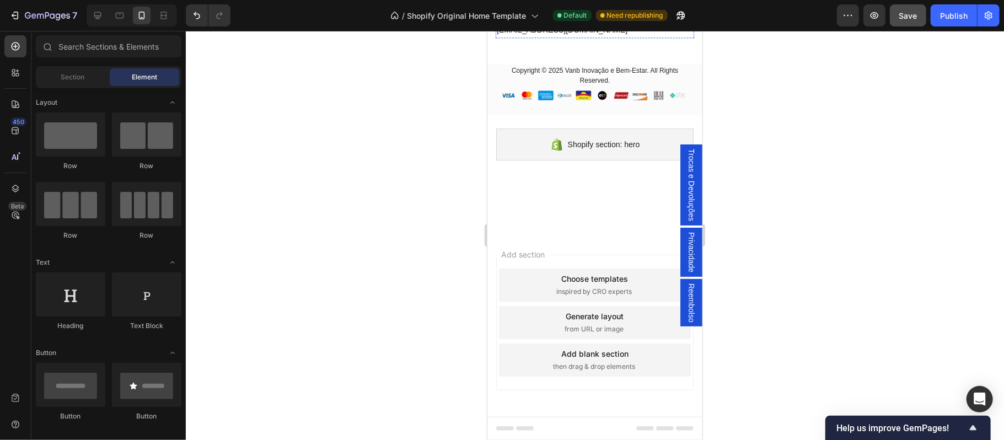
click at [564, 20] on p "47 99944-4418" at bounding box center [594, 14] width 196 height 14
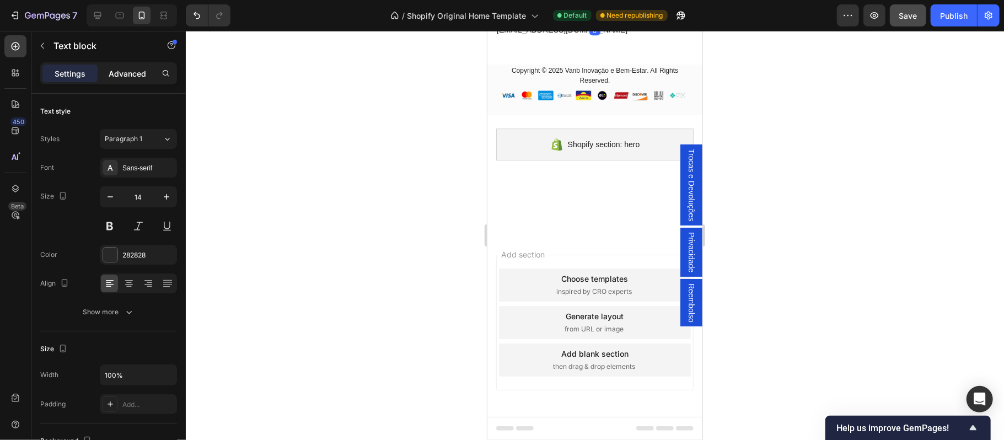
click at [142, 73] on p "Advanced" at bounding box center [127, 74] width 37 height 12
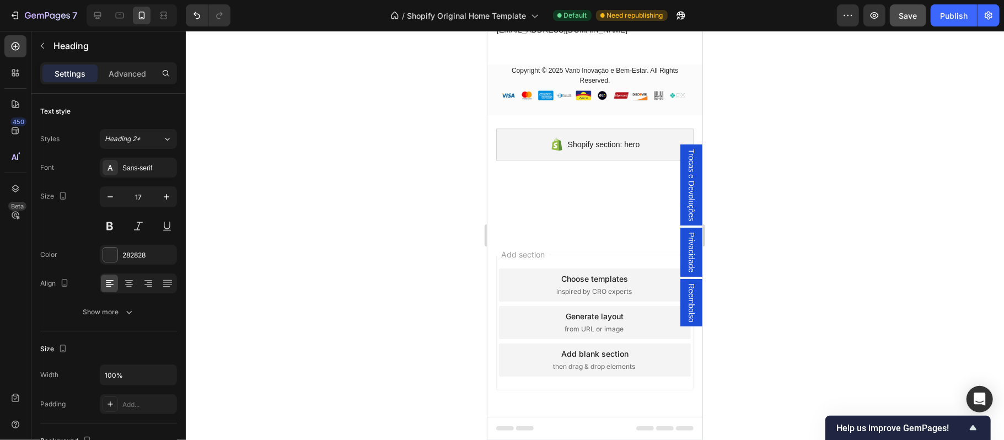
drag, startPoint x: 594, startPoint y: 327, endPoint x: 541, endPoint y: 307, distance: 56.5
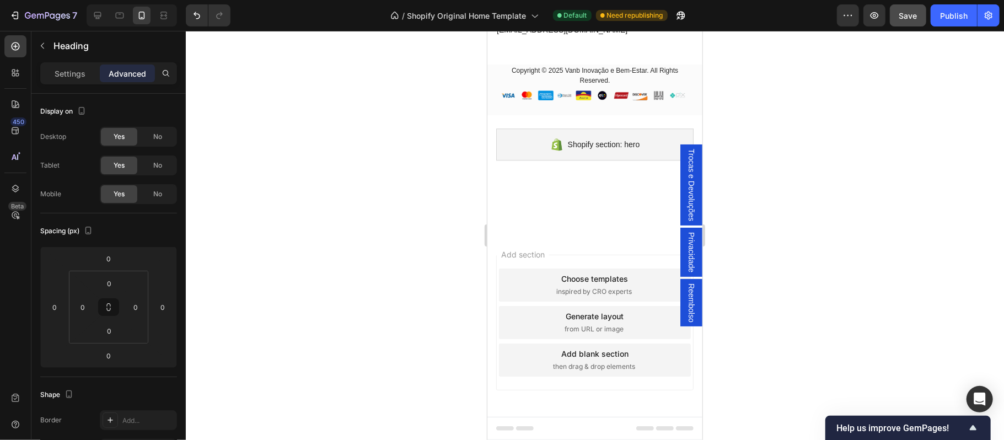
click at [118, 67] on div "Advanced" at bounding box center [127, 73] width 55 height 18
click at [114, 261] on input "0" at bounding box center [109, 258] width 22 height 17
type input "3"
type input "25"
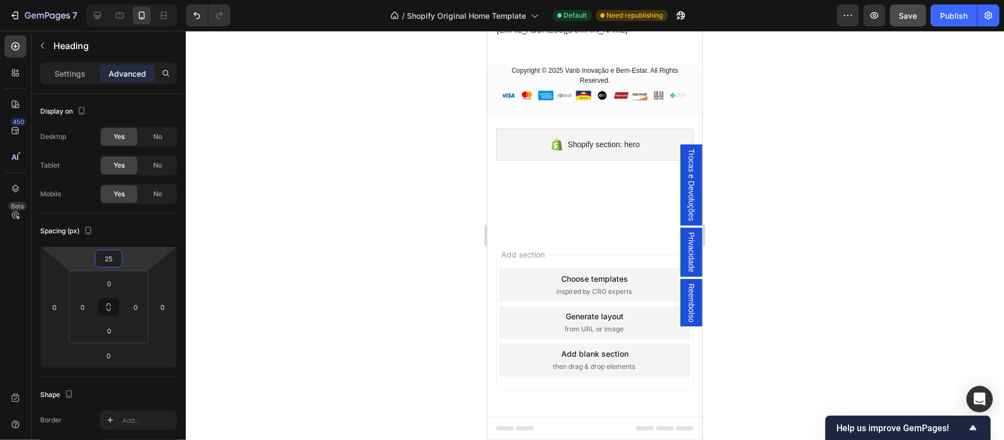
click at [832, 206] on div at bounding box center [595, 235] width 818 height 409
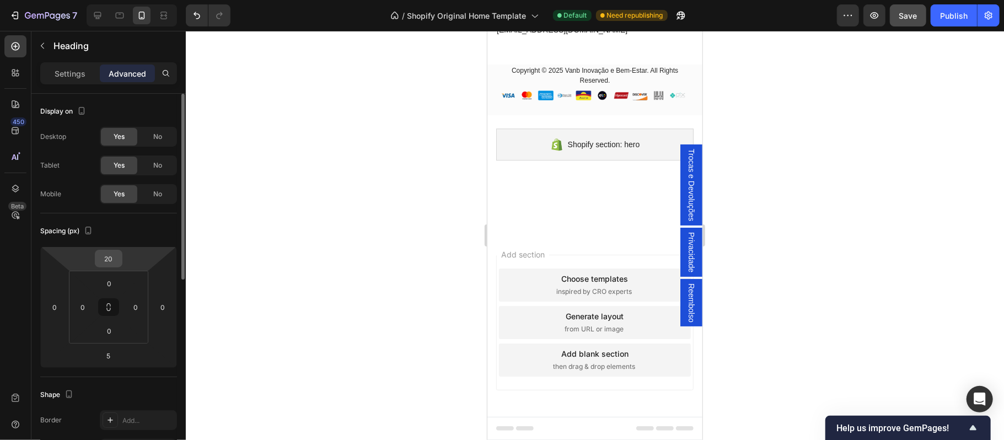
click at [114, 257] on input "20" at bounding box center [109, 258] width 22 height 17
type input "25"
click at [763, 241] on div at bounding box center [595, 235] width 818 height 409
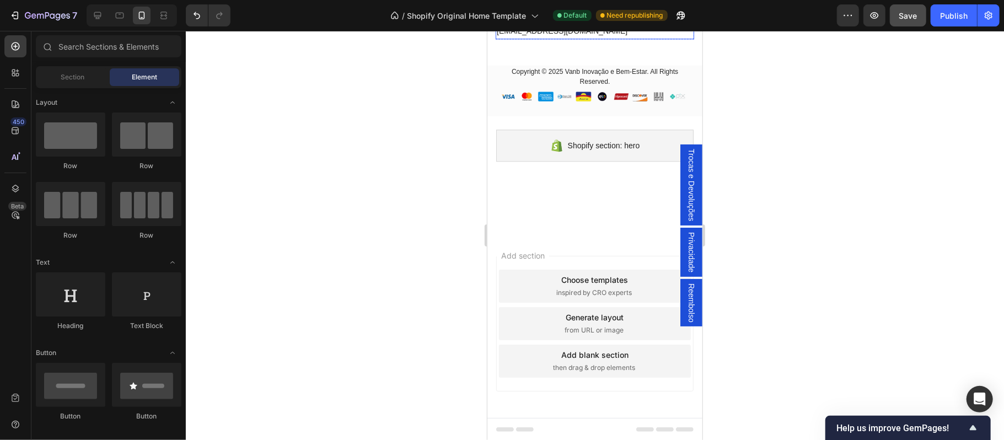
click at [553, 37] on p "contato@veganbloom.com.br" at bounding box center [594, 31] width 196 height 14
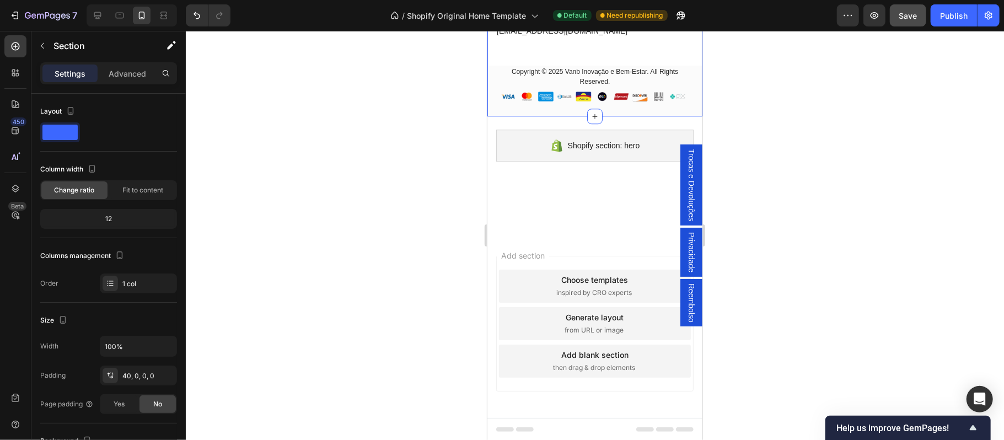
click at [567, 86] on p "Copyright © 2025 Vanb Inovação e Bem-Estar. All Rights Reserved." at bounding box center [594, 76] width 196 height 20
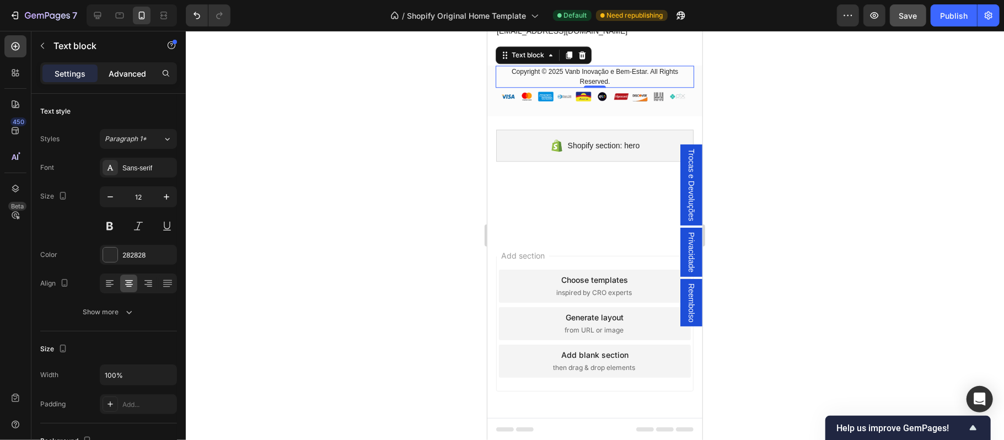
click at [123, 77] on p "Advanced" at bounding box center [127, 74] width 37 height 12
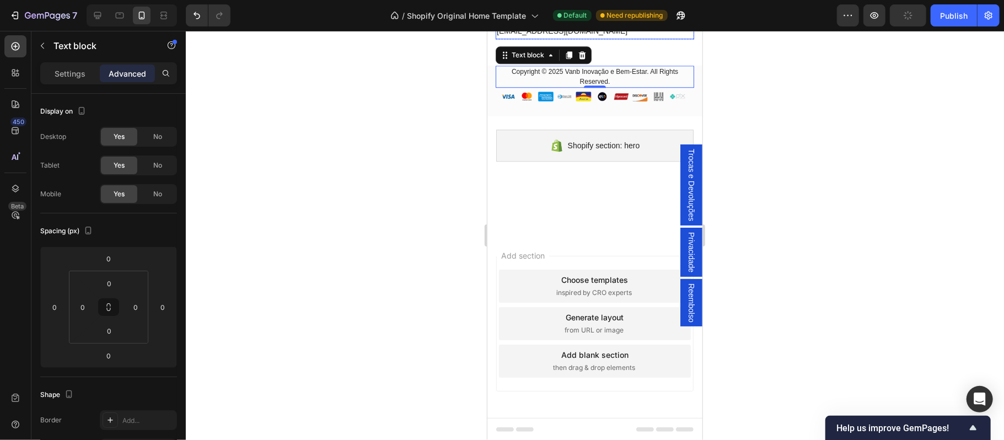
click at [545, 35] on link "contato@veganbloom.com.br" at bounding box center [561, 30] width 131 height 9
click at [327, 213] on div at bounding box center [595, 235] width 818 height 409
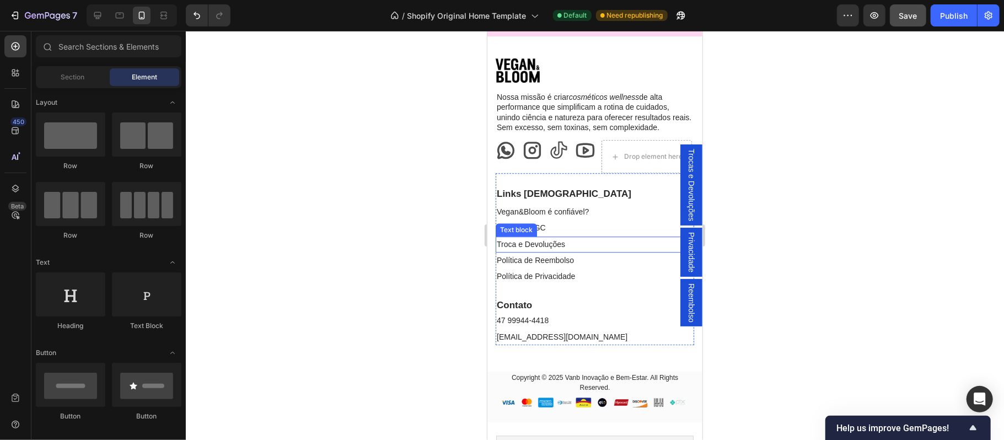
scroll to position [5264, 0]
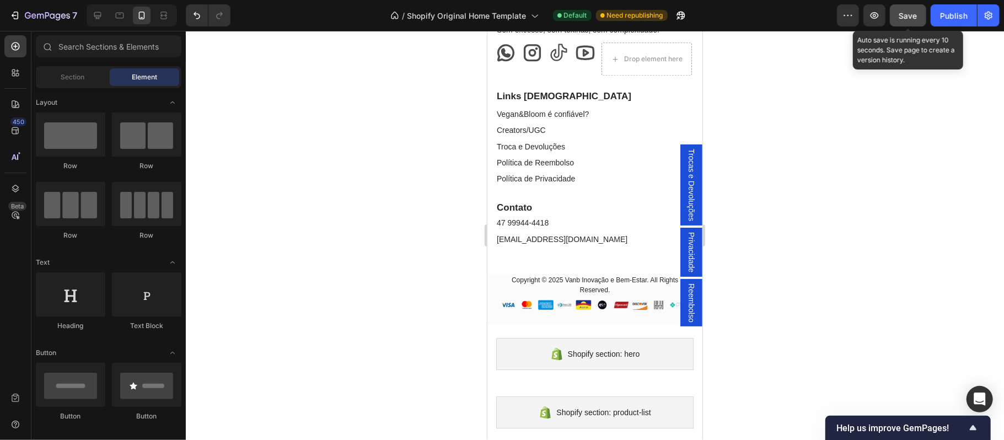
click at [902, 19] on span "Save" at bounding box center [908, 15] width 18 height 9
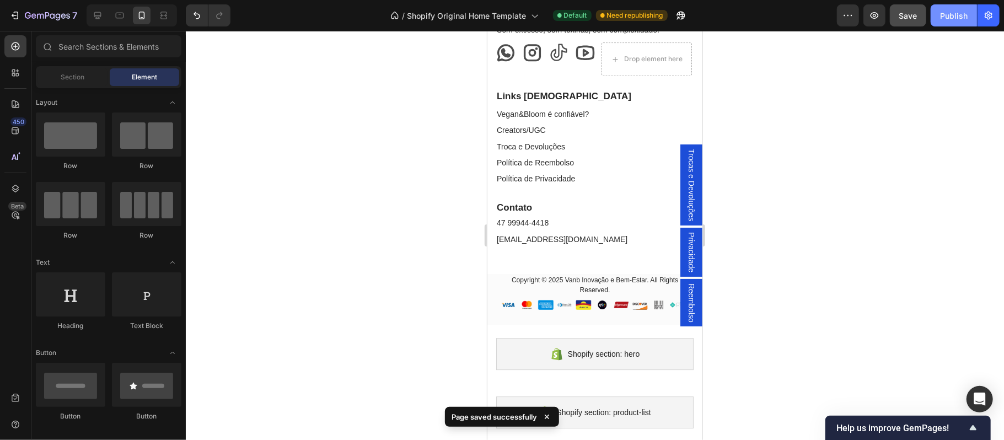
click at [957, 21] on button "Publish" at bounding box center [953, 15] width 46 height 22
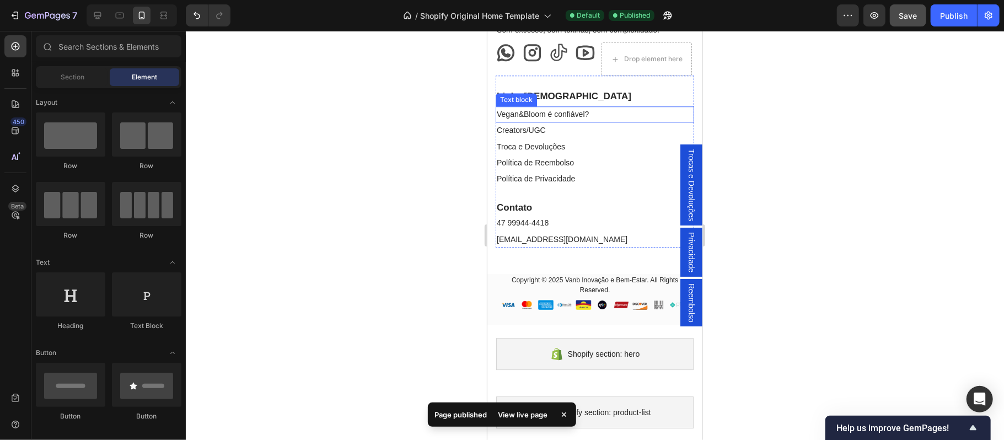
click at [560, 118] on link "Vegan&Bloom é confiável?" at bounding box center [542, 113] width 92 height 9
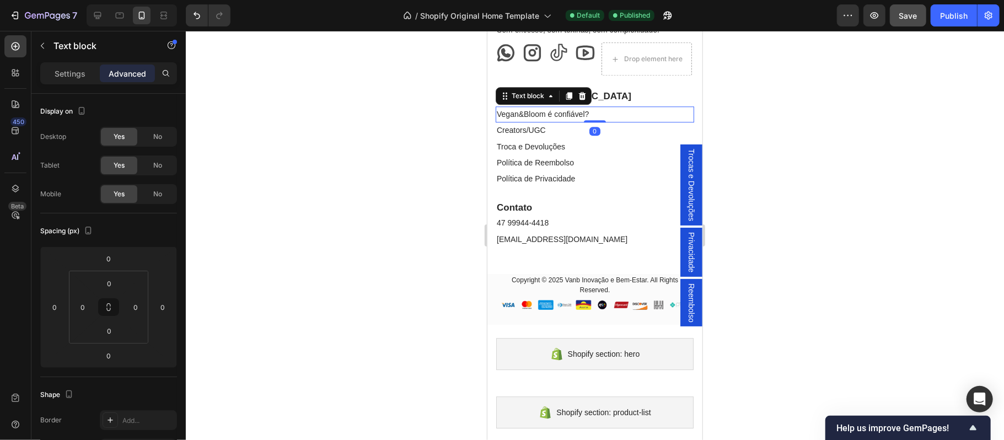
click at [560, 118] on link "Vegan&Bloom é confiável?" at bounding box center [542, 113] width 92 height 9
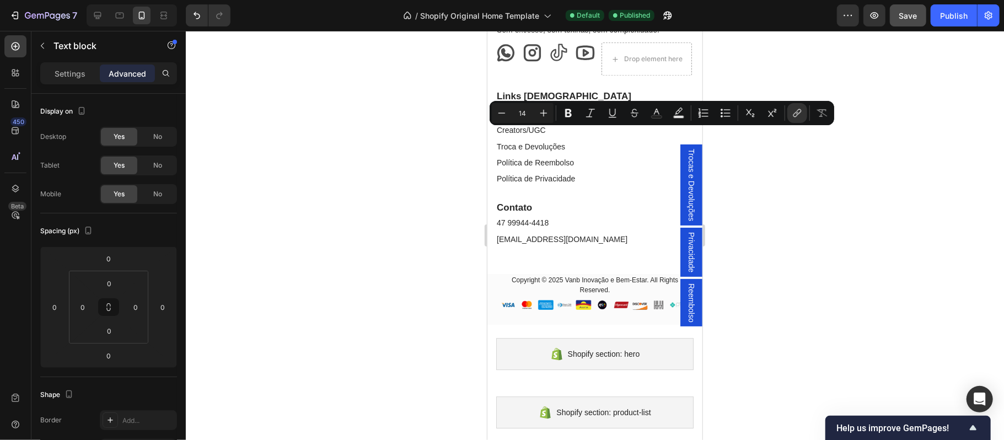
click at [561, 118] on link "Vegan&Bloom é confiável?" at bounding box center [542, 113] width 92 height 9
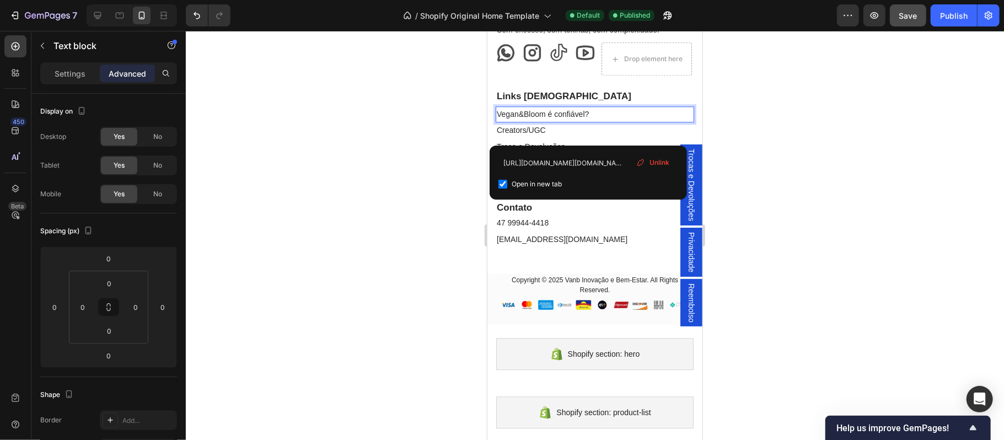
click at [499, 185] on input "checkbox" at bounding box center [502, 184] width 9 height 9
checkbox input "false"
click at [766, 202] on div at bounding box center [595, 235] width 818 height 409
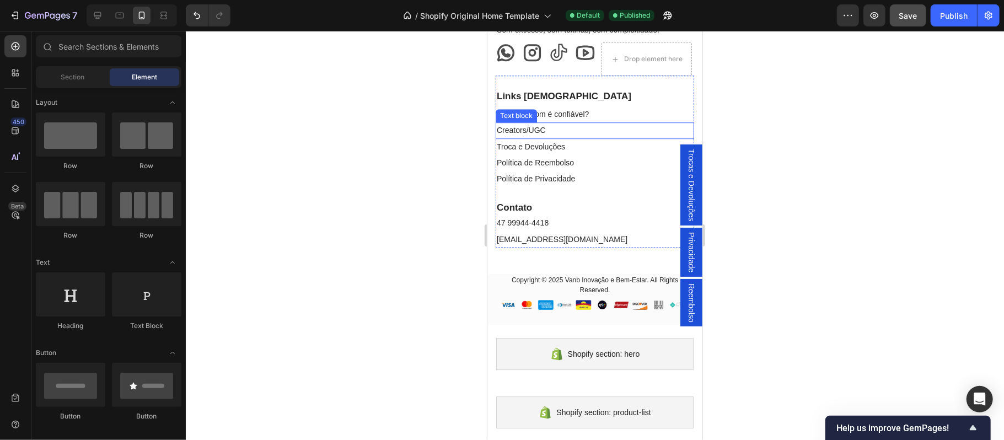
click at [537, 134] on link "Creators/UGC" at bounding box center [520, 129] width 49 height 9
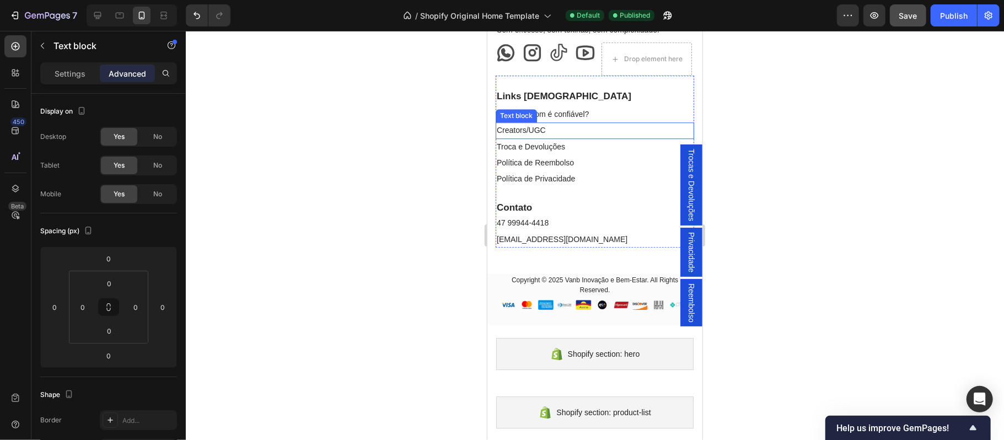
click at [537, 134] on link "Creators/UGC" at bounding box center [520, 129] width 49 height 9
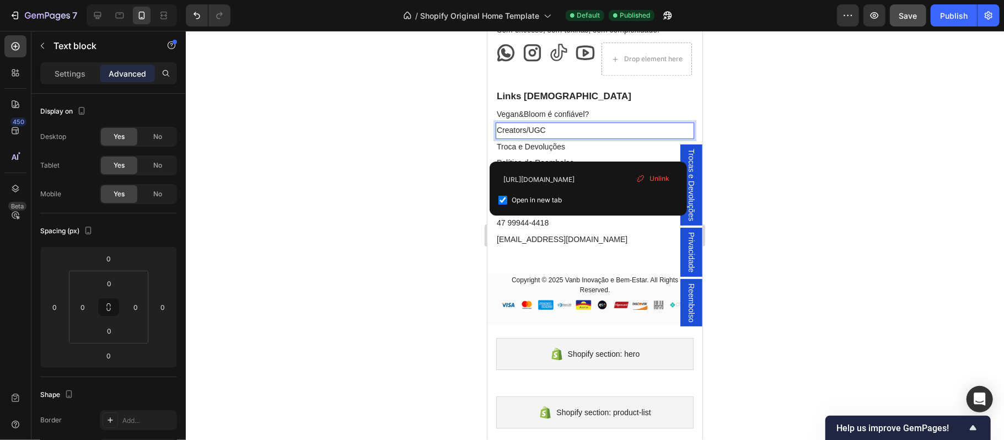
click at [537, 134] on link "Creators/UGC" at bounding box center [520, 129] width 49 height 9
click at [529, 198] on span "Open in new tab" at bounding box center [537, 199] width 50 height 13
checkbox input "false"
click at [442, 187] on div at bounding box center [595, 235] width 818 height 409
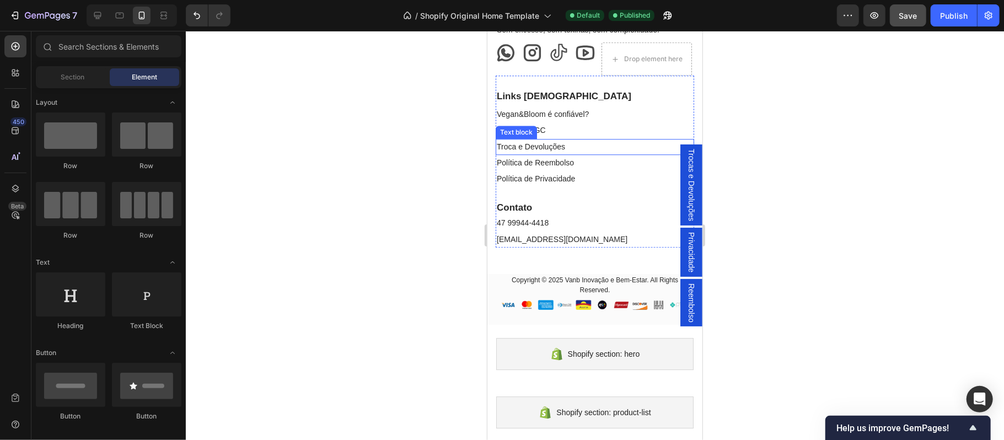
click at [539, 150] on link "Troca e Devoluções" at bounding box center [530, 146] width 68 height 9
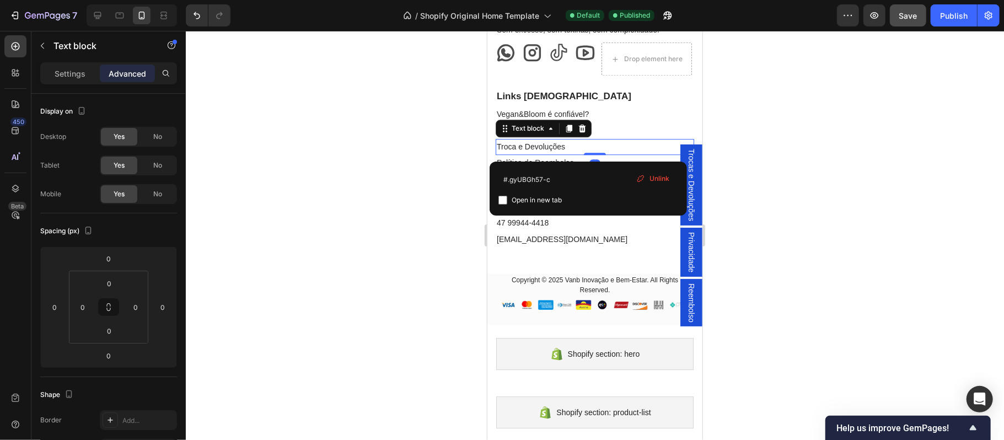
click at [540, 166] on div "#.gyUBGh57-c Open in new tab Unlink" at bounding box center [587, 189] width 197 height 54
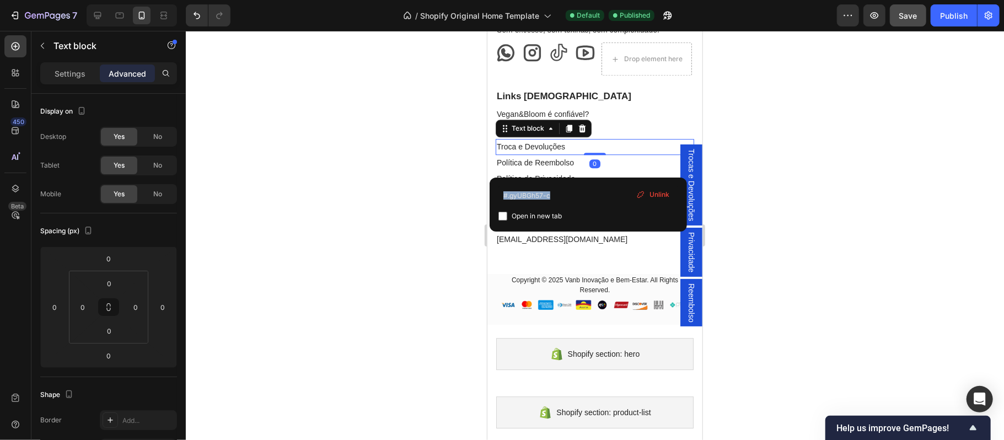
click at [446, 201] on div at bounding box center [595, 235] width 818 height 409
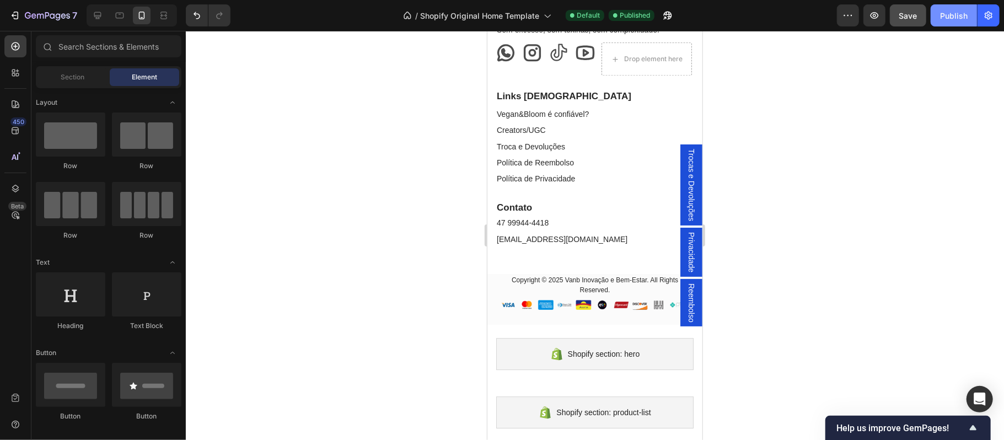
click at [955, 14] on div "Publish" at bounding box center [954, 16] width 28 height 12
click at [545, 150] on link "Troca e Devoluções" at bounding box center [530, 146] width 68 height 9
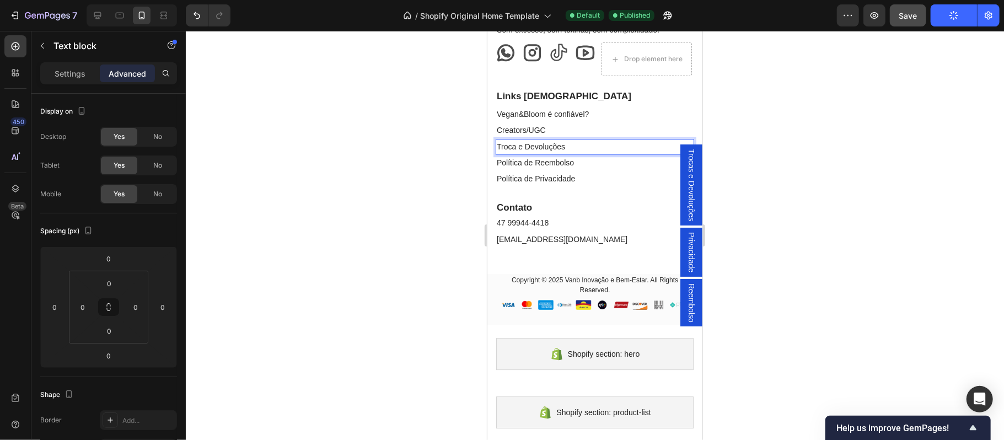
click at [854, 220] on div at bounding box center [595, 235] width 818 height 409
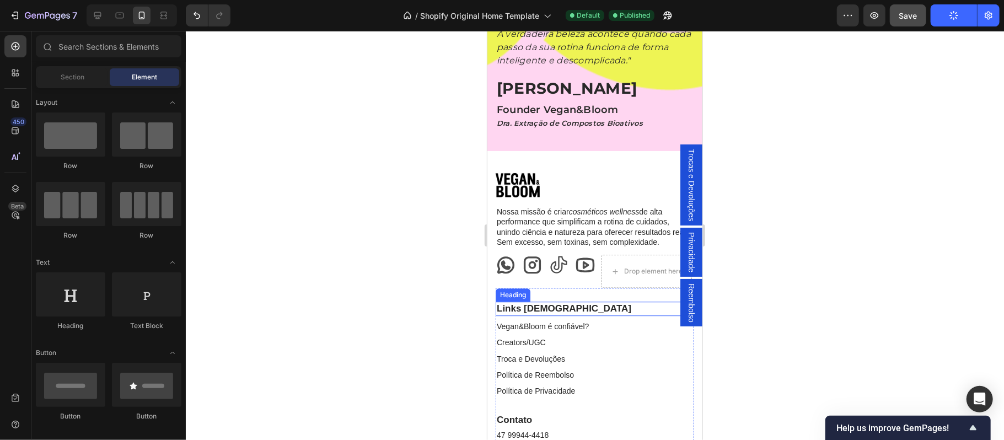
scroll to position [5167, 0]
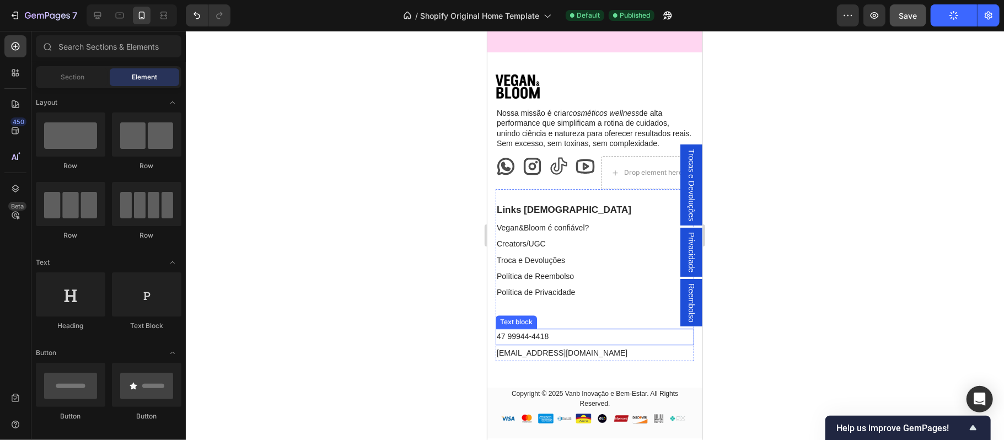
drag, startPoint x: 534, startPoint y: 340, endPoint x: 534, endPoint y: 333, distance: 6.6
click at [534, 340] on link "47 99944-4418" at bounding box center [522, 335] width 52 height 9
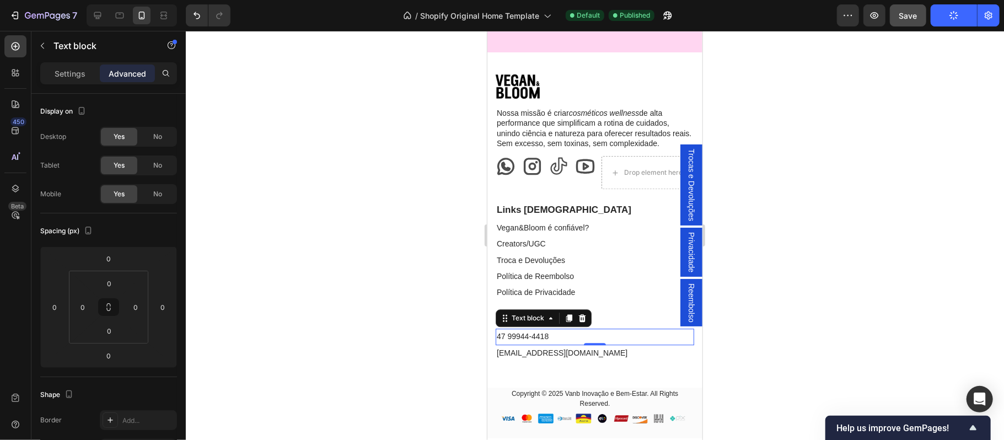
click at [534, 339] on link "47 99944-4418" at bounding box center [522, 335] width 52 height 9
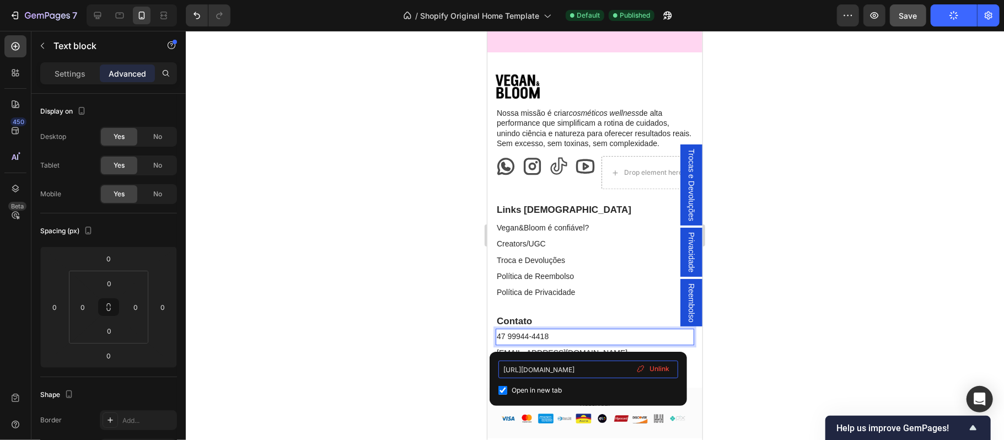
click at [543, 369] on input "https://wa.me/5547999444418" at bounding box center [588, 369] width 180 height 18
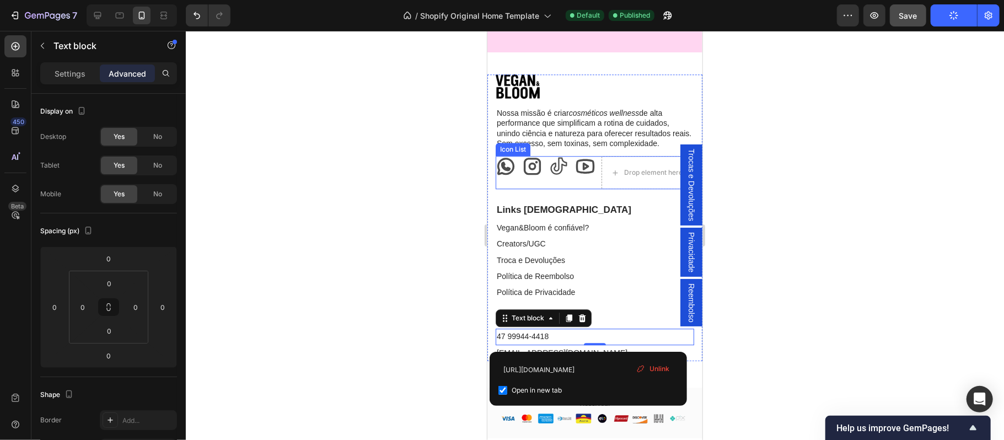
click at [508, 157] on icon at bounding box center [505, 165] width 17 height 17
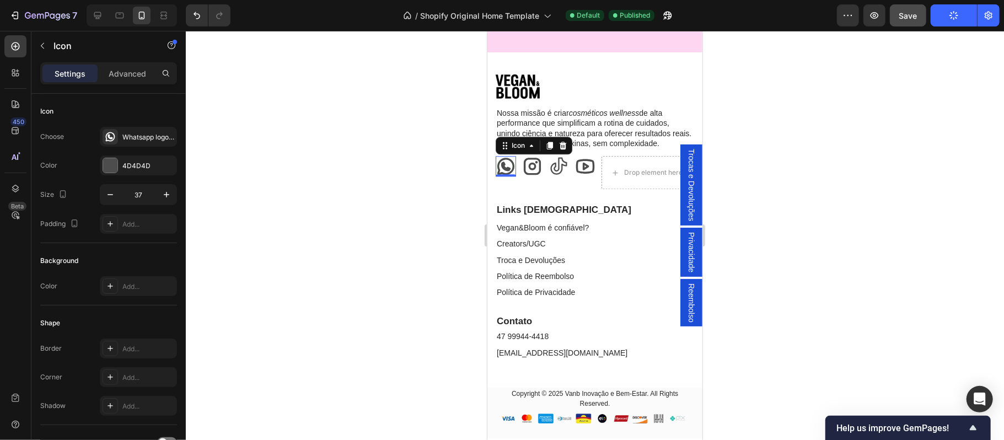
click at [503, 157] on icon at bounding box center [505, 165] width 17 height 17
click at [161, 254] on div "Background" at bounding box center [108, 261] width 137 height 18
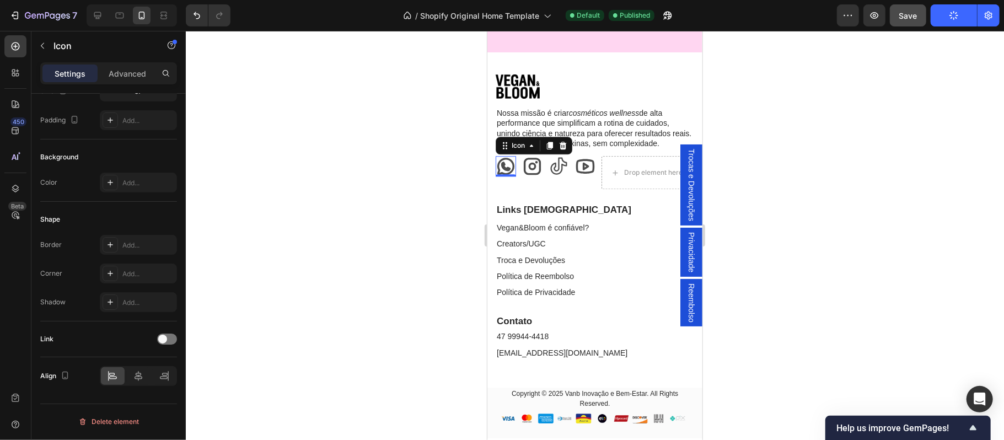
click at [71, 80] on div "Settings" at bounding box center [69, 73] width 55 height 18
click at [165, 340] on span at bounding box center [162, 339] width 9 height 9
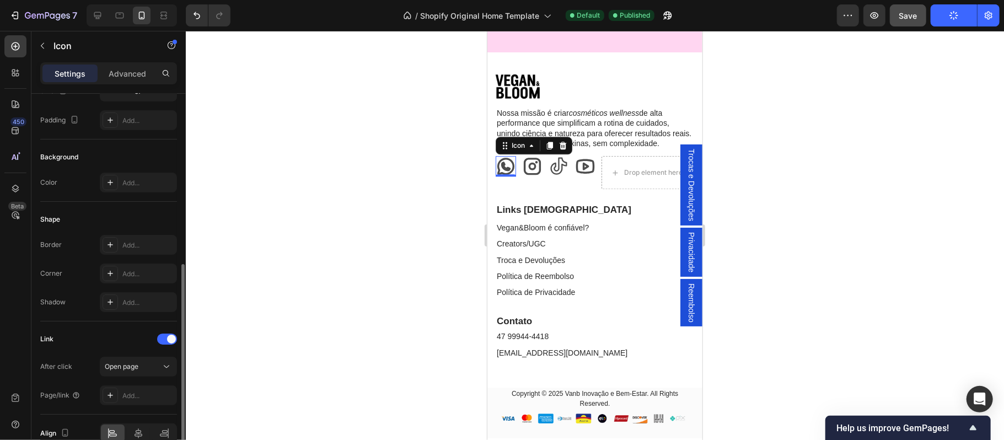
scroll to position [161, 0]
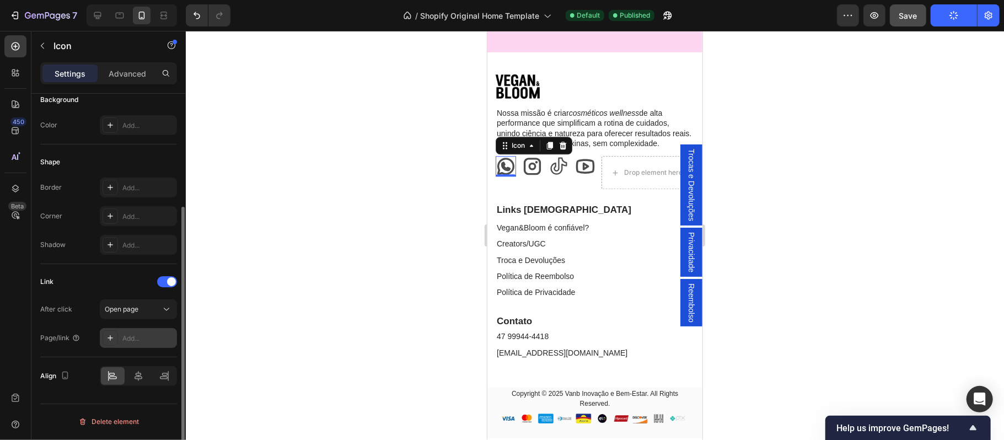
click at [139, 336] on div "Add..." at bounding box center [148, 338] width 52 height 10
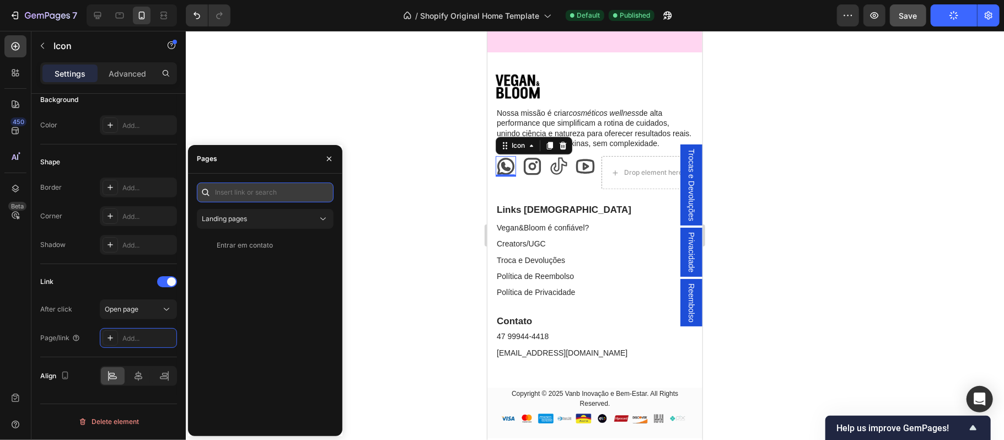
click at [252, 190] on input "text" at bounding box center [265, 192] width 137 height 20
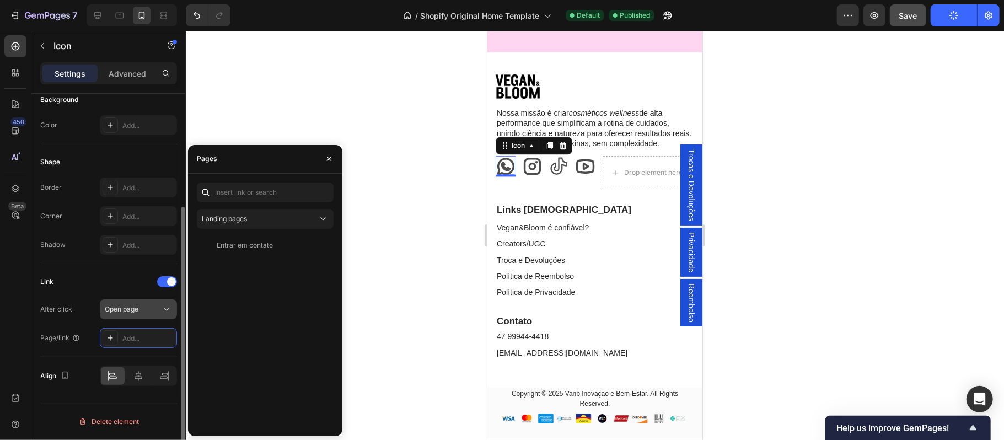
click at [140, 308] on div "Open page" at bounding box center [133, 309] width 56 height 10
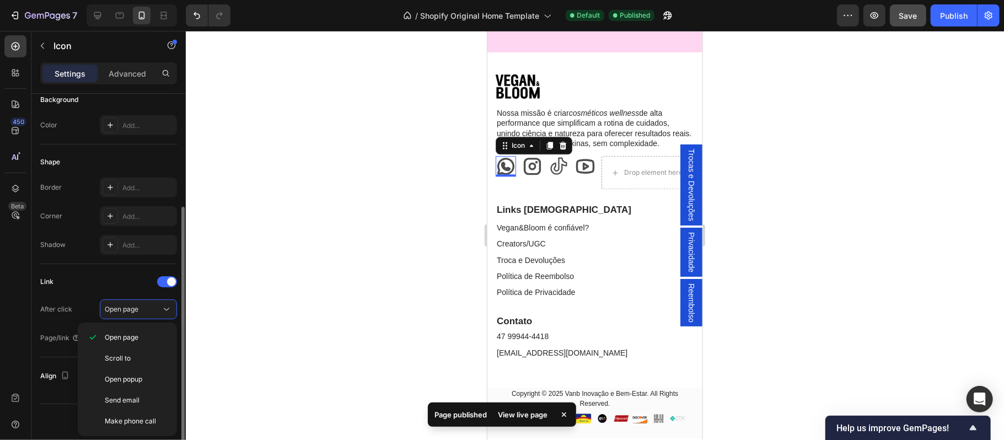
click at [108, 287] on div "Link" at bounding box center [108, 282] width 137 height 18
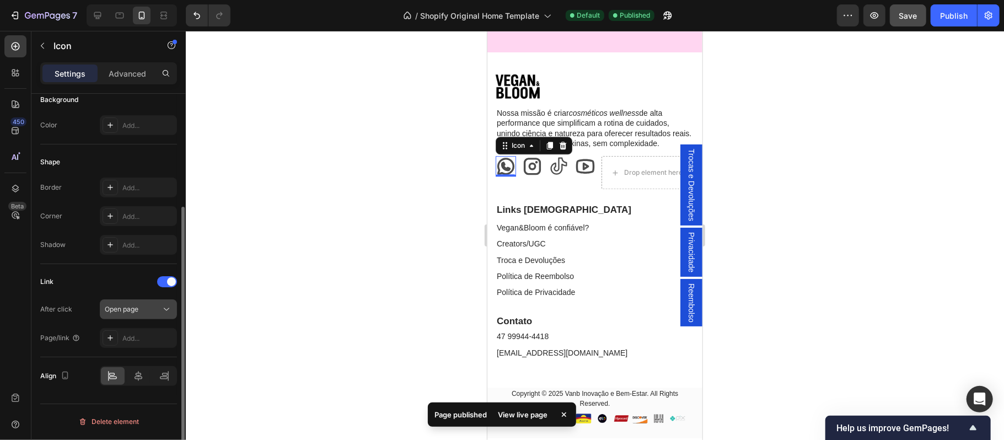
click at [128, 309] on span "Open page" at bounding box center [122, 309] width 34 height 8
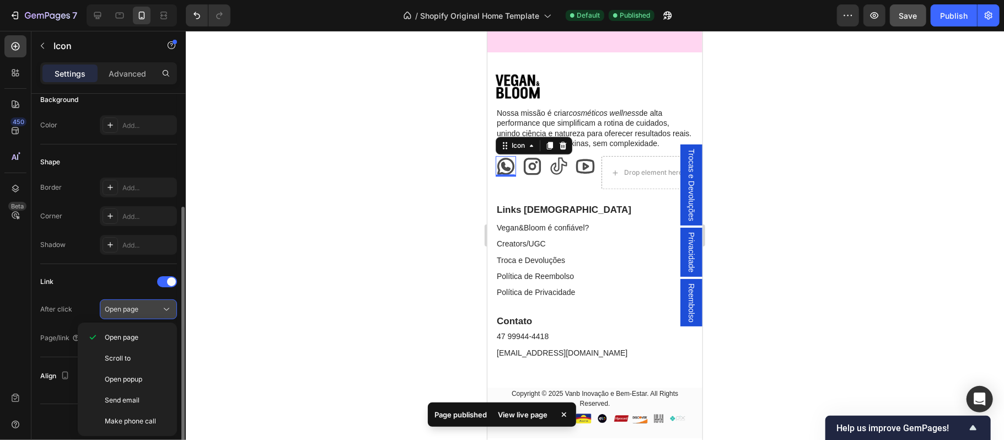
click at [128, 309] on span "Open page" at bounding box center [122, 309] width 34 height 8
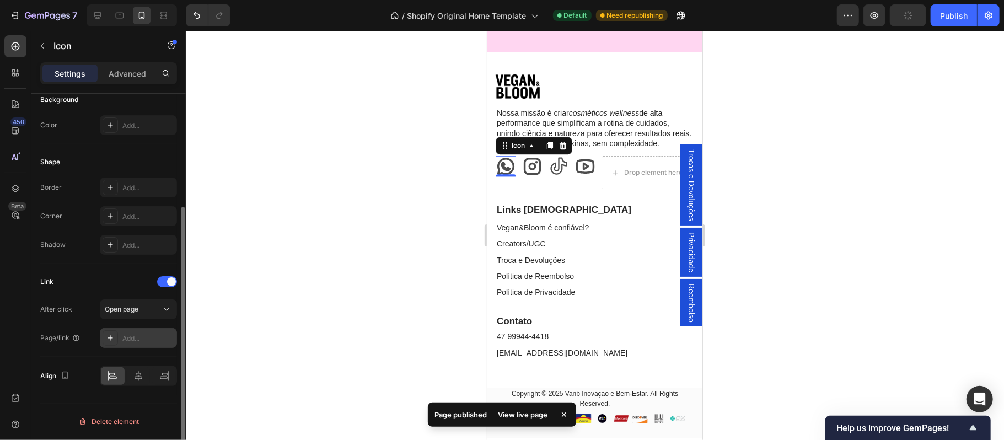
click at [146, 340] on div "Add..." at bounding box center [148, 338] width 52 height 10
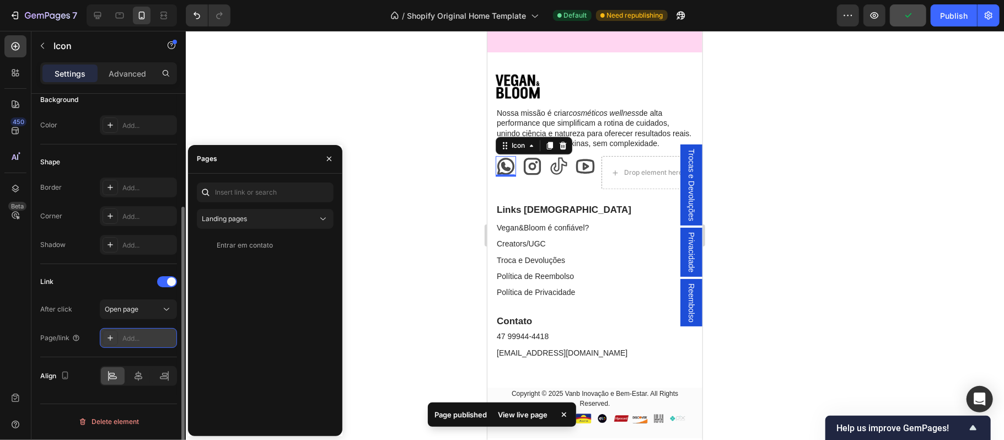
click at [139, 338] on div "Add..." at bounding box center [148, 338] width 52 height 10
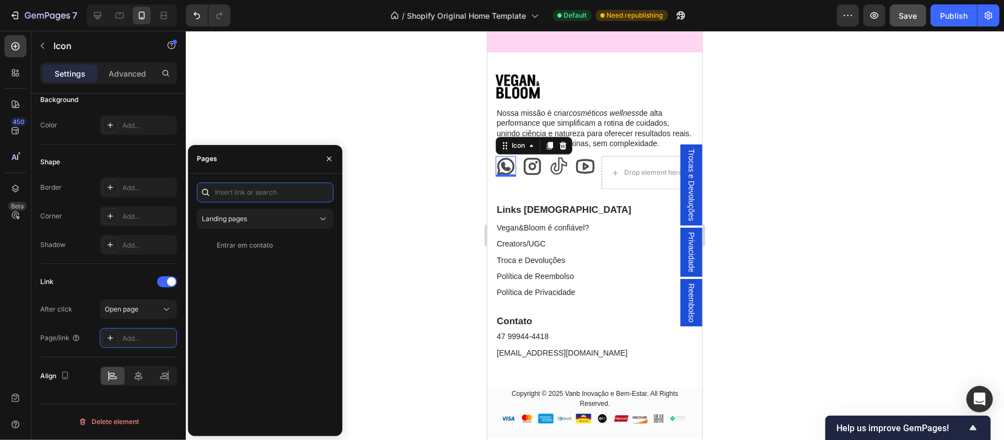
paste input "https://wa.me/5547999444418"
type input "https://wa.me/5547999444418"
click at [327, 159] on icon "button" at bounding box center [329, 158] width 9 height 9
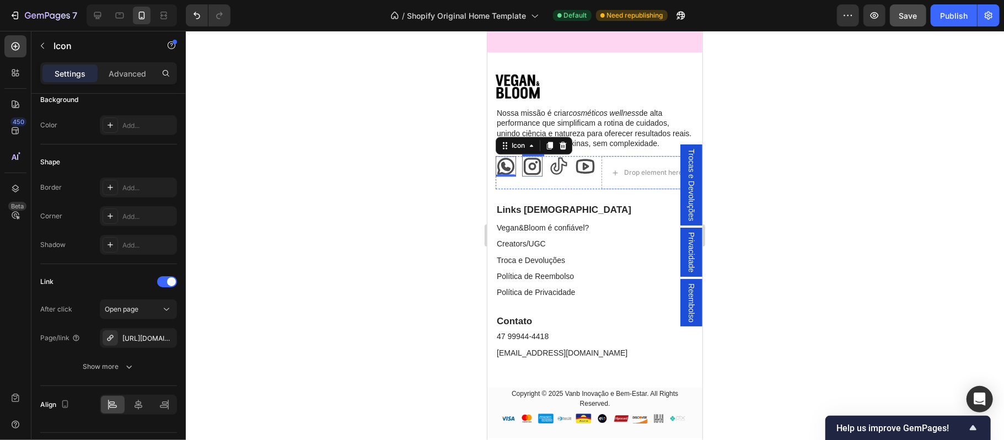
click at [534, 157] on icon at bounding box center [531, 165] width 17 height 17
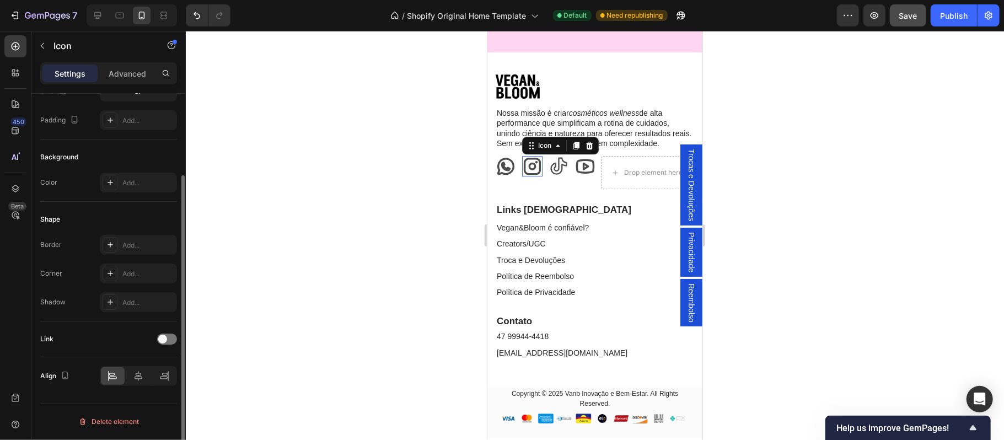
scroll to position [104, 0]
click at [169, 342] on div at bounding box center [167, 338] width 20 height 11
click at [142, 397] on div "Add..." at bounding box center [148, 396] width 52 height 10
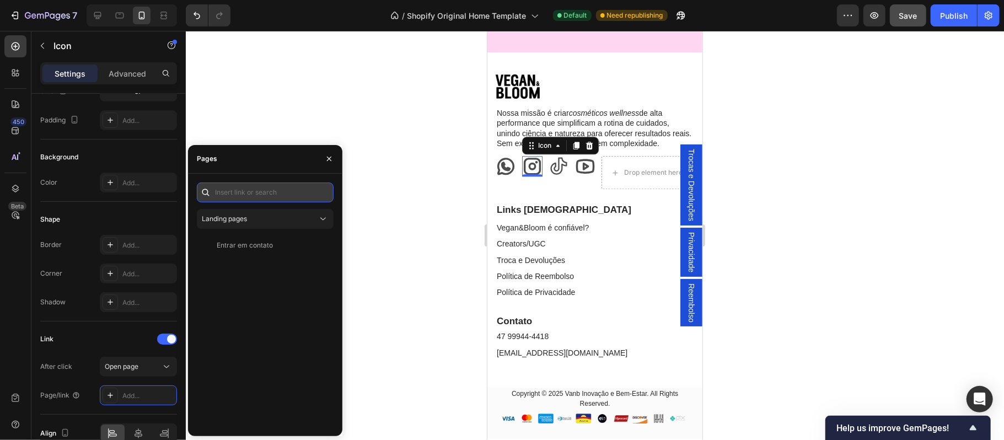
click at [256, 191] on input "text" at bounding box center [265, 192] width 137 height 20
paste input "https://www.instagram.com/veganandbloom/"
type input "https://www.instagram.com/veganandbloom/"
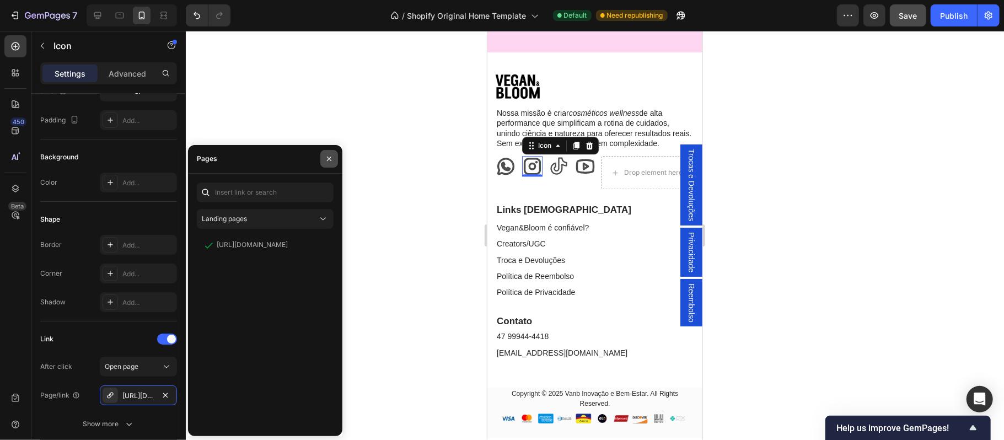
click at [331, 159] on icon "button" at bounding box center [329, 158] width 9 height 9
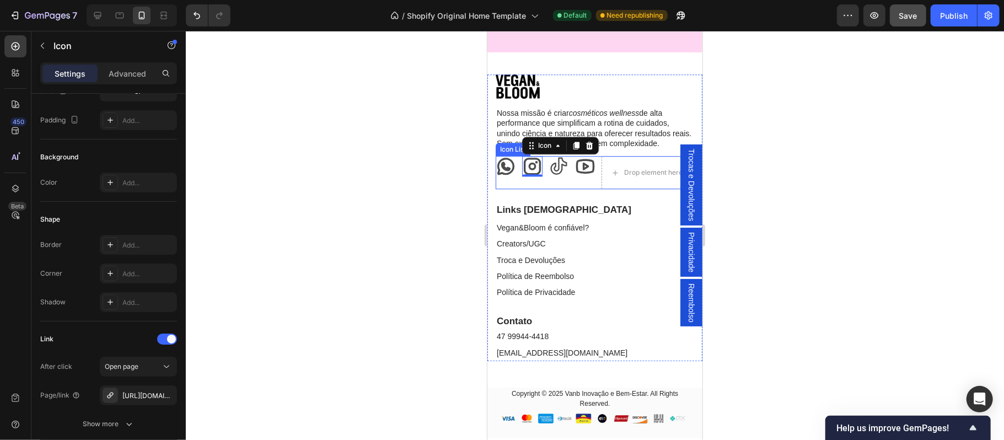
click at [556, 155] on icon at bounding box center [558, 165] width 20 height 20
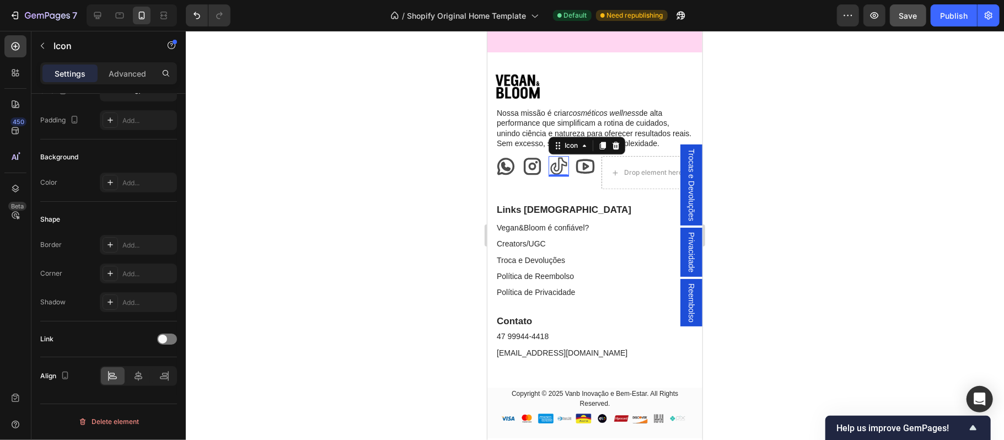
click at [555, 155] on icon at bounding box center [558, 165] width 20 height 20
click at [170, 338] on div at bounding box center [167, 338] width 20 height 11
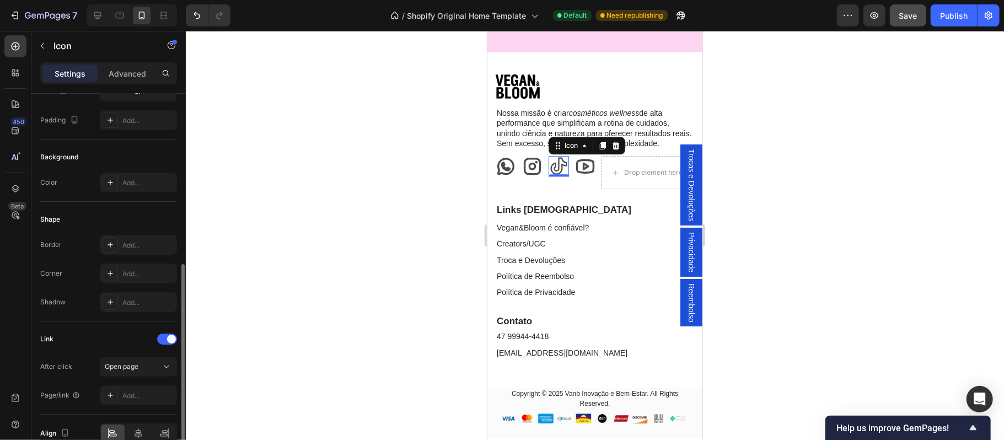
scroll to position [161, 0]
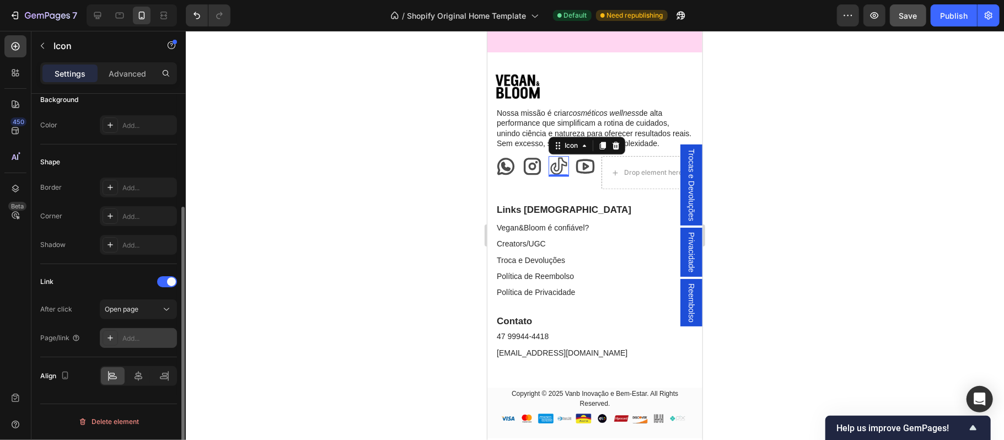
click at [142, 342] on div "Add..." at bounding box center [148, 338] width 52 height 10
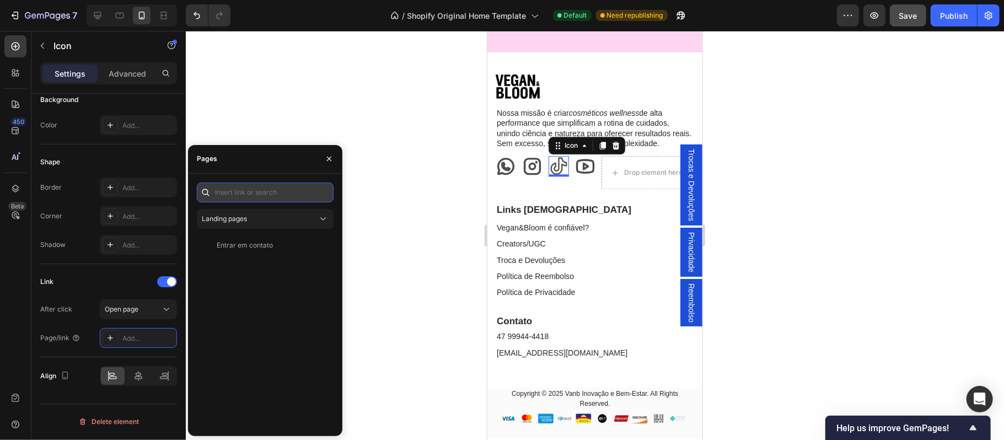
click at [252, 196] on input "text" at bounding box center [265, 192] width 137 height 20
paste input "https://www.tiktok.com/@veganandbloom"
type input "https://www.tiktok.com/@veganandbloom"
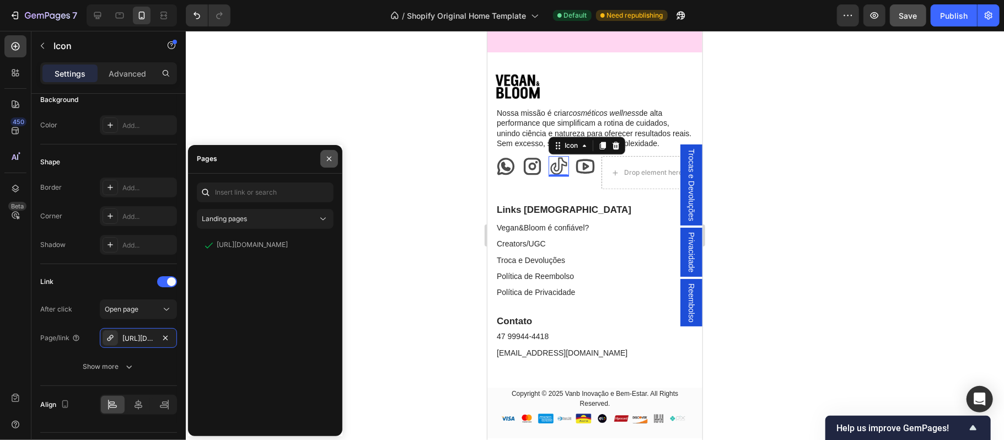
click at [329, 162] on icon "button" at bounding box center [329, 158] width 9 height 9
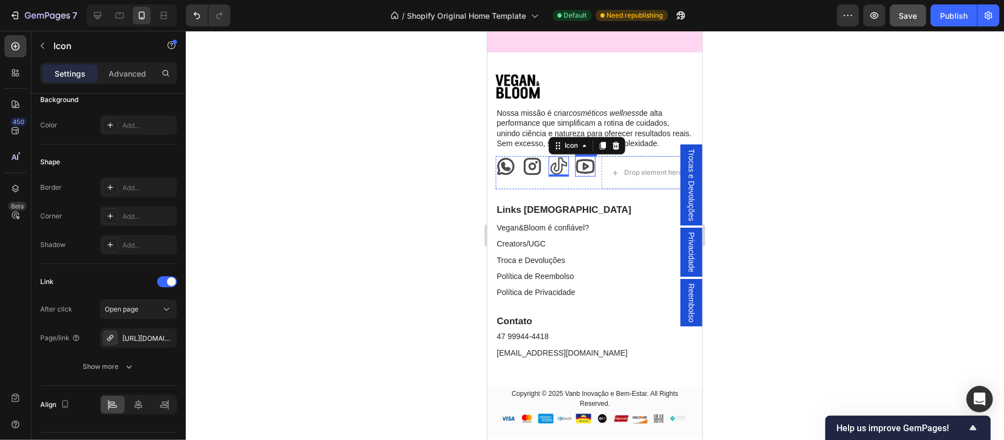
click at [583, 158] on icon at bounding box center [584, 165] width 19 height 15
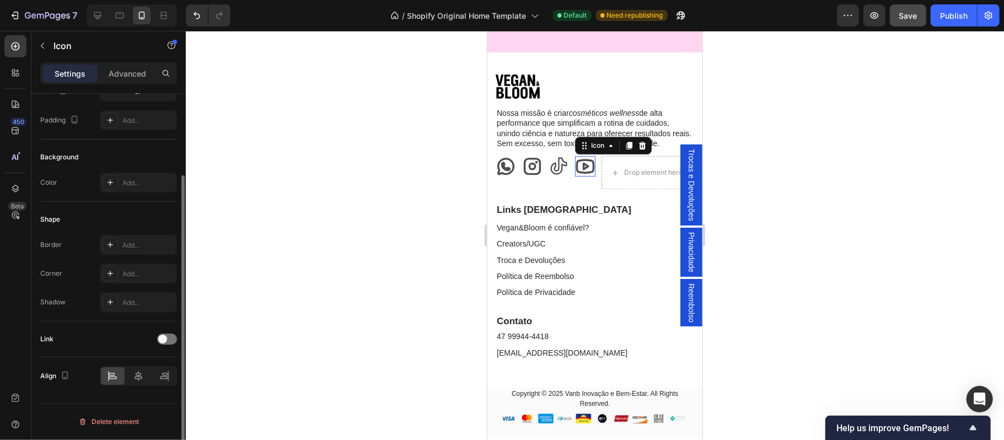
scroll to position [104, 0]
click at [173, 341] on div at bounding box center [167, 338] width 20 height 11
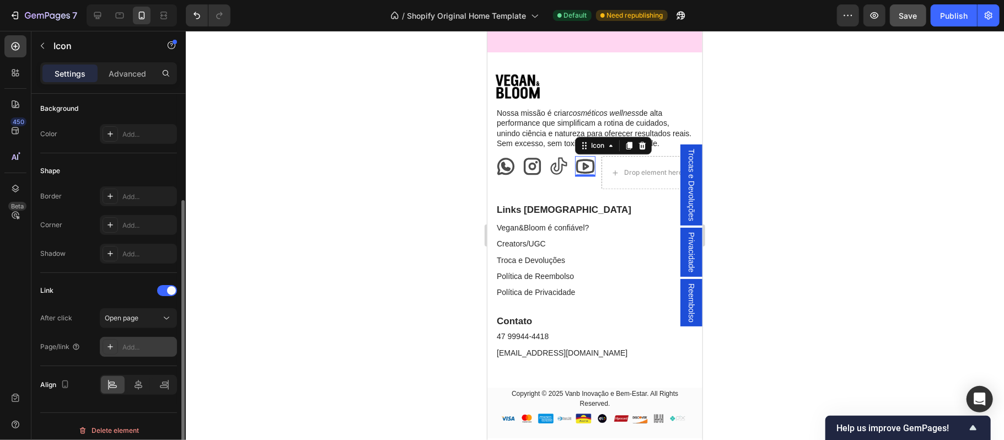
click at [142, 347] on div "Add..." at bounding box center [148, 347] width 52 height 10
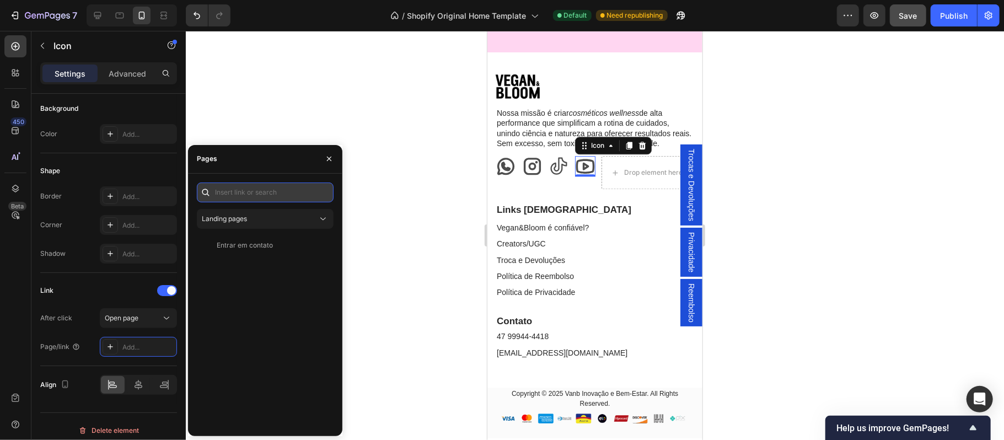
click at [246, 190] on input "text" at bounding box center [265, 192] width 137 height 20
paste input "https://www.youtube.com/@VeganAndBloom"
type input "https://www.youtube.com/@VeganAndBloom"
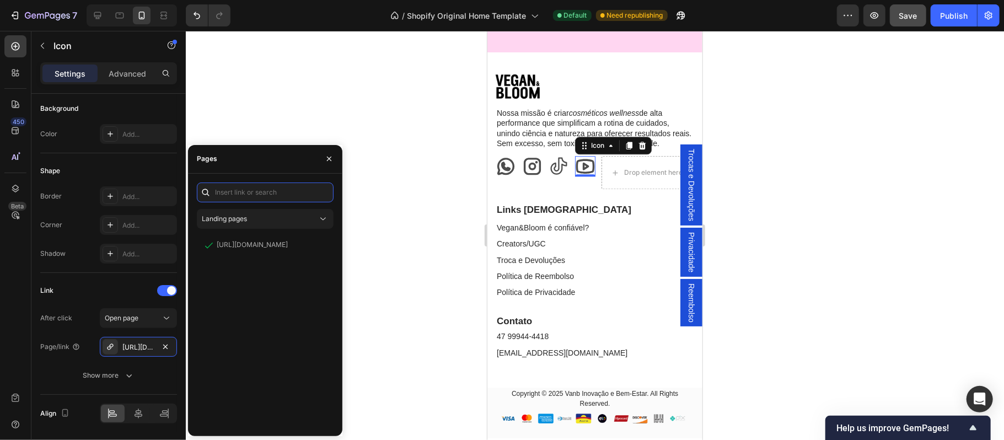
scroll to position [0, 0]
click at [327, 157] on icon "button" at bounding box center [329, 158] width 9 height 9
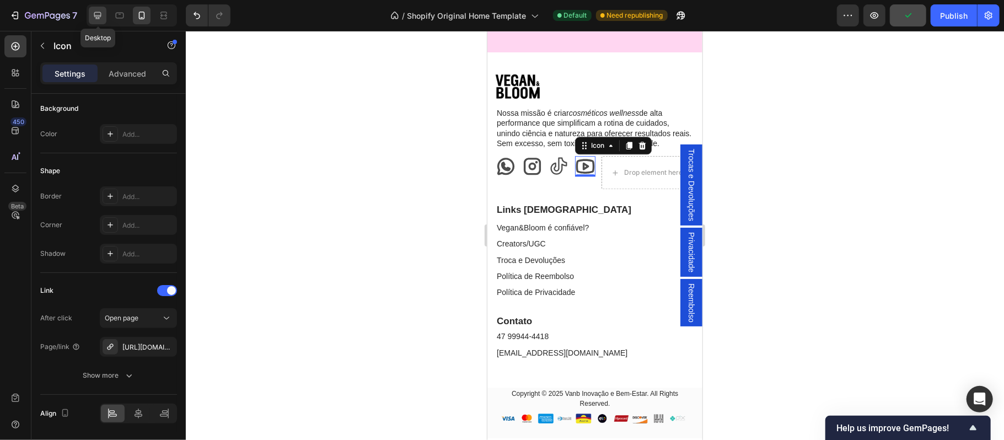
click at [98, 14] on icon at bounding box center [97, 15] width 11 height 11
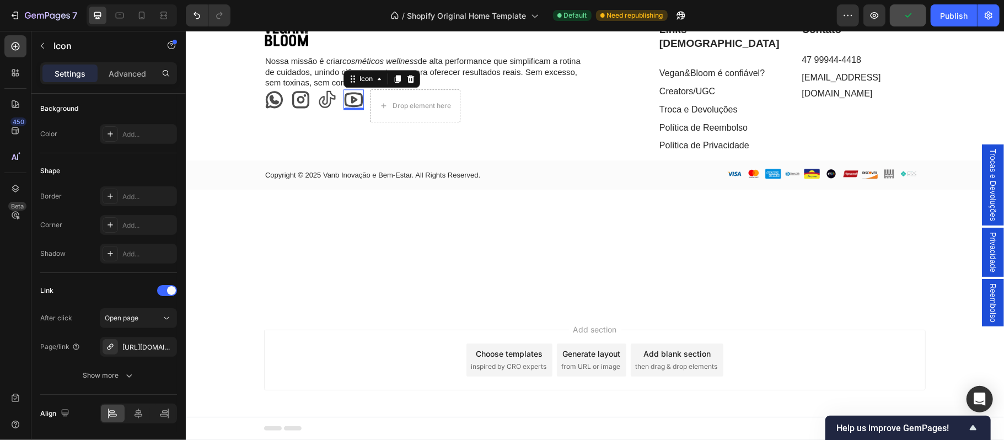
scroll to position [4942, 0]
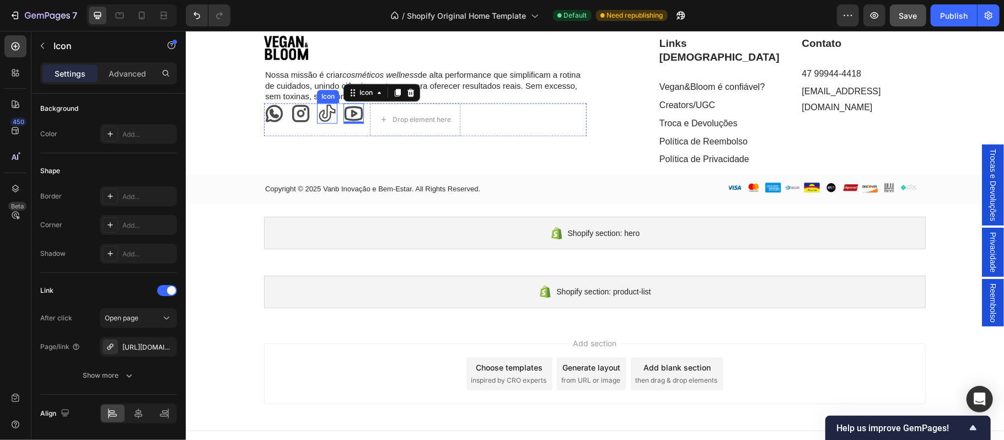
click at [320, 113] on icon at bounding box center [326, 112] width 17 height 17
click at [294, 114] on icon at bounding box center [300, 113] width 20 height 20
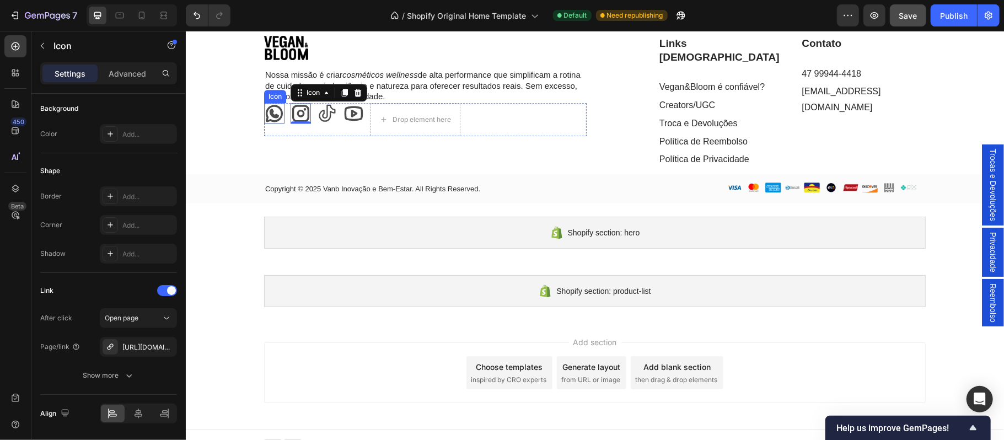
click at [267, 116] on icon at bounding box center [273, 112] width 17 height 17
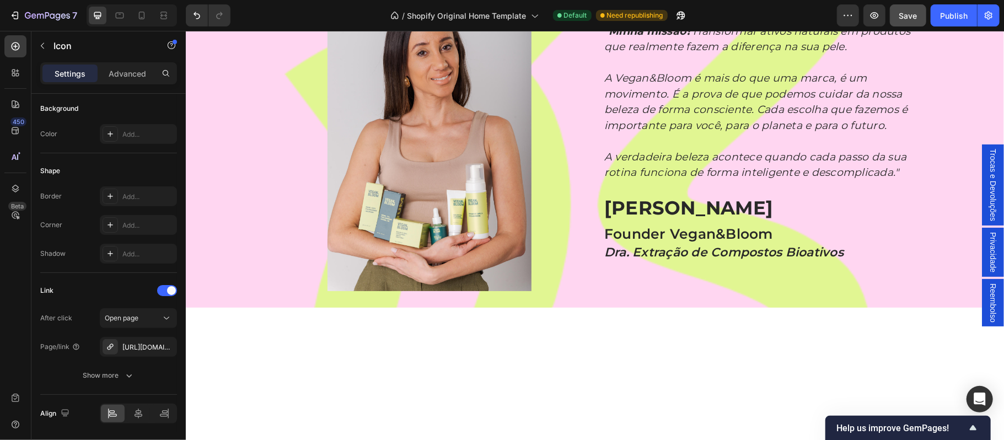
scroll to position [4305, 0]
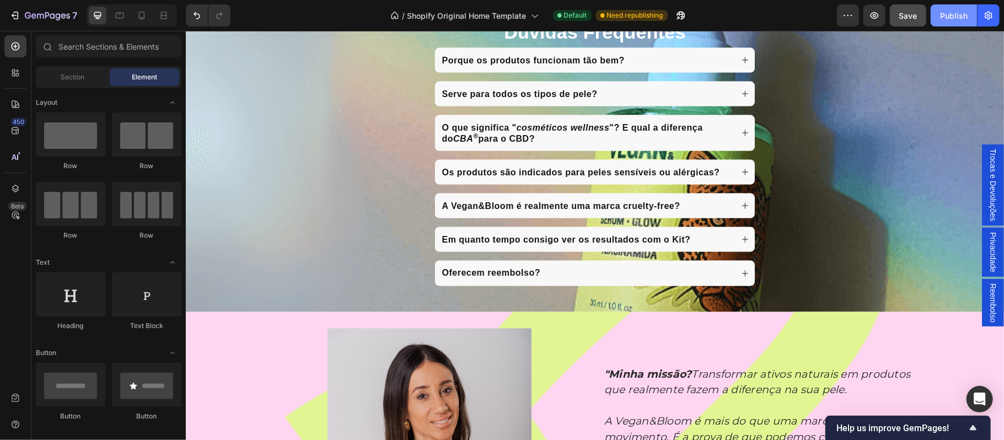
click at [951, 18] on div "Publish" at bounding box center [954, 16] width 28 height 12
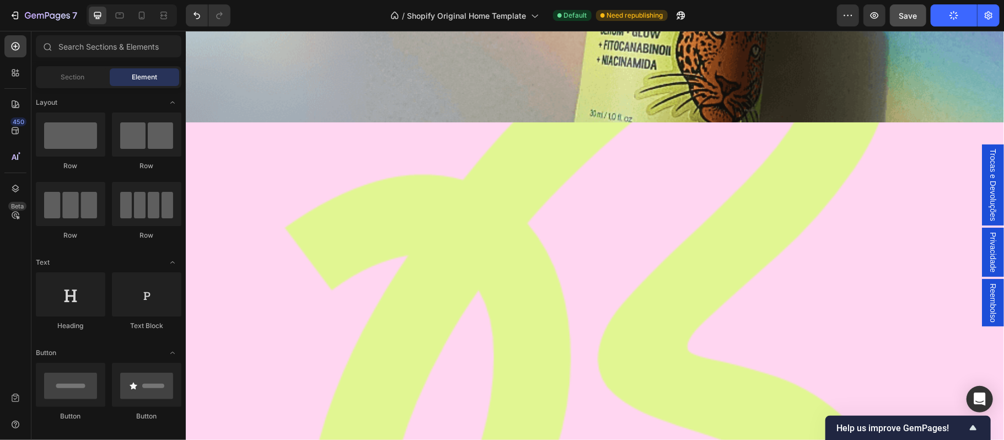
scroll to position [0, 0]
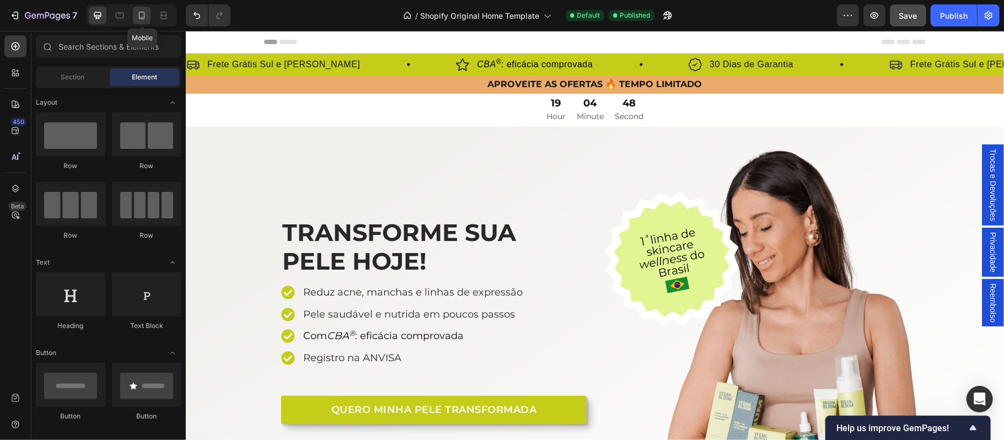
click at [142, 16] on icon at bounding box center [141, 15] width 11 height 11
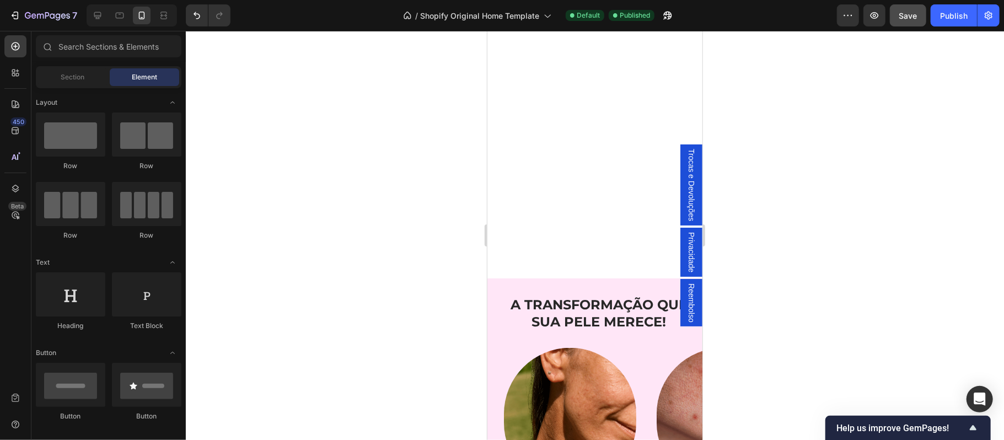
scroll to position [711, 0]
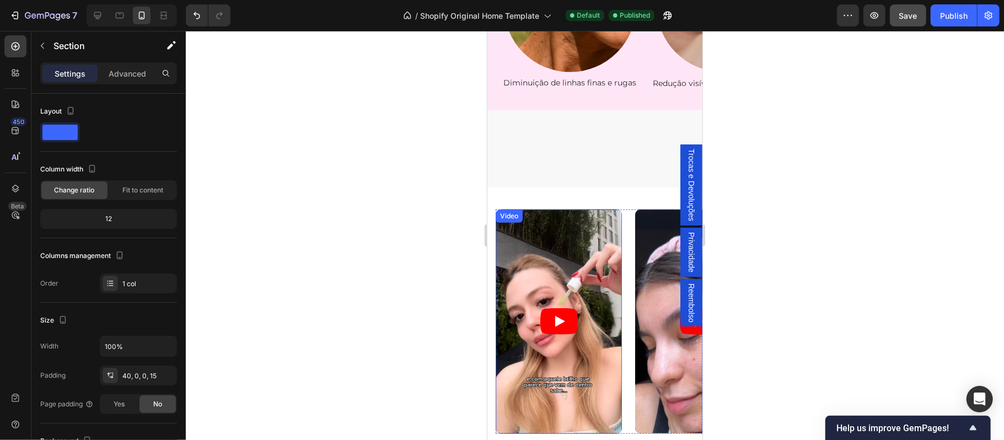
click at [572, 187] on div "Video Video Video Video Video Carousel Section 4" at bounding box center [594, 314] width 215 height 255
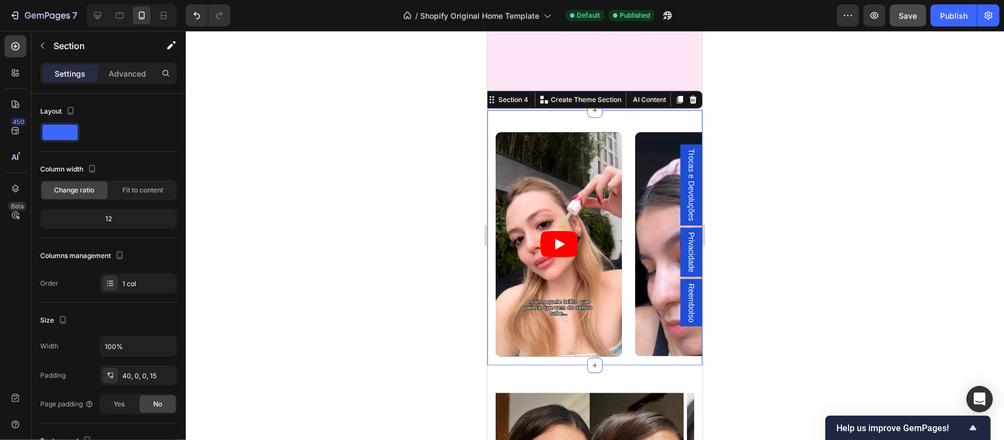
scroll to position [808, 0]
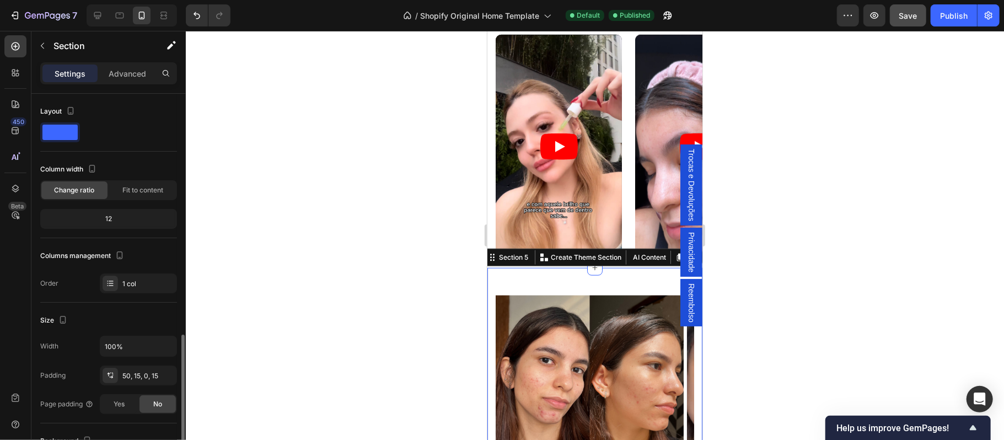
scroll to position [152, 0]
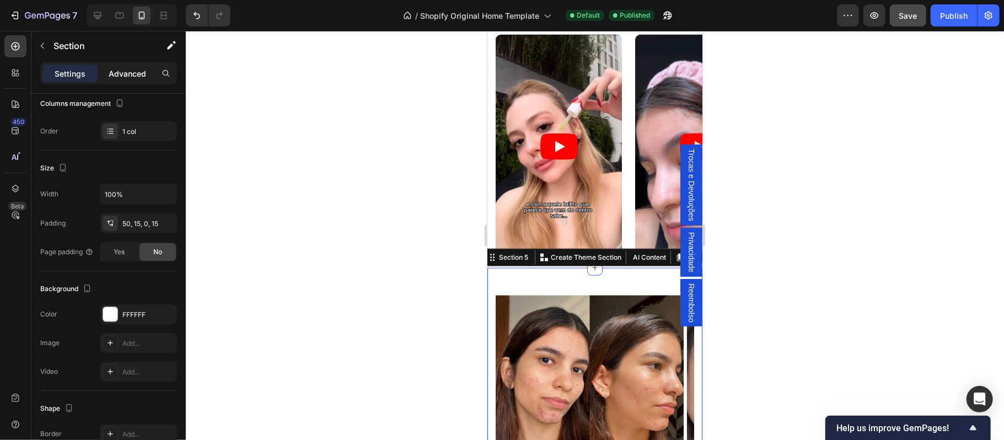
click at [136, 82] on div "Advanced" at bounding box center [127, 73] width 55 height 18
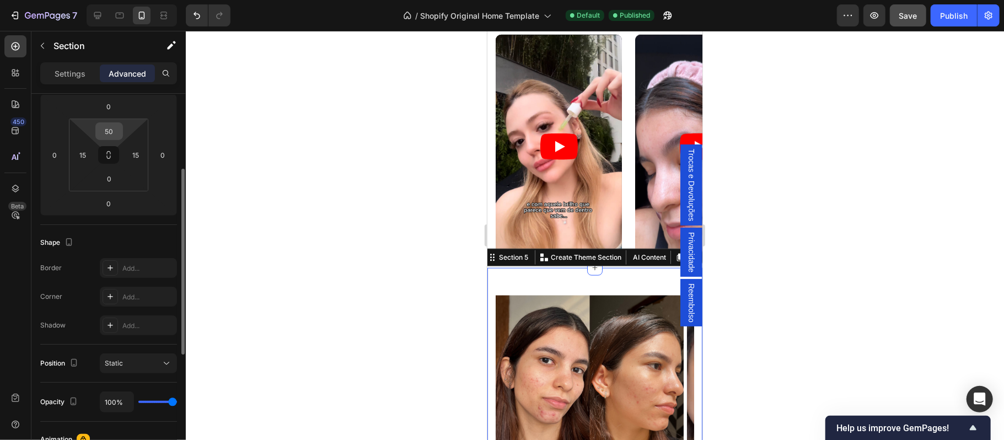
click at [109, 134] on input "50" at bounding box center [109, 131] width 22 height 17
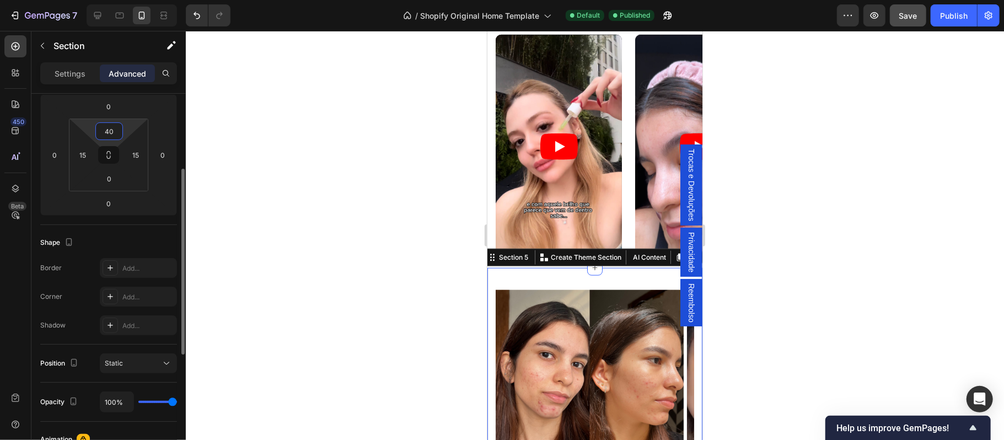
type input "4"
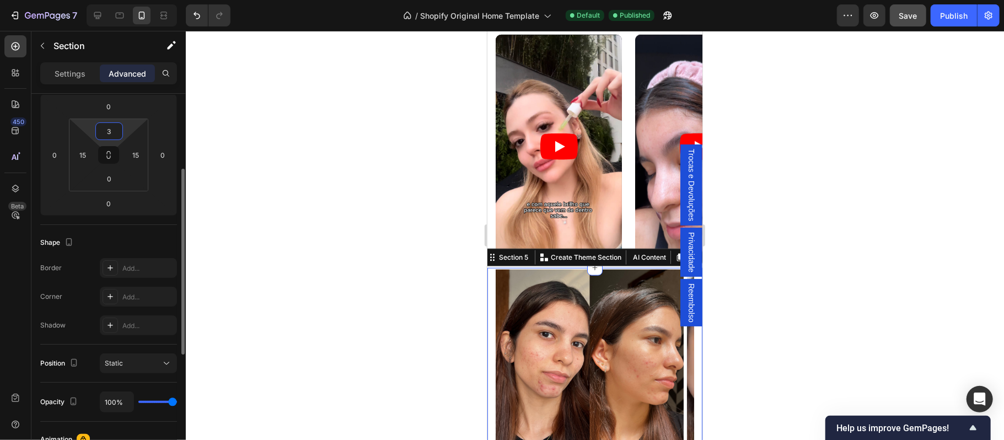
type input "35"
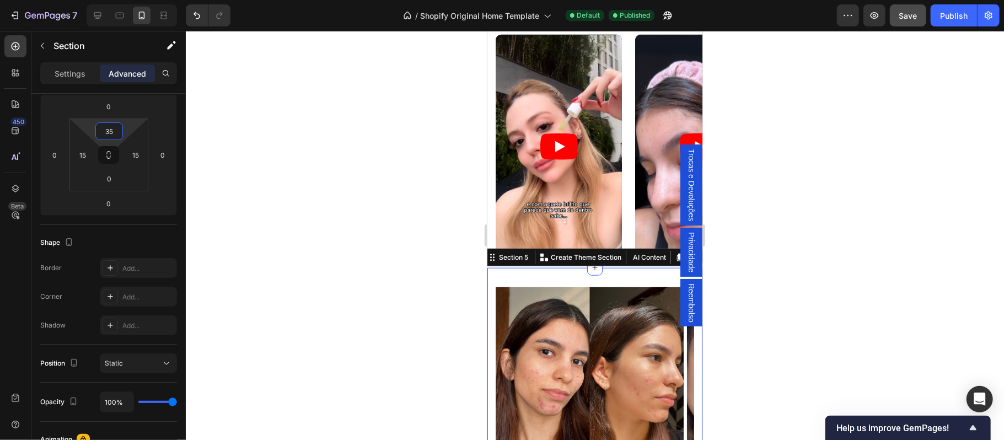
click at [872, 182] on div at bounding box center [595, 235] width 818 height 409
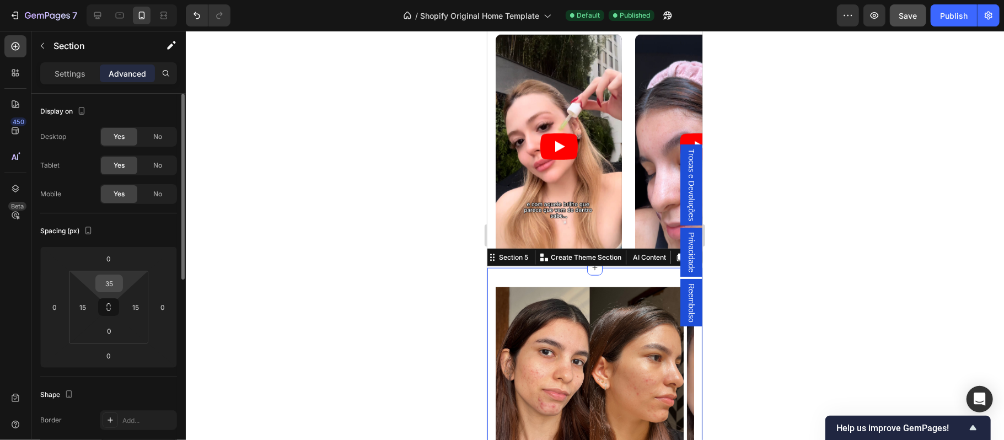
click at [116, 287] on input "35" at bounding box center [109, 283] width 22 height 17
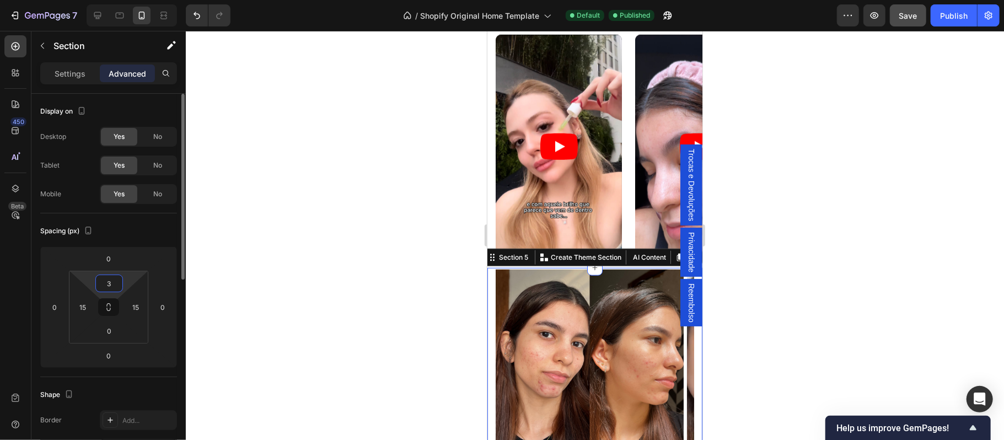
type input "30"
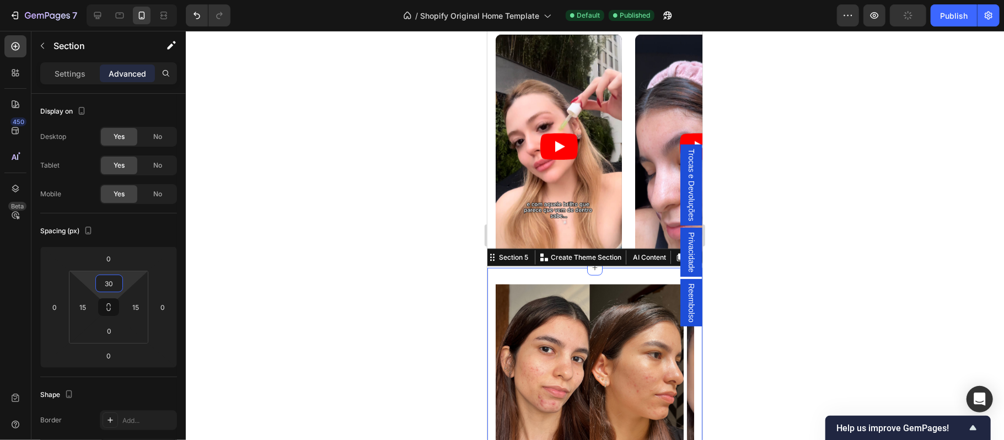
click at [900, 246] on div at bounding box center [595, 235] width 818 height 409
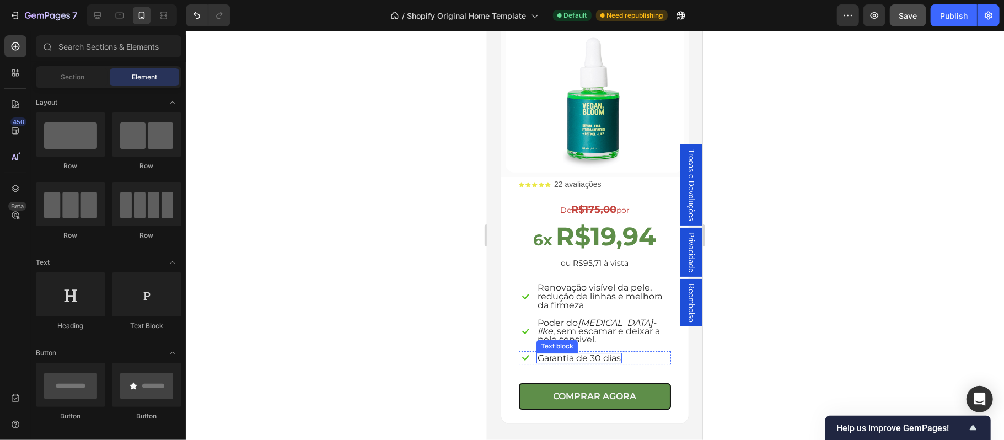
scroll to position [2523, 0]
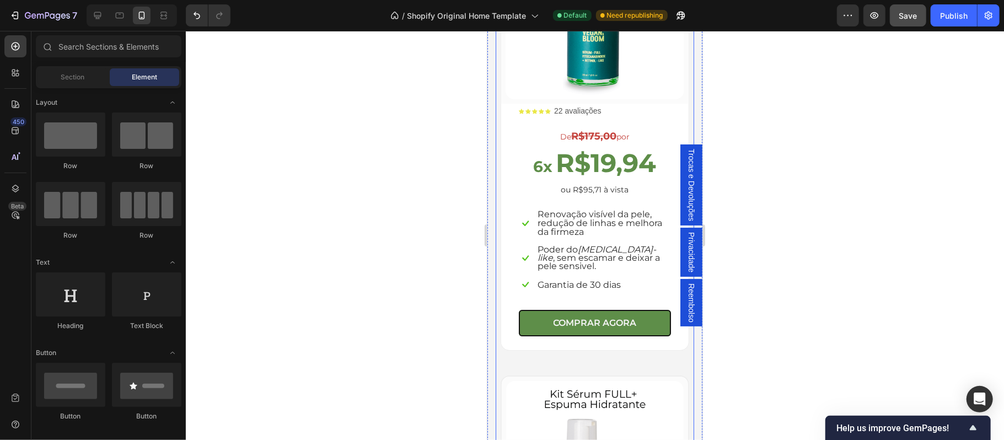
click at [586, 342] on div "(P) Images & Gallery Row Icon Icon Icon Icon Icon Icon List 22 avaliações Text …" at bounding box center [594, 145] width 198 height 460
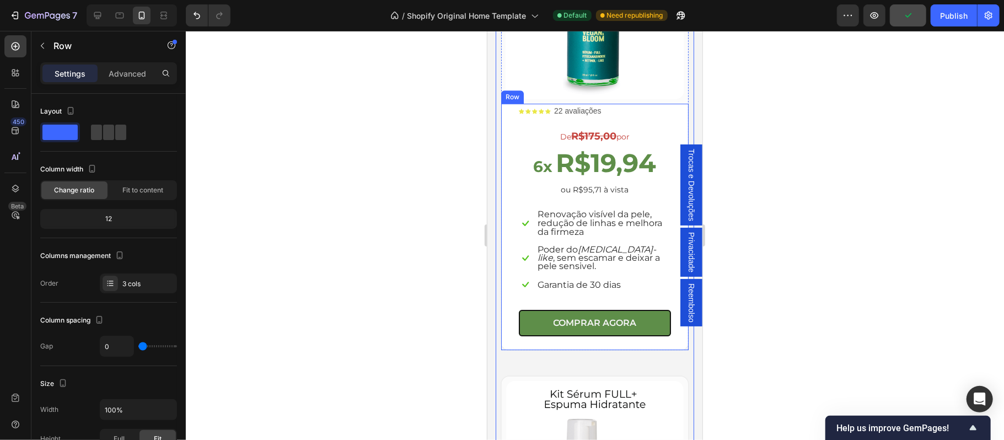
click at [508, 329] on div "Icon Icon Icon Icon Icon Icon List 22 avaliações Text Block Row De R$175,00 por…" at bounding box center [594, 226] width 187 height 246
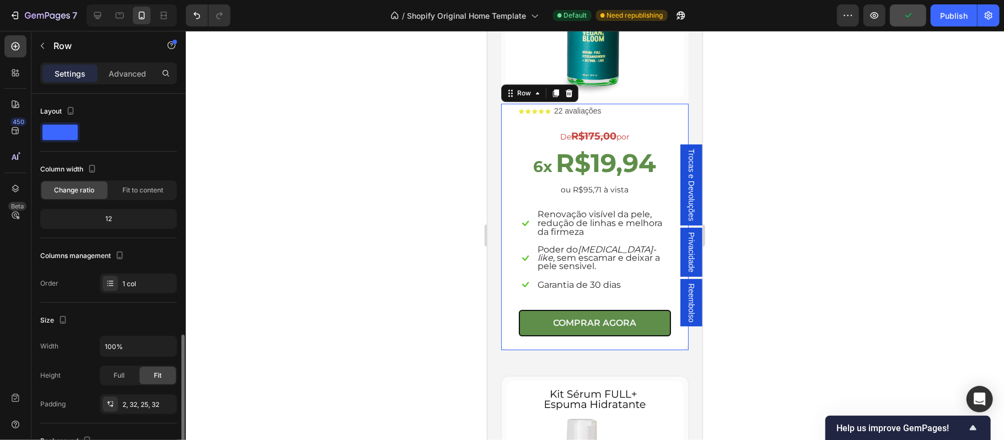
scroll to position [152, 0]
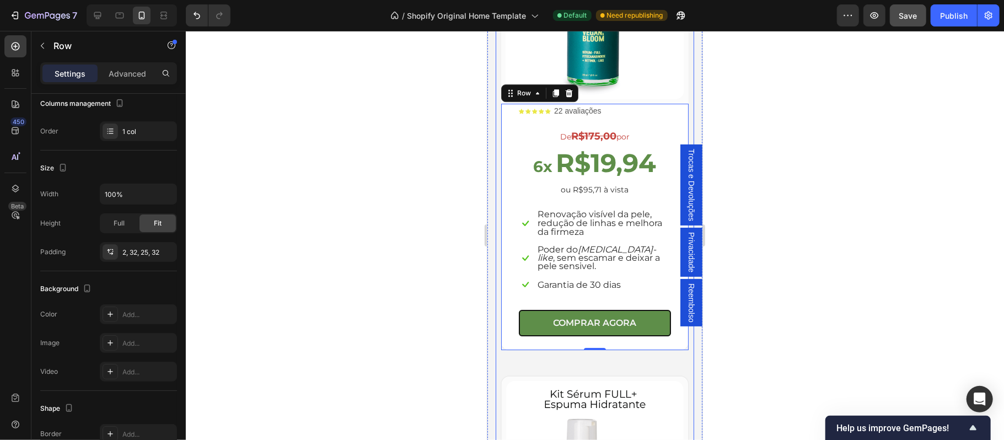
click at [681, 84] on div "(P) Images & Gallery Row Icon Icon Icon Icon Icon Icon List 22 avaliações Text …" at bounding box center [594, 145] width 198 height 460
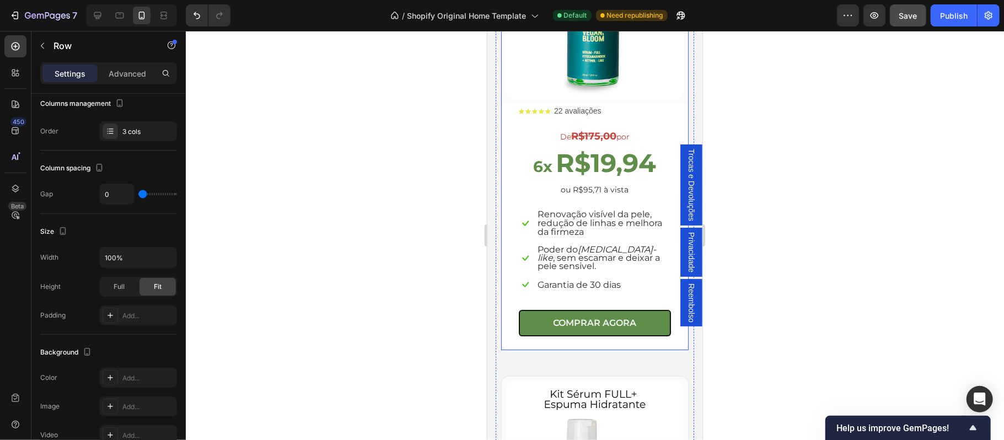
click at [677, 82] on div "(P) Images & Gallery Row Icon Icon Icon Icon Icon Icon List 22 avaliações Text …" at bounding box center [594, 132] width 189 height 435
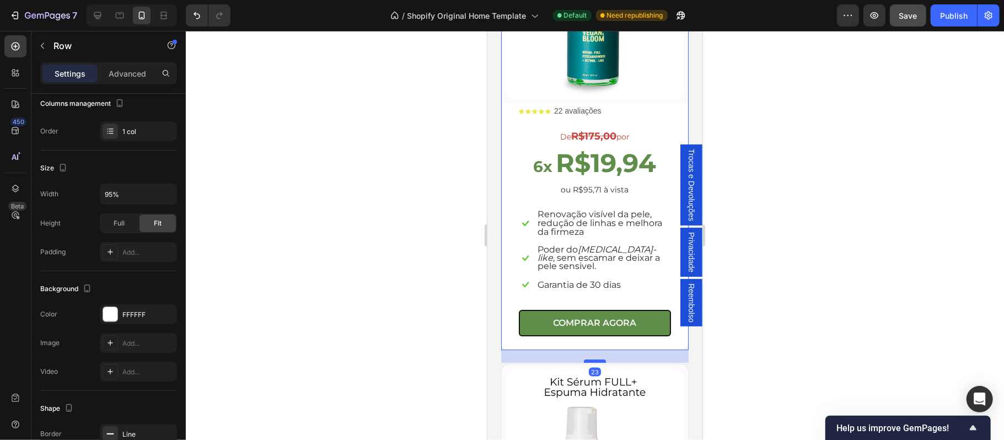
drag, startPoint x: 587, startPoint y: 356, endPoint x: 1217, endPoint y: 371, distance: 630.2
click at [587, 359] on div at bounding box center [594, 360] width 22 height 3
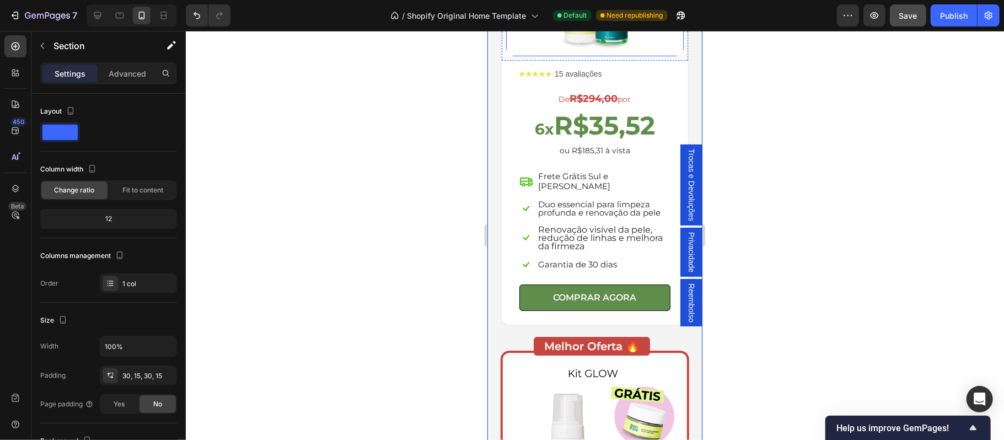
scroll to position [3111, 0]
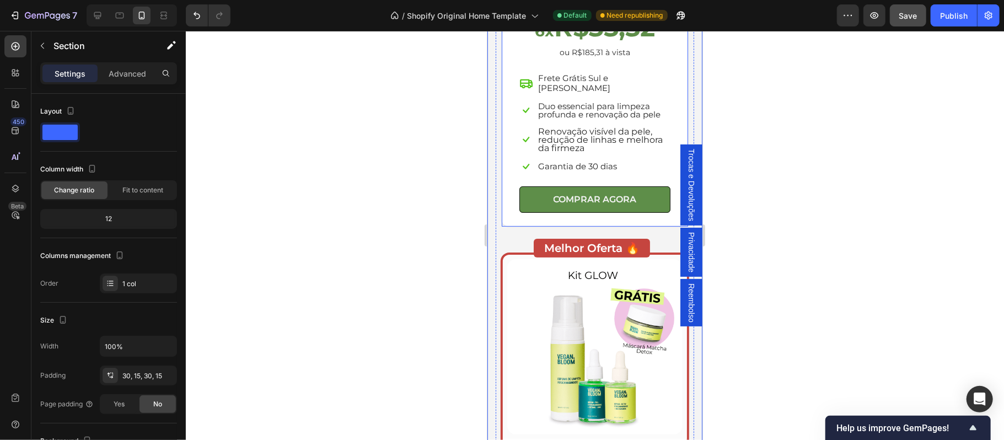
click at [677, 106] on div "(P) Images & Gallery Row Icon Icon Icon Icon Icon Icon List 15 avaliações Text …" at bounding box center [594, 1] width 189 height 453
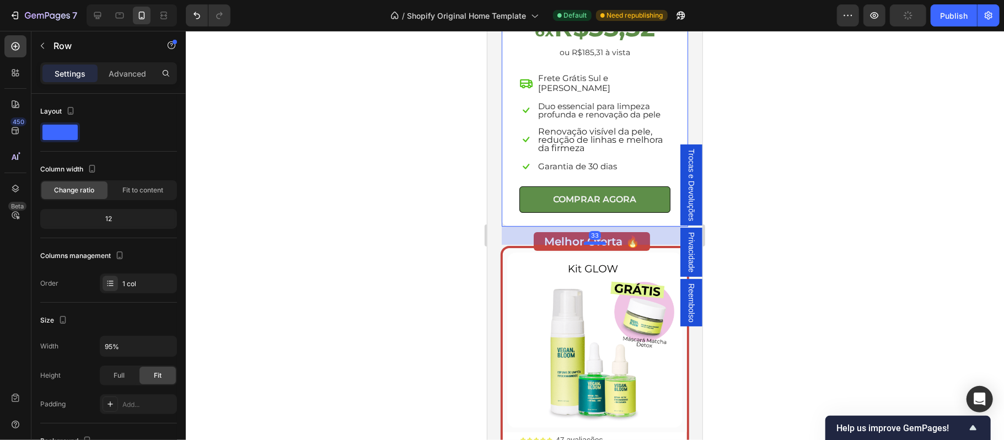
drag, startPoint x: 585, startPoint y: 225, endPoint x: 585, endPoint y: 218, distance: 6.6
click at [585, 241] on div at bounding box center [594, 242] width 22 height 3
click at [812, 218] on div at bounding box center [595, 235] width 818 height 409
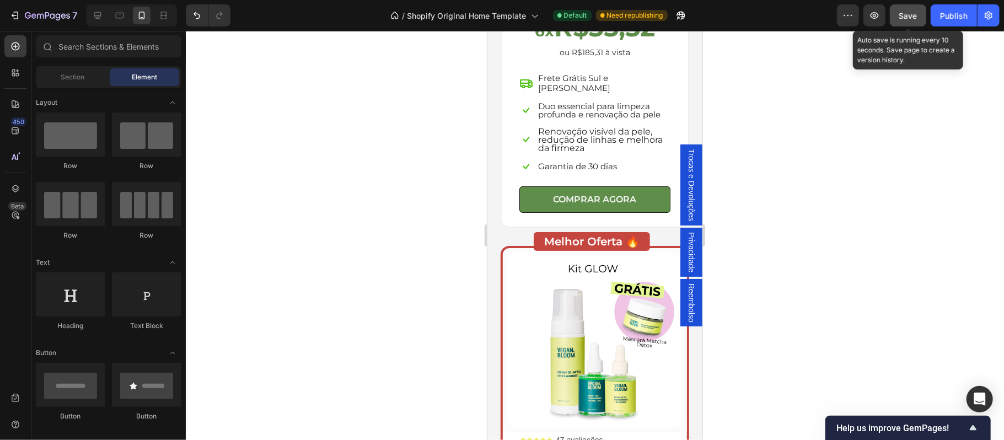
click at [901, 18] on span "Save" at bounding box center [908, 15] width 18 height 9
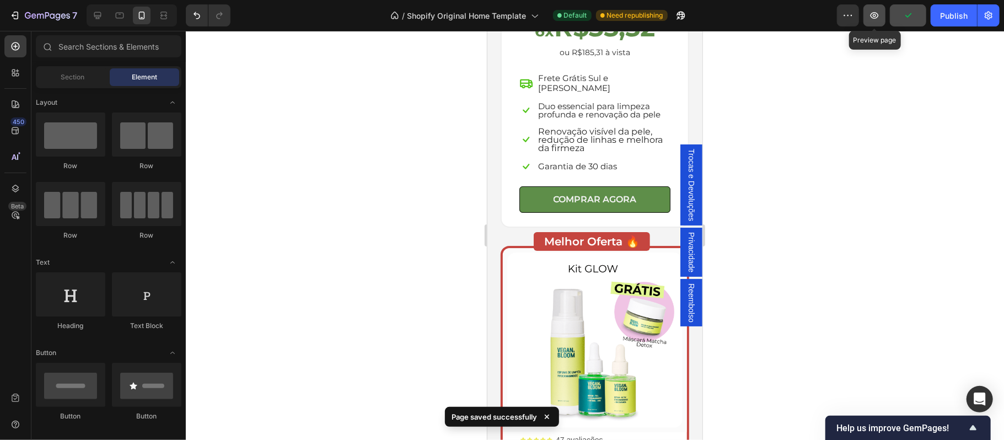
click at [874, 16] on icon "button" at bounding box center [874, 15] width 3 height 3
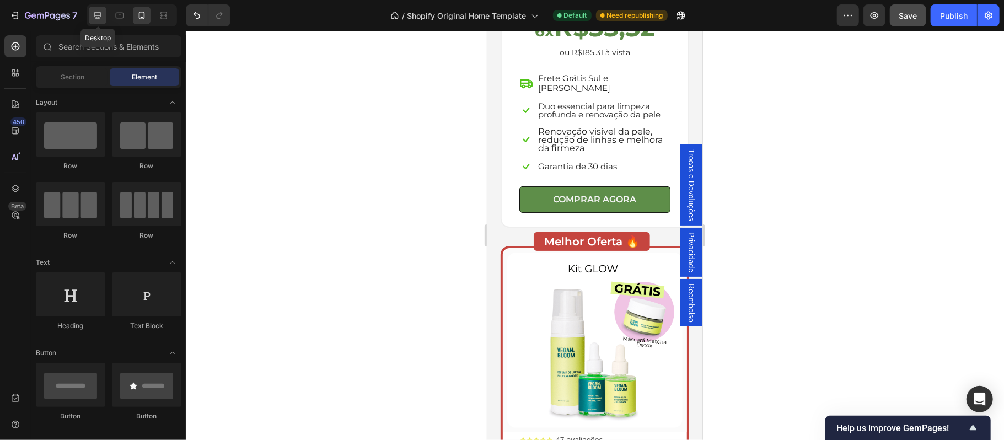
click at [101, 20] on icon at bounding box center [97, 15] width 11 height 11
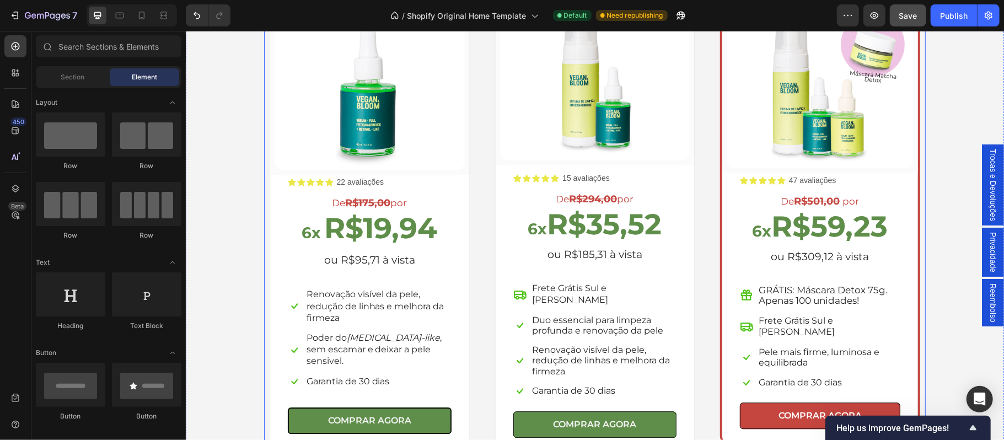
scroll to position [2109, 0]
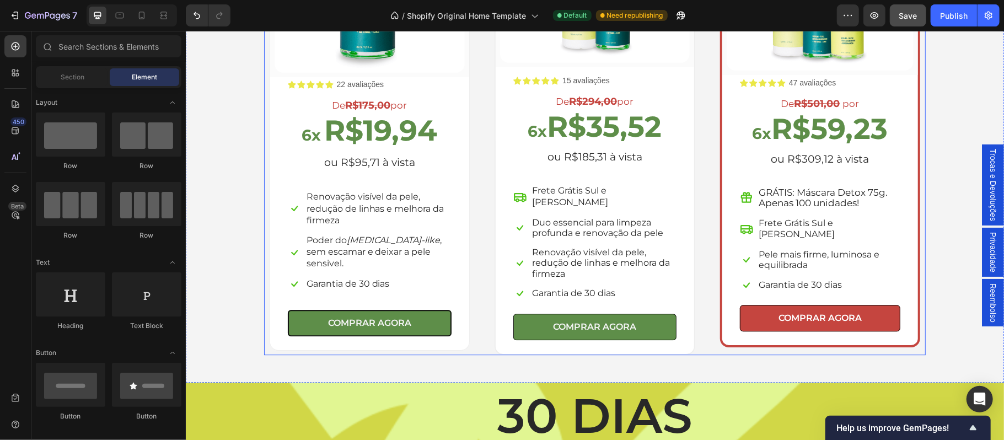
click at [276, 341] on div "(P) Images & Gallery Row Icon Icon Icon Icon Icon Icon List 22 avaliações Text …" at bounding box center [368, 111] width 211 height 487
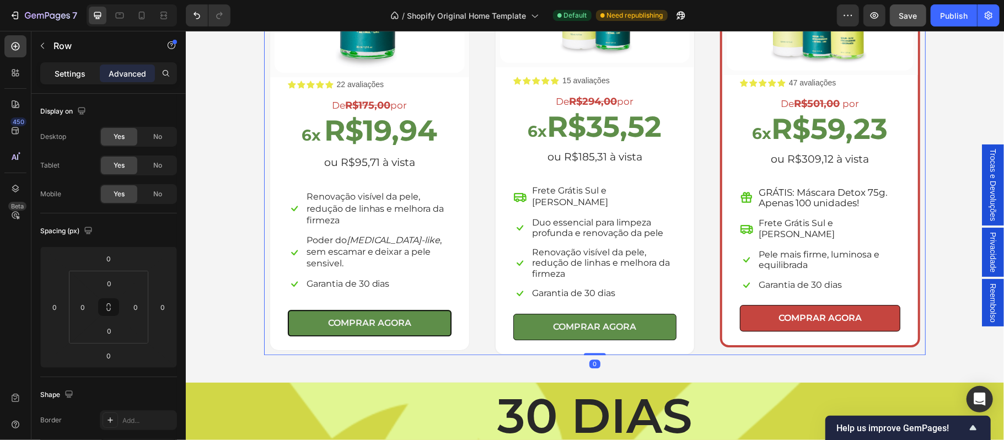
click at [73, 68] on p "Settings" at bounding box center [70, 74] width 31 height 12
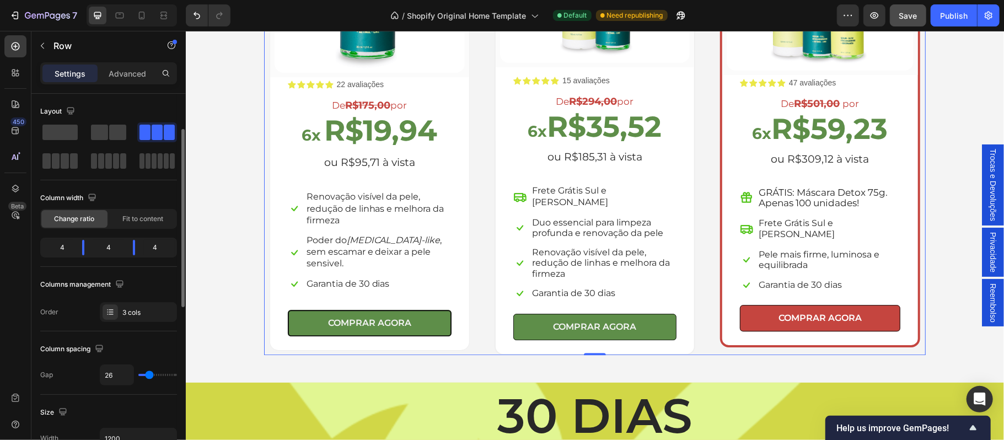
scroll to position [97, 0]
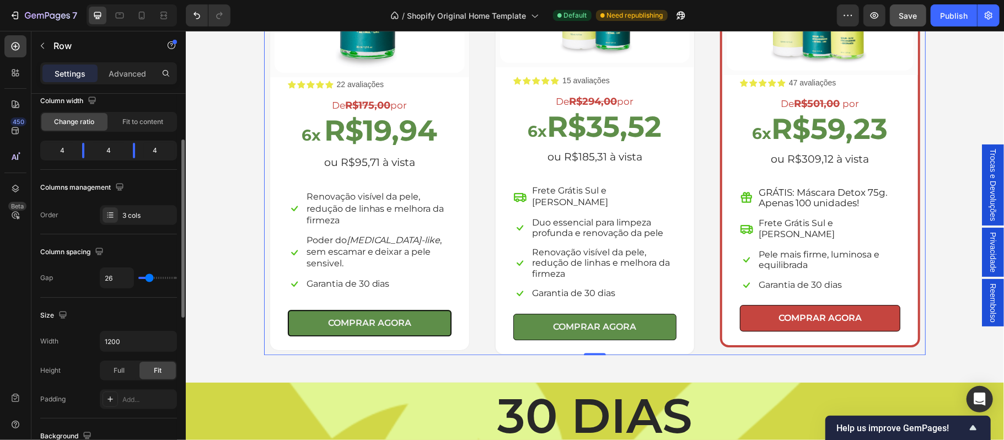
type input "11"
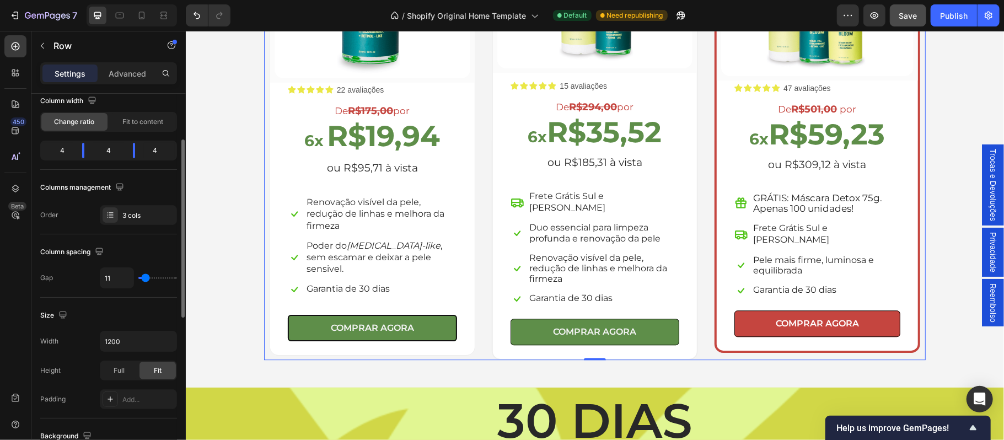
type input "8"
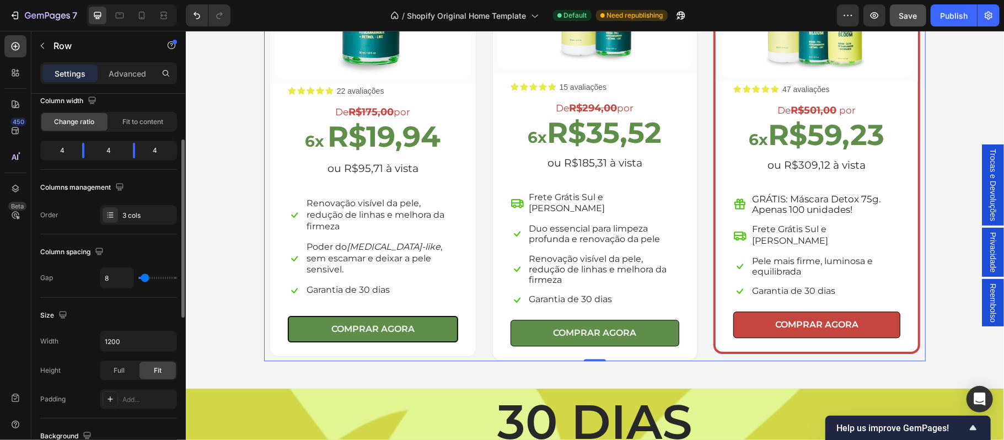
type input "8"
click at [144, 279] on input "range" at bounding box center [157, 278] width 39 height 2
click at [202, 272] on div "Escolha a sua oferta 🔥 Heading *Ofertas válidas enquanto durarem os estoques. T…" at bounding box center [593, 76] width 801 height 568
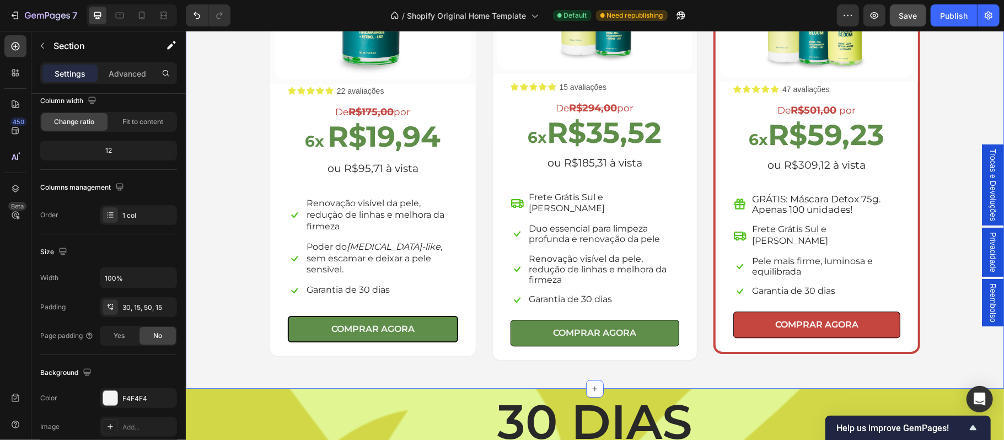
scroll to position [0, 0]
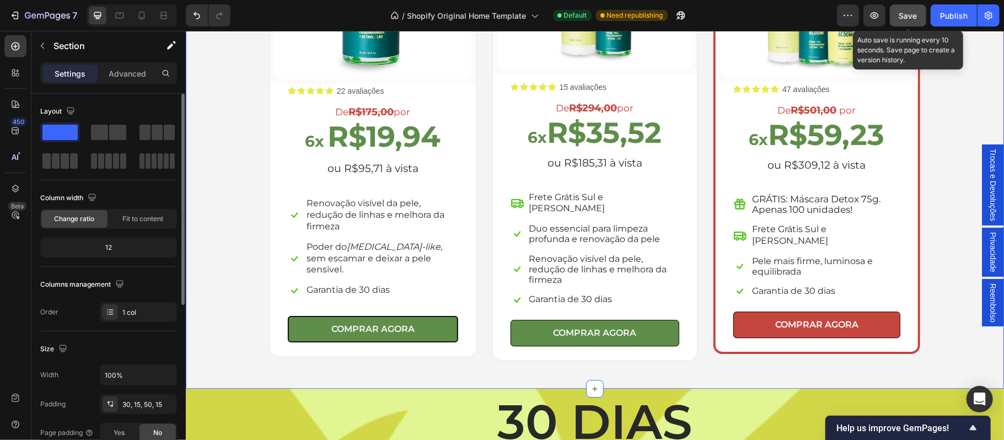
click at [909, 18] on span "Save" at bounding box center [908, 15] width 18 height 9
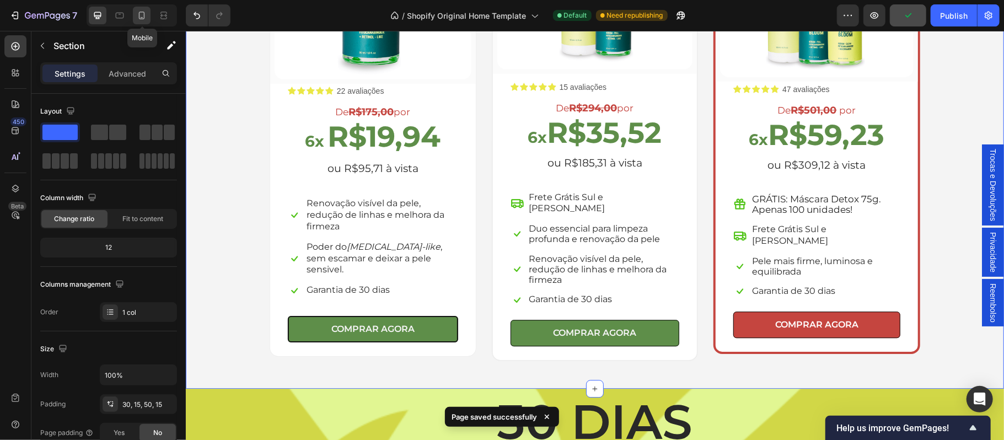
click at [144, 16] on icon at bounding box center [142, 16] width 6 height 8
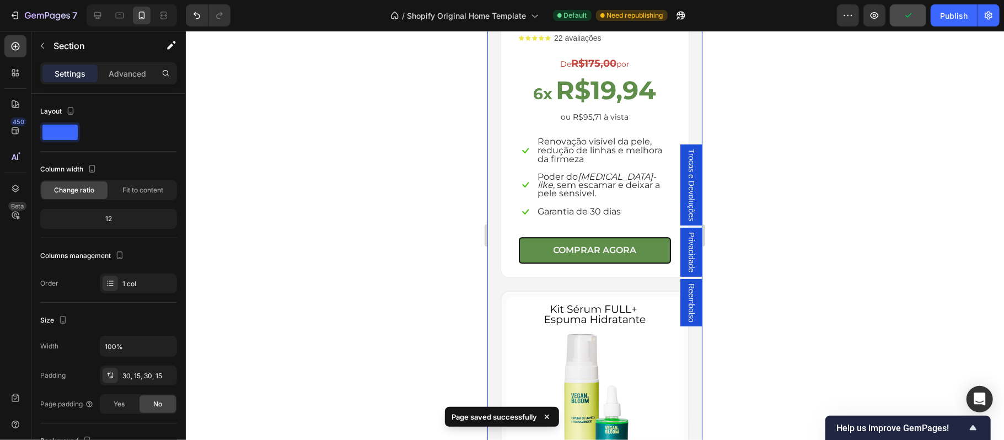
scroll to position [1963, 0]
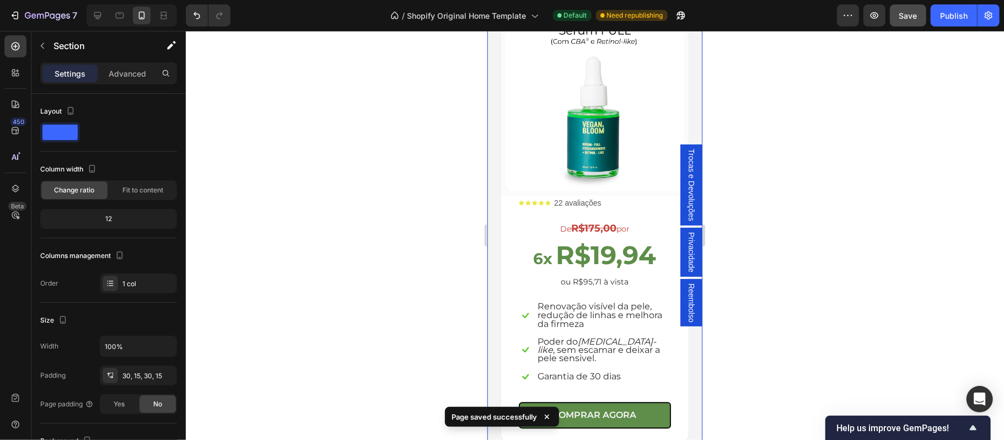
click at [889, 210] on div at bounding box center [595, 235] width 818 height 409
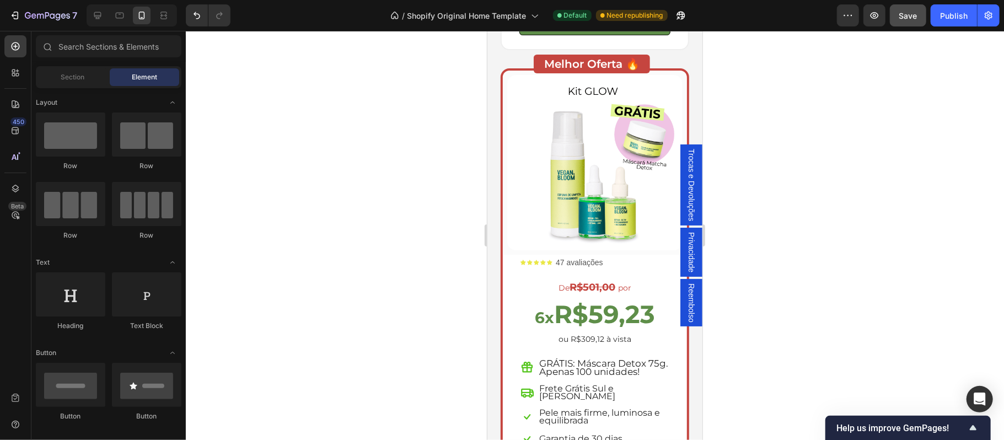
scroll to position [2894, 0]
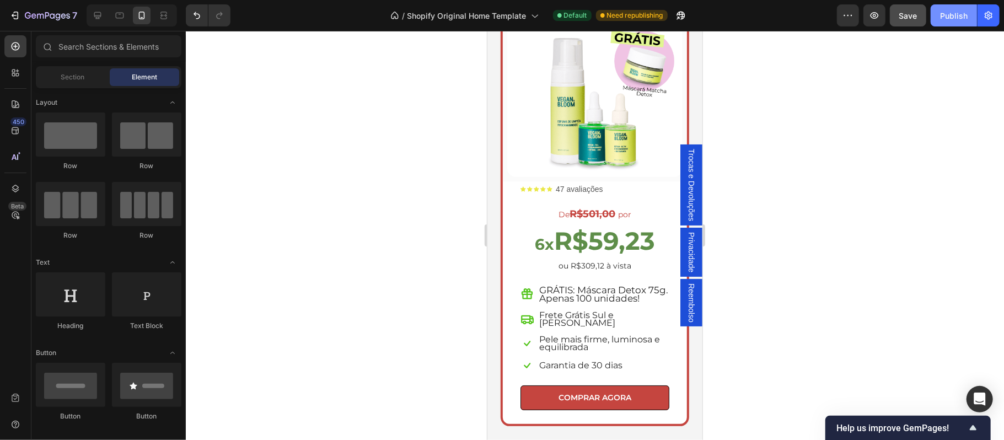
click at [957, 18] on div "Publish" at bounding box center [954, 16] width 28 height 12
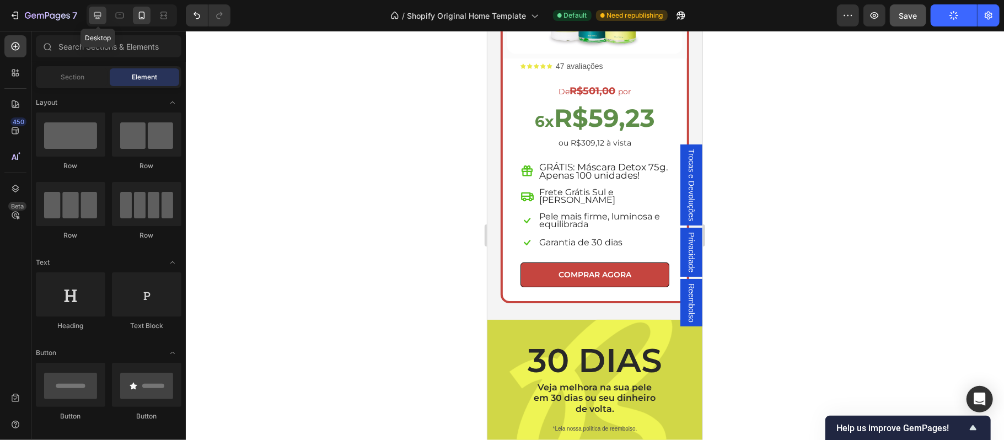
click at [100, 19] on icon at bounding box center [97, 15] width 11 height 11
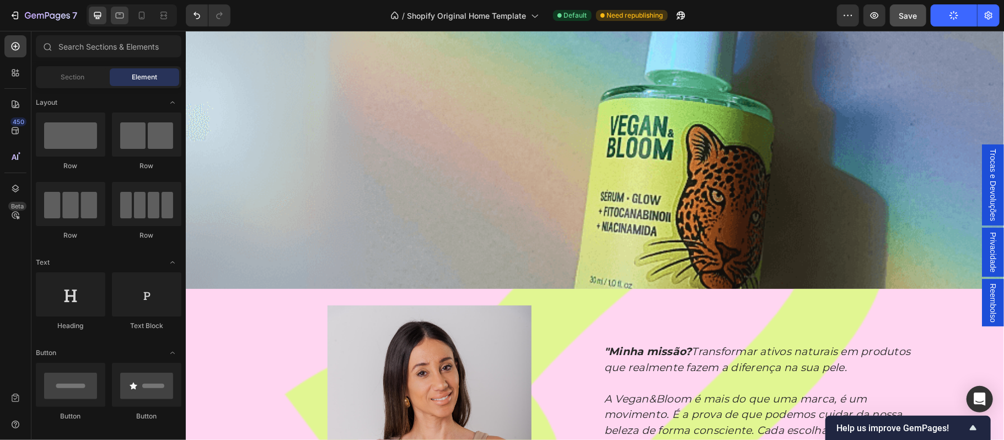
click at [120, 17] on icon at bounding box center [119, 15] width 11 height 11
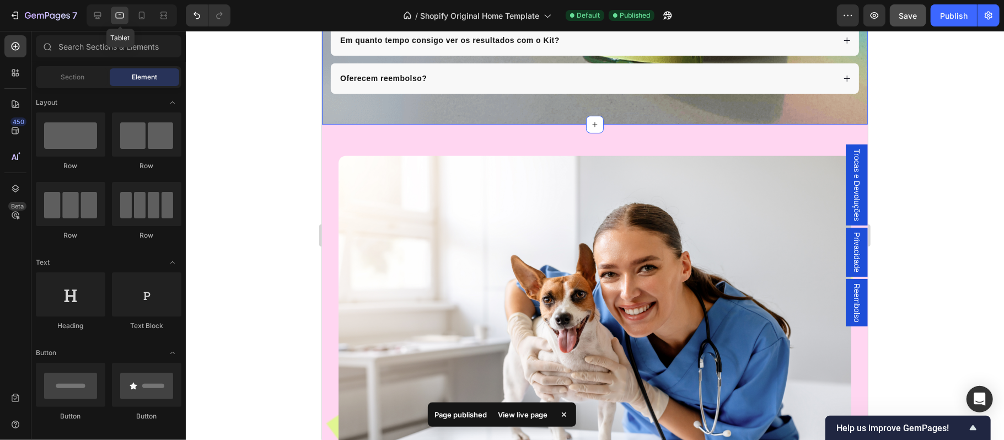
scroll to position [3359, 0]
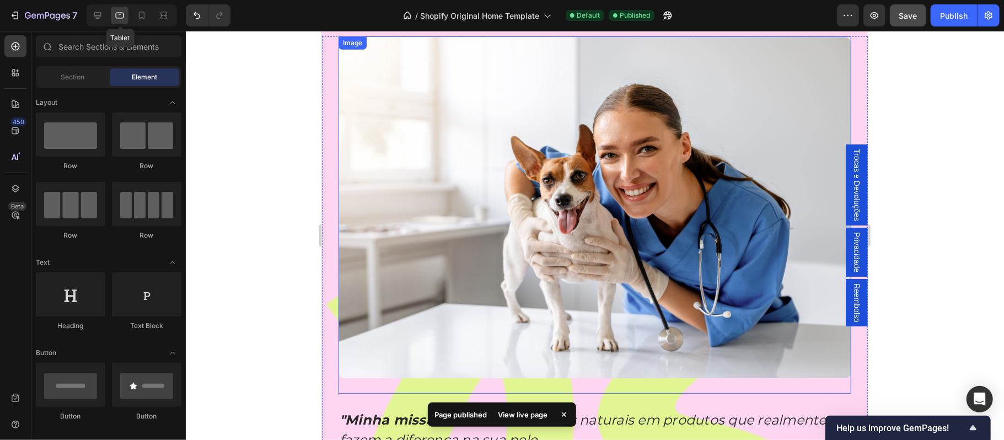
click at [426, 203] on img at bounding box center [594, 207] width 513 height 342
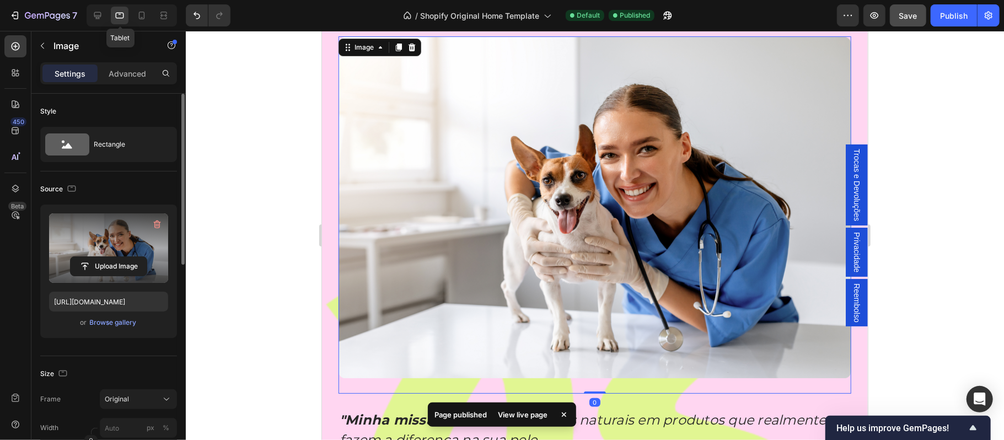
scroll to position [73, 0]
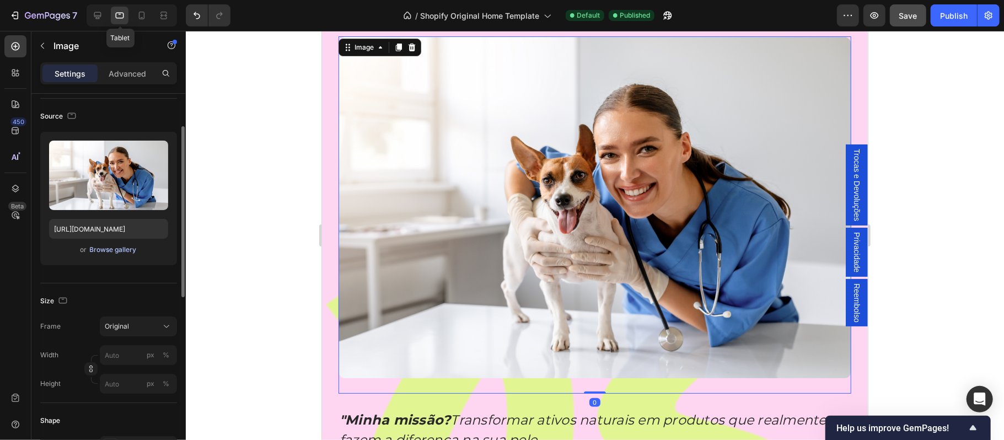
click at [109, 251] on div "Browse gallery" at bounding box center [113, 250] width 47 height 10
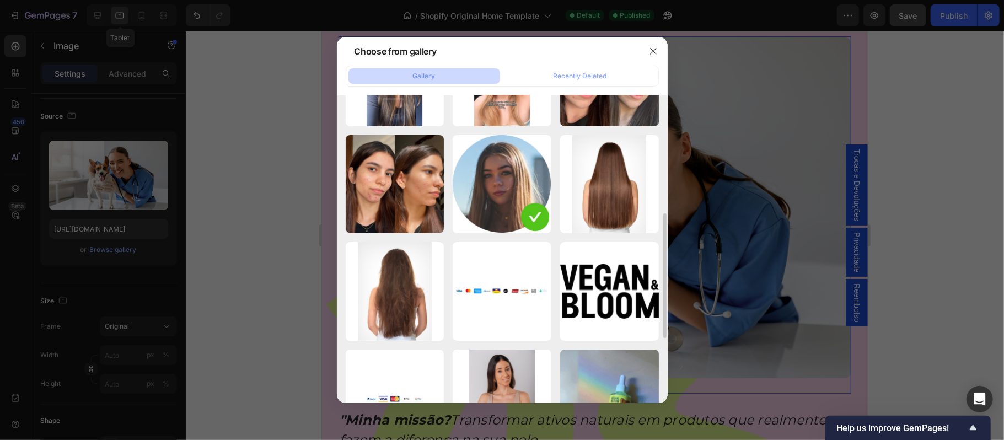
scroll to position [388, 0]
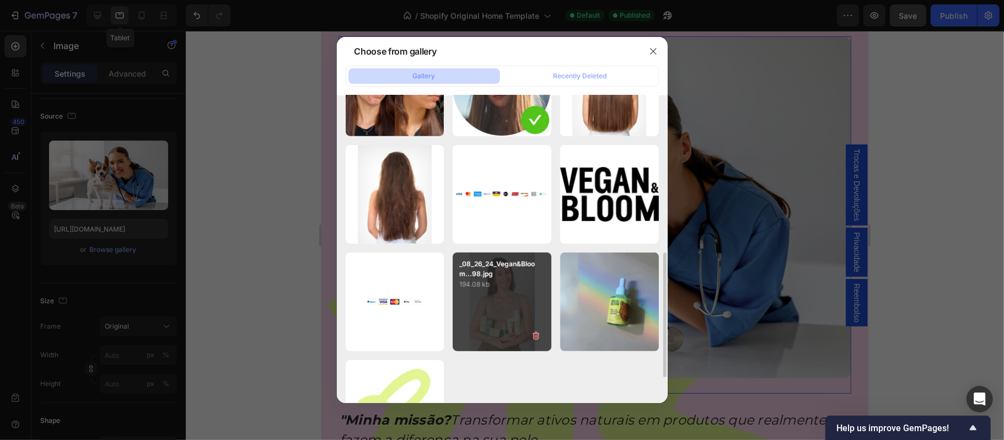
click at [494, 285] on p "194.08 kb" at bounding box center [501, 284] width 85 height 11
type input "https://cdn.shopify.com/s/files/1/0697/0838/2374/files/gempages_585818588426797…"
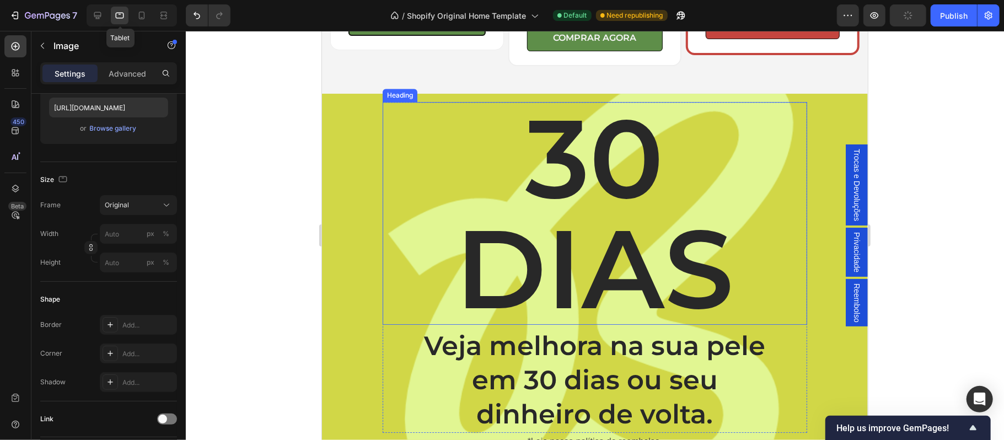
scroll to position [2331, 0]
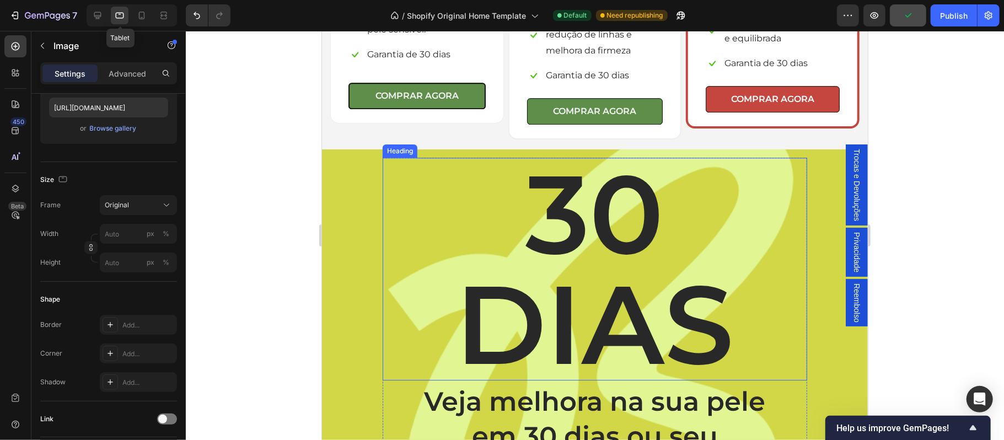
click at [344, 247] on div "30 DIAS Heading Veja melhora na sua pele em 30 dias ou seu dinheiro de volta. T…" at bounding box center [594, 331] width 529 height 349
click at [390, 232] on div "30 DIAS Heading Veja melhora na sua pele em 30 dias ou seu dinheiro de volta. T…" at bounding box center [594, 322] width 424 height 331
click at [382, 231] on div "30 DIAS Heading Veja melhora na sua pele em 30 dias ou seu dinheiro de volta. T…" at bounding box center [594, 322] width 424 height 331
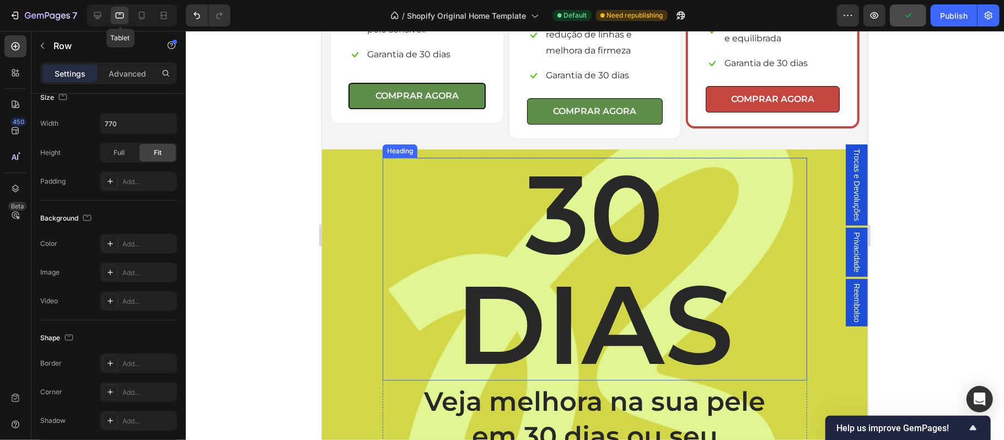
click at [372, 231] on div "30 DIAS Heading Veja melhora na sua pele em 30 dias ou seu dinheiro de volta. T…" at bounding box center [594, 331] width 529 height 349
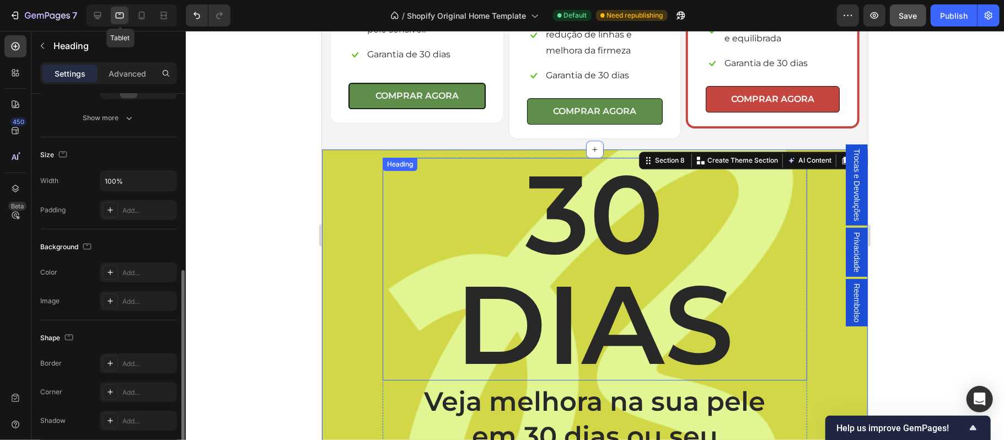
click at [550, 185] on h2 "30 DIAS" at bounding box center [594, 268] width 424 height 223
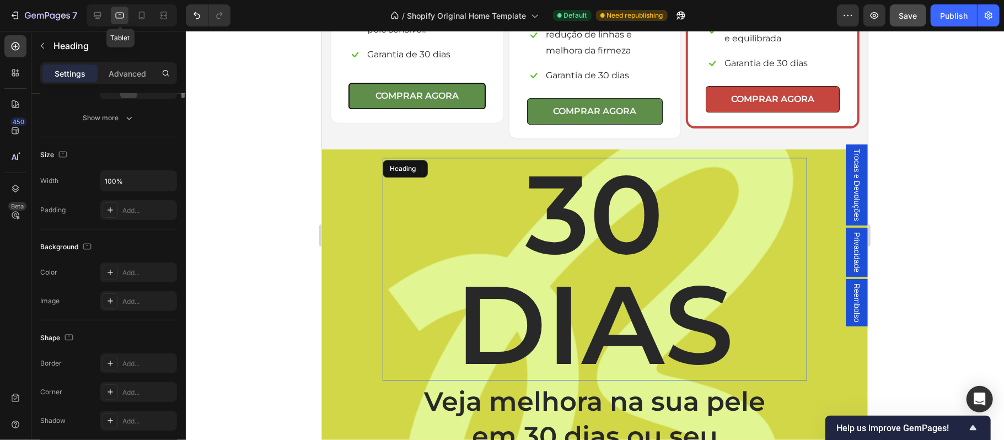
click at [488, 192] on h2 "30 DIAS" at bounding box center [594, 268] width 424 height 223
click at [519, 158] on p "30 DIAS" at bounding box center [594, 268] width 422 height 220
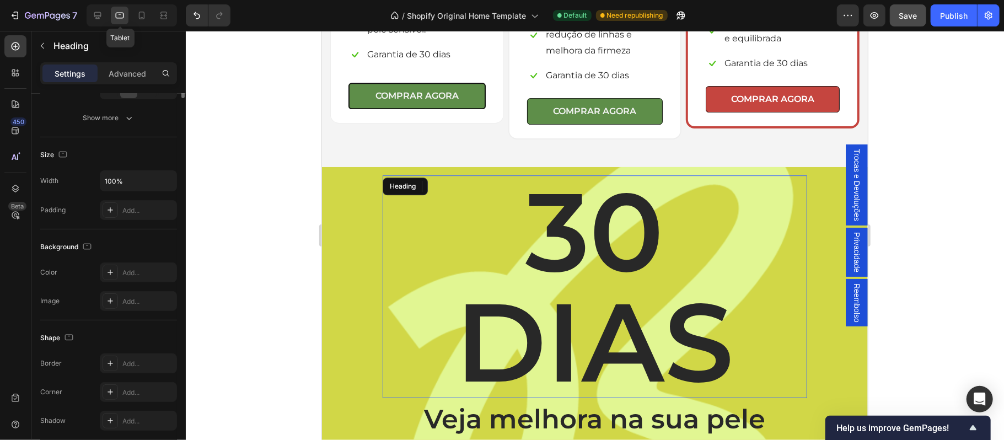
drag, startPoint x: 526, startPoint y: 143, endPoint x: 467, endPoint y: 232, distance: 105.8
click at [708, 233] on p "30 DIAS" at bounding box center [594, 286] width 422 height 220
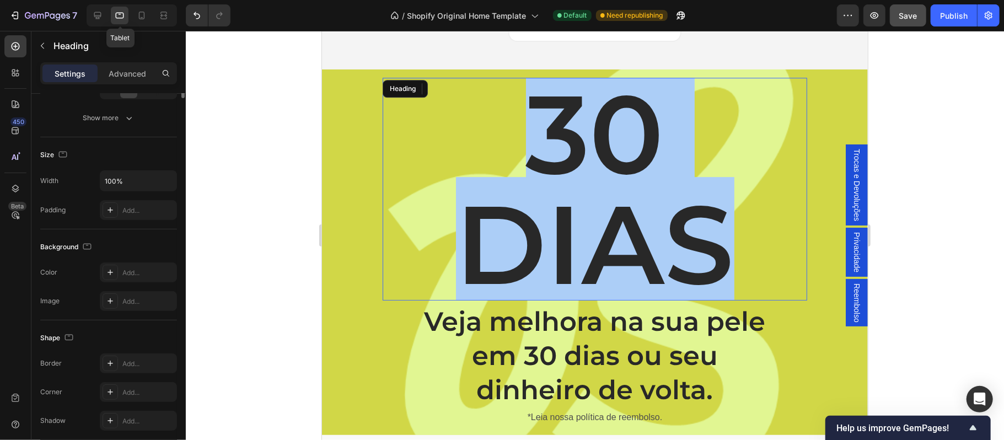
click at [144, 13] on input "200" at bounding box center [138, 3] width 36 height 20
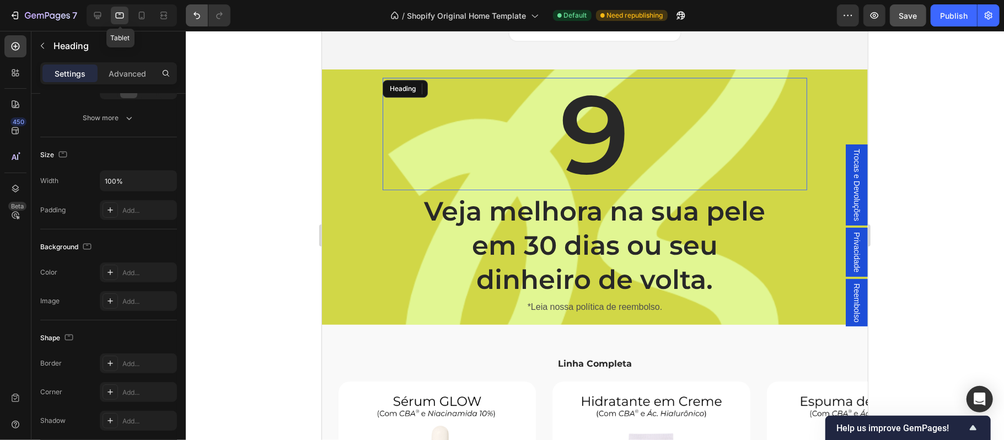
scroll to position [0, 0]
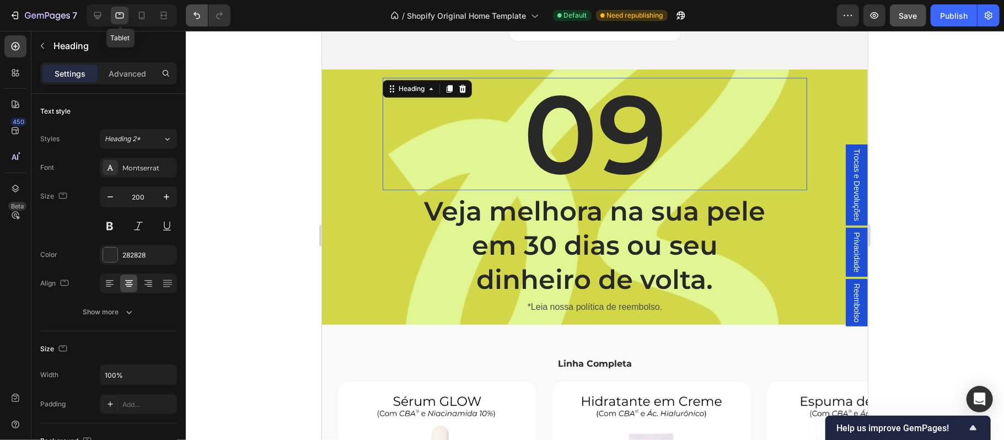
click at [193, 18] on icon "Undo/Redo" at bounding box center [196, 15] width 11 height 11
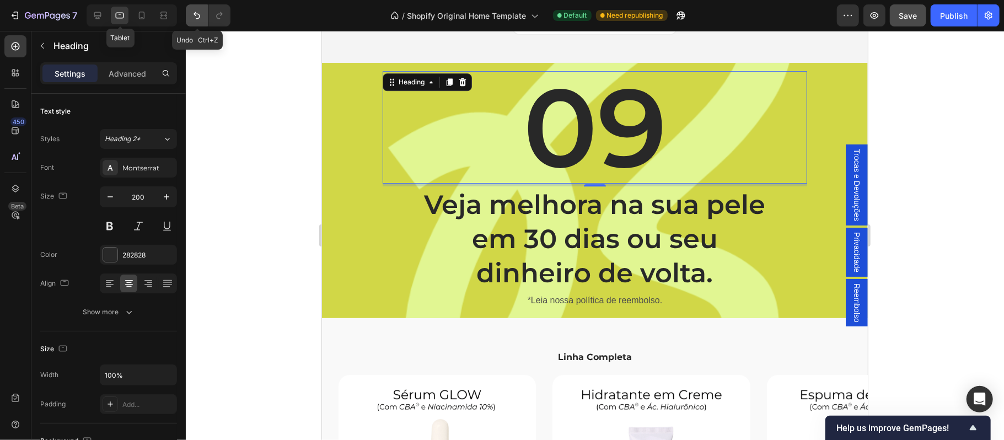
click at [193, 18] on icon "Undo/Redo" at bounding box center [196, 15] width 11 height 11
click at [192, 20] on icon "Undo/Redo" at bounding box center [196, 15] width 11 height 11
click at [195, 18] on icon "Undo/Redo" at bounding box center [196, 15] width 11 height 11
click at [588, 132] on h2 "09" at bounding box center [594, 127] width 424 height 112
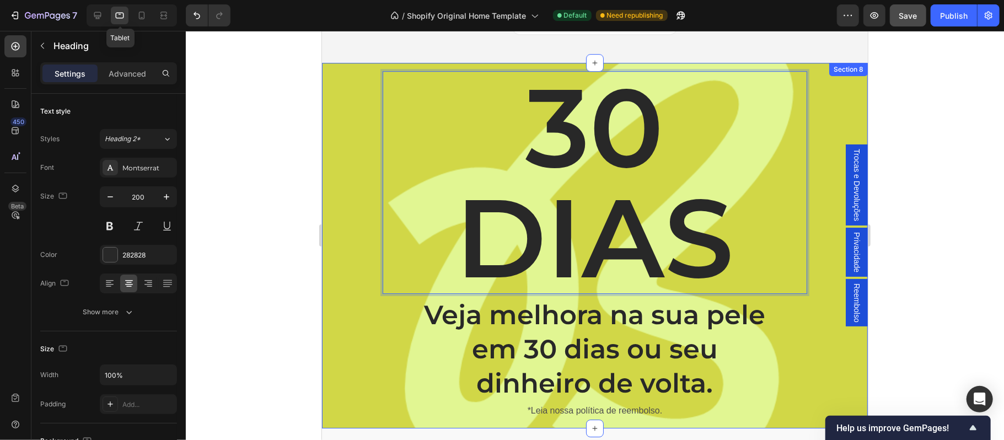
click at [331, 218] on div "30 DIAS Heading 5 Veja melhora na sua pele em 30 dias ou seu dinheiro de volta.…" at bounding box center [594, 245] width 529 height 349
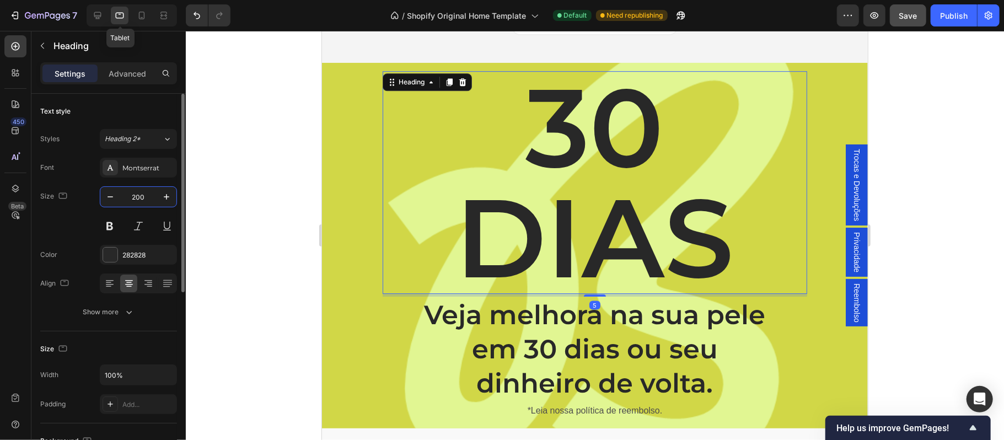
click at [144, 198] on input "200" at bounding box center [138, 197] width 36 height 20
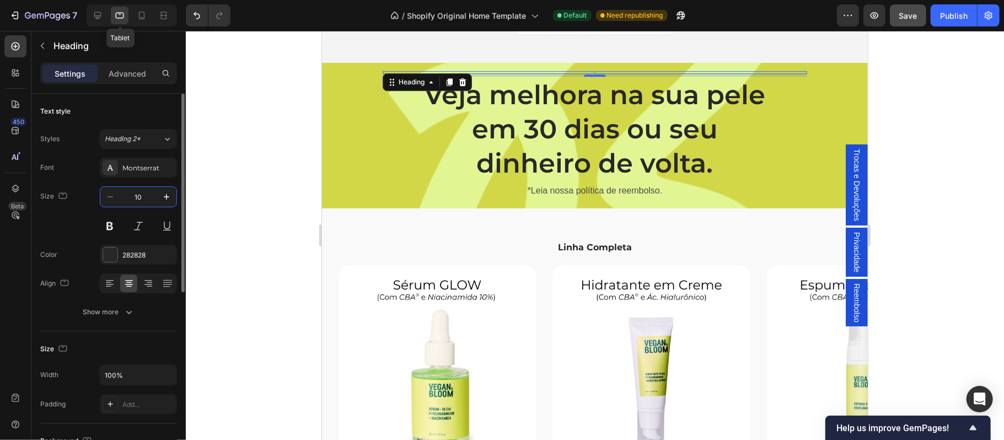
type input "100"
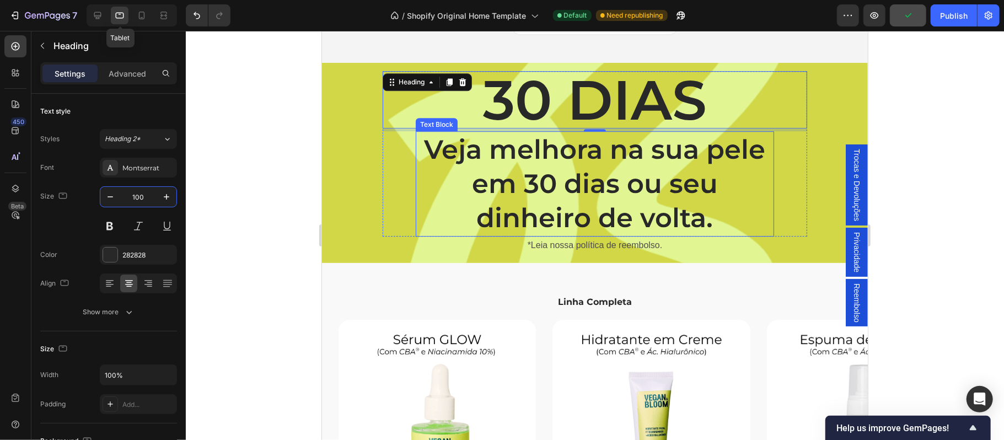
click at [552, 191] on p "Veja melhora na sua pele em 30 dias ou seu dinheiro de volta." at bounding box center [594, 183] width 356 height 103
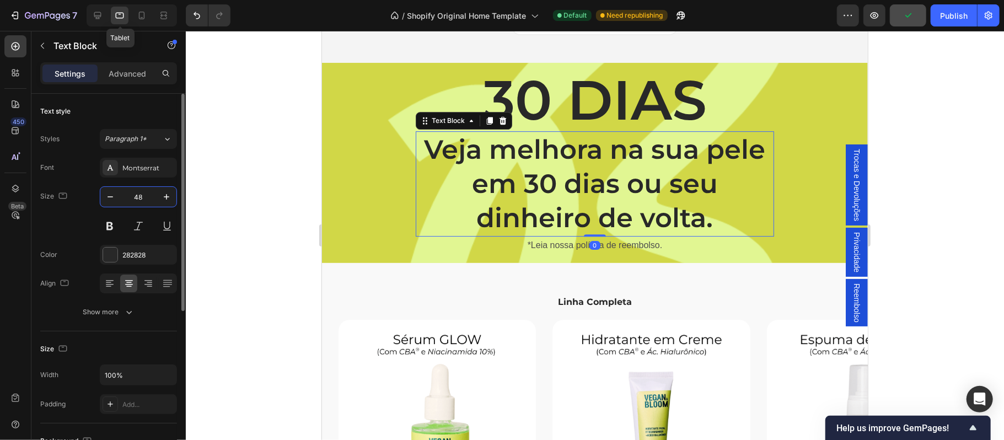
click at [142, 197] on input "48" at bounding box center [138, 197] width 36 height 20
type input "20"
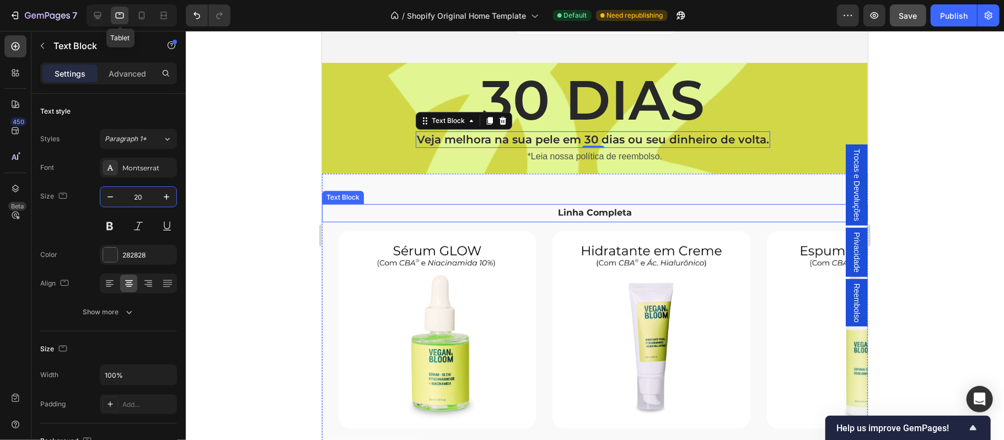
click at [750, 206] on p "Linha Completa" at bounding box center [593, 213] width 543 height 16
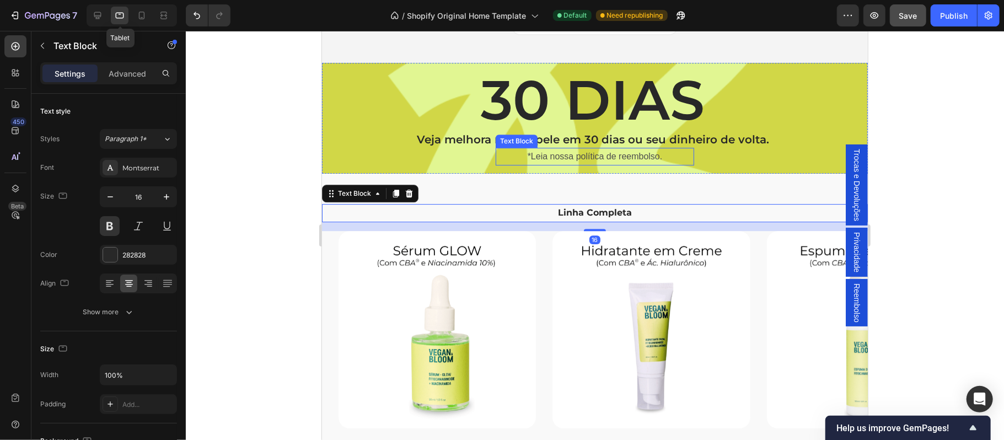
click at [591, 154] on p "*Leia nossa política de reembolso." at bounding box center [594, 156] width 196 height 16
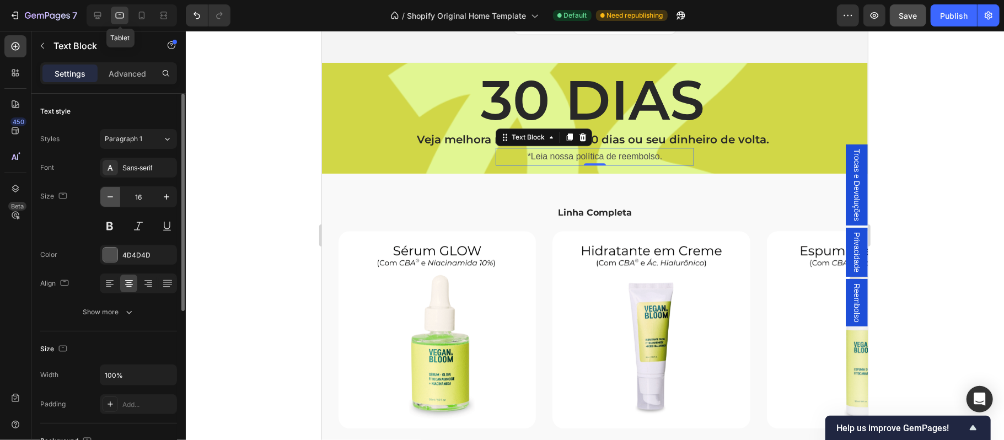
click at [113, 199] on icon "button" at bounding box center [110, 196] width 11 height 11
type input "14"
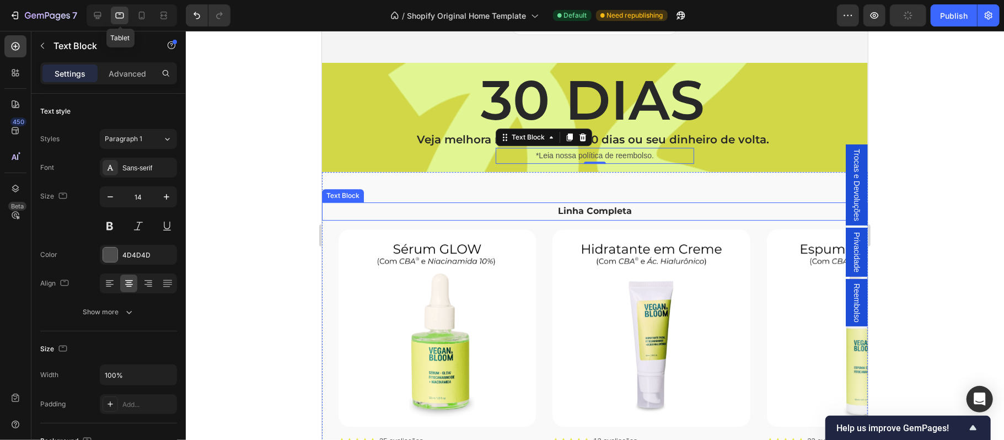
click at [723, 206] on p "Linha Completa" at bounding box center [593, 211] width 543 height 16
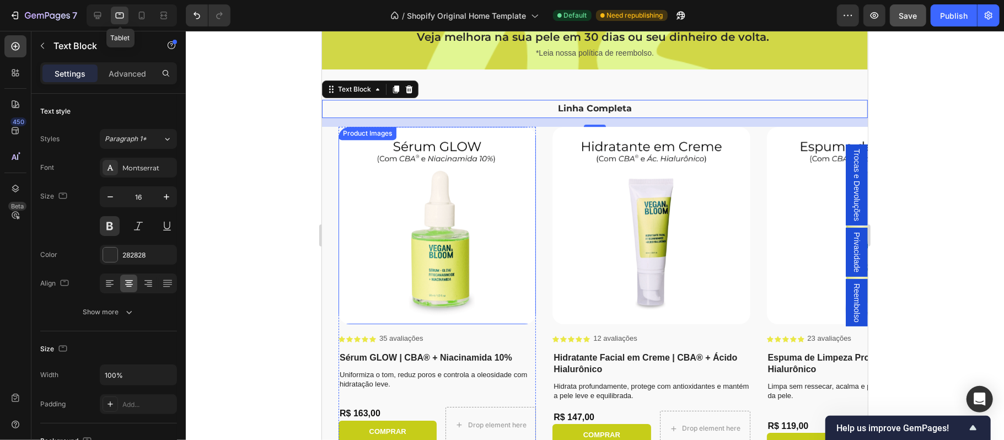
scroll to position [2673, 0]
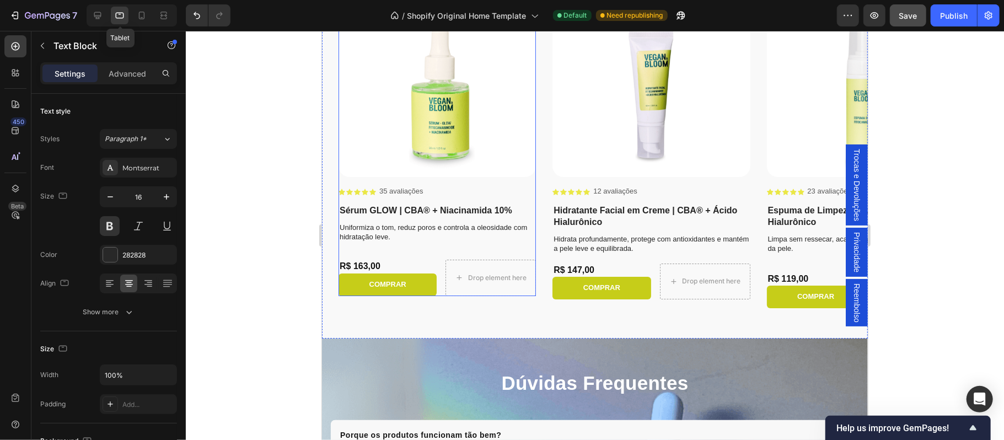
drag, startPoint x: 541, startPoint y: 180, endPoint x: 521, endPoint y: 180, distance: 20.4
click at [521, 180] on div "Product Images Icon Icon Icon Icon Icon Icon List 35 avaliações Text Block Row …" at bounding box center [602, 143] width 529 height 329
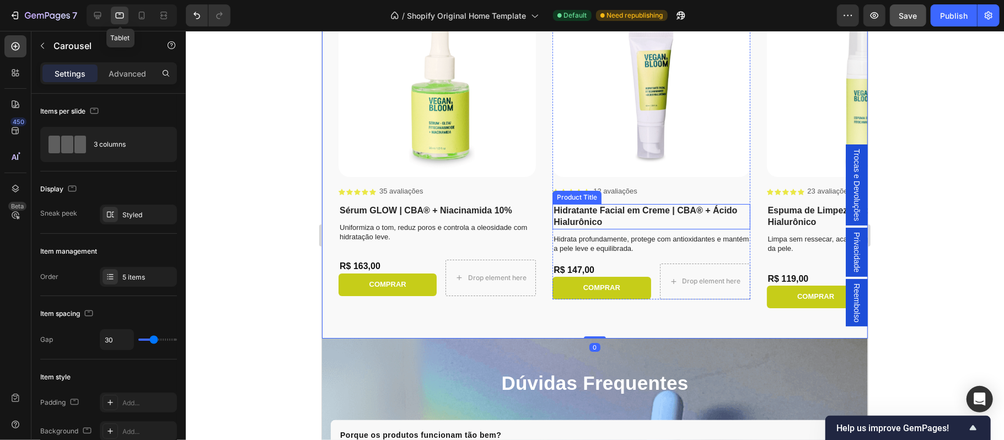
scroll to position [2600, 0]
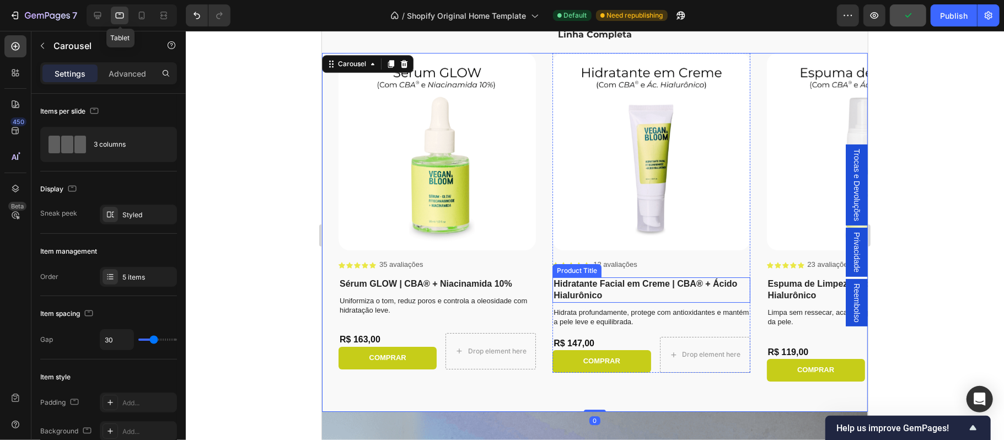
click at [685, 240] on div "Linha Completa Text Block Product Images Icon Icon Icon Icon Icon Icon List 35 …" at bounding box center [594, 203] width 546 height 416
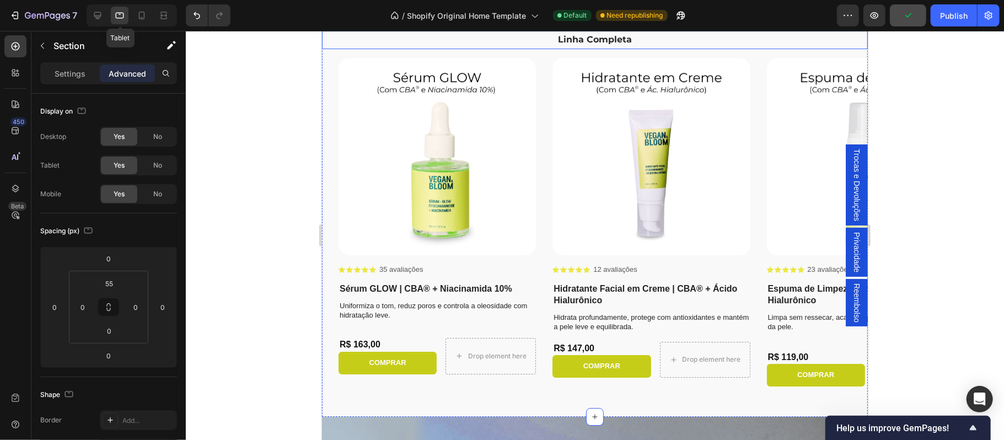
scroll to position [2305, 0]
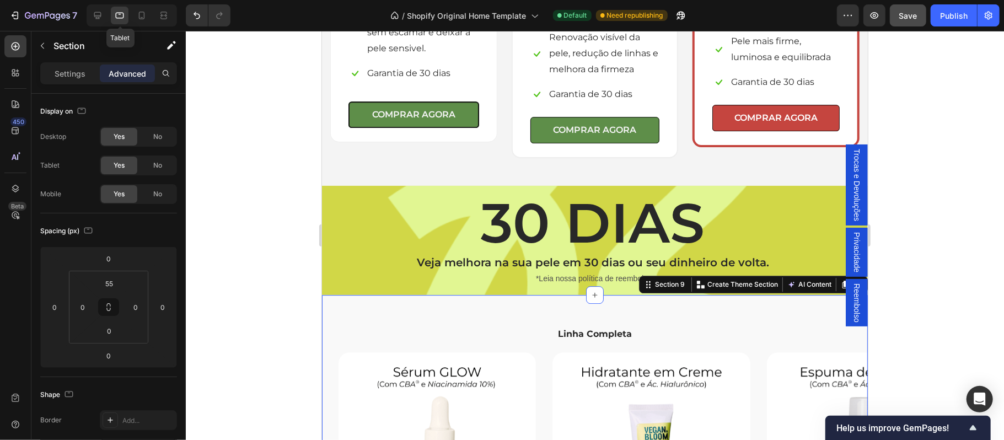
click at [583, 326] on p "Linha Completa" at bounding box center [593, 334] width 543 height 16
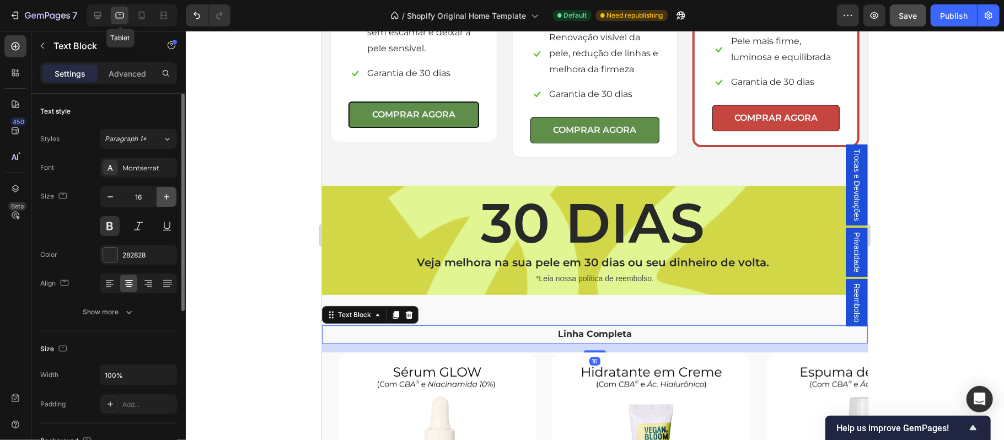
click at [164, 203] on button "button" at bounding box center [167, 197] width 20 height 20
type input "19"
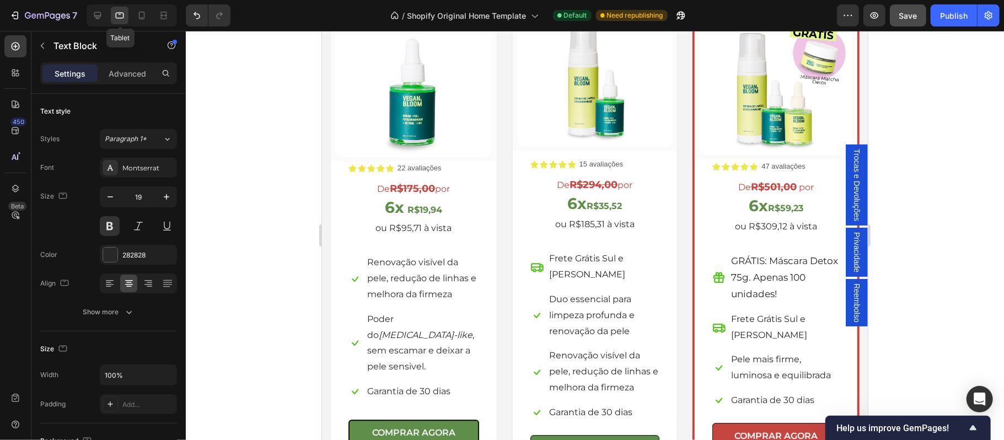
scroll to position [2085, 0]
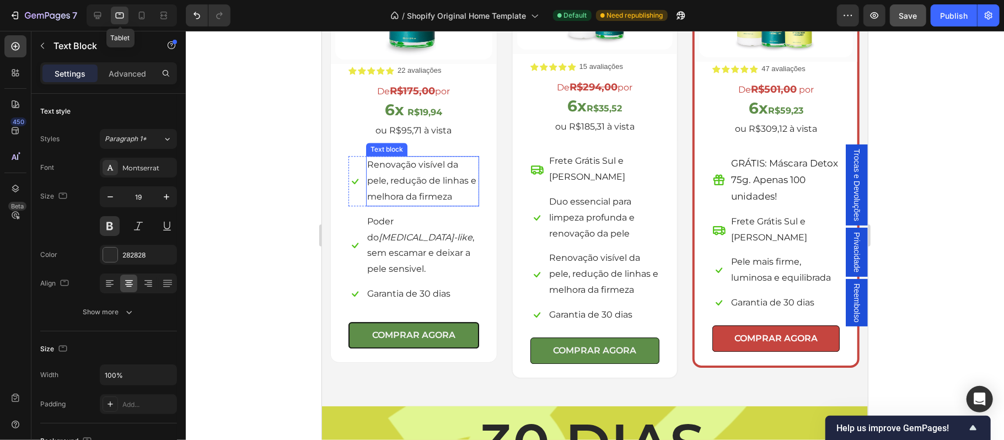
click at [416, 175] on span "Renovação visível da pele, redução de linhas e melhora da firmeza" at bounding box center [421, 180] width 109 height 42
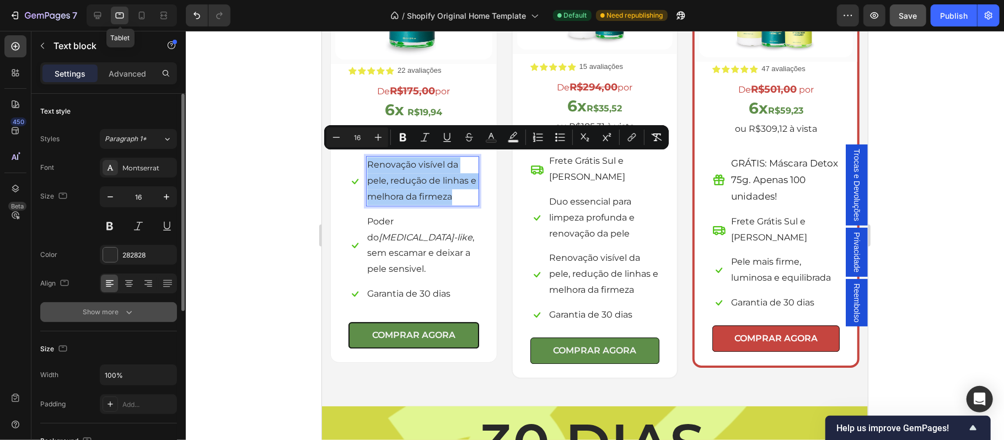
click at [128, 308] on icon "button" at bounding box center [128, 311] width 11 height 11
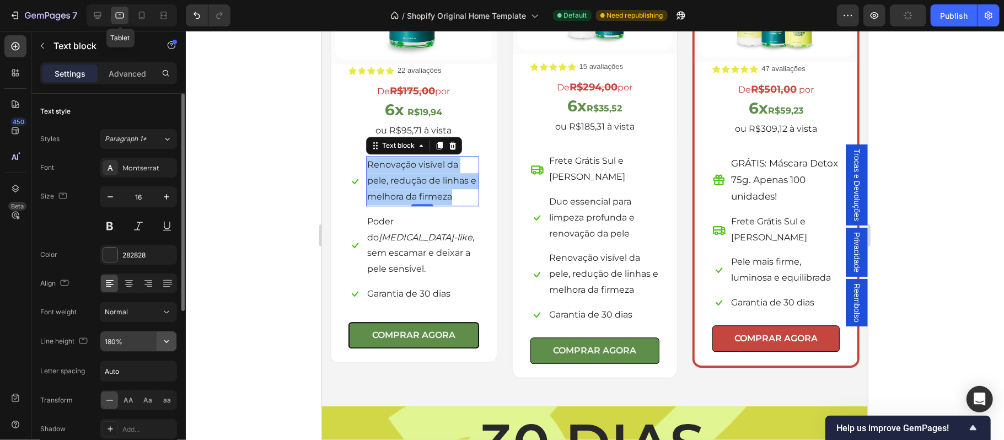
click at [163, 342] on icon "button" at bounding box center [166, 341] width 11 height 11
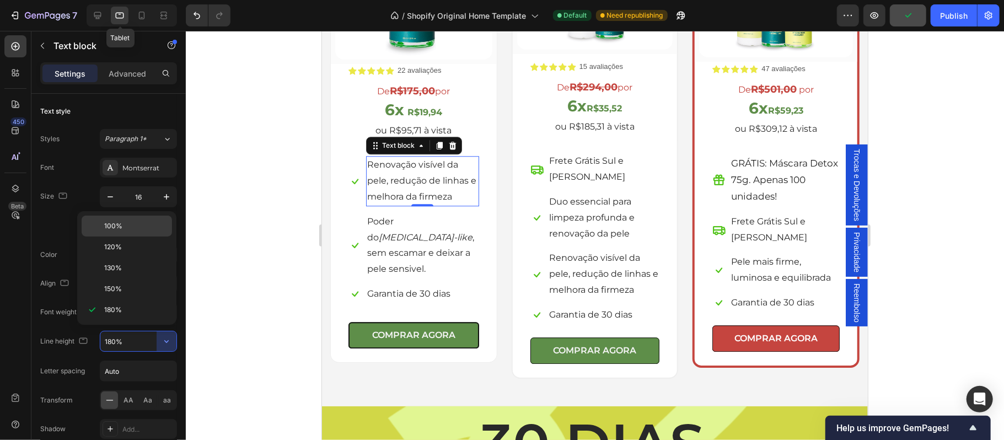
click at [122, 230] on p "100%" at bounding box center [135, 226] width 63 height 10
type input "100%"
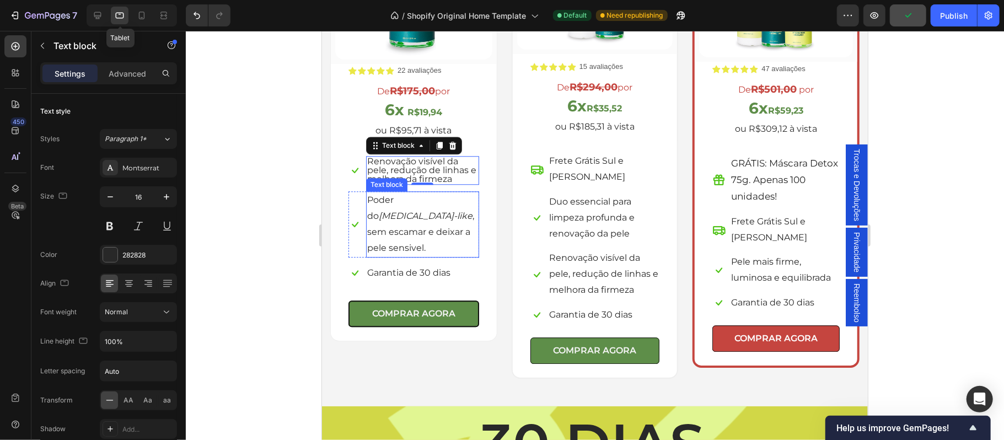
click at [413, 210] on icon "[MEDICAL_DATA]-like" at bounding box center [425, 215] width 94 height 10
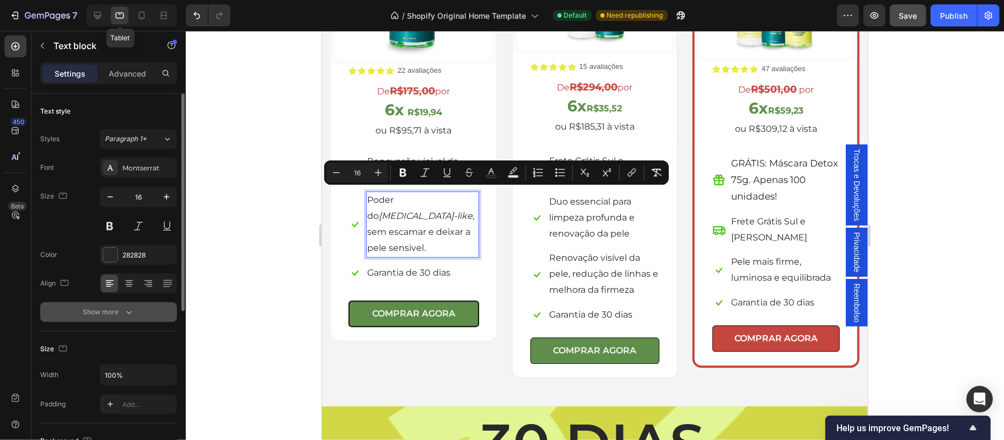
click at [109, 311] on div "Show more" at bounding box center [108, 311] width 51 height 11
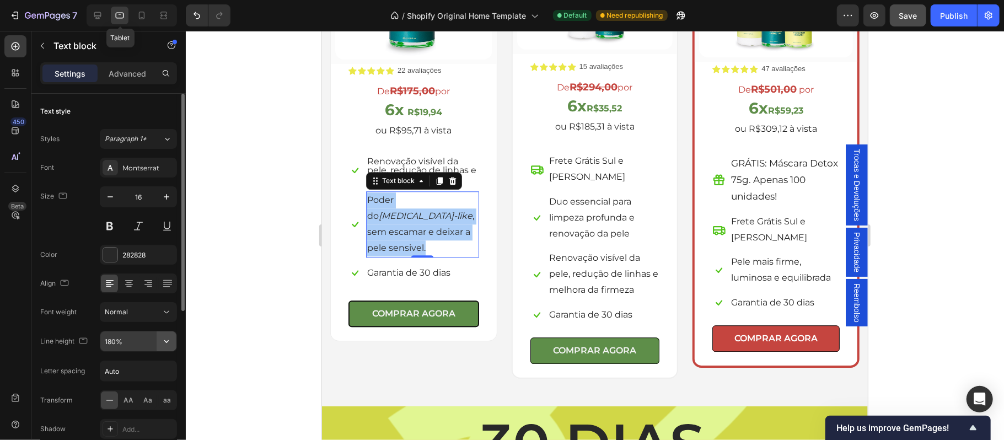
click at [168, 342] on icon "button" at bounding box center [166, 341] width 4 height 3
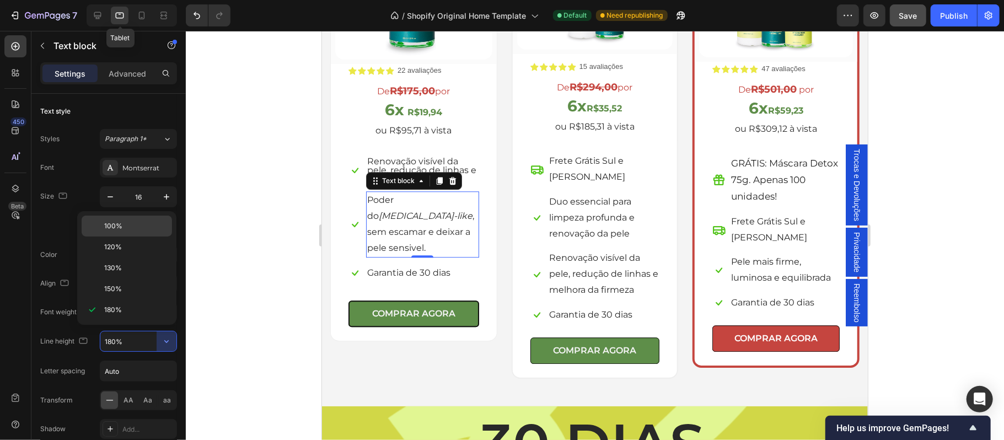
click at [126, 228] on p "100%" at bounding box center [135, 226] width 63 height 10
type input "100%"
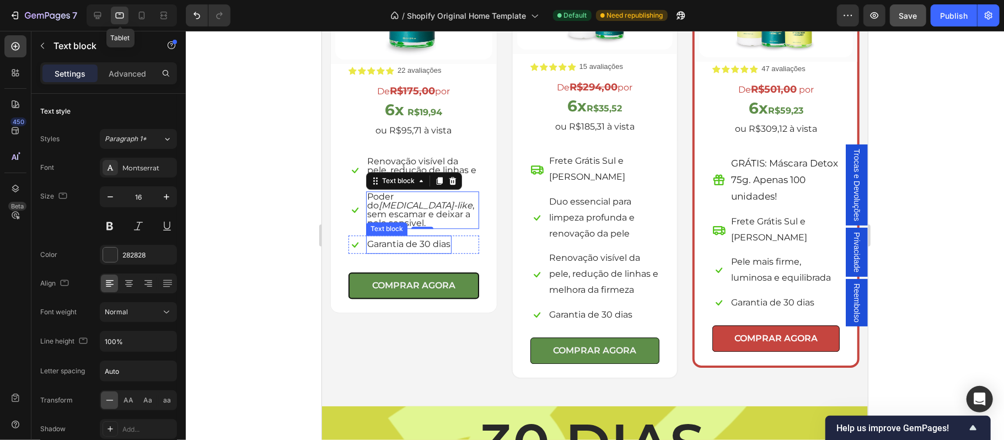
click at [427, 238] on span "Garantia de 30 dias" at bounding box center [408, 243] width 83 height 10
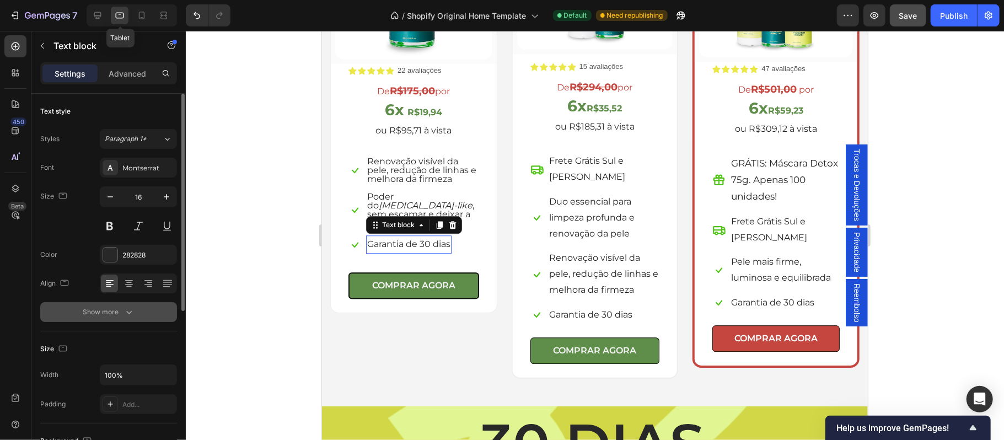
click at [118, 310] on div "Show more" at bounding box center [108, 311] width 51 height 11
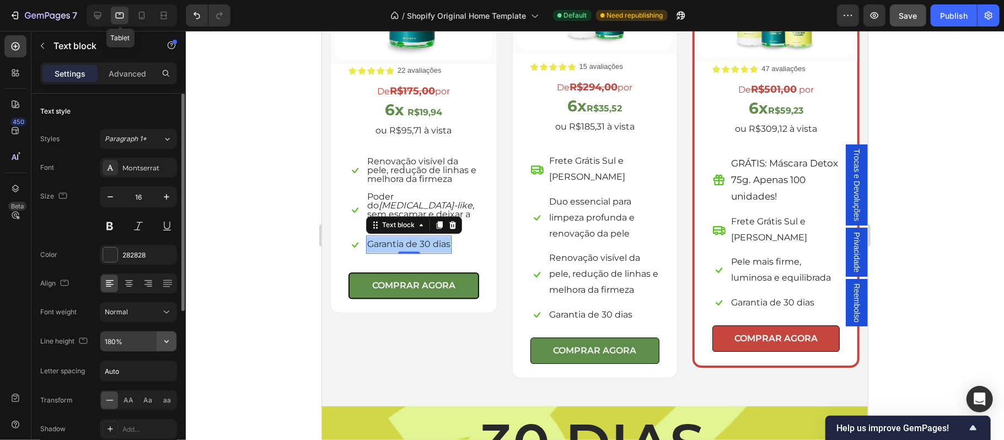
click at [164, 340] on icon "button" at bounding box center [166, 341] width 11 height 11
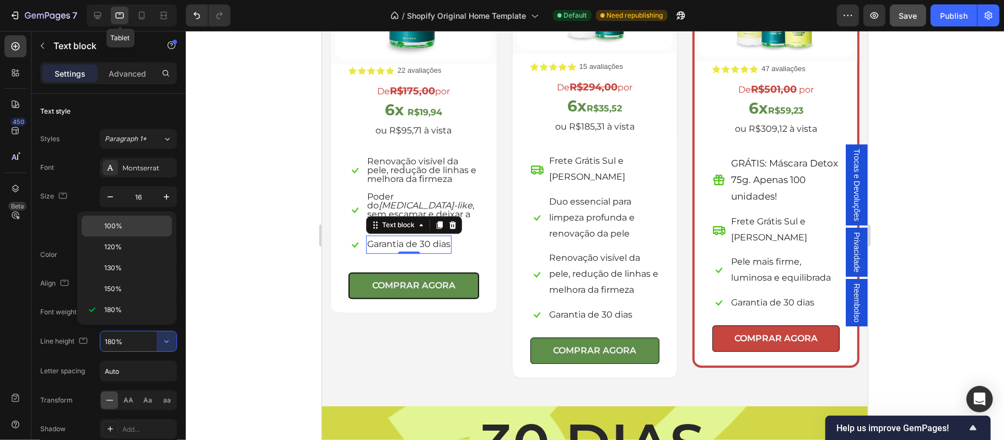
drag, startPoint x: 117, startPoint y: 230, endPoint x: 177, endPoint y: 170, distance: 85.0
click at [117, 230] on span "100%" at bounding box center [113, 226] width 18 height 10
type input "100%"
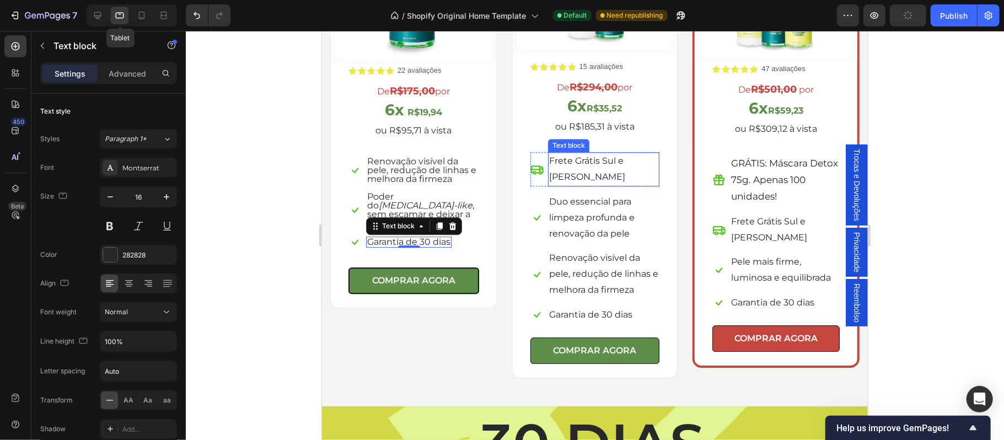
click at [572, 167] on p "Frete Grátis Sul e [PERSON_NAME]" at bounding box center [603, 169] width 110 height 32
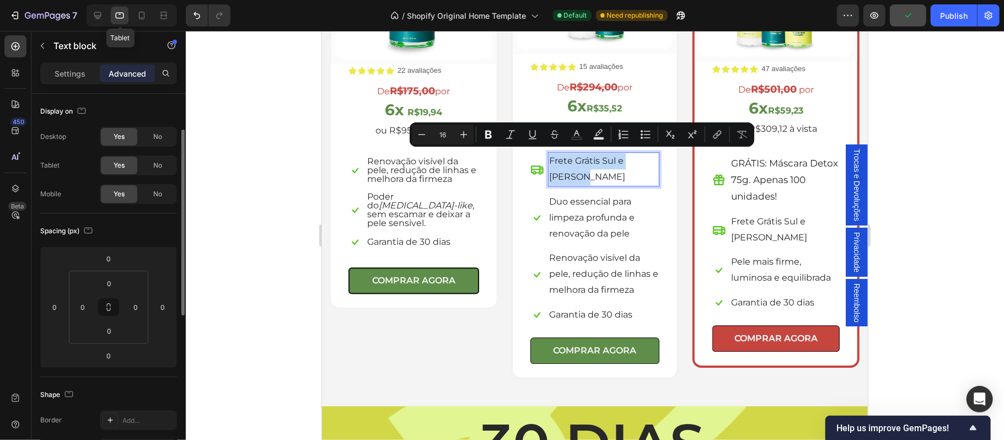
scroll to position [24, 0]
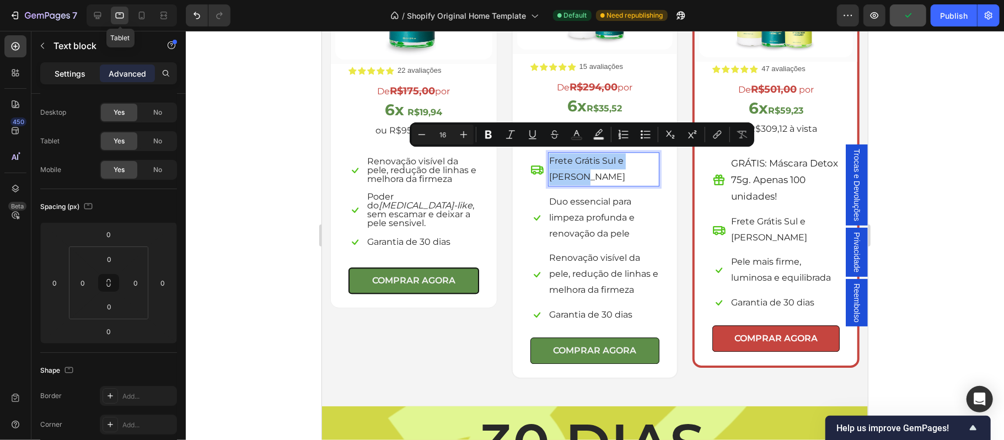
click at [69, 71] on p "Settings" at bounding box center [70, 74] width 31 height 12
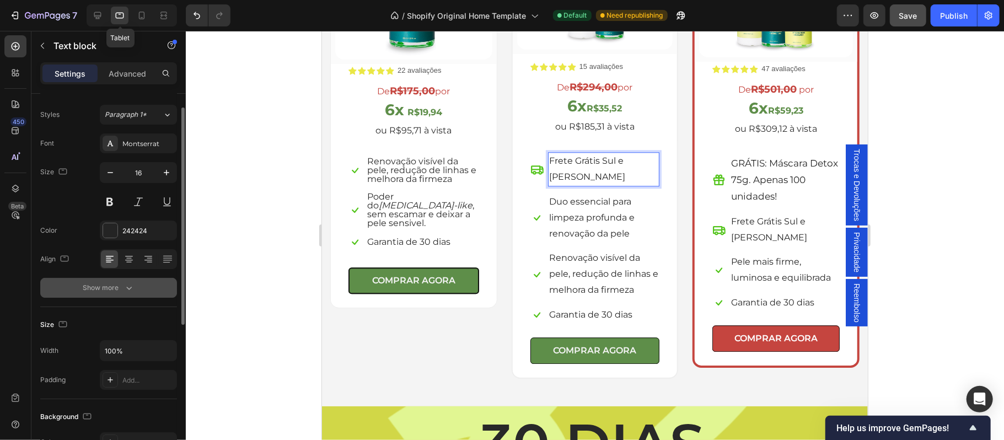
click at [117, 291] on div "Show more" at bounding box center [108, 287] width 51 height 11
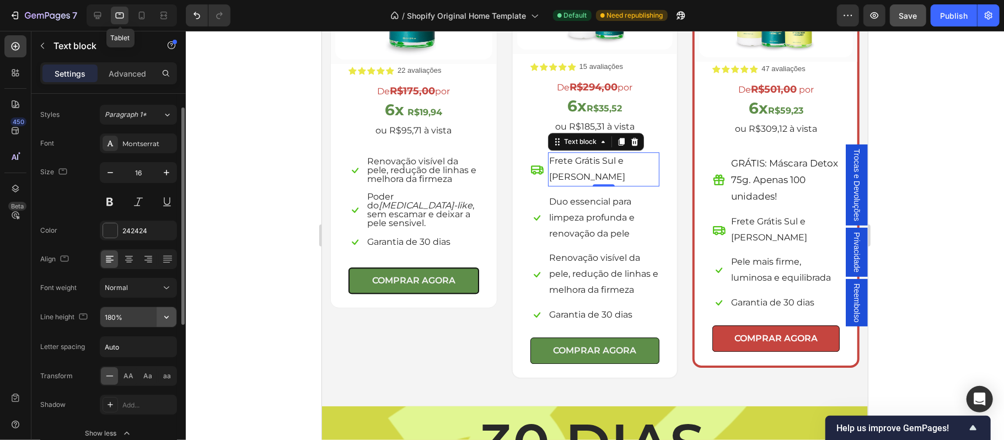
click at [162, 320] on icon "button" at bounding box center [166, 316] width 11 height 11
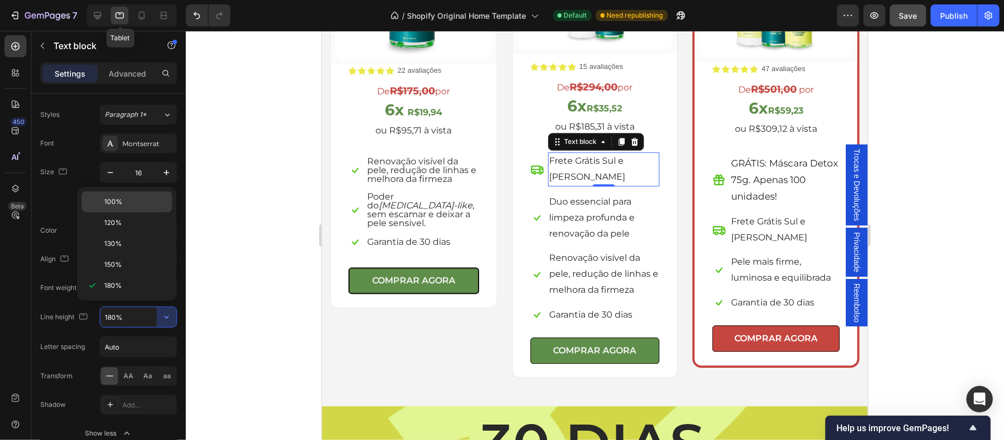
click at [106, 201] on span "100%" at bounding box center [113, 202] width 18 height 10
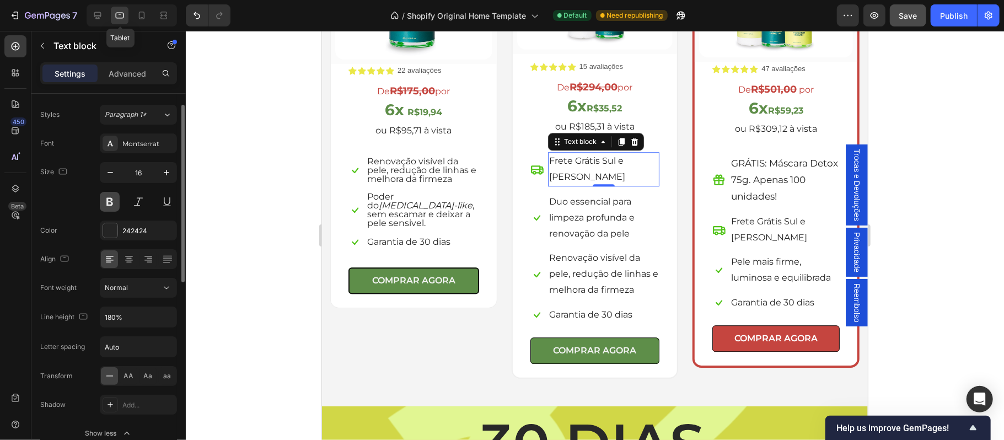
type input "100%"
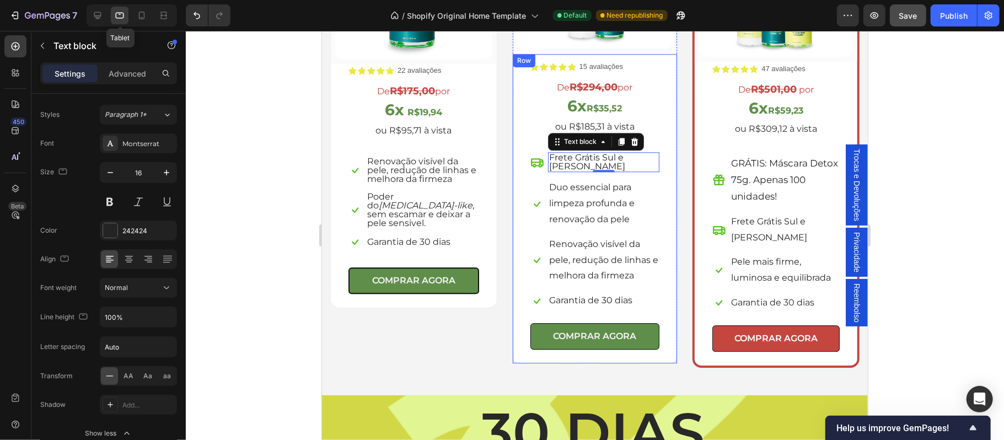
click at [583, 201] on p "Duo essencial para limpeza profunda e renovação da pele" at bounding box center [603, 202] width 110 height 47
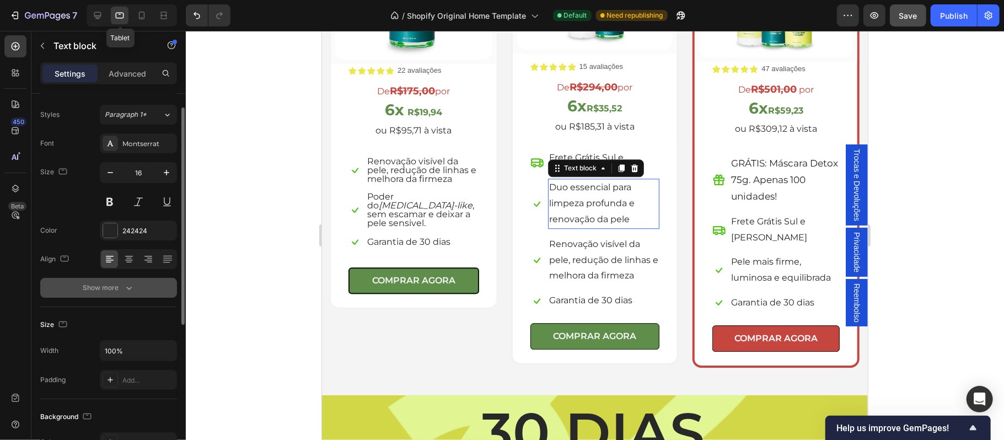
click at [104, 287] on div "Show more" at bounding box center [108, 287] width 51 height 11
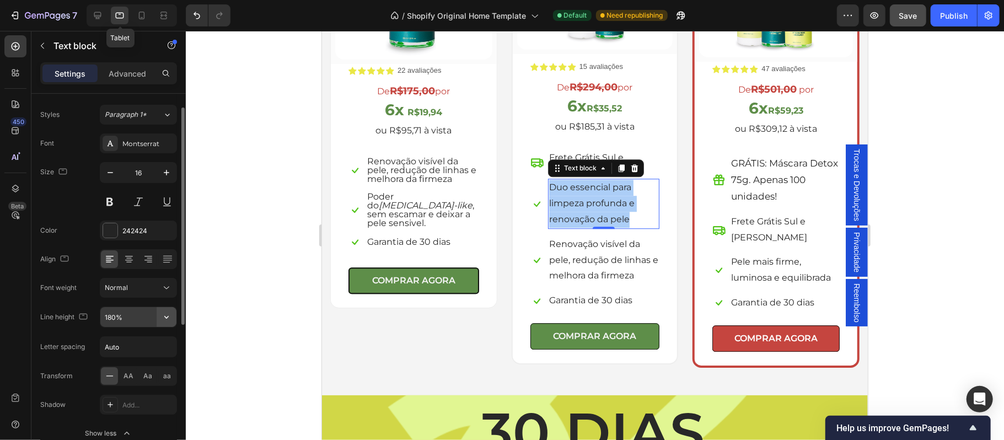
click at [161, 321] on icon "button" at bounding box center [166, 316] width 11 height 11
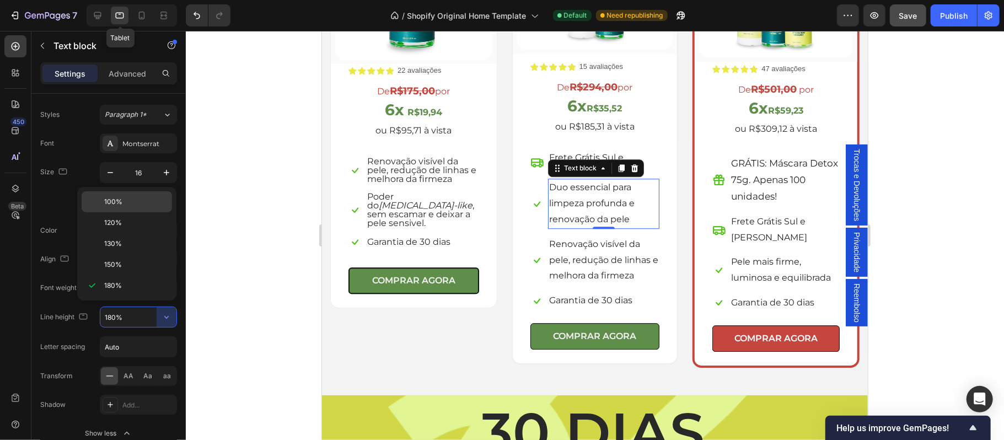
click at [128, 204] on p "100%" at bounding box center [135, 202] width 63 height 10
type input "100%"
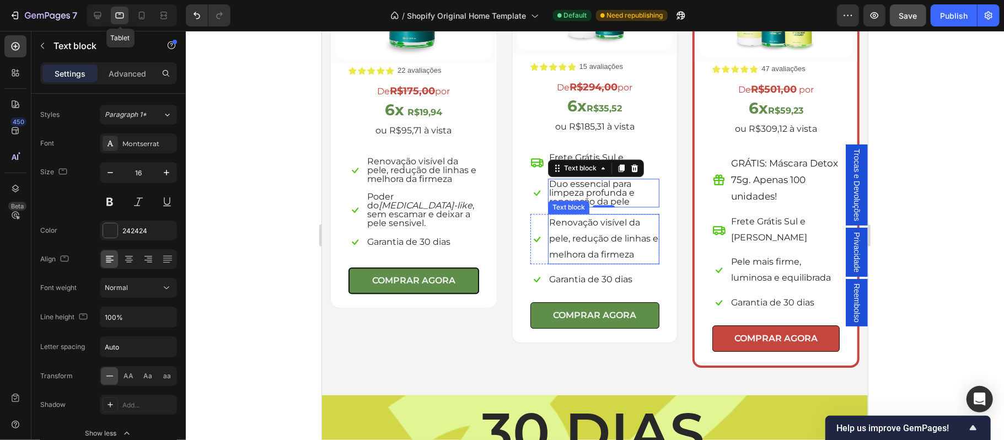
click at [574, 236] on span "Renovação visível da pele, redução de linhas e melhora da firmeza" at bounding box center [602, 238] width 109 height 42
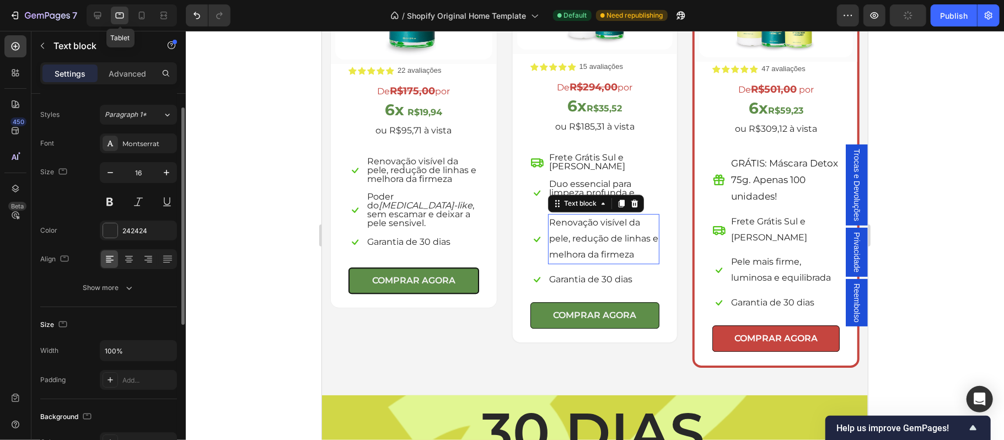
click at [96, 292] on div "Show more" at bounding box center [108, 287] width 51 height 11
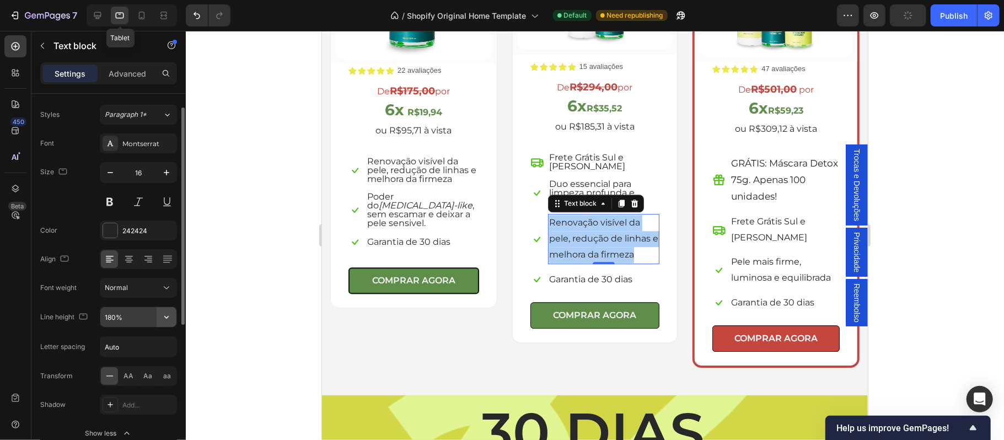
click at [157, 320] on button "button" at bounding box center [167, 317] width 20 height 20
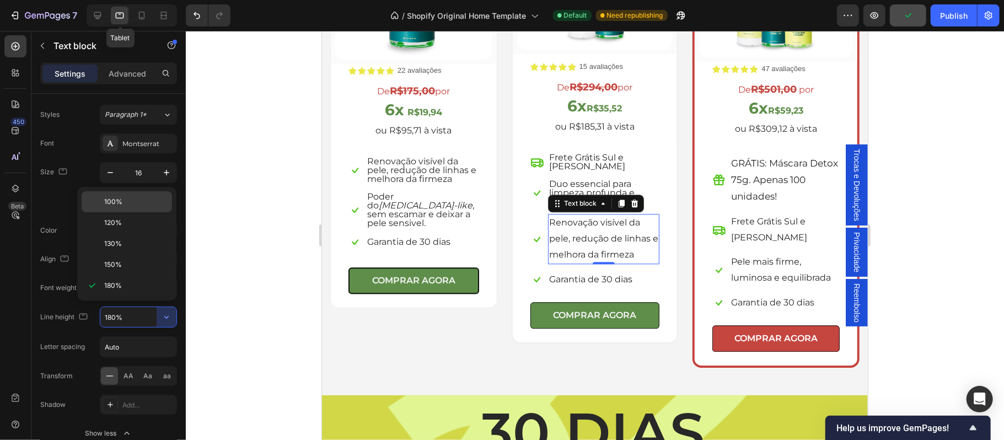
drag, startPoint x: 116, startPoint y: 201, endPoint x: 260, endPoint y: 235, distance: 147.9
click at [116, 201] on span "100%" at bounding box center [113, 202] width 18 height 10
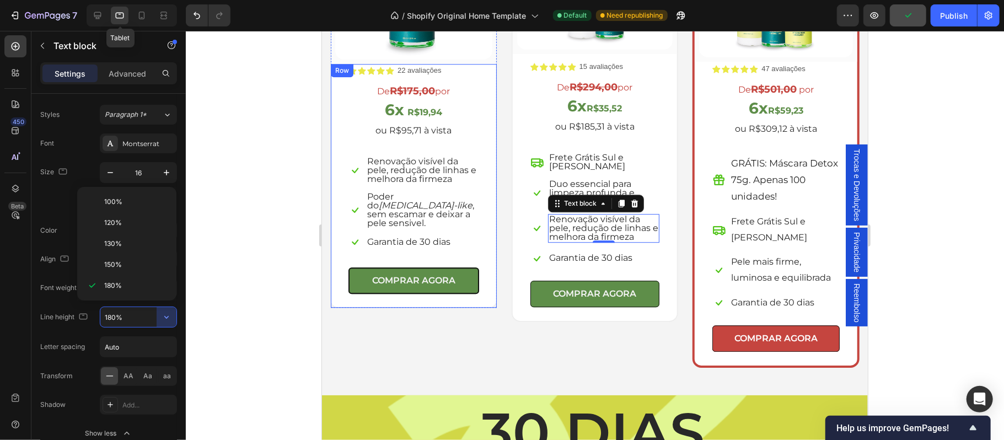
type input "100%"
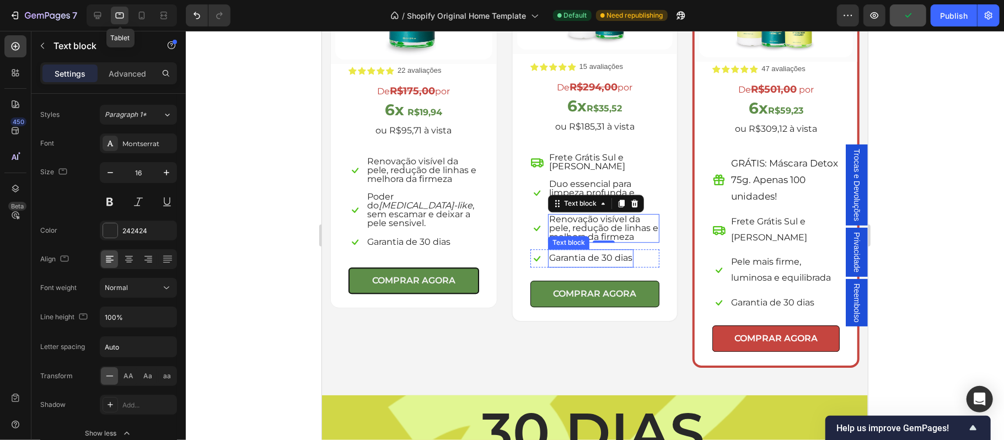
click at [574, 254] on p "Garantia de 30 dias" at bounding box center [589, 258] width 83 height 16
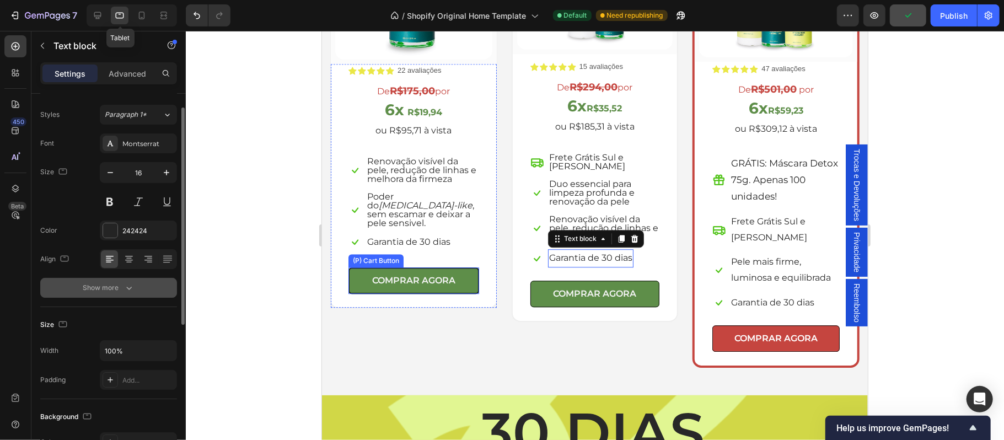
click at [88, 288] on div "Show more" at bounding box center [108, 287] width 51 height 11
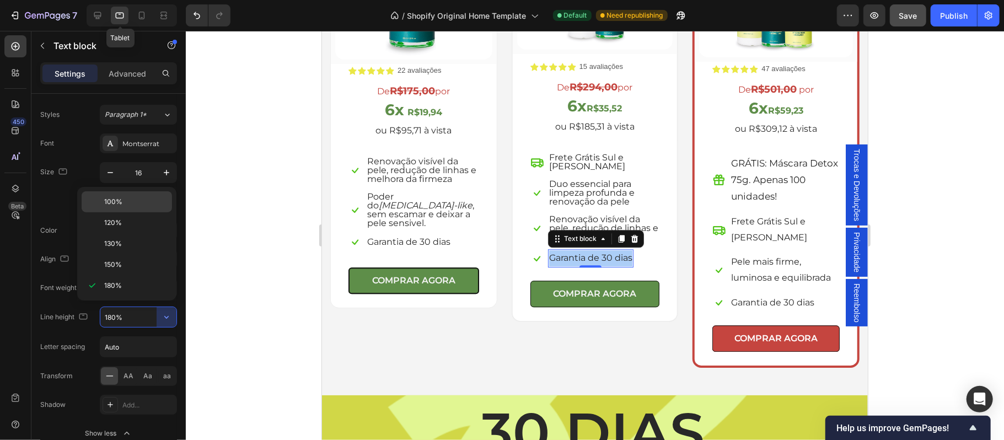
click at [126, 200] on p "100%" at bounding box center [135, 202] width 63 height 10
type input "100%"
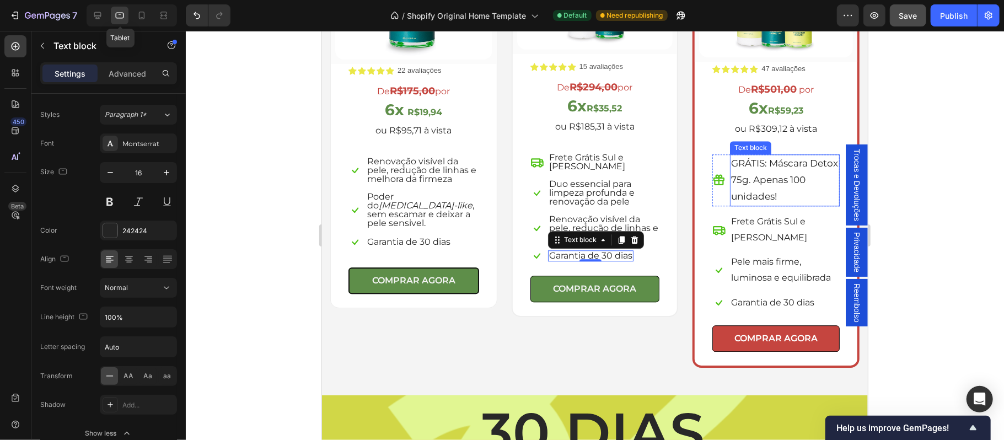
click at [741, 181] on p "GRÁTIS: Máscara Detox 75g. Apenas 100 unidades!" at bounding box center [783, 179] width 107 height 49
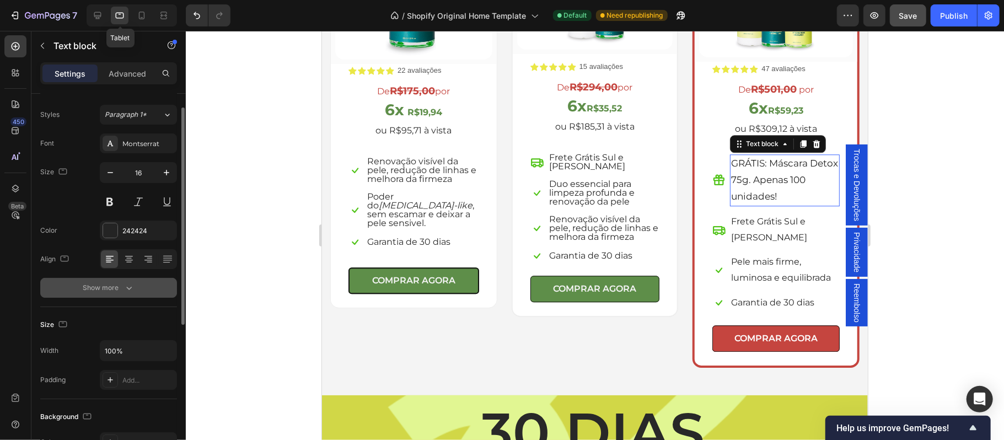
click at [94, 293] on div "Show more" at bounding box center [108, 287] width 51 height 11
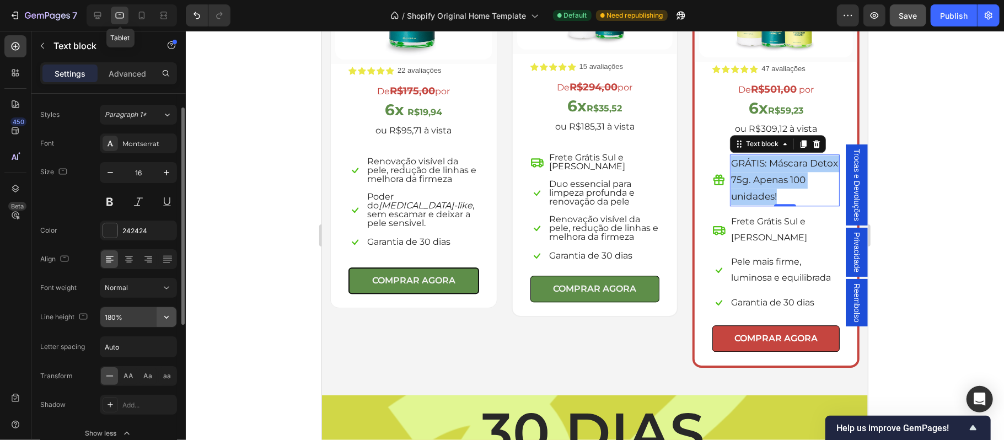
click at [166, 320] on icon "button" at bounding box center [166, 316] width 11 height 11
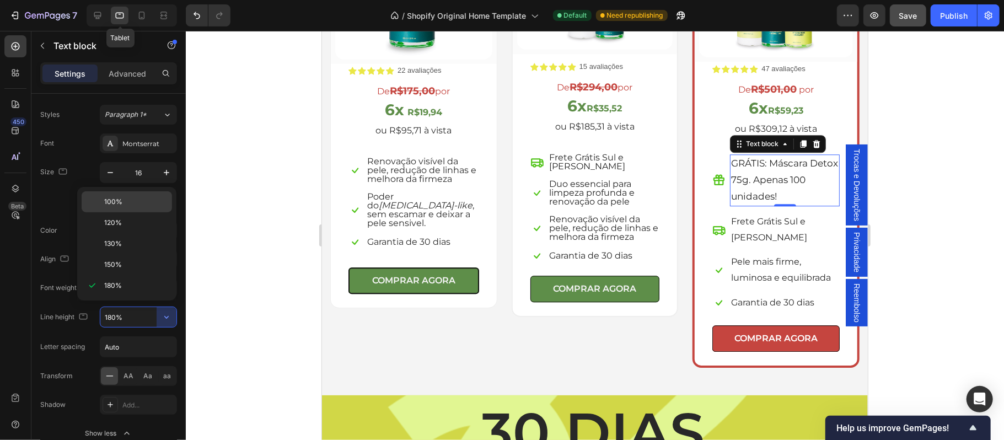
drag, startPoint x: 130, startPoint y: 206, endPoint x: 322, endPoint y: 192, distance: 192.9
click at [130, 206] on p "100%" at bounding box center [135, 202] width 63 height 10
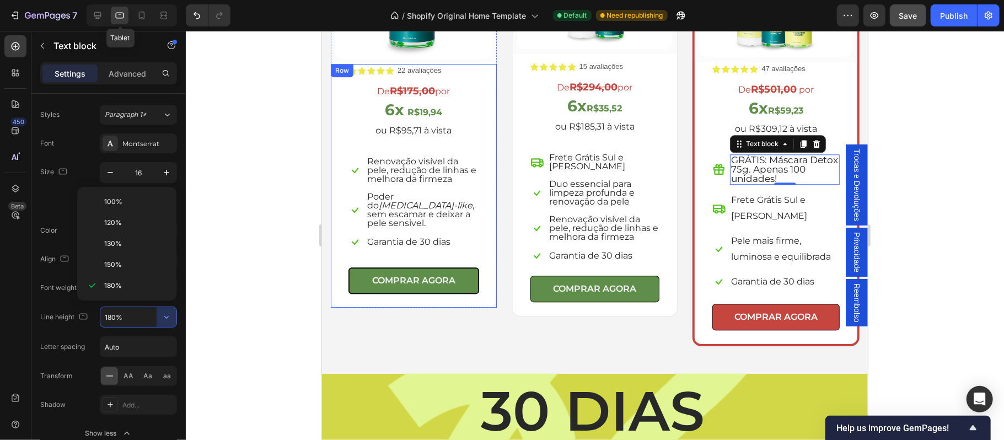
type input "100%"
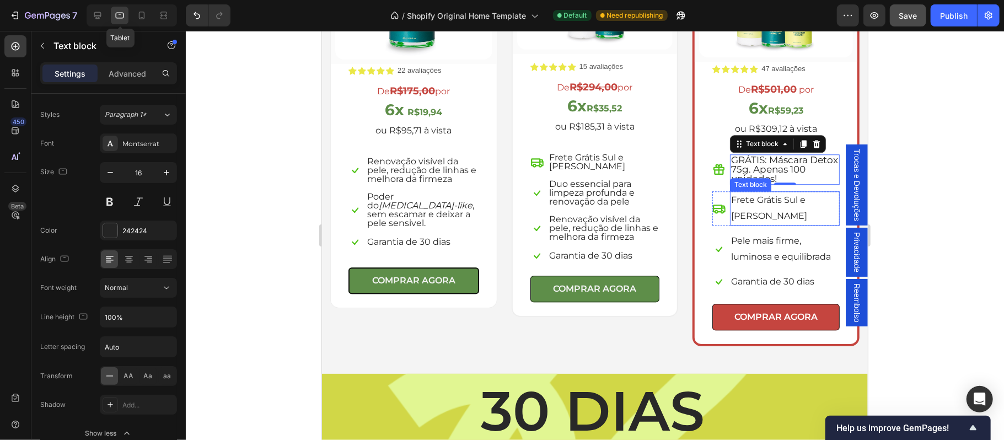
click at [744, 207] on span "Frete Grátis Sul e [PERSON_NAME]" at bounding box center [768, 207] width 76 height 26
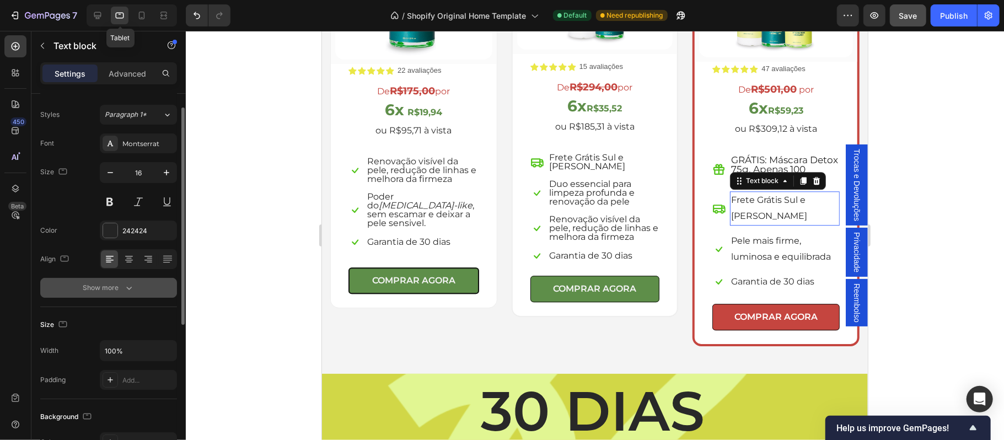
click at [123, 289] on icon "button" at bounding box center [128, 287] width 11 height 11
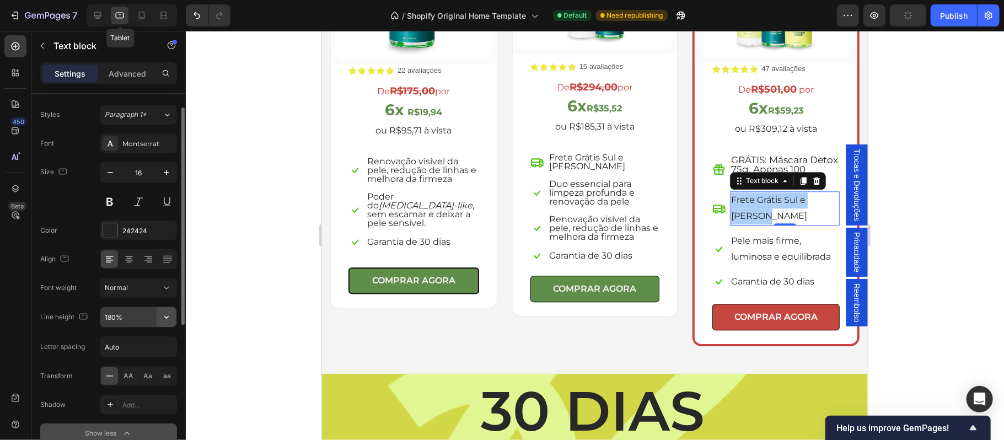
click at [161, 322] on icon "button" at bounding box center [166, 316] width 11 height 11
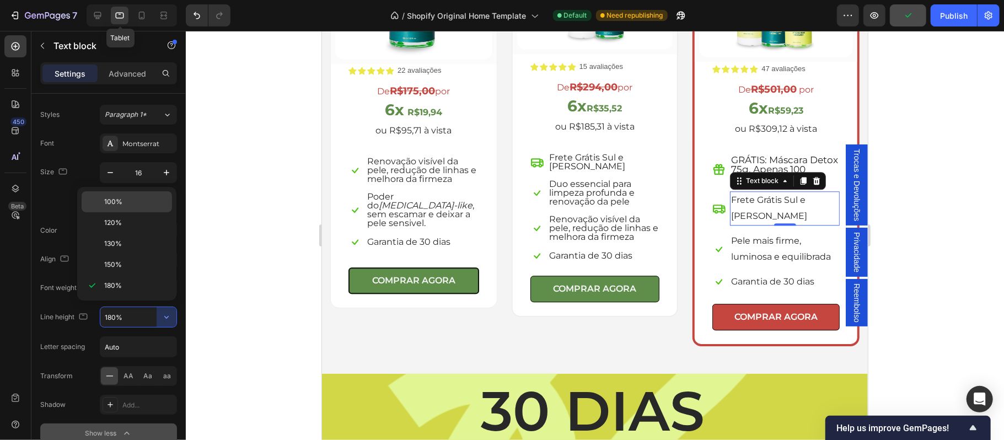
drag, startPoint x: 120, startPoint y: 208, endPoint x: 47, endPoint y: 220, distance: 74.4
click at [120, 208] on div "100%" at bounding box center [127, 201] width 90 height 21
type input "100%"
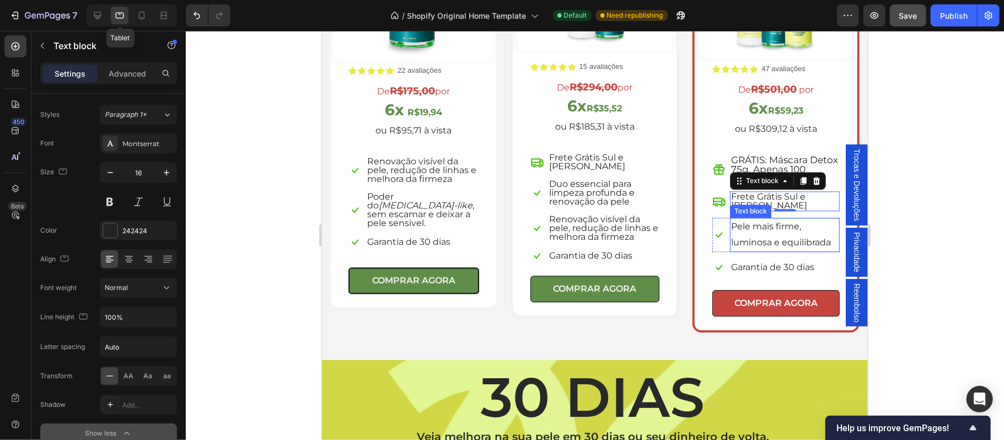
click at [746, 223] on span "Pele mais firme, luminosa e equilibrada" at bounding box center [780, 233] width 100 height 26
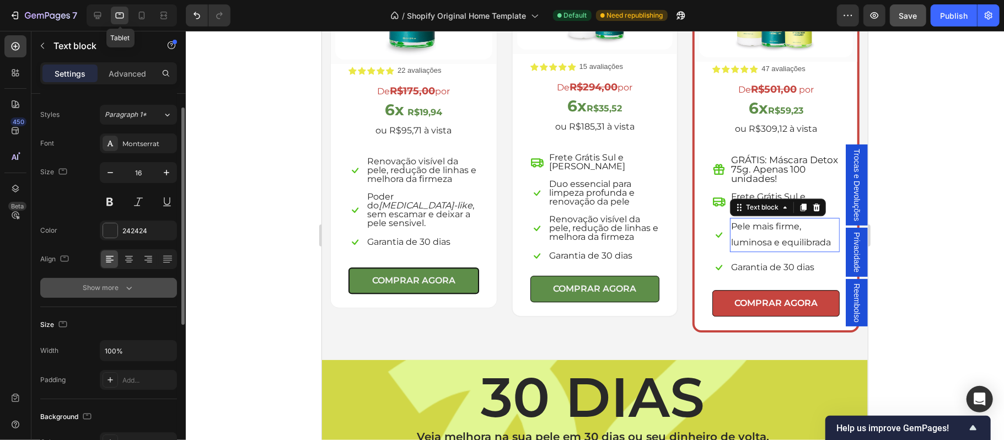
click at [115, 285] on div "Show more" at bounding box center [108, 287] width 51 height 11
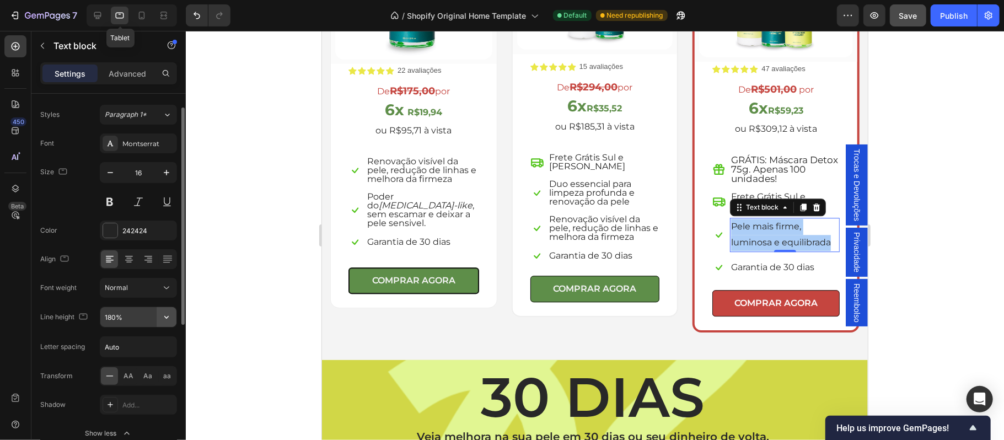
click at [162, 315] on icon "button" at bounding box center [166, 316] width 11 height 11
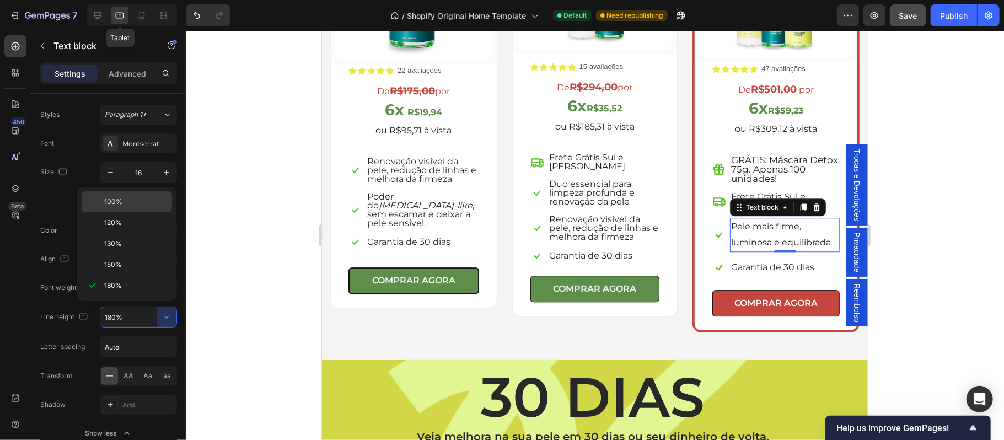
click at [130, 203] on p "100%" at bounding box center [135, 202] width 63 height 10
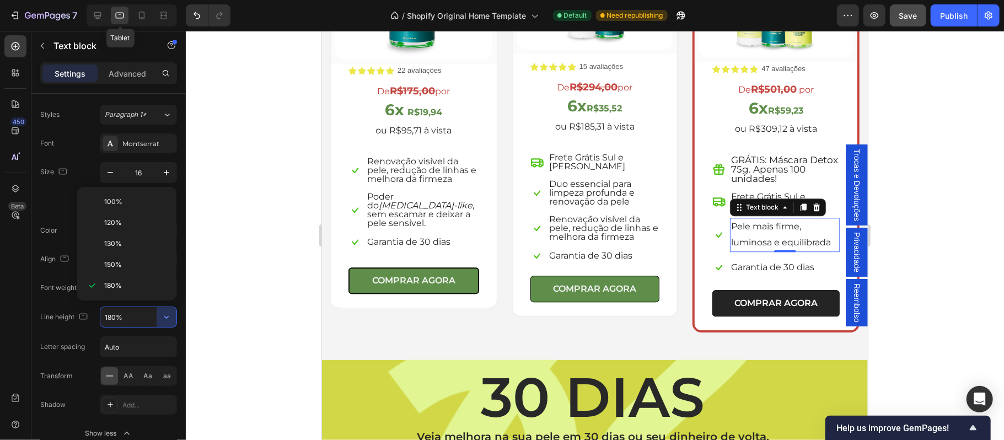
type input "100%"
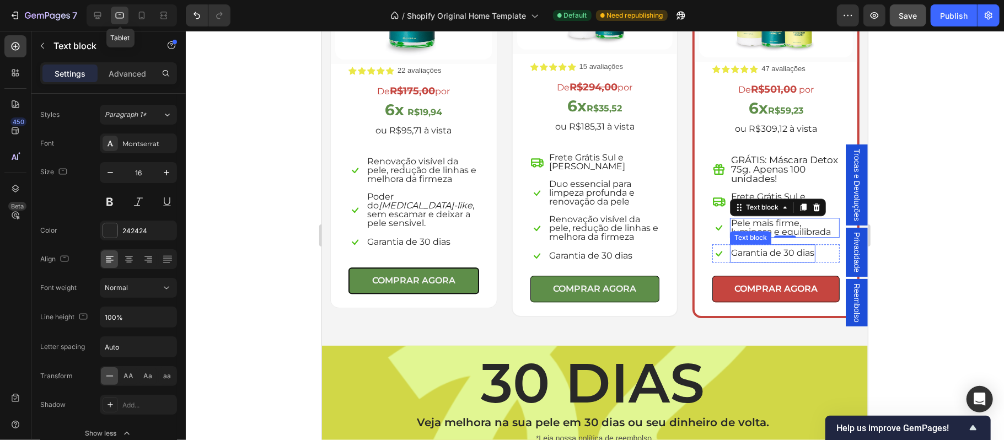
click at [741, 251] on span "Garantia de 30 dias" at bounding box center [771, 252] width 83 height 10
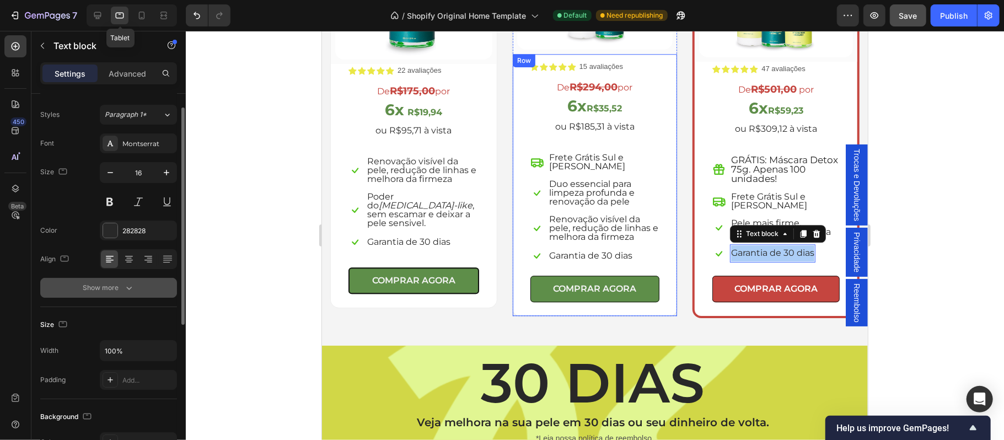
click at [128, 283] on icon "button" at bounding box center [128, 287] width 11 height 11
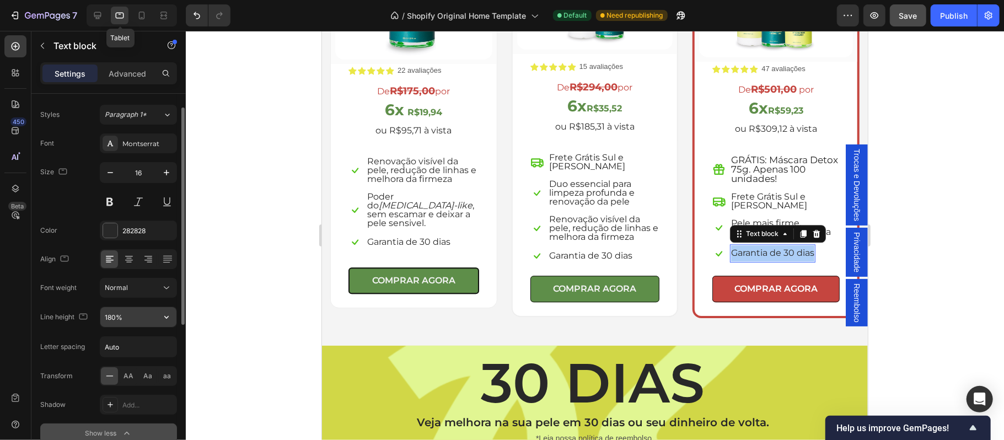
click at [166, 316] on icon "button" at bounding box center [166, 316] width 11 height 11
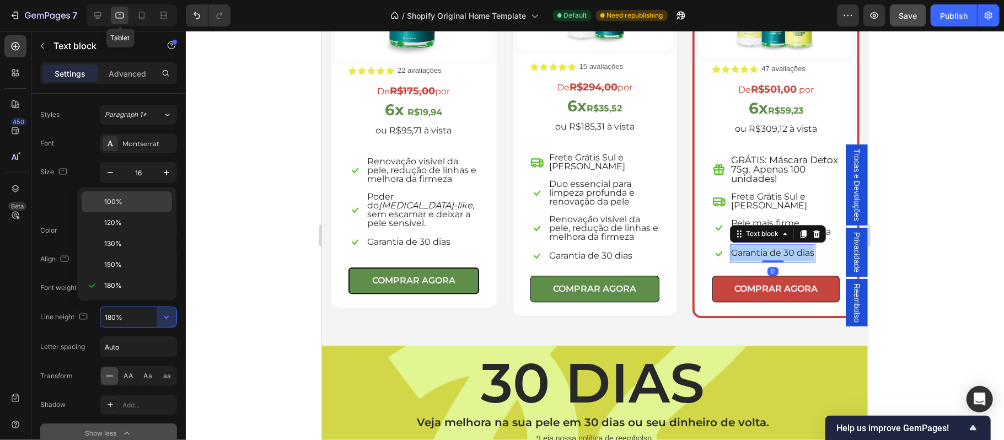
click at [123, 203] on p "100%" at bounding box center [135, 202] width 63 height 10
type input "100%"
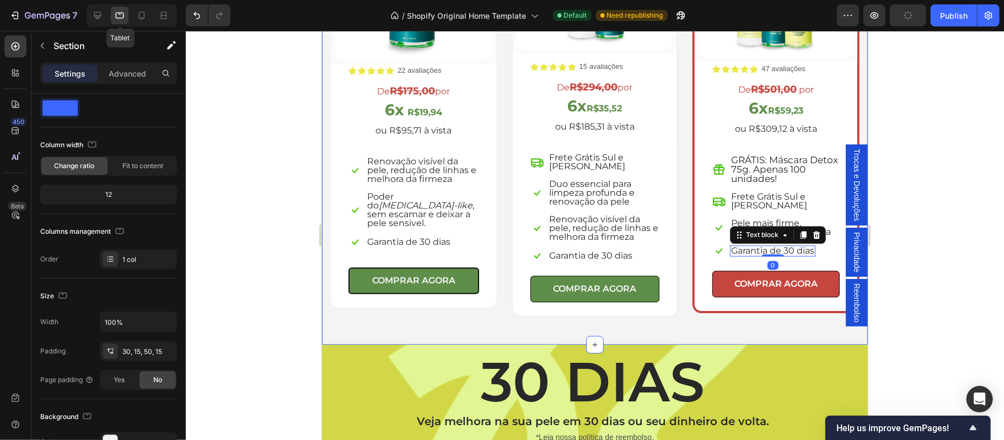
click at [432, 328] on div "Escolha a sua oferta 🔥 Heading *Ofertas válidas enquanto durarem os estoques. T…" at bounding box center [594, 72] width 546 height 545
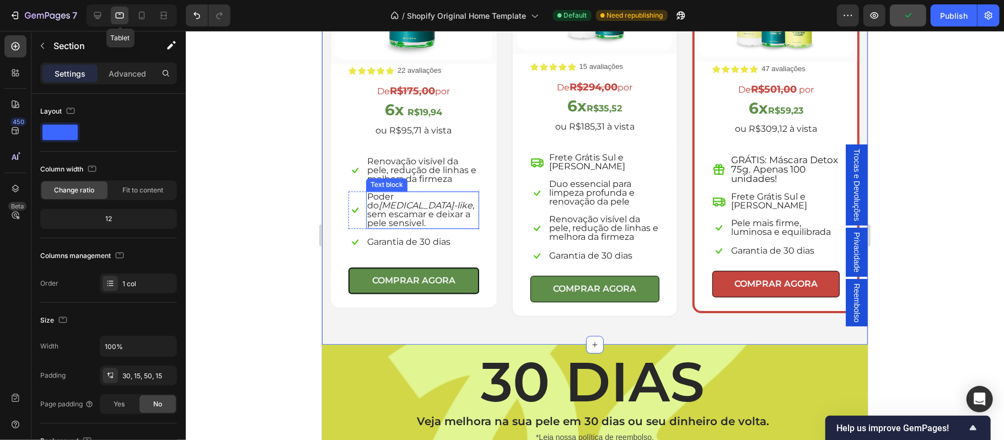
scroll to position [2036, 0]
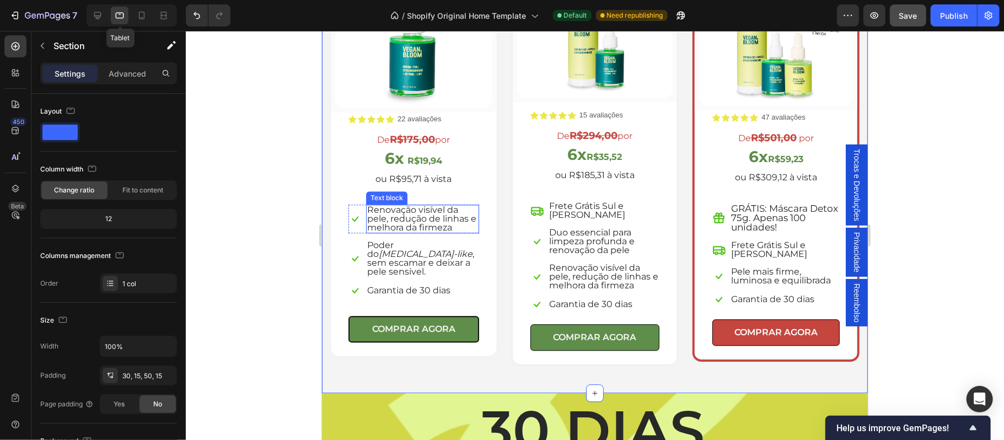
click at [440, 211] on span "Renovação visível da pele, redução de linhas e melhora da firmeza" at bounding box center [421, 218] width 109 height 28
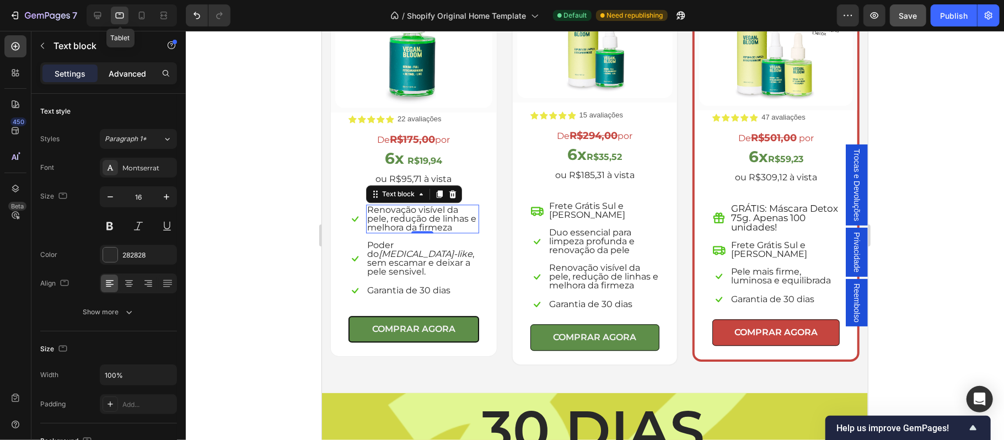
click at [138, 78] on p "Advanced" at bounding box center [127, 74] width 37 height 12
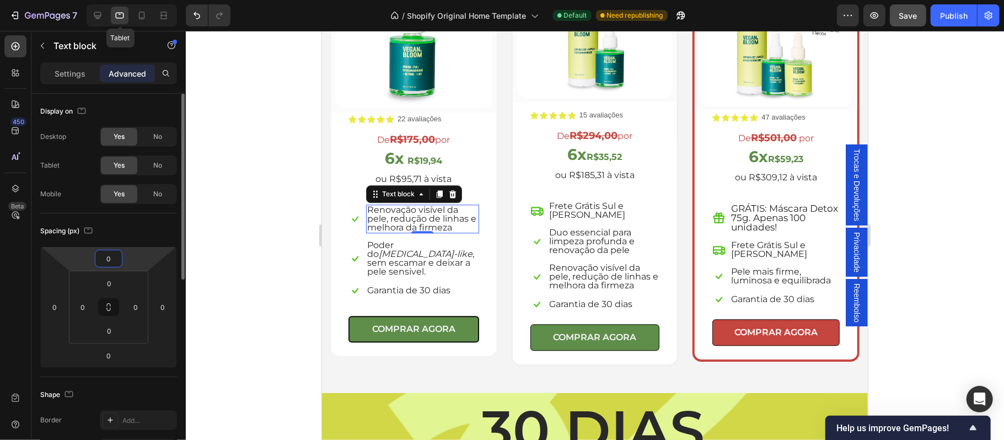
click at [112, 259] on input "0" at bounding box center [109, 258] width 22 height 17
type input "20"
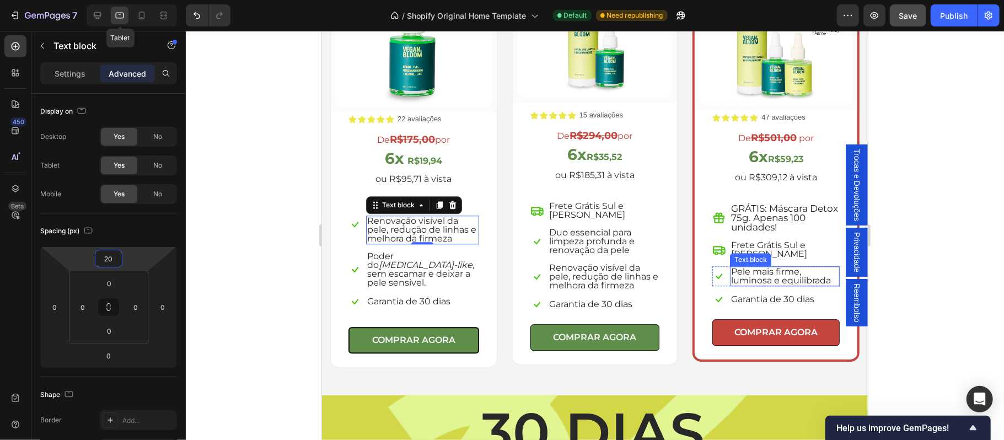
click at [932, 276] on div at bounding box center [595, 235] width 818 height 409
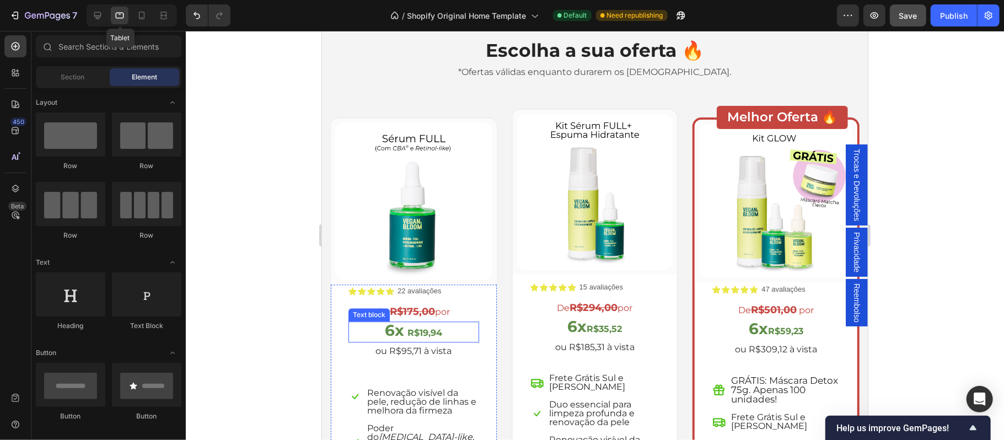
scroll to position [1963, 0]
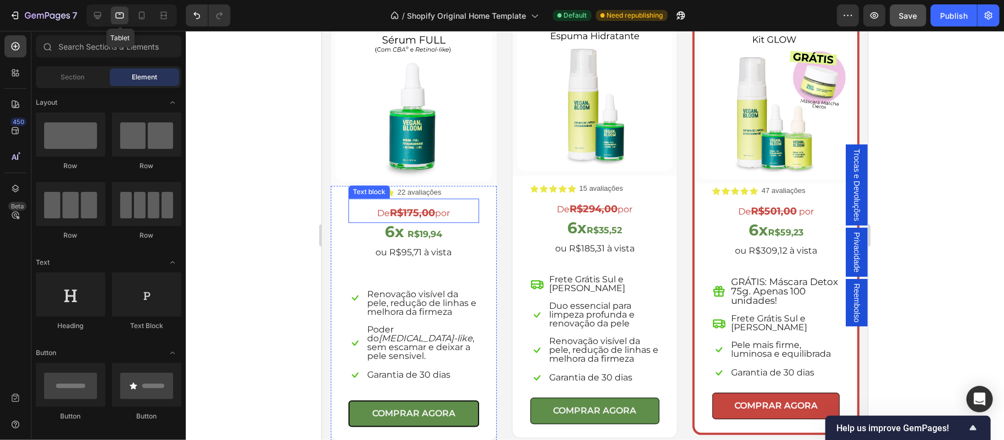
click at [426, 209] on strong "R$175,00" at bounding box center [411, 212] width 45 height 12
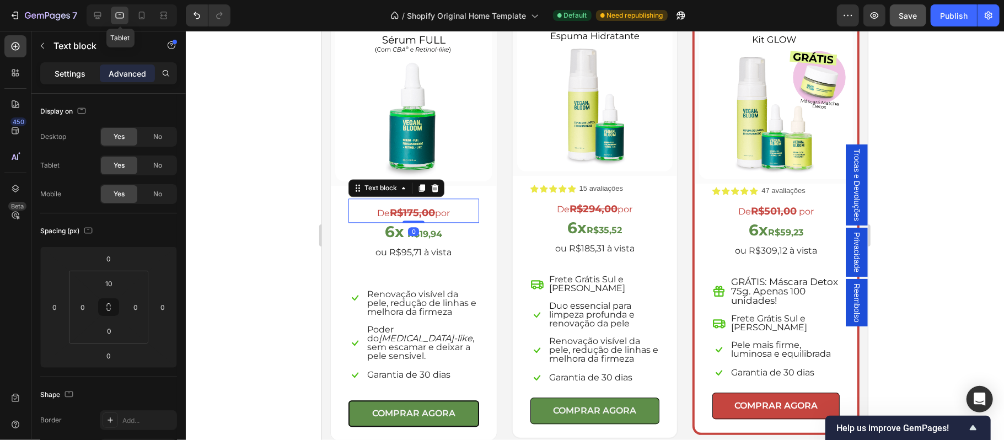
click at [73, 76] on p "Settings" at bounding box center [70, 74] width 31 height 12
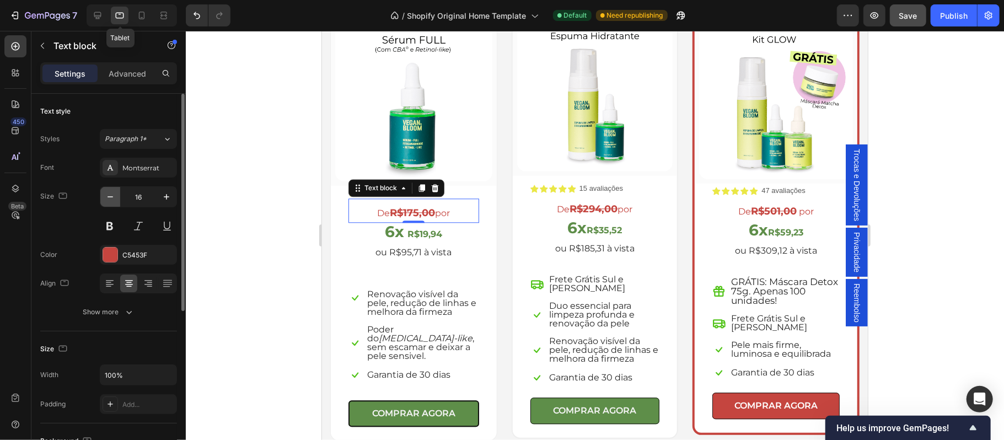
click at [107, 197] on icon "button" at bounding box center [110, 196] width 11 height 11
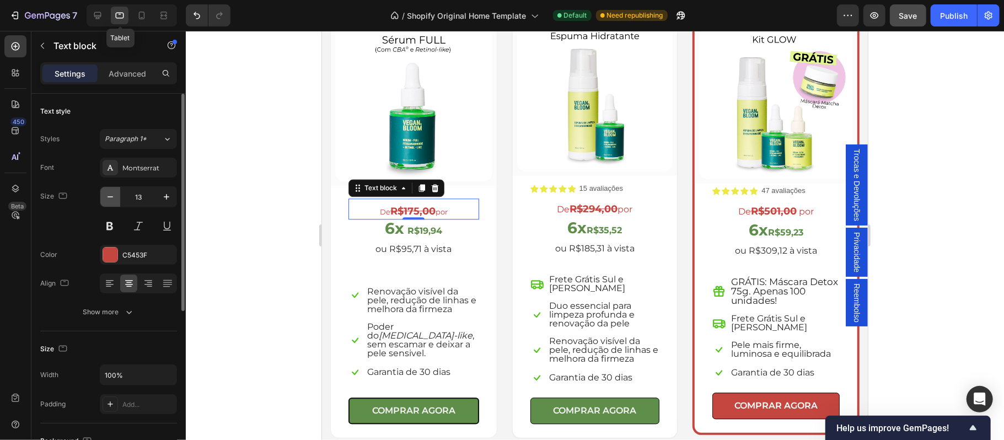
click at [107, 197] on icon "button" at bounding box center [110, 196] width 11 height 11
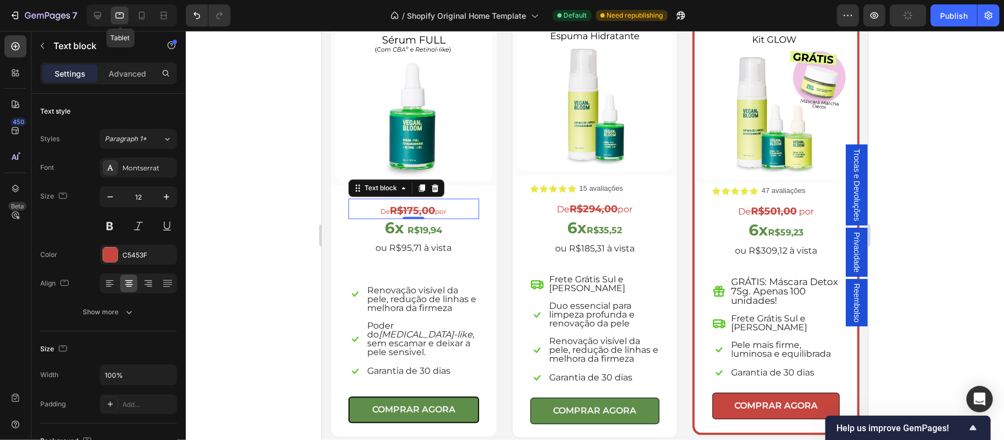
type input "11"
click at [616, 207] on p "De R$294,00 por" at bounding box center [594, 209] width 127 height 17
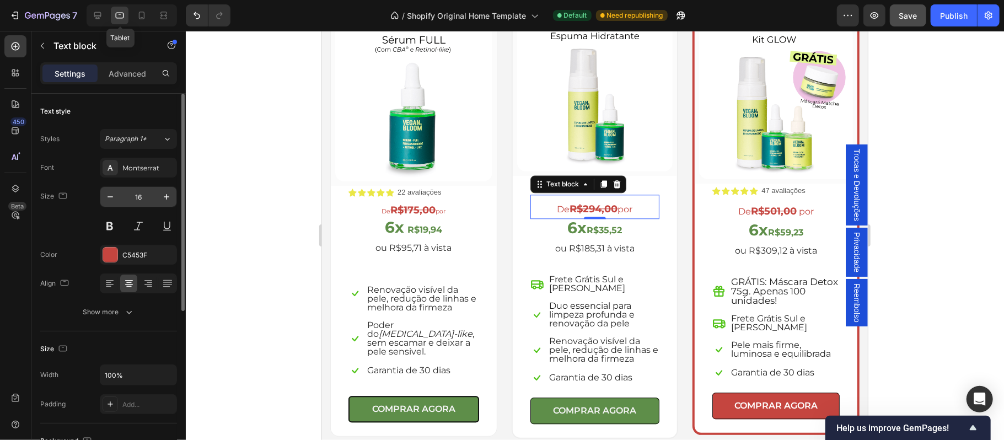
click at [147, 197] on input "16" at bounding box center [138, 197] width 36 height 20
type input "11"
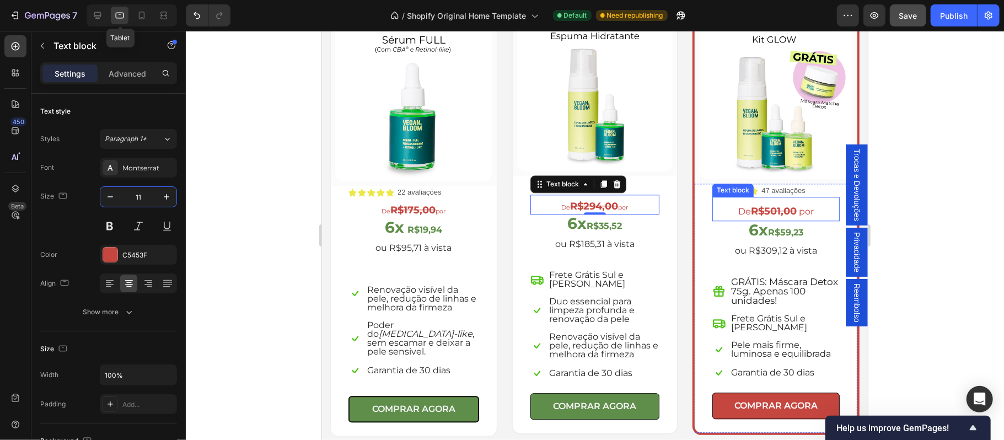
click at [757, 211] on strong "R$501,00" at bounding box center [773, 211] width 46 height 12
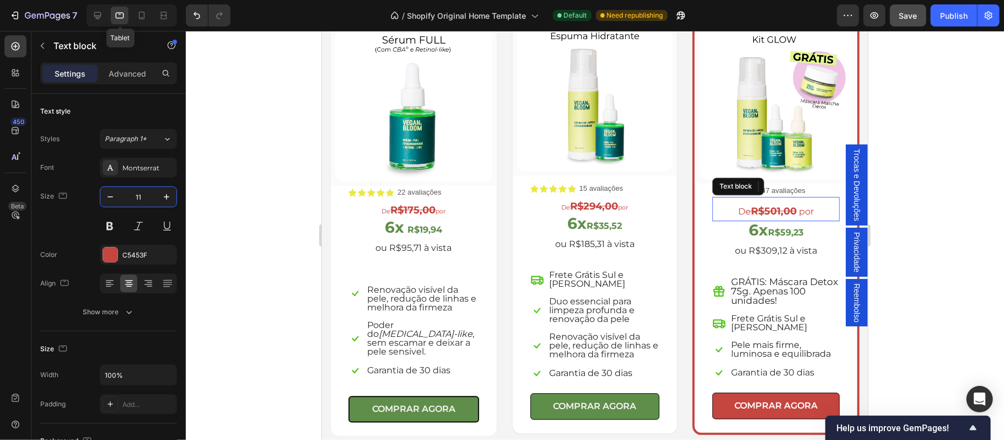
click at [757, 211] on strong "R$501,00" at bounding box center [773, 211] width 46 height 12
click at [139, 197] on input "16" at bounding box center [138, 197] width 36 height 20
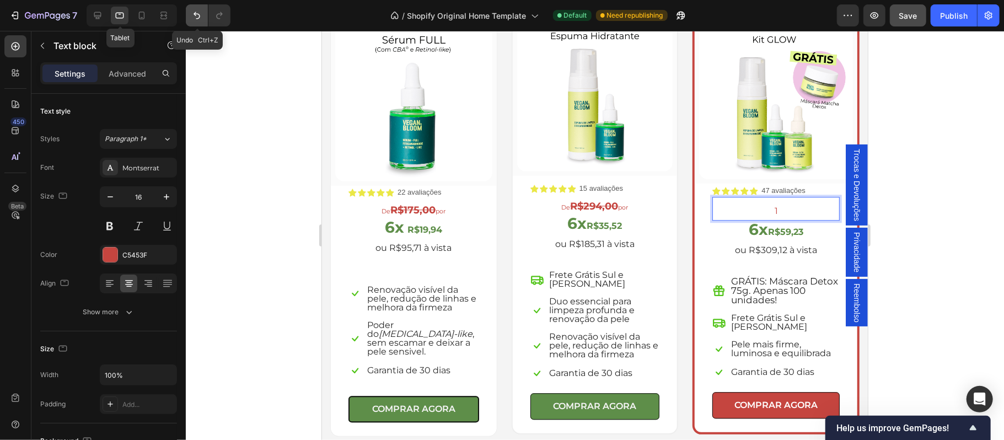
click at [201, 14] on icon "Undo/Redo" at bounding box center [196, 15] width 11 height 11
click at [199, 12] on icon "Undo/Redo" at bounding box center [196, 15] width 11 height 11
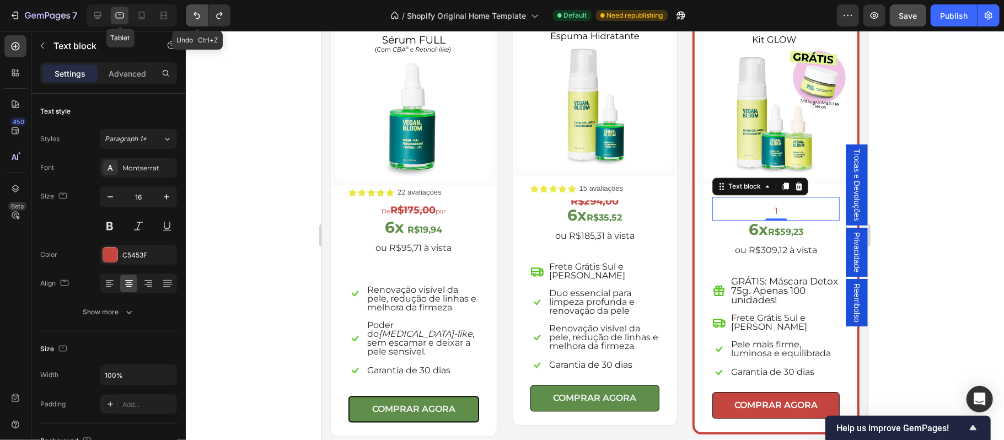
click at [196, 14] on icon "Undo/Redo" at bounding box center [196, 15] width 11 height 11
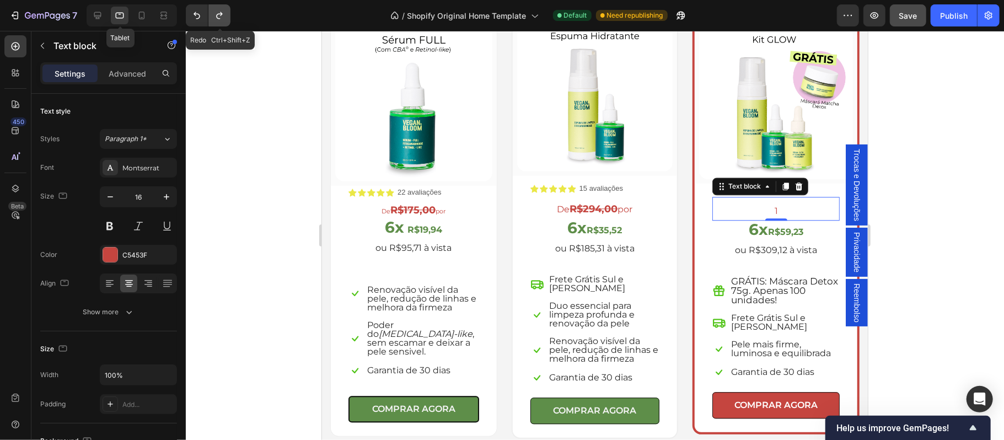
click at [223, 18] on icon "Undo/Redo" at bounding box center [219, 15] width 11 height 11
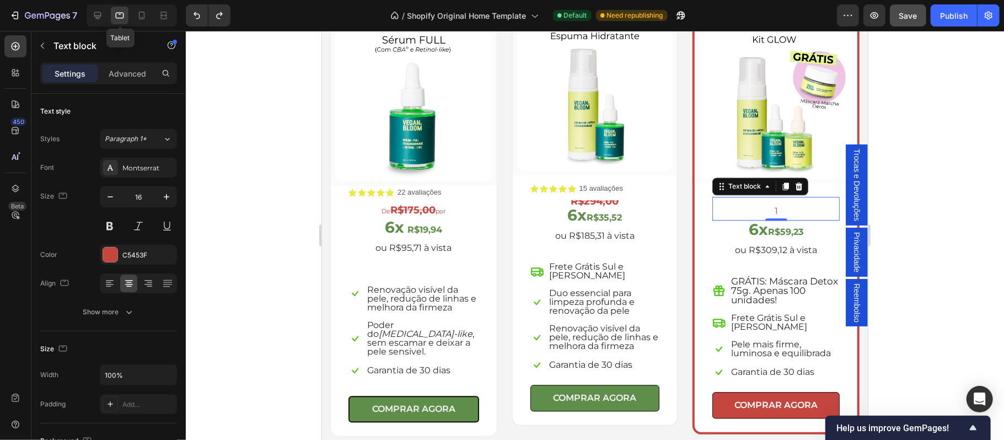
click at [960, 243] on div at bounding box center [595, 235] width 818 height 409
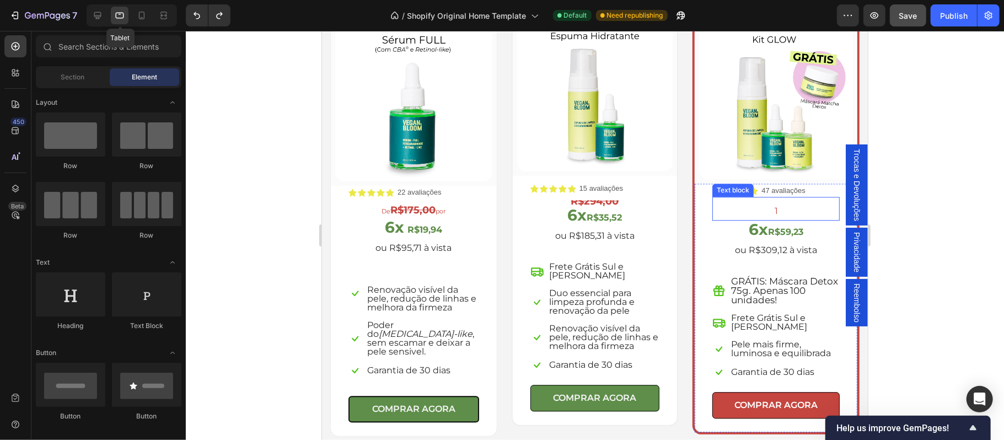
click at [769, 208] on p "1" at bounding box center [775, 211] width 125 height 16
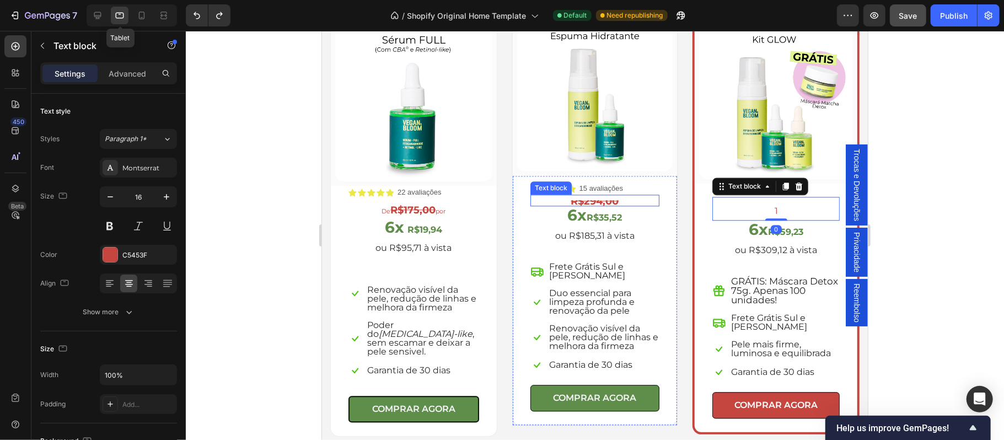
click at [584, 198] on strong "R$294,00" at bounding box center [594, 201] width 48 height 12
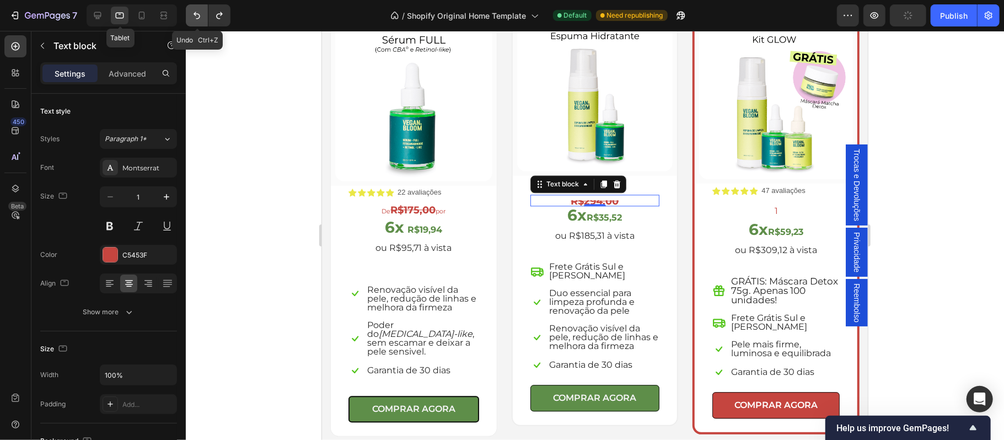
click at [192, 16] on icon "Undo/Redo" at bounding box center [196, 15] width 11 height 11
type input "16"
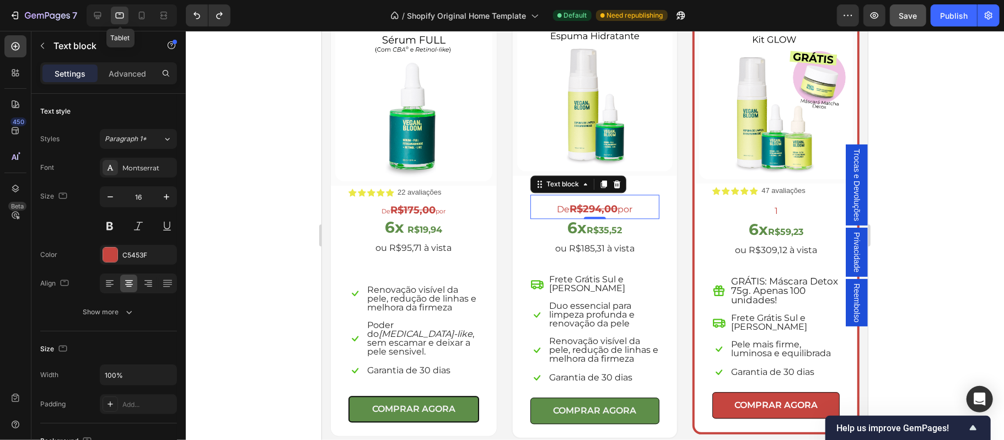
click at [600, 211] on p "De R$294,00 por" at bounding box center [594, 209] width 127 height 17
click at [600, 210] on p "De R$294,00 por" at bounding box center [594, 209] width 127 height 17
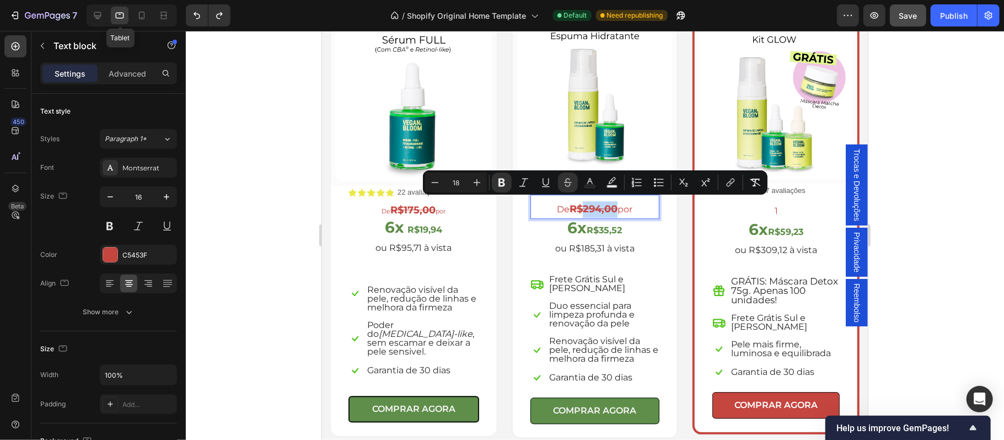
click at [600, 210] on strong "R$294,00" at bounding box center [593, 208] width 48 height 12
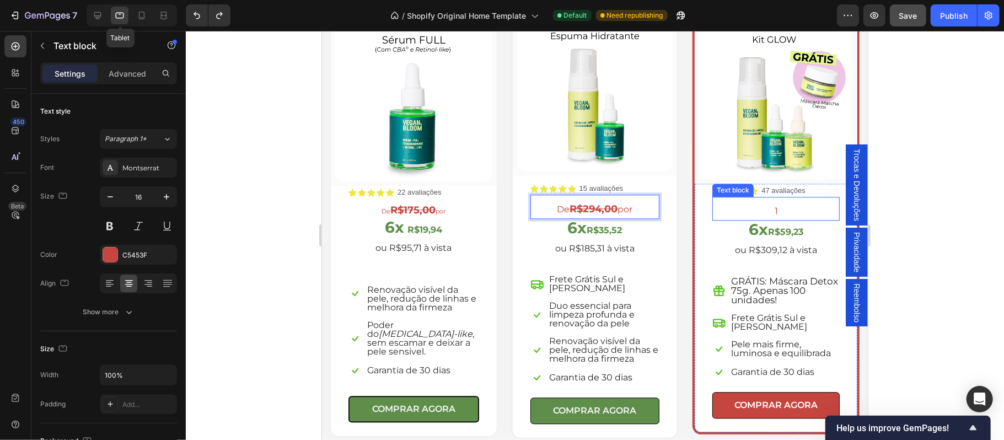
click at [768, 206] on p "1" at bounding box center [775, 211] width 125 height 16
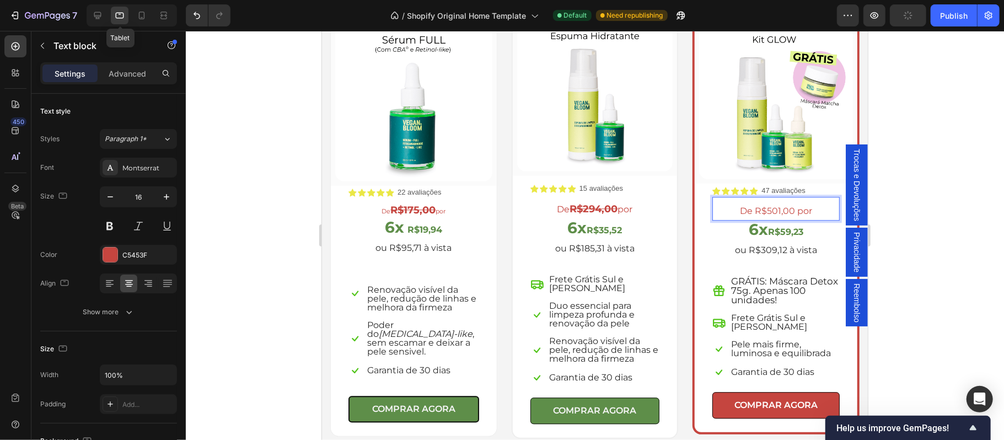
click at [747, 203] on p "De R$501,00 por" at bounding box center [775, 211] width 125 height 16
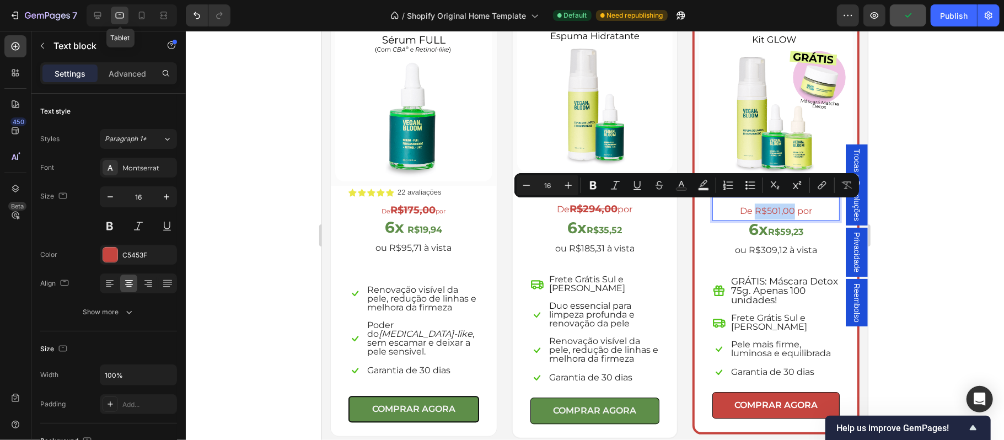
drag, startPoint x: 746, startPoint y: 207, endPoint x: 782, endPoint y: 206, distance: 35.8
click at [782, 206] on p "De R$501,00 por" at bounding box center [775, 211] width 125 height 16
click at [110, 228] on button at bounding box center [110, 226] width 20 height 20
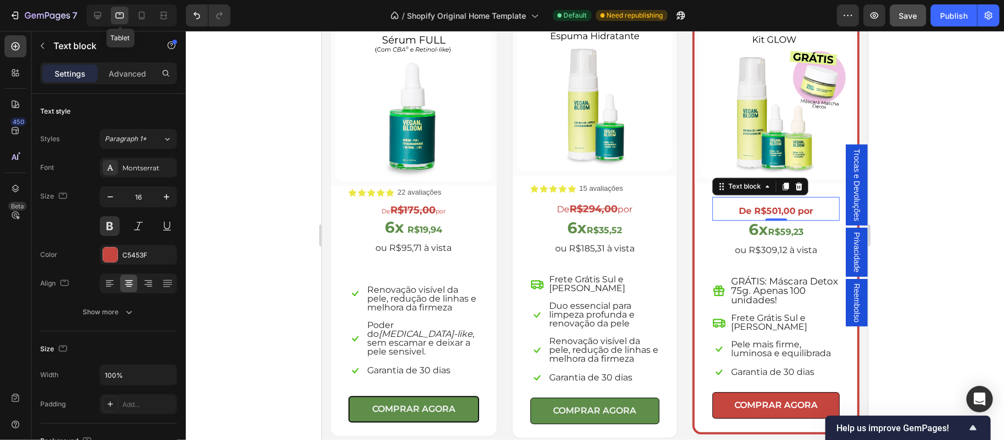
click at [764, 205] on p "De R$501,00 por" at bounding box center [775, 211] width 125 height 16
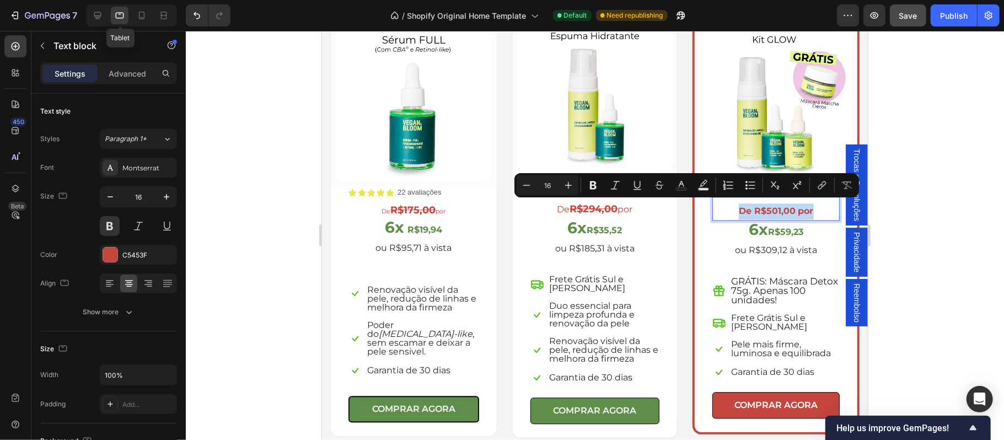
click at [799, 207] on p "De R$501,00 por" at bounding box center [775, 211] width 125 height 16
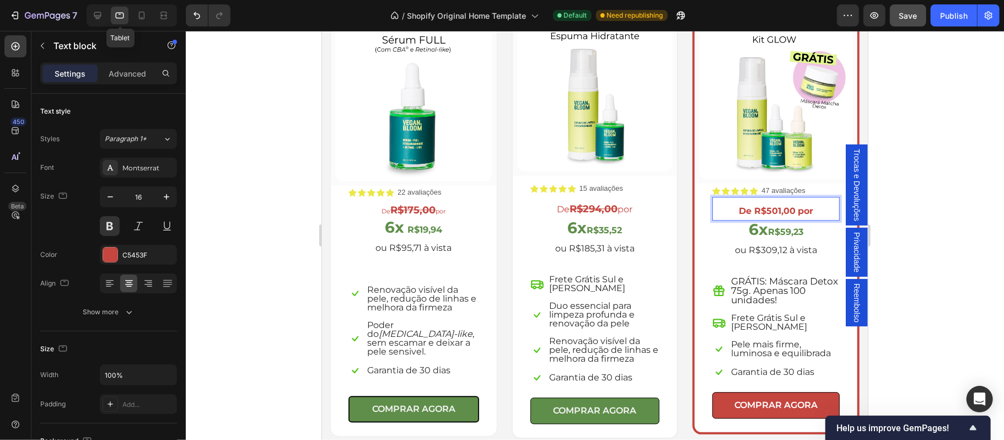
click at [781, 207] on p "De R$501,00 por" at bounding box center [775, 211] width 125 height 16
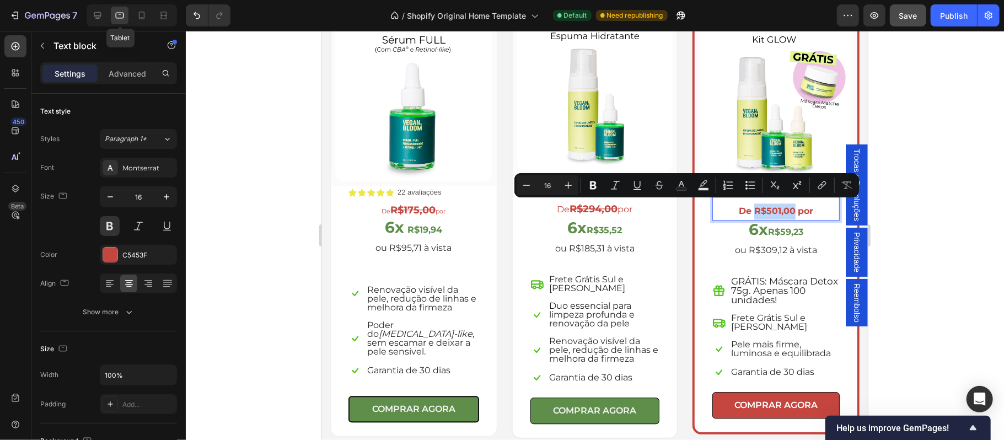
drag, startPoint x: 786, startPoint y: 208, endPoint x: 747, endPoint y: 205, distance: 38.7
click at [747, 205] on p "De R$501,00 por" at bounding box center [775, 211] width 125 height 16
click at [661, 187] on icon "Editor contextual toolbar" at bounding box center [658, 187] width 5 height 3
click at [598, 228] on strong "R$35,52" at bounding box center [603, 229] width 35 height 10
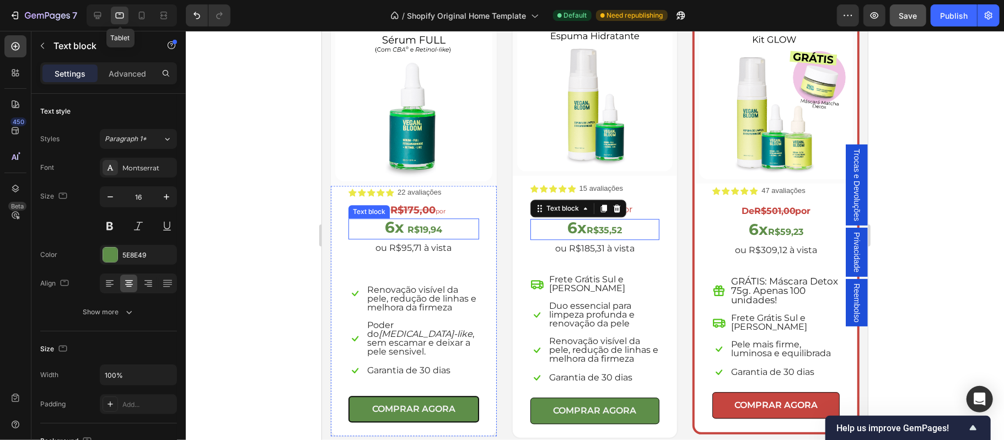
click at [397, 229] on strong "6x" at bounding box center [393, 226] width 19 height 19
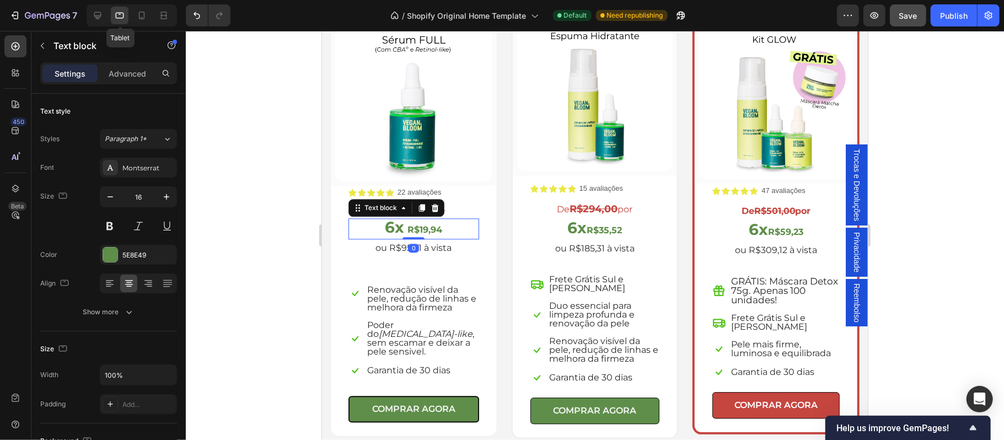
click at [420, 227] on strong "R$19,94" at bounding box center [424, 229] width 35 height 10
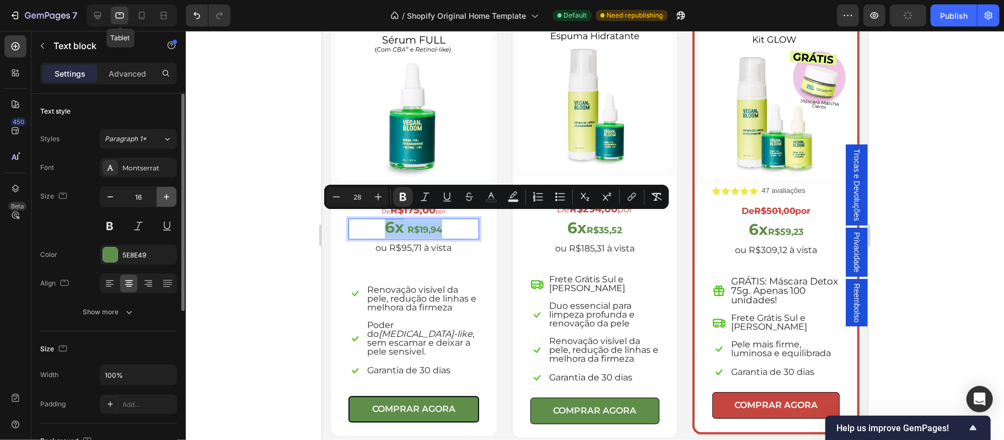
click at [169, 200] on icon "button" at bounding box center [166, 196] width 11 height 11
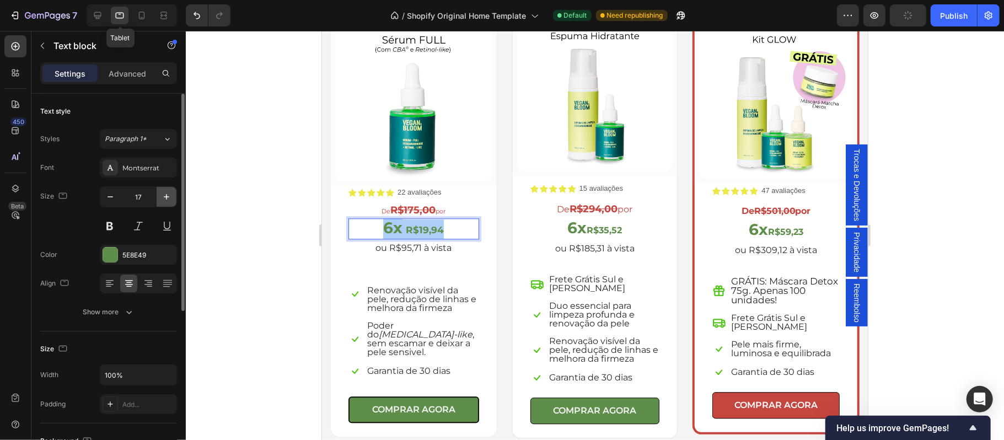
click at [169, 200] on icon "button" at bounding box center [166, 196] width 11 height 11
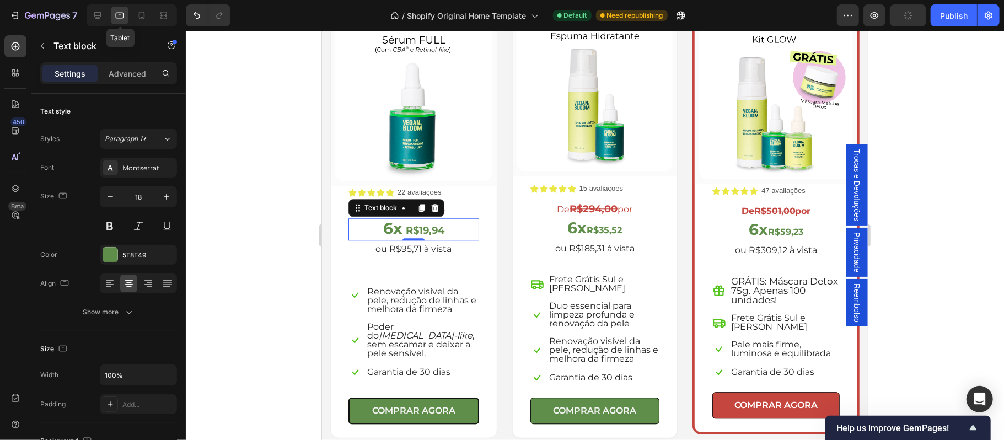
click at [397, 220] on strong "6x" at bounding box center [392, 227] width 19 height 19
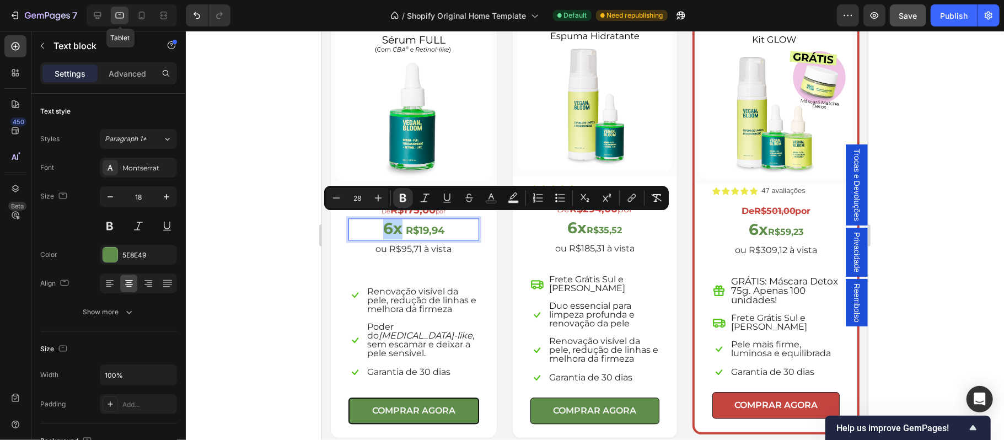
drag, startPoint x: 398, startPoint y: 225, endPoint x: 385, endPoint y: 224, distance: 13.2
click at [385, 224] on strong "6x" at bounding box center [392, 227] width 19 height 19
click at [150, 199] on input "18" at bounding box center [138, 197] width 36 height 20
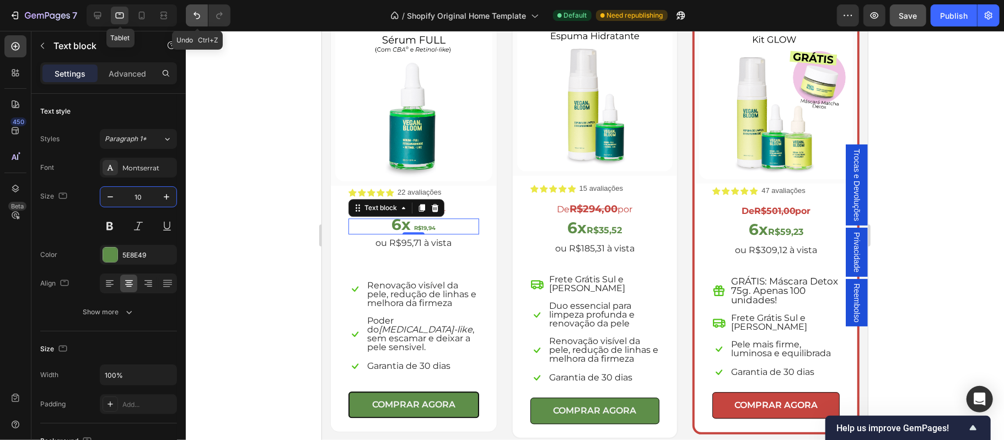
type input "10"
click at [194, 12] on icon "Undo/Redo" at bounding box center [196, 15] width 11 height 11
click at [405, 218] on strong "6x" at bounding box center [400, 223] width 19 height 19
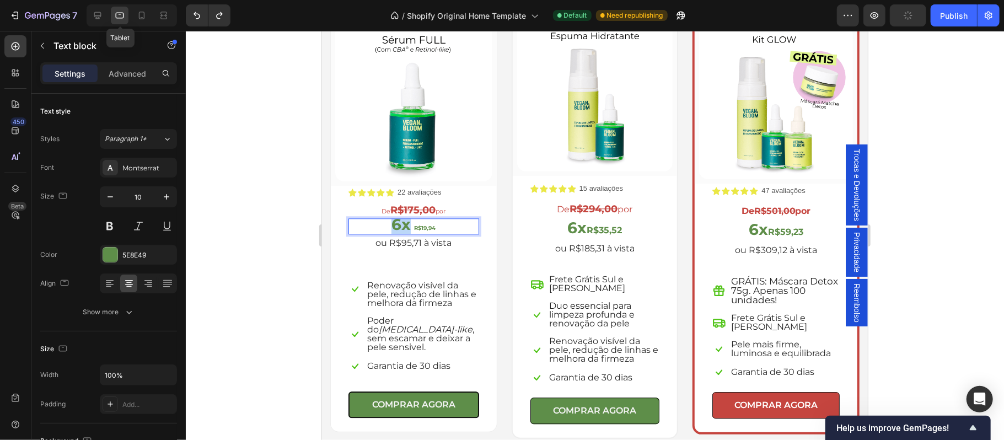
drag, startPoint x: 393, startPoint y: 220, endPoint x: 403, endPoint y: 223, distance: 10.8
click at [403, 223] on strong "6x" at bounding box center [400, 223] width 19 height 19
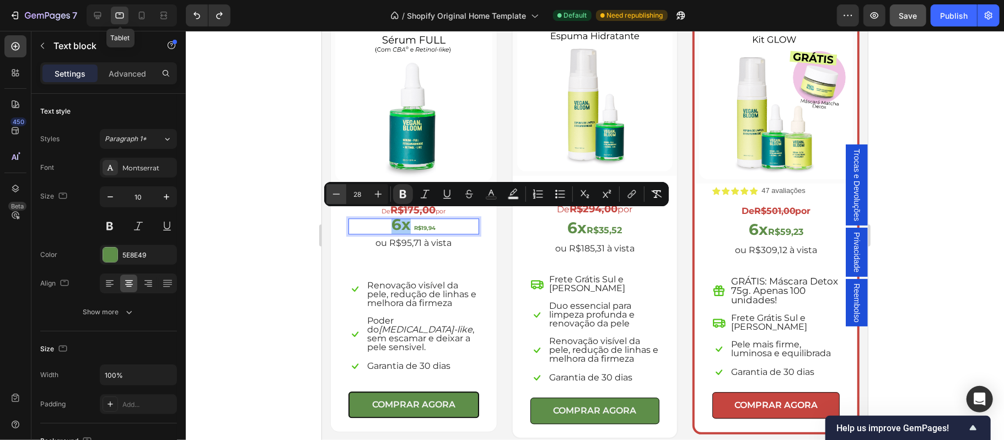
click at [338, 194] on icon "Editor contextual toolbar" at bounding box center [336, 194] width 11 height 11
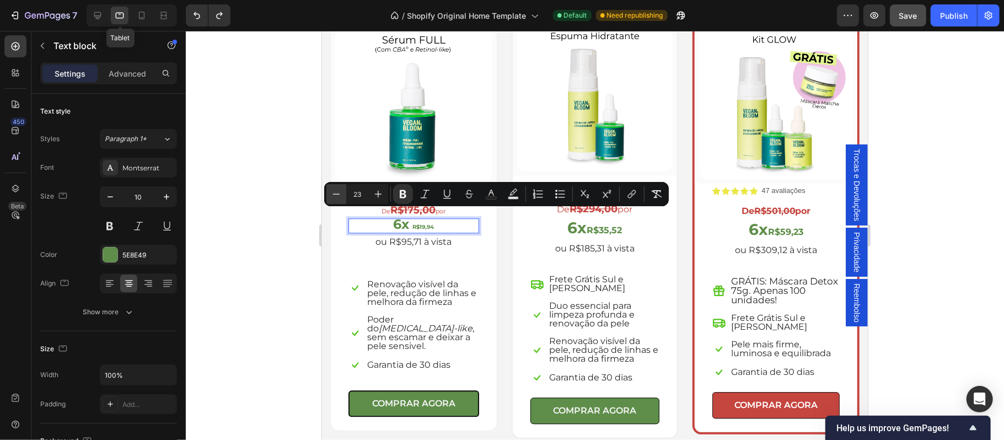
click at [338, 194] on icon "Editor contextual toolbar" at bounding box center [336, 194] width 11 height 11
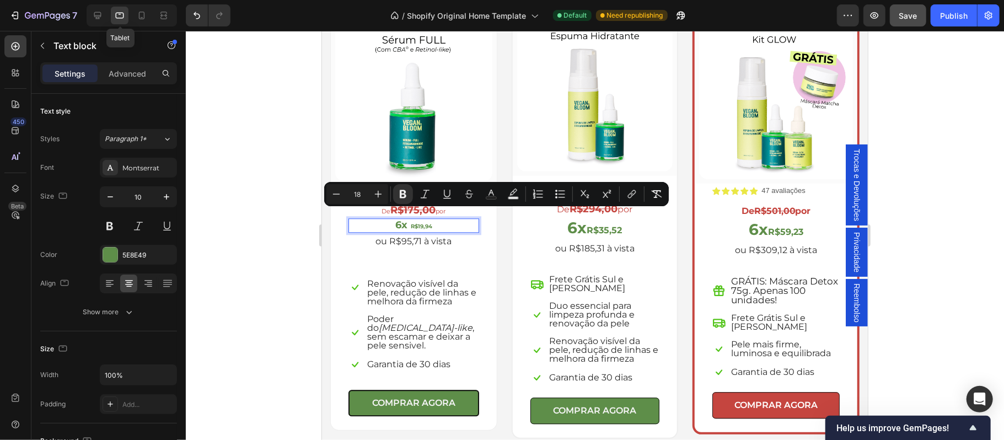
type input "10"
click at [420, 222] on strong "R$19,94" at bounding box center [420, 225] width 21 height 7
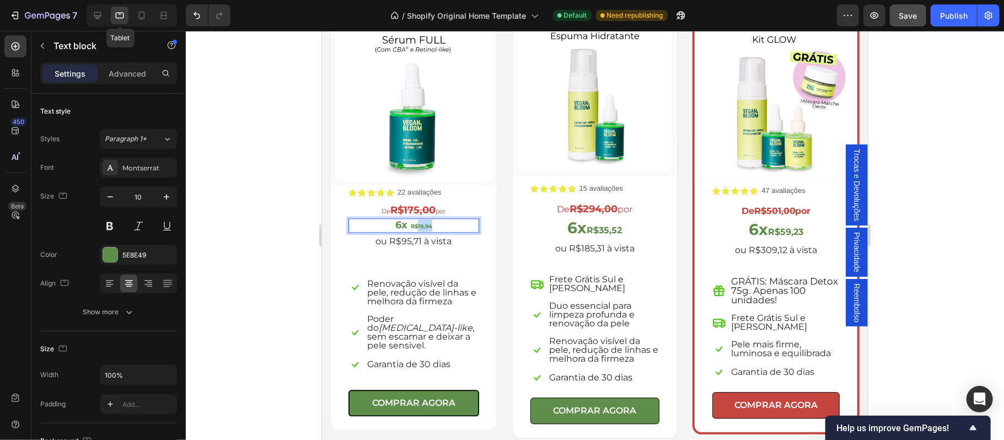
click at [420, 222] on strong "R$19,94" at bounding box center [420, 225] width 21 height 7
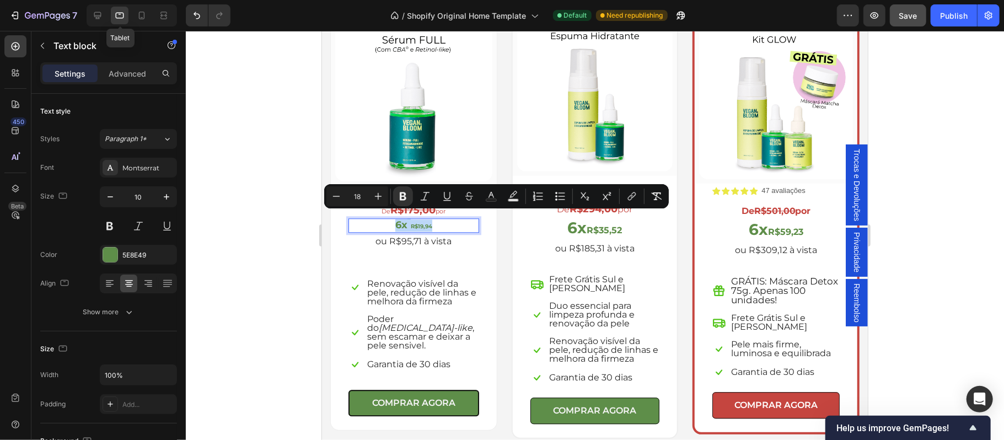
click at [420, 222] on strong "R$19,94" at bounding box center [420, 225] width 21 height 7
type input "10"
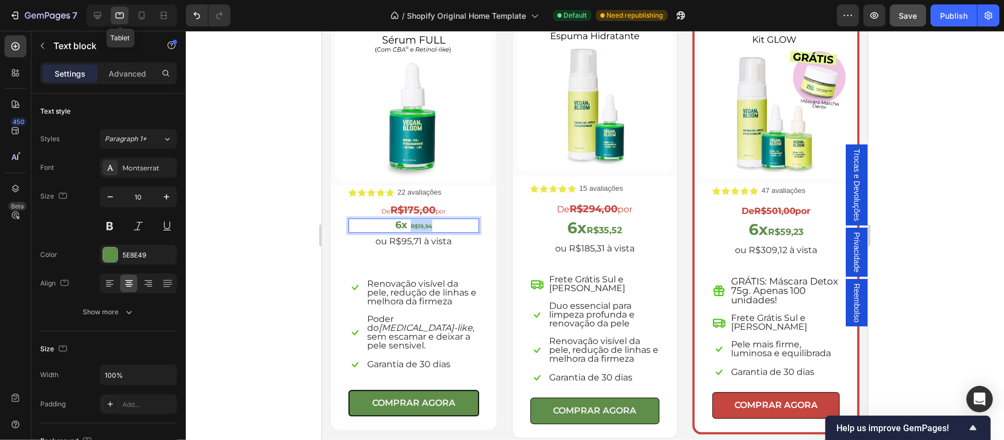
drag, startPoint x: 435, startPoint y: 221, endPoint x: 408, endPoint y: 220, distance: 27.0
click at [408, 220] on p "6x R$19,94" at bounding box center [413, 225] width 128 height 12
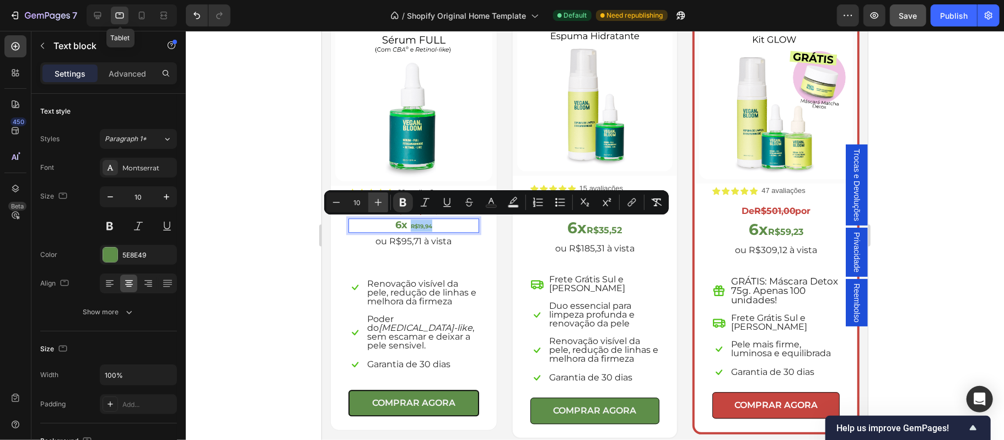
click at [374, 205] on icon "Editor contextual toolbar" at bounding box center [378, 202] width 11 height 11
click at [378, 206] on icon "Editor contextual toolbar" at bounding box center [378, 202] width 11 height 11
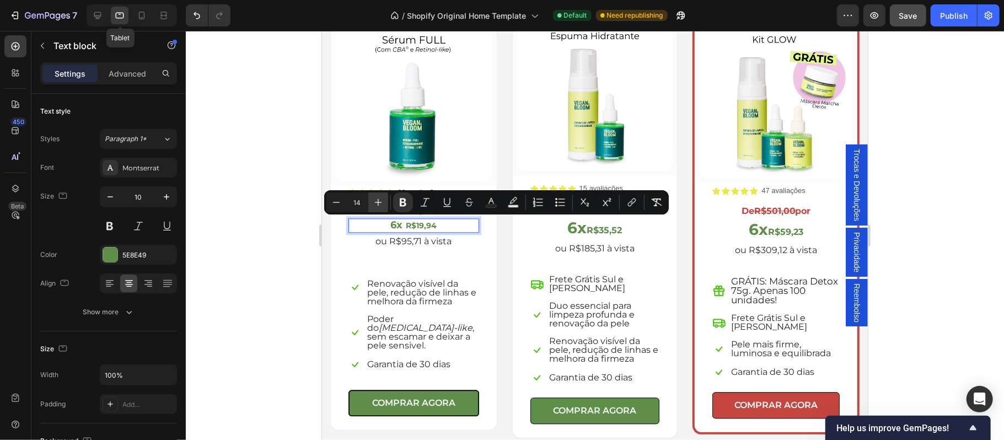
click at [378, 206] on icon "Editor contextual toolbar" at bounding box center [378, 202] width 11 height 11
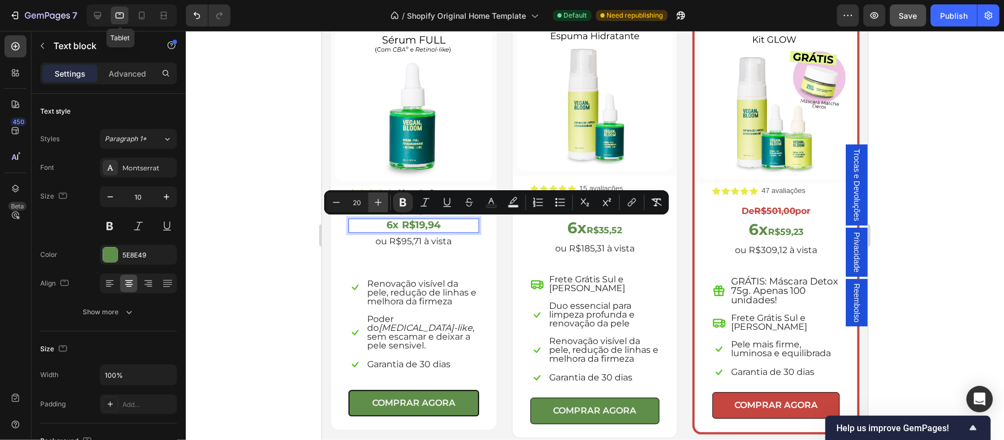
click at [378, 206] on icon "Editor contextual toolbar" at bounding box center [378, 202] width 11 height 11
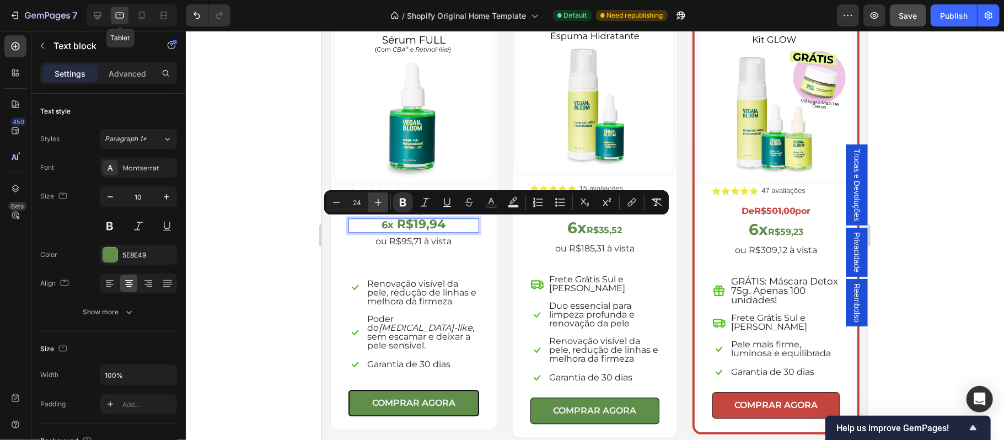
click at [378, 206] on icon "Editor contextual toolbar" at bounding box center [378, 202] width 11 height 11
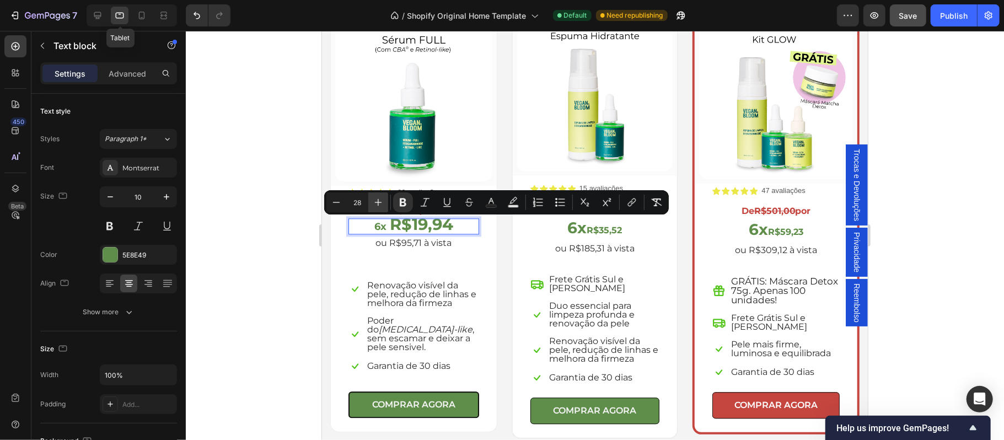
click at [378, 206] on icon "Editor contextual toolbar" at bounding box center [378, 202] width 11 height 11
type input "30"
click at [378, 206] on icon "Editor contextual toolbar" at bounding box center [378, 202] width 11 height 11
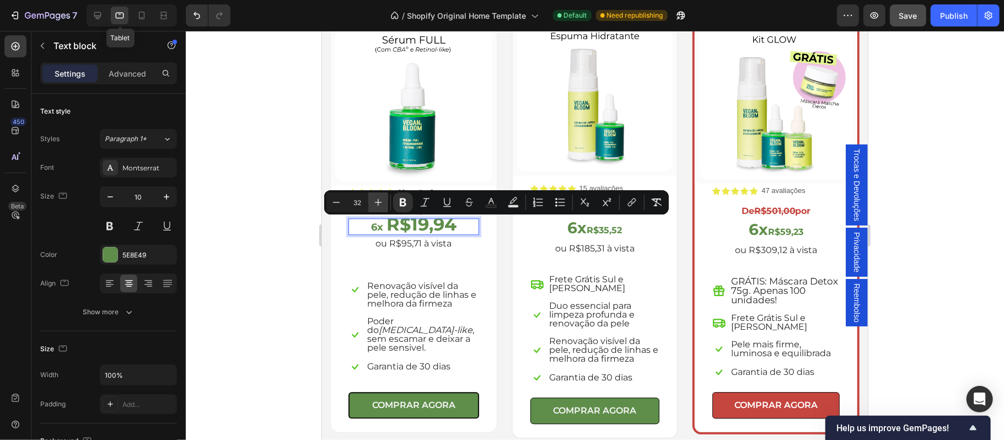
click at [378, 206] on icon "Editor contextual toolbar" at bounding box center [378, 202] width 11 height 11
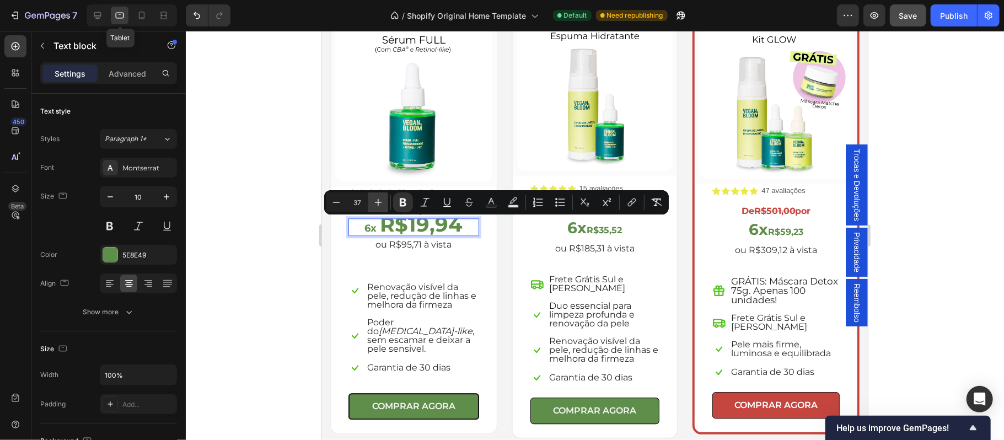
click at [378, 206] on icon "Editor contextual toolbar" at bounding box center [378, 202] width 11 height 11
click at [580, 227] on strong "6x" at bounding box center [576, 227] width 19 height 19
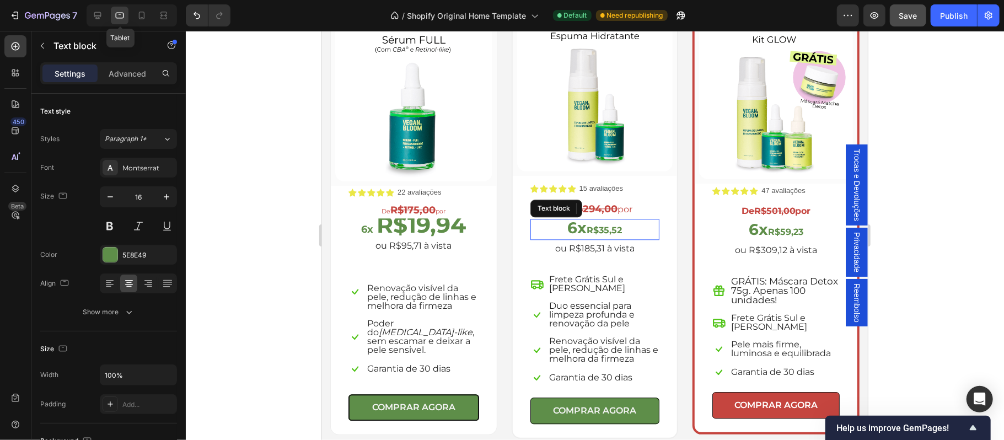
click at [595, 227] on strong "R$35,52" at bounding box center [603, 229] width 35 height 10
click at [433, 224] on strong "R$19,94" at bounding box center [420, 224] width 89 height 28
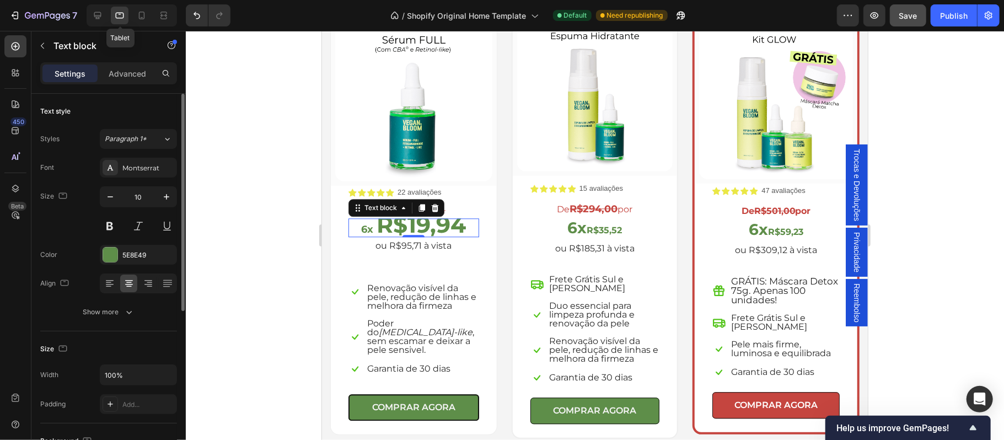
click at [109, 306] on button "Show more" at bounding box center [108, 312] width 137 height 20
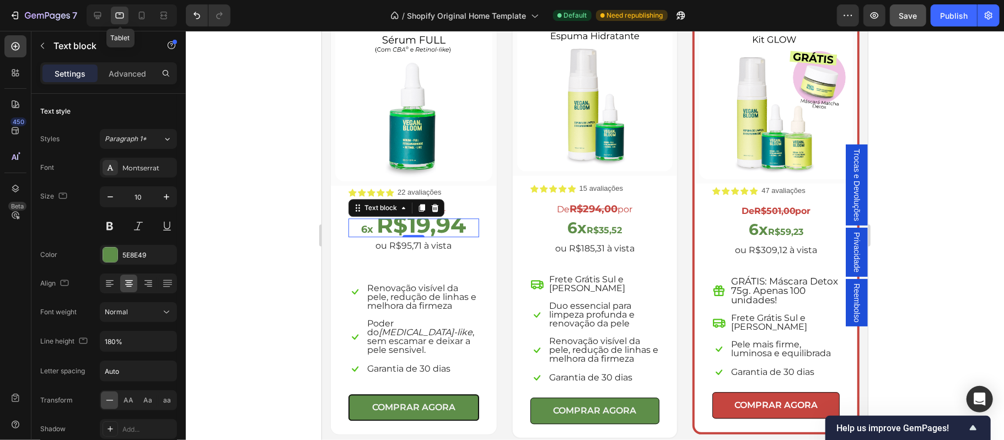
drag, startPoint x: 411, startPoint y: 231, endPoint x: 409, endPoint y: 257, distance: 26.5
click at [409, 260] on div "Icon Icon Icon Icon Icon Icon List 22 avaliações Text Block Row De R$175,00 por…" at bounding box center [413, 303] width 131 height 234
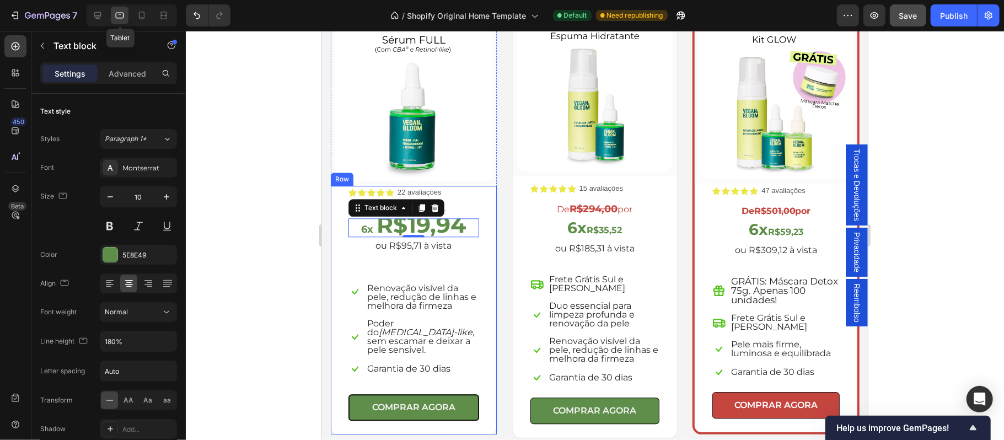
drag, startPoint x: 409, startPoint y: 229, endPoint x: 409, endPoint y: 257, distance: 28.1
click at [409, 257] on div "Icon Icon Icon Icon Icon Icon List 22 avaliações Text Block Row De R$175,00 por…" at bounding box center [413, 303] width 131 height 234
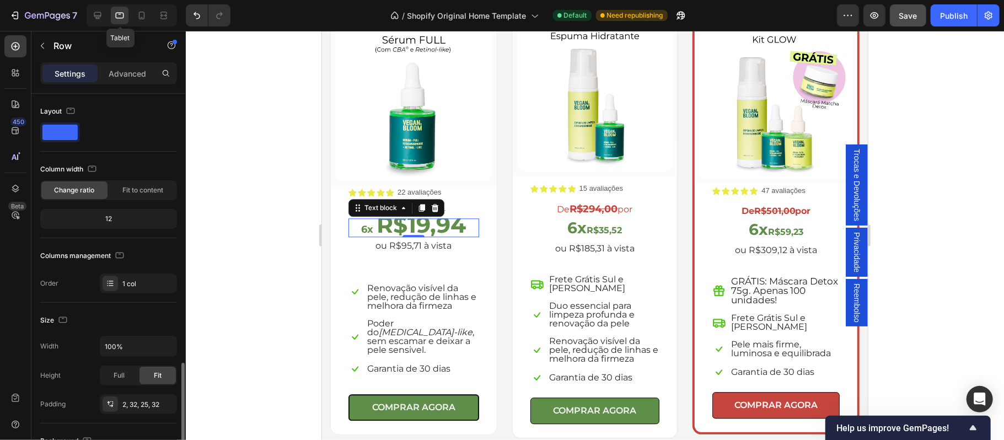
click at [342, 256] on div "Icon Icon Icon Icon Icon Icon List 22 avaliações Text Block Row De R$175,00 por…" at bounding box center [413, 309] width 166 height 249
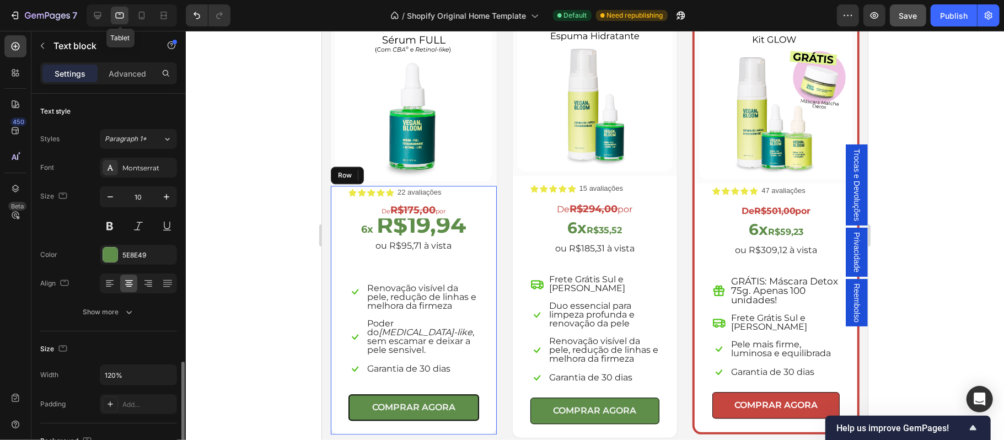
click at [435, 220] on strong "R$19,94" at bounding box center [420, 224] width 89 height 28
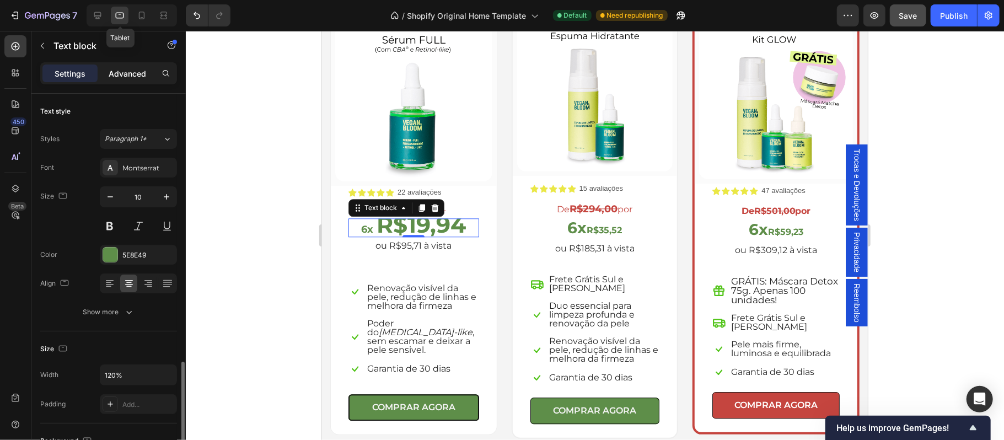
click at [128, 73] on p "Advanced" at bounding box center [127, 74] width 37 height 12
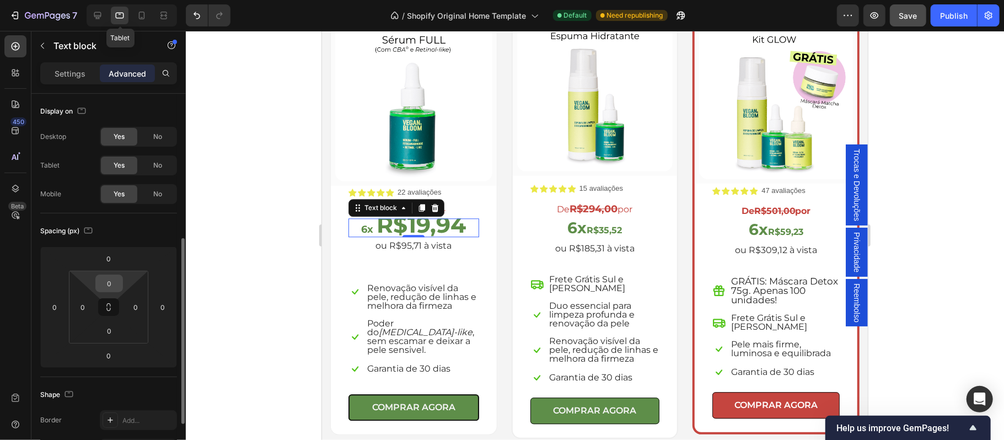
click at [116, 275] on input "0" at bounding box center [109, 283] width 22 height 17
click at [196, 18] on icon "Undo/Redo" at bounding box center [196, 15] width 11 height 11
click at [113, 275] on input "20" at bounding box center [109, 283] width 22 height 17
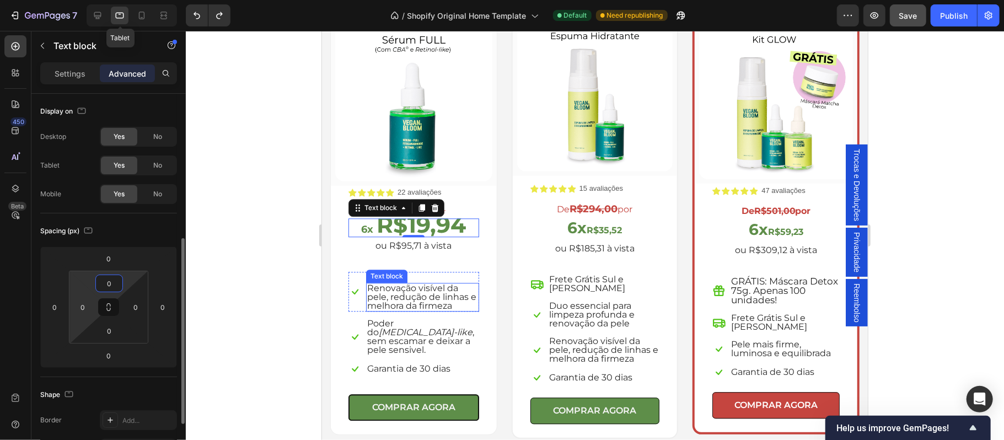
click at [404, 256] on div "Icon Icon Icon Icon Icon Icon List 22 avaliações Text Block Row De R$175,00 por…" at bounding box center [413, 303] width 131 height 234
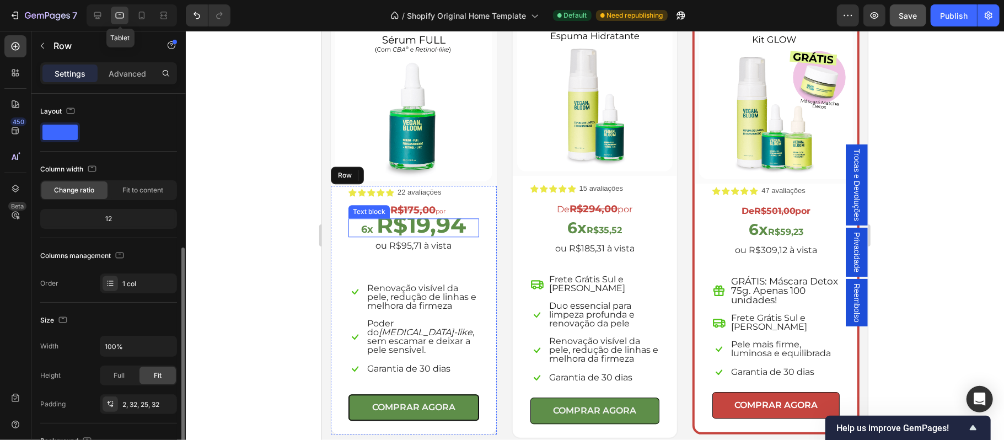
click at [400, 225] on strong "R$19,94" at bounding box center [420, 224] width 89 height 28
click at [380, 222] on strong "R$19,94" at bounding box center [420, 224] width 89 height 28
drag, startPoint x: 388, startPoint y: 222, endPoint x: 453, endPoint y: 223, distance: 65.1
click at [453, 223] on div "6x R$19,94" at bounding box center [413, 227] width 131 height 19
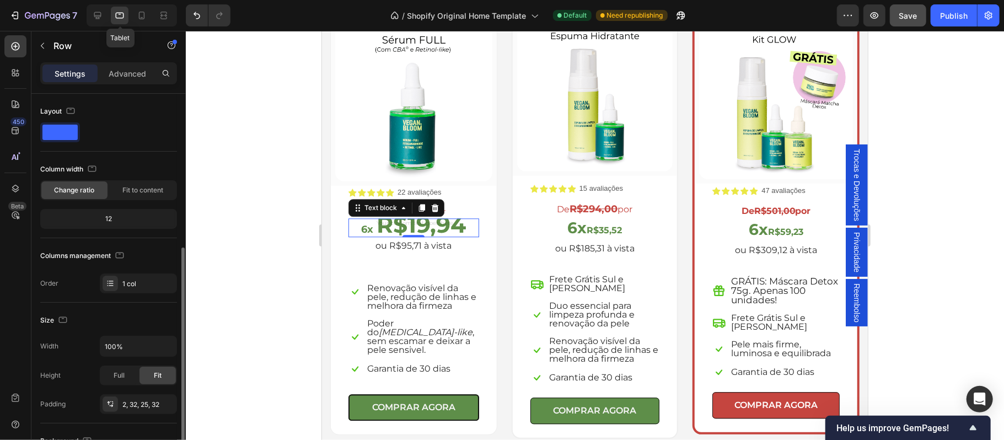
click at [453, 223] on div "6x R$19,94" at bounding box center [413, 227] width 131 height 19
drag, startPoint x: 459, startPoint y: 224, endPoint x: 390, endPoint y: 223, distance: 68.4
click at [390, 223] on div "6x R$19,94" at bounding box center [413, 227] width 131 height 19
click at [391, 223] on div "6x R$19,94" at bounding box center [413, 227] width 131 height 19
click at [392, 223] on div "6x R$19,94" at bounding box center [413, 227] width 131 height 19
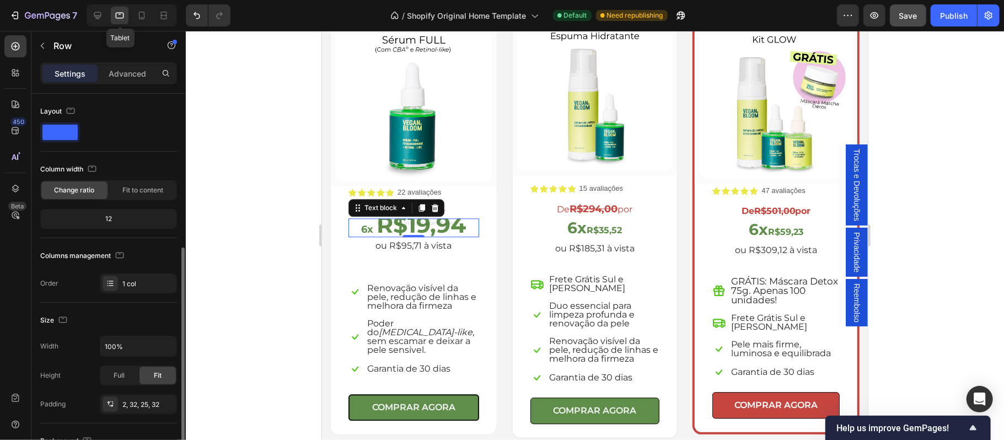
click at [393, 223] on div "6x R$19,94" at bounding box center [413, 227] width 131 height 19
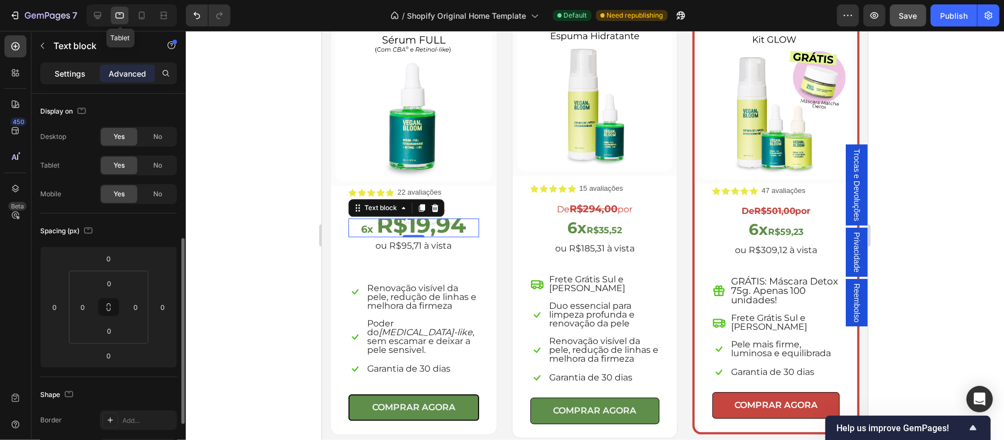
click at [69, 75] on p "Settings" at bounding box center [70, 74] width 31 height 12
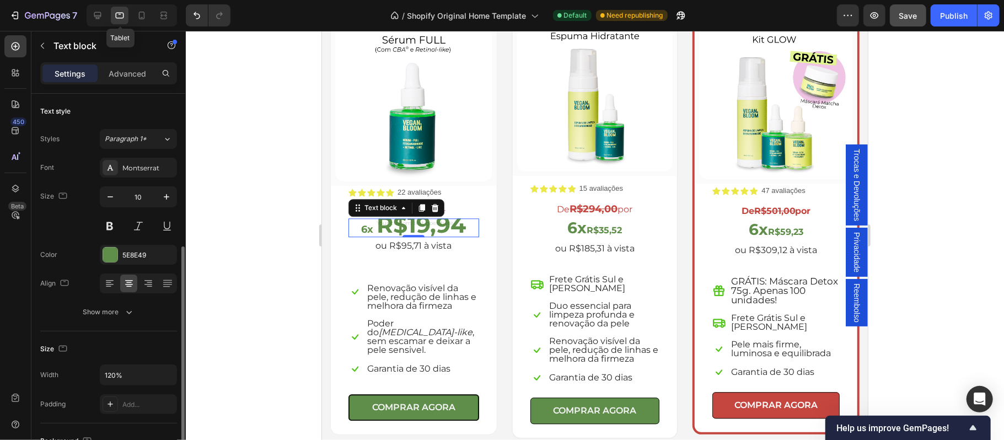
click at [419, 218] on div "6x R$19,94" at bounding box center [413, 227] width 131 height 19
drag, startPoint x: 462, startPoint y: 221, endPoint x: 410, endPoint y: 225, distance: 52.0
click at [416, 221] on div "6x R$19,94" at bounding box center [413, 227] width 131 height 19
click at [388, 222] on div "6x R$19,94" at bounding box center [413, 227] width 131 height 19
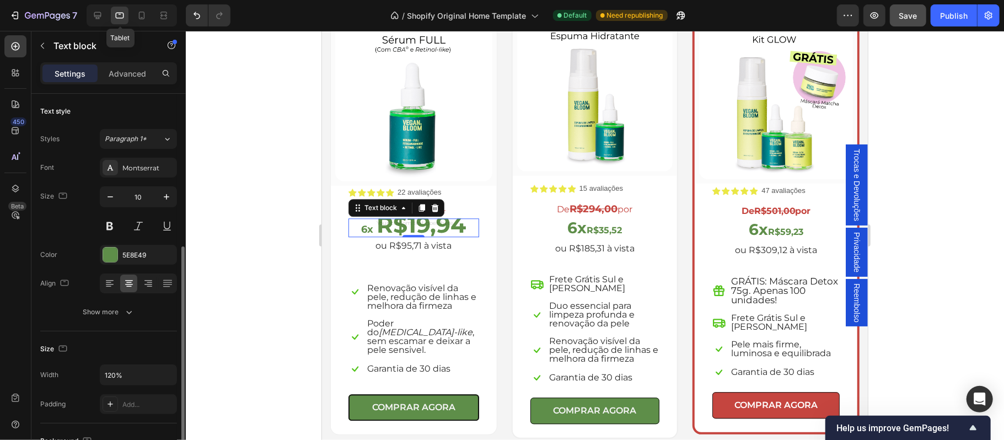
click at [388, 222] on div "6x R$19,94" at bounding box center [413, 227] width 131 height 19
click at [376, 228] on strong "R$19,94" at bounding box center [420, 224] width 89 height 28
drag, startPoint x: 378, startPoint y: 225, endPoint x: 459, endPoint y: 227, distance: 80.5
click at [459, 227] on strong "R$19,94" at bounding box center [420, 224] width 89 height 28
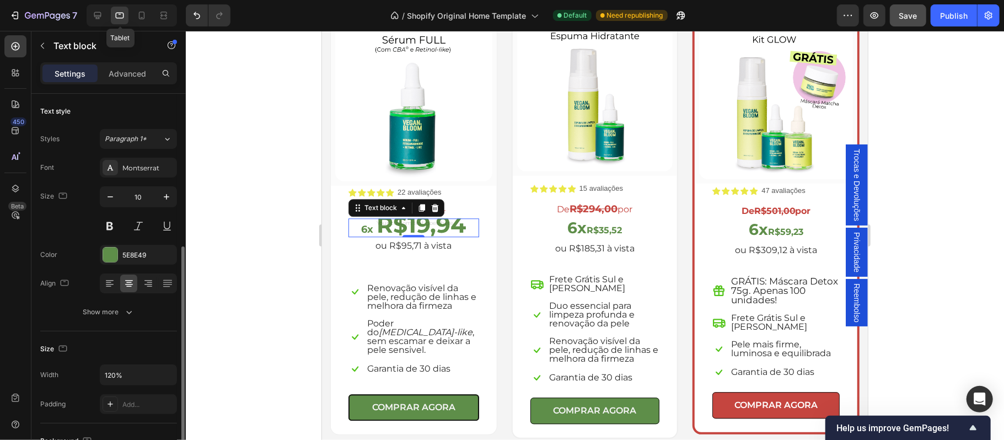
click at [391, 223] on div "6x R$19,94" at bounding box center [413, 227] width 131 height 19
click at [629, 225] on p "6x R$35,52" at bounding box center [594, 228] width 127 height 19
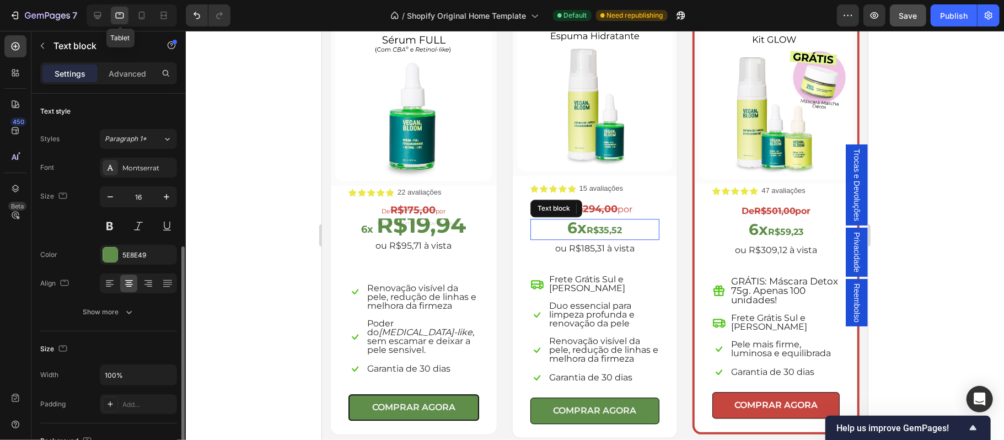
click at [591, 225] on strong "R$35,52" at bounding box center [603, 229] width 35 height 10
click at [587, 225] on strong "R$35,52" at bounding box center [603, 229] width 35 height 10
click at [622, 225] on p "6x R$35,52" at bounding box center [594, 228] width 127 height 19
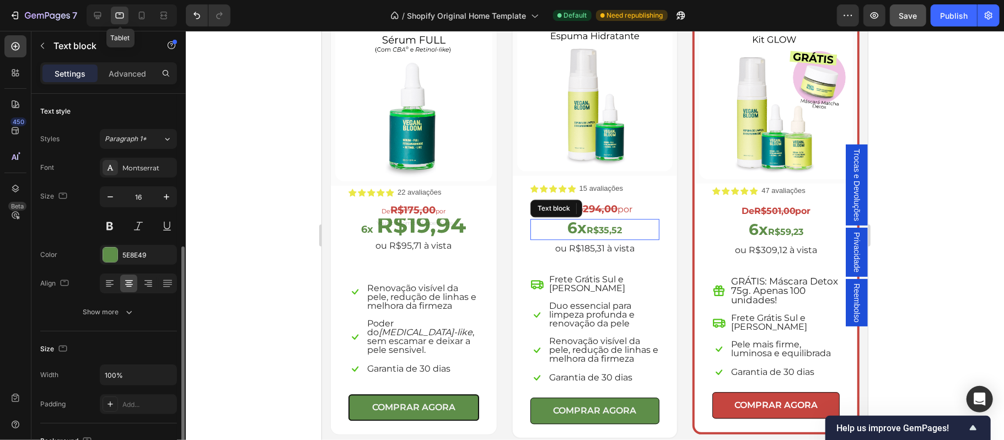
click at [573, 225] on strong "6x" at bounding box center [576, 227] width 19 height 19
click at [567, 223] on strong "6x" at bounding box center [576, 227] width 19 height 19
drag, startPoint x: 562, startPoint y: 223, endPoint x: 573, endPoint y: 223, distance: 11.0
click at [573, 223] on strong "6x" at bounding box center [576, 227] width 19 height 19
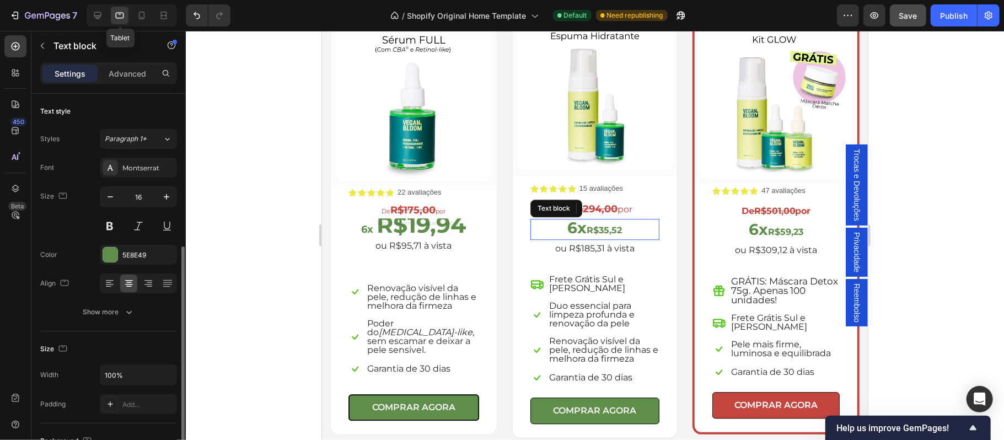
click at [573, 223] on strong "6x" at bounding box center [576, 227] width 19 height 19
click at [724, 242] on p "ou R$309,12 à vista" at bounding box center [775, 250] width 125 height 16
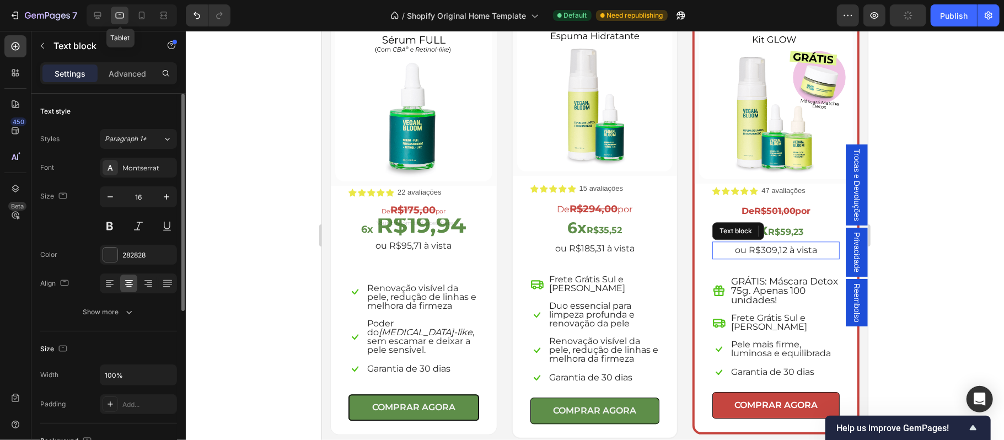
click at [115, 35] on div "Text block" at bounding box center [94, 45] width 126 height 29
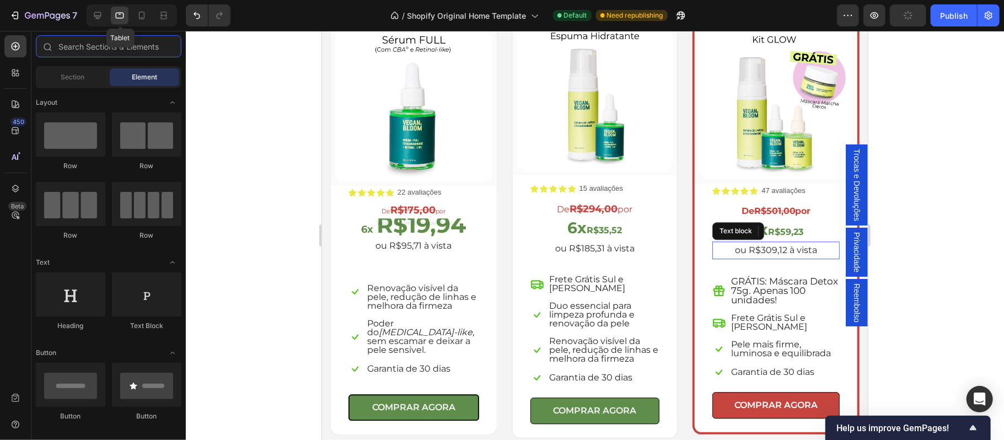
click at [116, 42] on input "text" at bounding box center [109, 46] width 146 height 22
click at [302, 143] on div at bounding box center [595, 235] width 818 height 409
click at [968, 103] on div at bounding box center [595, 235] width 818 height 409
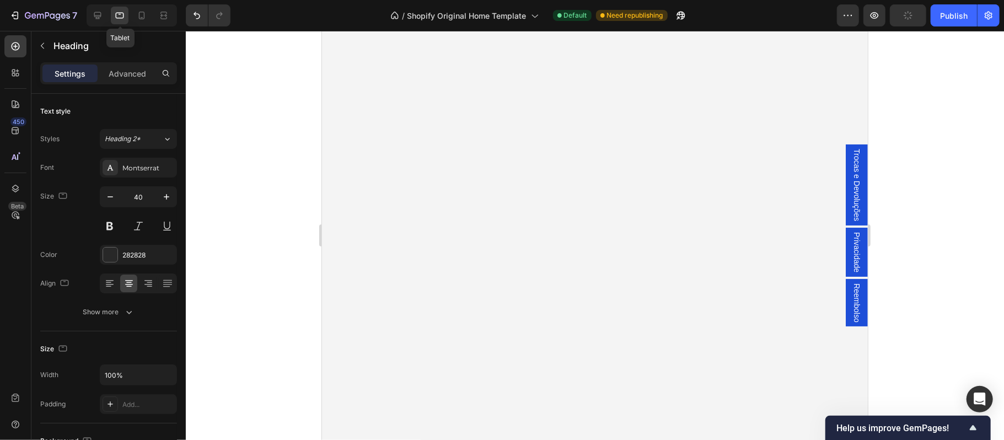
click at [111, 198] on icon "button" at bounding box center [110, 196] width 11 height 11
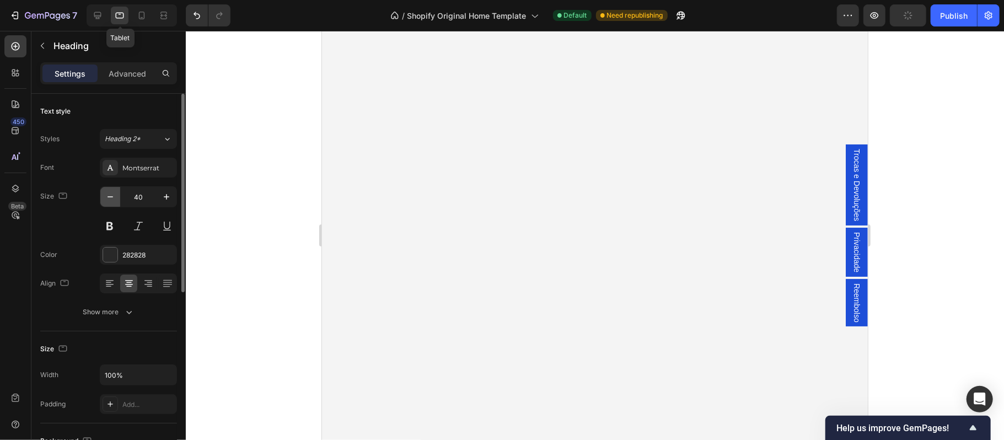
click at [111, 198] on icon "button" at bounding box center [110, 196] width 11 height 11
click at [113, 199] on icon "button" at bounding box center [110, 196] width 11 height 11
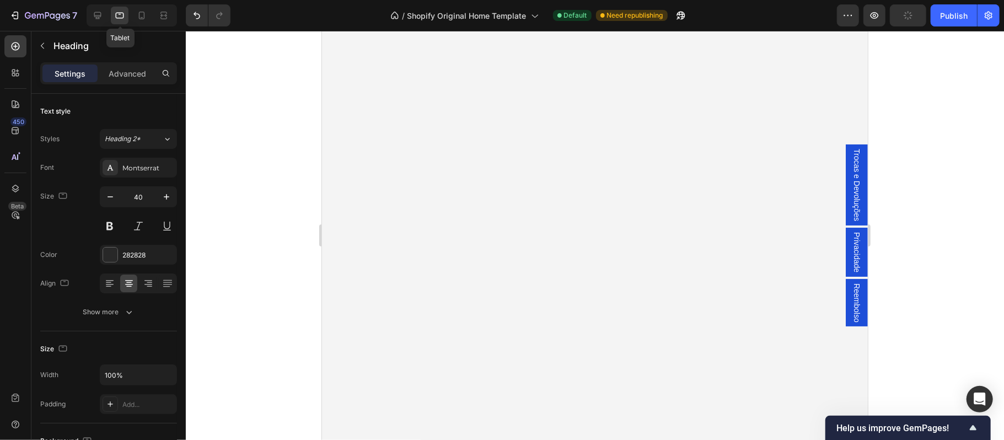
click at [928, 117] on div at bounding box center [595, 235] width 818 height 409
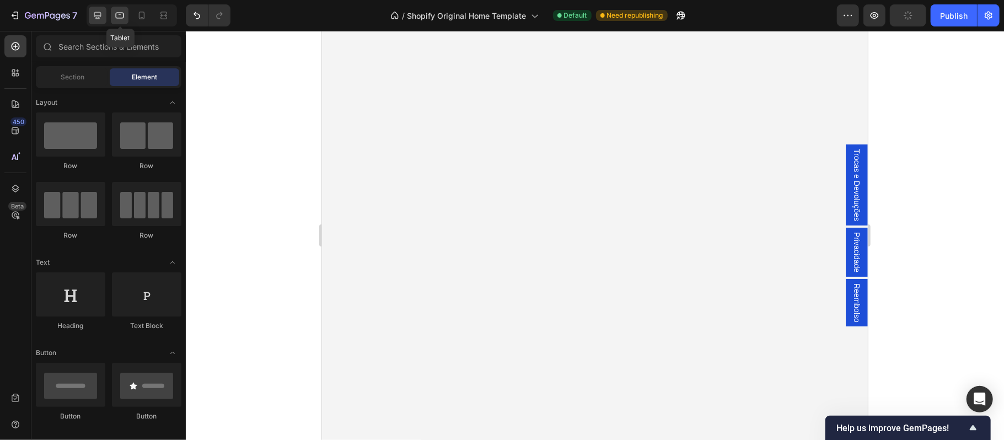
drag, startPoint x: 98, startPoint y: 18, endPoint x: 98, endPoint y: 12, distance: 6.6
click at [98, 18] on icon at bounding box center [97, 15] width 11 height 11
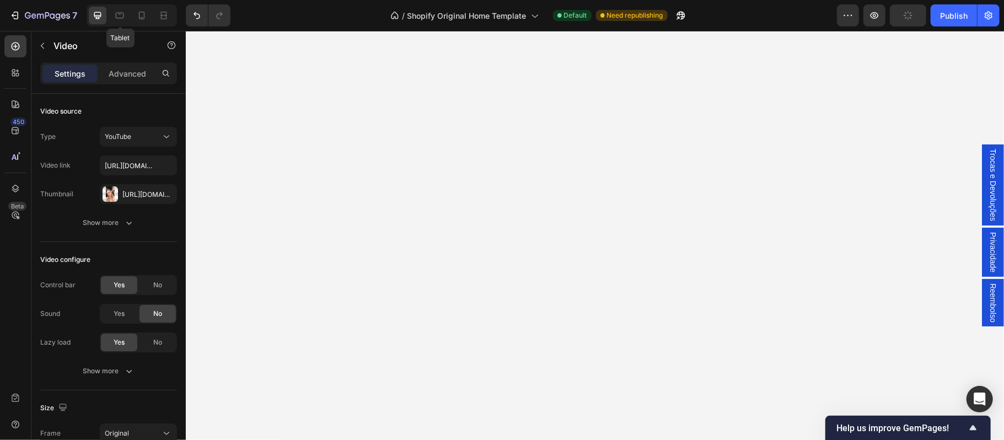
drag, startPoint x: 276, startPoint y: 181, endPoint x: 314, endPoint y: 105, distance: 85.0
click at [128, 74] on p "Advanced" at bounding box center [127, 74] width 37 height 12
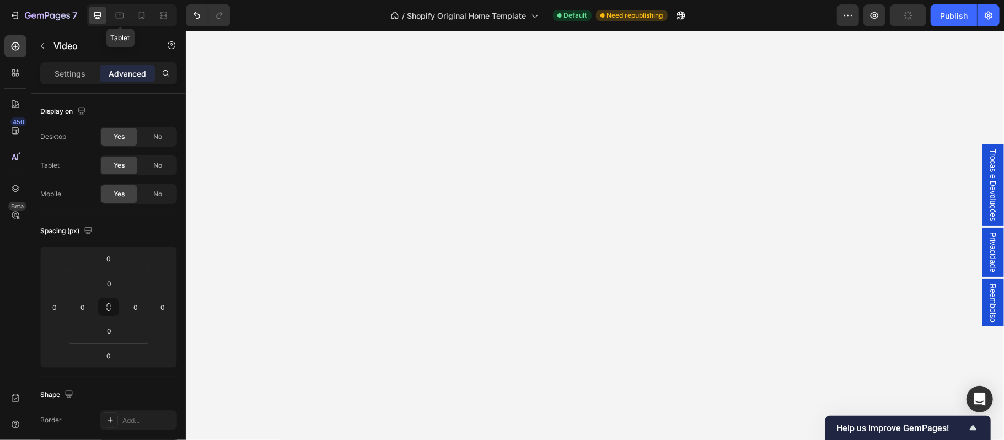
click at [76, 72] on p "Settings" at bounding box center [70, 74] width 31 height 12
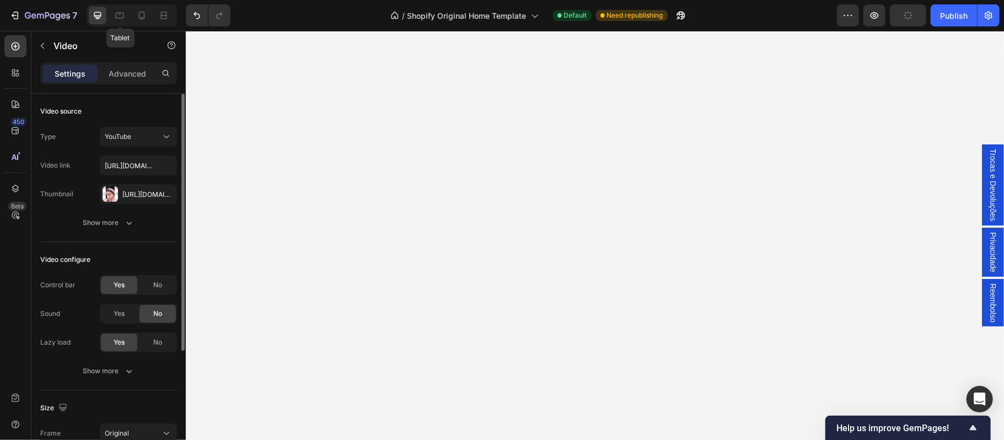
click at [95, 227] on div "Show more" at bounding box center [108, 222] width 51 height 11
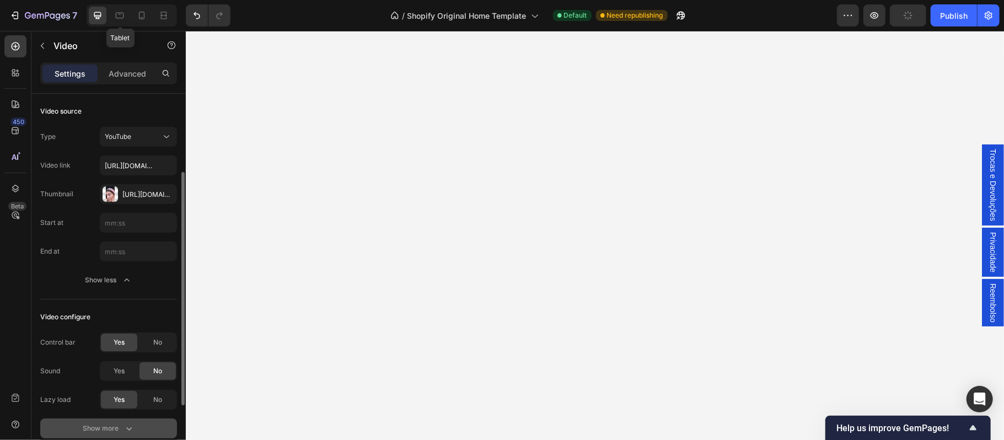
click at [112, 423] on div "Show more" at bounding box center [108, 428] width 51 height 11
click at [120, 418] on div at bounding box center [138, 428] width 77 height 20
click at [115, 418] on div at bounding box center [138, 428] width 77 height 20
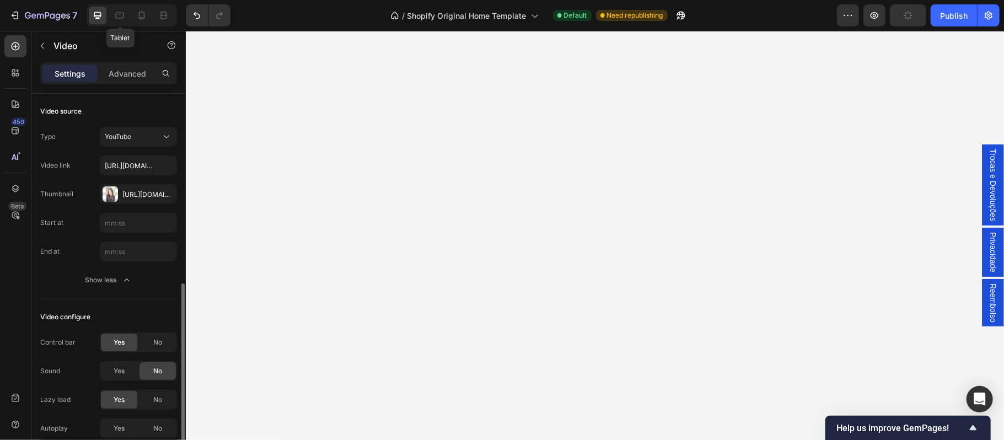
click at [114, 418] on div at bounding box center [138, 428] width 77 height 20
click at [949, 20] on div "Publish" at bounding box center [954, 16] width 28 height 12
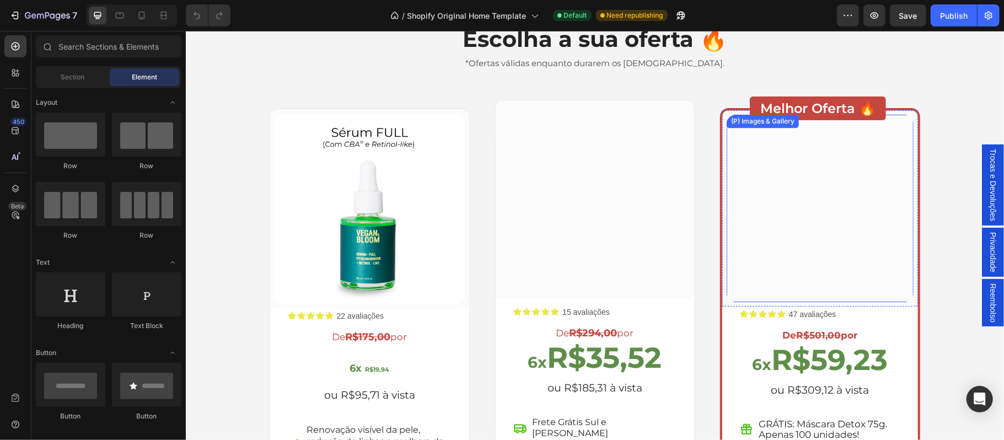
scroll to position [1813, 0]
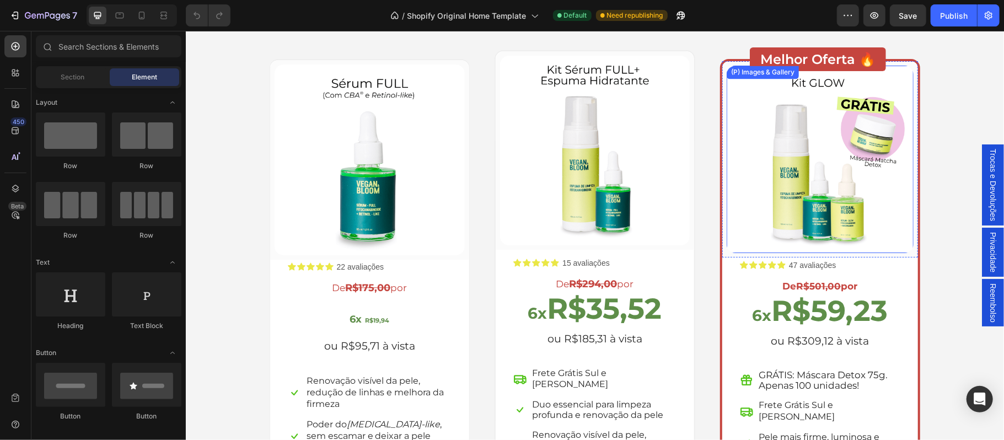
click at [747, 214] on img at bounding box center [819, 158] width 187 height 187
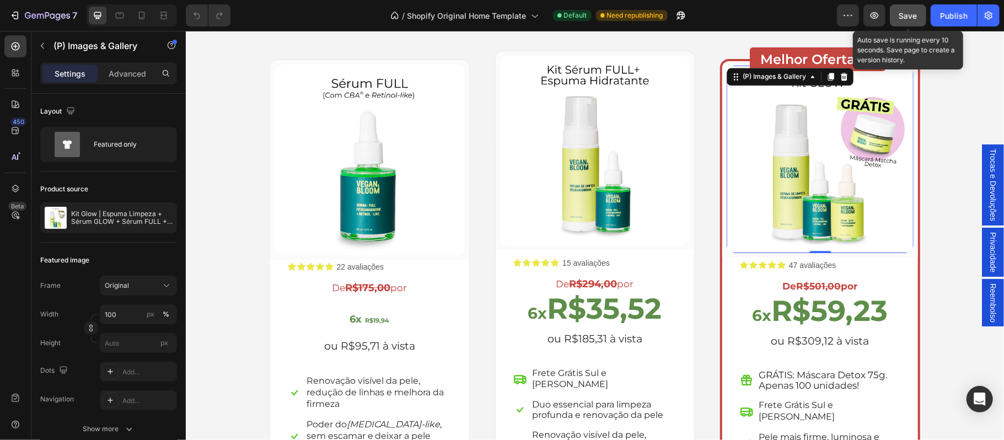
click at [894, 17] on button "Save" at bounding box center [908, 15] width 36 height 22
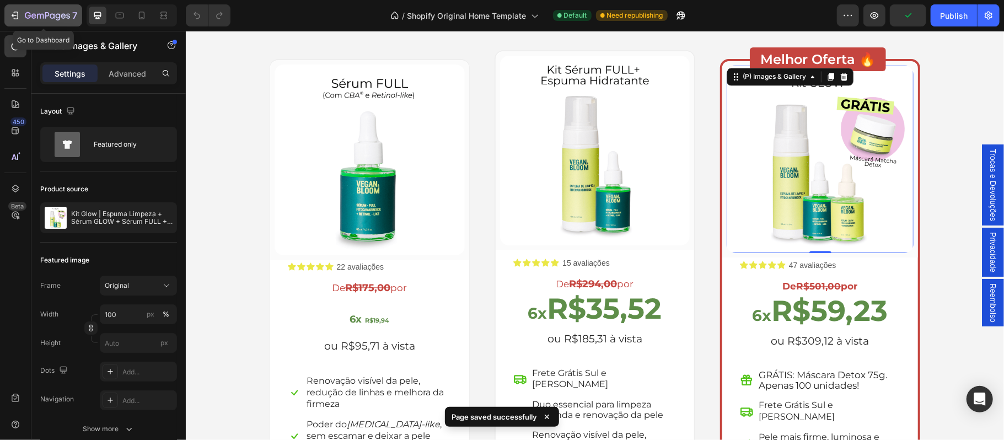
click at [17, 14] on icon "button" at bounding box center [14, 15] width 11 height 11
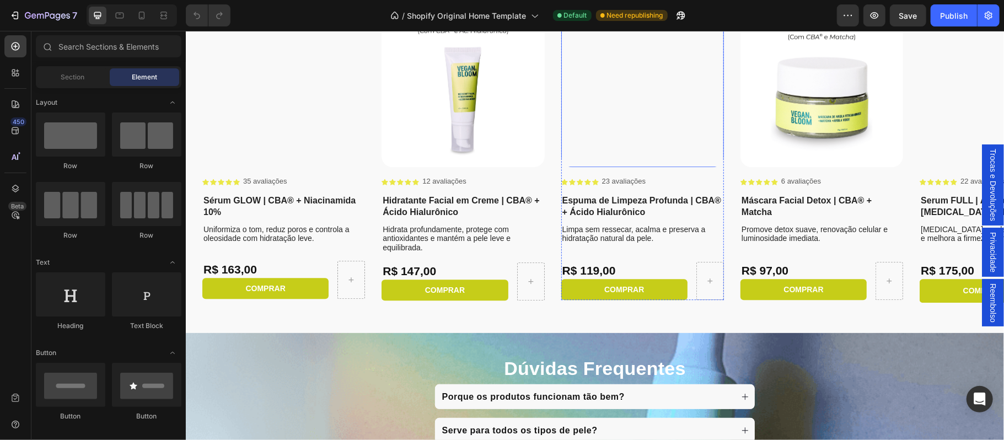
scroll to position [2227, 0]
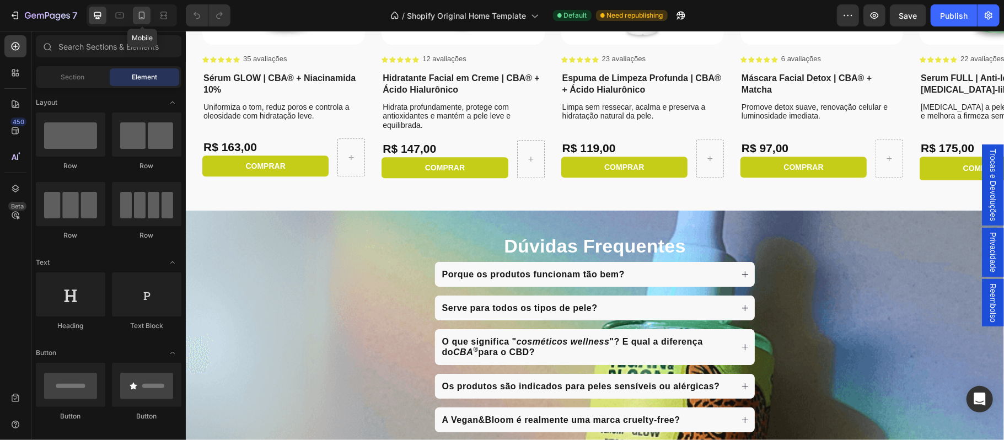
click at [144, 16] on icon at bounding box center [141, 15] width 11 height 11
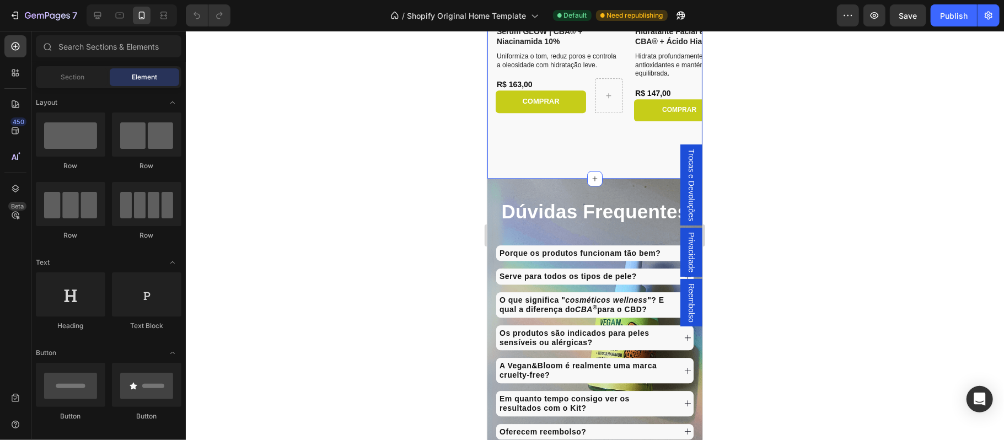
click at [574, 156] on div "Product Images Icon Icon Icon Icon Icon Icon List 35 avaliações Text Block Row …" at bounding box center [594, 16] width 215 height 286
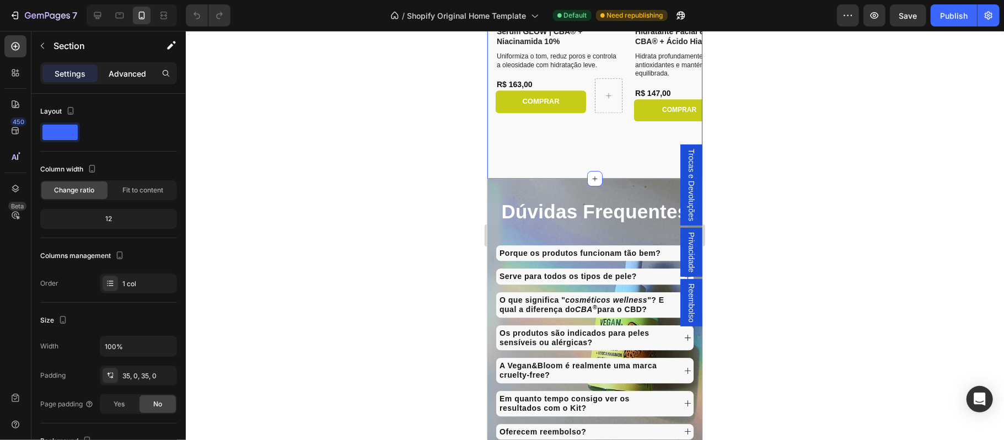
click at [130, 71] on p "Advanced" at bounding box center [127, 74] width 37 height 12
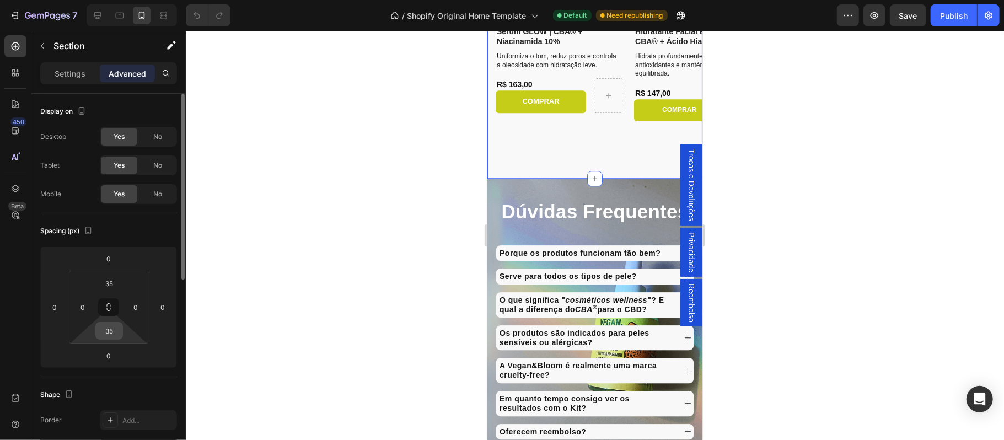
click at [111, 333] on input "35" at bounding box center [109, 330] width 22 height 17
type input "0"
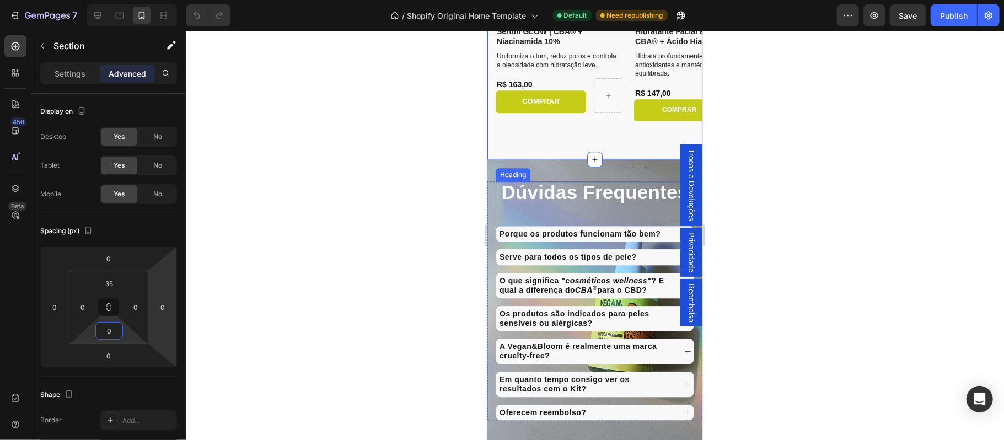
click at [808, 197] on div at bounding box center [595, 235] width 818 height 409
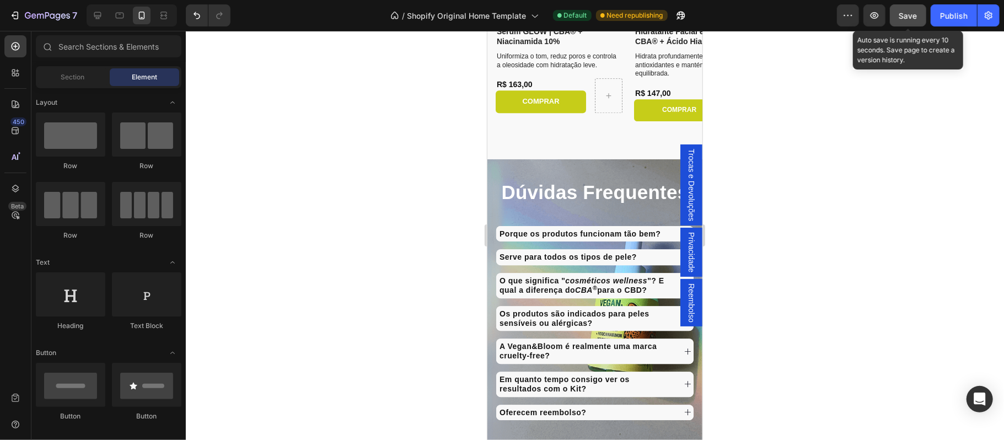
click at [909, 15] on span "Save" at bounding box center [908, 15] width 18 height 9
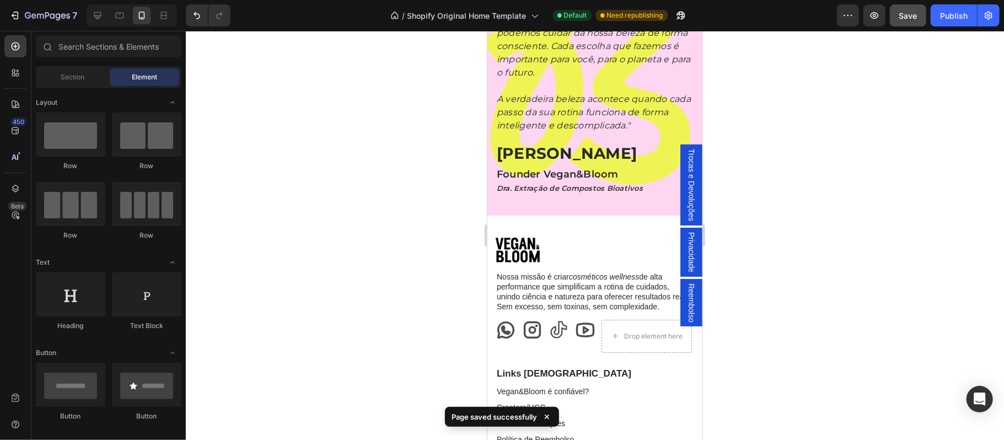
scroll to position [2864, 0]
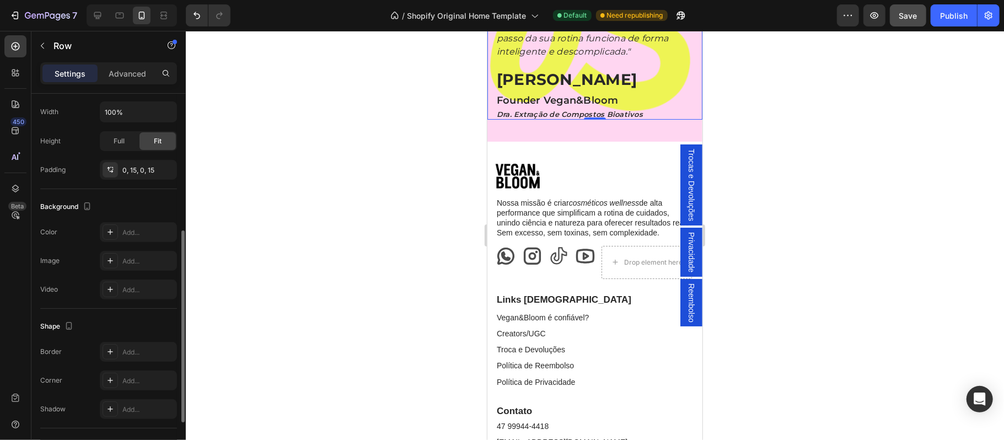
scroll to position [342, 0]
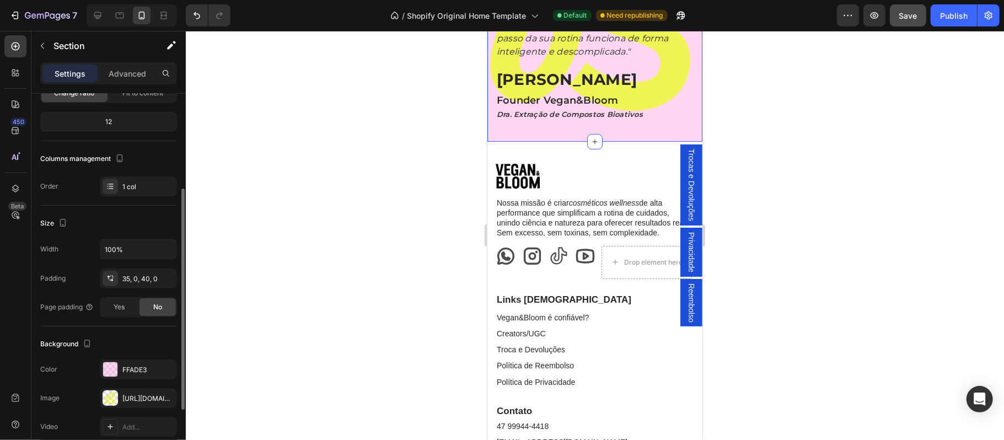
scroll to position [194, 0]
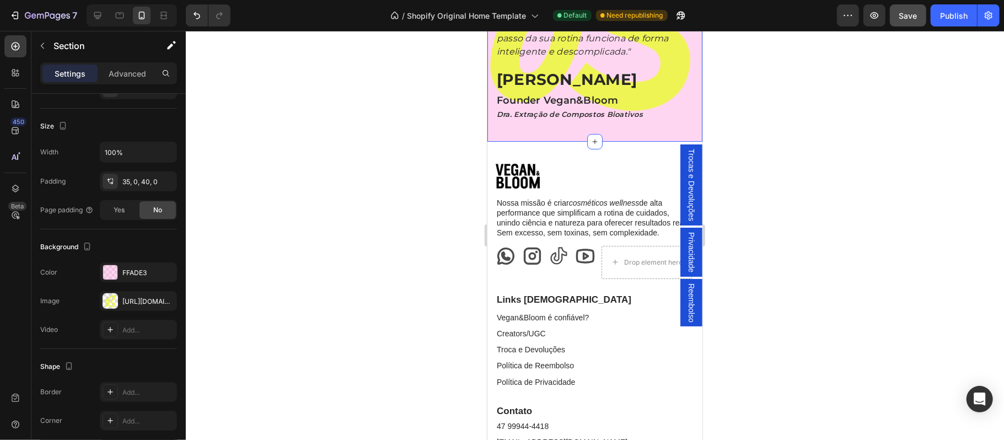
click at [576, 423] on div "Image Nossa missão é criar cosméticos wellness de alta performance que simplifi…" at bounding box center [594, 324] width 215 height 366
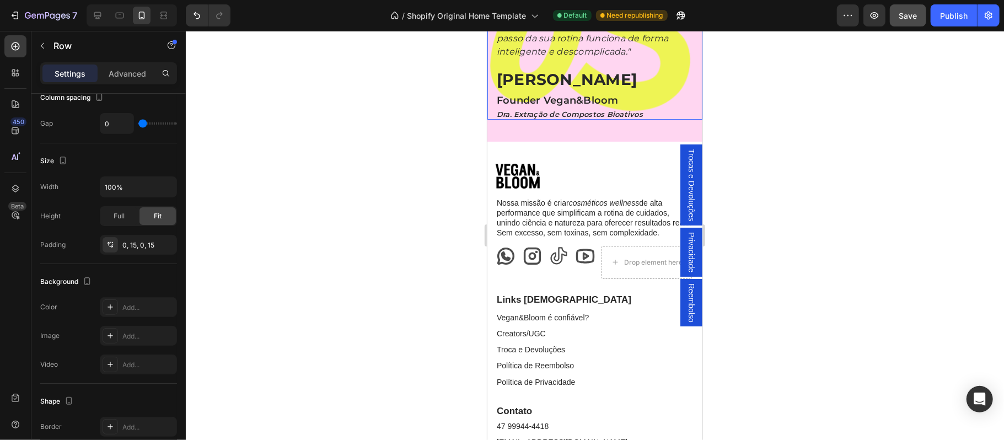
scroll to position [0, 0]
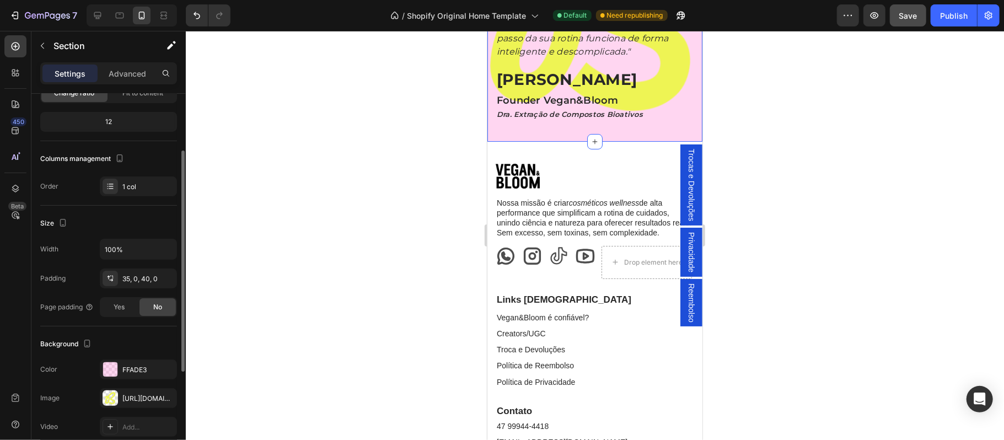
scroll to position [194, 0]
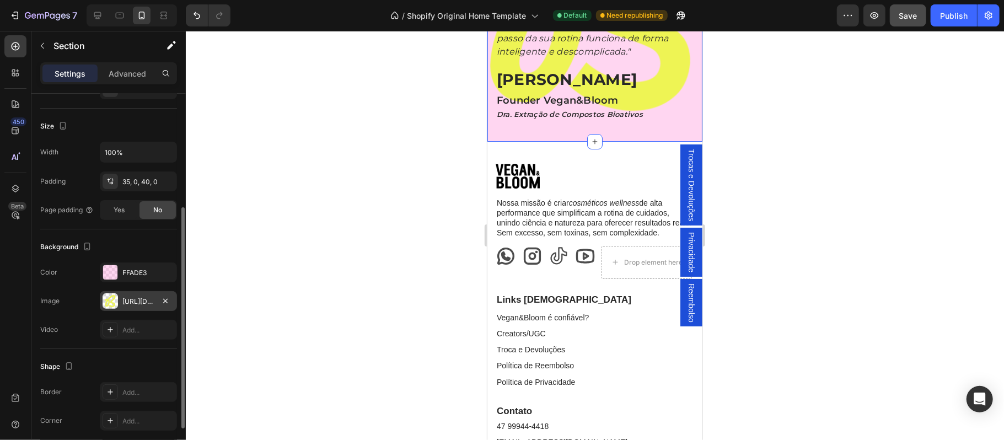
click at [142, 311] on div "https://cdn.shopify.com/s/files/1/0697/0838/2374/files/gempages_585818588426797…" at bounding box center [138, 301] width 77 height 20
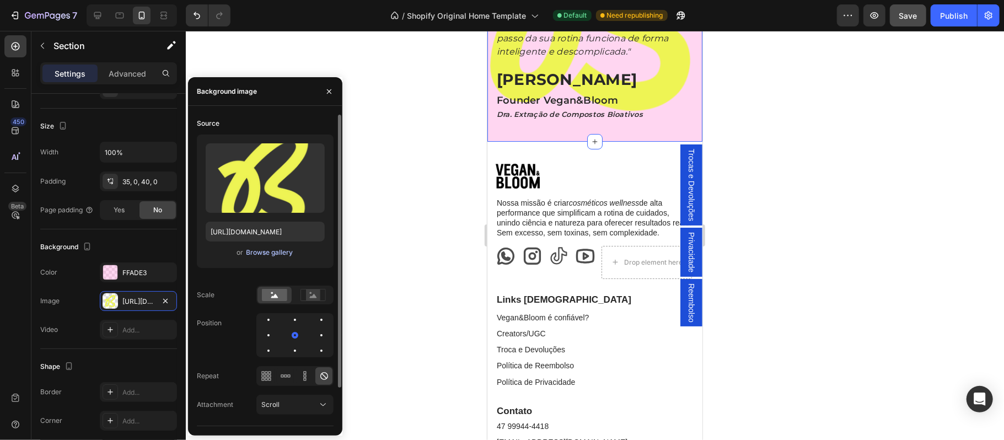
click at [265, 255] on div "Browse gallery" at bounding box center [269, 252] width 47 height 10
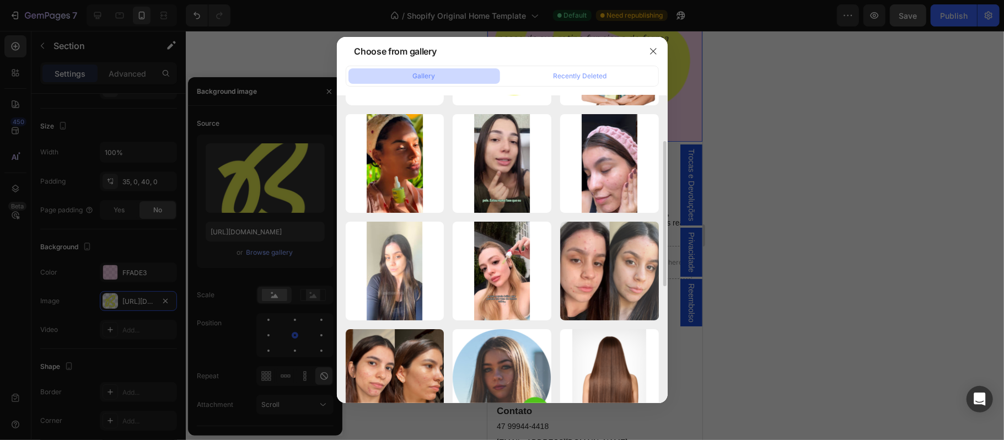
scroll to position [0, 0]
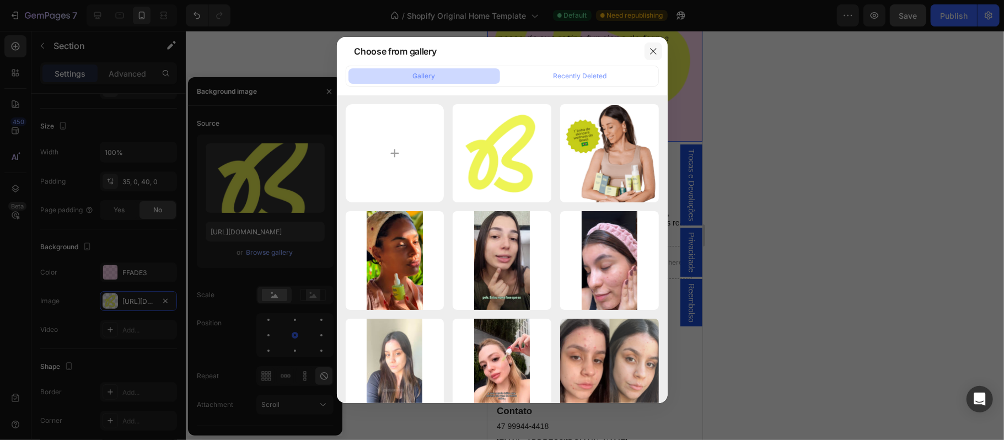
click at [653, 49] on icon "button" at bounding box center [653, 51] width 9 height 9
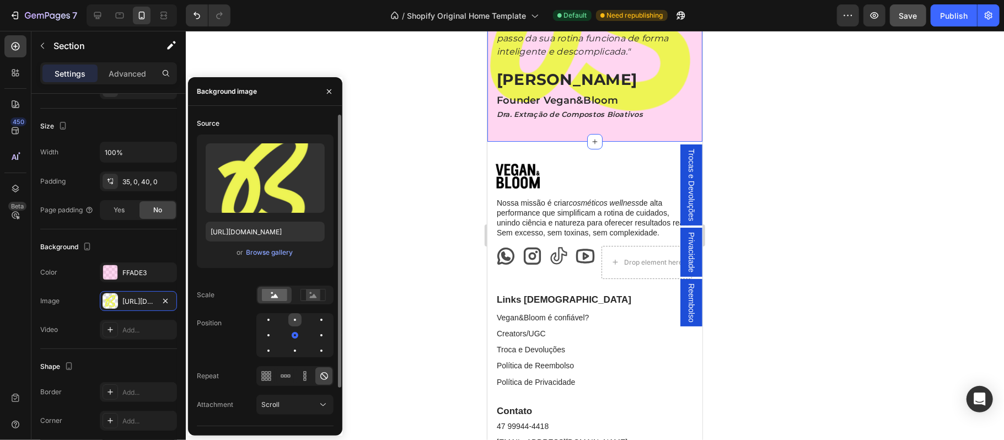
click at [296, 320] on div at bounding box center [294, 319] width 13 height 13
click at [297, 332] on div at bounding box center [294, 335] width 13 height 13
click at [317, 399] on icon at bounding box center [322, 404] width 11 height 11
click at [330, 93] on icon "button" at bounding box center [329, 91] width 9 height 9
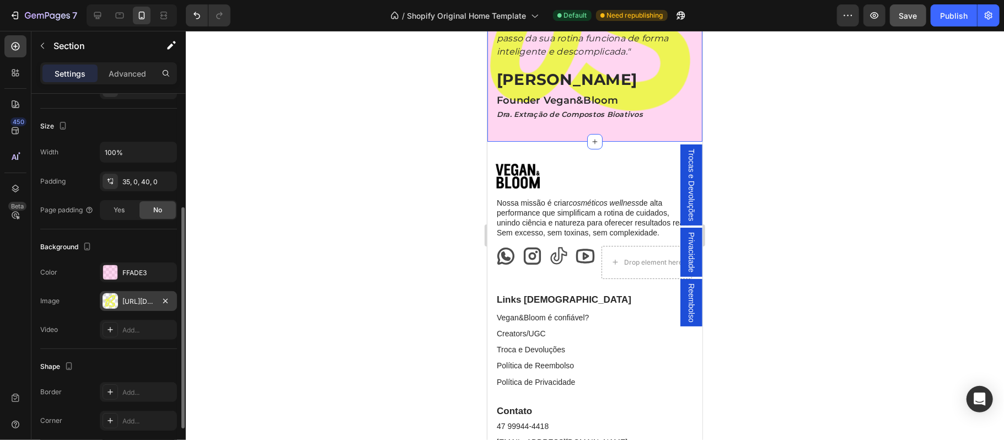
click at [128, 303] on div "https://cdn.shopify.com/s/files/1/0697/0838/2374/files/gempages_585818588426797…" at bounding box center [138, 302] width 32 height 10
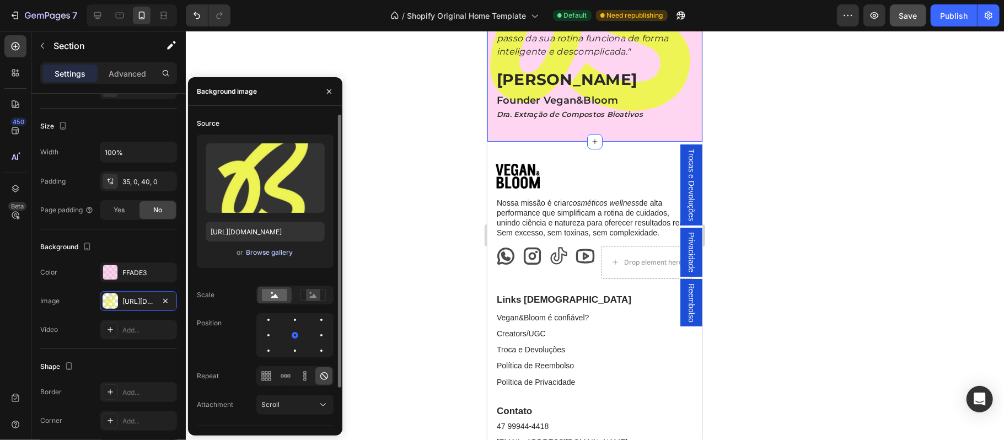
click at [265, 255] on div "Browse gallery" at bounding box center [269, 252] width 47 height 10
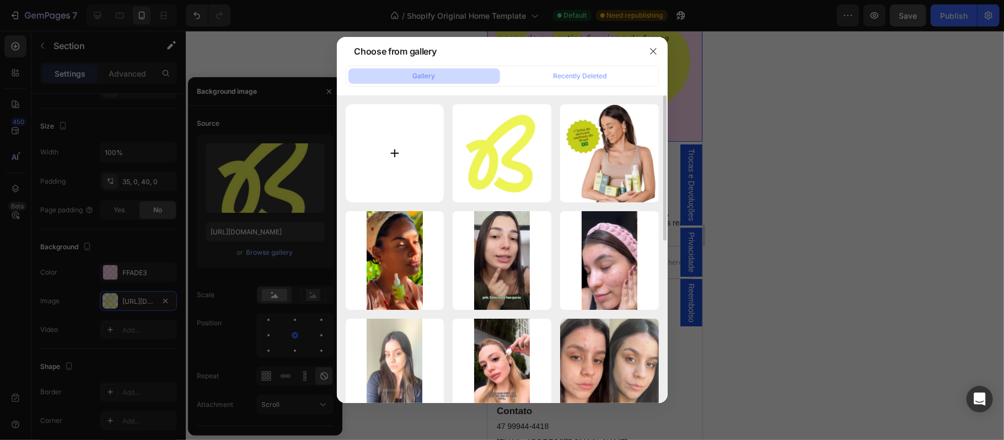
click at [408, 141] on input "file" at bounding box center [395, 153] width 99 height 99
type input "C:\fakepath\B vb.png"
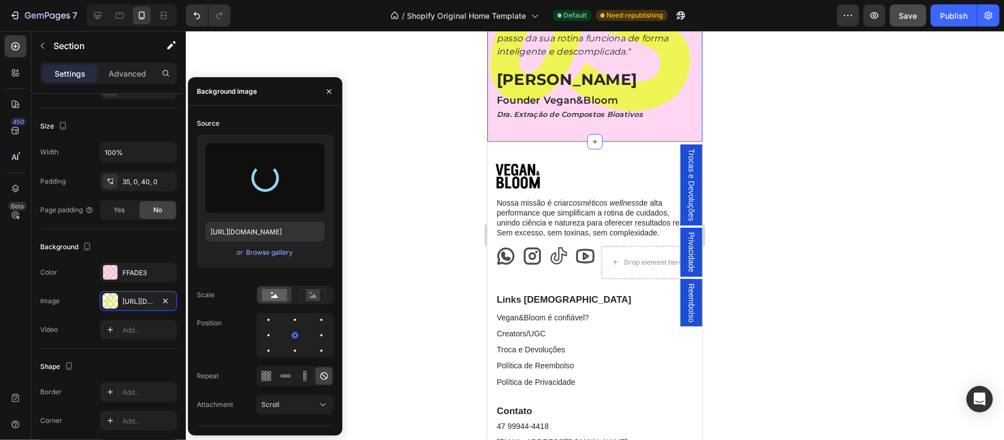
type input "https://cdn.shopify.com/s/files/1/0697/0838/2374/files/gempages_585818588426797…"
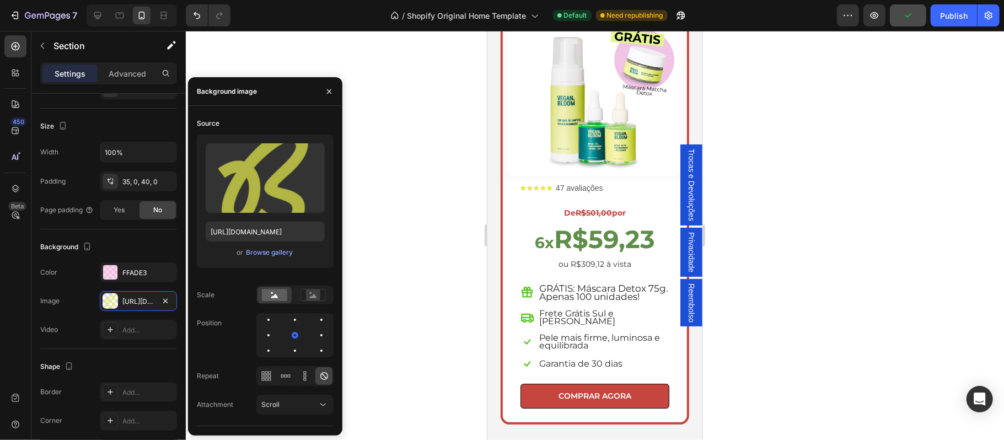
scroll to position [3035, 0]
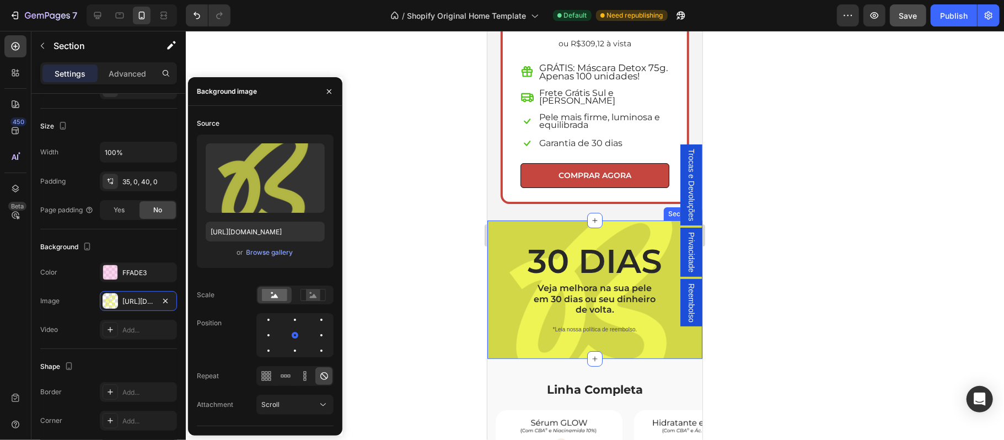
click at [492, 257] on div "30 DIAS Heading Veja melhora na sua pele em 30 dias ou seu dinheiro de volta. T…" at bounding box center [594, 289] width 215 height 138
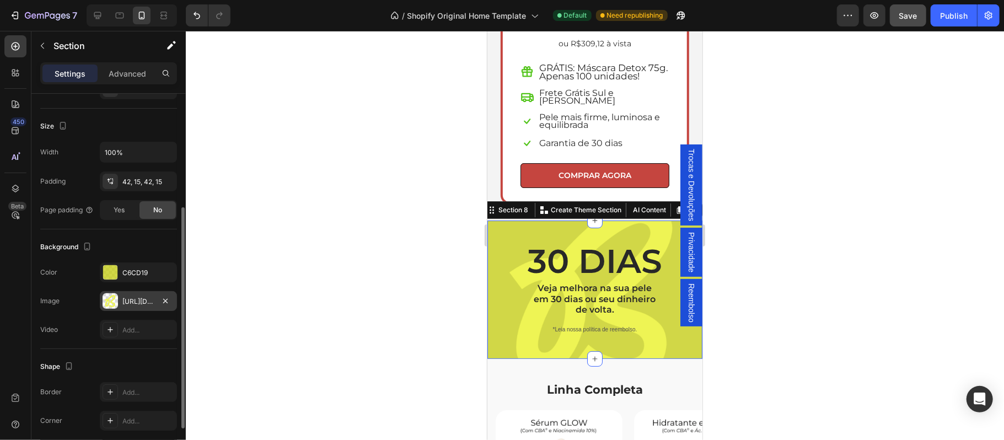
click at [138, 306] on div "https://cdn.shopify.com/s/files/1/0697/0838/2374/files/gempages_585818588426797…" at bounding box center [138, 302] width 32 height 10
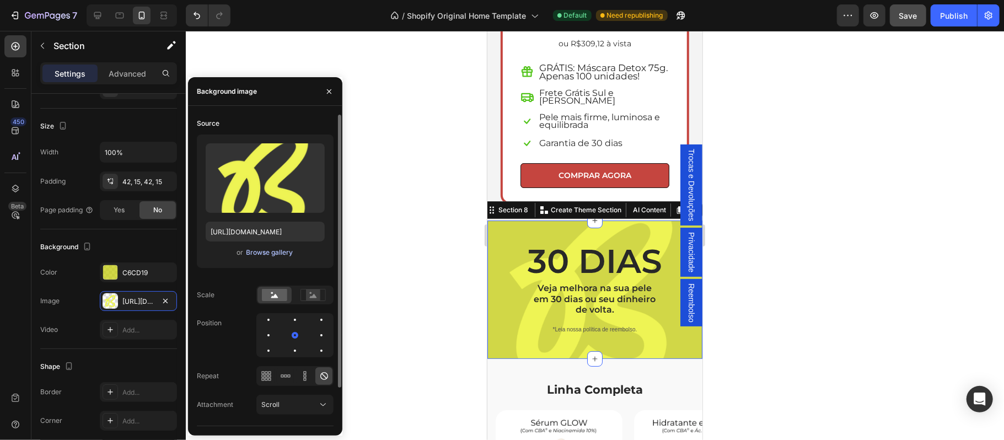
click at [250, 255] on div "Browse gallery" at bounding box center [269, 252] width 47 height 10
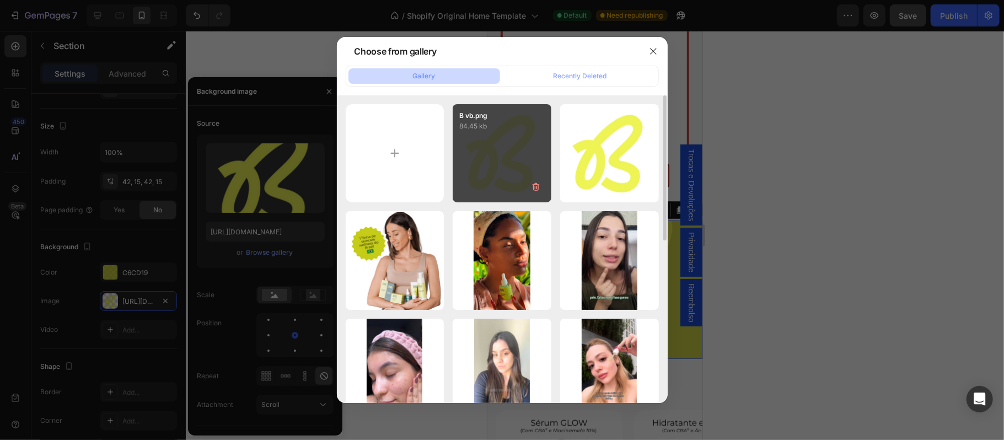
click at [483, 175] on div "B vb.png 84.45 kb" at bounding box center [502, 153] width 99 height 99
type input "https://cdn.shopify.com/s/files/1/0697/0838/2374/files/gempages_585818588426797…"
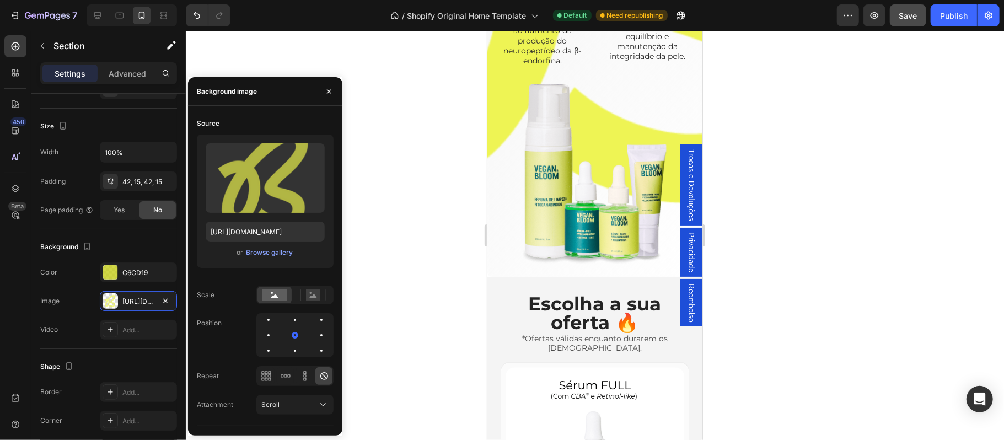
scroll to position [1664, 0]
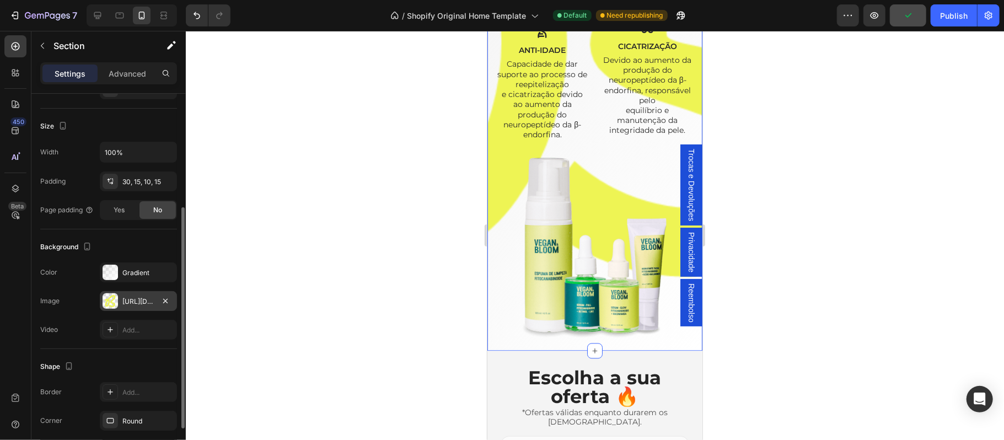
click at [150, 300] on div "https://cdn.shopify.com/s/files/1/0697/0838/2374/files/gempages_585818588426797…" at bounding box center [138, 302] width 32 height 10
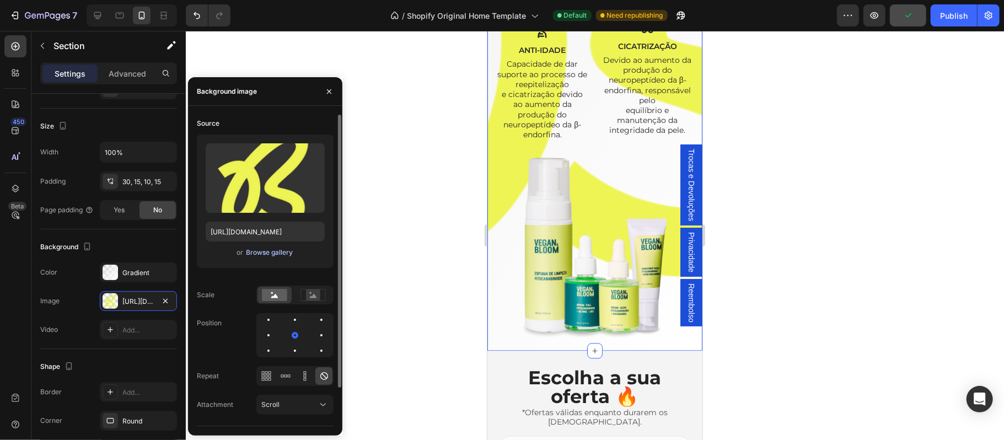
click at [256, 256] on div "Browse gallery" at bounding box center [269, 252] width 47 height 10
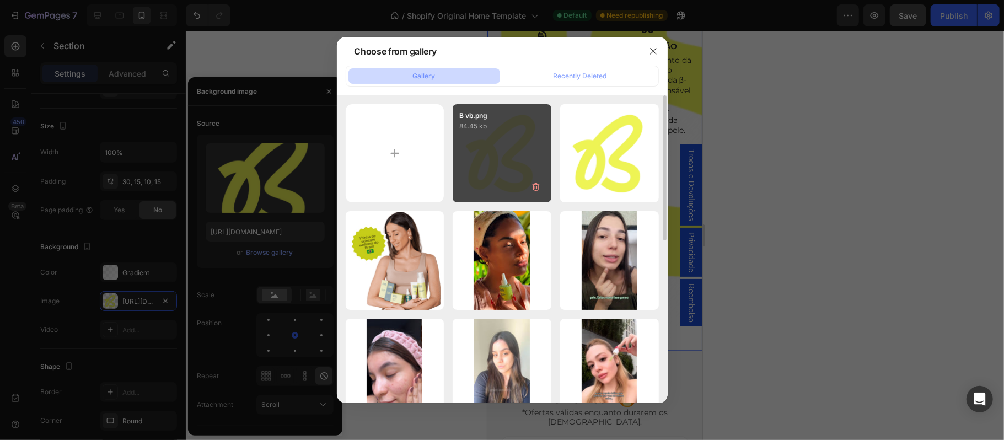
click at [499, 171] on div "B vb.png 84.45 kb" at bounding box center [502, 153] width 99 height 99
type input "https://cdn.shopify.com/s/files/1/0697/0838/2374/files/gempages_585818588426797…"
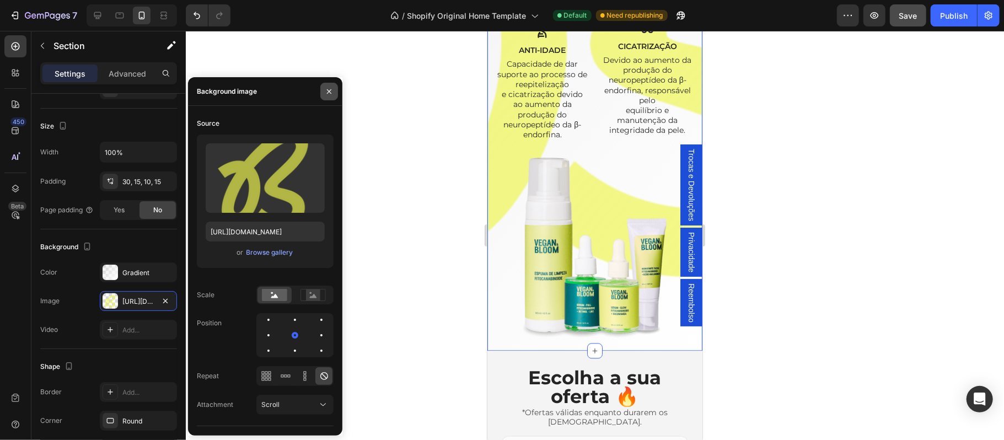
click at [327, 90] on icon "button" at bounding box center [329, 91] width 9 height 9
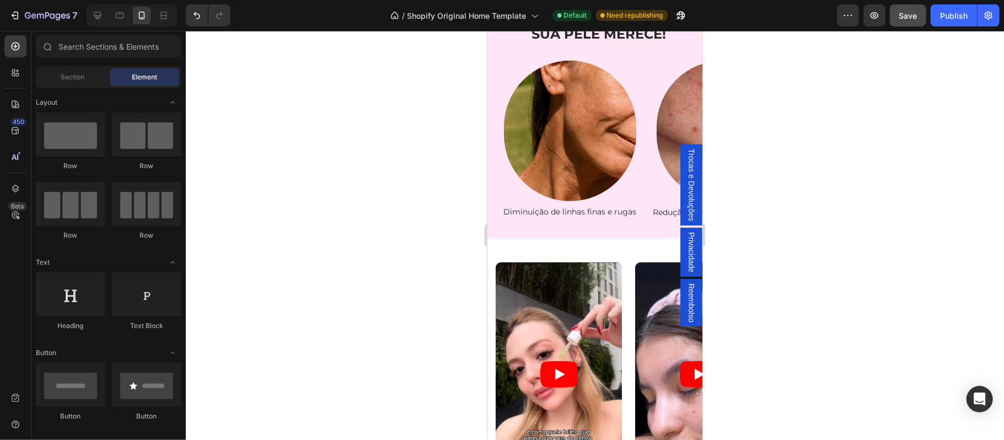
scroll to position [333, 0]
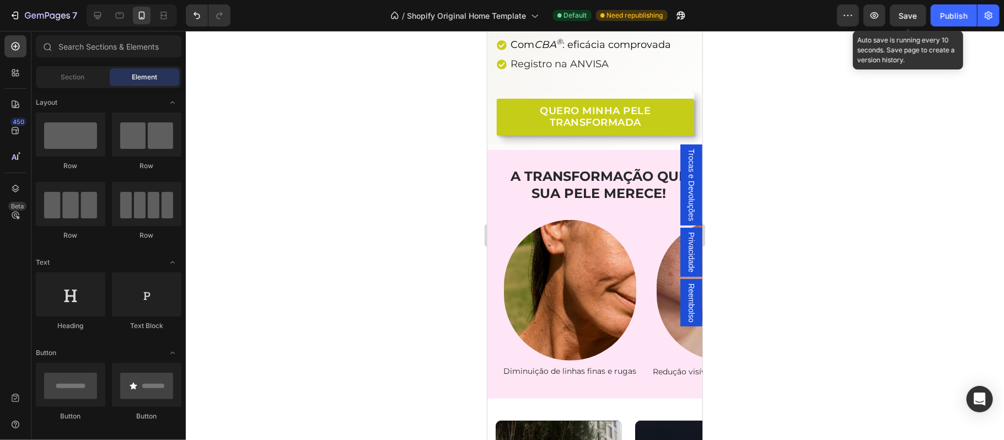
click at [907, 14] on span "Save" at bounding box center [908, 15] width 18 height 9
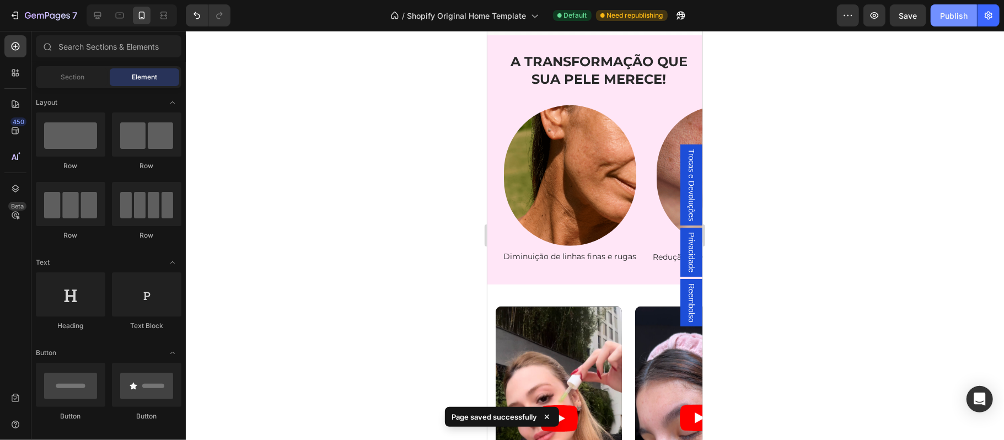
click at [953, 18] on div "Publish" at bounding box center [954, 16] width 28 height 12
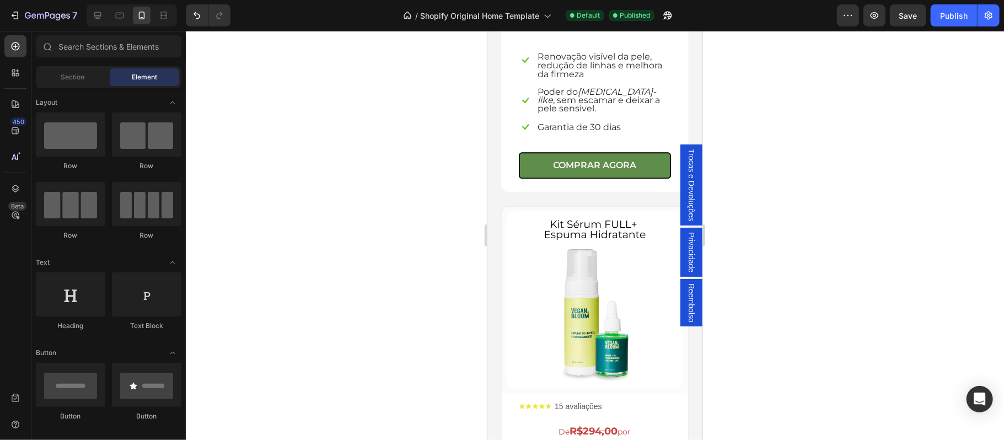
scroll to position [2514, 0]
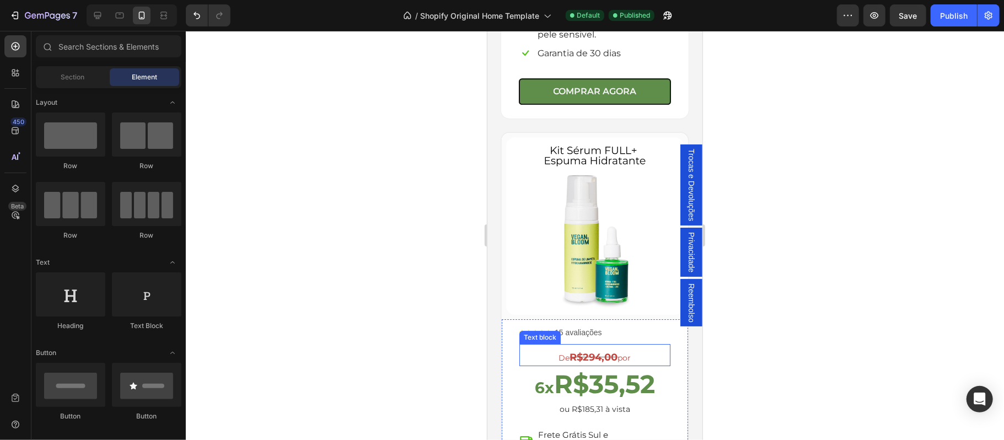
click at [580, 351] on strong "R$294,00" at bounding box center [593, 357] width 48 height 12
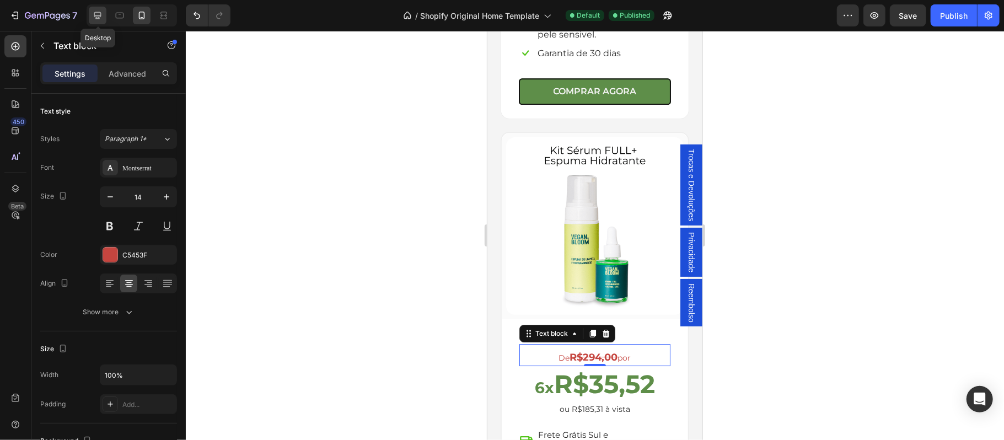
click at [96, 13] on icon at bounding box center [97, 15] width 11 height 11
type input "17"
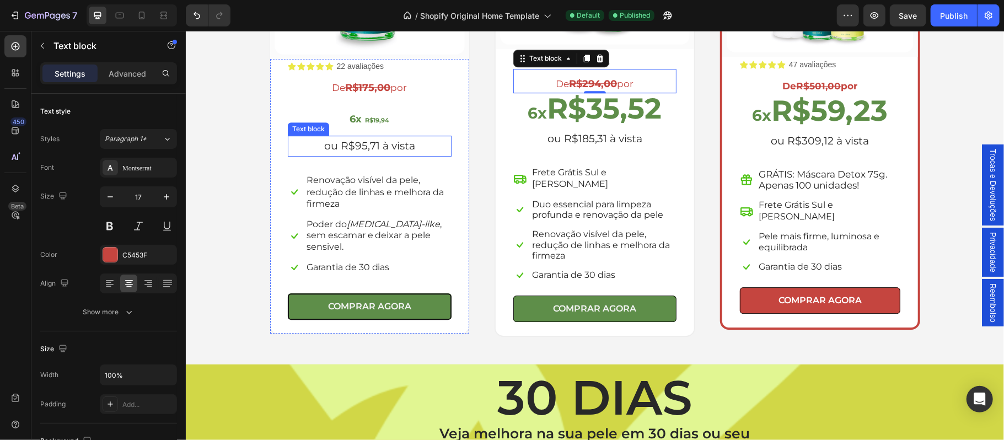
scroll to position [2293, 0]
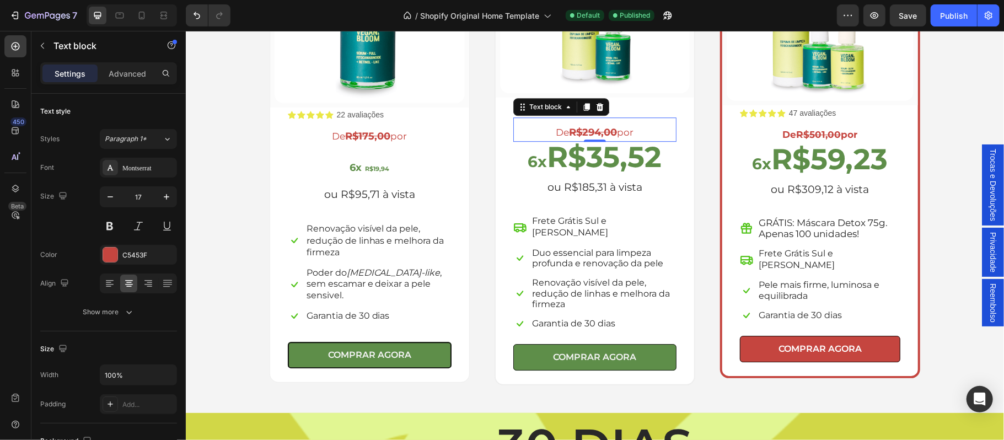
click at [560, 131] on p "De R$294,00 por" at bounding box center [594, 131] width 161 height 17
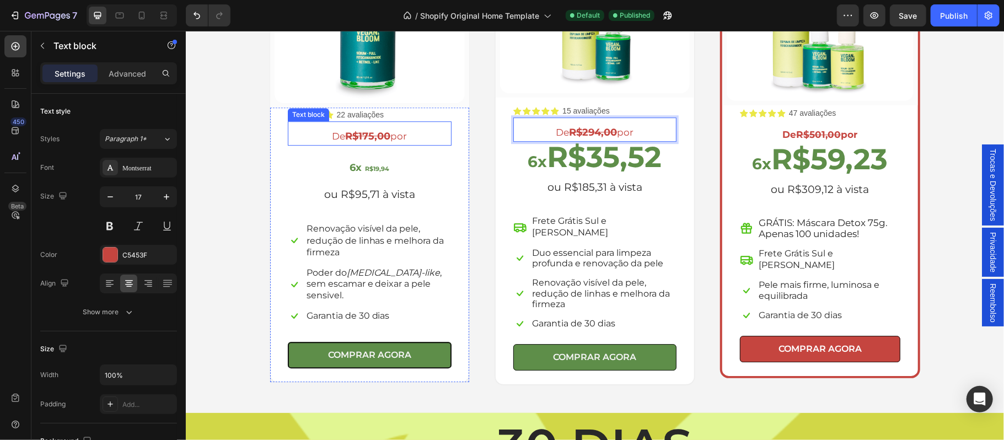
click at [379, 132] on strong "R$175,00" at bounding box center [367, 136] width 45 height 12
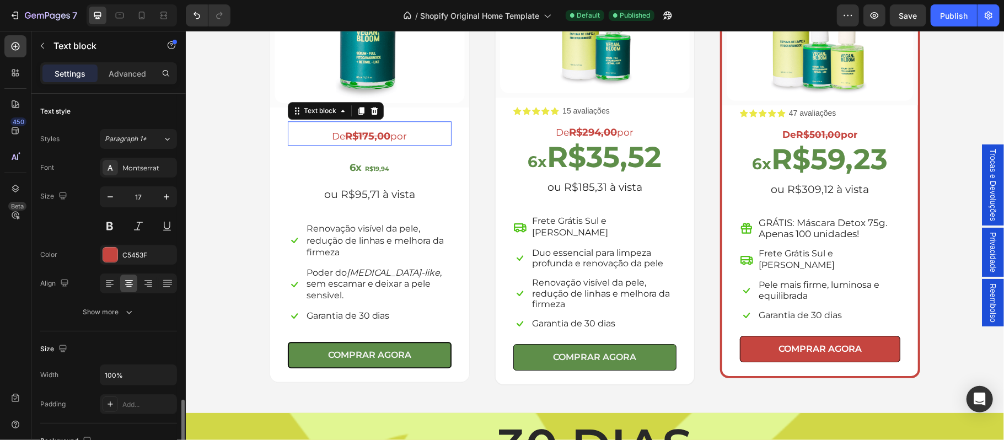
scroll to position [194, 0]
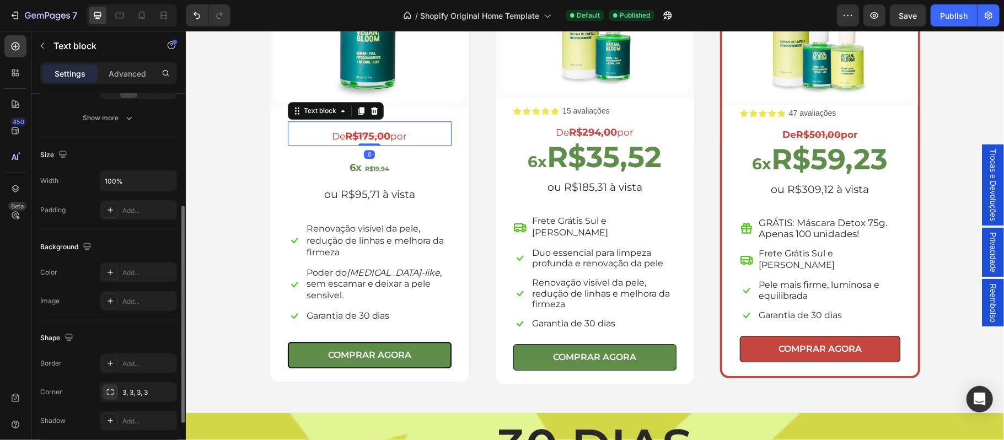
click at [377, 132] on strong "R$175,00" at bounding box center [367, 136] width 45 height 12
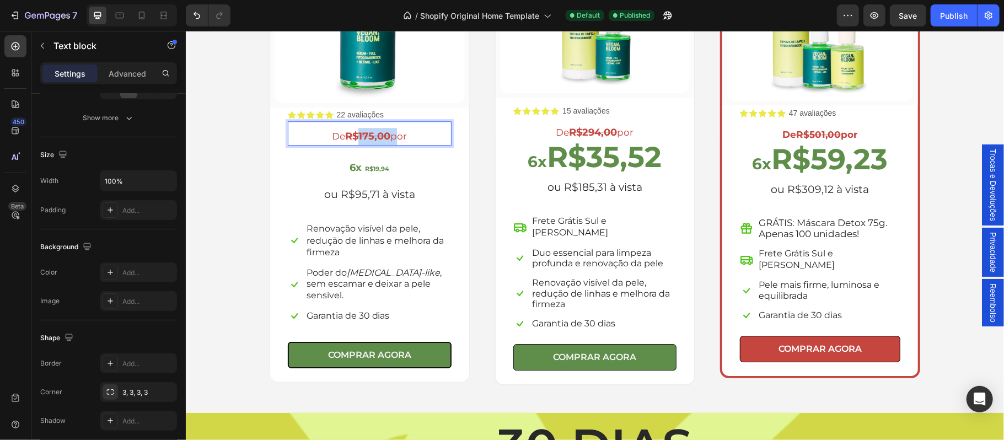
click at [377, 132] on strong "R$175,00" at bounding box center [367, 136] width 45 height 12
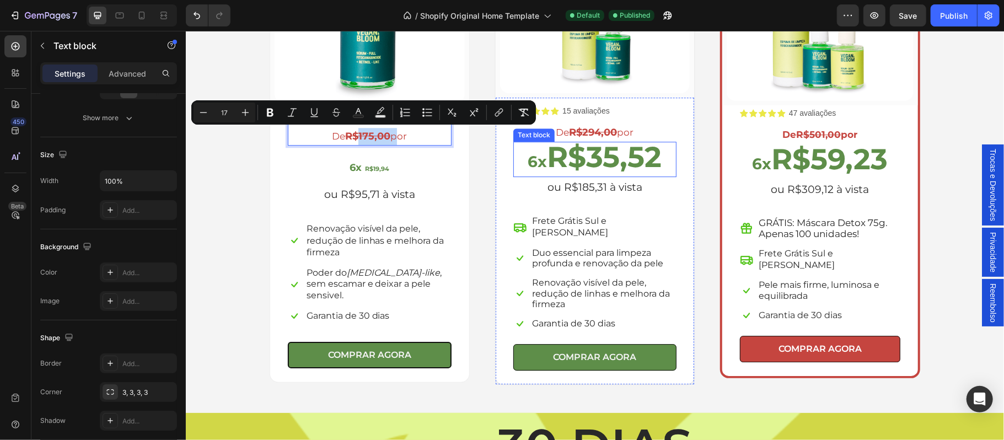
click at [567, 163] on strong "R$35,52" at bounding box center [603, 156] width 115 height 35
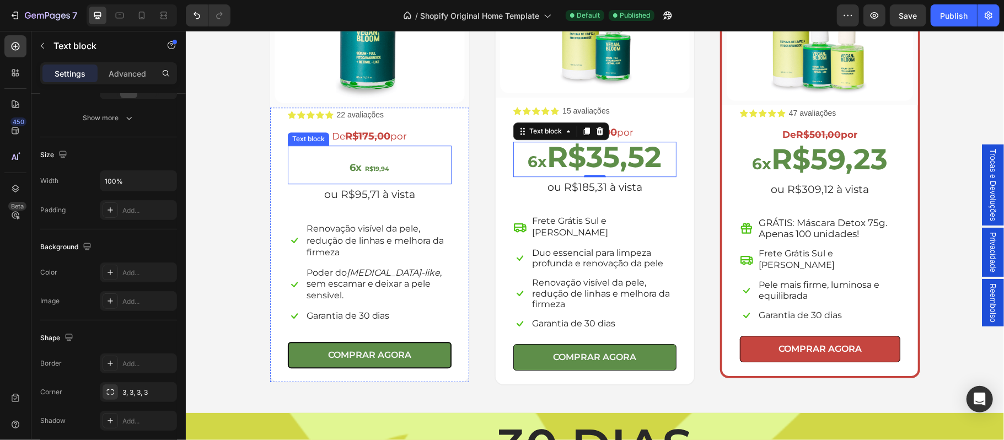
click at [373, 168] on strong "R$19,94" at bounding box center [376, 168] width 24 height 8
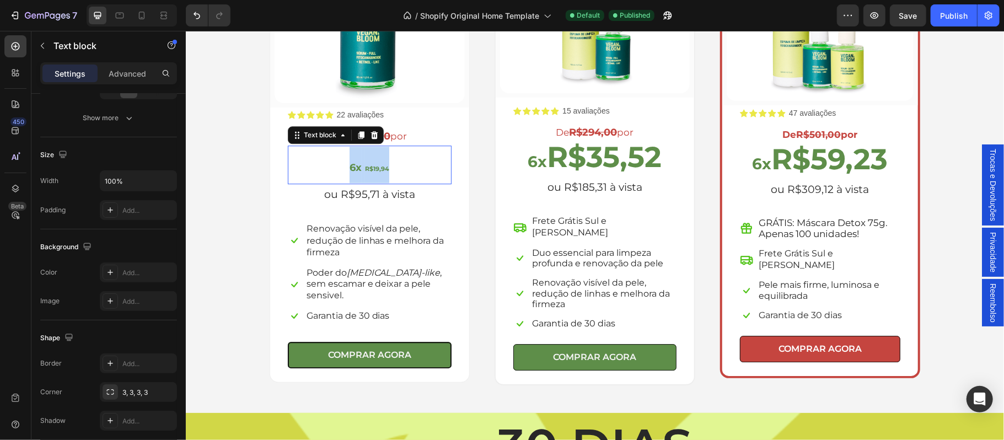
click at [373, 168] on strong "R$19,94" at bounding box center [376, 168] width 24 height 8
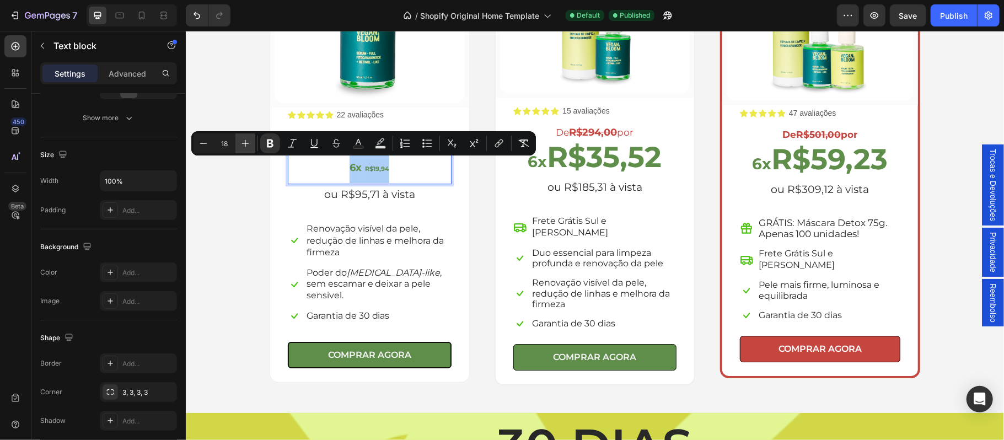
click at [247, 143] on icon "Editor contextual toolbar" at bounding box center [245, 143] width 11 height 11
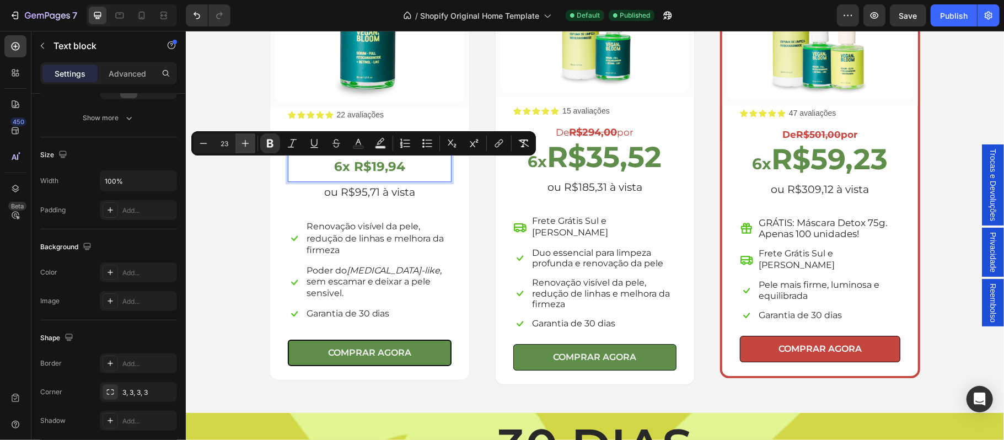
click at [247, 143] on icon "Editor contextual toolbar" at bounding box center [245, 143] width 11 height 11
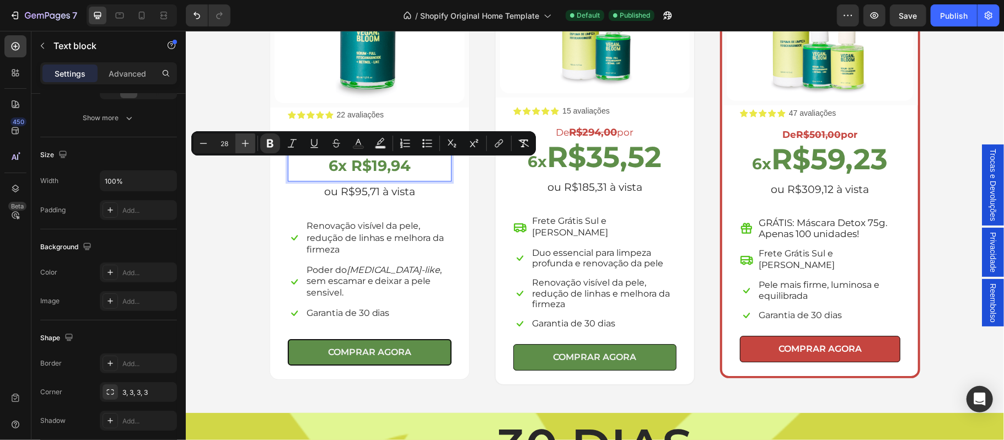
click at [247, 143] on icon "Editor contextual toolbar" at bounding box center [245, 143] width 11 height 11
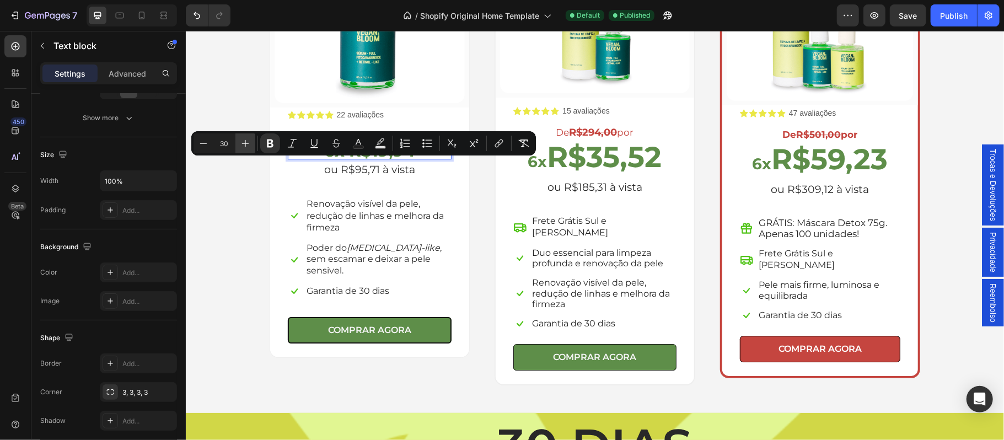
click at [247, 143] on icon "Editor contextual toolbar" at bounding box center [245, 143] width 11 height 11
type input "32"
click at [472, 208] on div "(P) Images & Gallery Row Icon Icon Icon Icon Icon Icon List 22 avaliações Text …" at bounding box center [593, 141] width 661 height 487
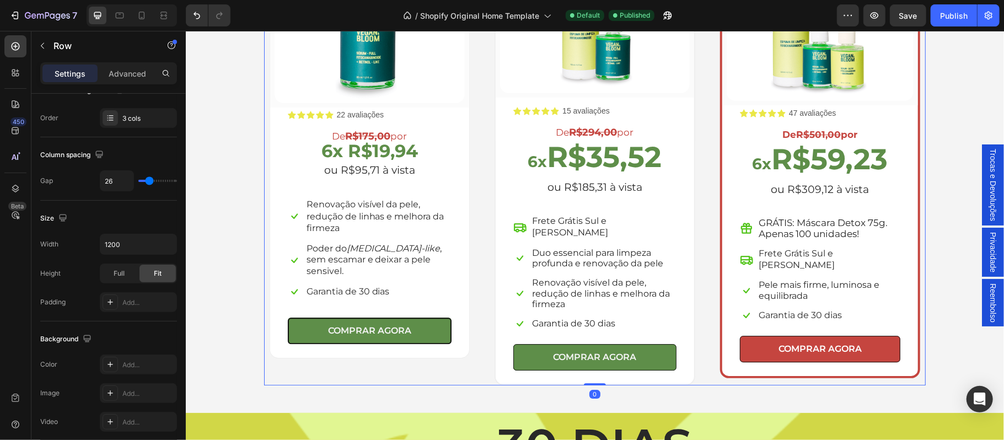
scroll to position [0, 0]
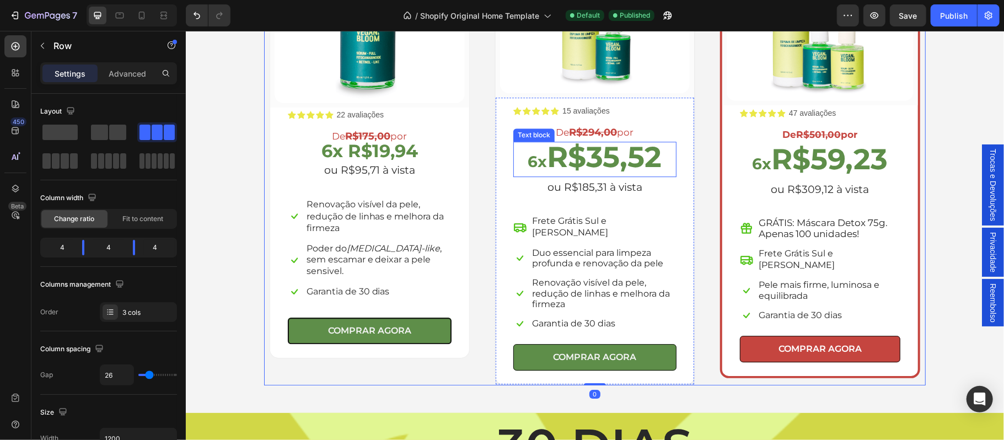
click at [569, 158] on strong "R$35,52" at bounding box center [603, 156] width 115 height 35
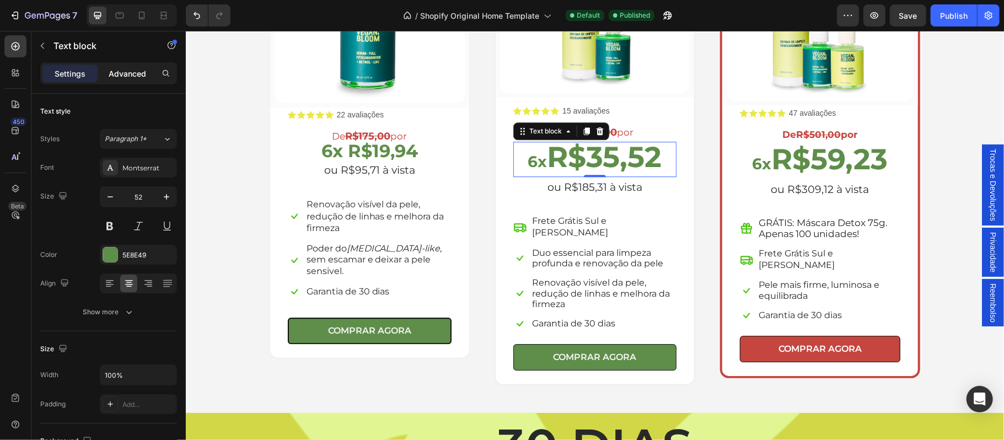
click at [138, 72] on p "Advanced" at bounding box center [127, 74] width 37 height 12
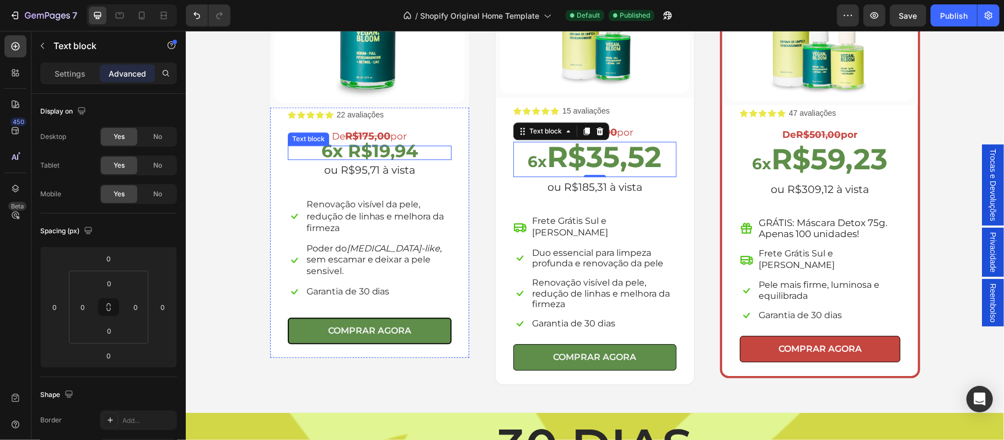
click at [399, 153] on strong "6x R$19,94" at bounding box center [369, 149] width 96 height 21
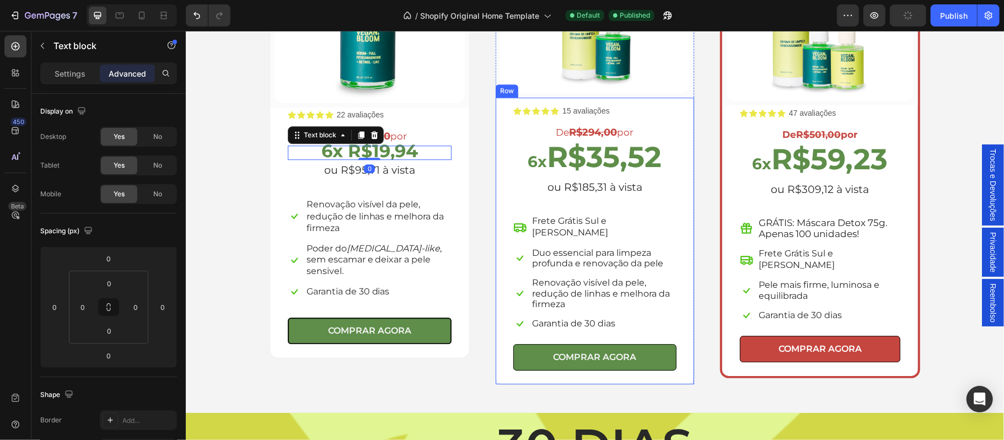
click at [553, 165] on strong "R$35,52" at bounding box center [603, 156] width 115 height 35
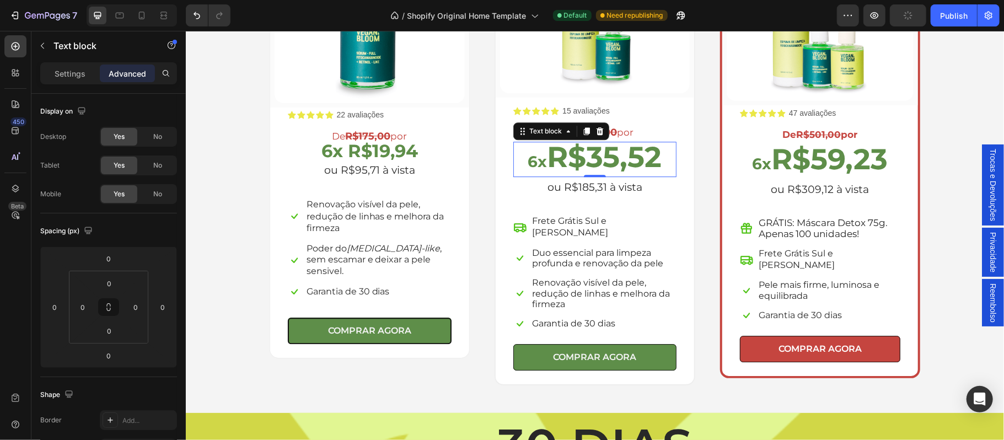
click at [527, 165] on strong "6x" at bounding box center [536, 161] width 19 height 19
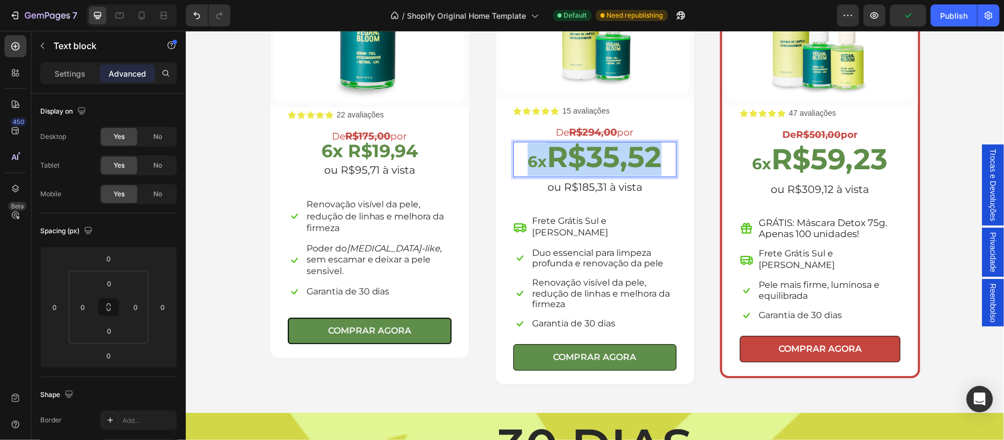
click at [527, 165] on strong "6x" at bounding box center [536, 161] width 19 height 19
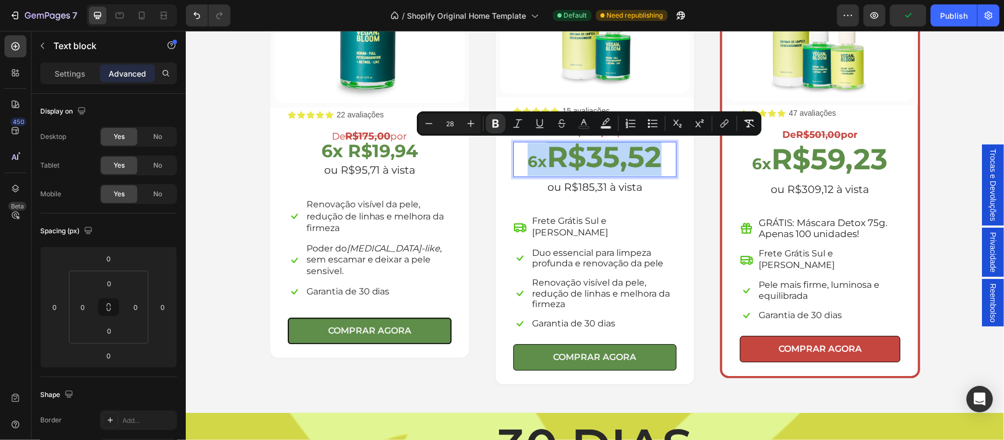
click at [527, 165] on strong "6x" at bounding box center [536, 161] width 19 height 19
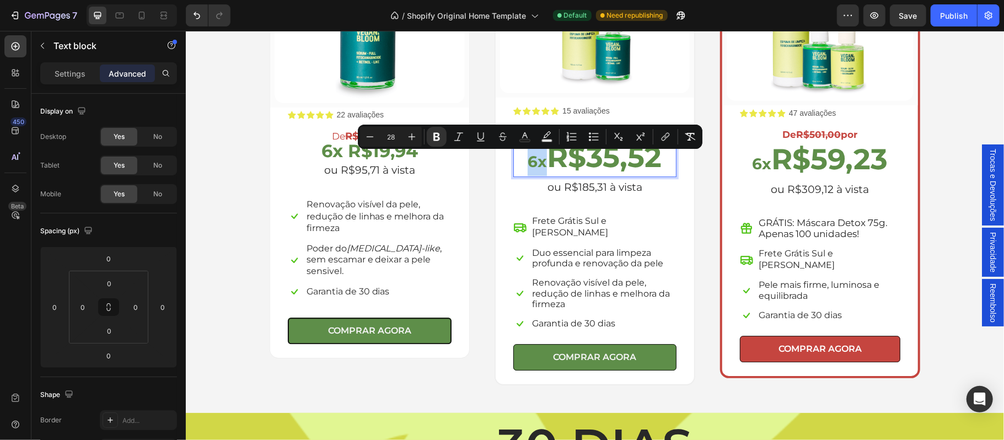
drag, startPoint x: 536, startPoint y: 166, endPoint x: 523, endPoint y: 164, distance: 12.9
click at [527, 164] on strong "6x" at bounding box center [536, 161] width 19 height 19
click at [342, 153] on strong "6x R$19,94" at bounding box center [369, 149] width 96 height 21
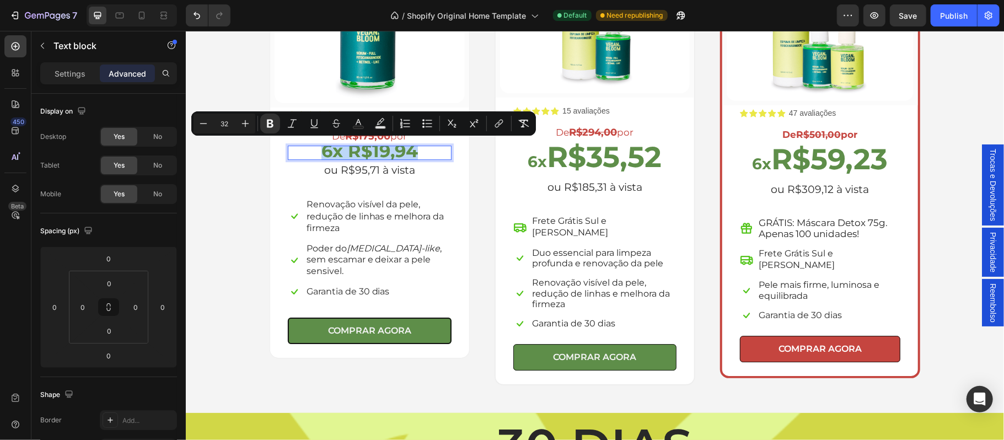
click at [333, 153] on strong "6x R$19,94" at bounding box center [369, 149] width 96 height 21
drag, startPoint x: 335, startPoint y: 153, endPoint x: 323, endPoint y: 150, distance: 12.4
click at [323, 150] on strong "6x R$19,94" at bounding box center [369, 149] width 96 height 21
click at [196, 122] on icon "Editor contextual toolbar" at bounding box center [200, 123] width 11 height 11
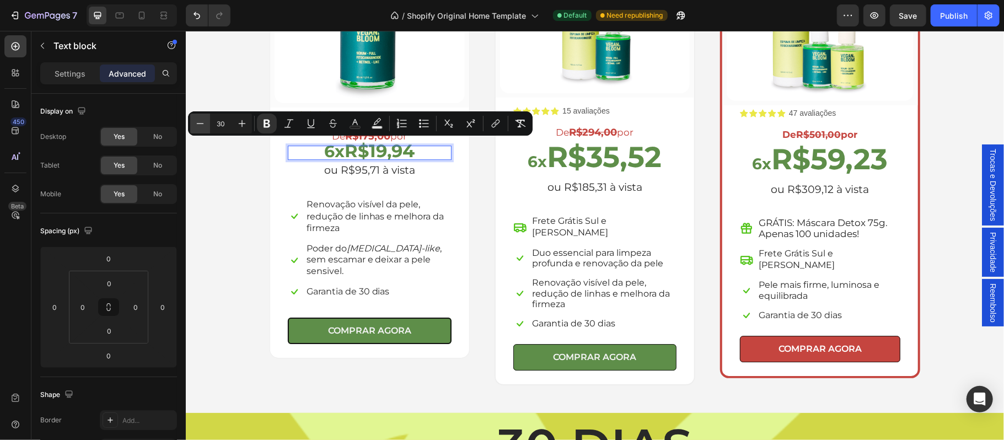
click at [196, 122] on icon "Editor contextual toolbar" at bounding box center [200, 123] width 11 height 11
type input "28"
click at [629, 155] on strong "R$35,52" at bounding box center [603, 156] width 115 height 35
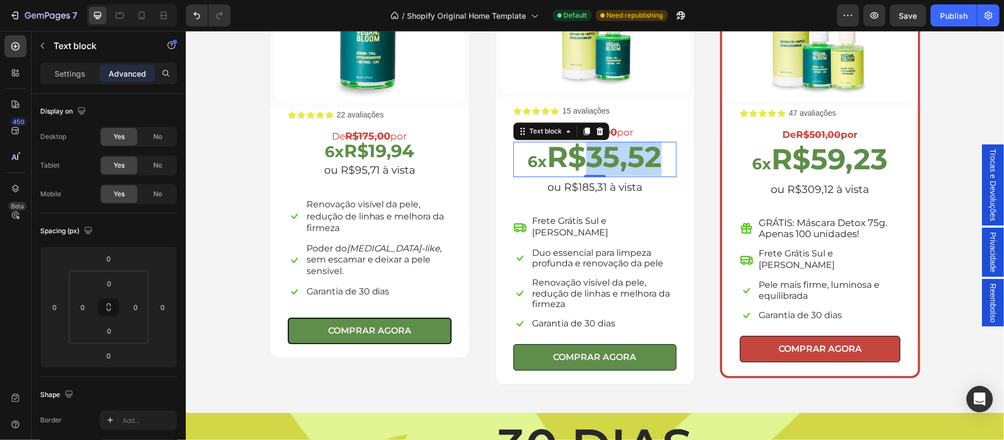
click at [598, 158] on strong "R$35,52" at bounding box center [603, 156] width 115 height 35
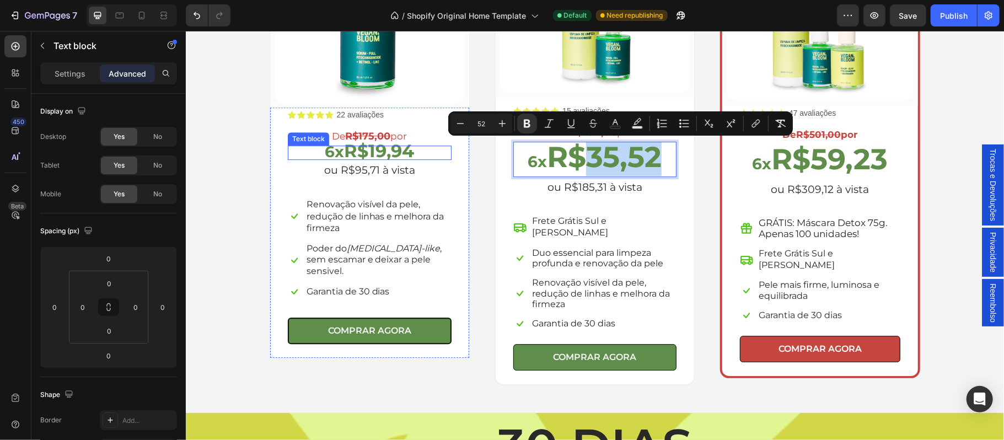
click at [377, 150] on strong "R$19,94" at bounding box center [378, 149] width 70 height 21
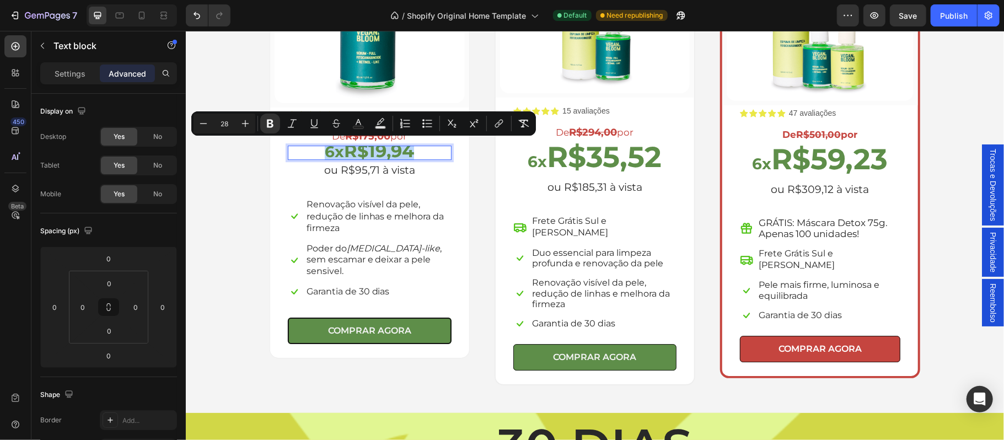
click at [338, 152] on strong "6x" at bounding box center [333, 151] width 19 height 19
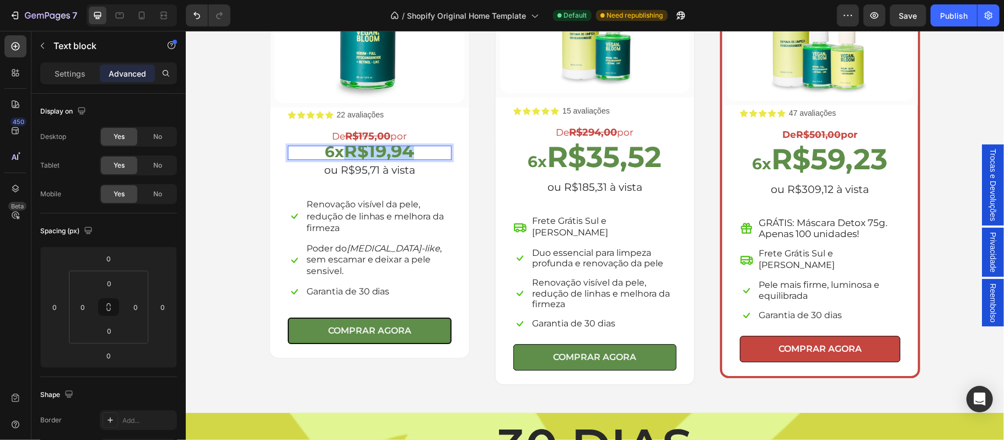
drag, startPoint x: 344, startPoint y: 152, endPoint x: 405, endPoint y: 158, distance: 60.9
click at [405, 158] on strong "R$19,94" at bounding box center [378, 149] width 70 height 21
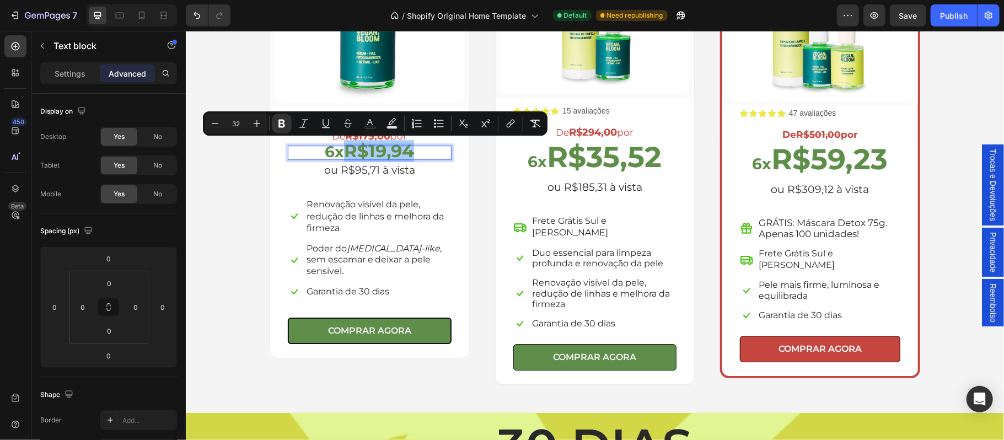
click at [237, 123] on input "32" at bounding box center [236, 123] width 22 height 13
type input "52"
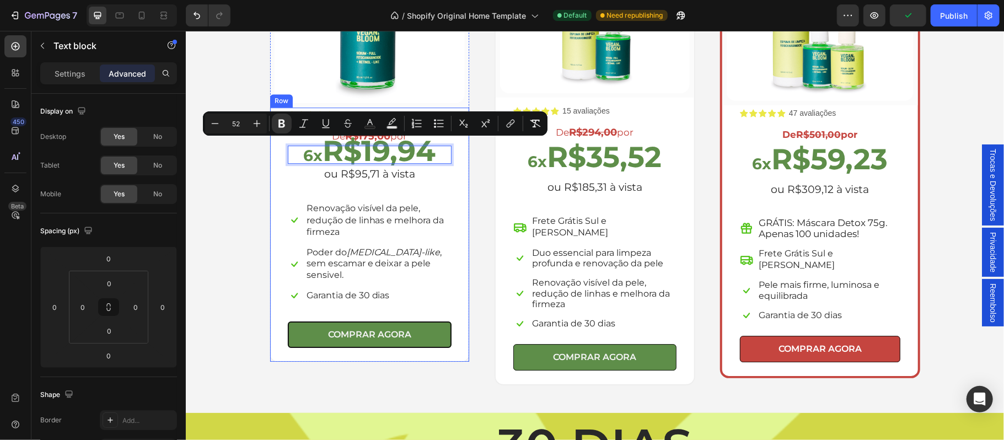
click at [432, 196] on div "Icon Icon Icon Icon Icon Icon List 22 avaliações Text Block Row De R$175,00 por…" at bounding box center [369, 227] width 164 height 239
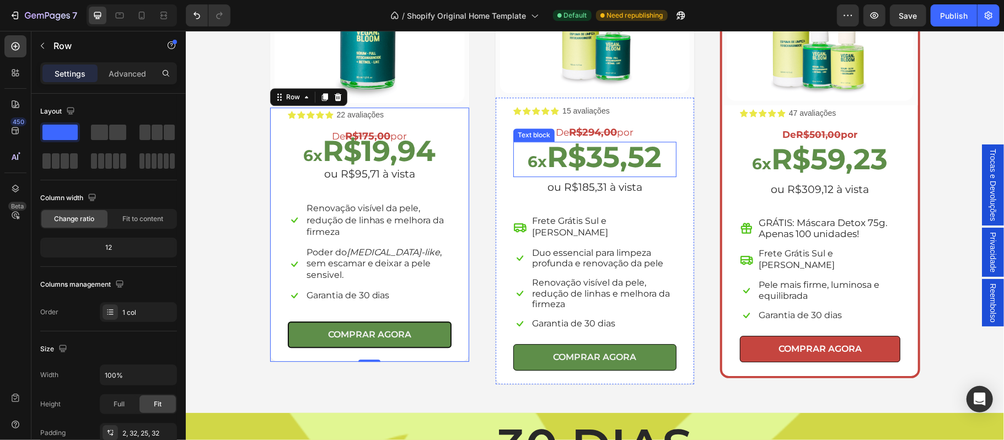
click at [574, 163] on strong "R$35,52" at bounding box center [603, 156] width 115 height 35
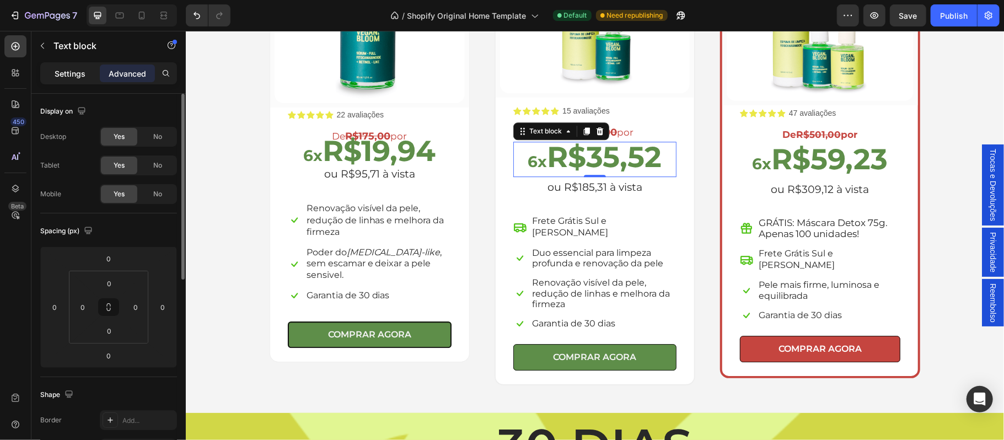
click at [67, 72] on p "Settings" at bounding box center [70, 74] width 31 height 12
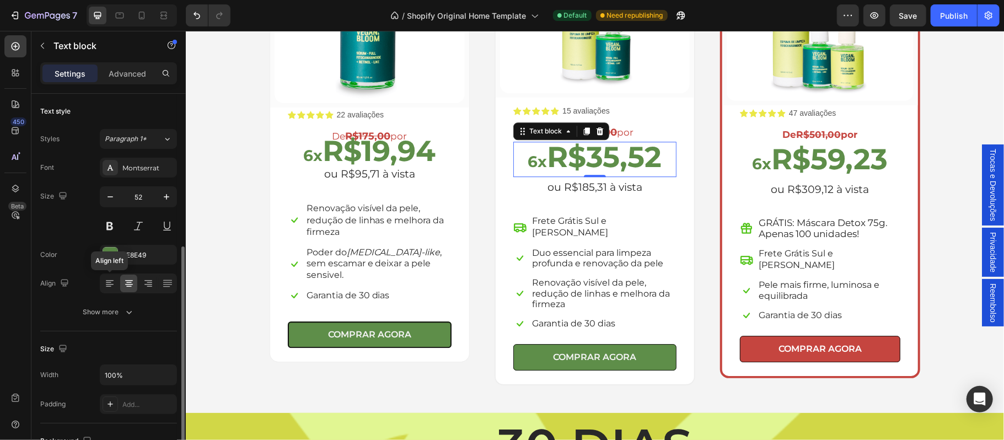
scroll to position [97, 0]
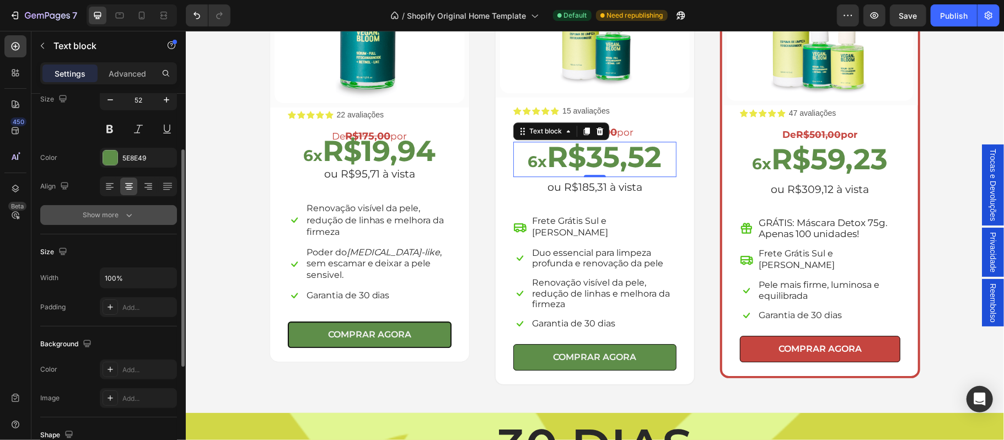
click at [107, 219] on div "Show more" at bounding box center [108, 214] width 51 height 11
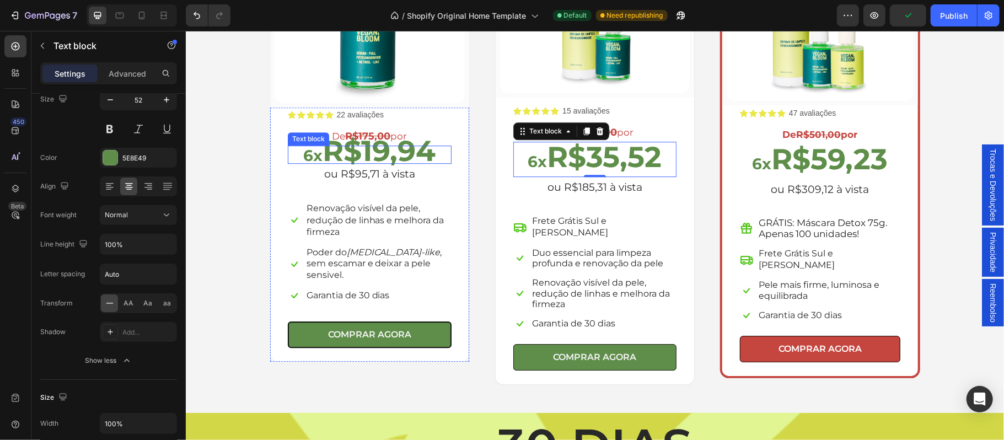
click at [419, 158] on strong "R$19,94" at bounding box center [378, 150] width 113 height 35
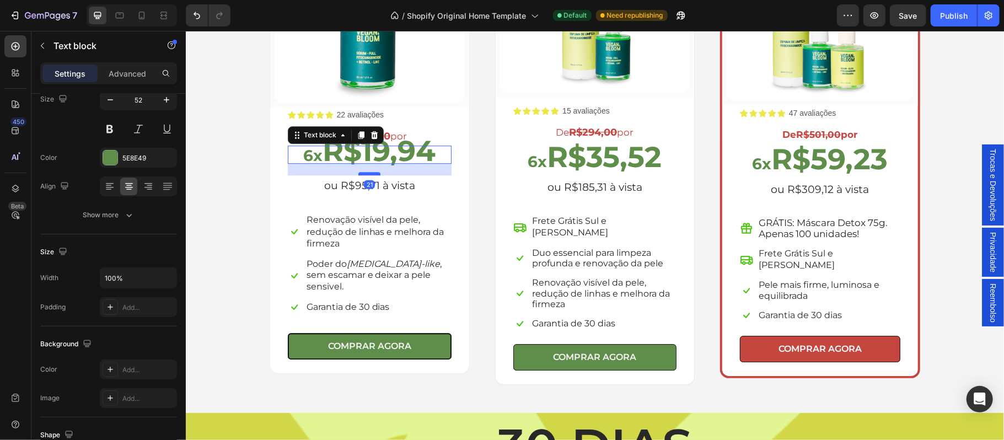
drag, startPoint x: 364, startPoint y: 163, endPoint x: 363, endPoint y: 174, distance: 11.6
click at [363, 174] on div at bounding box center [369, 172] width 22 height 3
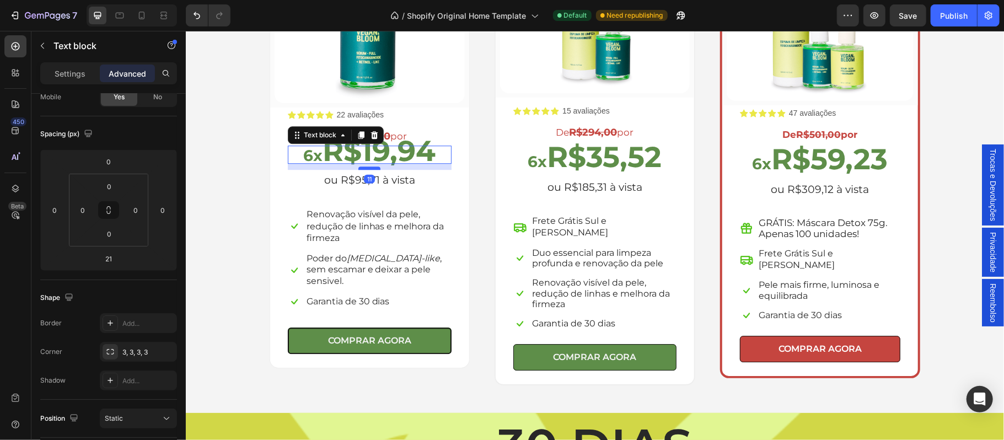
click at [366, 168] on div at bounding box center [369, 167] width 22 height 3
type input "11"
click at [602, 187] on p "ou R$185,31 à vista" at bounding box center [594, 186] width 161 height 19
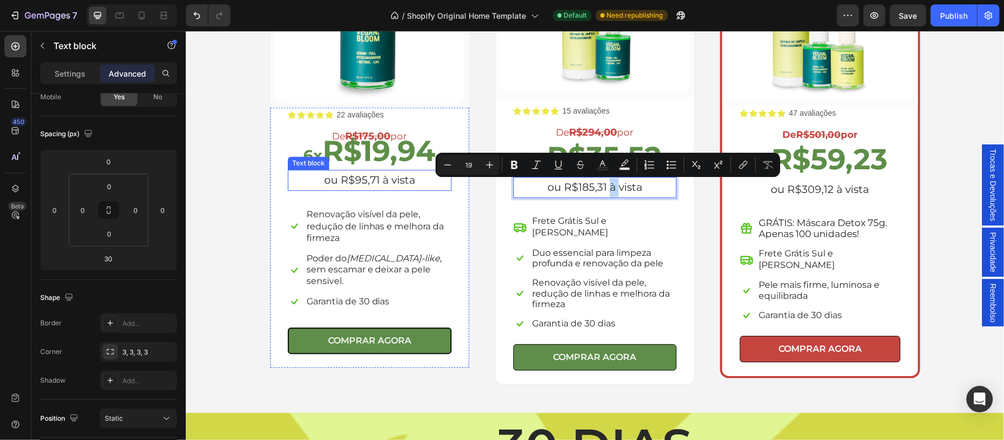
click at [380, 180] on p "ou R$95,71 à vista" at bounding box center [369, 179] width 162 height 19
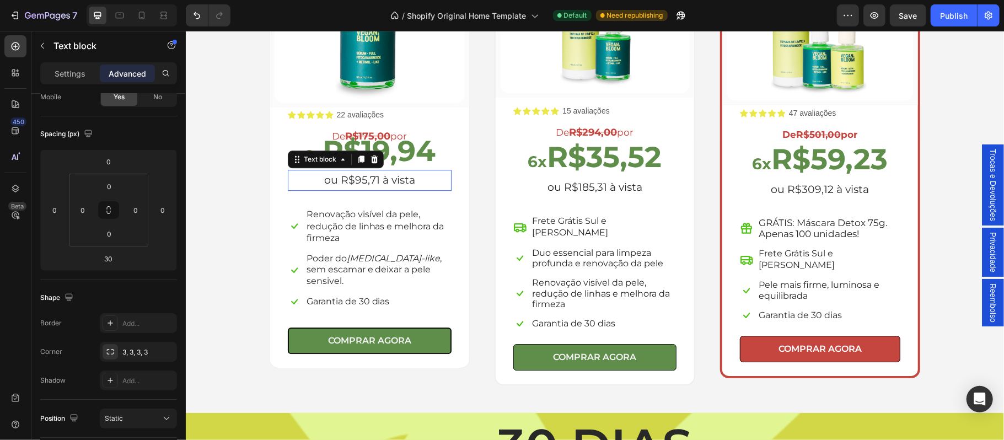
click at [380, 180] on p "ou R$95,71 à vista" at bounding box center [369, 179] width 162 height 19
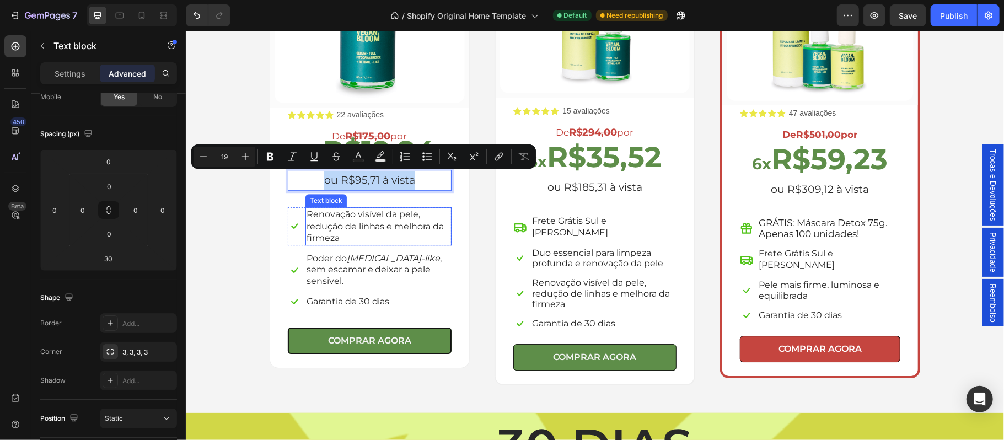
click at [441, 209] on p "Renovação visível da pele, redução de linhas e melhora da firmeza" at bounding box center [378, 225] width 144 height 35
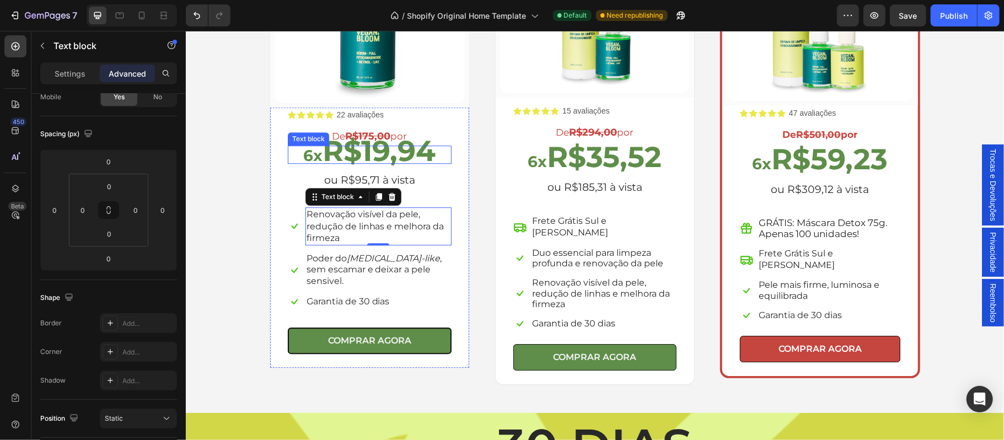
click at [409, 150] on strong "R$19,94" at bounding box center [378, 150] width 113 height 35
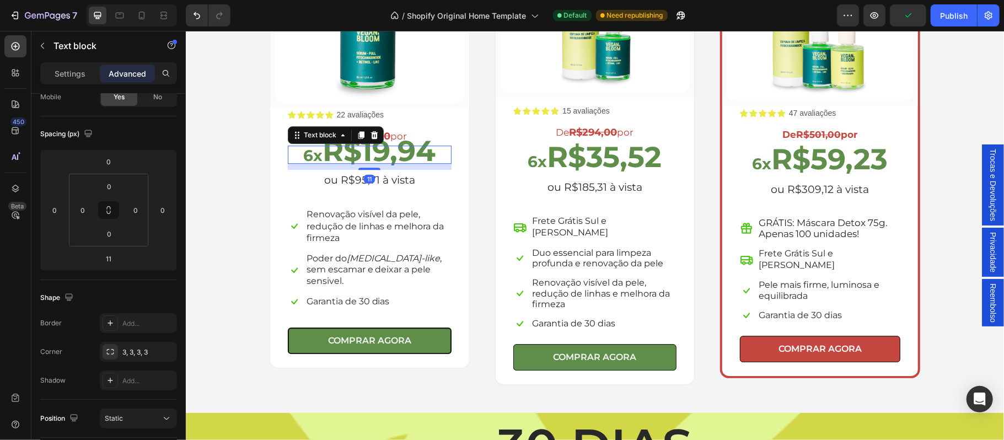
click at [140, 72] on p "Advanced" at bounding box center [127, 74] width 37 height 12
click at [113, 192] on input "0" at bounding box center [109, 186] width 22 height 17
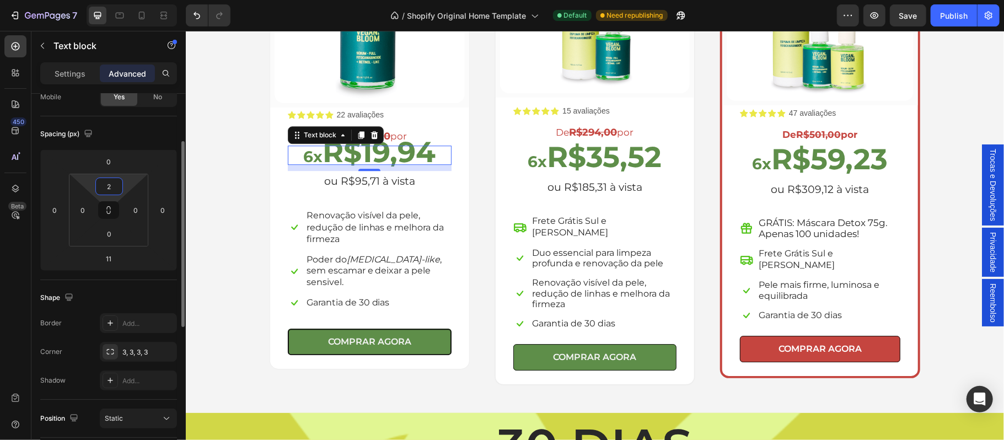
type input "20"
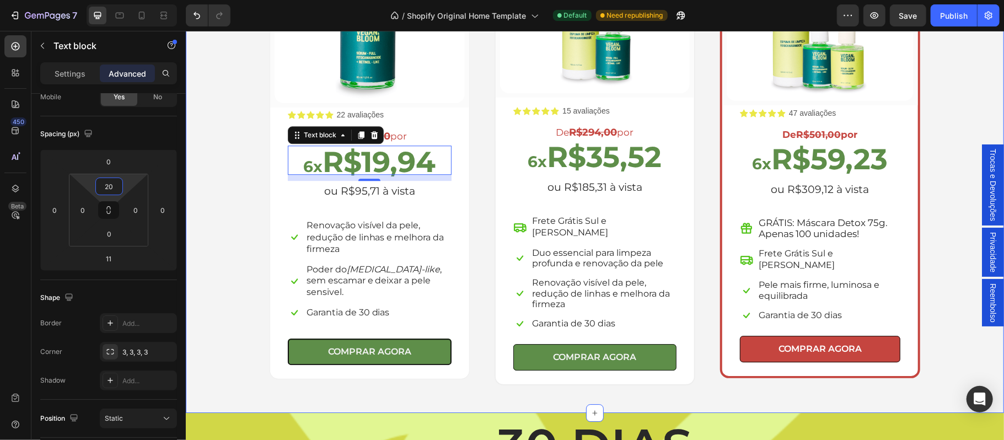
click at [929, 265] on div "Escolha a sua oferta 🔥 Heading *Ofertas válidas enquanto durarem os estoques. T…" at bounding box center [593, 104] width 801 height 562
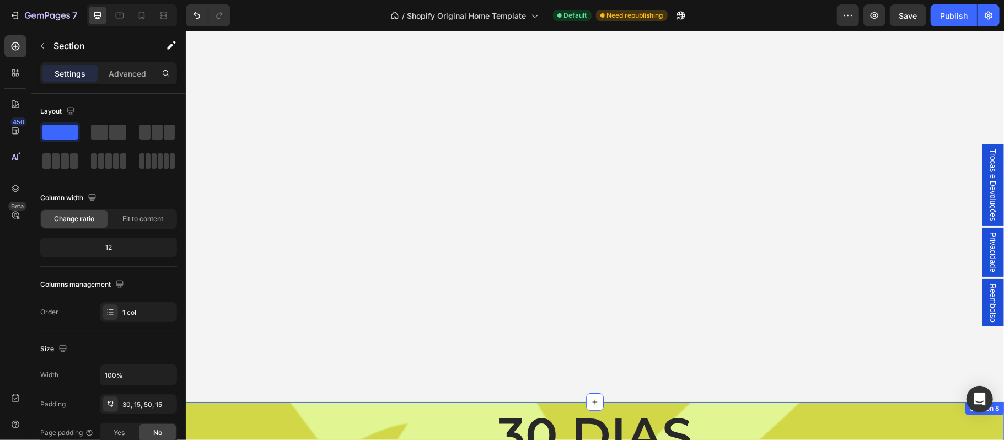
scroll to position [2684, 0]
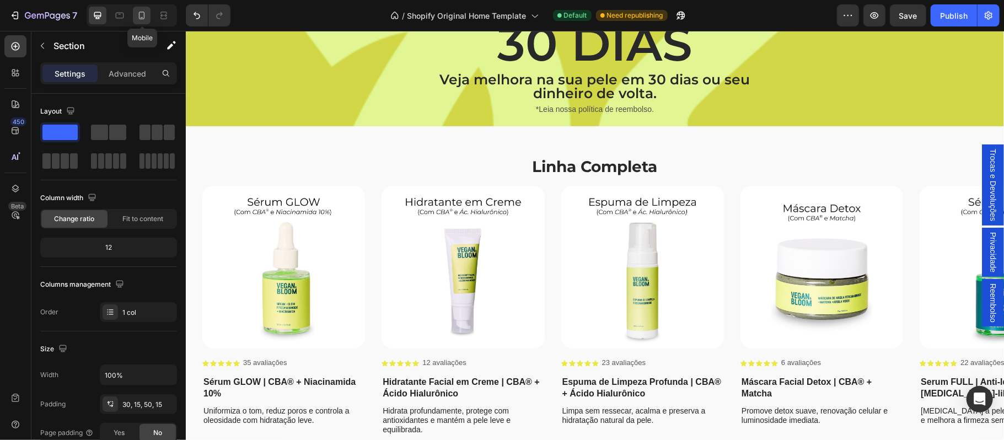
click at [140, 16] on icon at bounding box center [141, 15] width 11 height 11
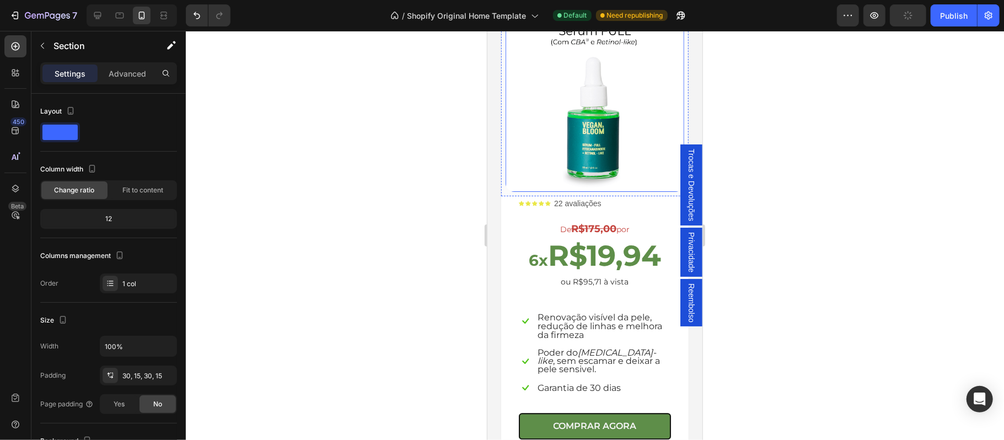
scroll to position [2201, 0]
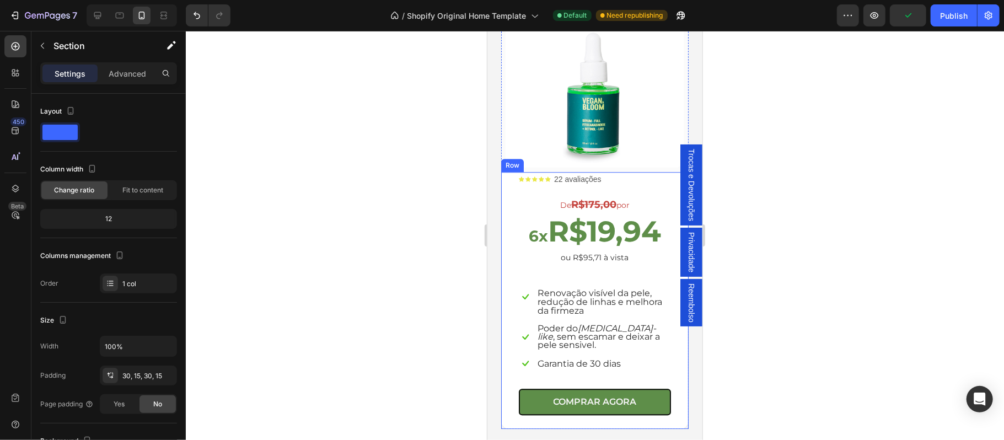
click at [584, 256] on div "Icon Icon Icon Icon Icon Icon List 22 avaliações Text Block Row De R$175,00 por…" at bounding box center [594, 294] width 152 height 242
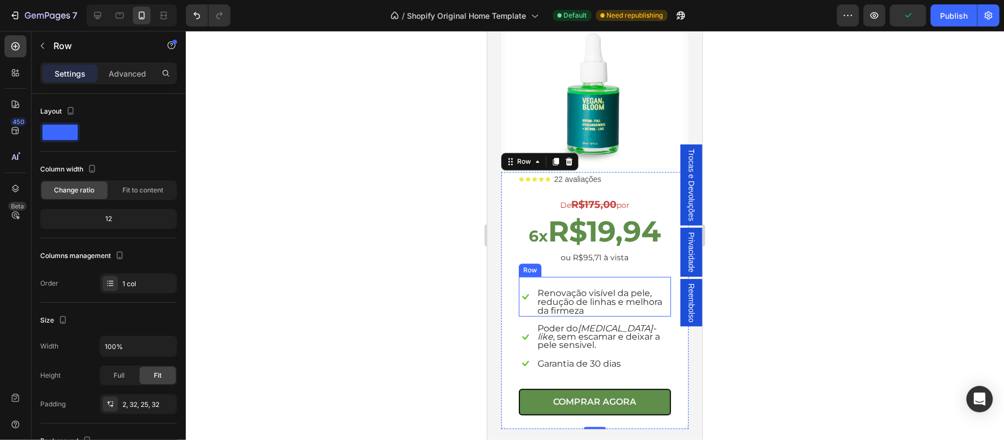
click at [585, 276] on div "Renovação visível da pele, redução de linhas e melhora da firmeza Text block" at bounding box center [603, 296] width 134 height 40
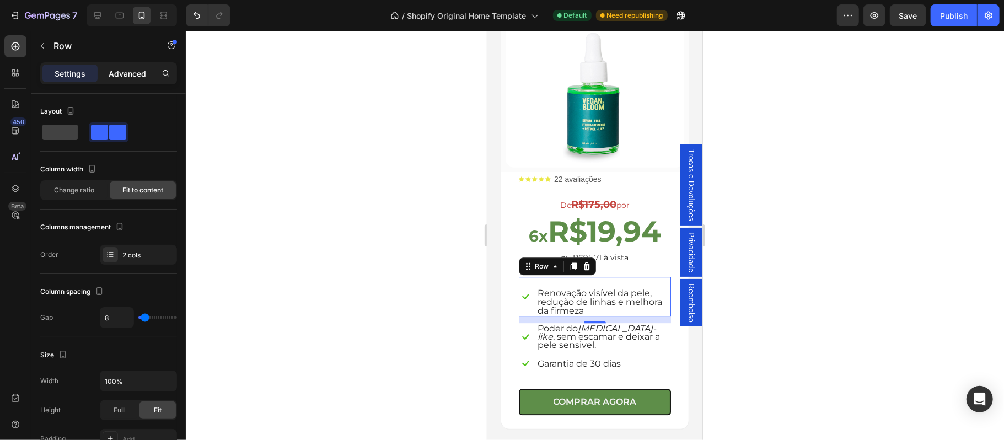
click at [133, 68] on p "Advanced" at bounding box center [127, 74] width 37 height 12
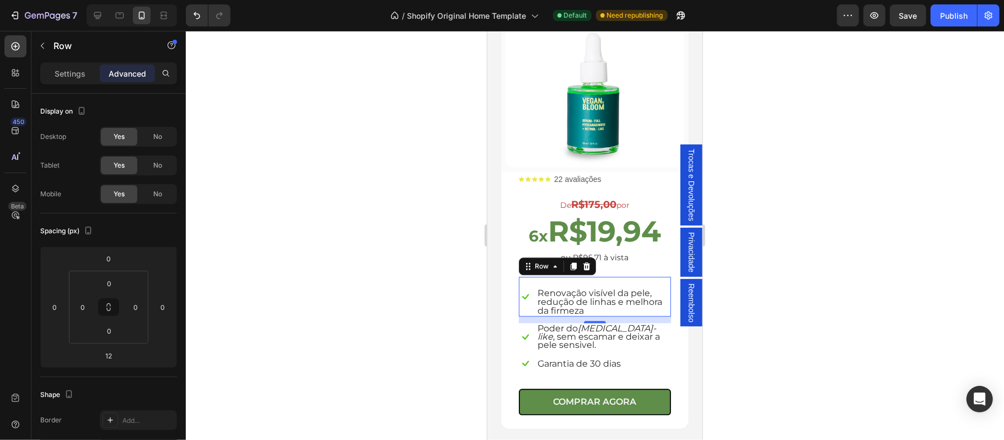
click at [819, 275] on div at bounding box center [595, 235] width 818 height 409
click at [639, 250] on p "ou R$95,71 à vista" at bounding box center [594, 257] width 150 height 14
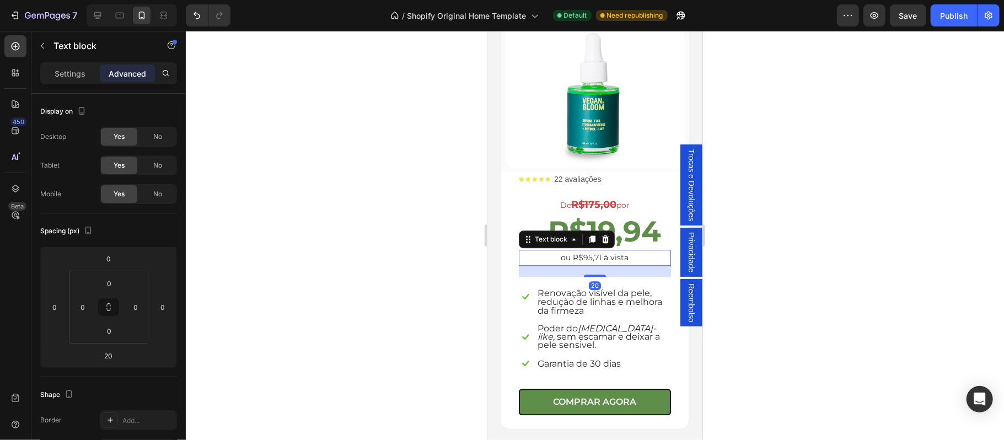
click at [625, 250] on p "ou R$95,71 à vista" at bounding box center [594, 257] width 150 height 14
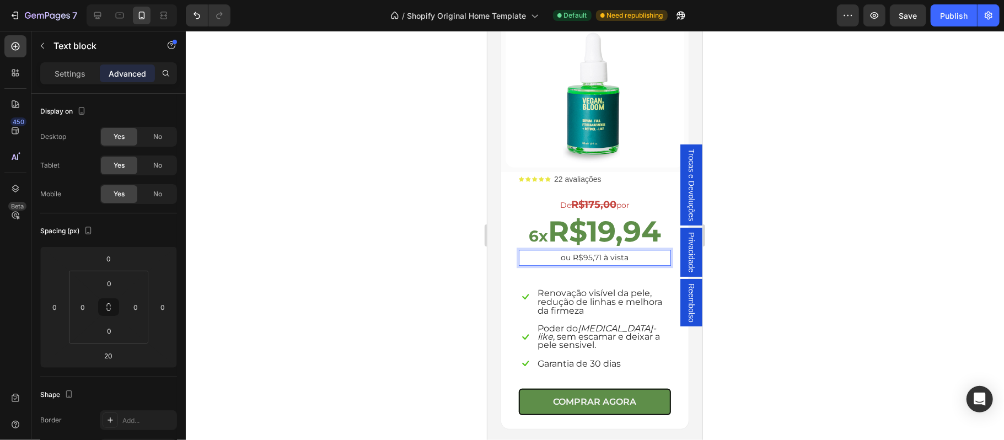
click at [137, 76] on p "Advanced" at bounding box center [127, 74] width 37 height 12
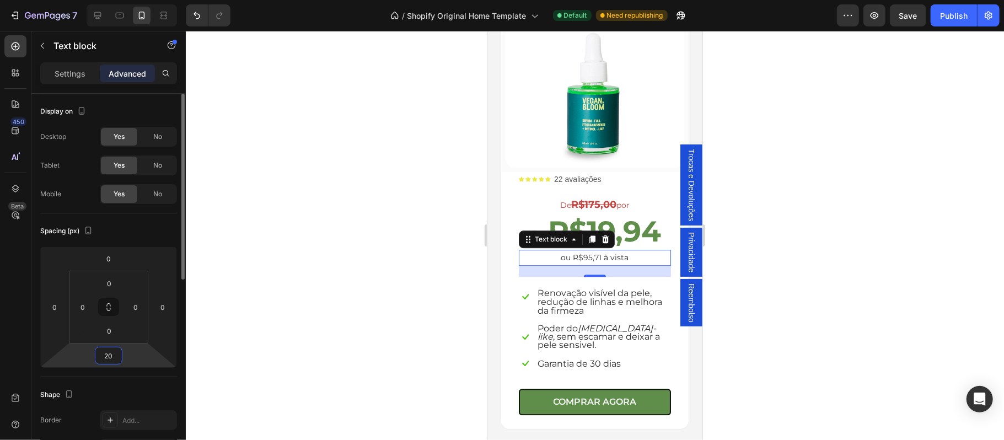
click at [115, 352] on input "20" at bounding box center [109, 355] width 22 height 17
type input "0"
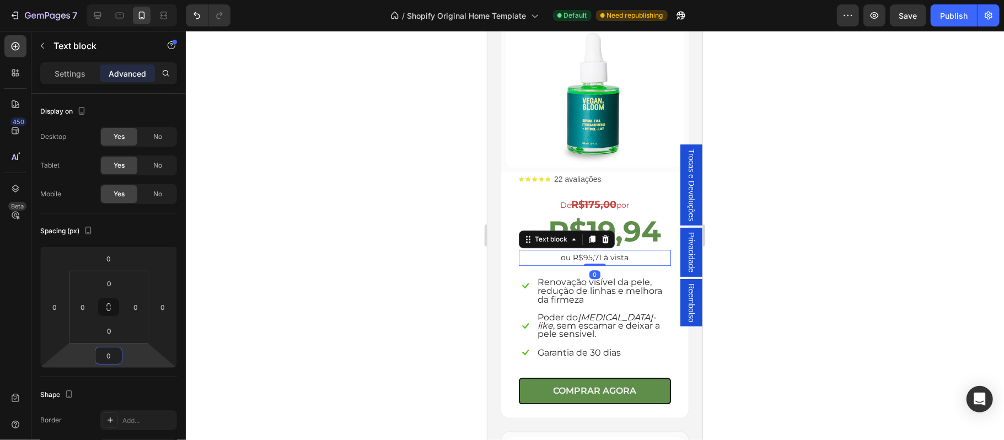
click at [882, 282] on div at bounding box center [595, 235] width 818 height 409
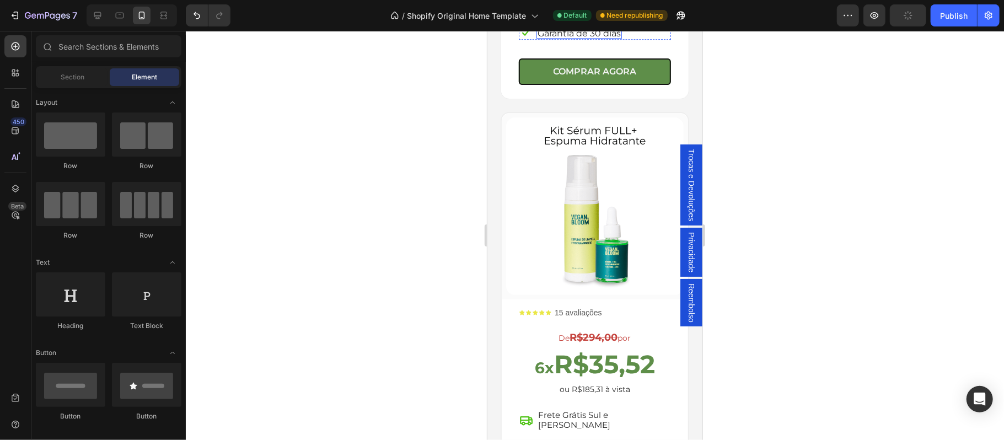
scroll to position [2642, 0]
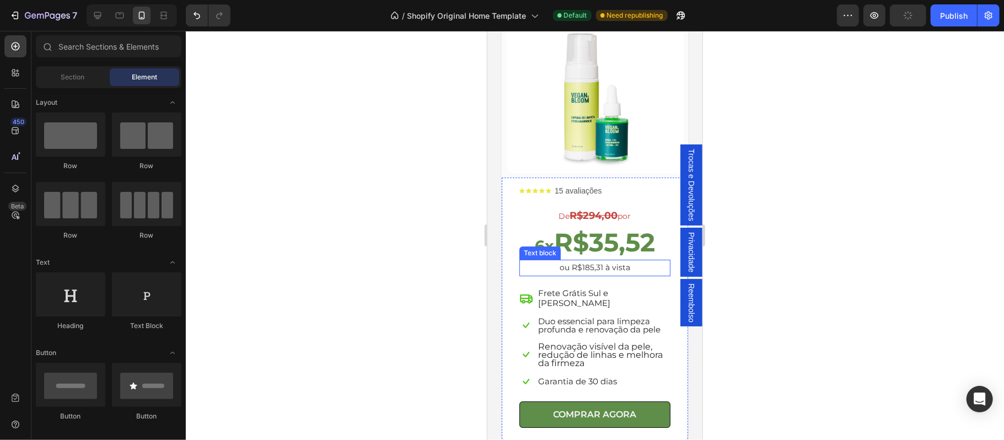
click at [593, 260] on p "ou R$185,31 à vista" at bounding box center [594, 267] width 149 height 14
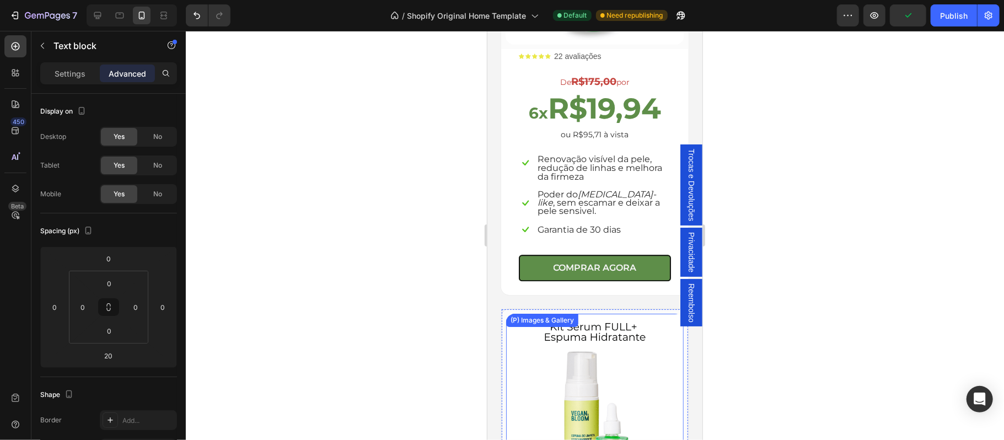
scroll to position [2226, 0]
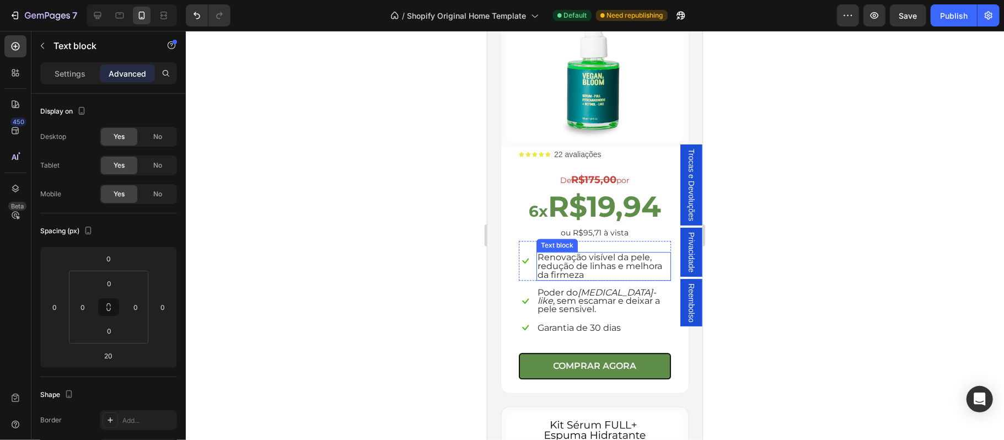
click at [590, 251] on span "Renovação visível da pele, redução de linhas e melhora da firmeza" at bounding box center [599, 265] width 125 height 28
click at [655, 225] on p "ou R$95,71 à vista" at bounding box center [594, 232] width 150 height 14
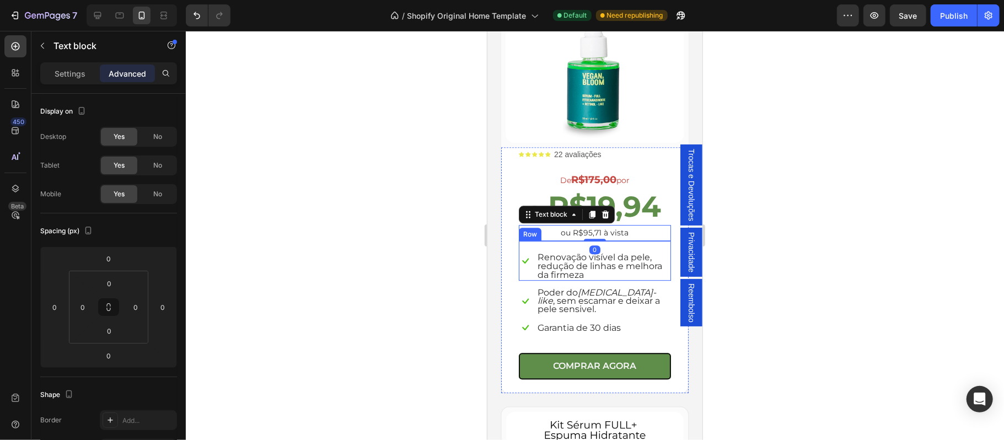
click at [653, 240] on div "Renovação visível da pele, redução de linhas e melhora da firmeza Text block" at bounding box center [603, 260] width 134 height 40
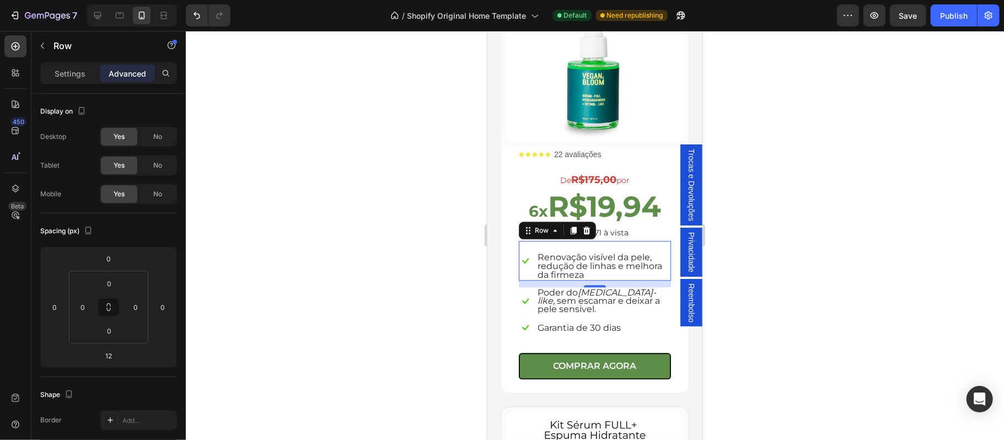
click at [368, 262] on div at bounding box center [595, 235] width 818 height 409
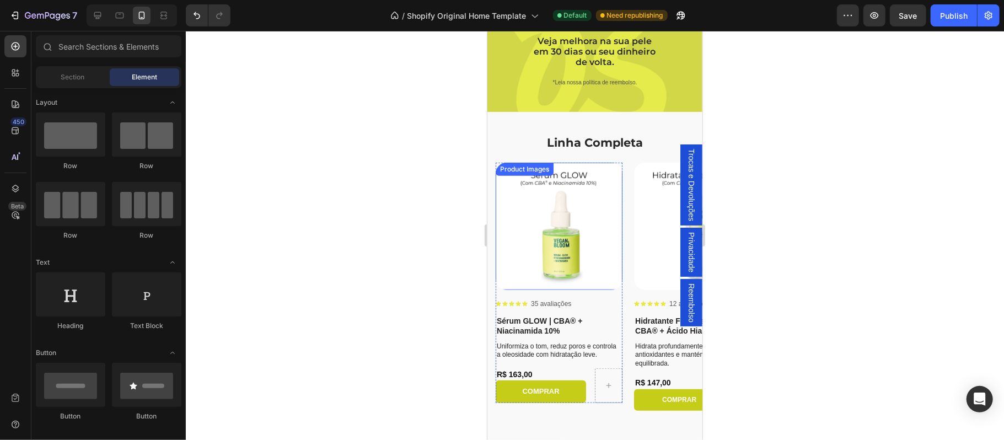
scroll to position [3597, 0]
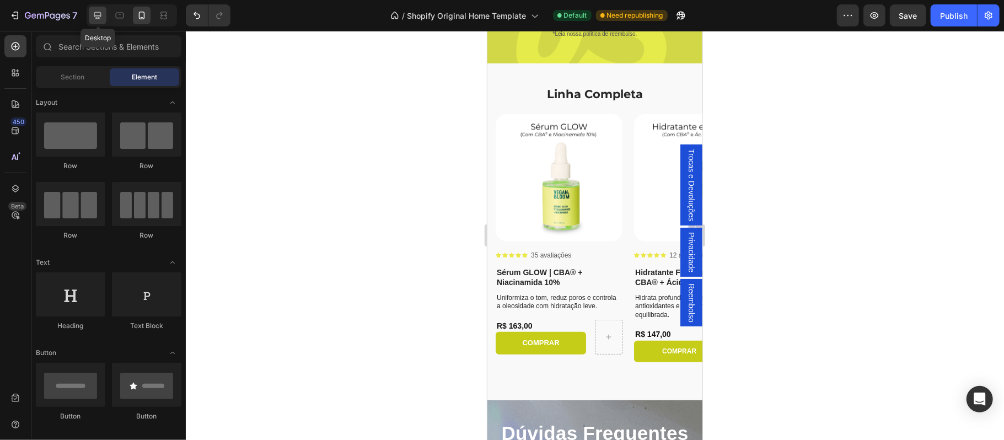
click at [96, 16] on icon at bounding box center [97, 15] width 11 height 11
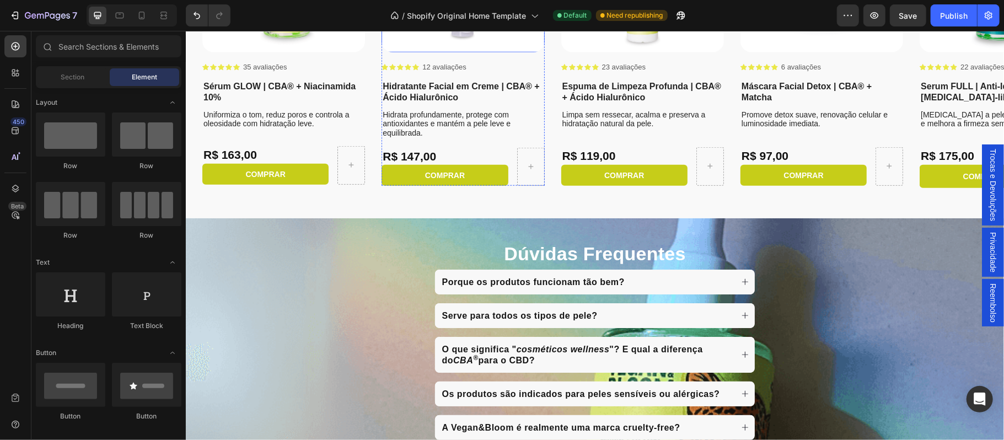
scroll to position [3930, 0]
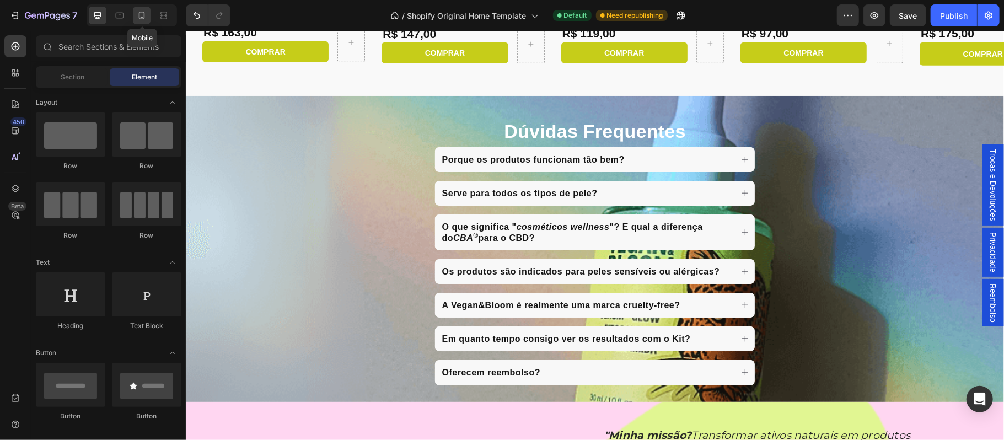
click at [142, 20] on icon at bounding box center [141, 15] width 11 height 11
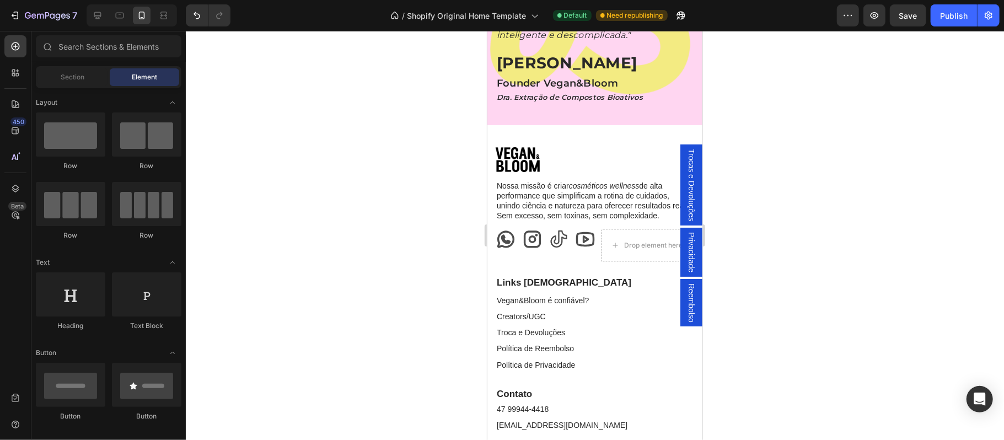
scroll to position [4567, 0]
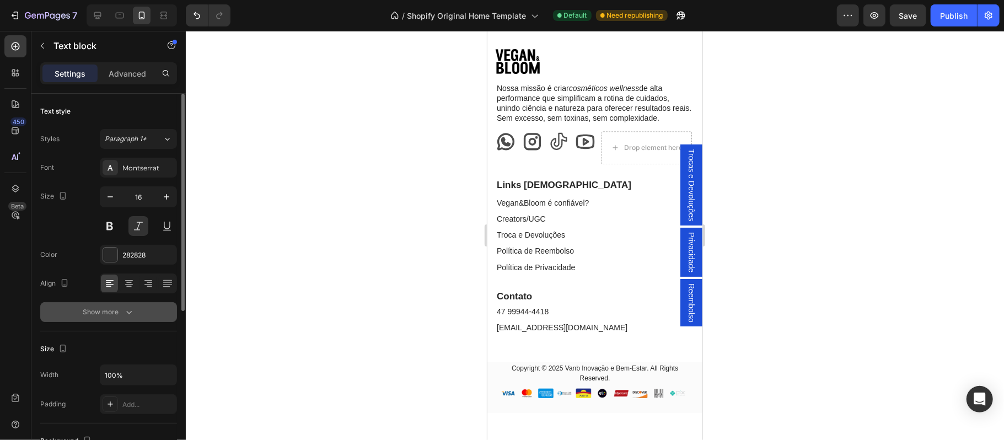
click at [89, 311] on div "Show more" at bounding box center [108, 311] width 51 height 11
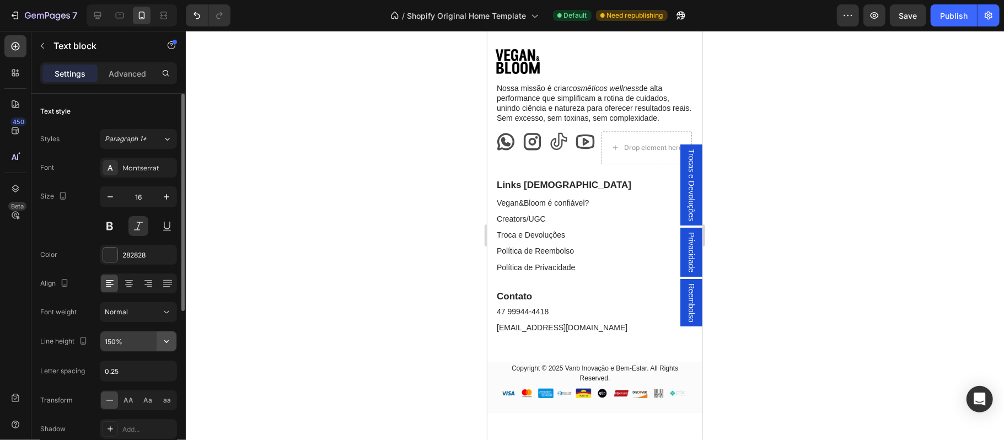
click at [162, 343] on icon "button" at bounding box center [166, 341] width 11 height 11
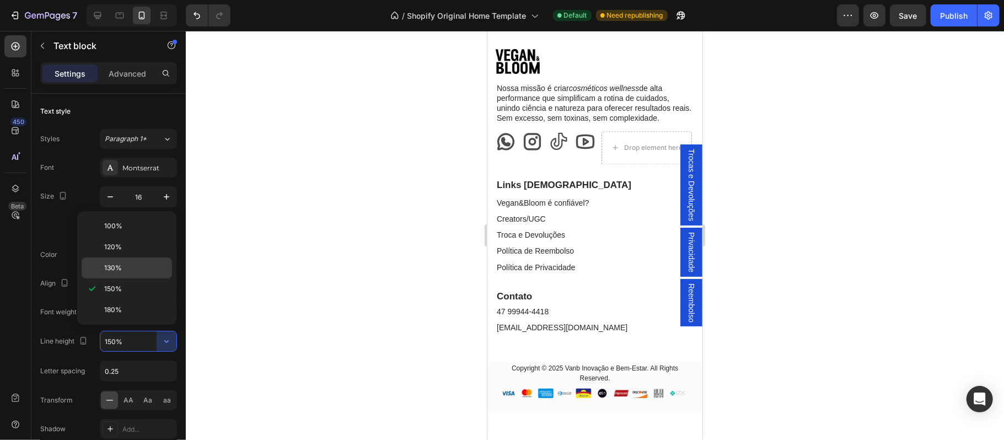
click at [128, 261] on div "130%" at bounding box center [127, 267] width 90 height 21
type input "130%"
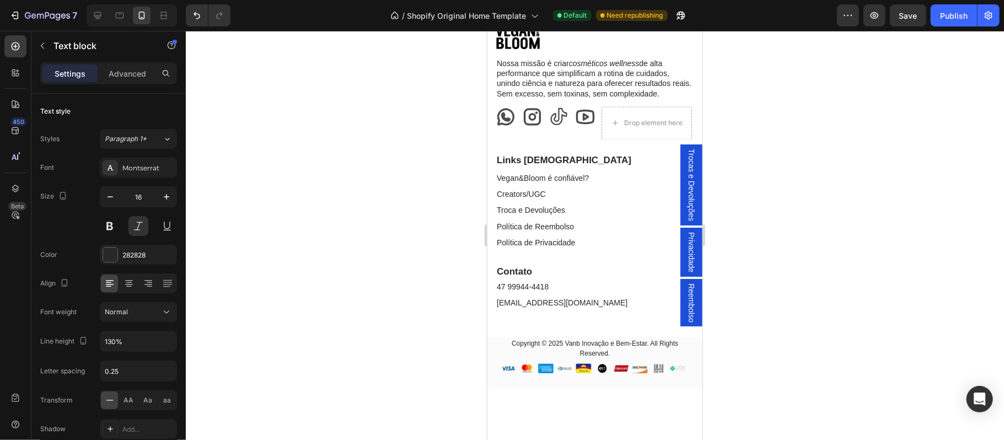
click at [831, 237] on div at bounding box center [595, 235] width 818 height 409
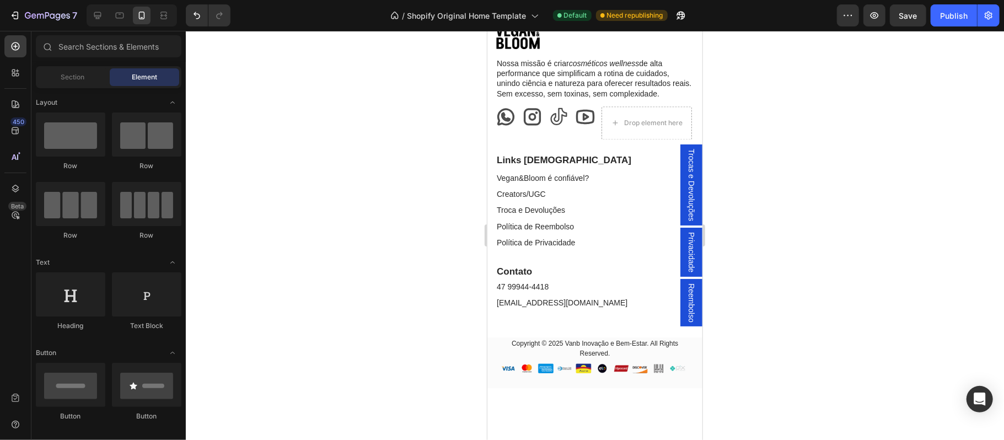
scroll to position [4469, 0]
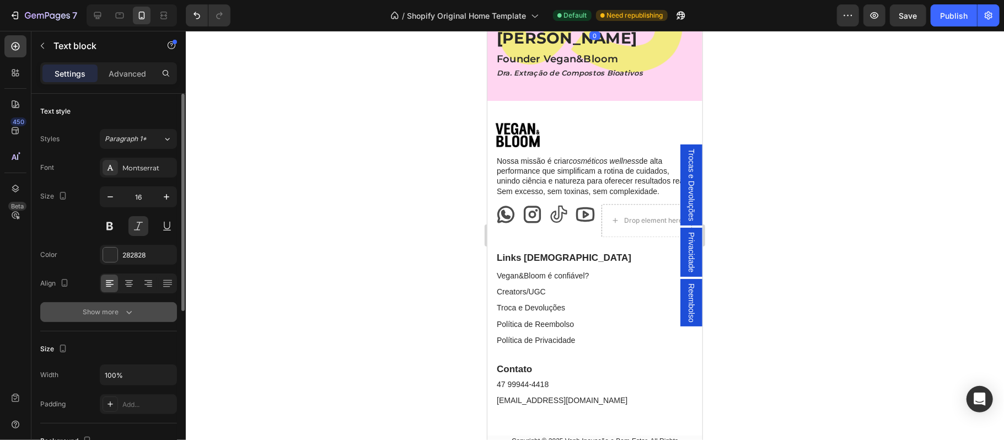
click at [108, 312] on div "Show more" at bounding box center [108, 311] width 51 height 11
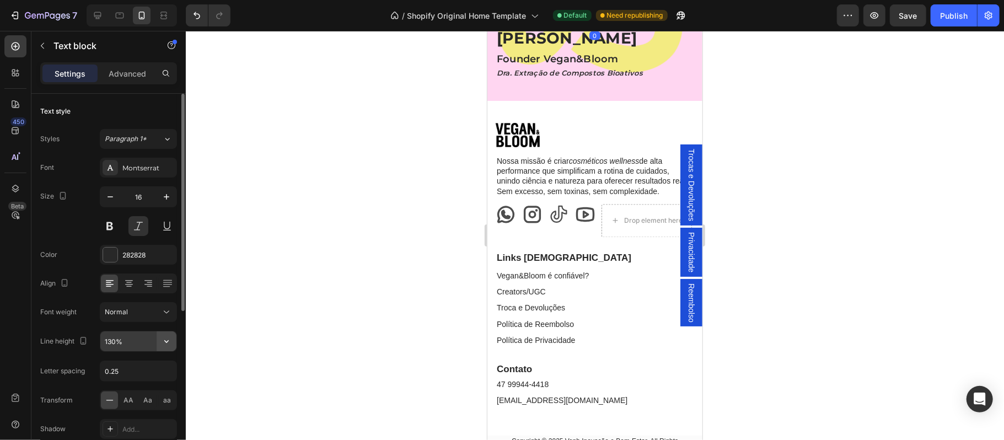
click at [162, 342] on icon "button" at bounding box center [166, 341] width 11 height 11
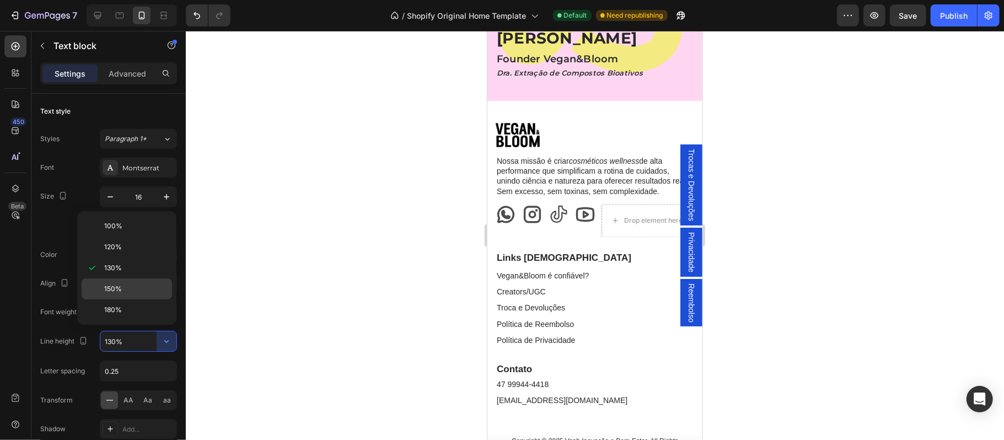
click at [120, 294] on span "150%" at bounding box center [113, 289] width 18 height 10
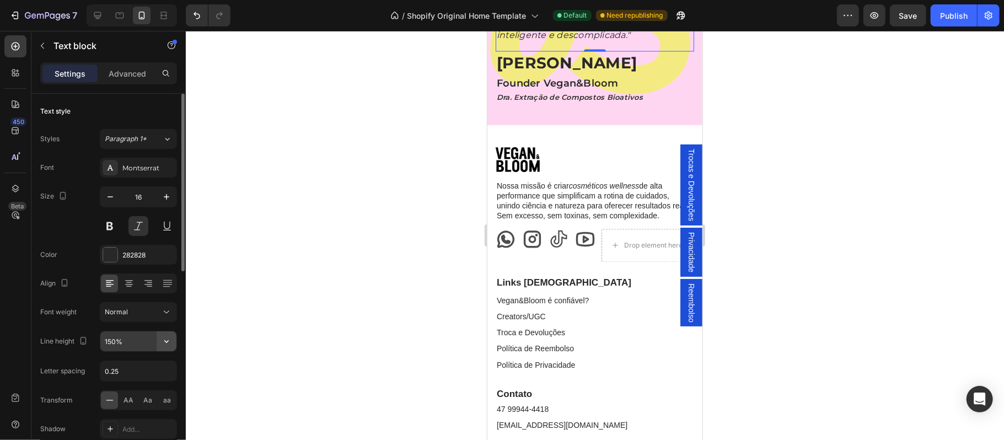
click at [160, 347] on button "button" at bounding box center [167, 341] width 20 height 20
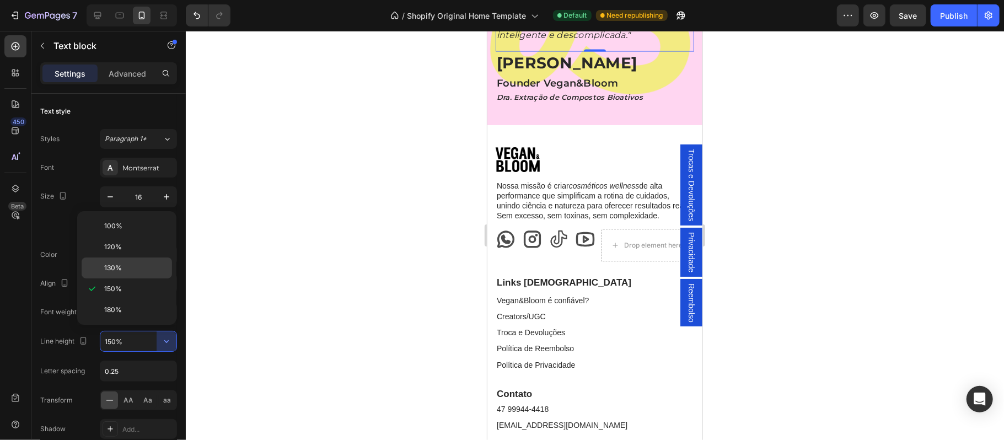
click at [116, 276] on div "130%" at bounding box center [127, 267] width 90 height 21
type input "130%"
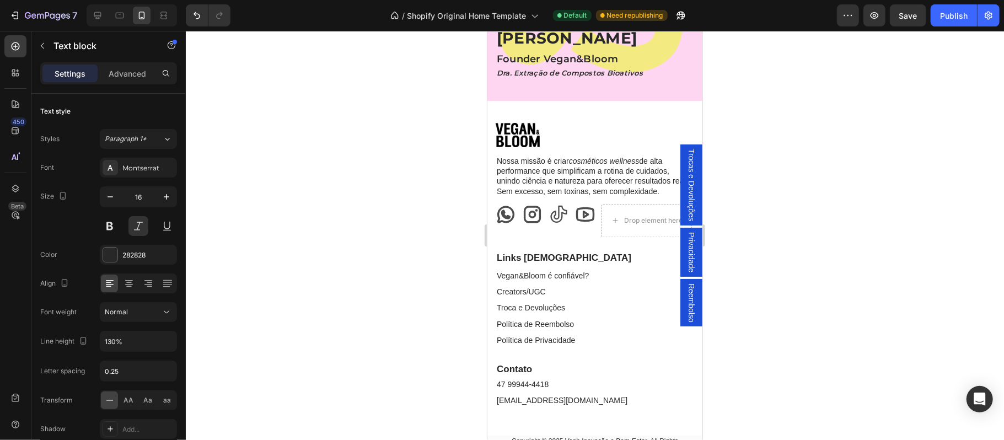
click at [731, 236] on div at bounding box center [595, 235] width 818 height 409
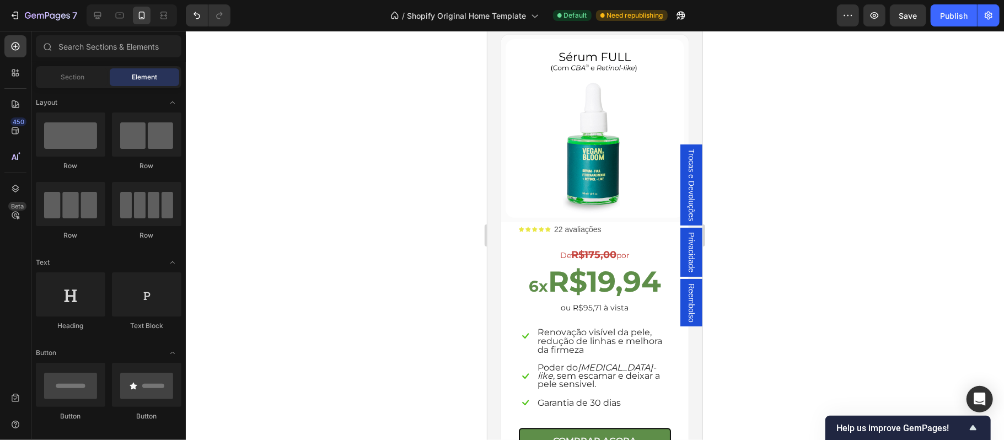
scroll to position [1930, 0]
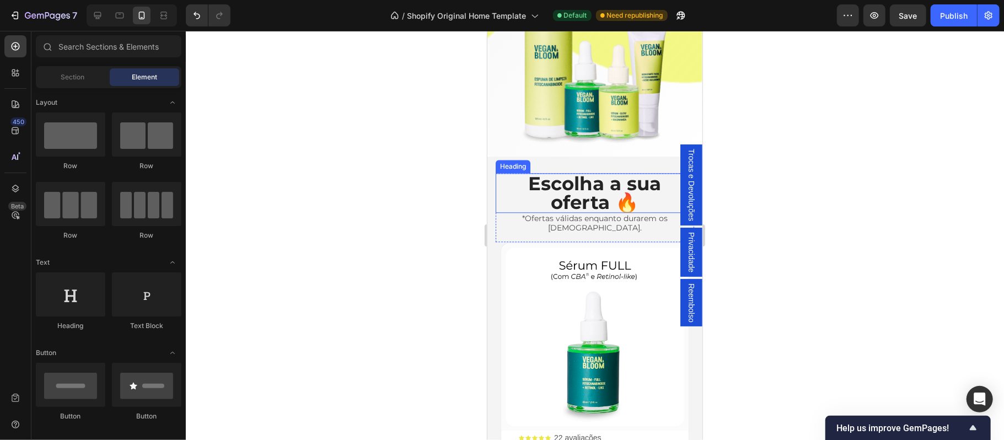
click at [589, 205] on h2 "Escolha a sua oferta 🔥" at bounding box center [594, 193] width 198 height 40
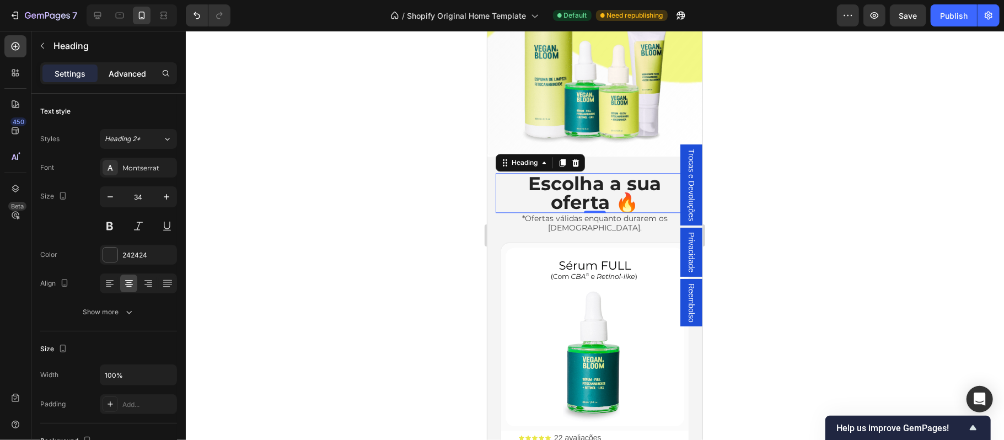
click at [128, 75] on p "Advanced" at bounding box center [127, 74] width 37 height 12
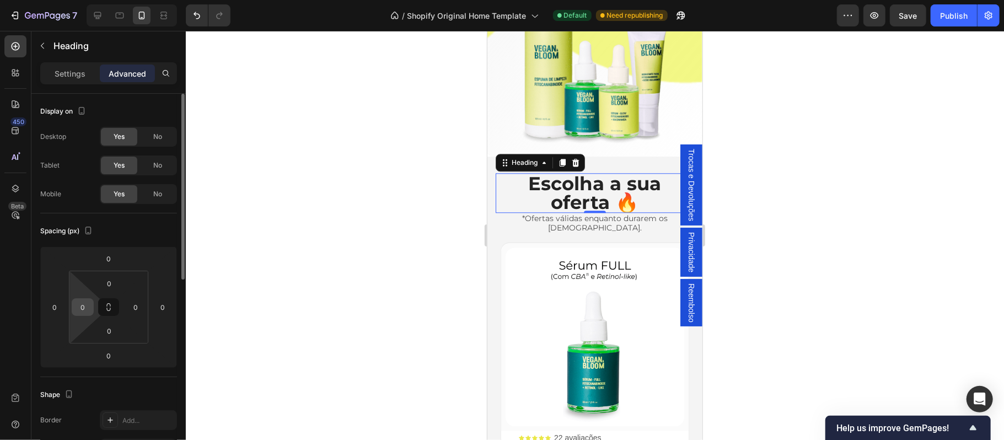
click at [89, 304] on input "0" at bounding box center [82, 307] width 17 height 17
type input "10"
click at [137, 305] on input "0" at bounding box center [135, 307] width 17 height 17
type input "10"
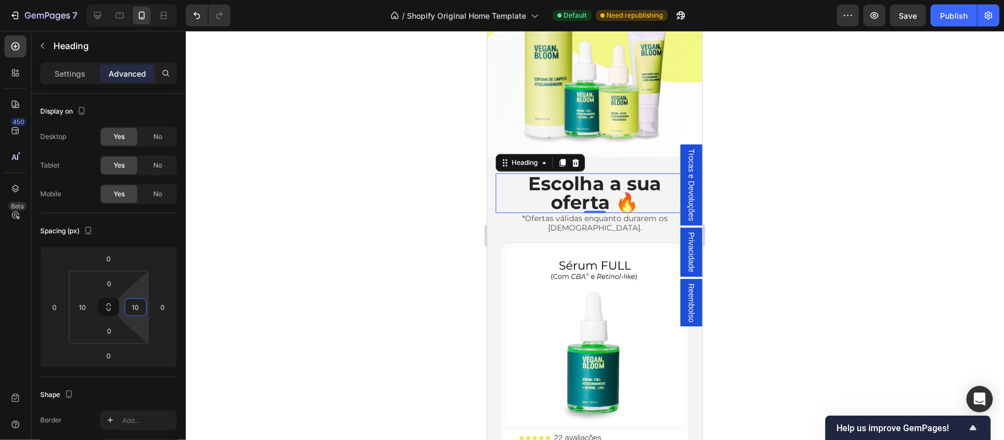
click at [892, 260] on div at bounding box center [595, 235] width 818 height 409
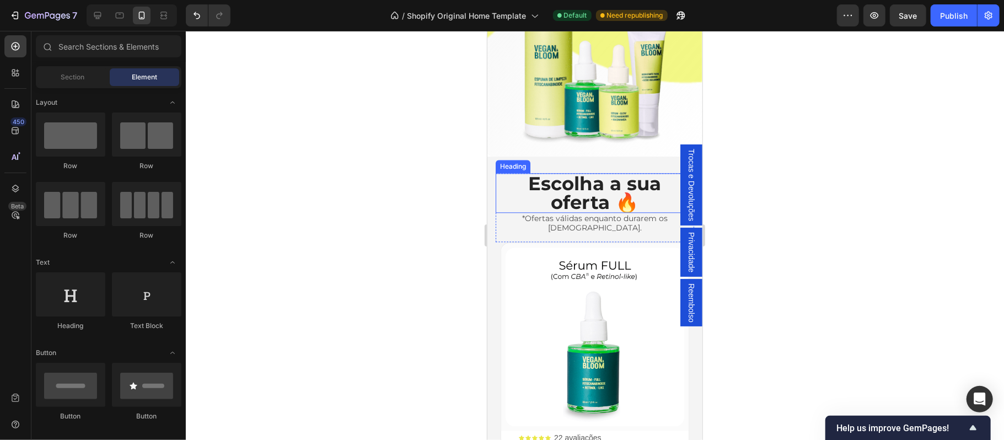
click at [598, 196] on h2 "Escolha a sua oferta 🔥" at bounding box center [594, 193] width 187 height 40
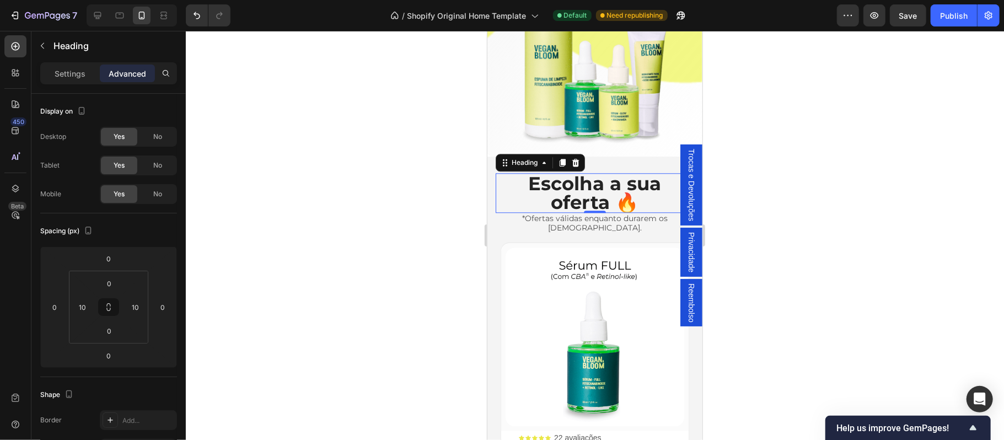
click at [567, 208] on h2 "Escolha a sua oferta 🔥" at bounding box center [594, 193] width 187 height 40
click at [567, 208] on p "Escolha a sua oferta 🔥" at bounding box center [594, 192] width 185 height 37
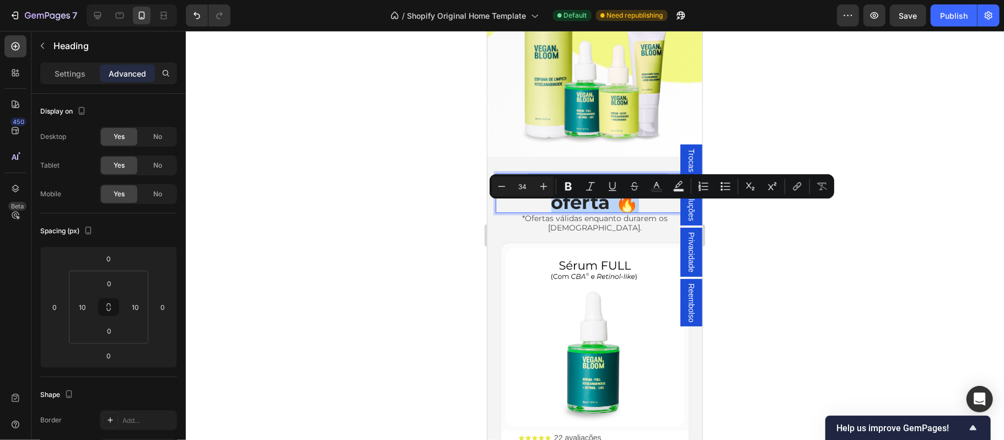
click at [567, 208] on p "Escolha a sua oferta 🔥" at bounding box center [594, 192] width 185 height 37
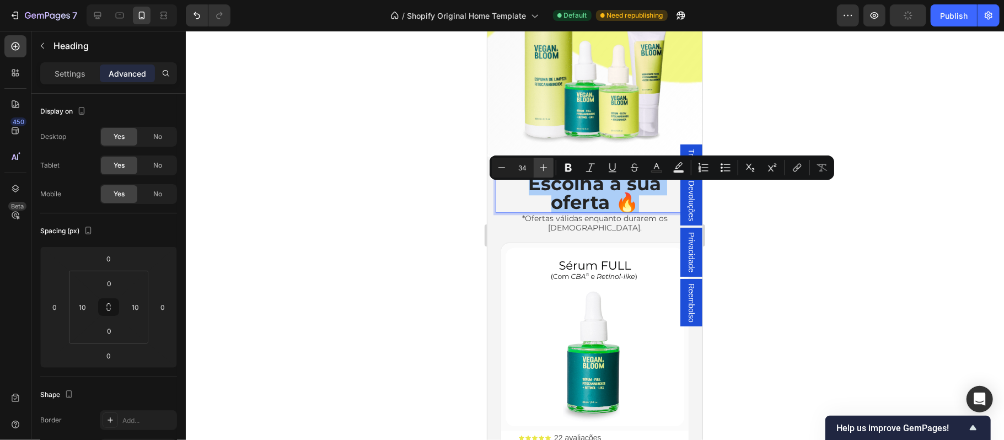
click at [541, 171] on icon "Editor contextual toolbar" at bounding box center [543, 167] width 11 height 11
type input "36"
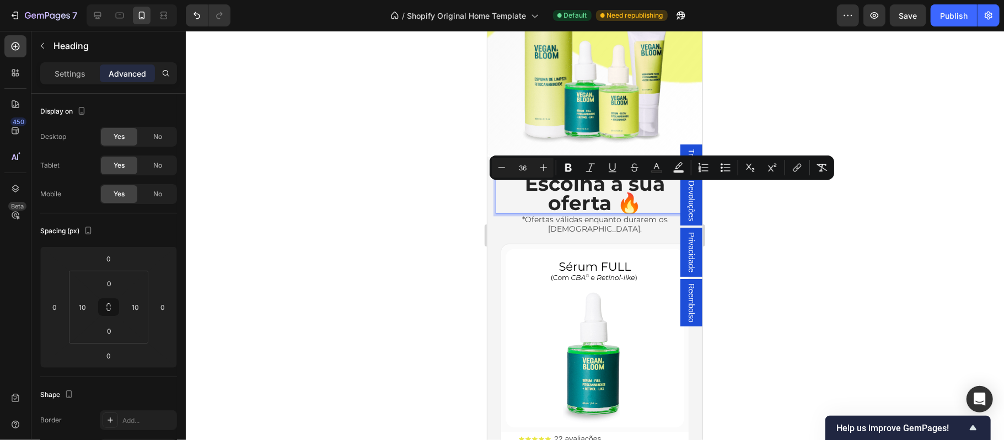
click at [863, 238] on div at bounding box center [595, 235] width 818 height 409
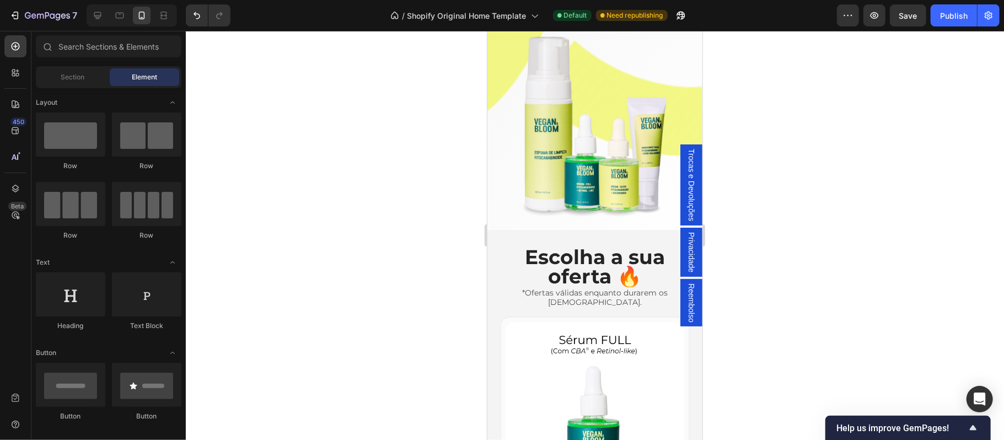
scroll to position [0, 0]
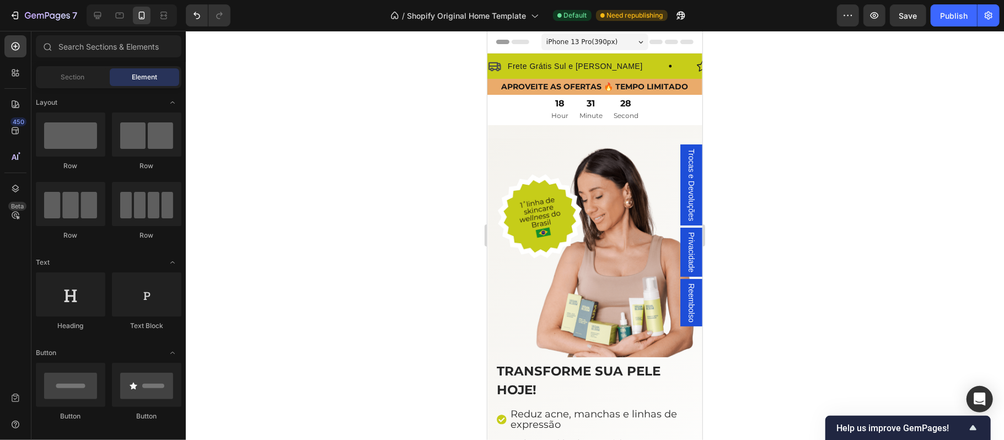
click at [594, 42] on span "iPhone 13 Pro ( 390 px)" at bounding box center [581, 41] width 71 height 11
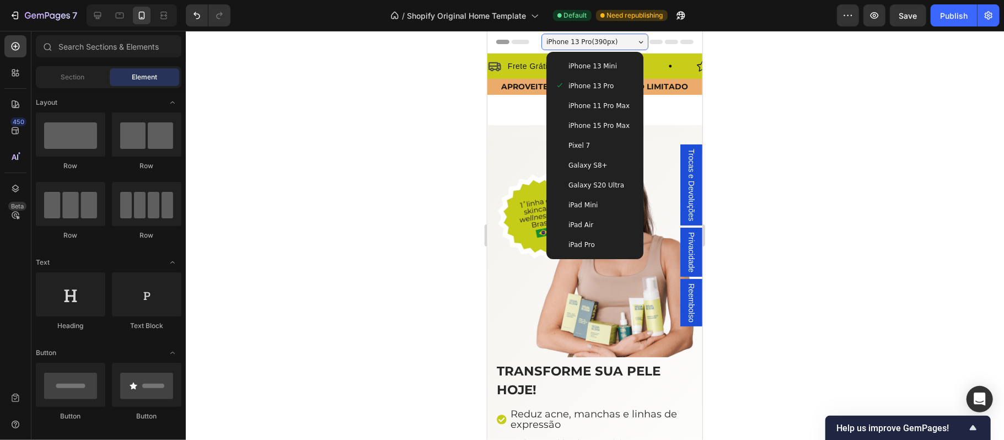
click at [593, 123] on span "iPhone 15 Pro Max" at bounding box center [598, 125] width 61 height 11
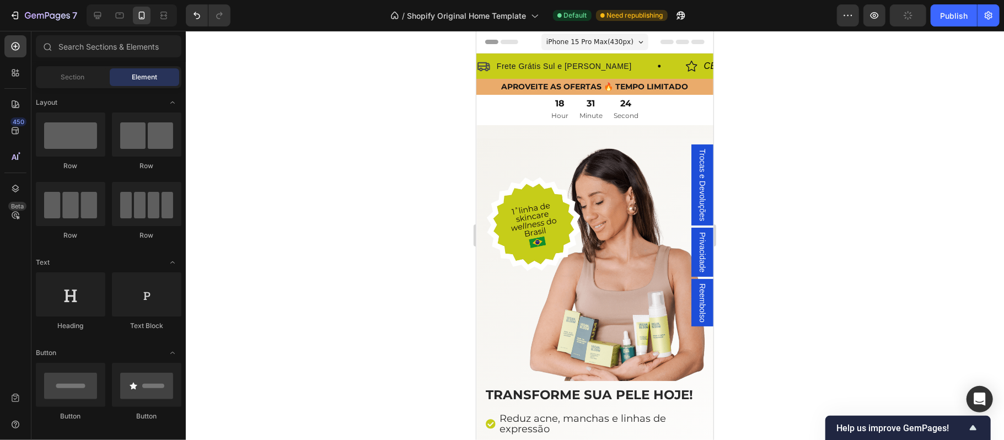
click at [605, 37] on span "iPhone 15 Pro Max ( 430 px)" at bounding box center [589, 41] width 87 height 11
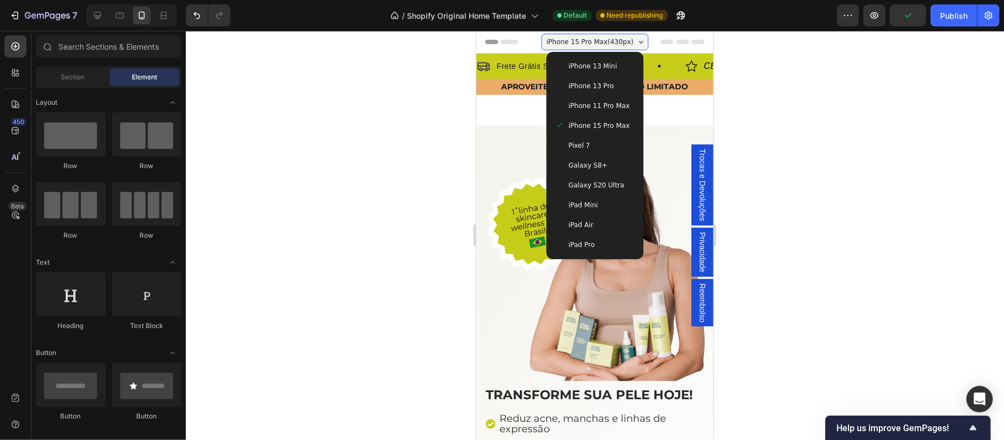
click at [592, 66] on span "iPhone 13 Mini" at bounding box center [592, 65] width 49 height 11
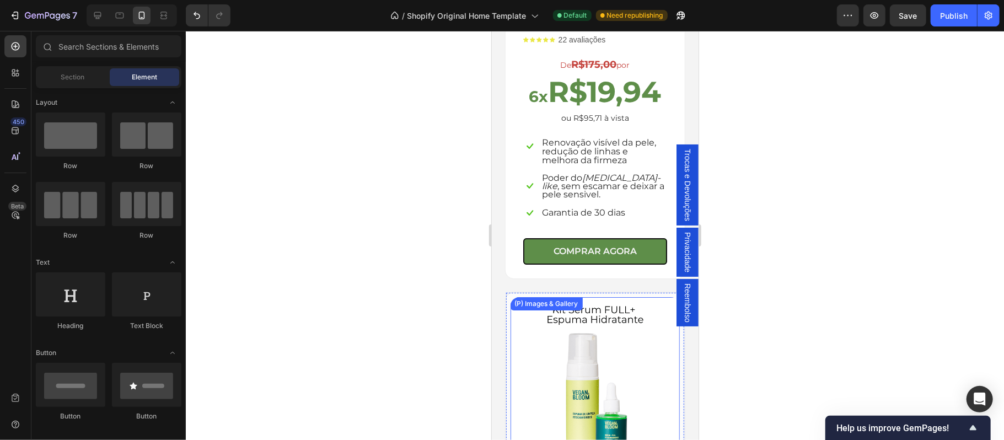
scroll to position [2480, 0]
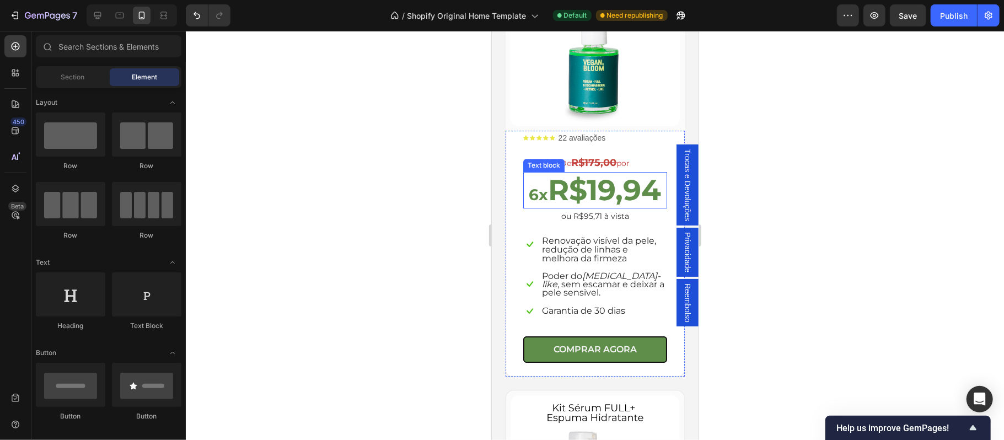
click at [595, 207] on strong "R$19,94" at bounding box center [604, 189] width 113 height 35
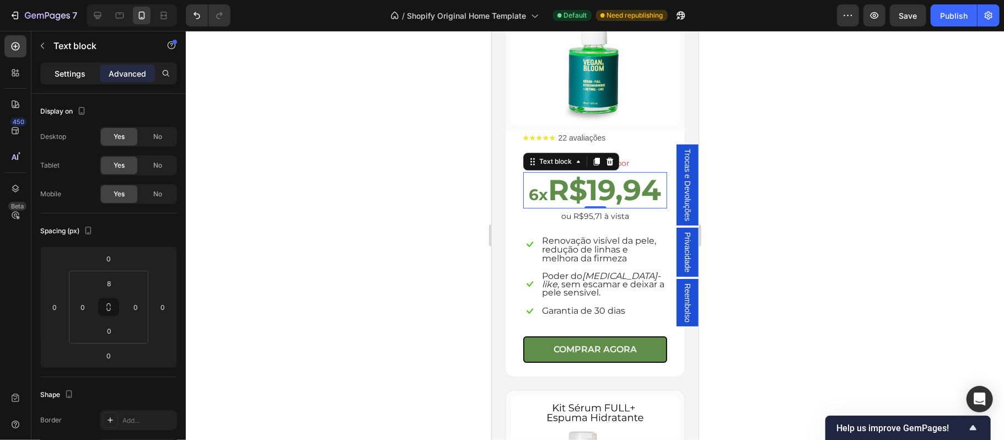
click at [62, 71] on p "Settings" at bounding box center [70, 74] width 31 height 12
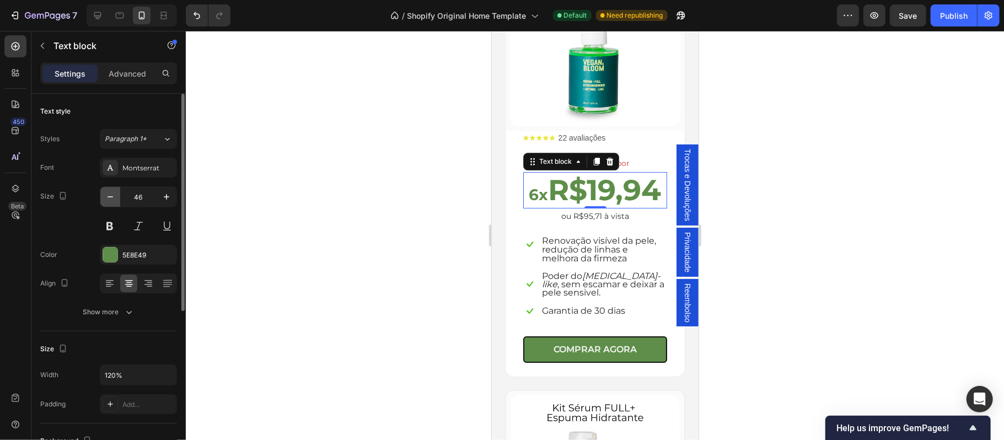
click at [108, 195] on icon "button" at bounding box center [110, 196] width 11 height 11
type input "45"
click at [578, 206] on strong "R$19,94" at bounding box center [604, 189] width 113 height 35
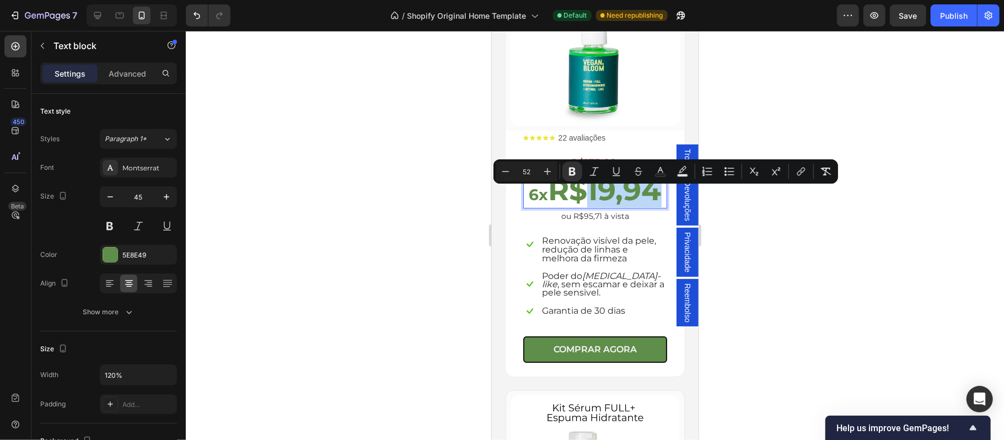
click at [578, 206] on strong "R$19,94" at bounding box center [604, 189] width 113 height 35
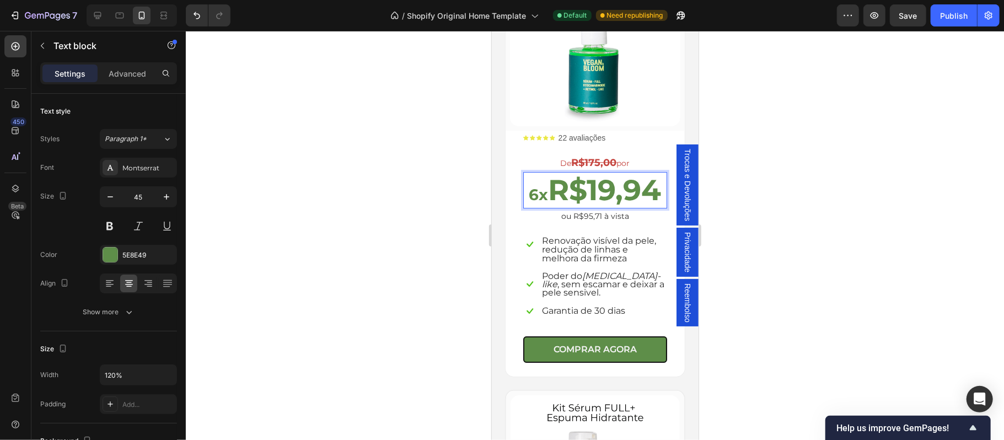
click at [568, 206] on strong "R$19,94" at bounding box center [604, 189] width 113 height 35
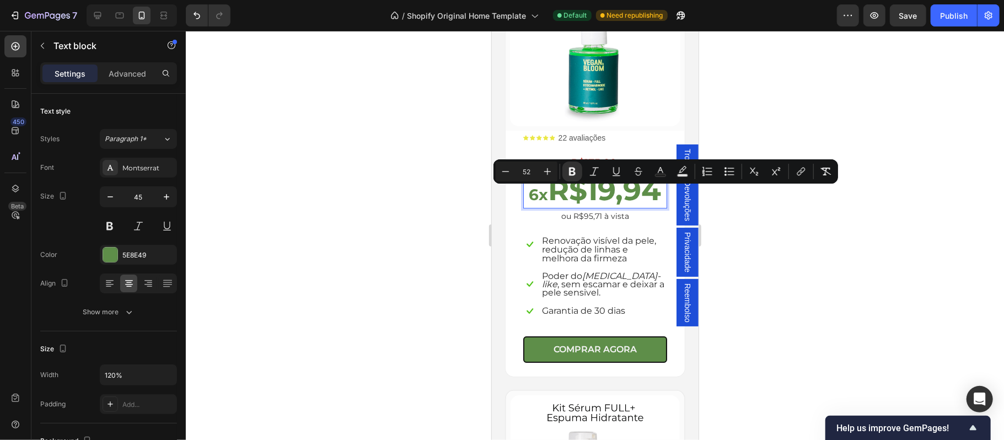
click at [555, 206] on strong "R$19,94" at bounding box center [604, 189] width 113 height 35
drag, startPoint x: 535, startPoint y: 205, endPoint x: 637, endPoint y: 210, distance: 102.6
click at [637, 207] on strong "R$19,94" at bounding box center [604, 189] width 113 height 35
click at [507, 174] on icon "Editor contextual toolbar" at bounding box center [505, 171] width 11 height 11
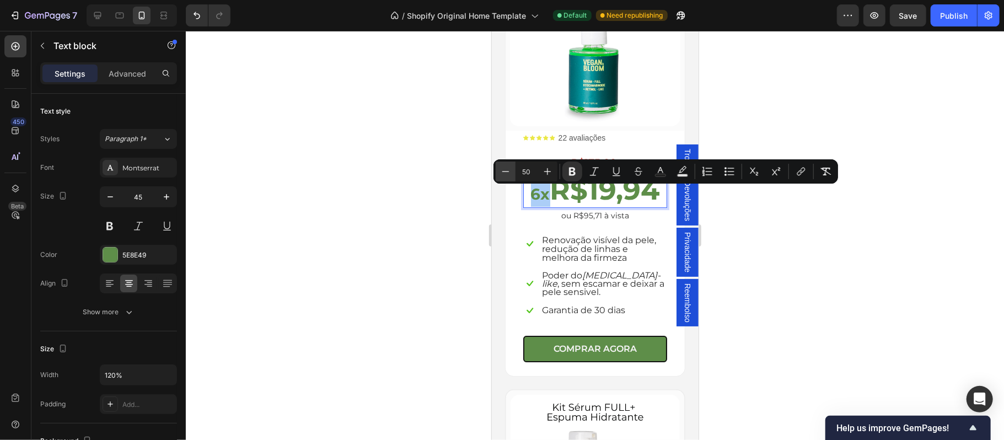
click at [507, 174] on icon "Editor contextual toolbar" at bounding box center [505, 171] width 11 height 11
type input "49"
click at [763, 270] on div at bounding box center [595, 235] width 818 height 409
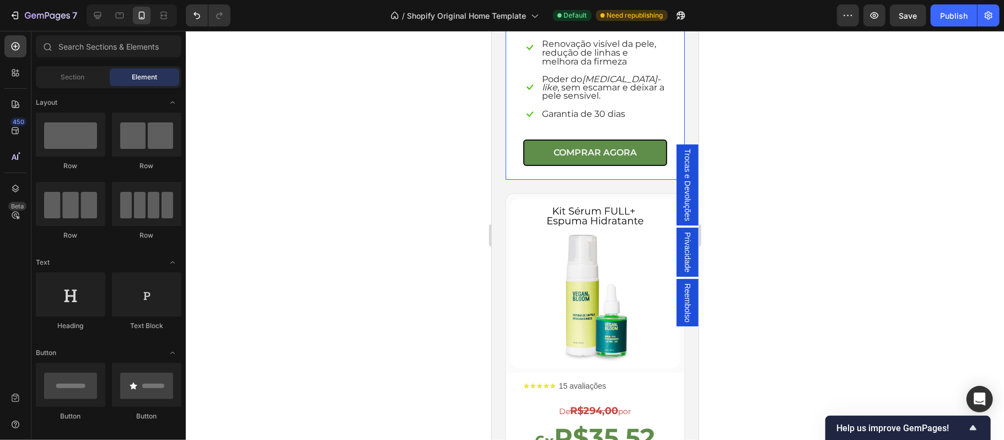
scroll to position [2799, 0]
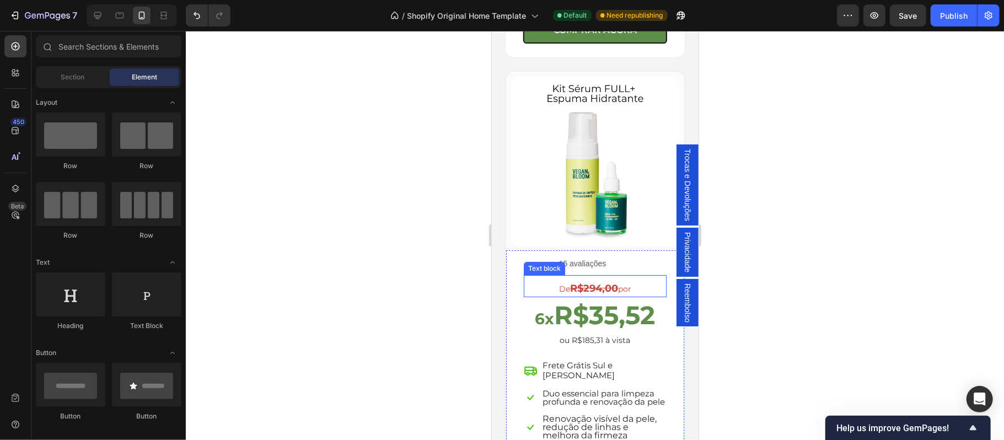
click at [593, 299] on strong "R$35,52" at bounding box center [604, 314] width 101 height 31
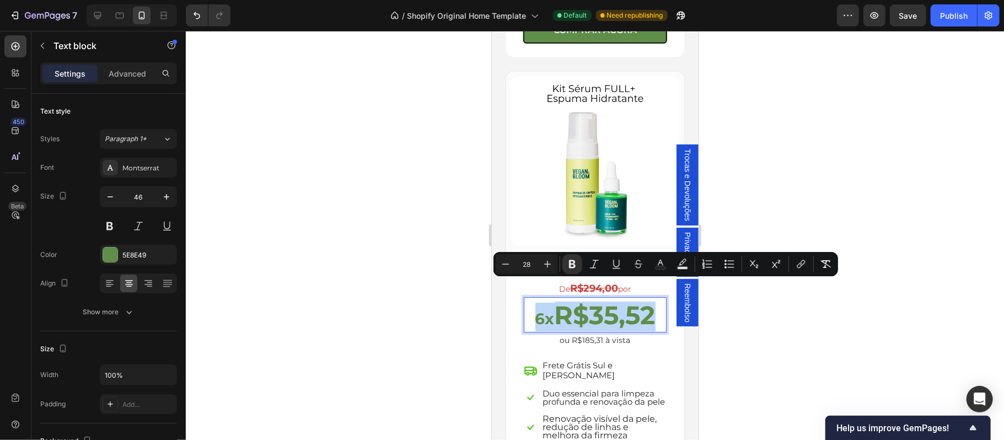
click at [593, 299] on strong "R$35,52" at bounding box center [604, 314] width 101 height 31
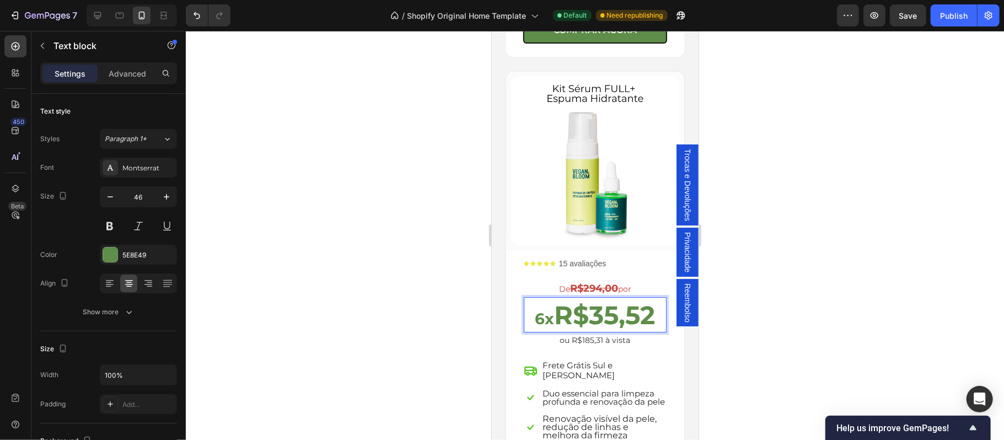
click at [593, 299] on strong "R$35,52" at bounding box center [604, 314] width 101 height 31
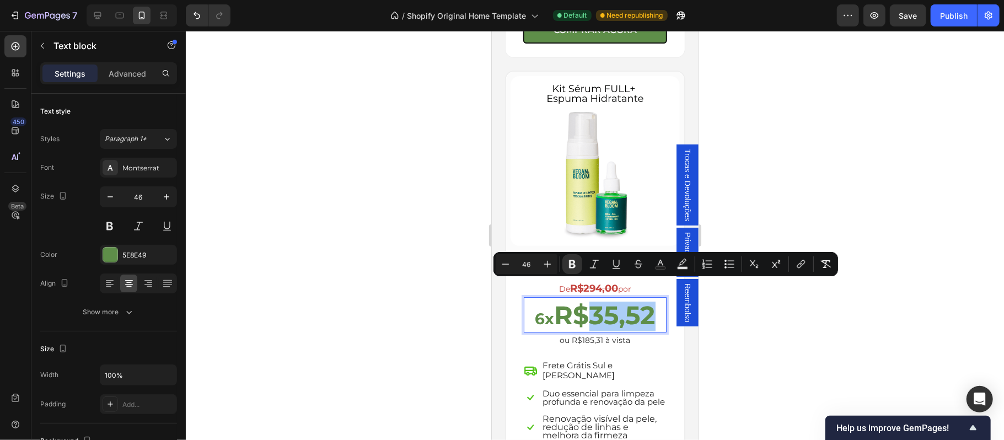
click at [846, 214] on div at bounding box center [595, 235] width 818 height 409
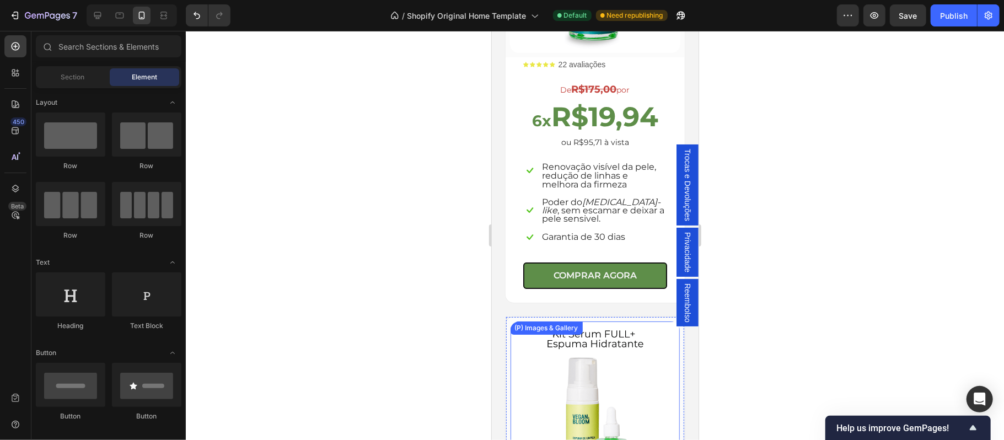
scroll to position [2456, 0]
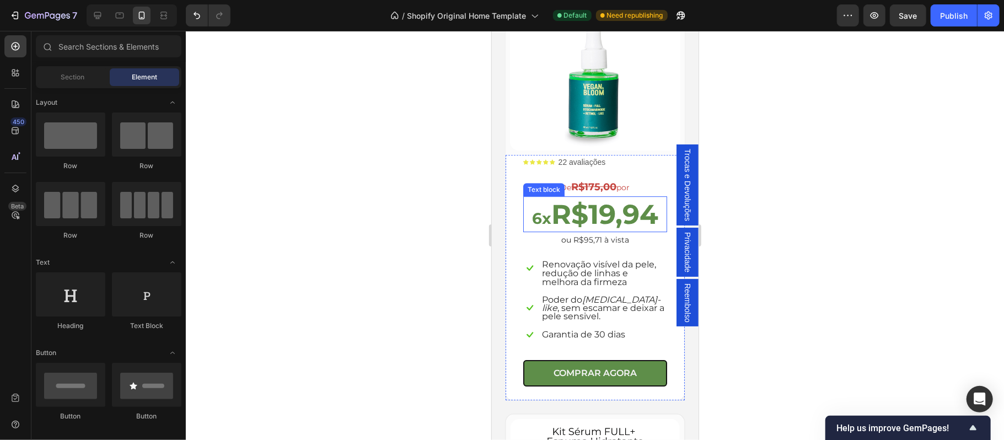
click at [586, 207] on strong "R$19,94" at bounding box center [604, 213] width 107 height 33
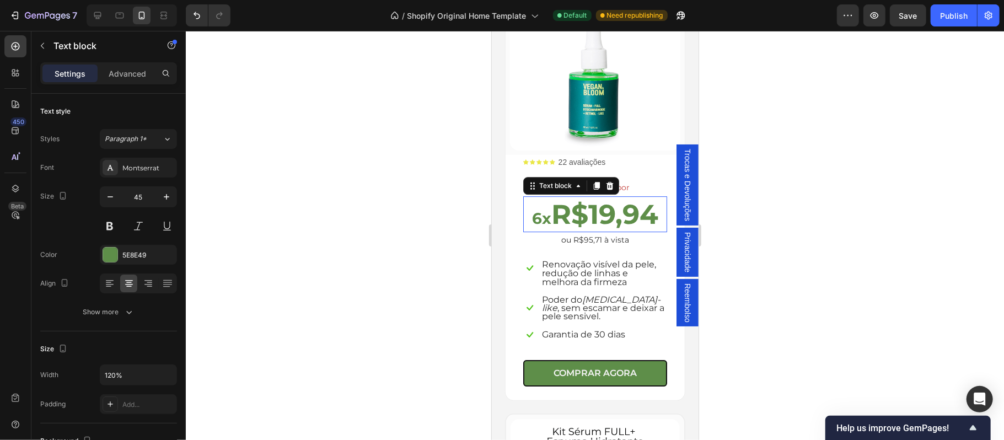
click at [586, 207] on strong "R$19,94" at bounding box center [604, 213] width 107 height 33
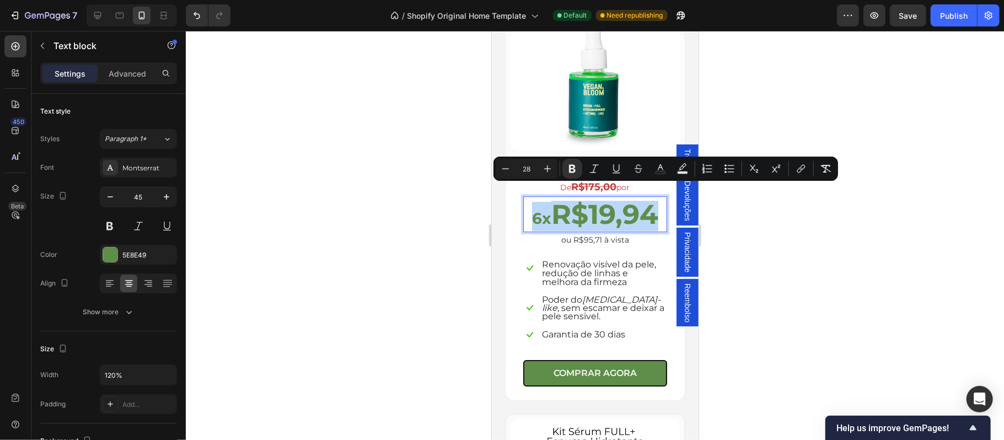
click at [579, 206] on strong "R$19,94" at bounding box center [604, 213] width 107 height 33
type input "49"
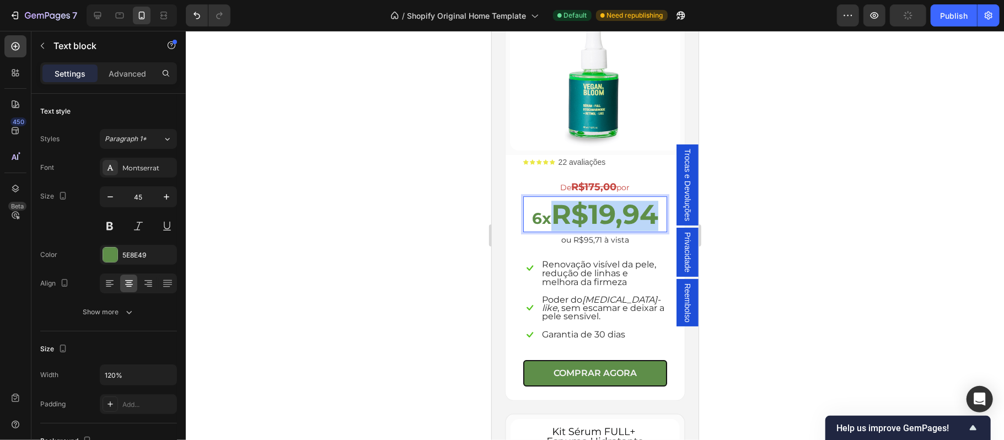
click at [647, 206] on strong "R$19,94" at bounding box center [604, 213] width 107 height 33
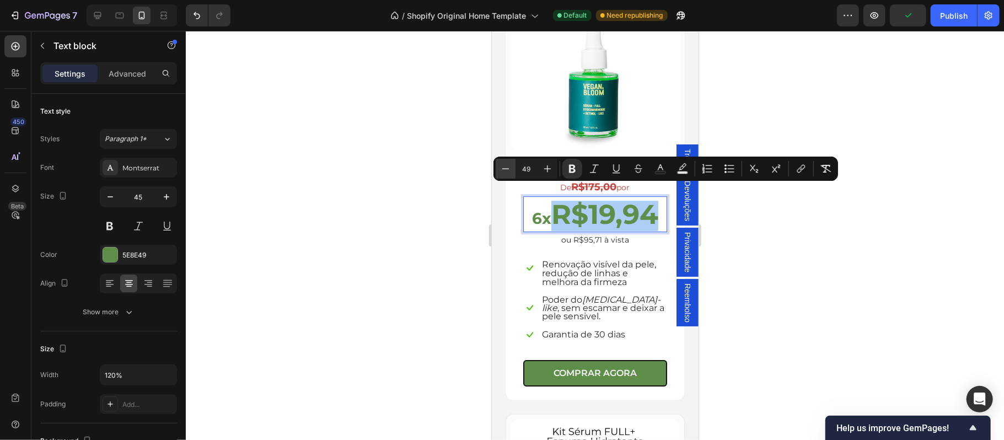
click at [503, 171] on icon "Editor contextual toolbar" at bounding box center [505, 168] width 11 height 11
click at [545, 170] on icon "Editor contextual toolbar" at bounding box center [547, 168] width 11 height 11
type input "49"
click at [829, 249] on div at bounding box center [595, 235] width 818 height 409
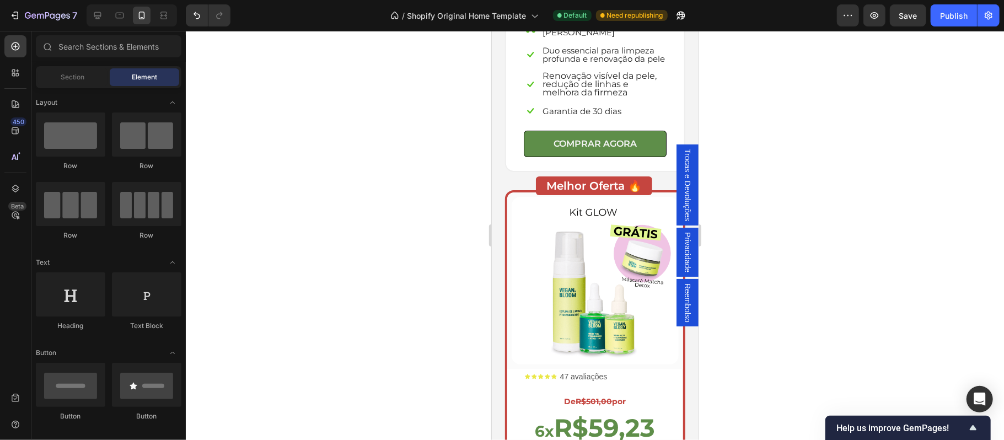
scroll to position [3264, 0]
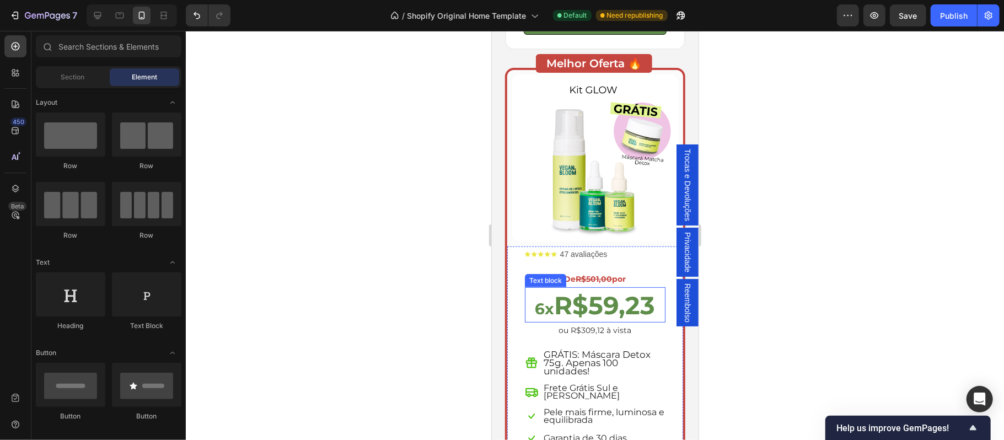
click at [602, 289] on strong "R$59,23" at bounding box center [604, 304] width 101 height 30
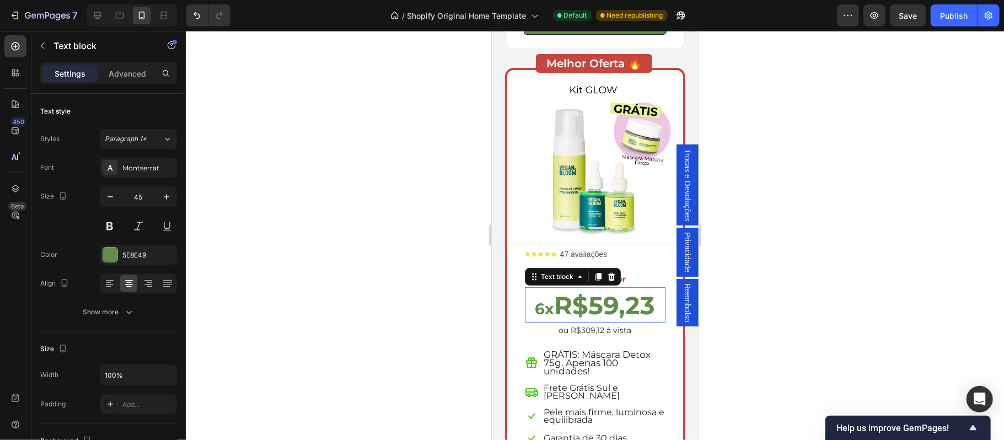
click at [562, 289] on strong "R$59,23" at bounding box center [604, 304] width 101 height 30
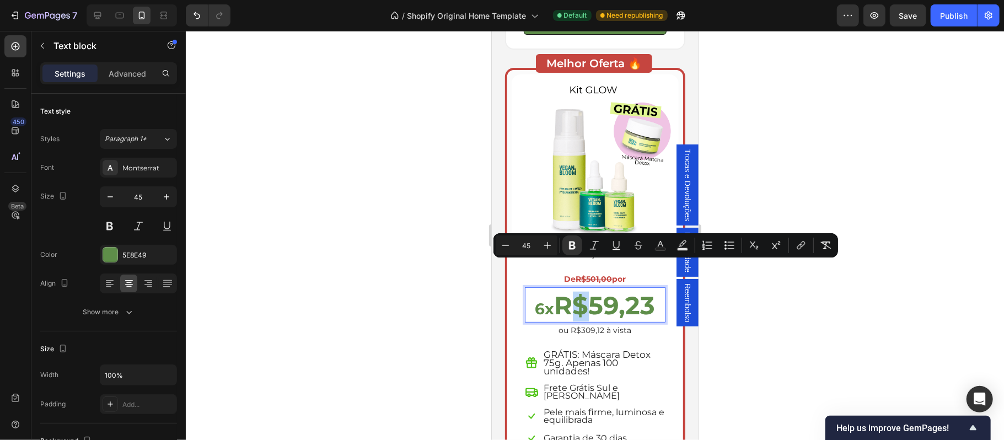
type input "28"
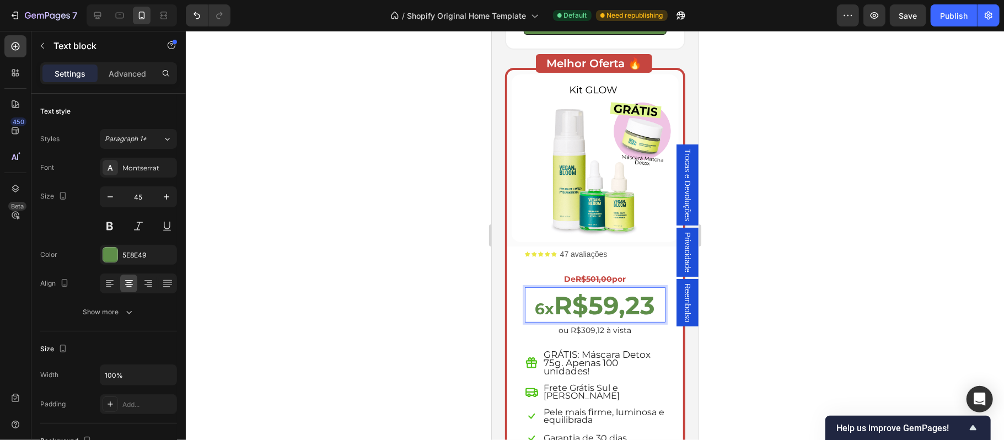
click at [554, 289] on strong "R$59,23" at bounding box center [604, 304] width 101 height 30
drag, startPoint x: 555, startPoint y: 279, endPoint x: 643, endPoint y: 276, distance: 88.8
click at [643, 289] on strong "R$59,23" at bounding box center [604, 304] width 101 height 30
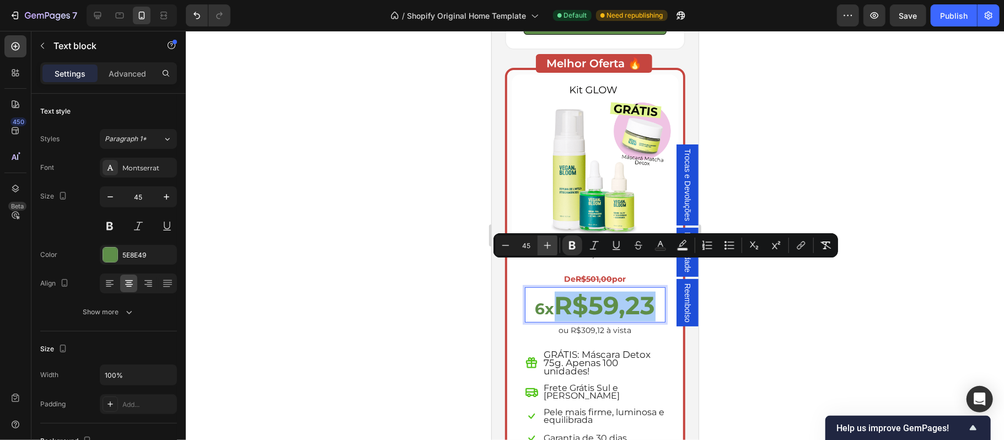
click at [552, 249] on icon "Editor contextual toolbar" at bounding box center [547, 245] width 11 height 11
click at [503, 244] on icon "Editor contextual toolbar" at bounding box center [505, 245] width 11 height 11
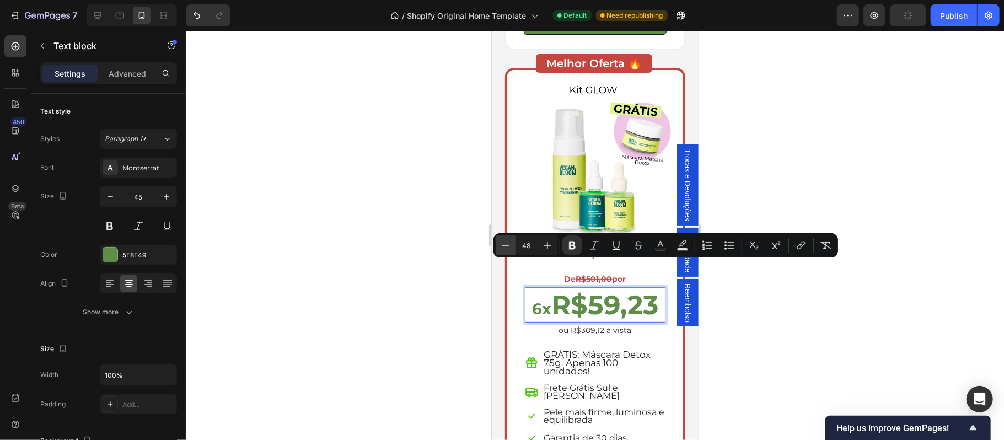
type input "47"
click at [822, 187] on div at bounding box center [595, 235] width 818 height 409
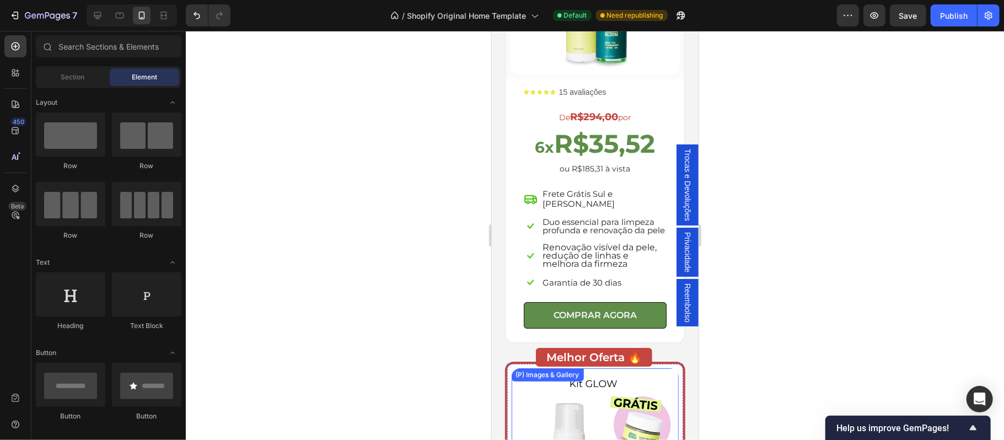
scroll to position [2848, 0]
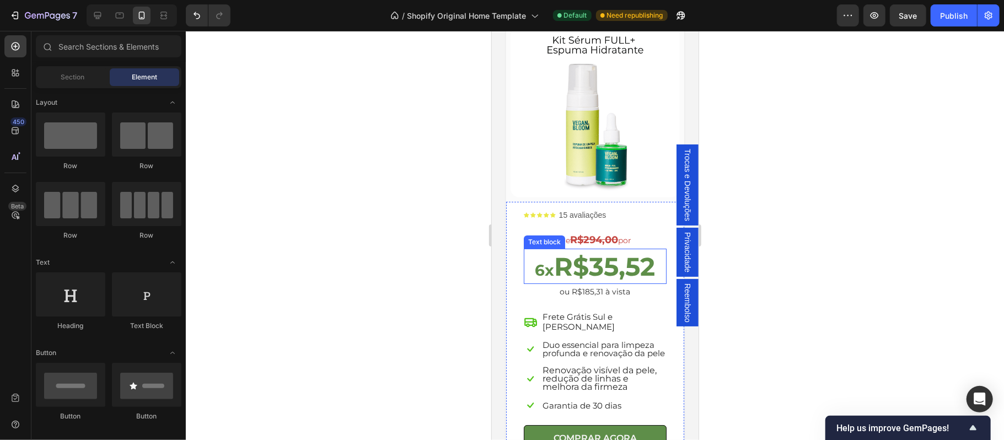
click at [599, 250] on strong "R$35,52" at bounding box center [604, 265] width 101 height 31
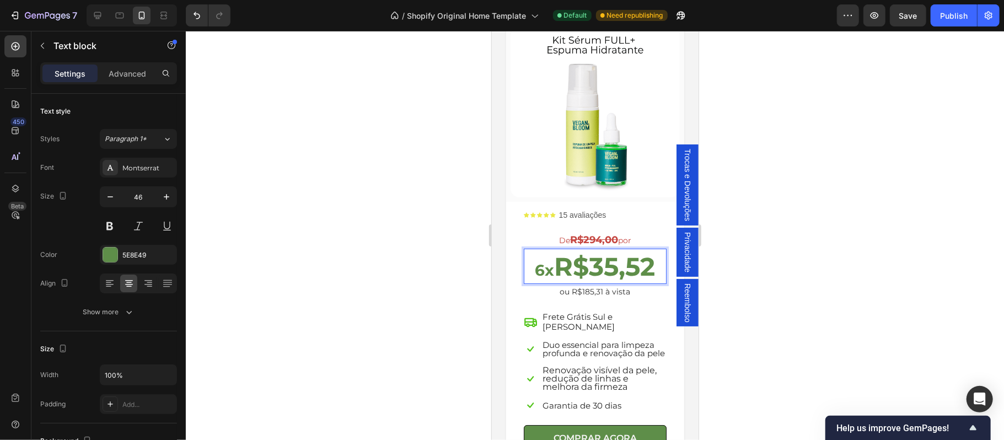
click at [564, 250] on strong "R$35,52" at bounding box center [604, 265] width 101 height 31
drag, startPoint x: 555, startPoint y: 245, endPoint x: 645, endPoint y: 254, distance: 90.9
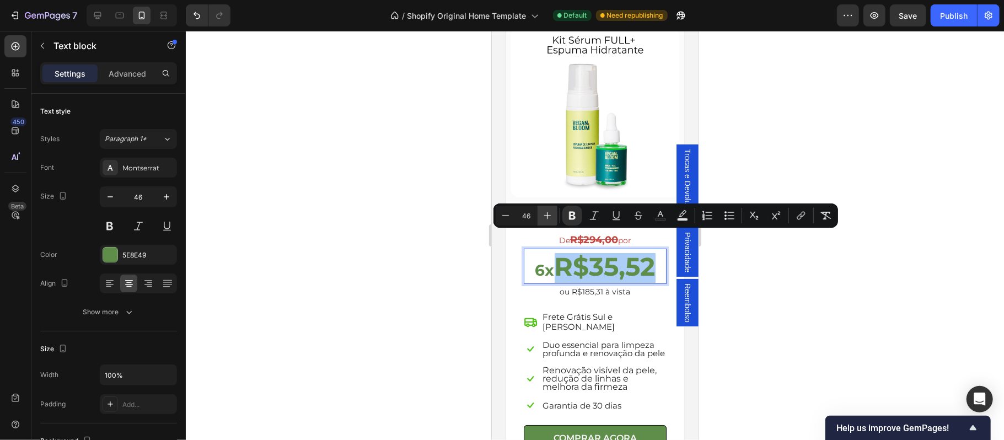
click at [550, 219] on icon "Editor contextual toolbar" at bounding box center [547, 215] width 11 height 11
click at [546, 217] on icon "Editor contextual toolbar" at bounding box center [547, 215] width 11 height 11
type input "48"
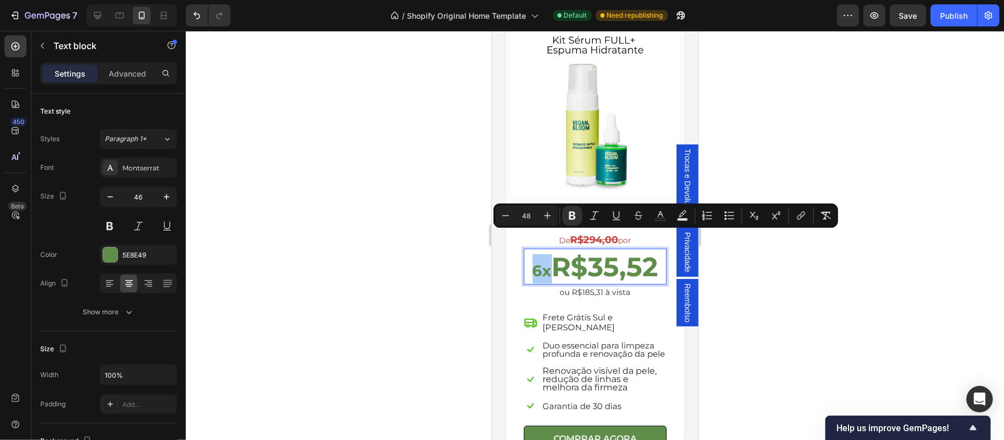
click at [808, 300] on div at bounding box center [595, 235] width 818 height 409
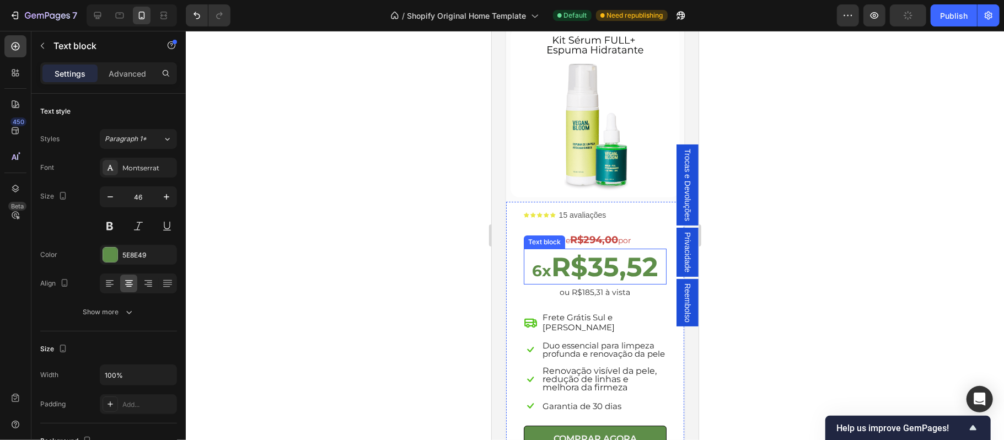
click at [604, 250] on strong "R$35,52" at bounding box center [604, 266] width 106 height 32
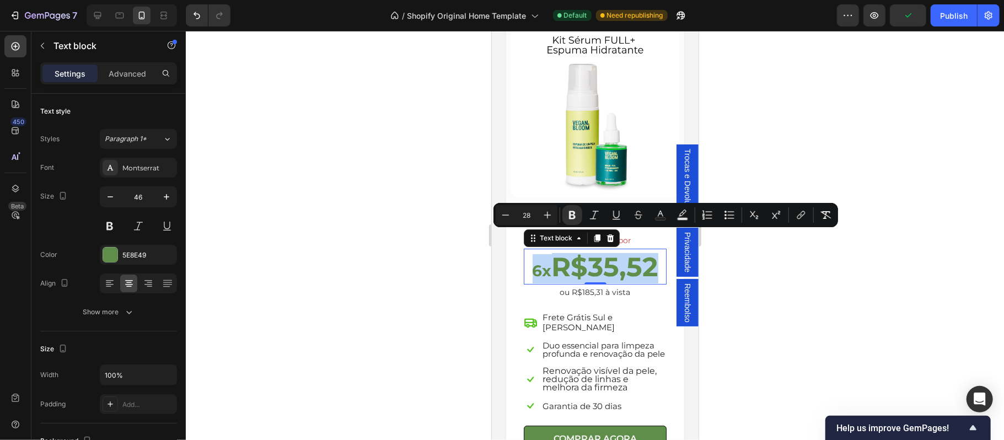
click at [604, 250] on strong "R$35,52" at bounding box center [604, 266] width 106 height 32
click at [551, 253] on strong "R$35,52" at bounding box center [604, 266] width 106 height 32
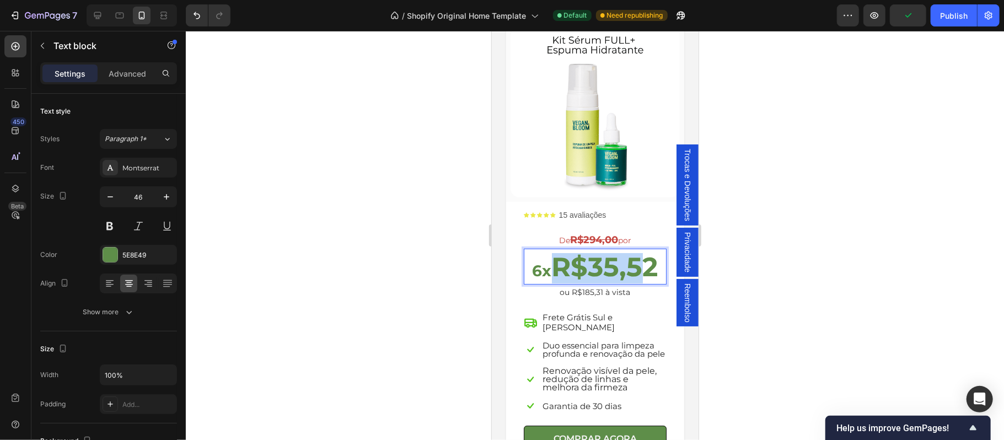
drag, startPoint x: 553, startPoint y: 252, endPoint x: 639, endPoint y: 252, distance: 86.0
click at [639, 252] on strong "R$35,52" at bounding box center [604, 266] width 106 height 32
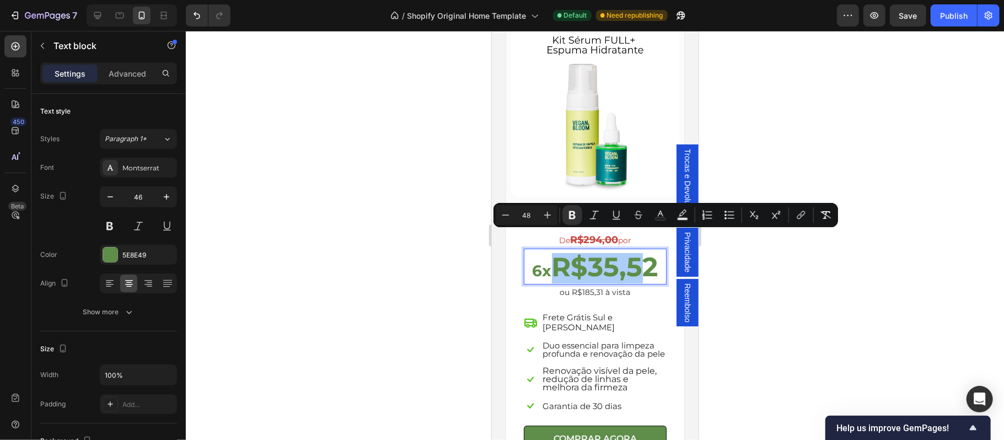
click at [781, 295] on div at bounding box center [595, 235] width 818 height 409
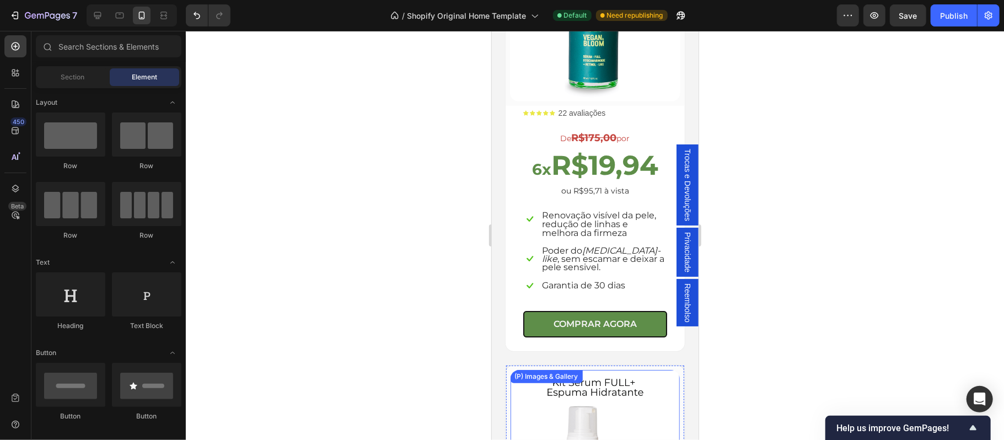
scroll to position [2407, 0]
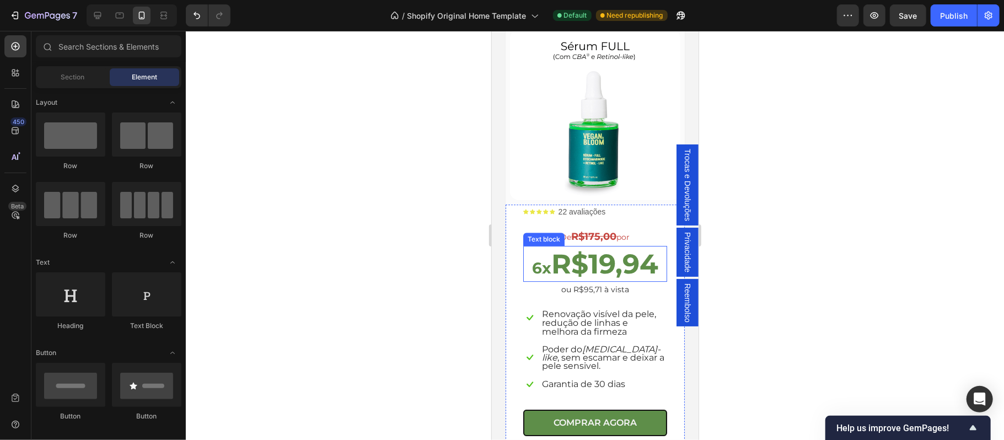
click at [595, 256] on strong "R$19,94" at bounding box center [604, 263] width 107 height 33
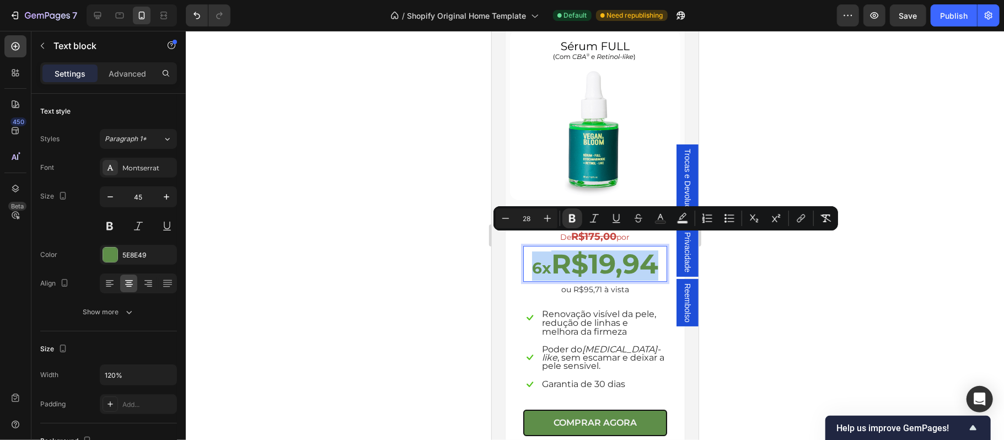
click at [552, 256] on strong "R$19,94" at bounding box center [604, 263] width 107 height 33
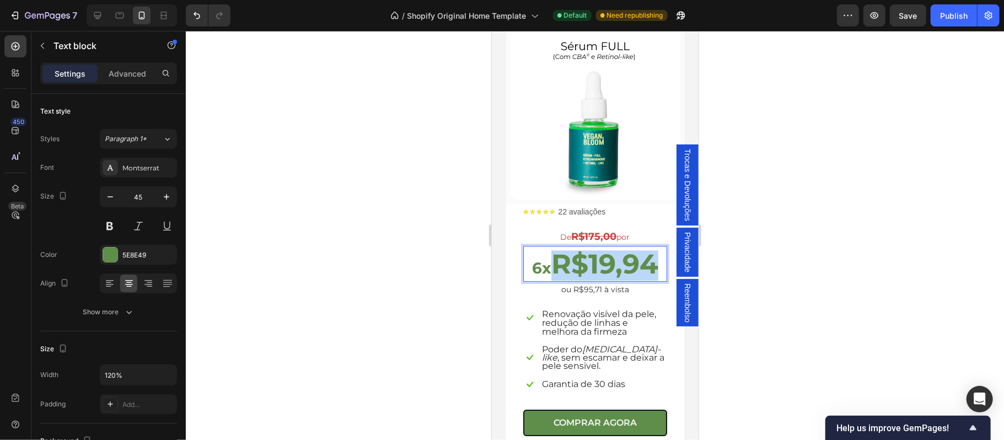
drag, startPoint x: 551, startPoint y: 254, endPoint x: 647, endPoint y: 257, distance: 96.5
click at [647, 257] on strong "R$19,94" at bounding box center [604, 263] width 107 height 33
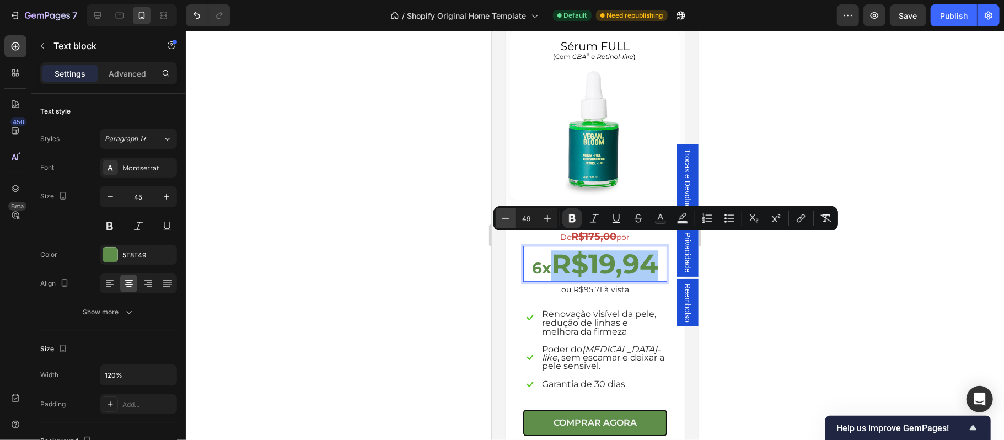
click at [502, 216] on icon "Editor contextual toolbar" at bounding box center [505, 218] width 11 height 11
type input "48"
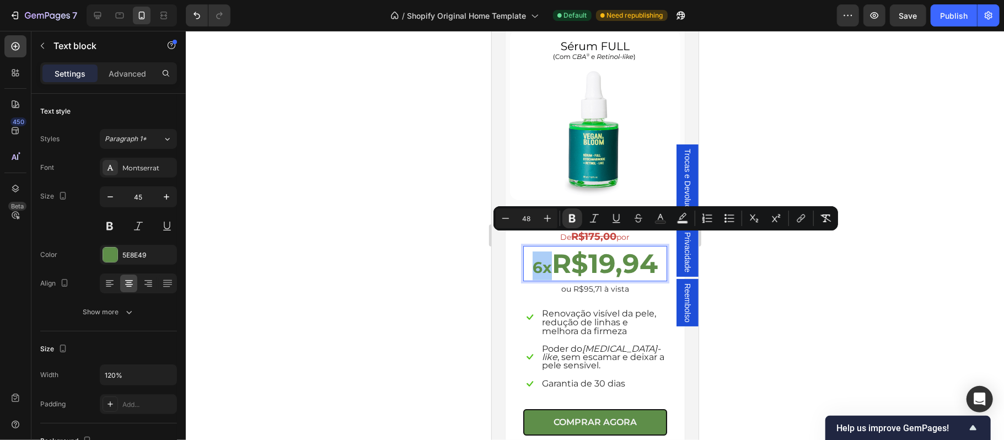
click at [849, 340] on div at bounding box center [595, 235] width 818 height 409
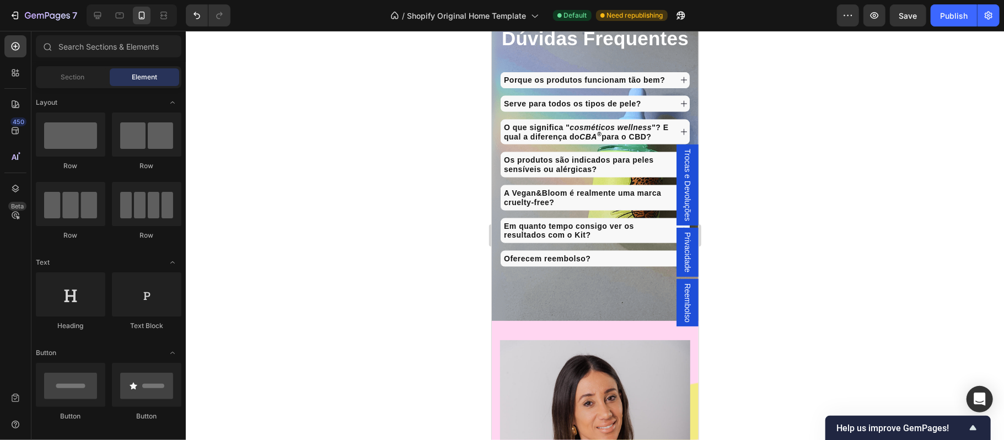
scroll to position [4342, 0]
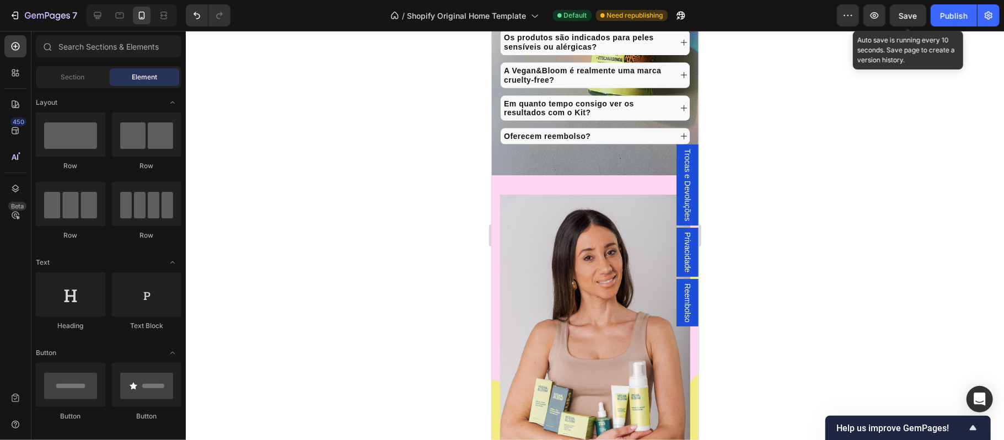
click at [910, 17] on span "Save" at bounding box center [908, 15] width 18 height 9
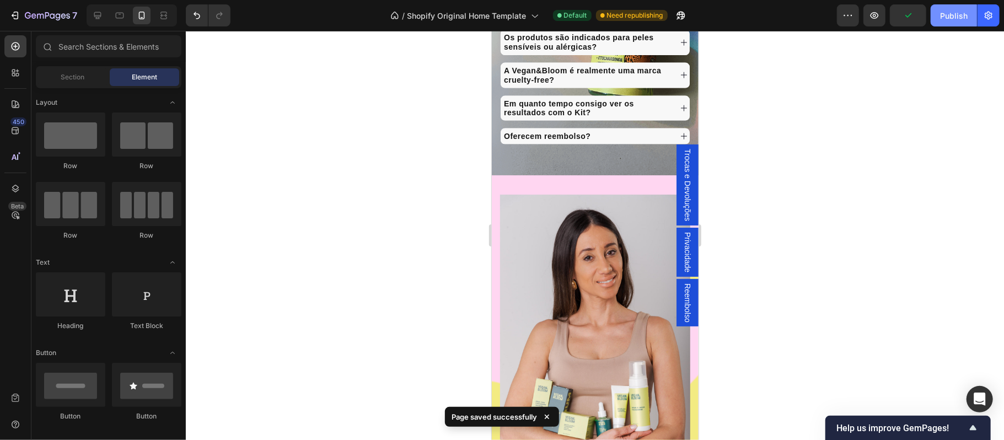
click at [955, 17] on div "Publish" at bounding box center [954, 16] width 28 height 12
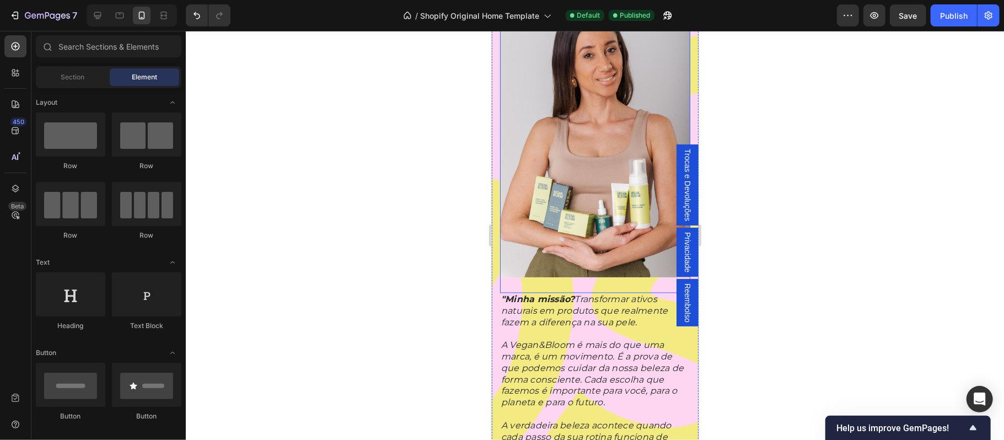
scroll to position [4734, 0]
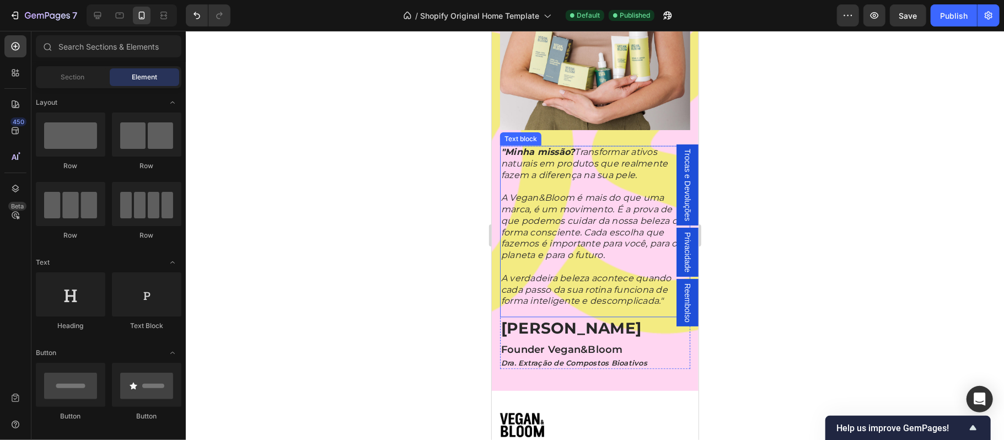
click at [586, 284] on p "A verdadeira beleza acontece quando cada passo da sua rotina funciona de forma …" at bounding box center [595, 289] width 188 height 34
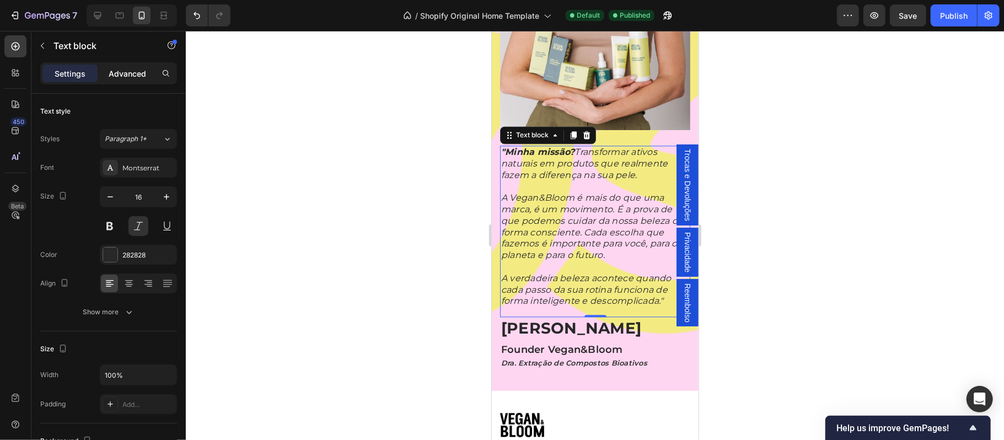
click at [132, 74] on p "Advanced" at bounding box center [127, 74] width 37 height 12
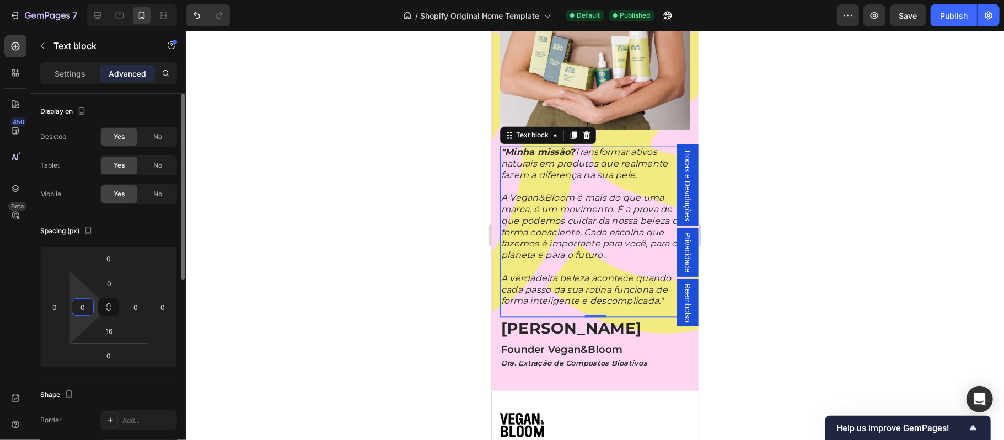
click at [84, 310] on input "0" at bounding box center [82, 307] width 17 height 17
type input "2"
type input "10"
click at [137, 308] on input "0" at bounding box center [135, 307] width 17 height 17
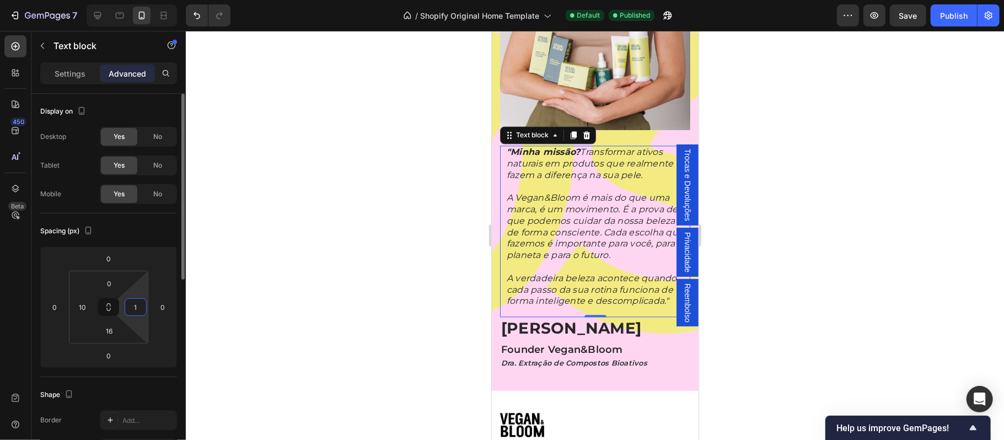
type input "10"
click at [723, 261] on div at bounding box center [595, 235] width 818 height 409
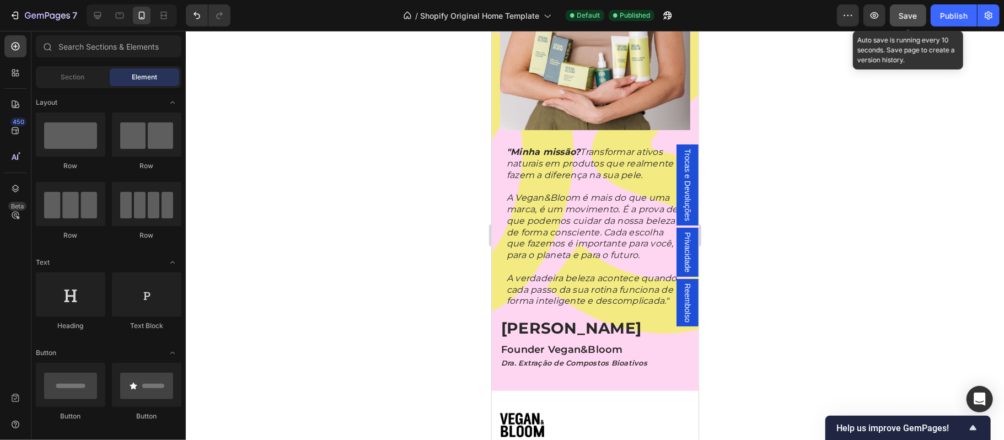
click at [905, 16] on span "Save" at bounding box center [908, 15] width 18 height 9
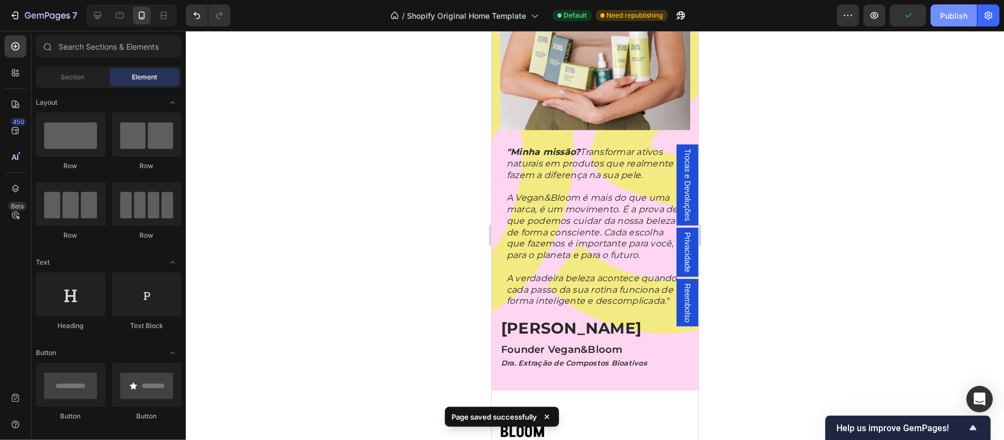
click at [957, 16] on div "Publish" at bounding box center [954, 16] width 28 height 12
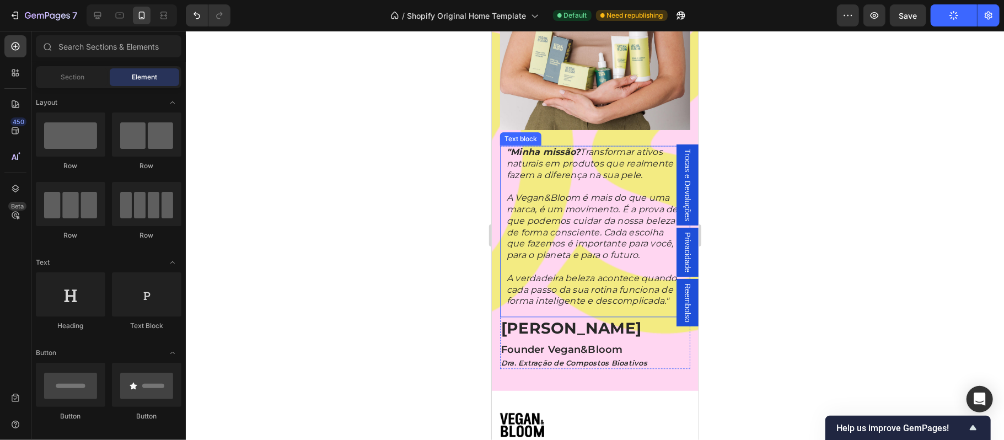
click at [612, 185] on p at bounding box center [594, 186] width 177 height 12
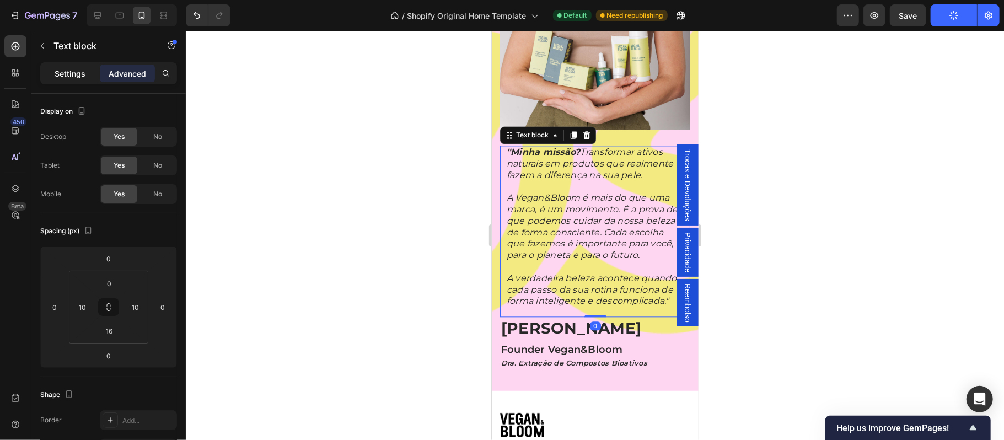
click at [76, 76] on p "Settings" at bounding box center [70, 74] width 31 height 12
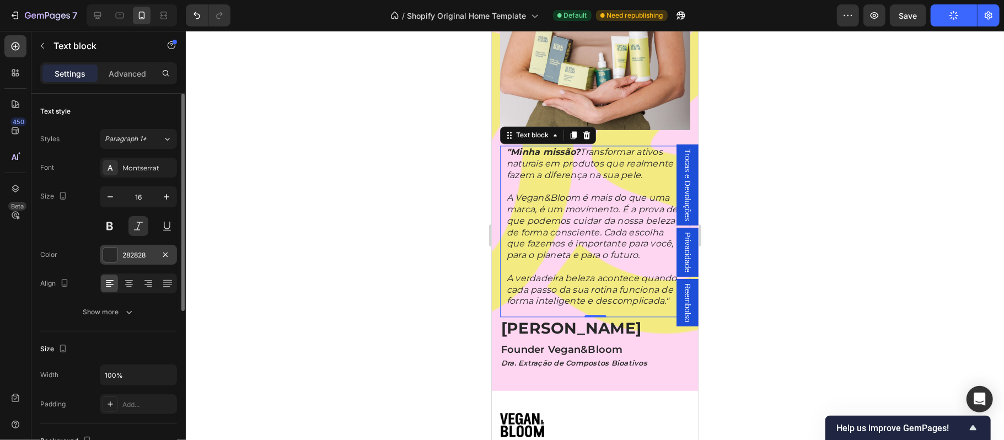
click at [129, 257] on div "282828" at bounding box center [138, 255] width 32 height 10
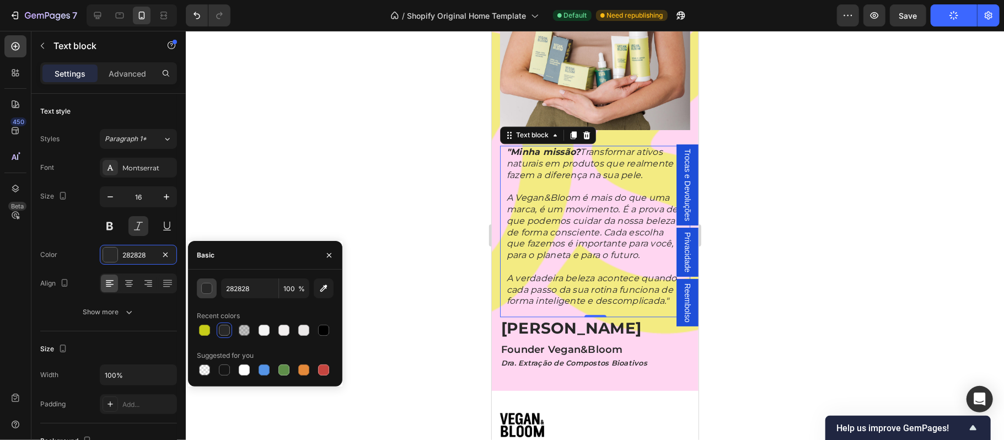
click at [211, 283] on div "button" at bounding box center [206, 288] width 11 height 11
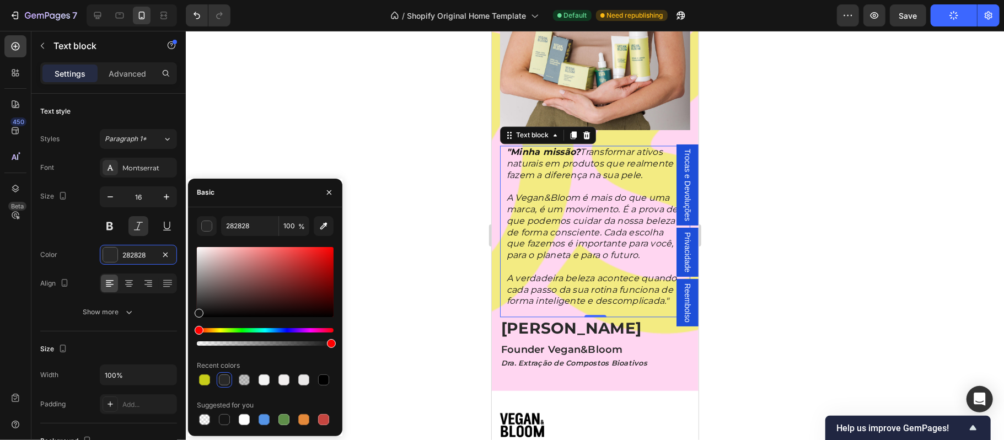
click at [197, 311] on div at bounding box center [199, 313] width 9 height 9
type input "141414"
click at [927, 236] on div at bounding box center [595, 235] width 818 height 409
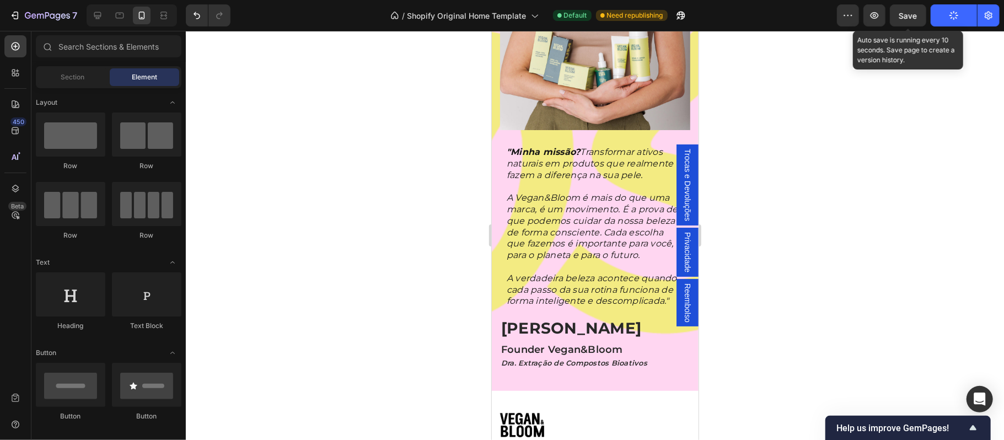
click at [903, 18] on span "Save" at bounding box center [908, 15] width 18 height 9
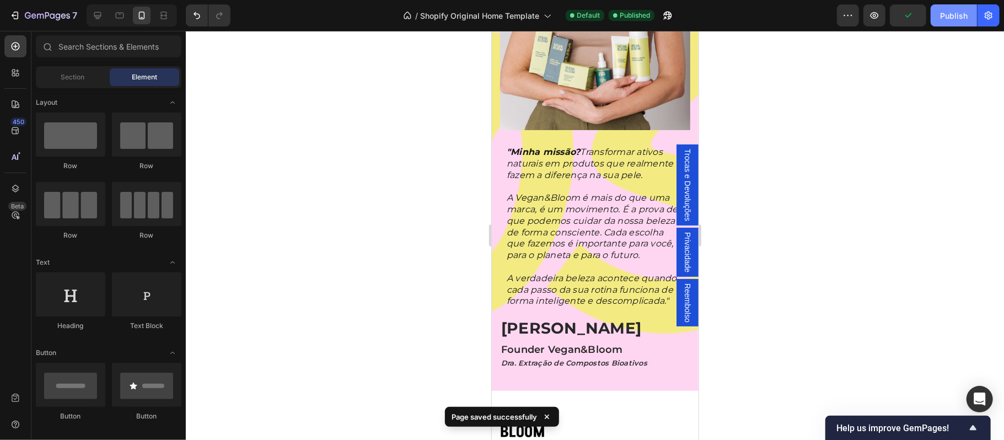
click at [948, 10] on div "Publish" at bounding box center [954, 16] width 28 height 12
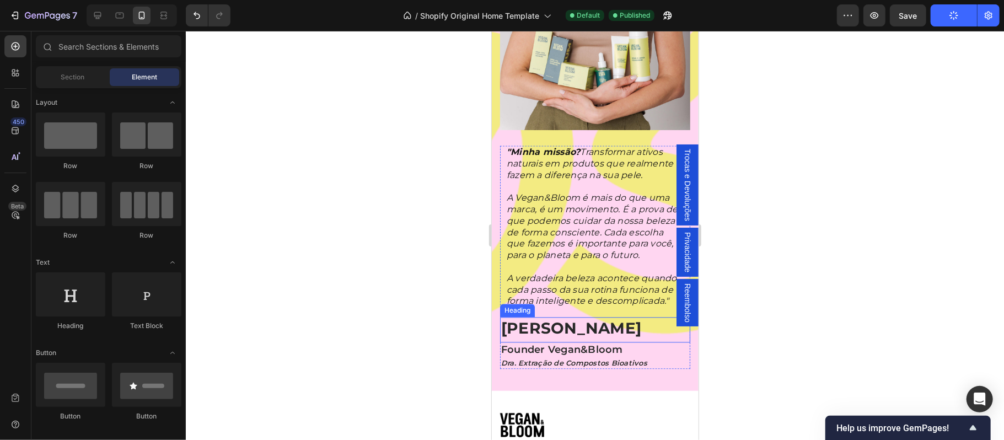
click at [564, 338] on h2 "[PERSON_NAME]" at bounding box center [594, 327] width 190 height 22
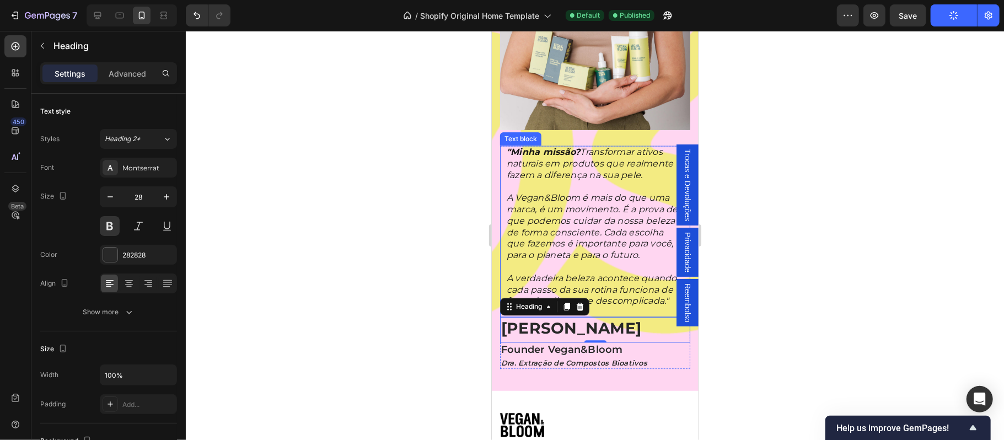
click at [553, 218] on p "A Vegan&Bloom é mais do que uma marca, é um movimento. É a prova de que podemos…" at bounding box center [594, 226] width 177 height 69
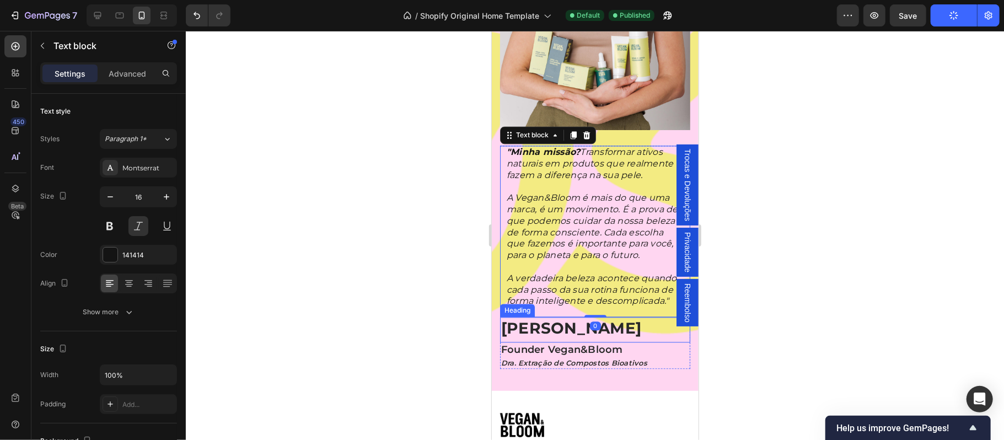
click at [617, 338] on h2 "[PERSON_NAME]" at bounding box center [594, 327] width 190 height 22
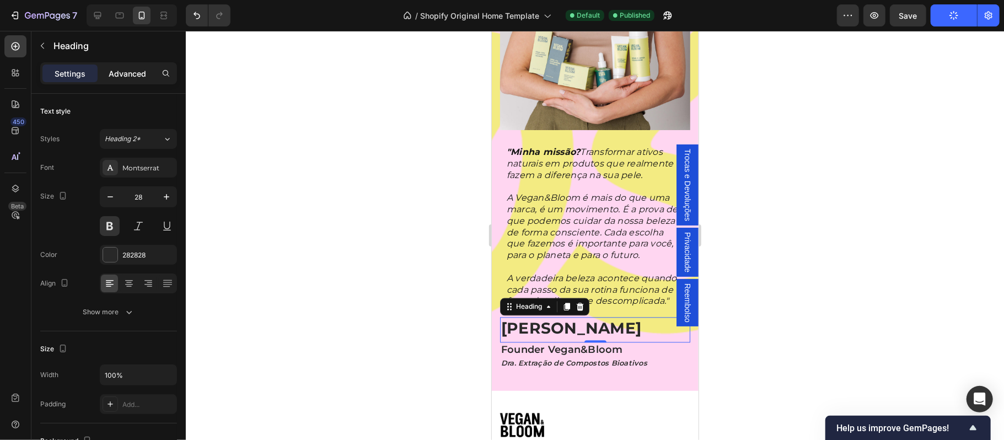
click at [127, 80] on div "Advanced" at bounding box center [127, 73] width 55 height 18
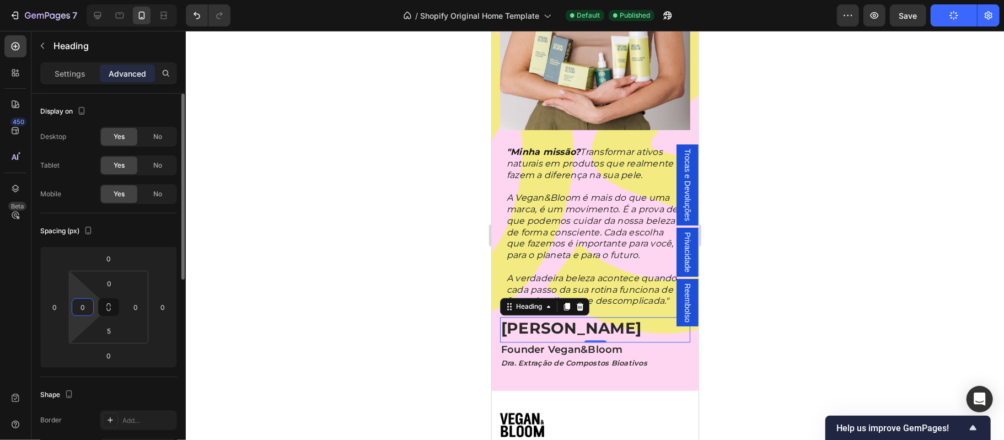
click at [87, 310] on input "0" at bounding box center [82, 307] width 17 height 17
type input "10"
click at [580, 357] on h2 "Founder Vegan&Bloom" at bounding box center [594, 349] width 190 height 15
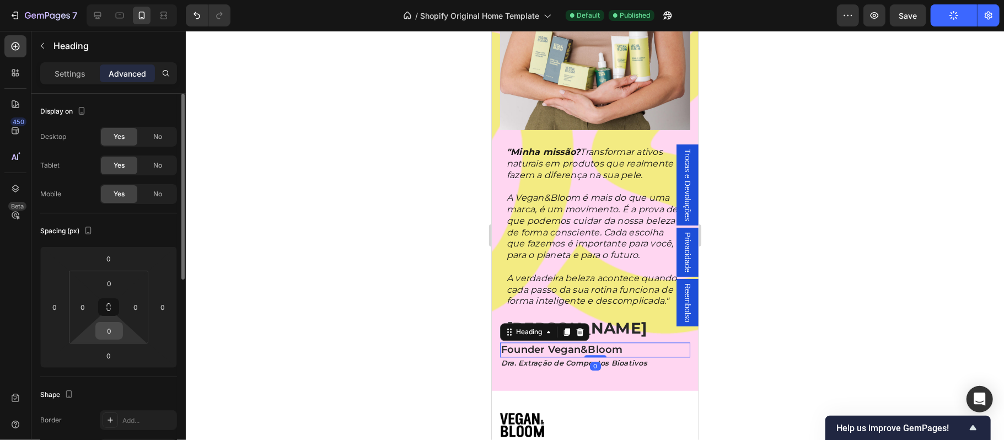
click at [116, 330] on input "0" at bounding box center [109, 330] width 22 height 17
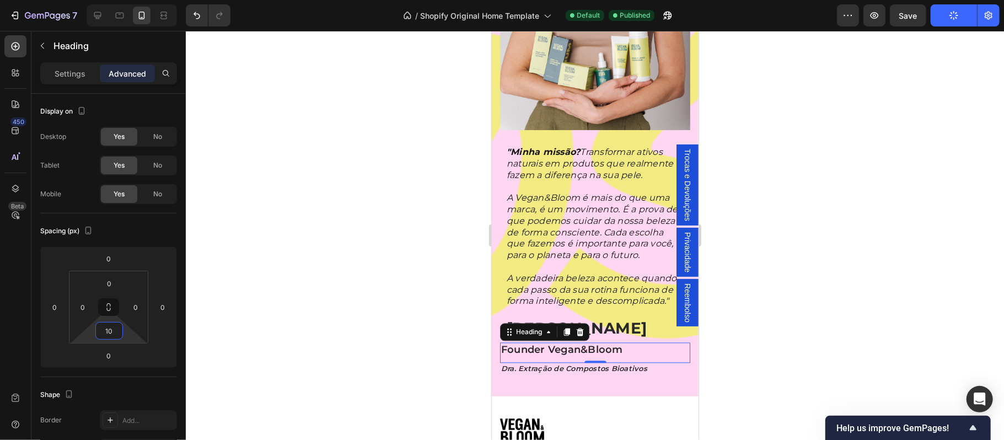
type input "1"
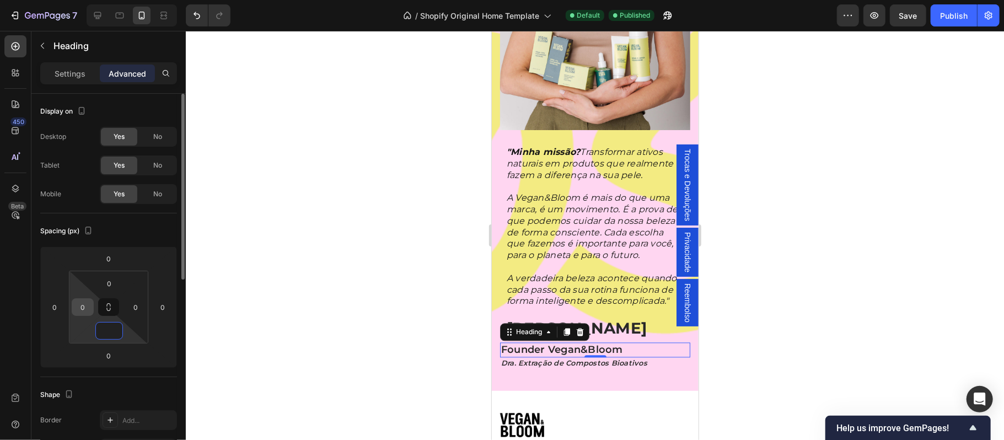
click at [85, 310] on input "0" at bounding box center [82, 307] width 17 height 17
type input "0"
click at [85, 310] on input "0" at bounding box center [82, 307] width 17 height 17
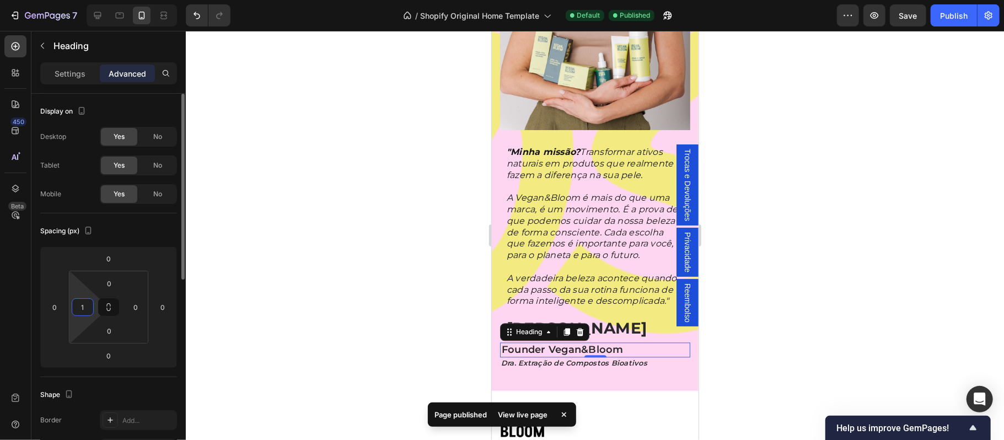
type input "10"
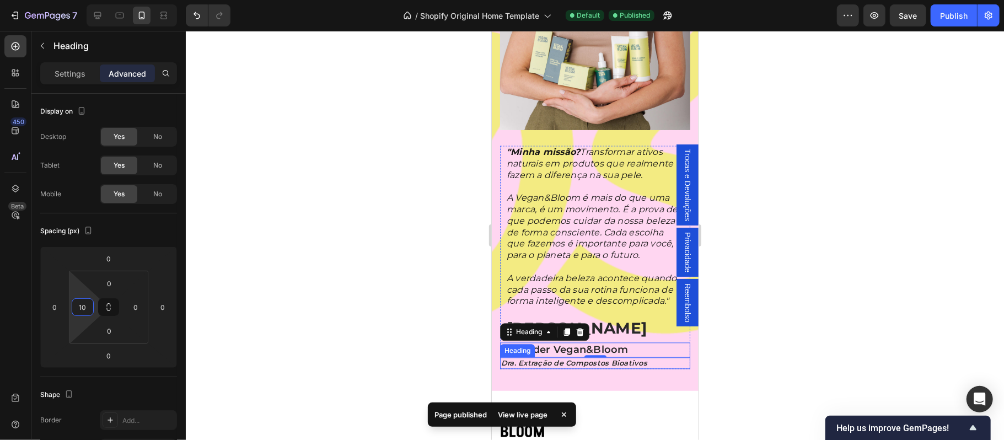
click at [526, 368] on h2 "Dra. Extração de Compostos Bioativos" at bounding box center [594, 363] width 190 height 12
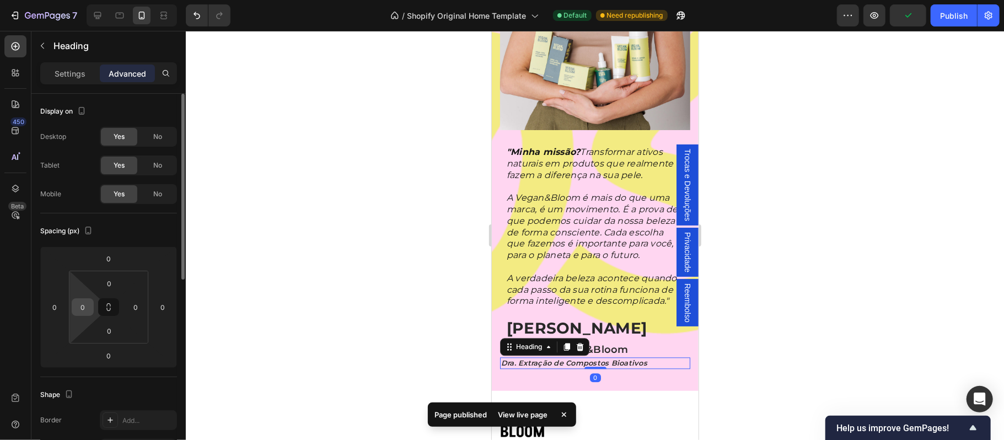
drag, startPoint x: 91, startPoint y: 310, endPoint x: 80, endPoint y: 309, distance: 10.5
click at [90, 310] on div "0" at bounding box center [83, 307] width 22 height 18
click at [85, 309] on input "0" at bounding box center [82, 307] width 17 height 17
type input "10"
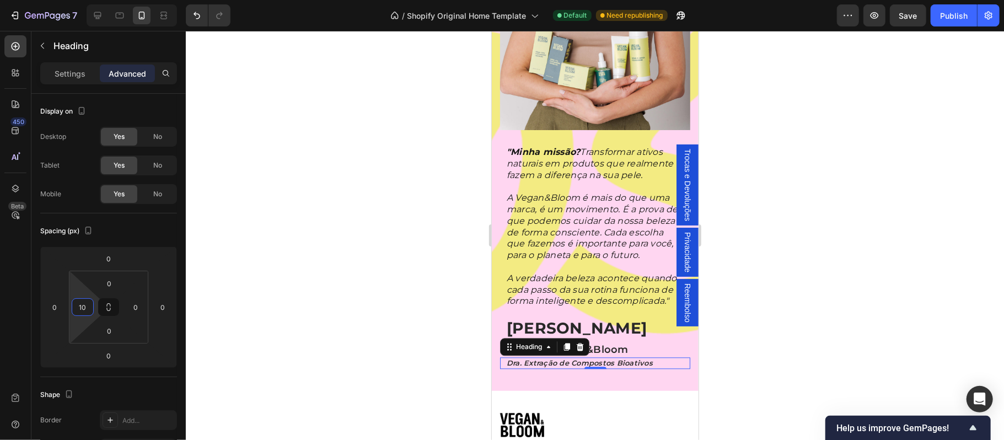
click at [838, 254] on div at bounding box center [595, 235] width 818 height 409
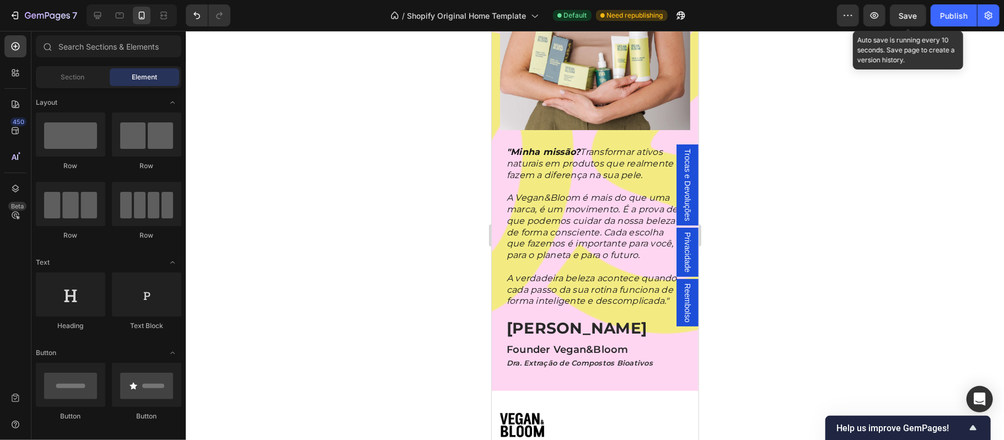
click at [907, 15] on span "Save" at bounding box center [908, 15] width 18 height 9
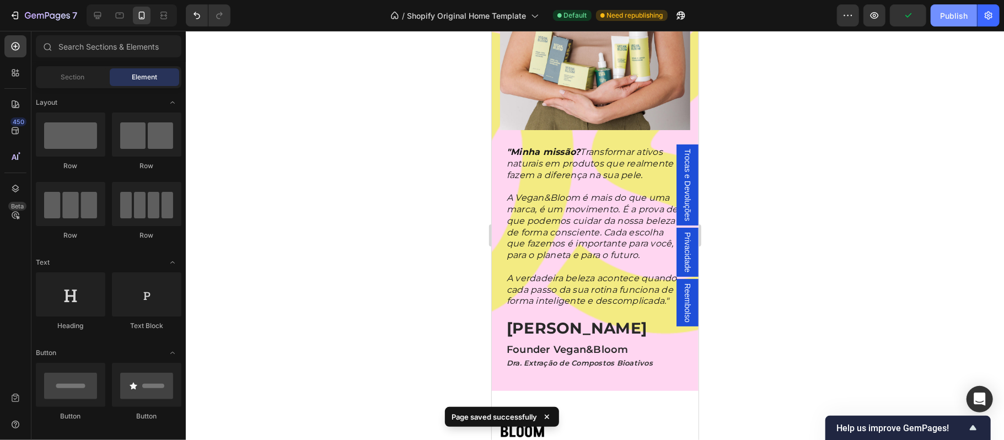
click at [947, 18] on div "Publish" at bounding box center [954, 16] width 28 height 12
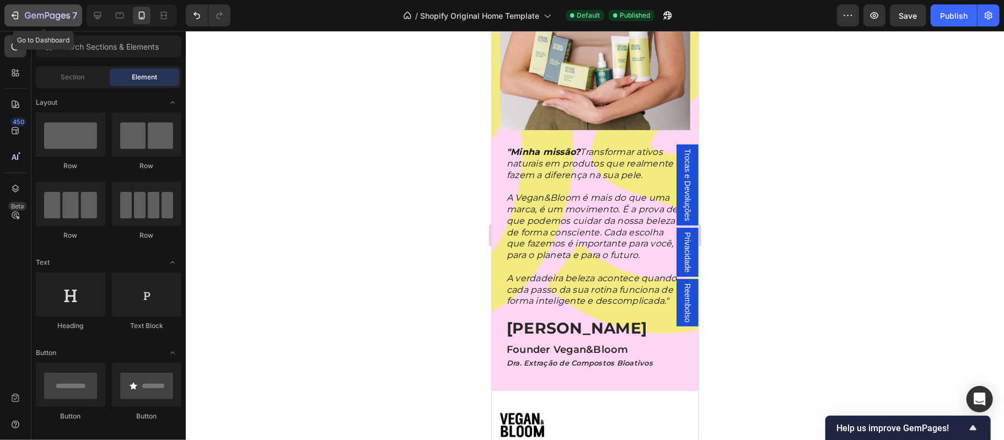
click at [9, 14] on icon "button" at bounding box center [14, 15] width 11 height 11
